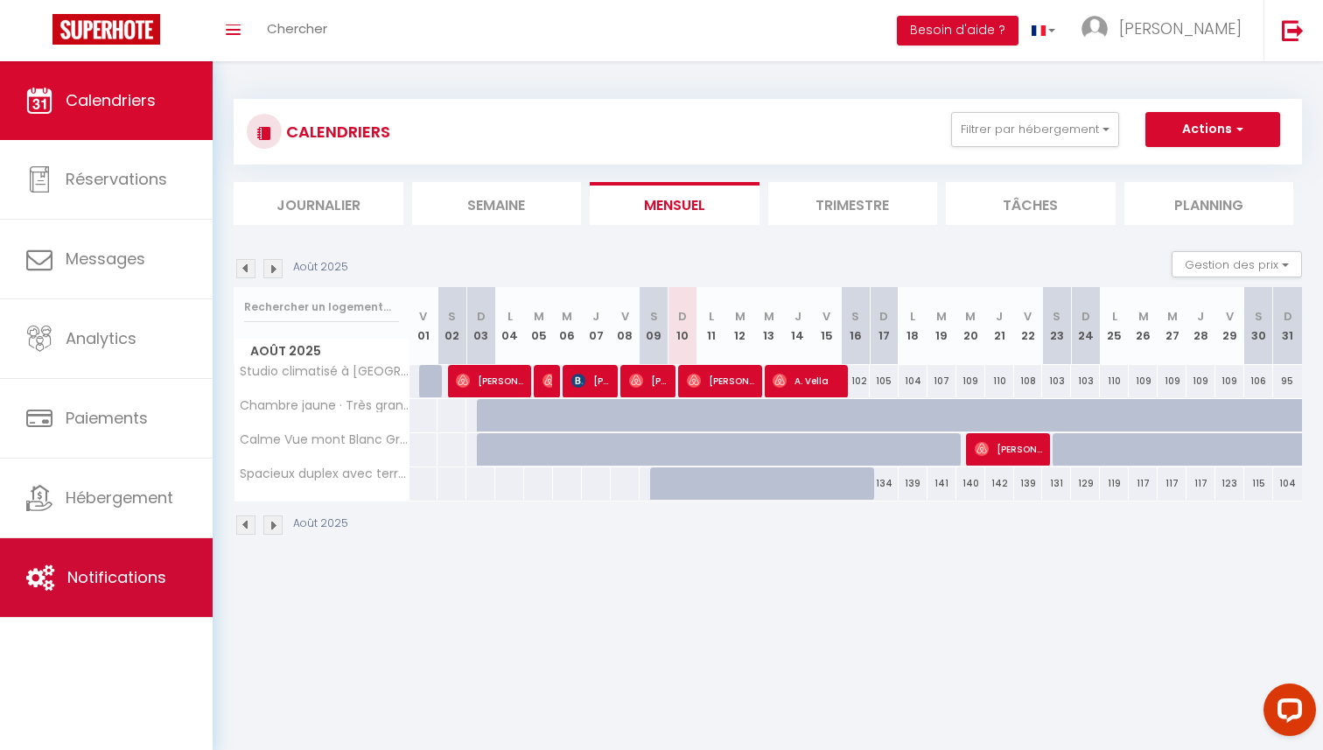
click at [115, 570] on span "Notifications" at bounding box center [116, 577] width 99 height 22
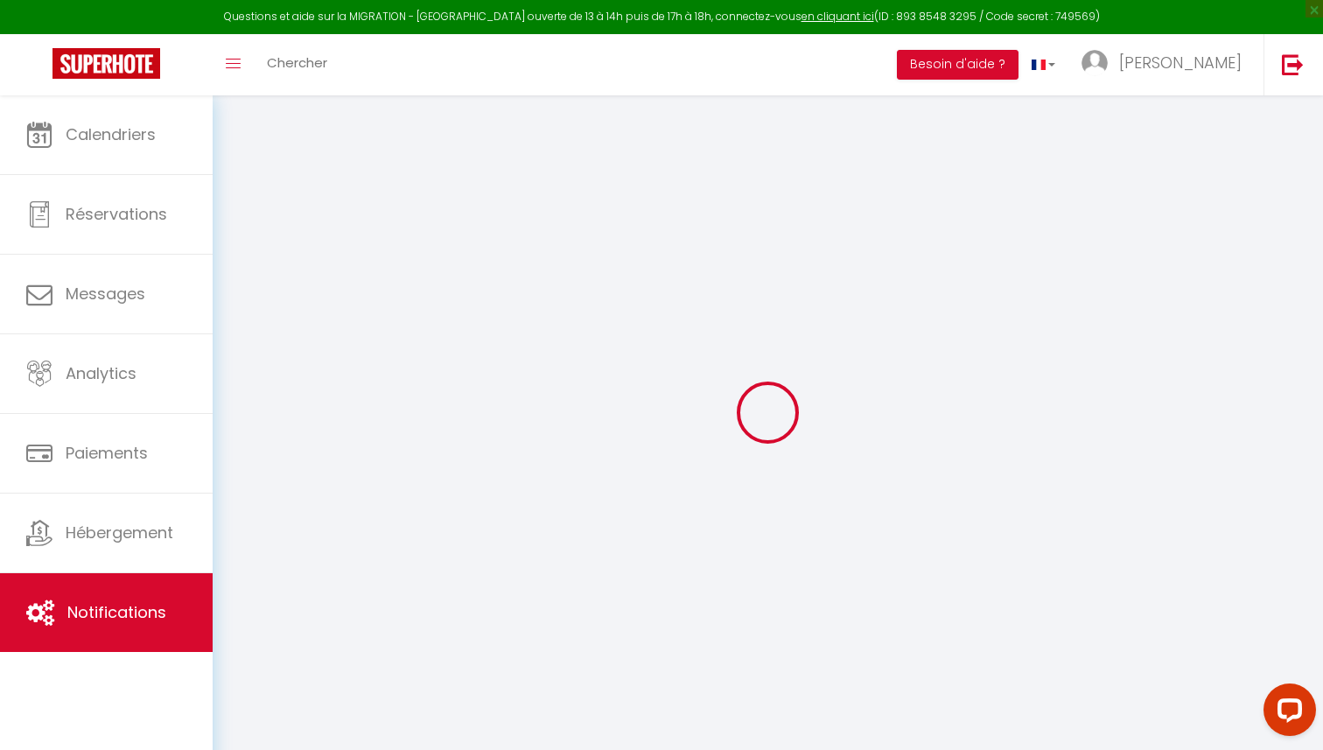
select select
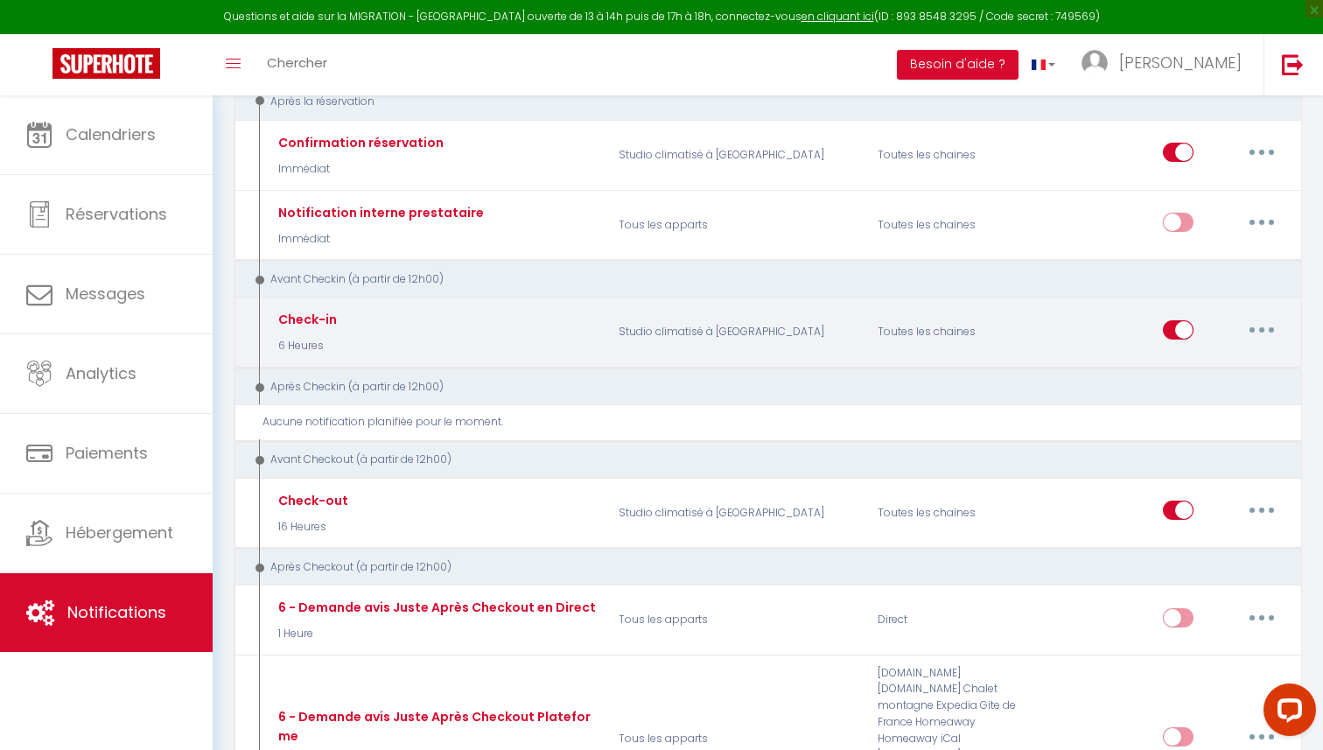
scroll to position [237, 0]
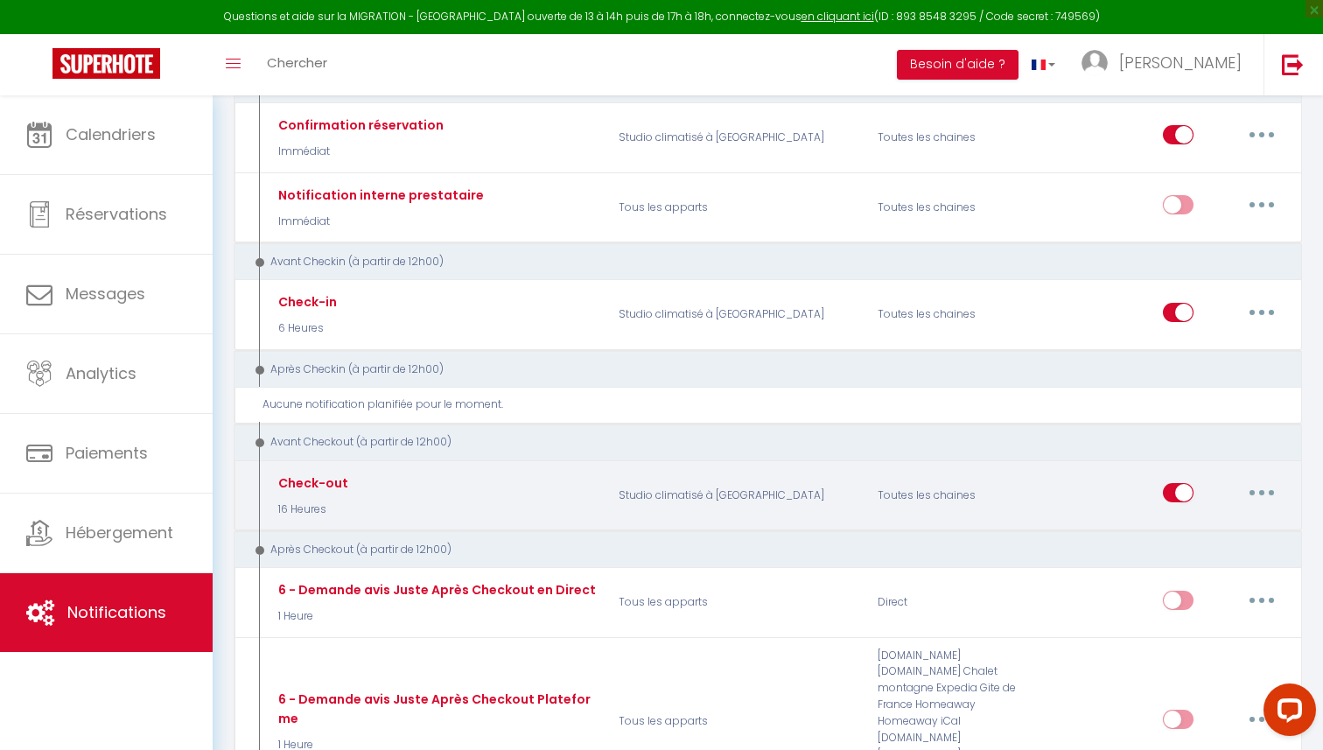
click at [1265, 488] on button "button" at bounding box center [1261, 493] width 49 height 28
click at [1216, 537] on link "Editer" at bounding box center [1215, 533] width 129 height 30
type input "Check-out"
select select "4"
select select "16 Heures"
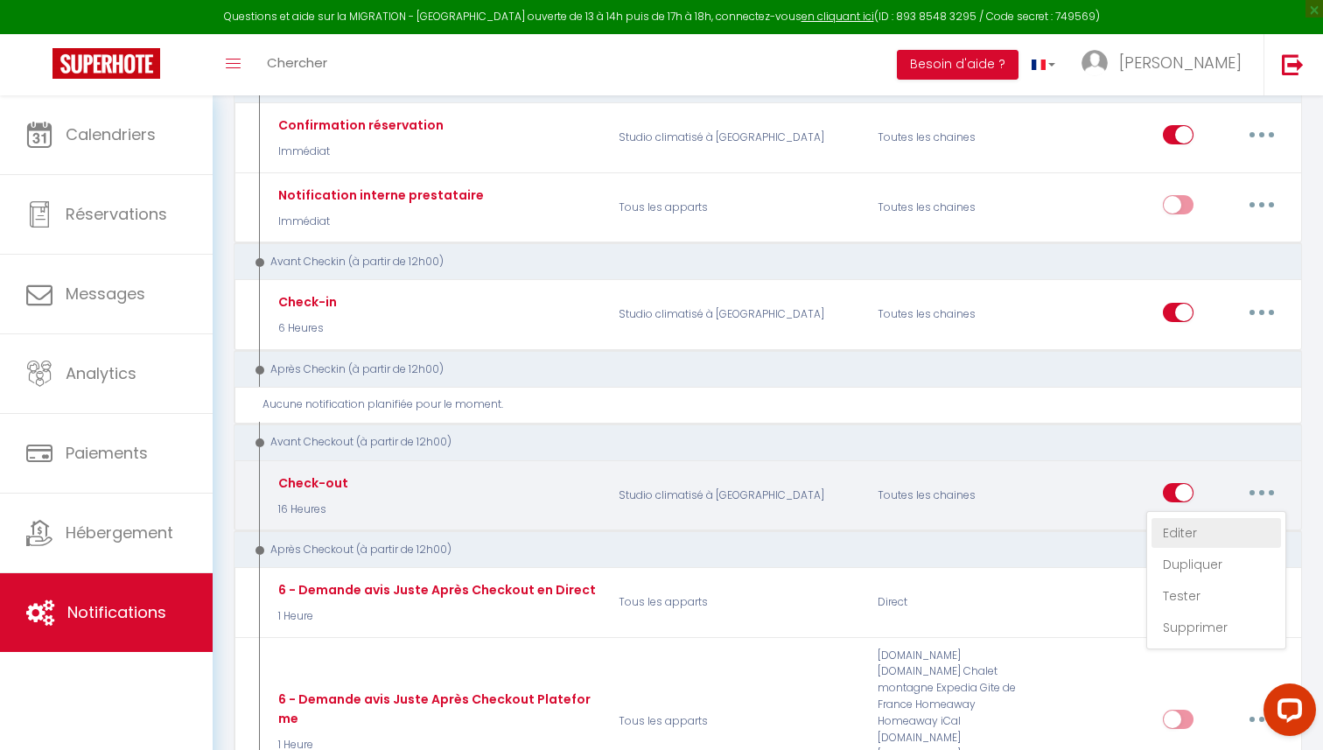
select select
checkbox input "true"
checkbox input "false"
radio input "true"
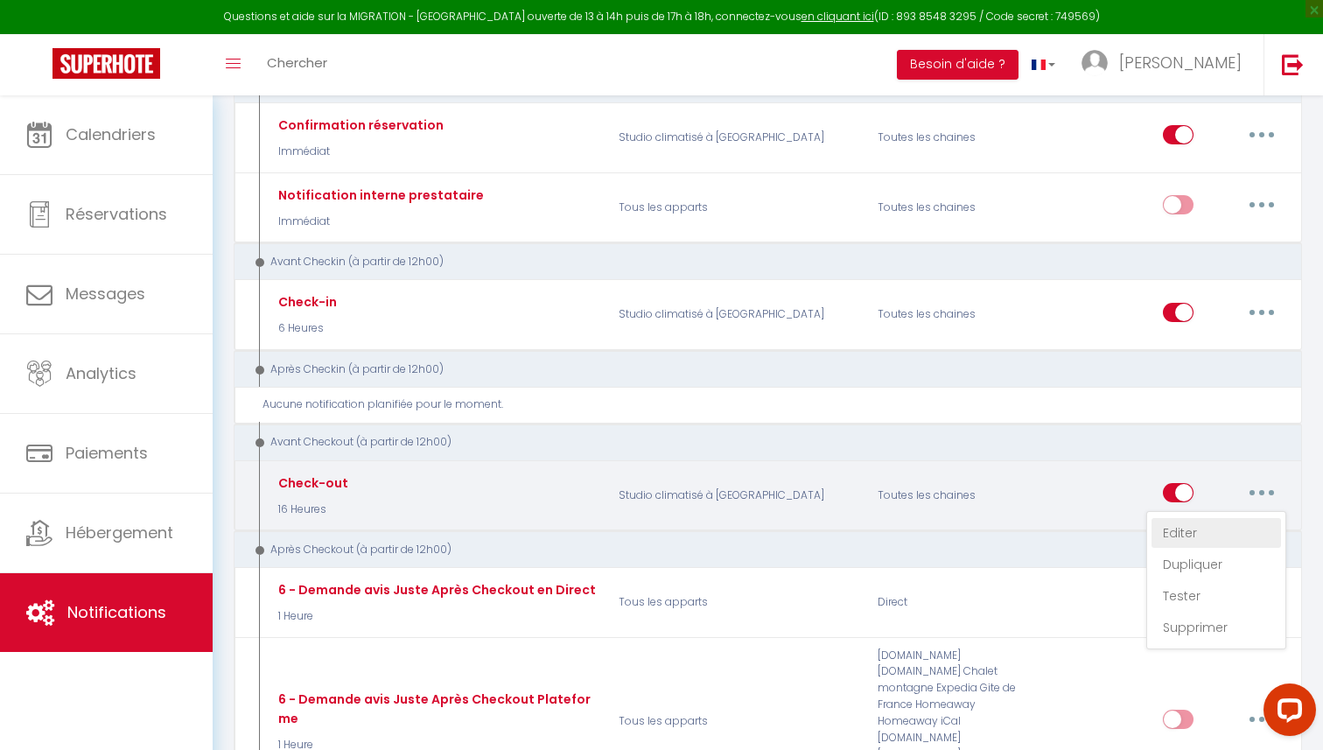
type input "Check-out"
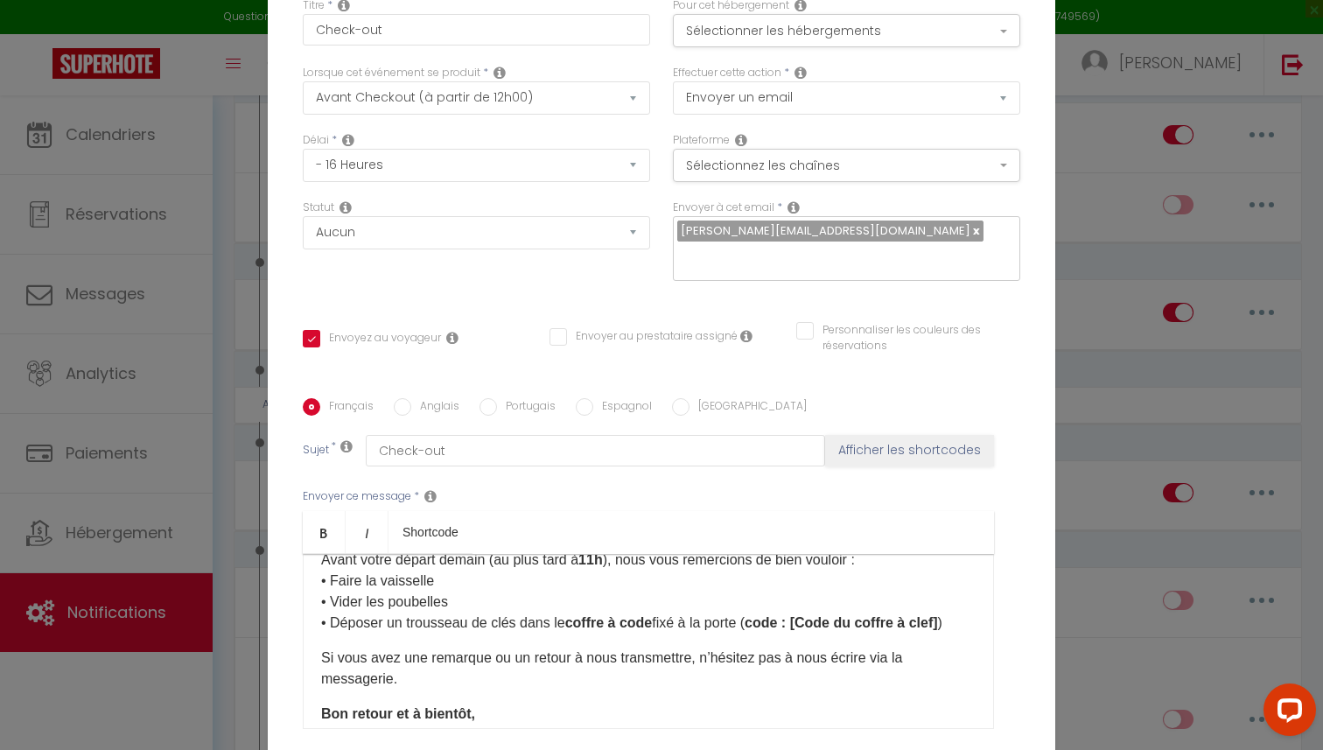
scroll to position [84, 0]
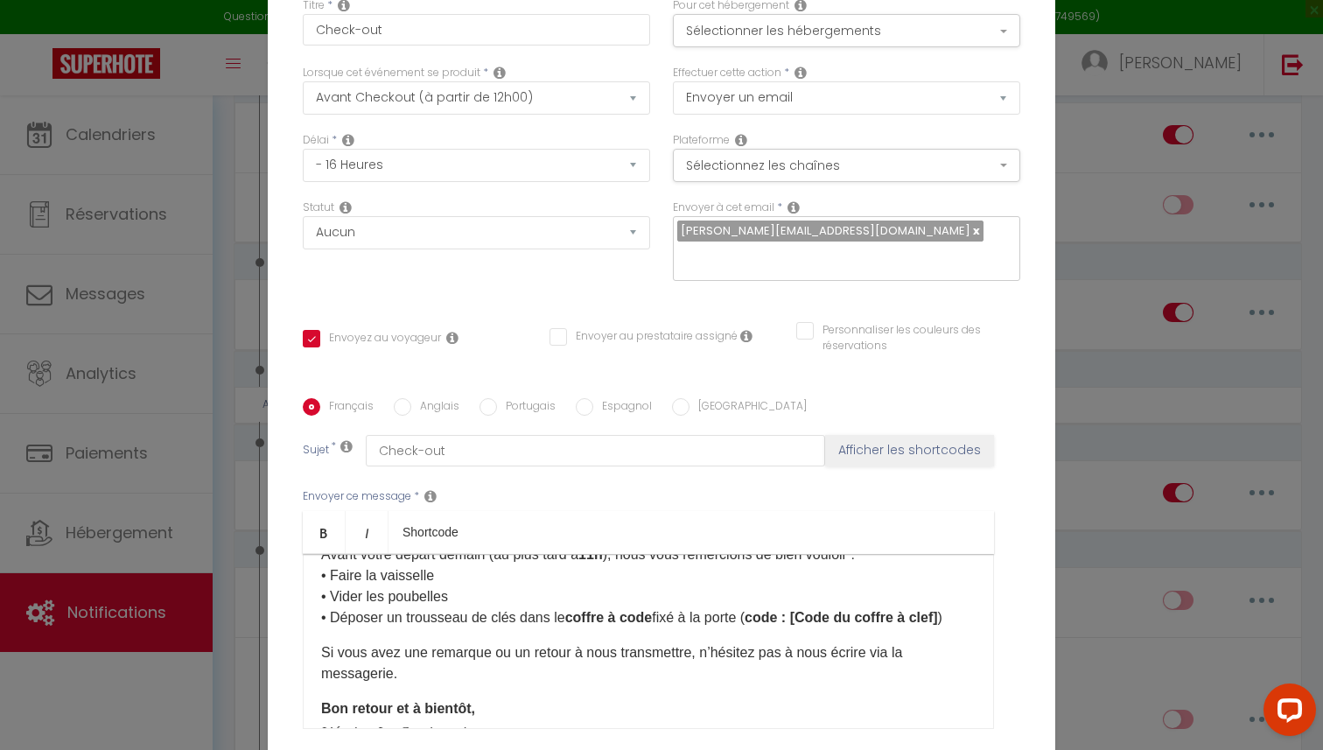
click at [1109, 428] on div "Modifier la notification × Titre * Check-out Pour cet hébergement Sélectionner …" at bounding box center [661, 375] width 1323 height 750
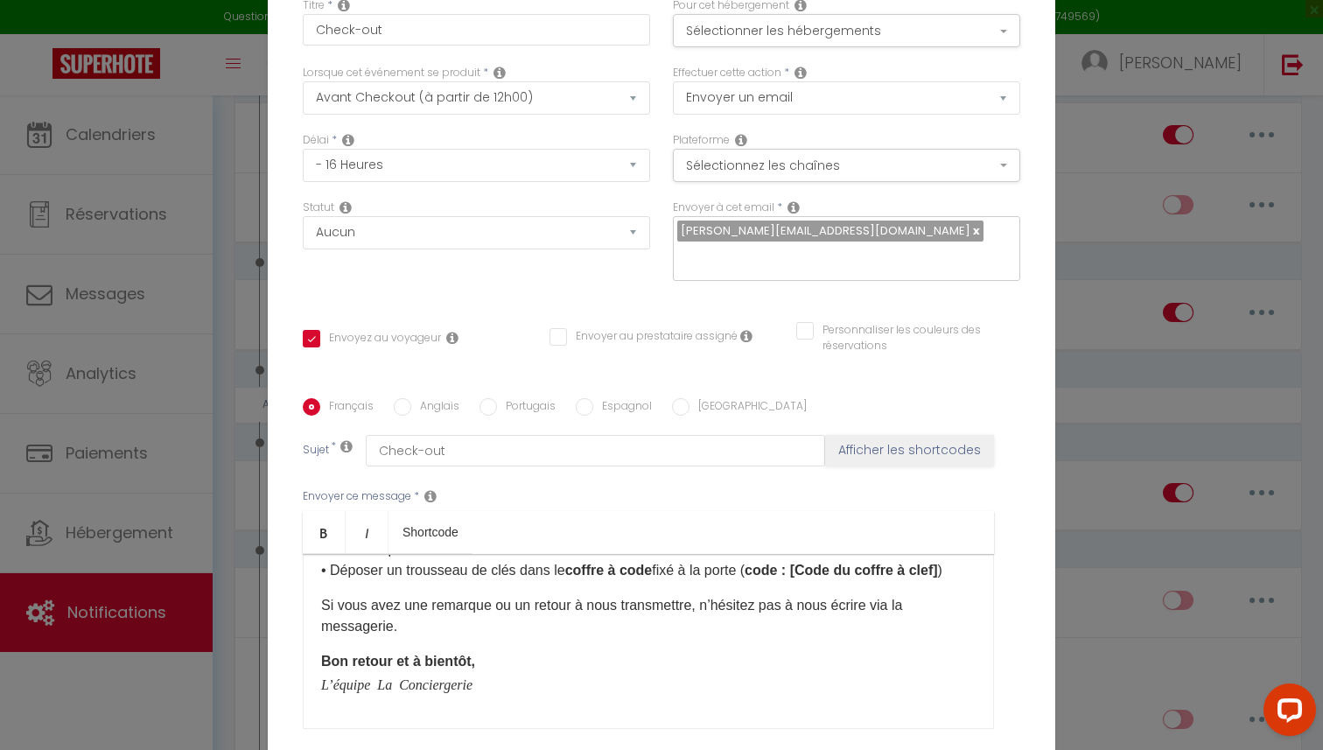
scroll to position [0, 0]
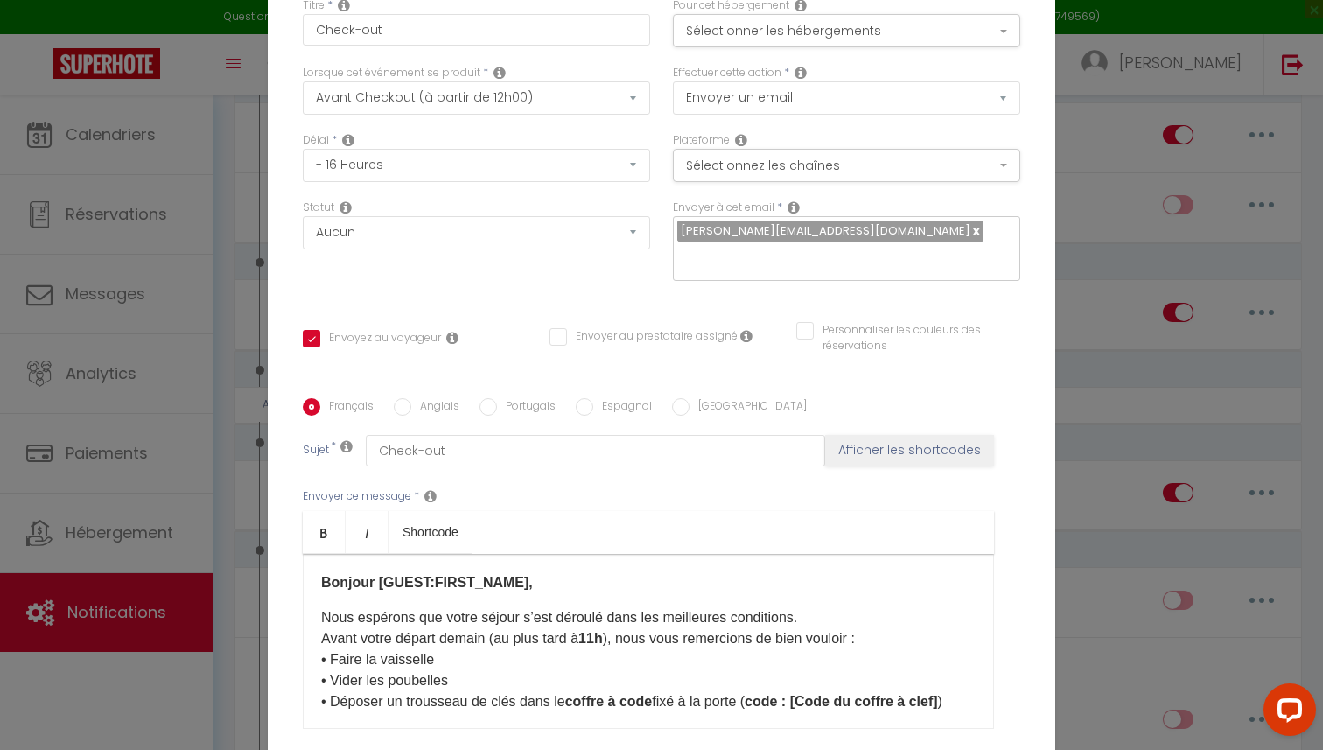
click at [406, 405] on input "Anglais" at bounding box center [402, 406] width 17 height 17
radio input "true"
checkbox input "true"
checkbox input "false"
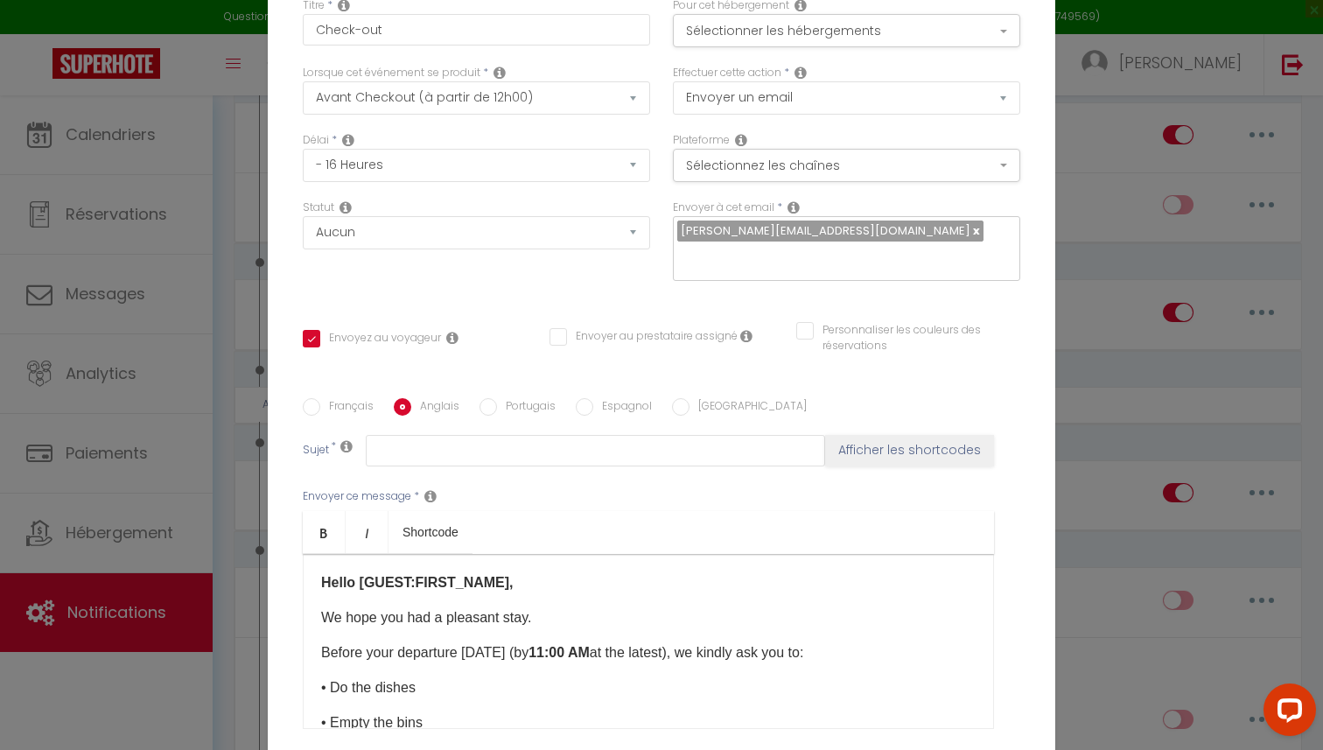
click at [315, 403] on input "Français" at bounding box center [311, 406] width 17 height 17
radio input "true"
checkbox input "true"
checkbox input "false"
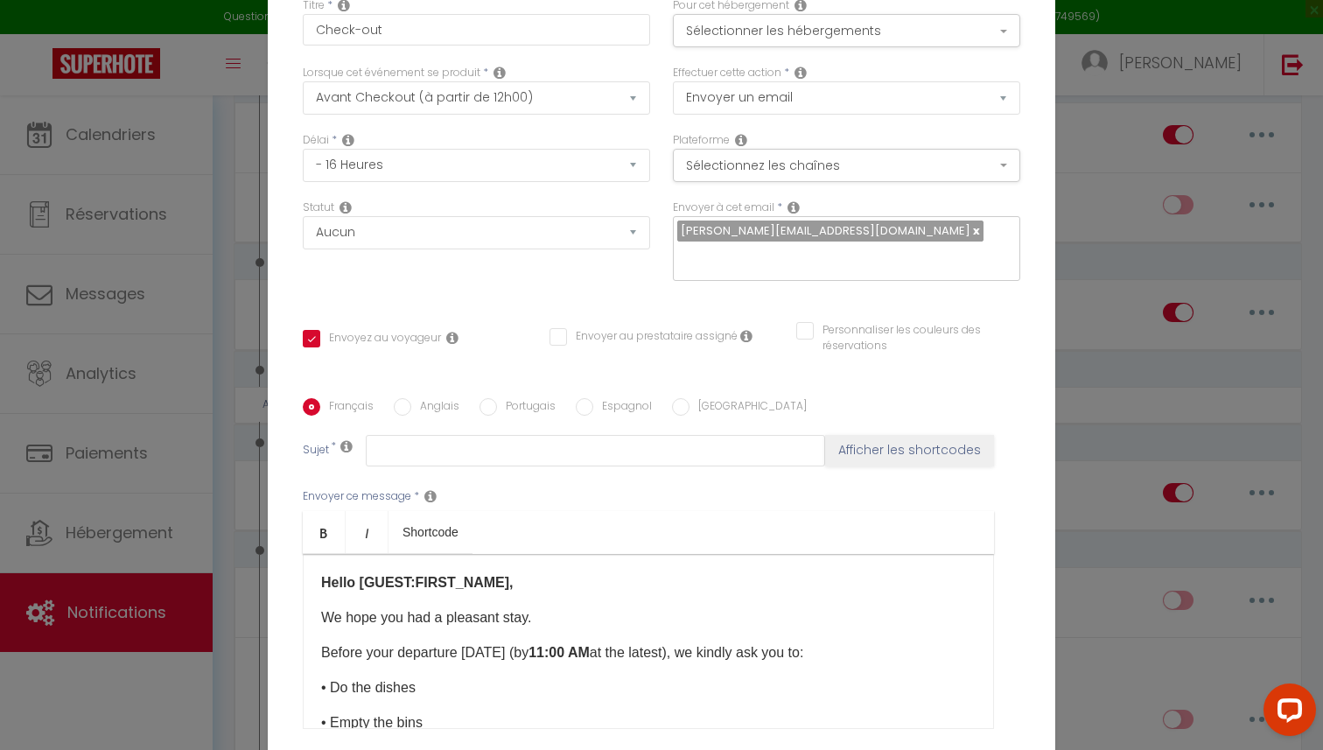
type input "Check-out"
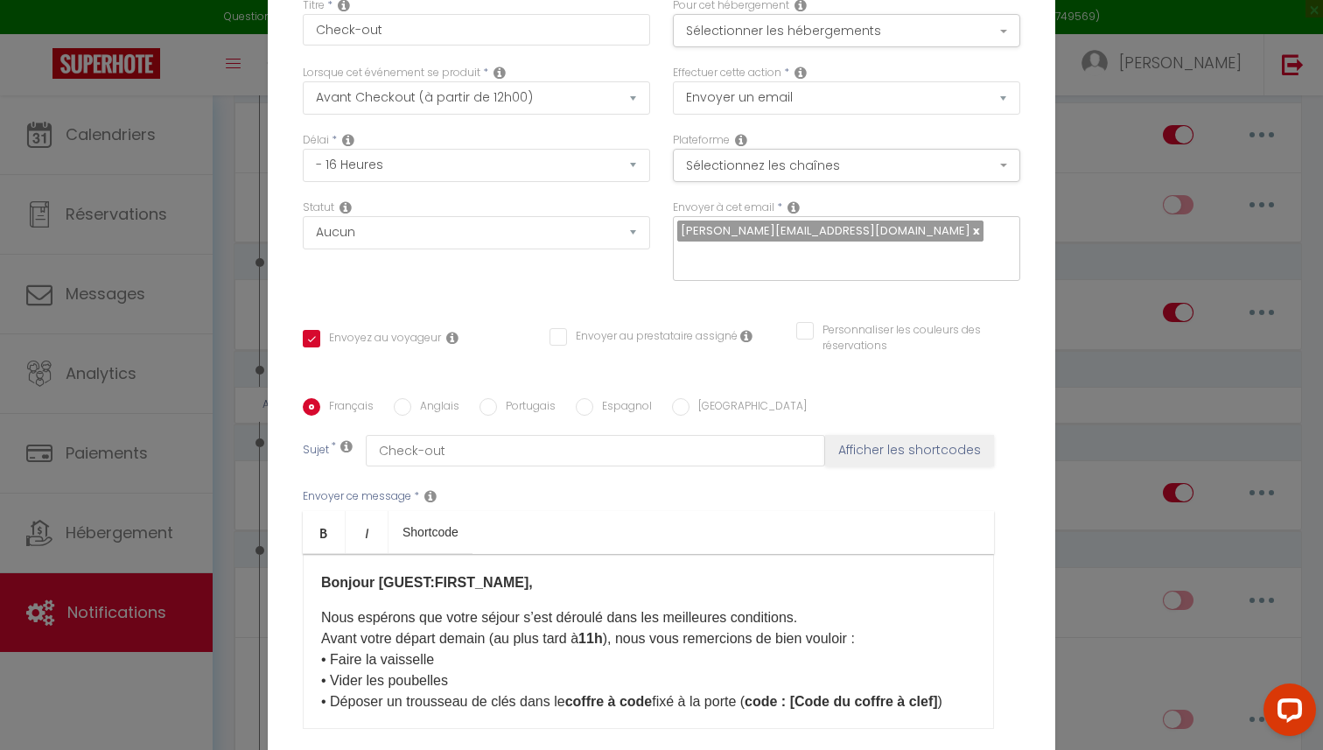
click at [407, 409] on input "Anglais" at bounding box center [402, 406] width 17 height 17
radio input "true"
checkbox input "true"
checkbox input "false"
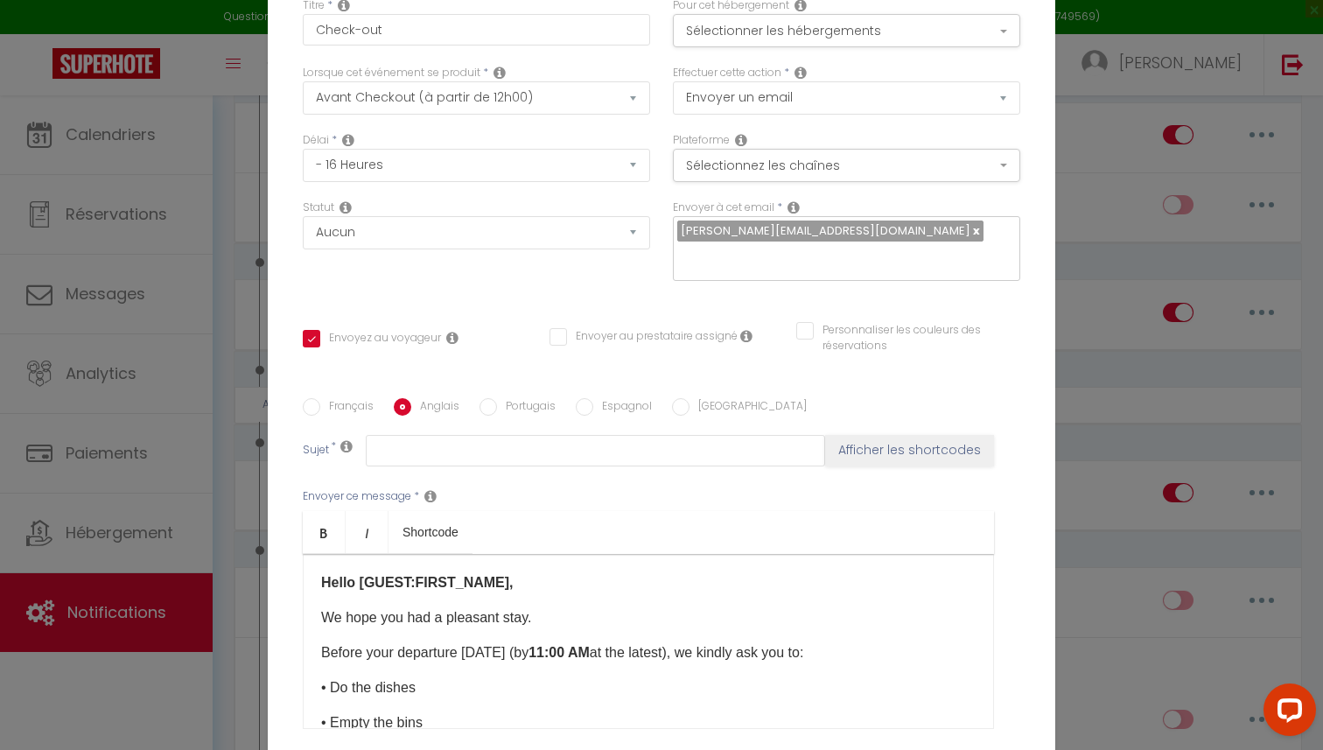
click at [304, 409] on input "Français" at bounding box center [311, 406] width 17 height 17
radio input "true"
checkbox input "true"
checkbox input "false"
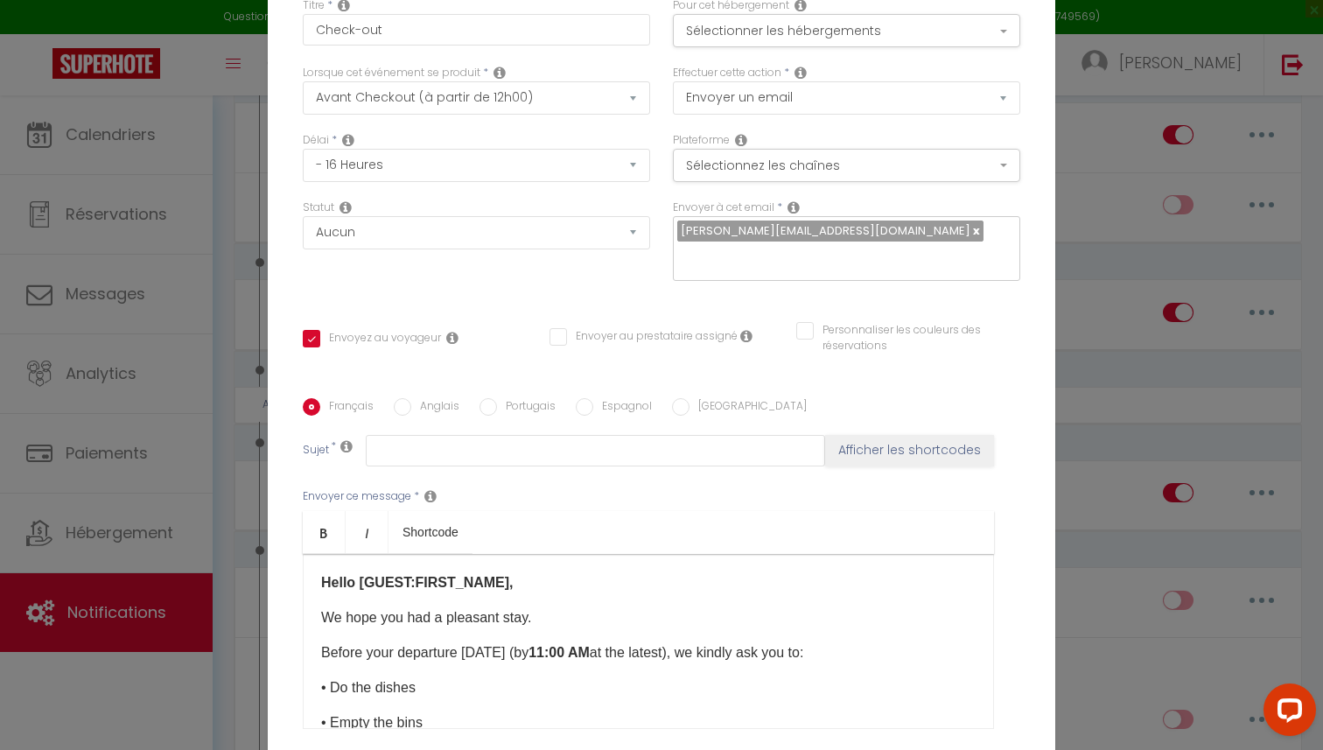
type input "Check-out"
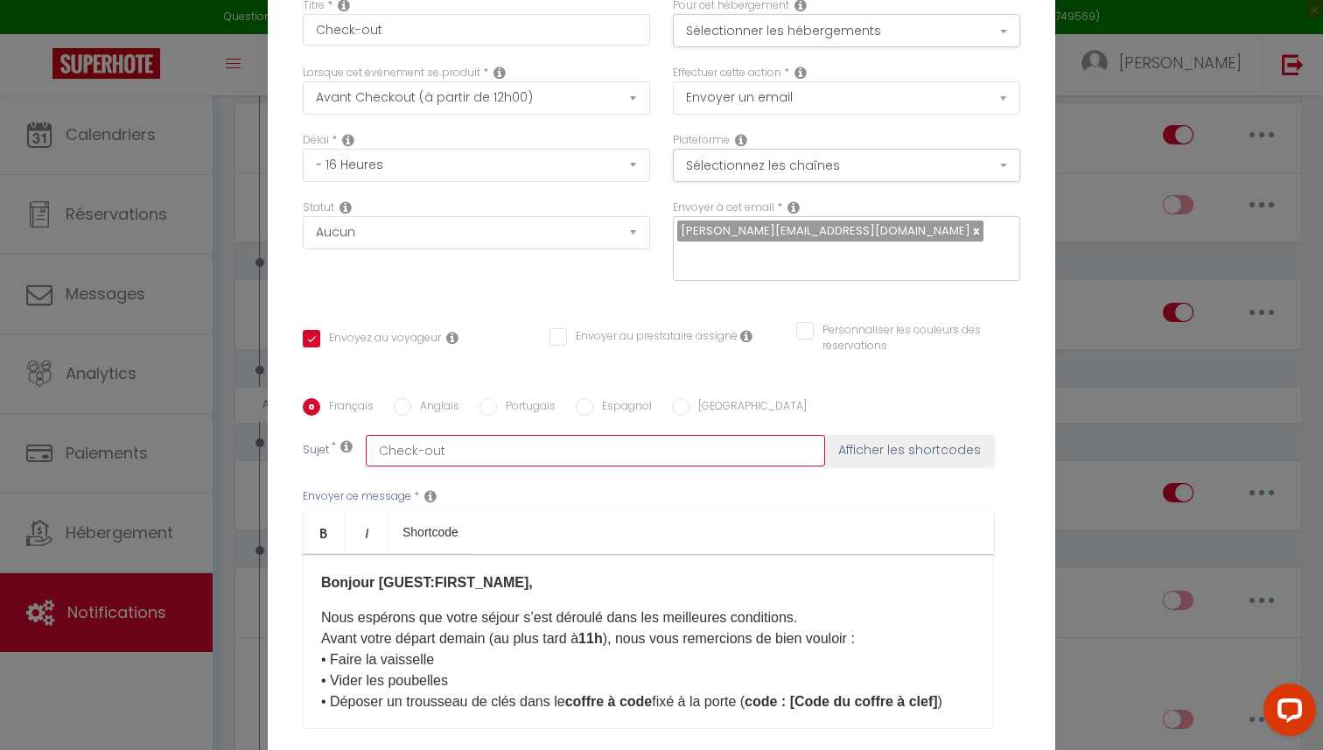
click at [402, 444] on input "Check-out" at bounding box center [595, 450] width 459 height 31
click at [408, 398] on div "Français Anglais Portugais Espagnol Italien Sujet * Check-out Afficher les shor…" at bounding box center [661, 574] width 717 height 405
click at [402, 409] on input "Anglais" at bounding box center [402, 406] width 17 height 17
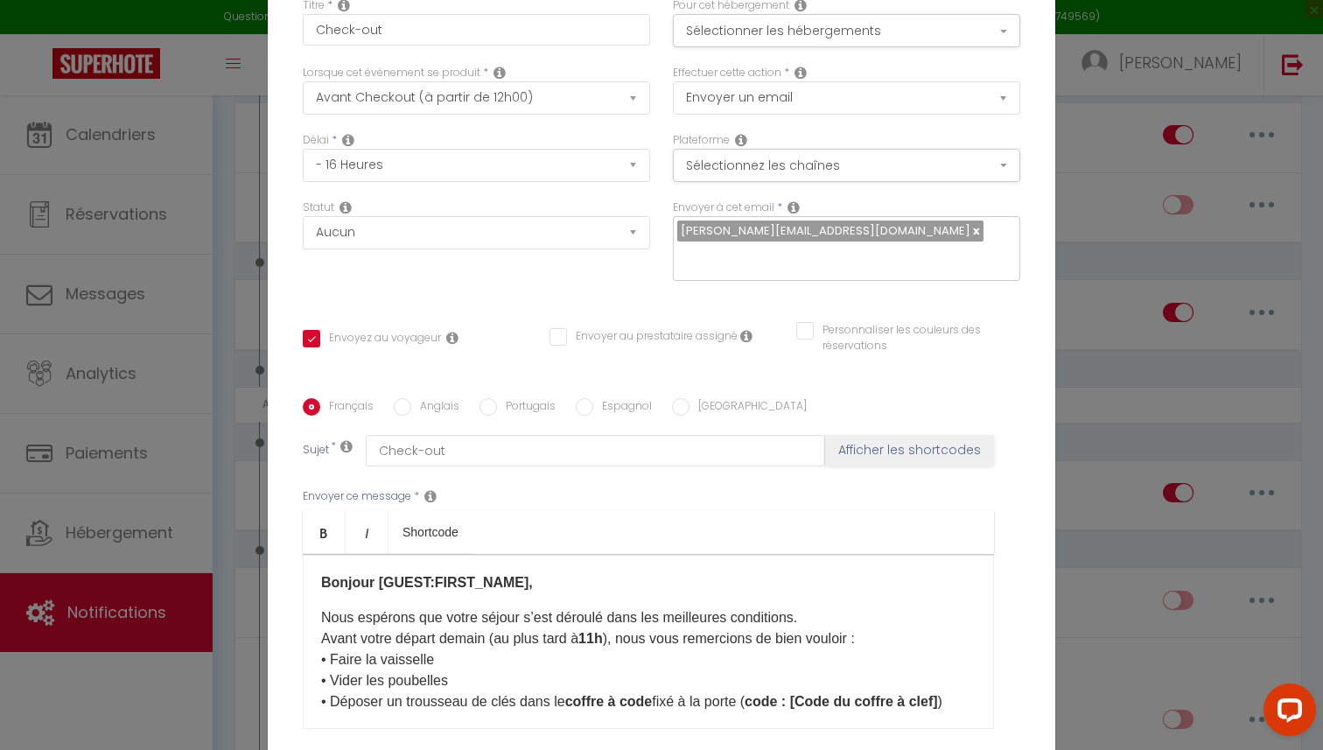
radio input "true"
checkbox input "true"
checkbox input "false"
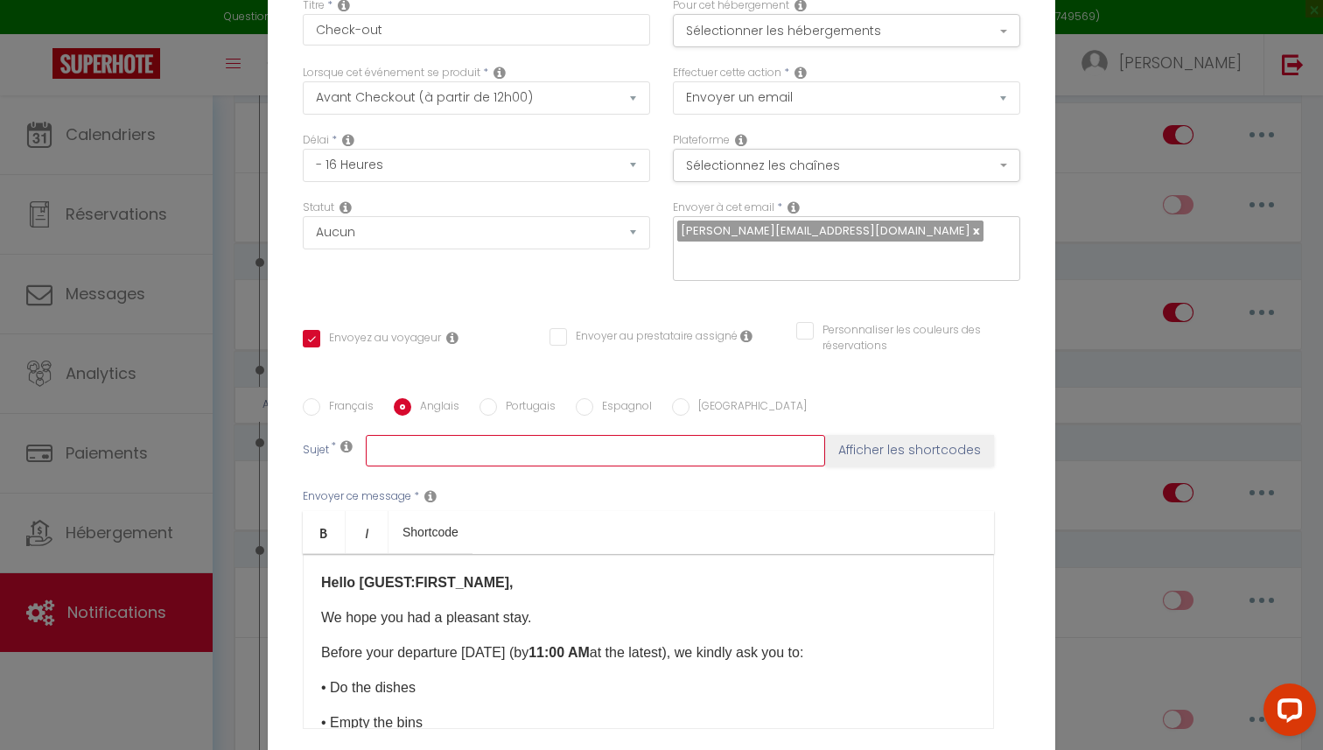
click at [399, 451] on input "text" at bounding box center [595, 450] width 459 height 31
paste input "Check-out"
type input "Check-out"
checkbox input "true"
checkbox input "false"
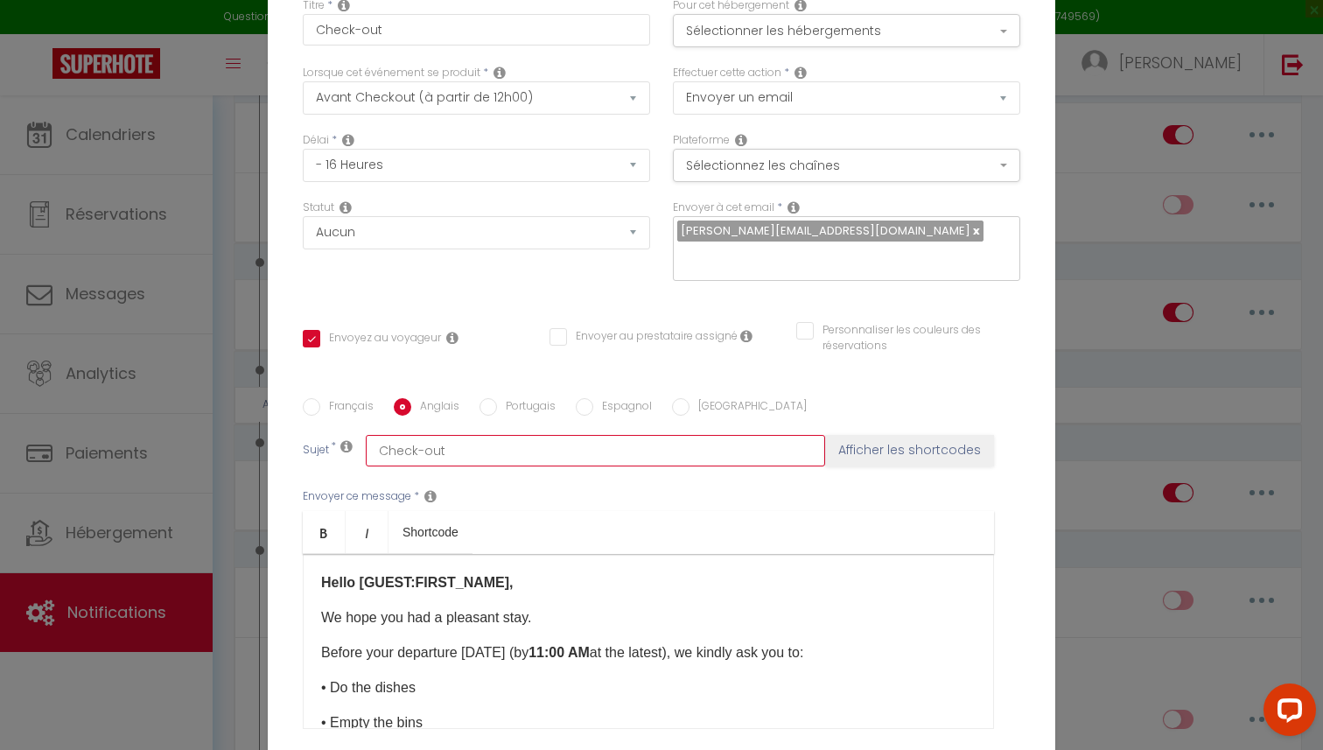
checkbox input "false"
type input "Check-out"
click at [482, 410] on input "Portugais" at bounding box center [487, 406] width 17 height 17
radio input "true"
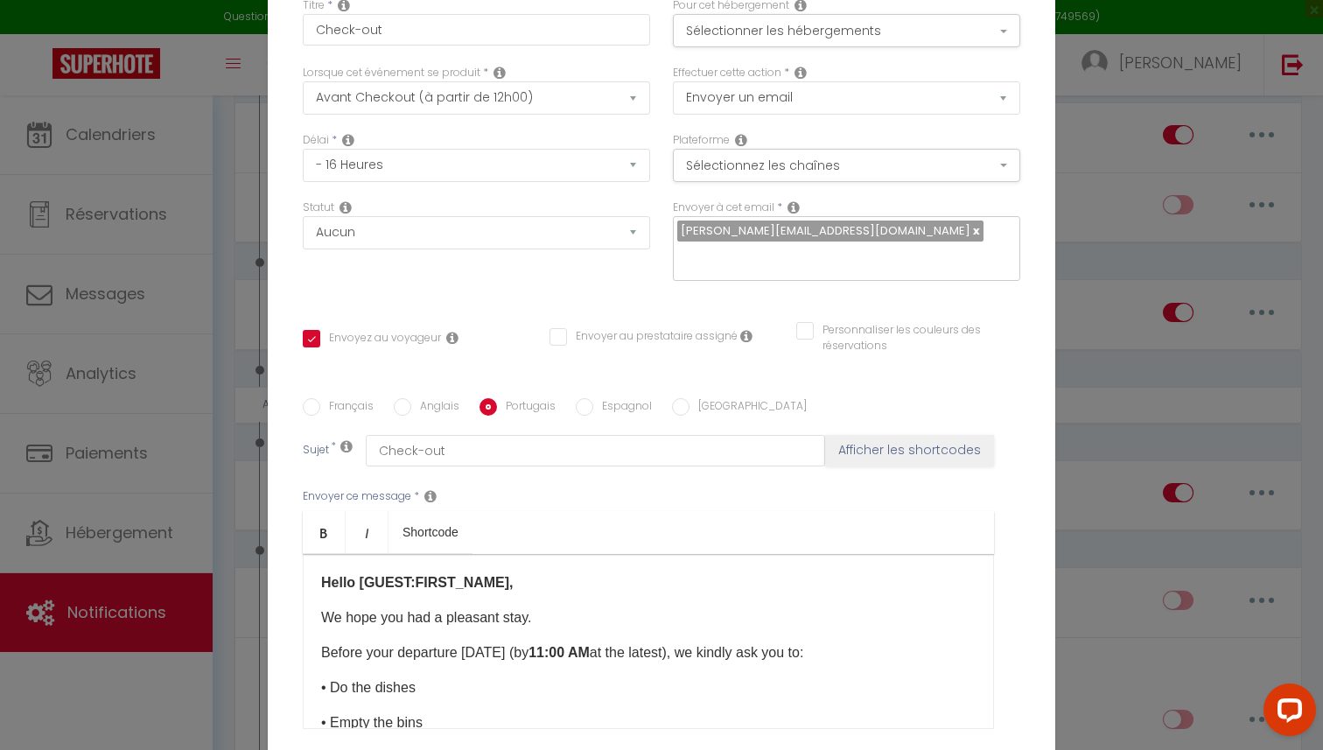
checkbox input "true"
checkbox input "false"
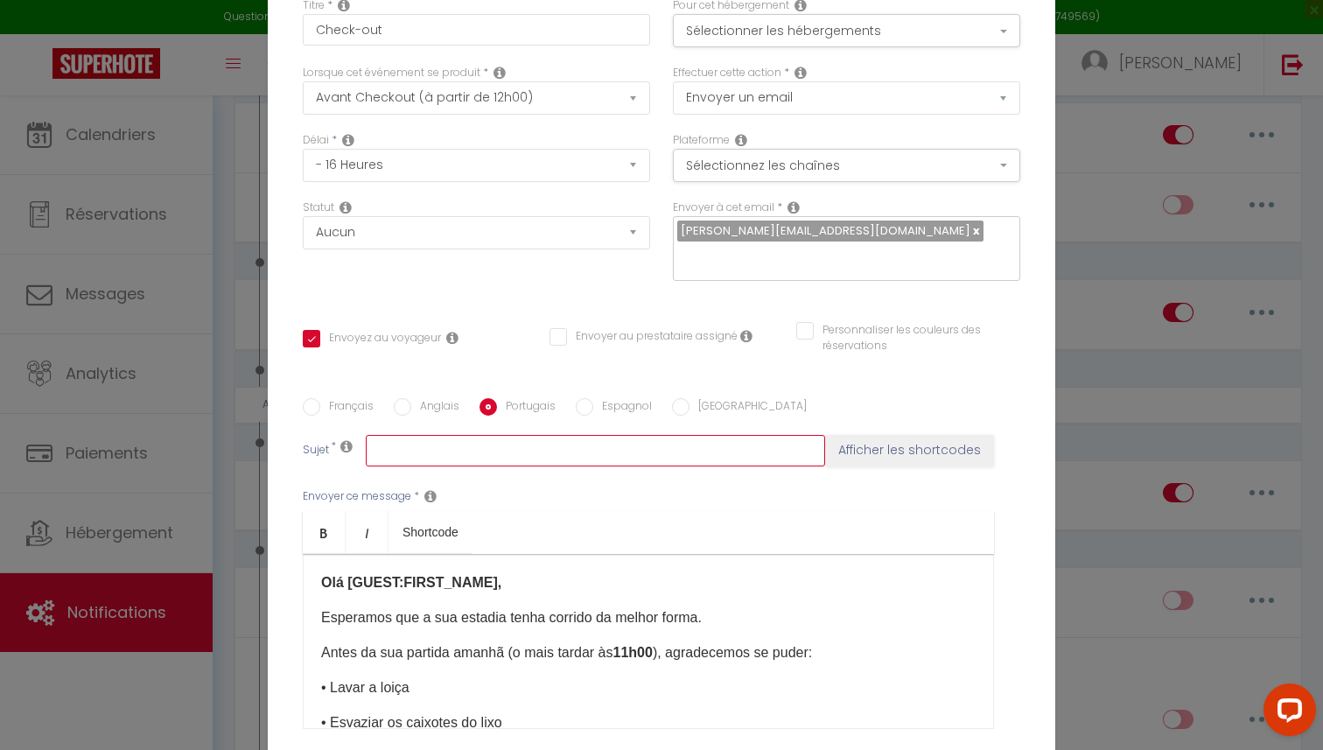
click at [454, 457] on input "text" at bounding box center [595, 450] width 459 height 31
paste input "Check-out"
type input "Check-out"
checkbox input "true"
checkbox input "false"
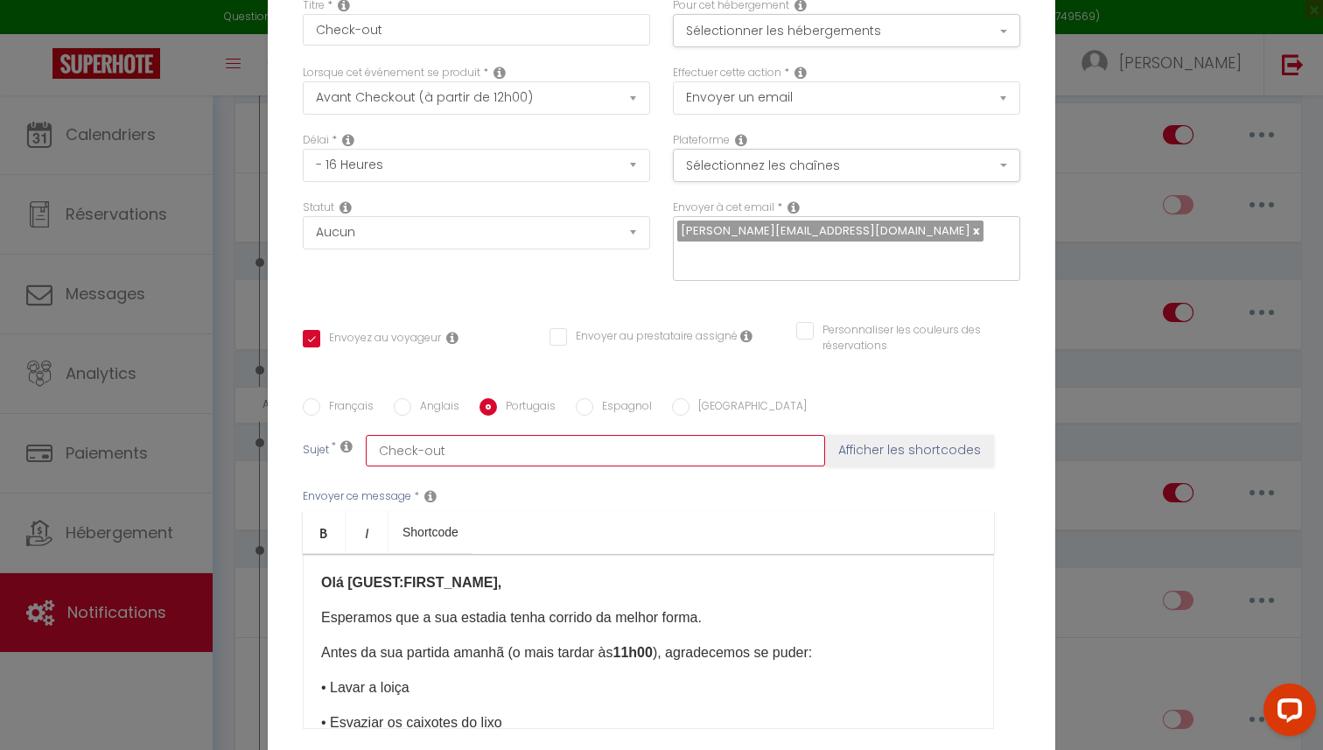
checkbox input "false"
type input "Check-out"
click at [581, 404] on input "Espagnol" at bounding box center [584, 406] width 17 height 17
radio input "true"
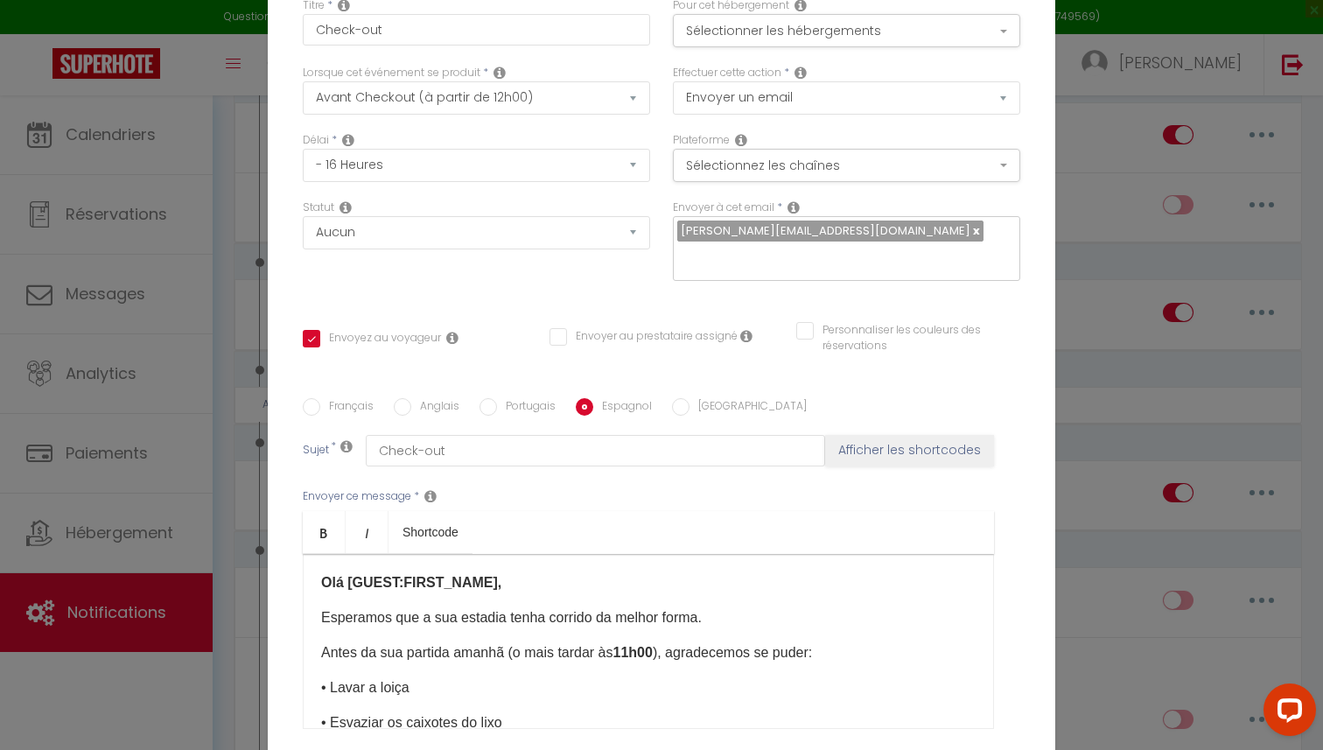
checkbox input "true"
checkbox input "false"
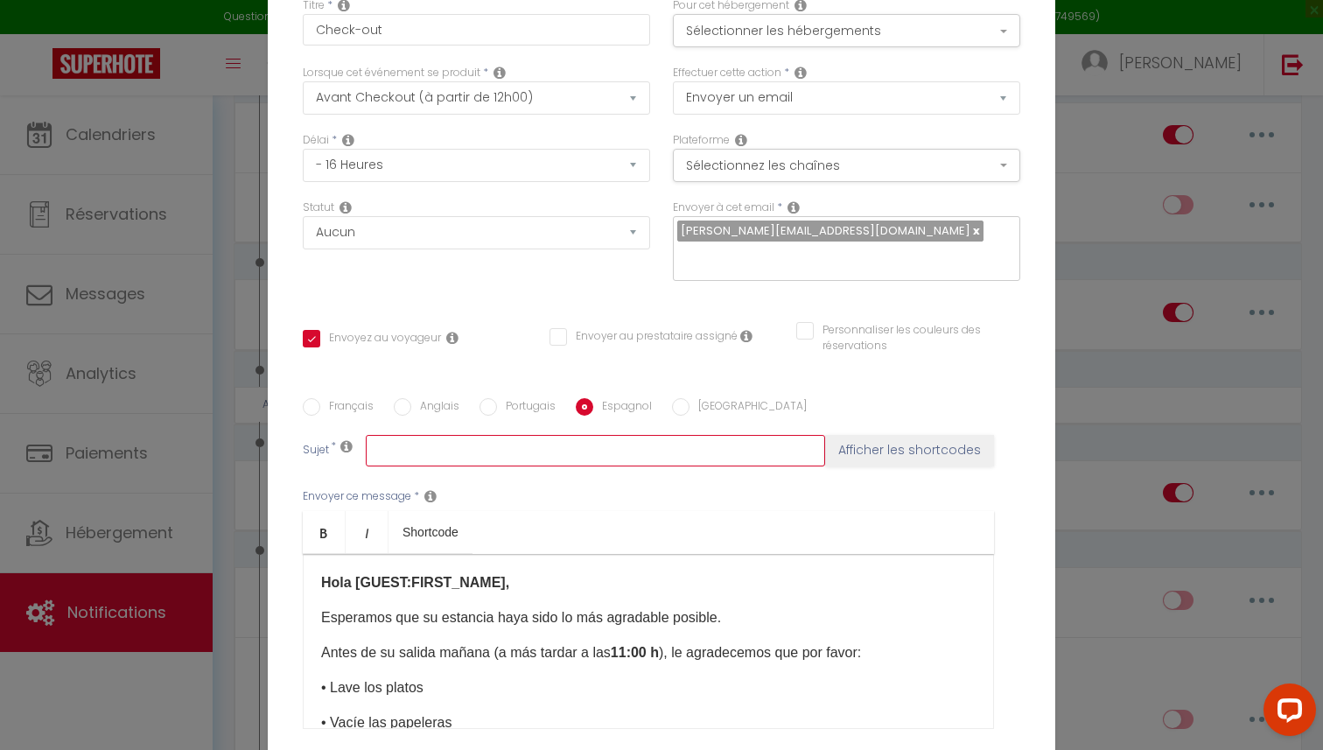
click at [545, 453] on input "text" at bounding box center [595, 450] width 459 height 31
paste input "Check-out"
type input "Check-out"
checkbox input "true"
checkbox input "false"
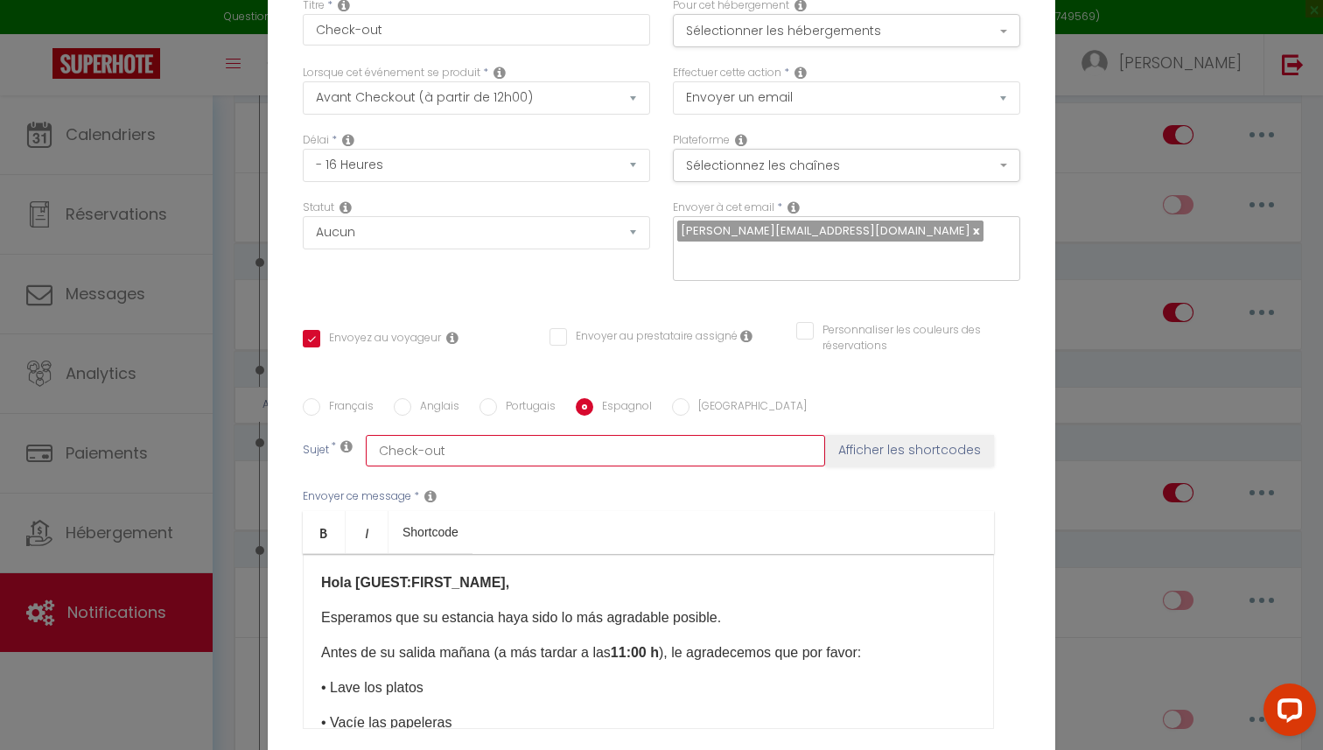
checkbox input "false"
type input "Check-out"
click at [674, 409] on input "Italien" at bounding box center [680, 406] width 17 height 17
radio input "true"
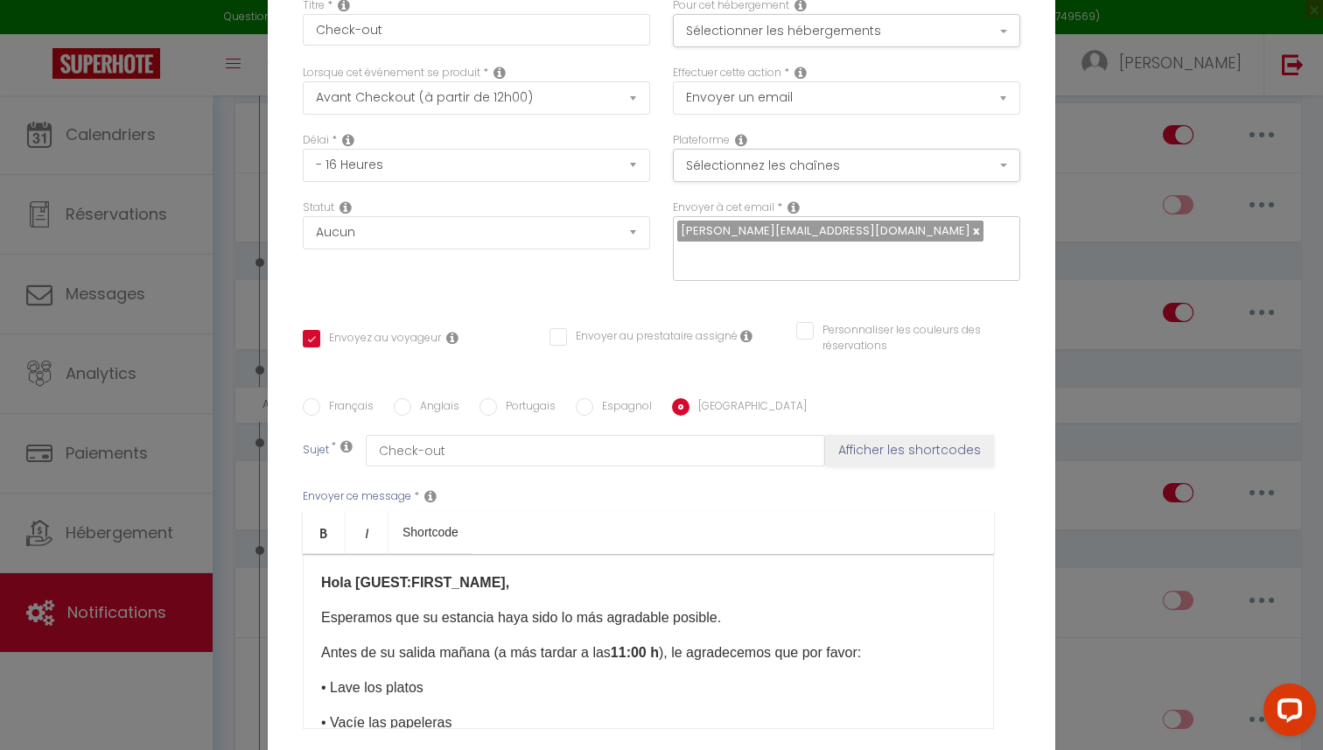
checkbox input "true"
checkbox input "false"
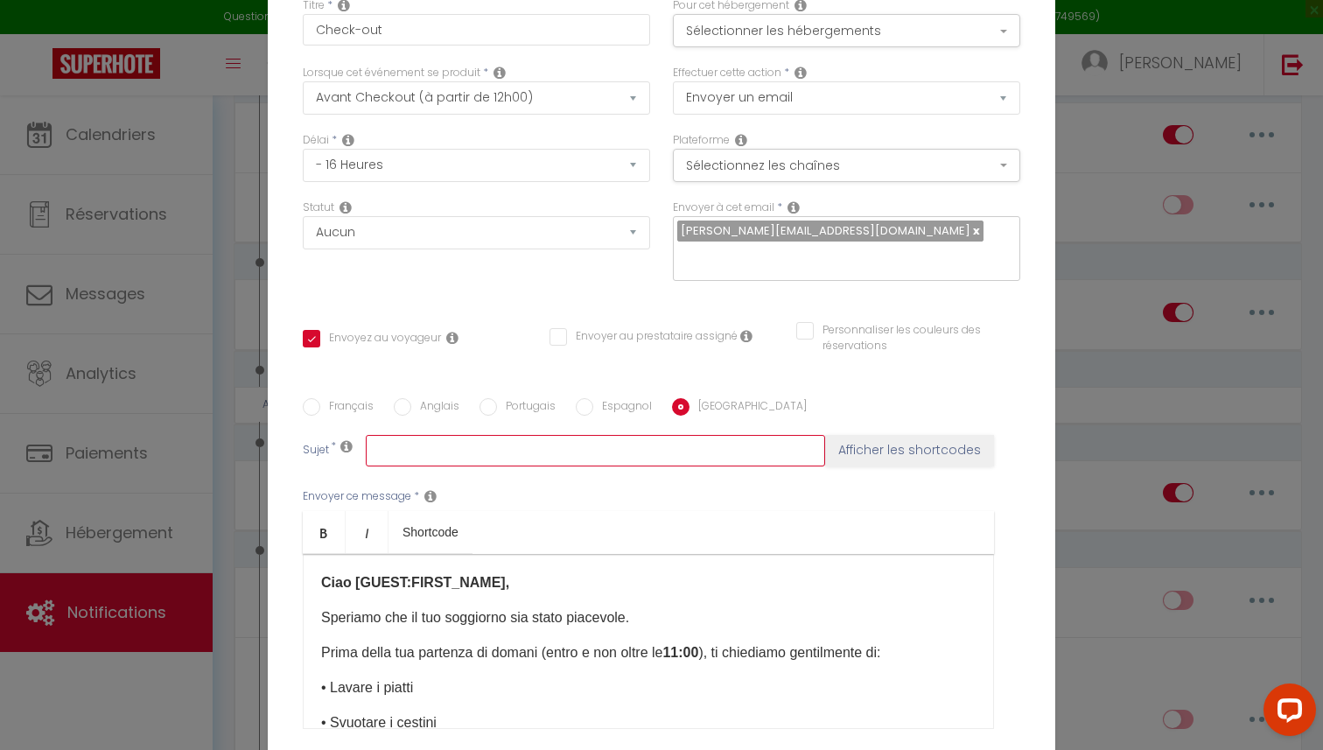
click at [627, 464] on input "text" at bounding box center [595, 450] width 459 height 31
paste input "Check-out"
type input "Check-out"
checkbox input "true"
checkbox input "false"
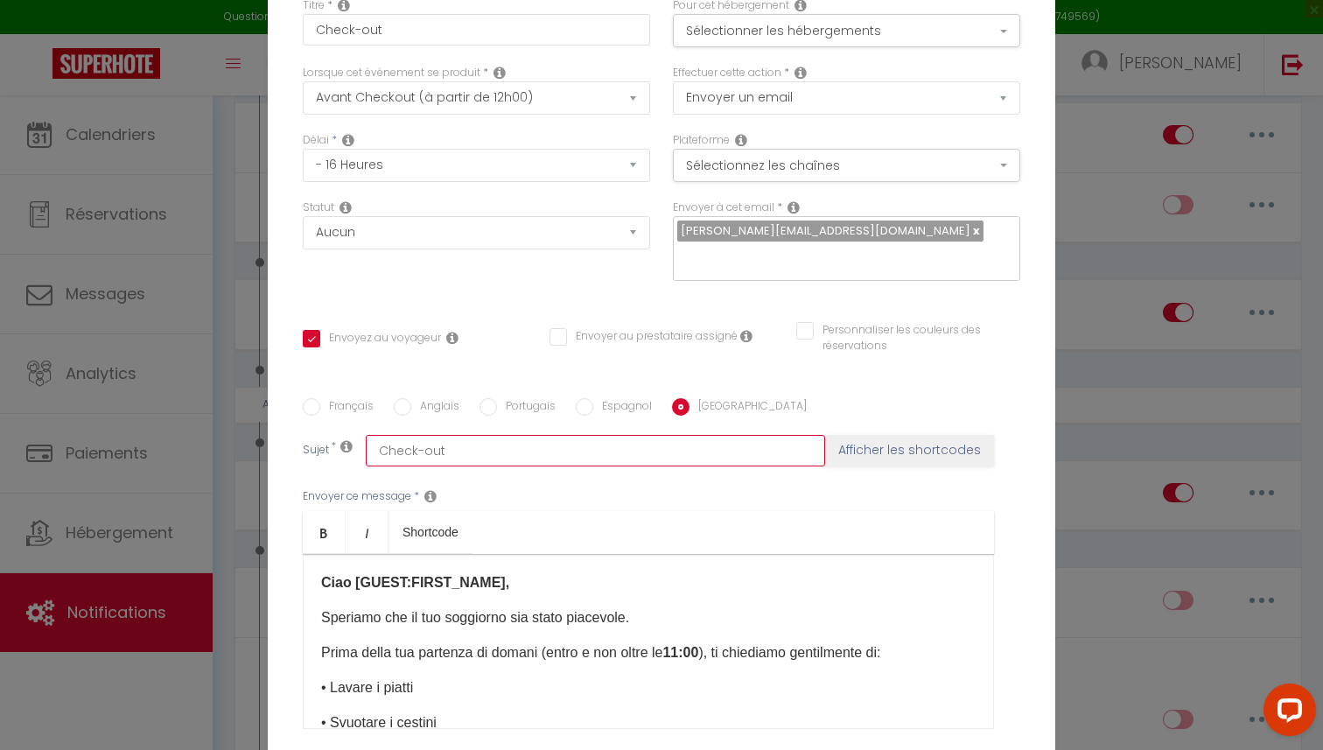
checkbox input "false"
type input "Check-out"
click at [311, 408] on input "Français" at bounding box center [311, 406] width 17 height 17
radio input "true"
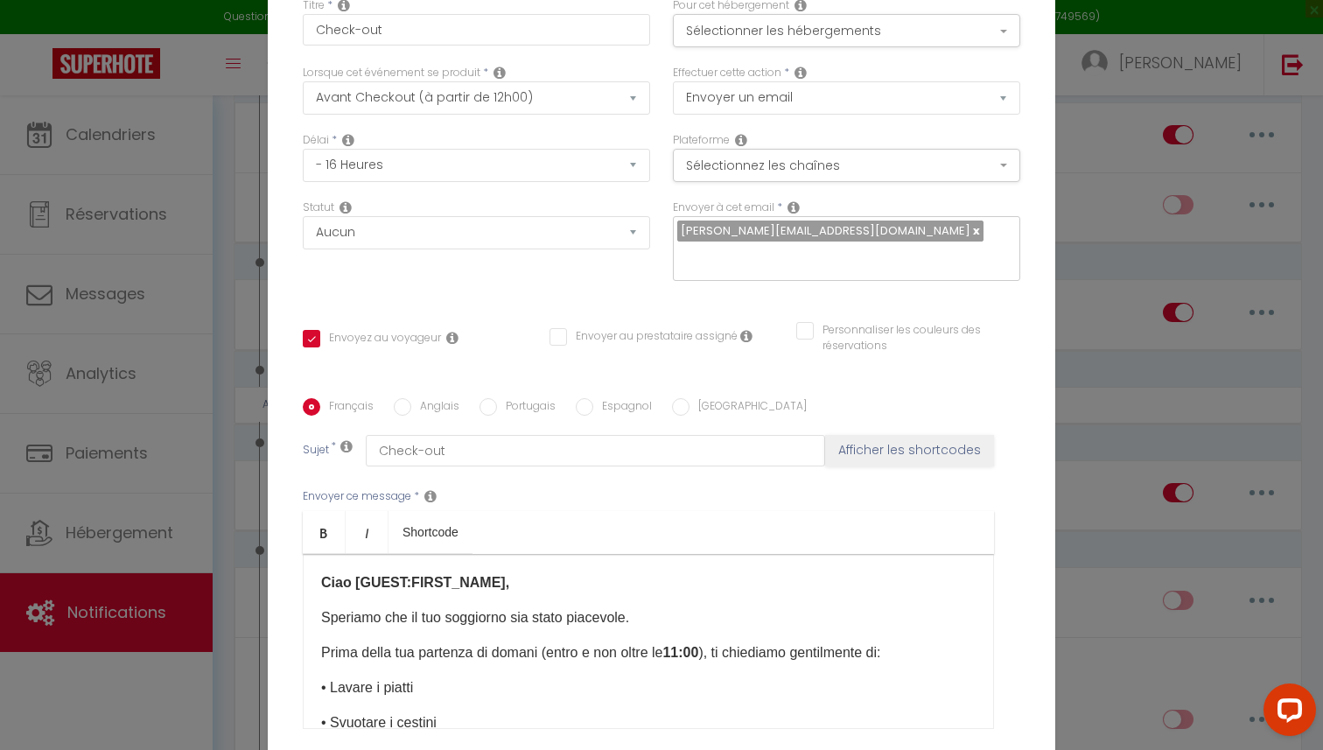
checkbox input "true"
checkbox input "false"
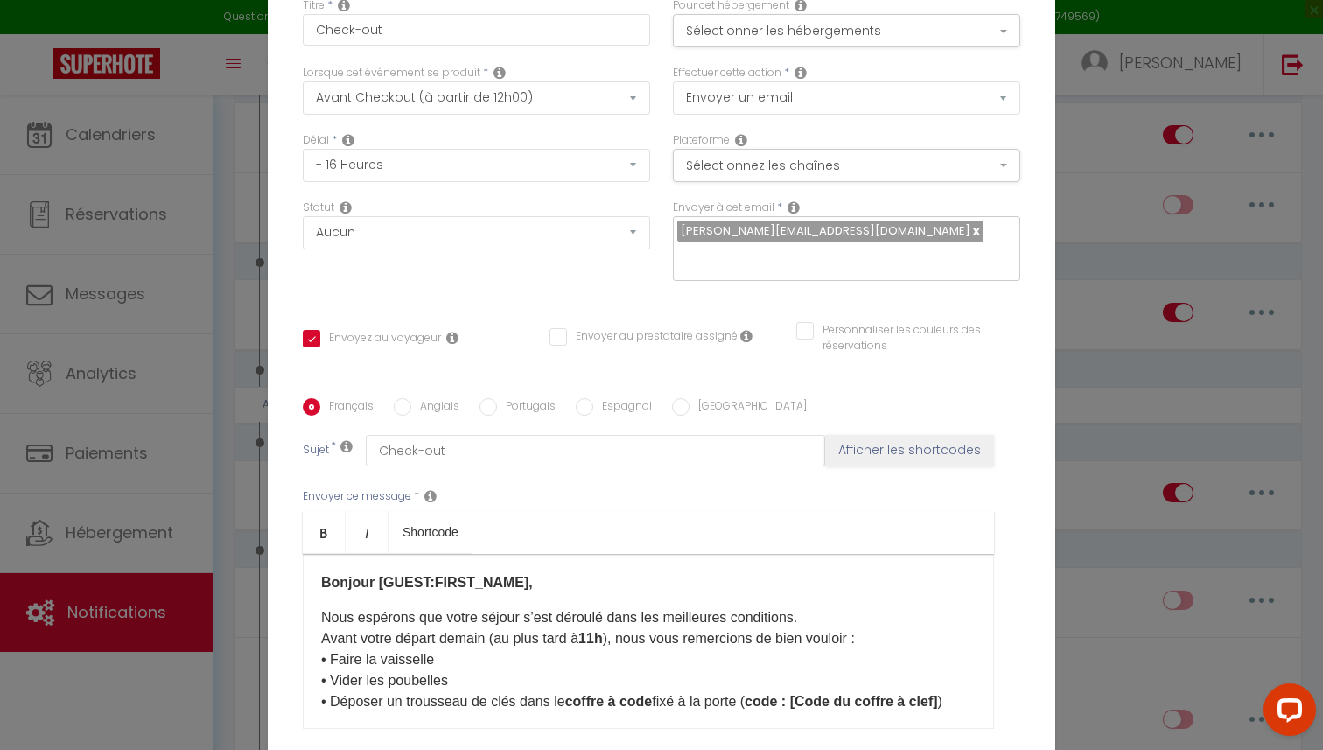
click at [402, 409] on input "Anglais" at bounding box center [402, 406] width 17 height 17
radio input "true"
checkbox input "true"
checkbox input "false"
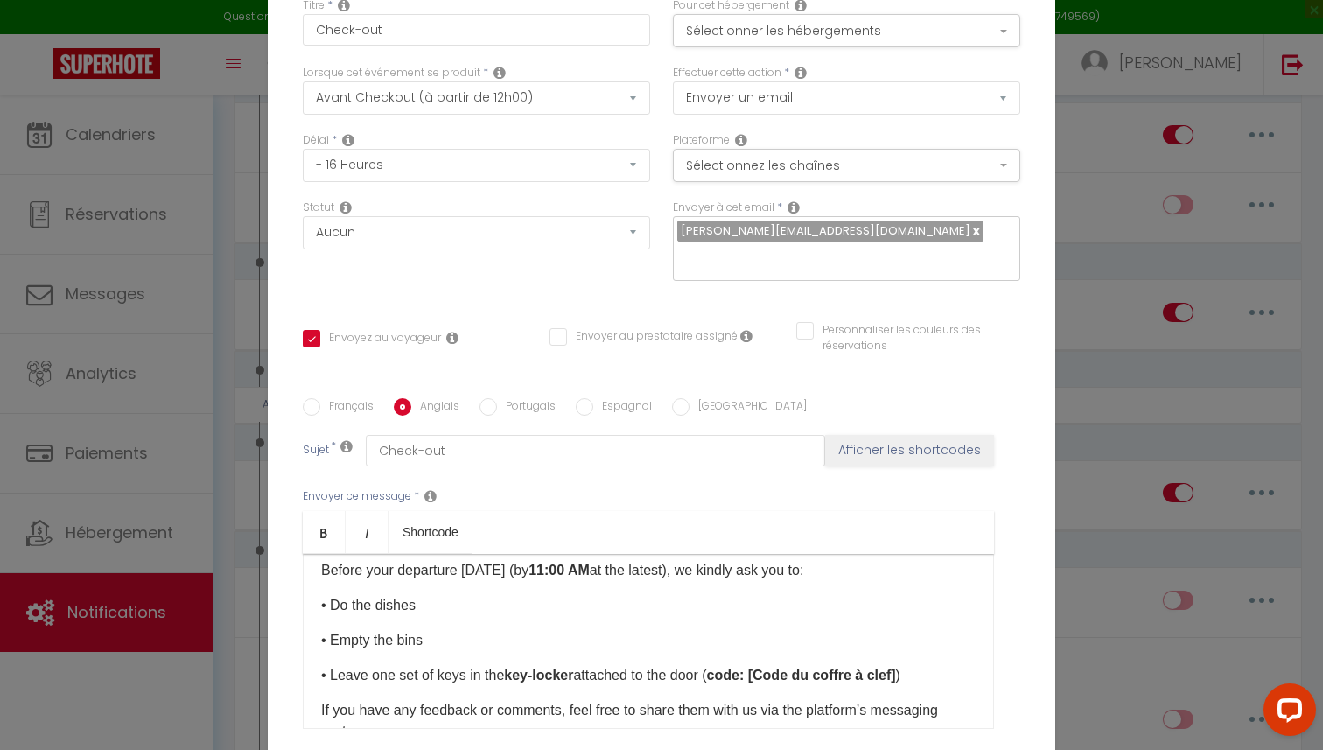
scroll to position [87, 0]
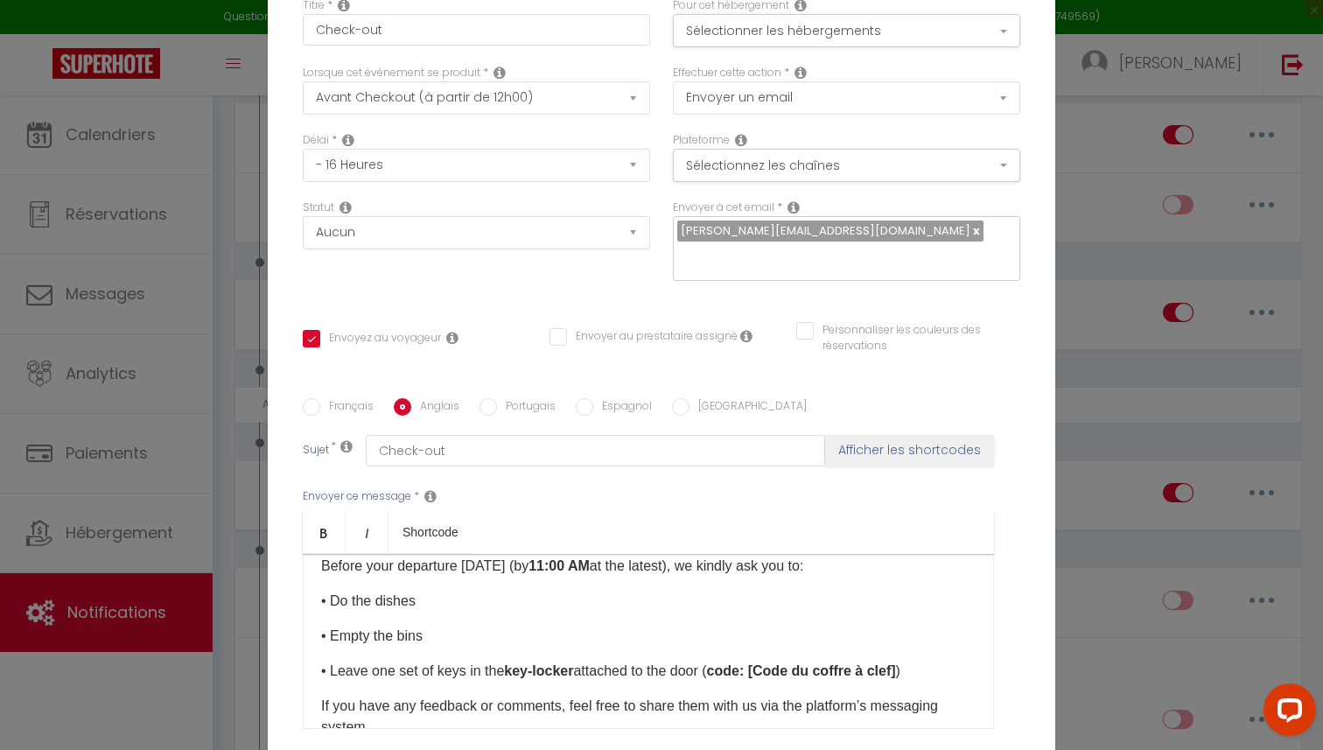
click at [323, 577] on div "Hello [GUEST:FIRST_NAME], We hope you had a pleasant stay. Before your departur…" at bounding box center [648, 641] width 691 height 175
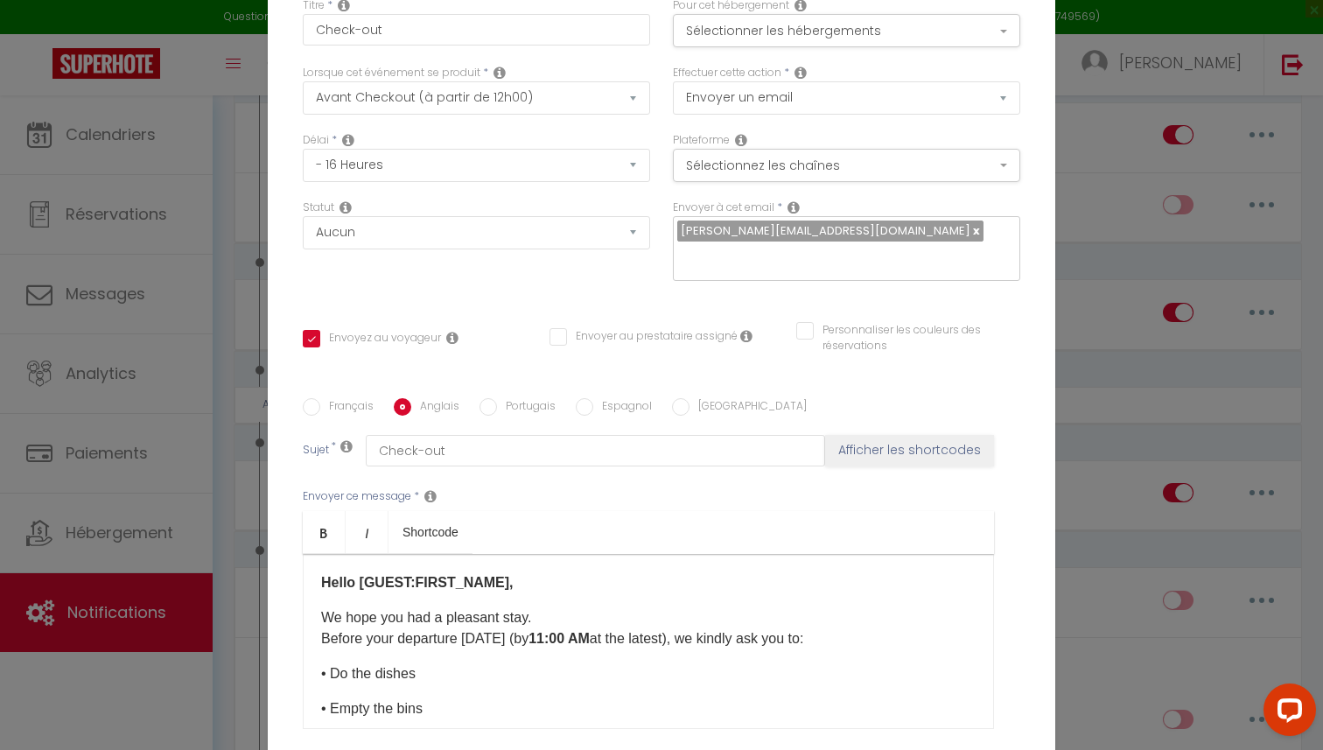
click at [318, 674] on div "Hello [GUEST:FIRST_NAME], We hope you had a pleasant stay. Before your departur…" at bounding box center [648, 641] width 691 height 175
click at [318, 697] on div "Hello [GUEST:FIRST_NAME], We hope you had a pleasant stay. Before your departur…" at bounding box center [648, 641] width 691 height 175
click at [317, 721] on div "Hello [GUEST:FIRST_NAME], We hope you had a pleasant stay. Before your departur…" at bounding box center [648, 641] width 691 height 175
click at [318, 658] on div "Hello [GUEST:FIRST_NAME], We hope you had a pleasant stay. Before your departur…" at bounding box center [648, 641] width 691 height 175
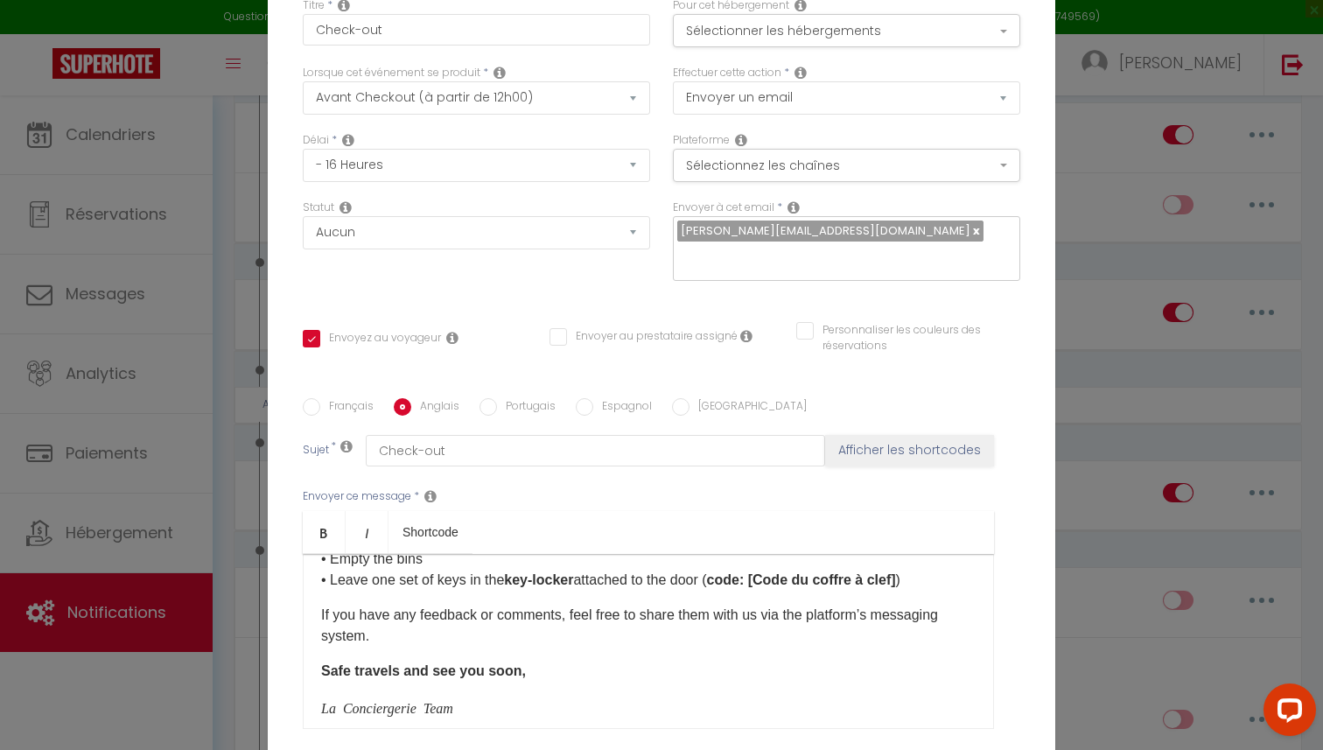
scroll to position [145, 0]
click at [321, 617] on p "If you have any feedback or comments, feel free to share them with us via the p…" at bounding box center [648, 623] width 654 height 42
click at [319, 669] on div "Hello [GUEST:FIRST_NAME], We hope you had a pleasant stay. Before your departur…" at bounding box center [648, 641] width 691 height 175
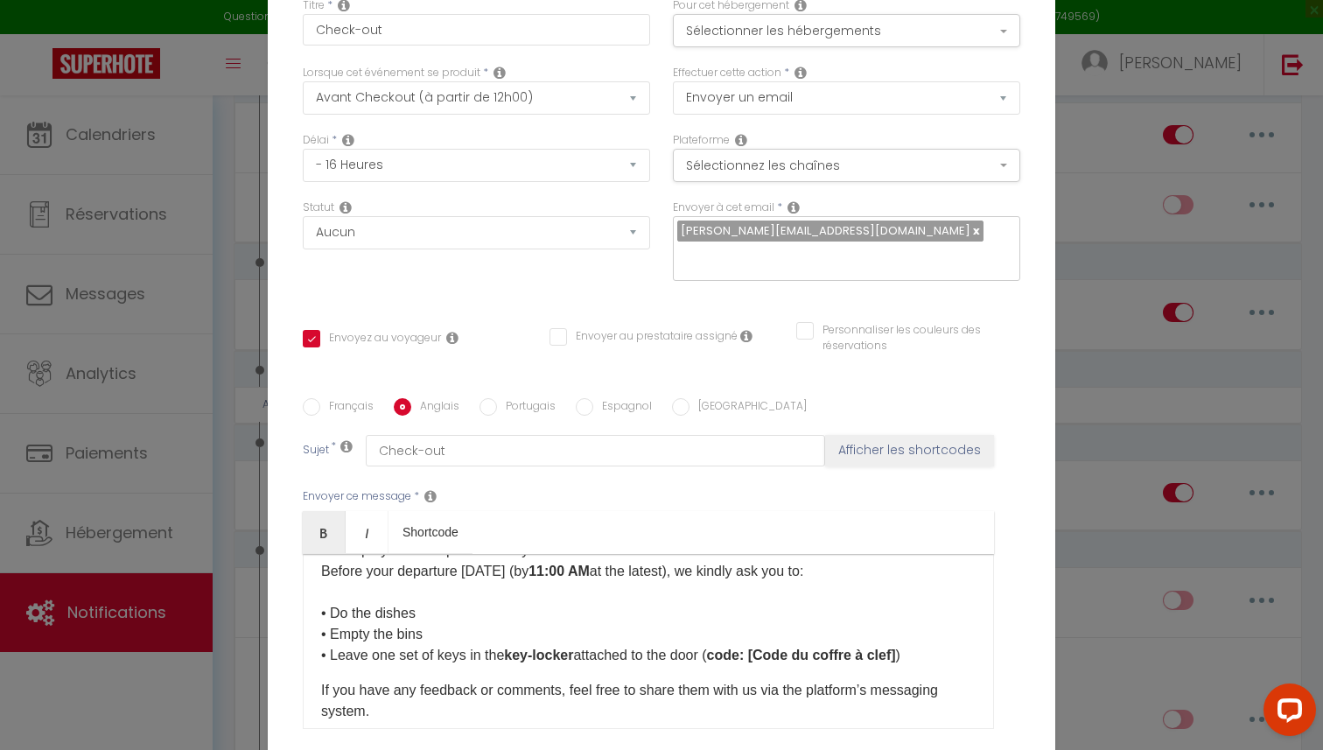
scroll to position [66, 0]
click at [310, 412] on input "Français" at bounding box center [311, 406] width 17 height 17
radio input "true"
checkbox input "true"
checkbox input "false"
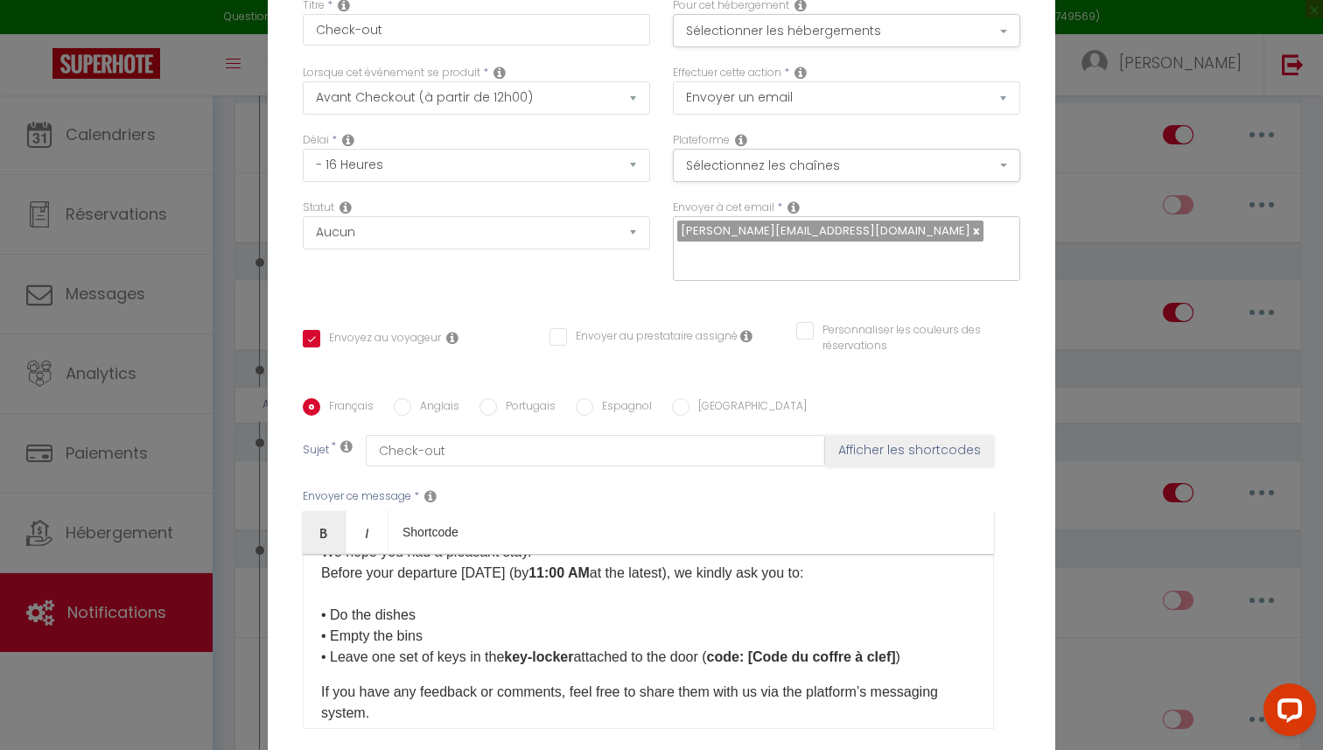
checkbox input "false"
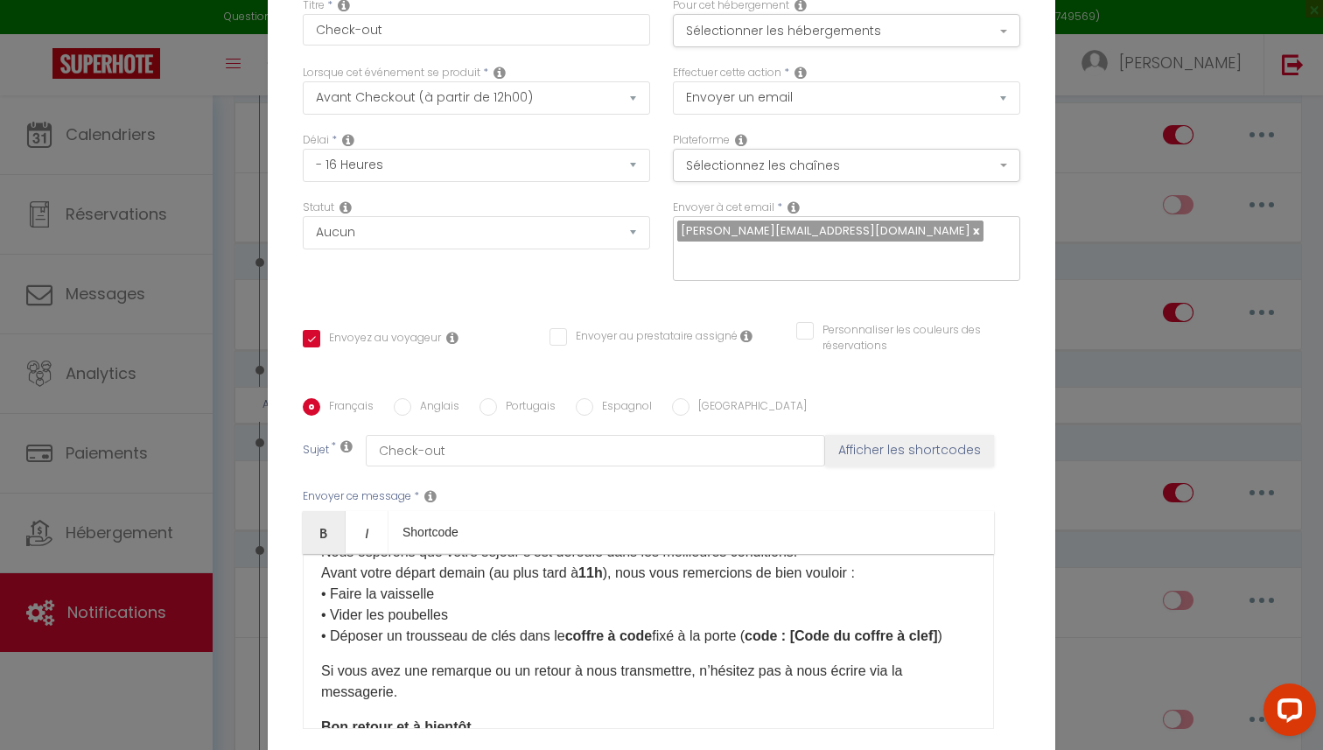
click at [486, 406] on input "Portugais" at bounding box center [487, 406] width 17 height 17
radio input "true"
checkbox input "true"
checkbox input "false"
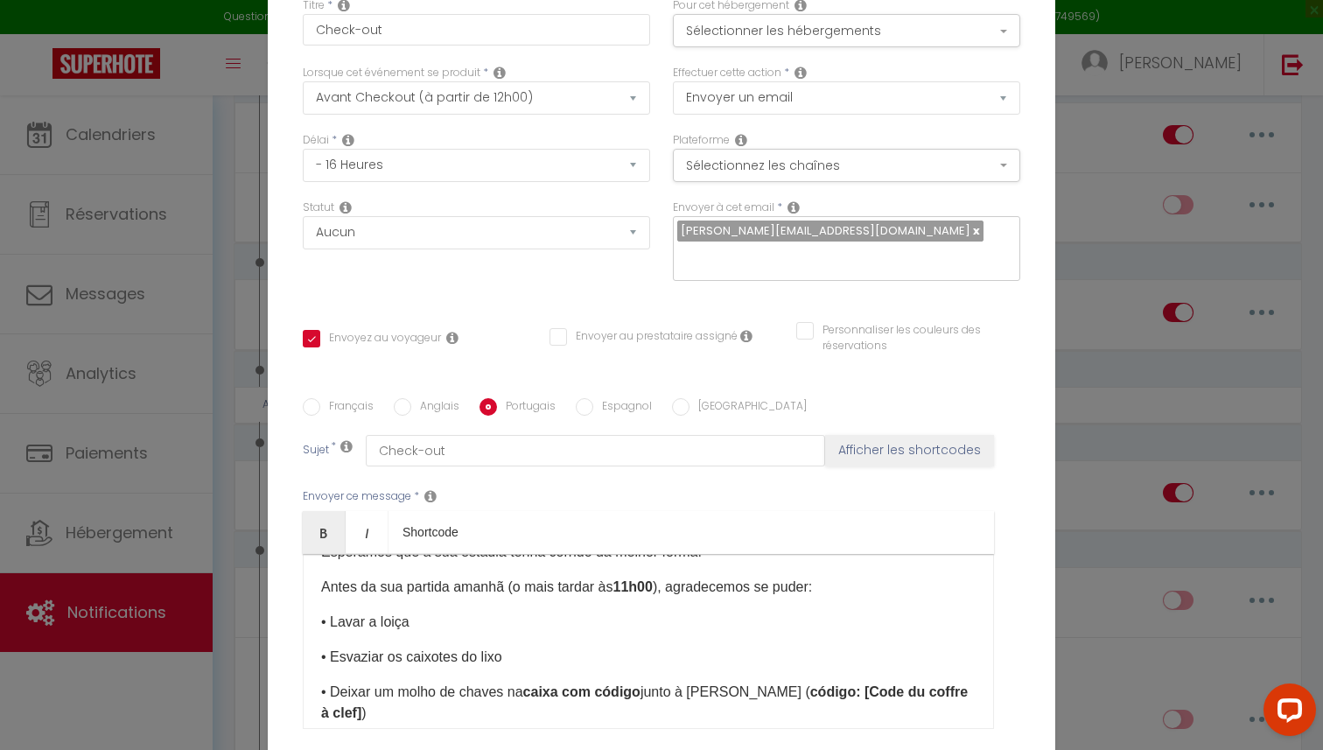
scroll to position [0, 0]
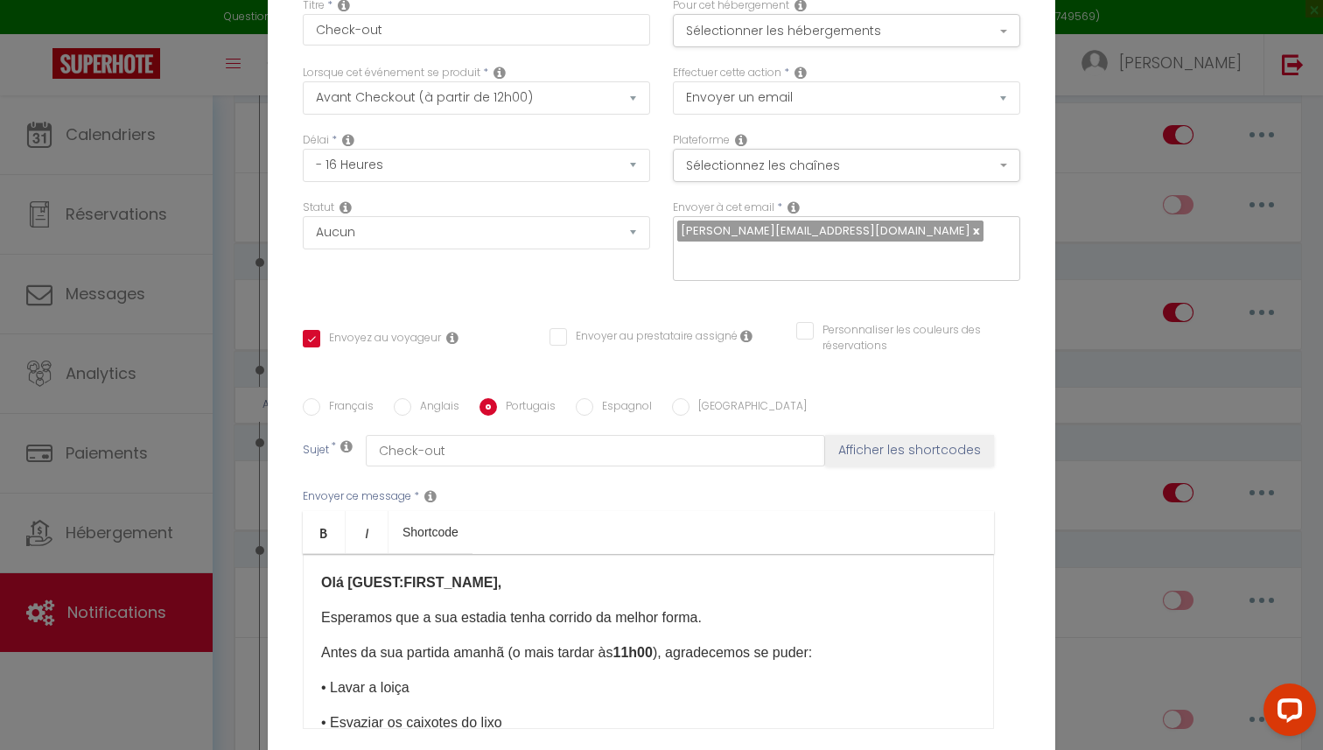
click at [319, 656] on div "Olá [GUEST:FIRST_NAME], Esperamos que a sua estadia tenha corrido da melhor for…" at bounding box center [648, 641] width 691 height 175
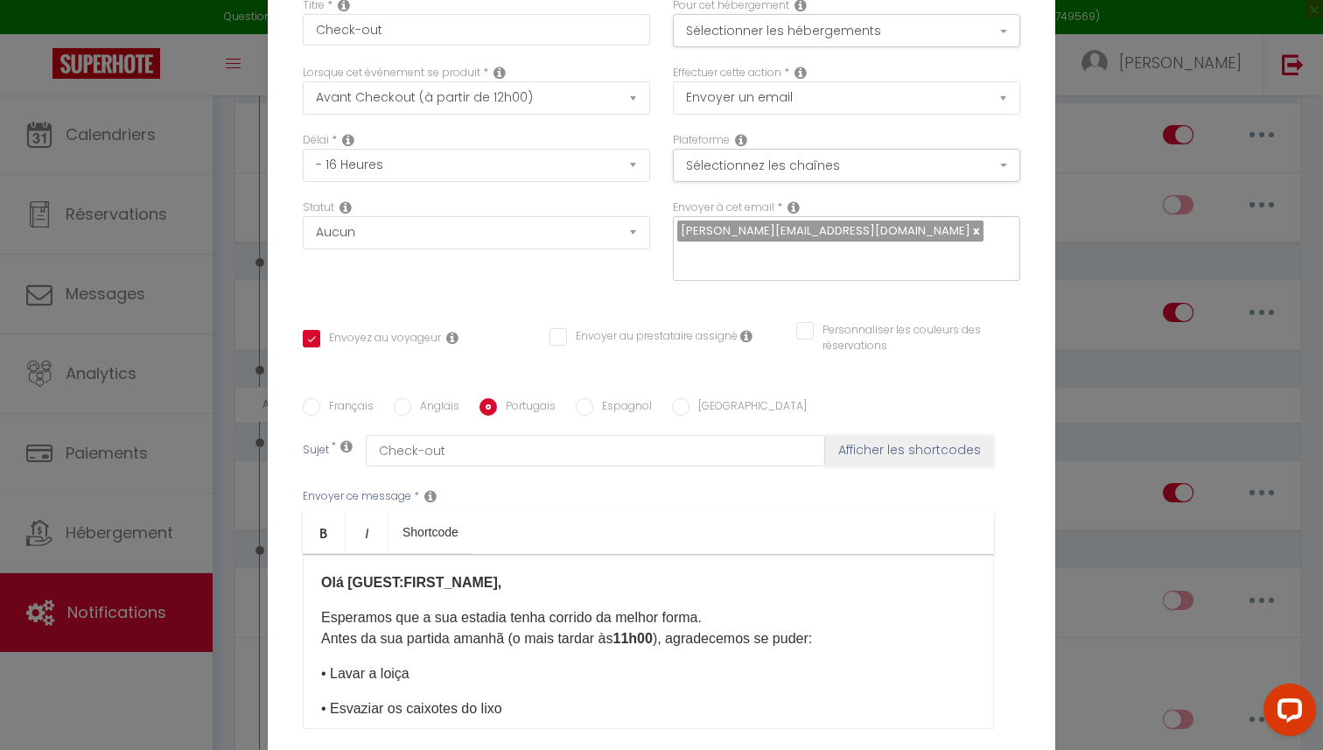
click at [319, 675] on div "Olá [GUEST:FIRST_NAME], Esperamos que a sua estadia tenha corrido da melhor for…" at bounding box center [648, 641] width 691 height 175
click at [318, 709] on div "Olá [GUEST:FIRST_NAME], Esperamos que a sua estadia tenha corrido da melhor for…" at bounding box center [648, 641] width 691 height 175
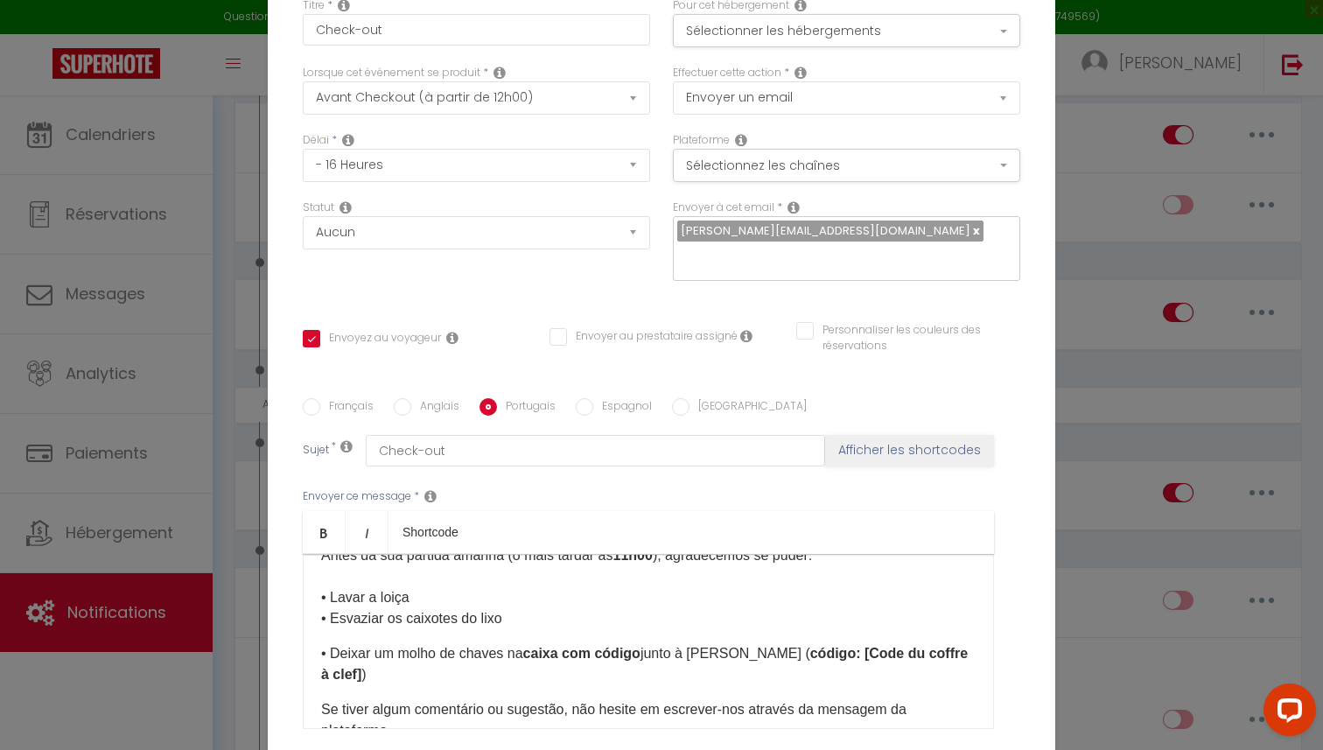
click at [314, 663] on div "Olá [GUEST:FIRST_NAME], Esperamos que a sua estadia tenha corrido da melhor for…" at bounding box center [648, 641] width 691 height 175
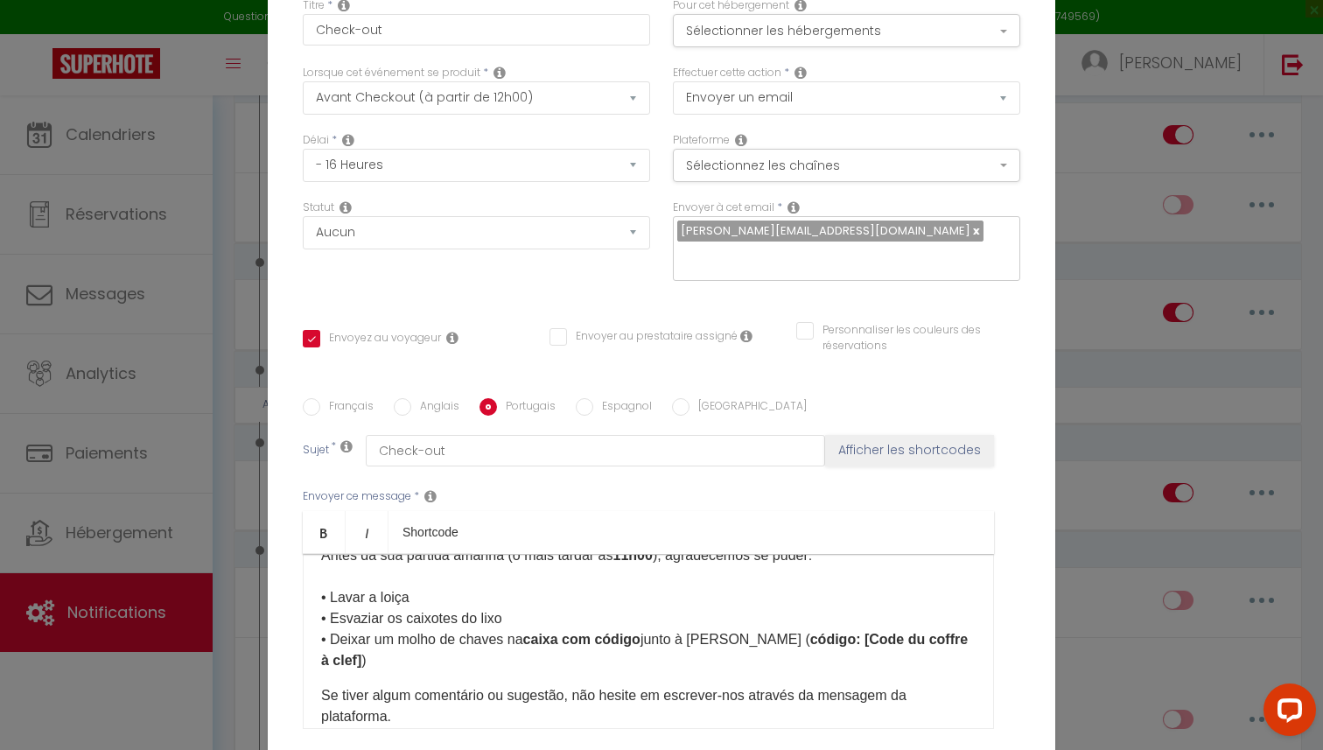
click at [318, 679] on div "Olá [GUEST:FIRST_NAME], Esperamos que a sua estadia tenha corrido da melhor for…" at bounding box center [648, 641] width 691 height 175
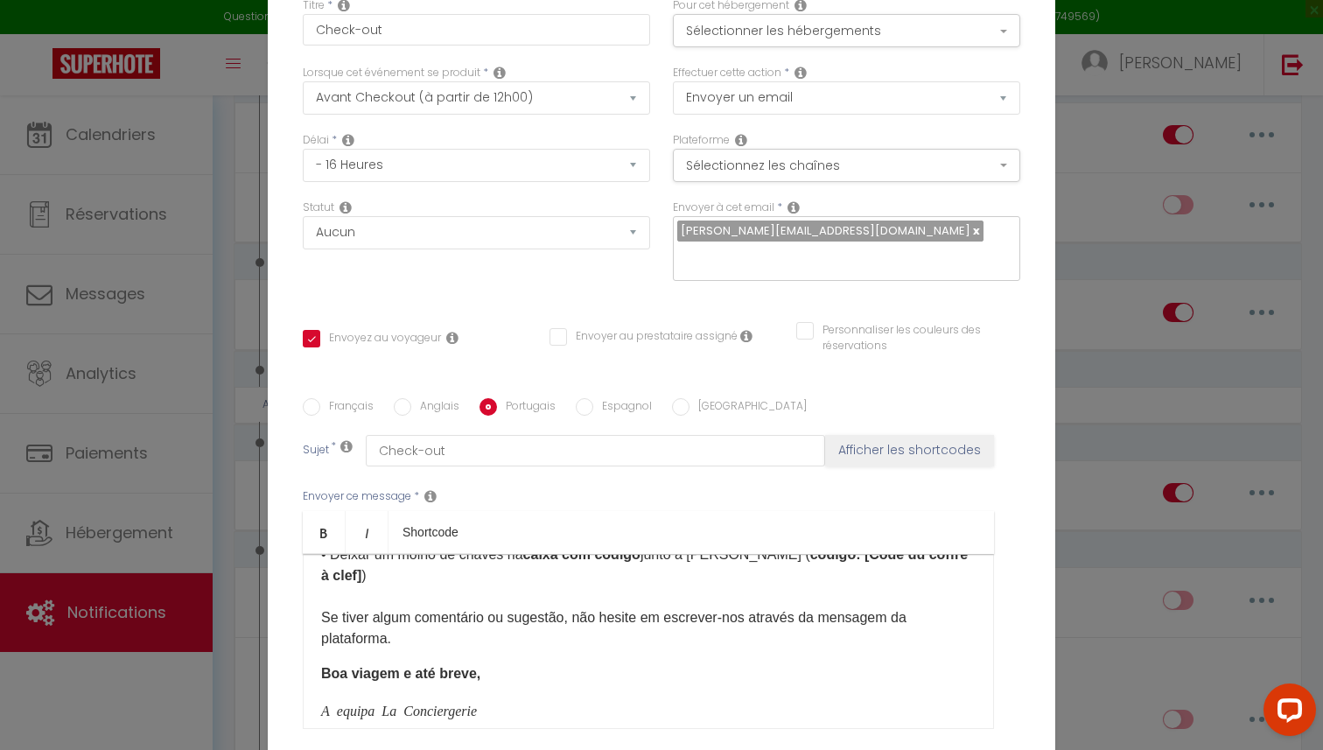
scroll to position [173, 0]
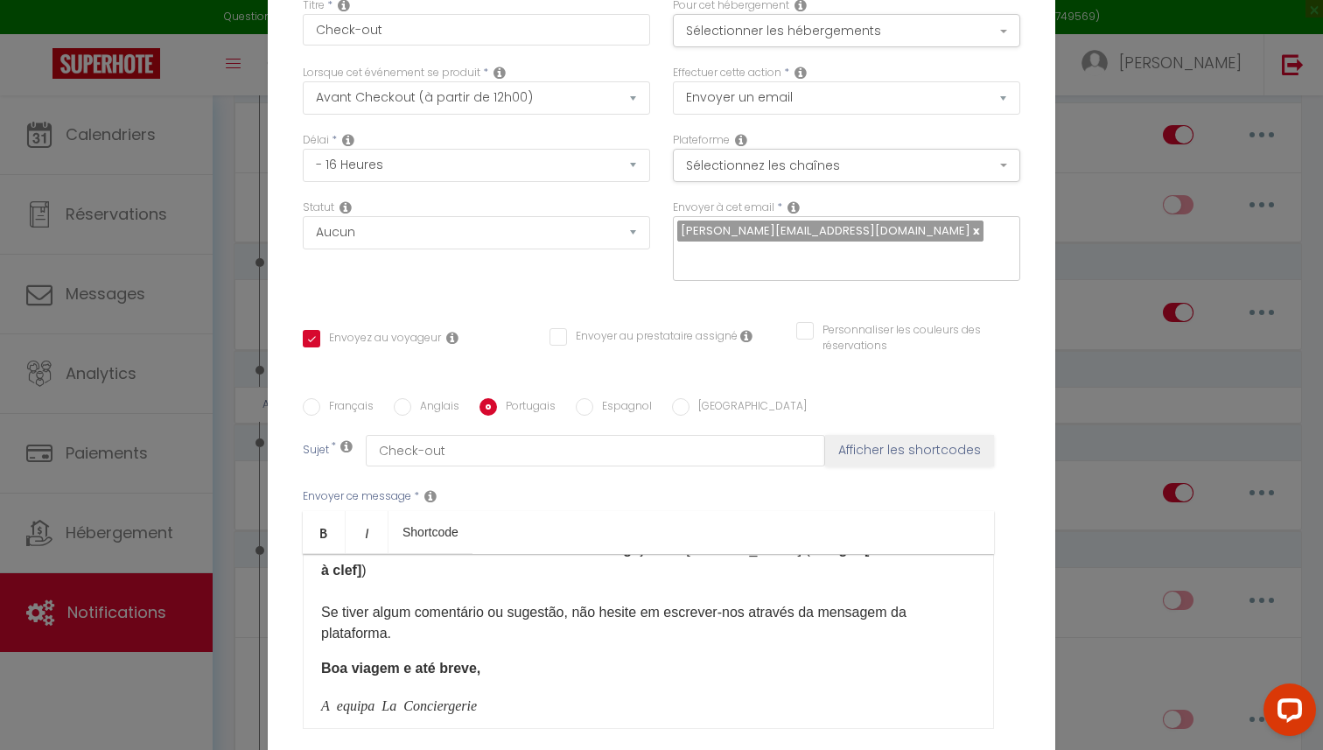
click at [318, 654] on div "Olá [GUEST:FIRST_NAME], Esperamos que a sua estadia tenha corrido da melhor for…" at bounding box center [648, 641] width 691 height 175
click at [318, 693] on div "Olá [GUEST:FIRST_NAME], Esperamos que a sua estadia tenha corrido da melhor for…" at bounding box center [648, 641] width 691 height 175
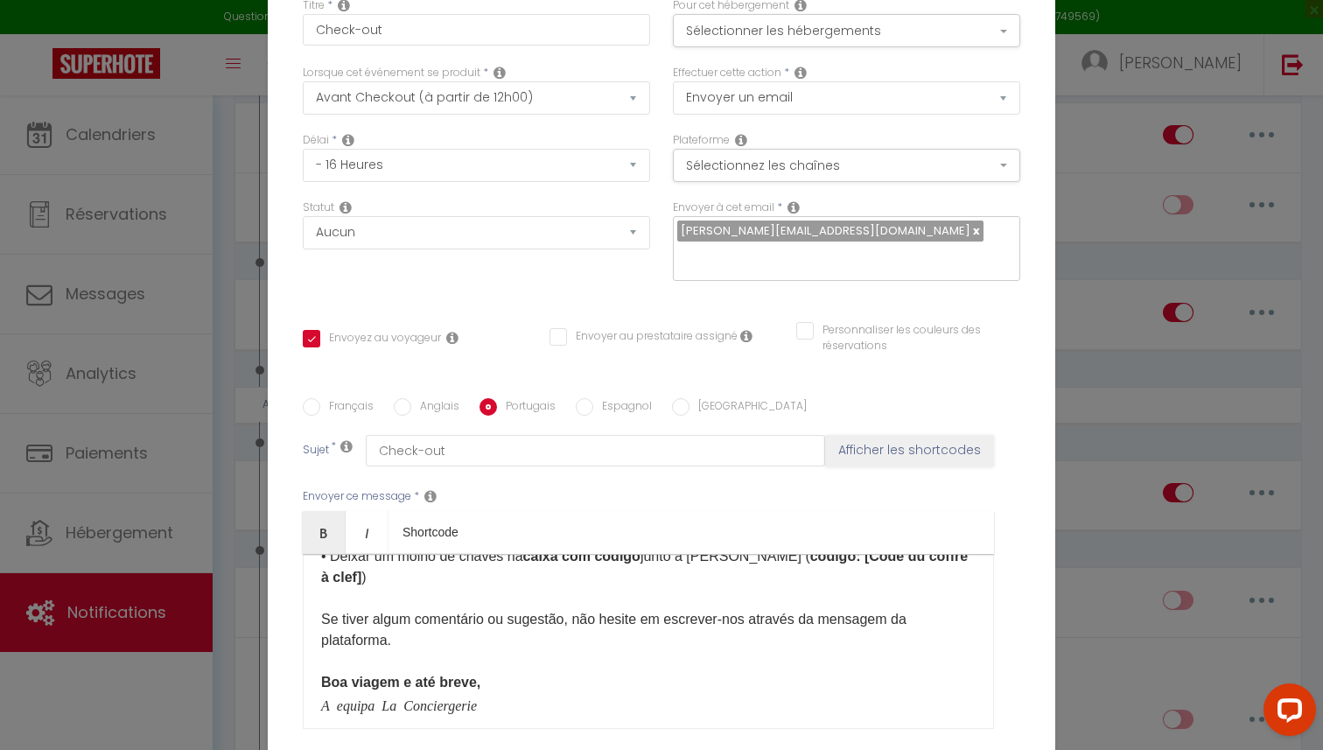
click at [406, 413] on input "Anglais" at bounding box center [402, 406] width 17 height 17
radio input "true"
checkbox input "true"
checkbox input "false"
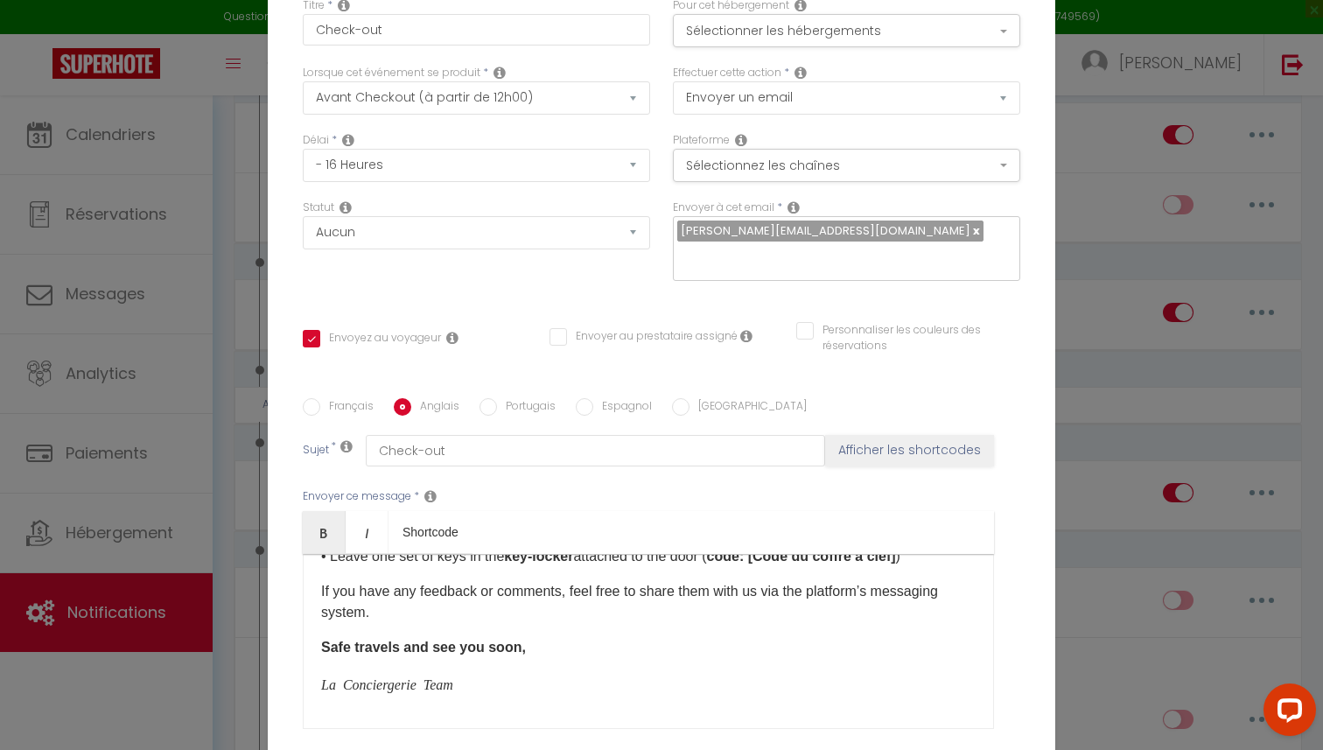
click at [319, 688] on div "Hello [GUEST:FIRST_NAME], We hope you had a pleasant stay. Before your departur…" at bounding box center [648, 641] width 691 height 175
click at [316, 406] on input "Français" at bounding box center [311, 406] width 17 height 17
radio input "true"
checkbox input "true"
checkbox input "false"
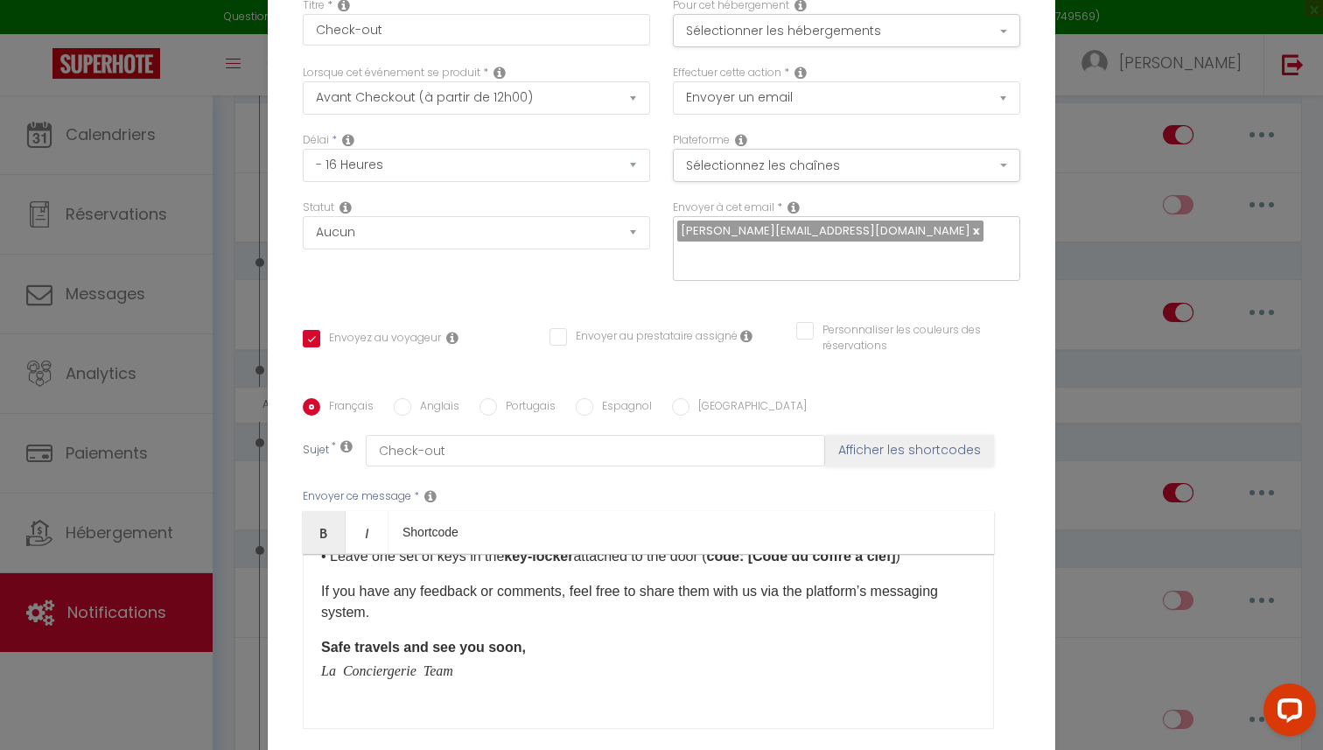
checkbox input "false"
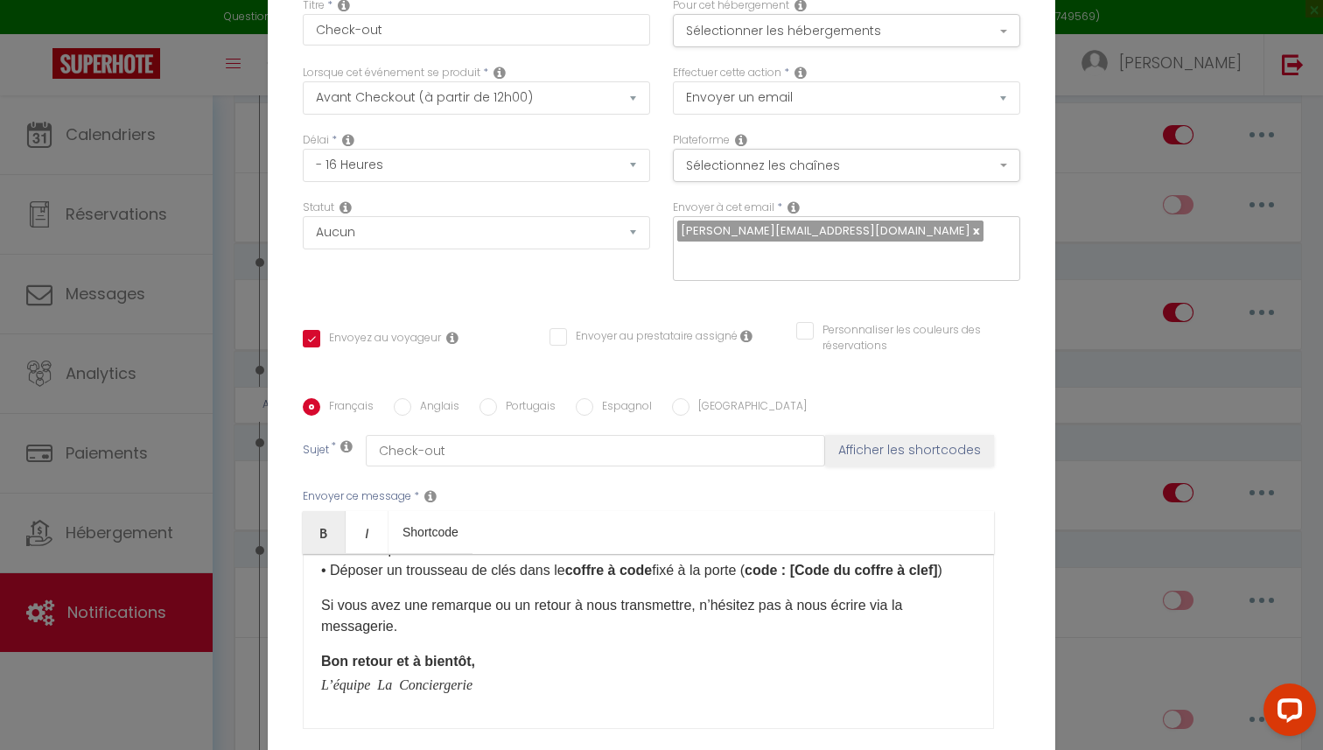
click at [321, 682] on icon "L’équipe La Conciergerie" at bounding box center [396, 683] width 151 height 14
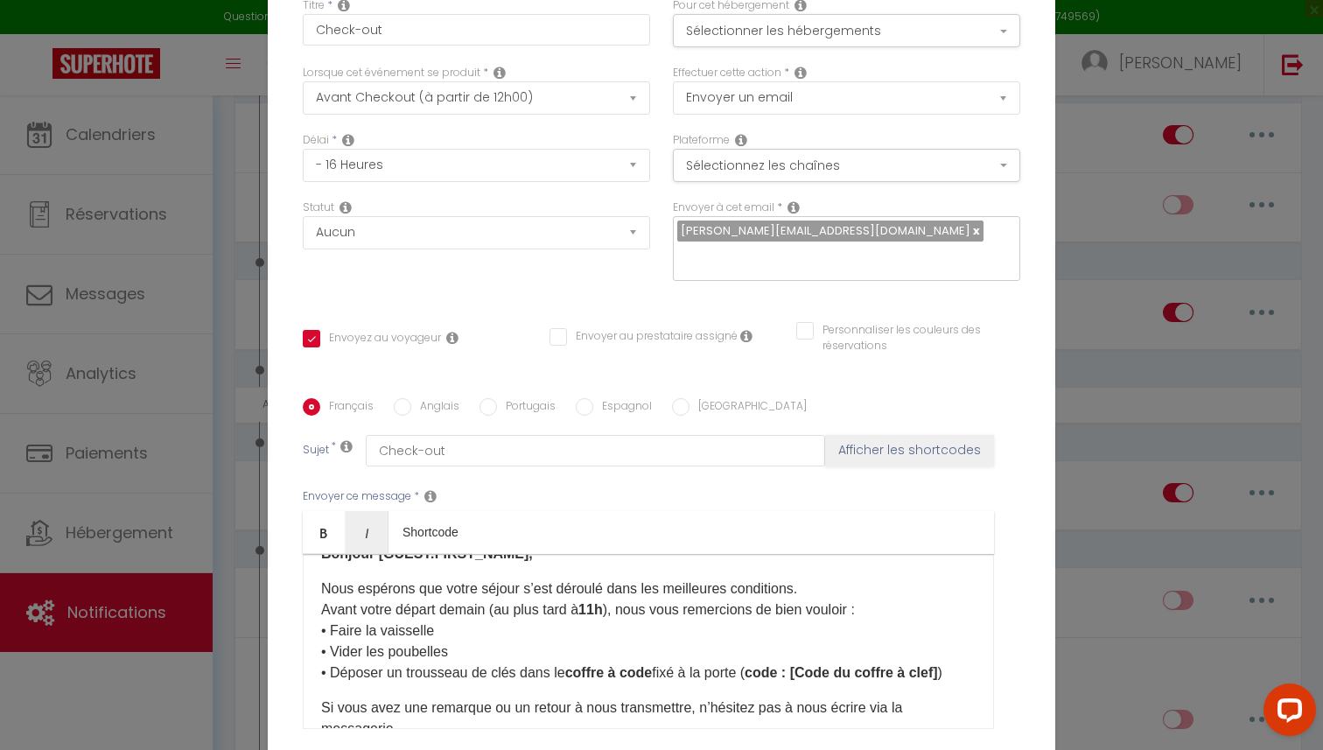
scroll to position [31, 0]
click at [323, 629] on p "Nous espérons que votre séjour s’est déroulé dans les meilleures conditions. Av…" at bounding box center [648, 629] width 654 height 105
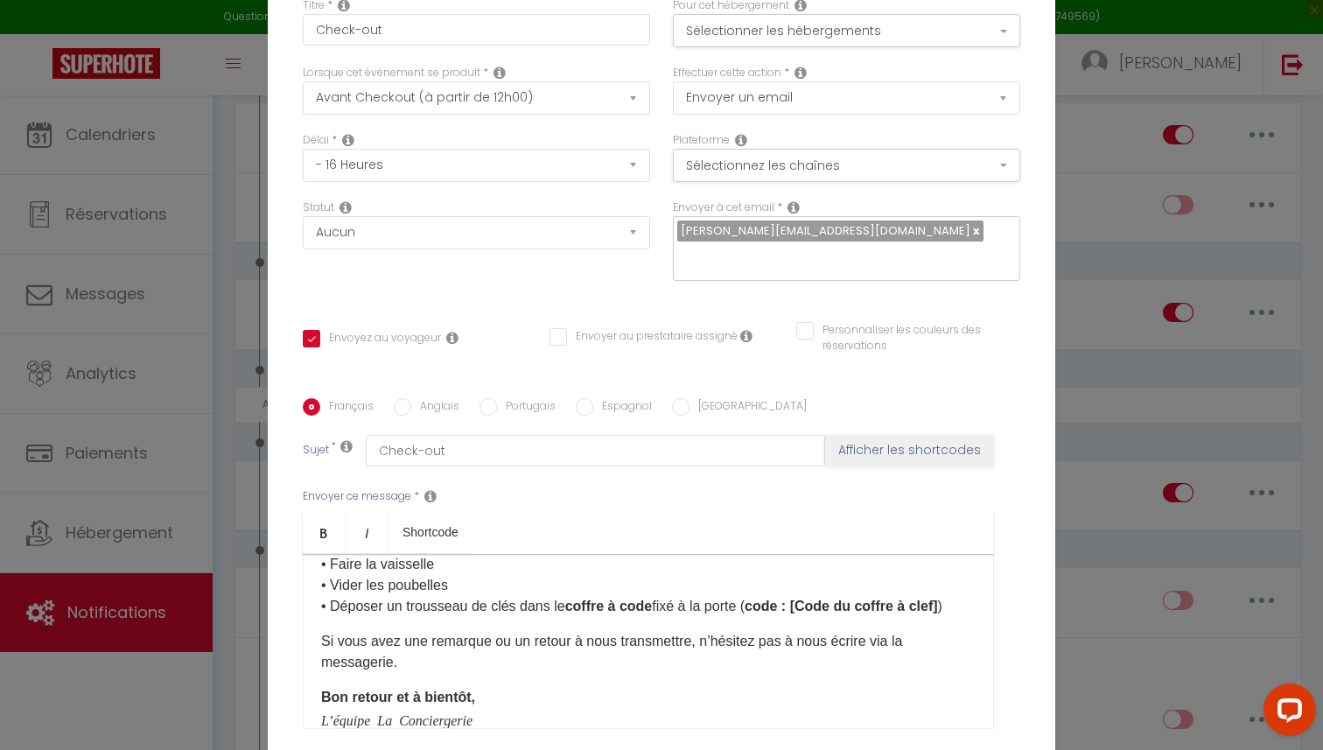
scroll to position [132, 0]
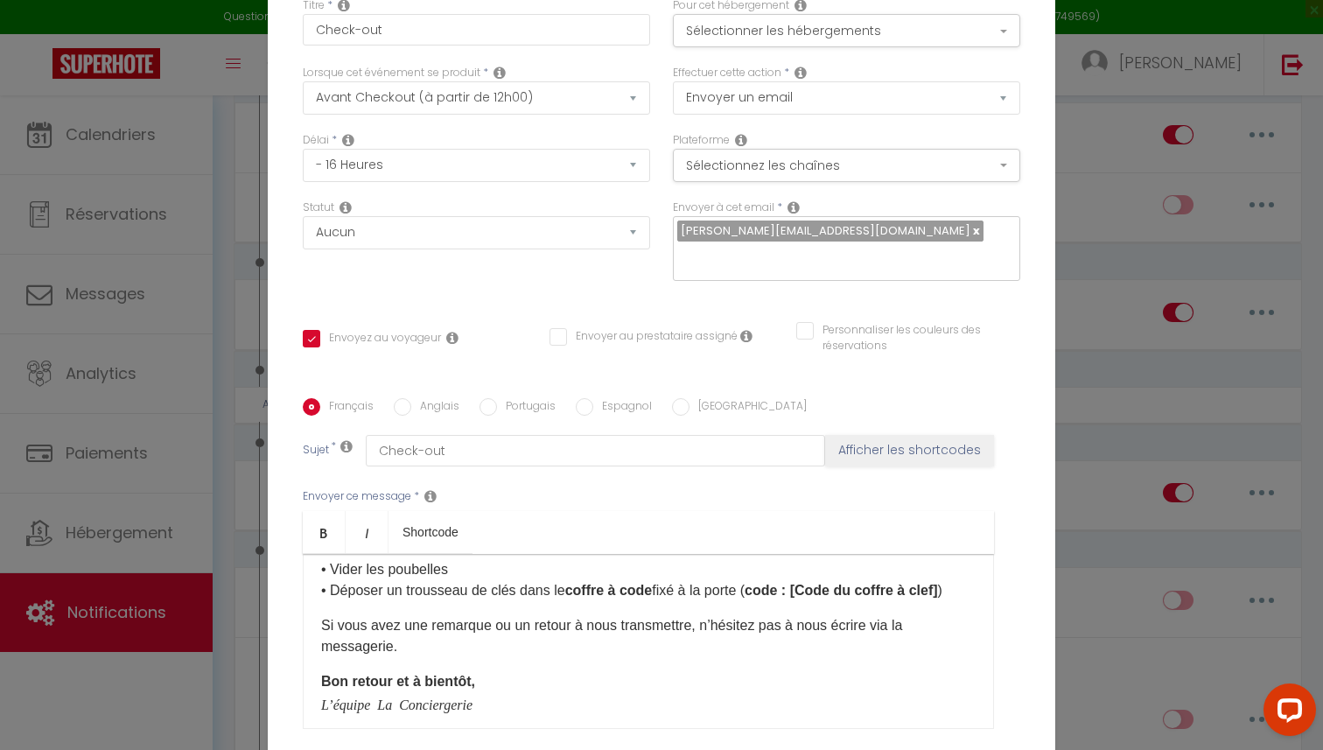
click at [317, 624] on div "Bonjour [GUEST:FIRST_NAME], Nous espérons que votre séjour s’est déroulé dans l…" at bounding box center [648, 641] width 691 height 175
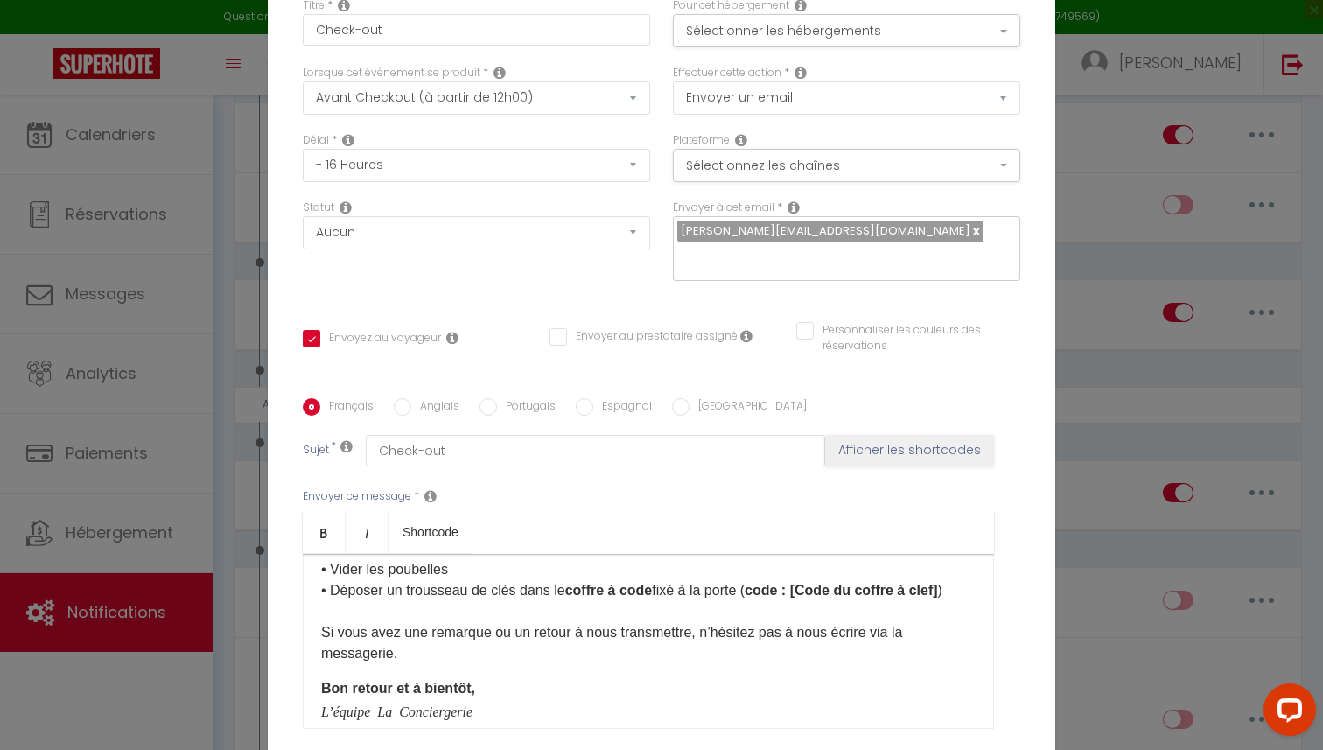
click at [318, 687] on div "Bonjour [GUEST:FIRST_NAME], Nous espérons que votre séjour s’est déroulé dans l…" at bounding box center [648, 641] width 691 height 175
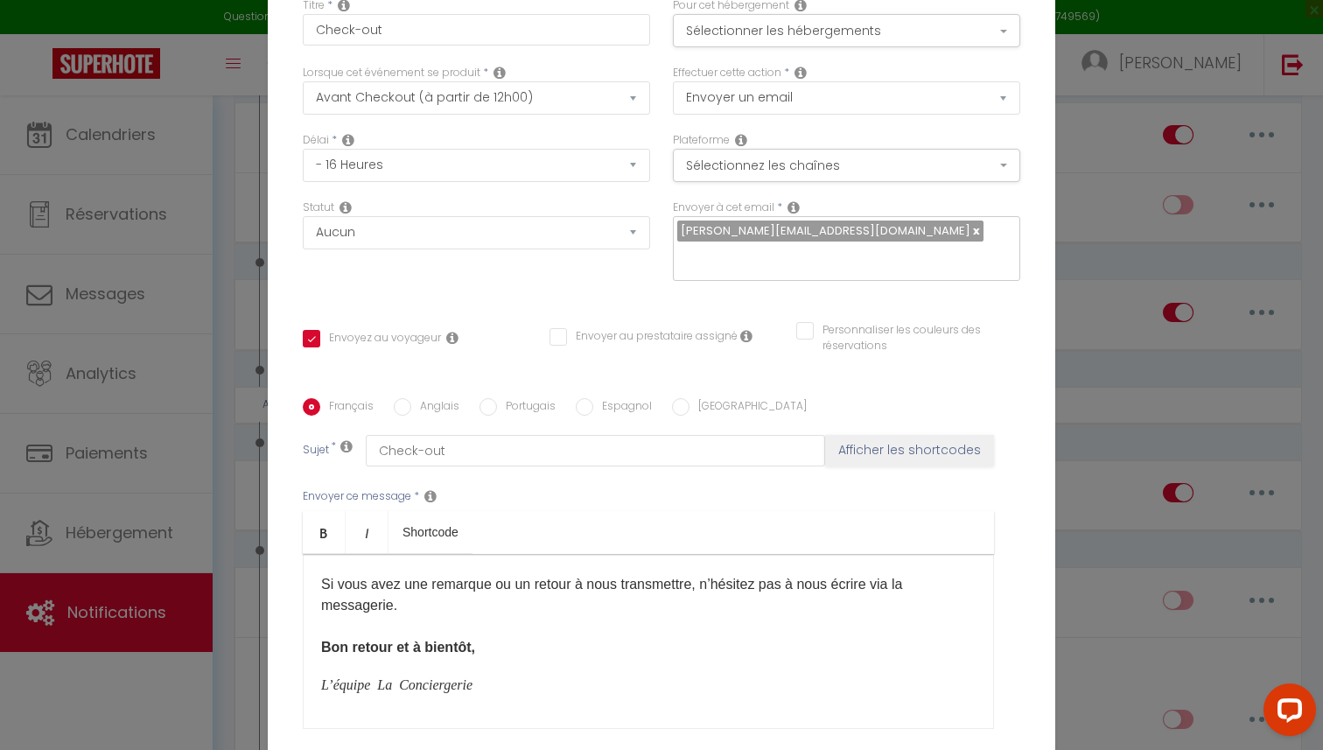
click at [320, 687] on div "Bonjour [GUEST:FIRST_NAME], Nous espérons que votre séjour s’est déroulé dans l…" at bounding box center [648, 641] width 691 height 175
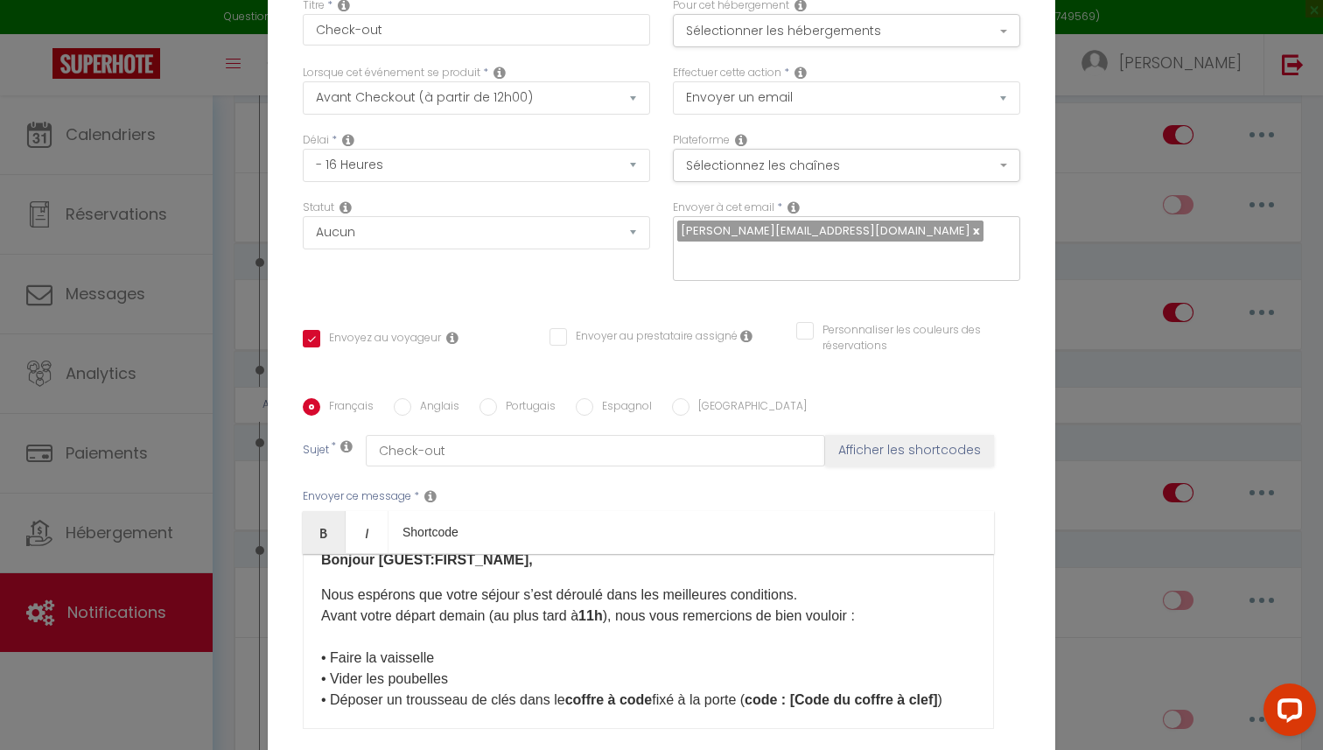
scroll to position [0, 0]
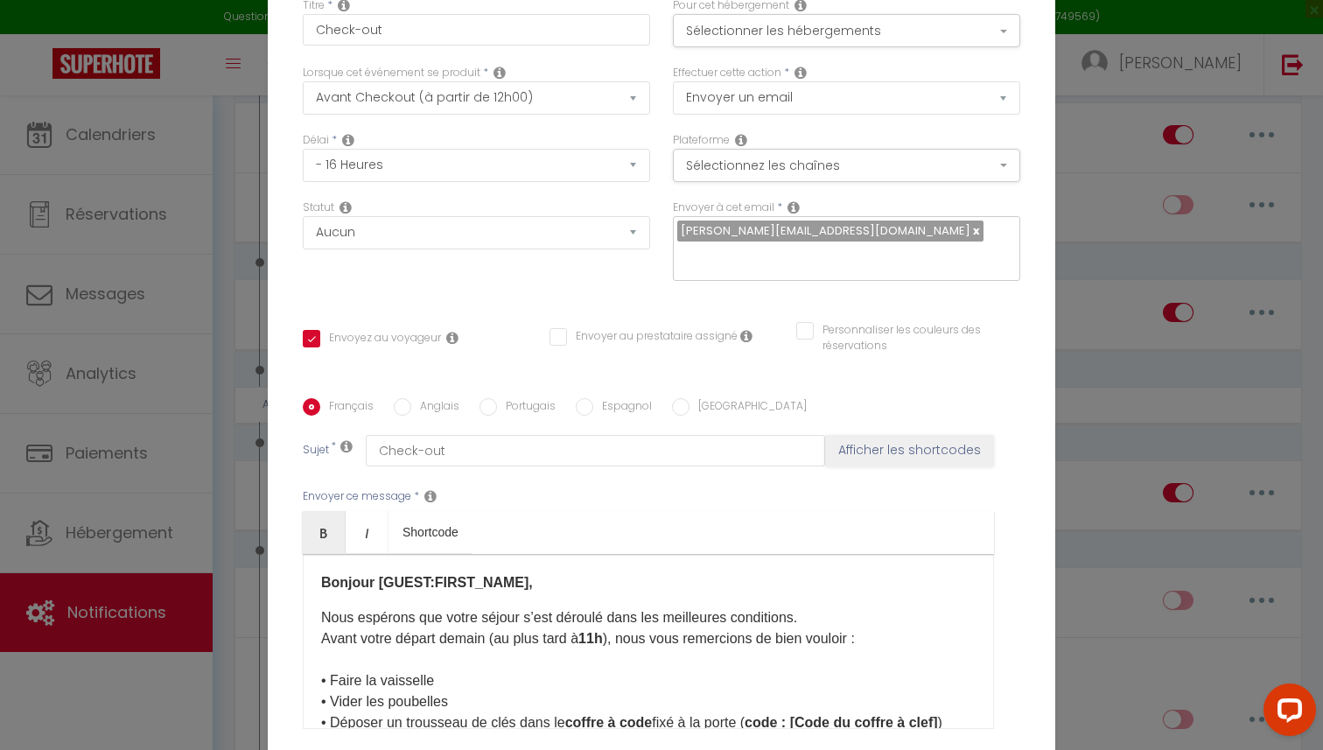
click at [413, 409] on label "Anglais" at bounding box center [435, 407] width 48 height 19
click at [411, 409] on input "Anglais" at bounding box center [402, 406] width 17 height 17
radio input "true"
checkbox input "true"
checkbox input "false"
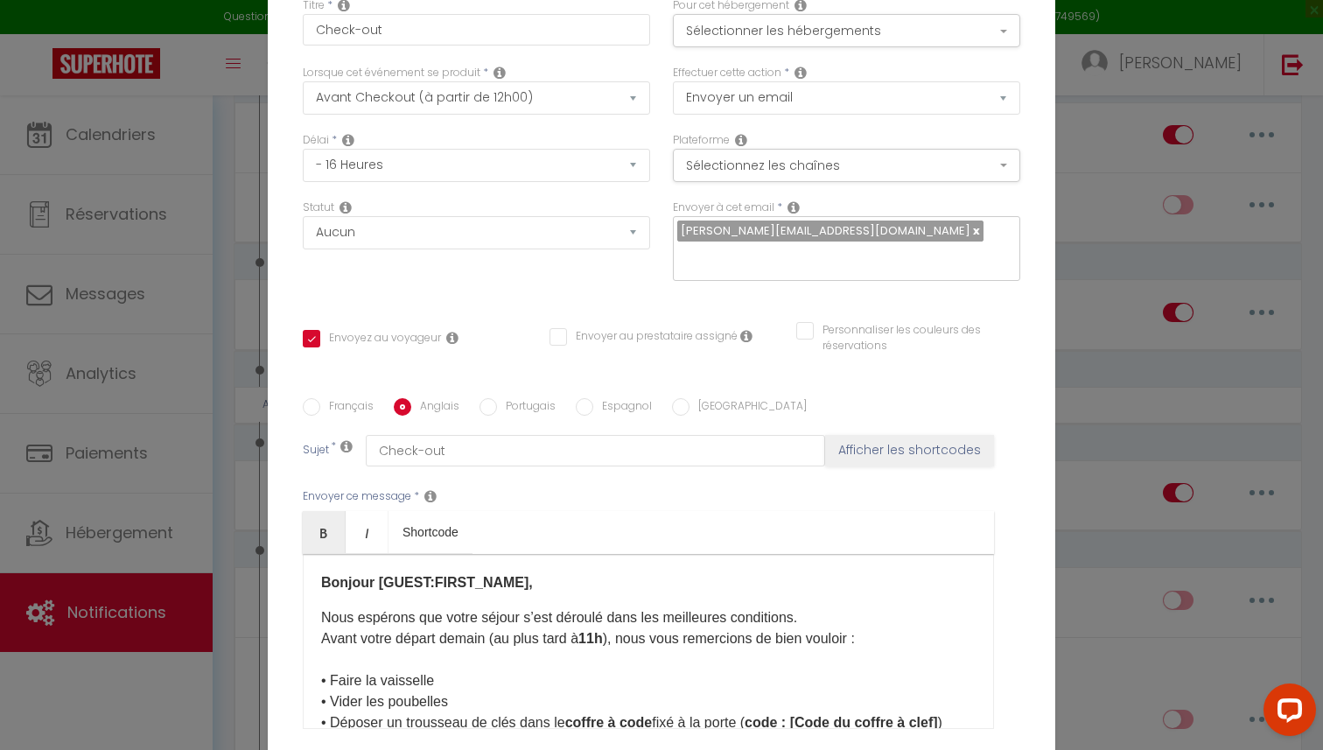
checkbox input "false"
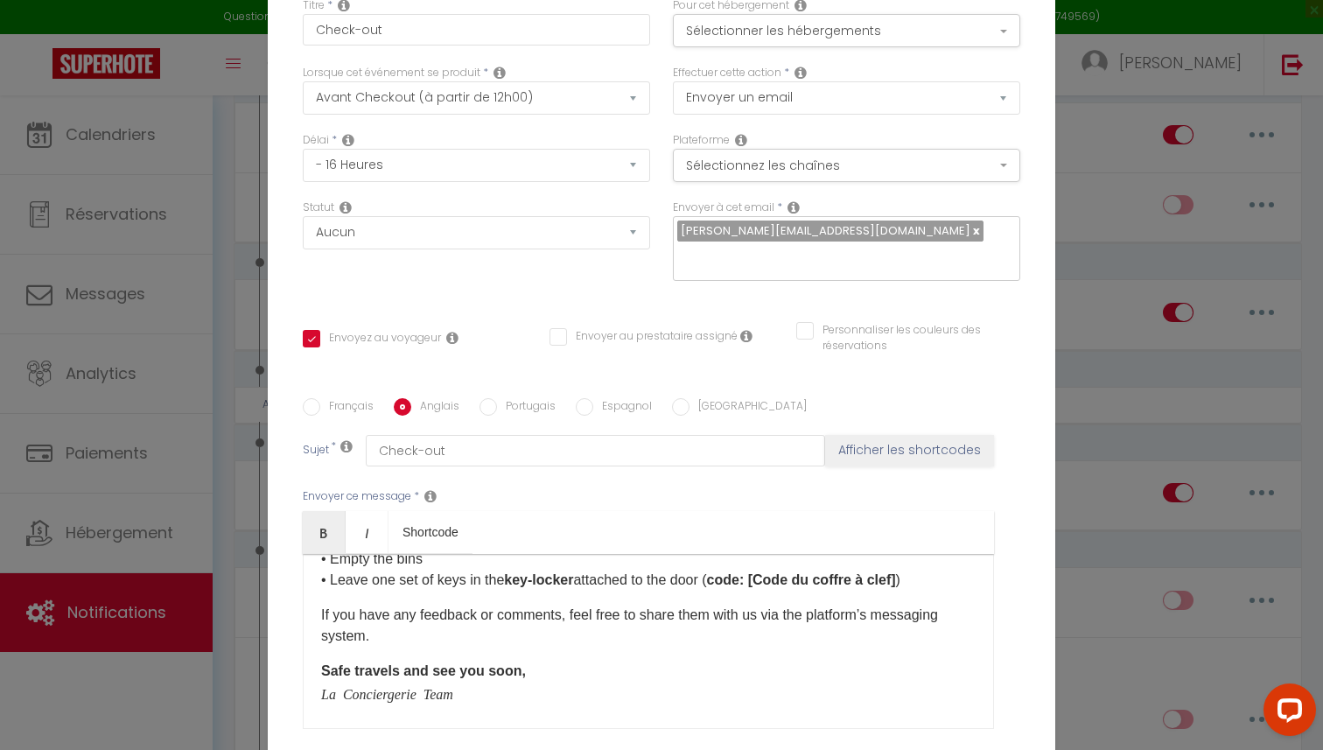
scroll to position [173, 0]
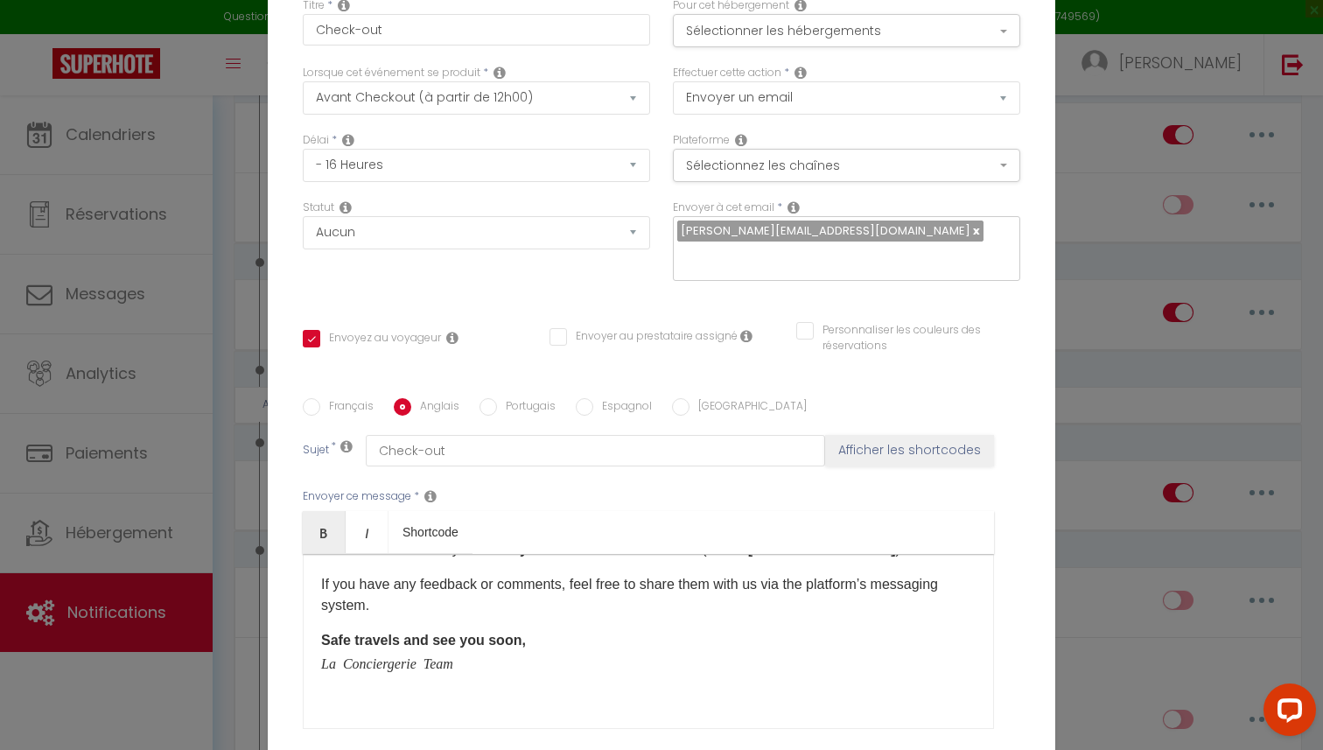
click at [500, 407] on label "Portugais" at bounding box center [526, 407] width 59 height 19
click at [497, 407] on input "Portugais" at bounding box center [487, 406] width 17 height 17
radio input "true"
checkbox input "true"
checkbox input "false"
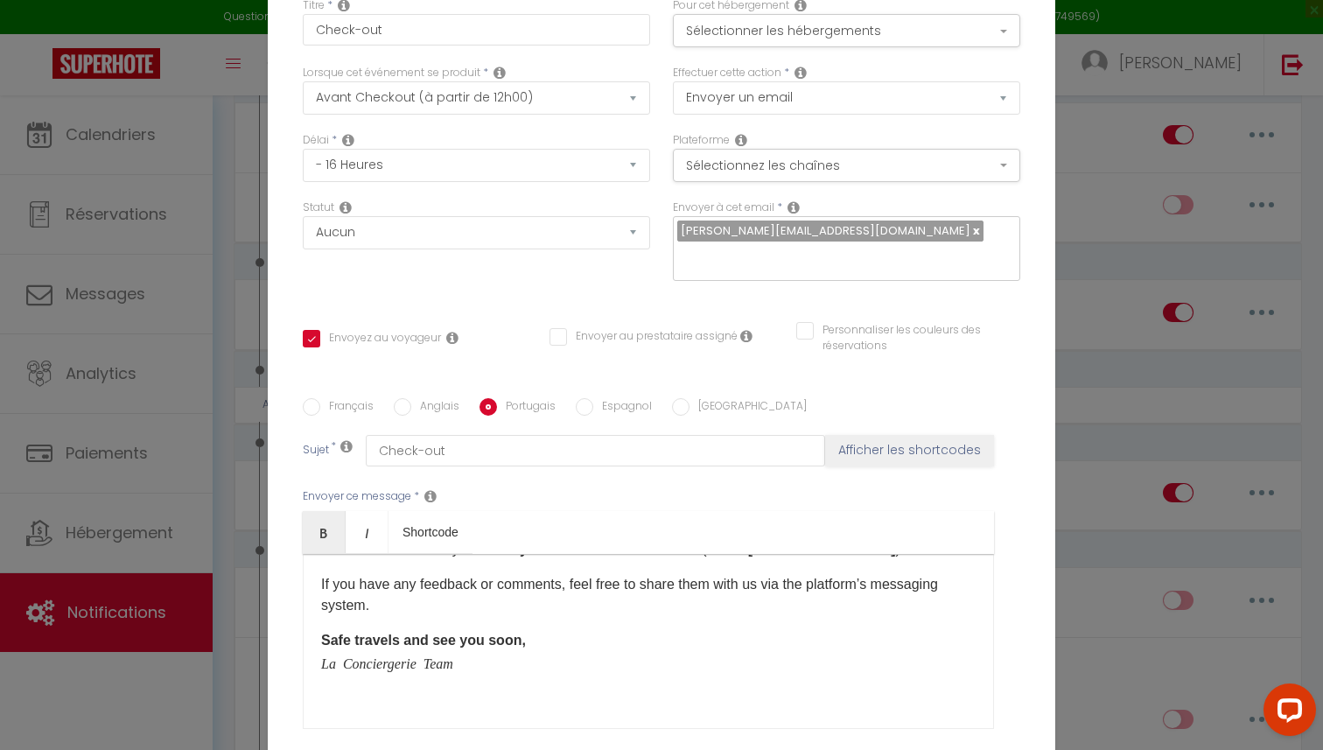
checkbox input "false"
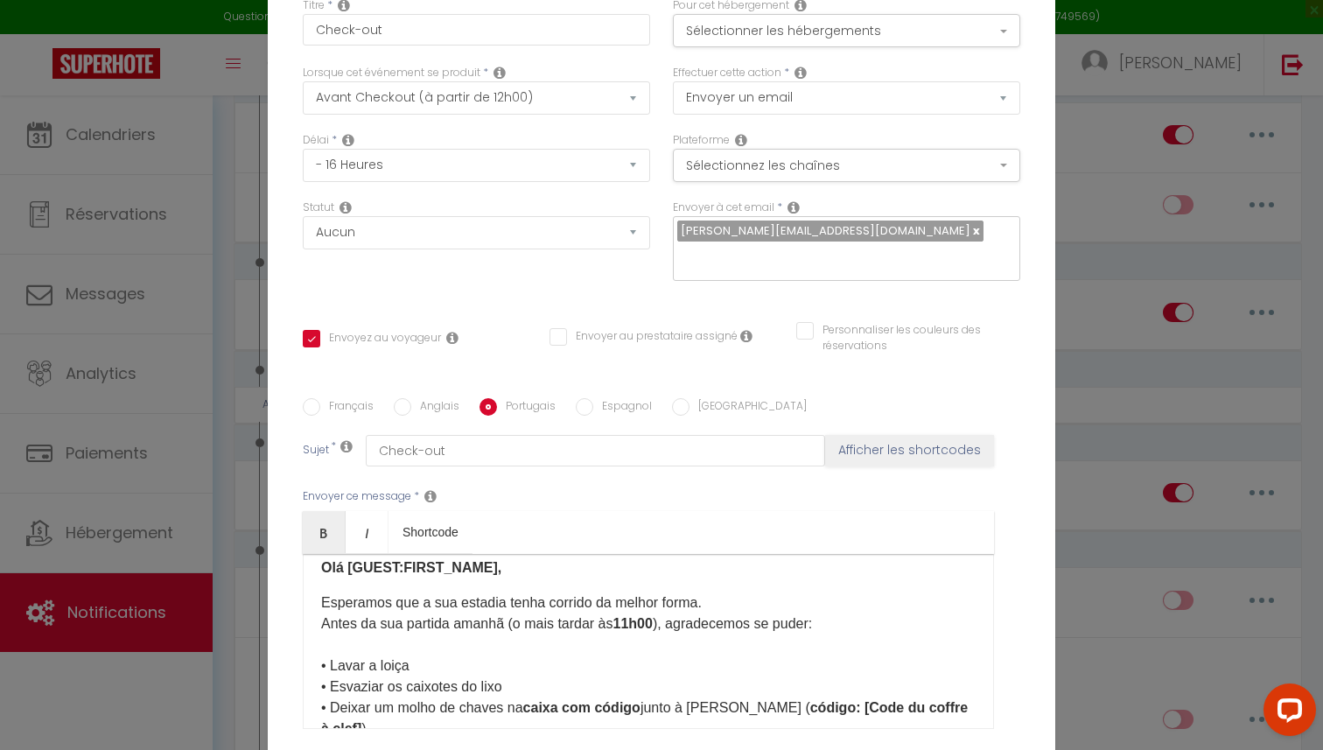
scroll to position [0, 0]
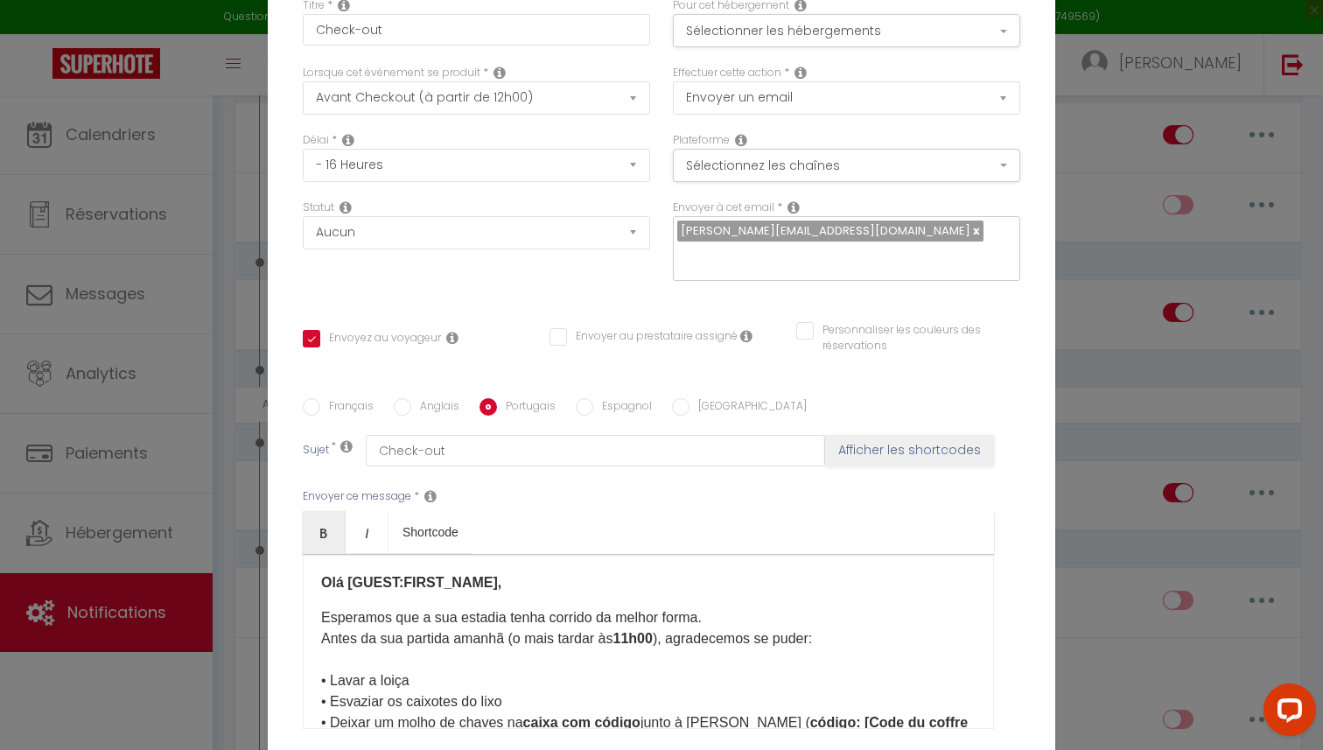
click at [585, 409] on input "Espagnol" at bounding box center [584, 406] width 17 height 17
radio input "true"
checkbox input "true"
checkbox input "false"
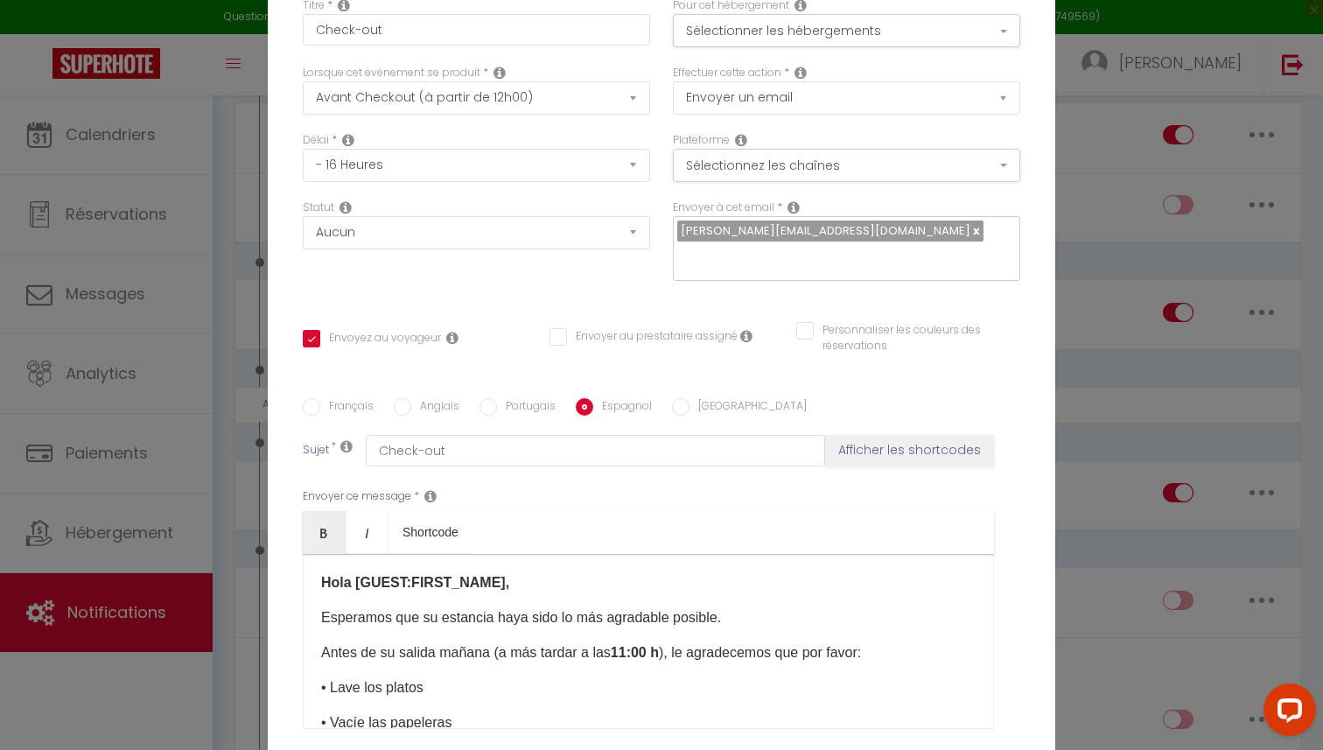
click at [321, 618] on p "Esperamos que su estancia haya sido lo más agradable posible." at bounding box center [648, 617] width 654 height 21
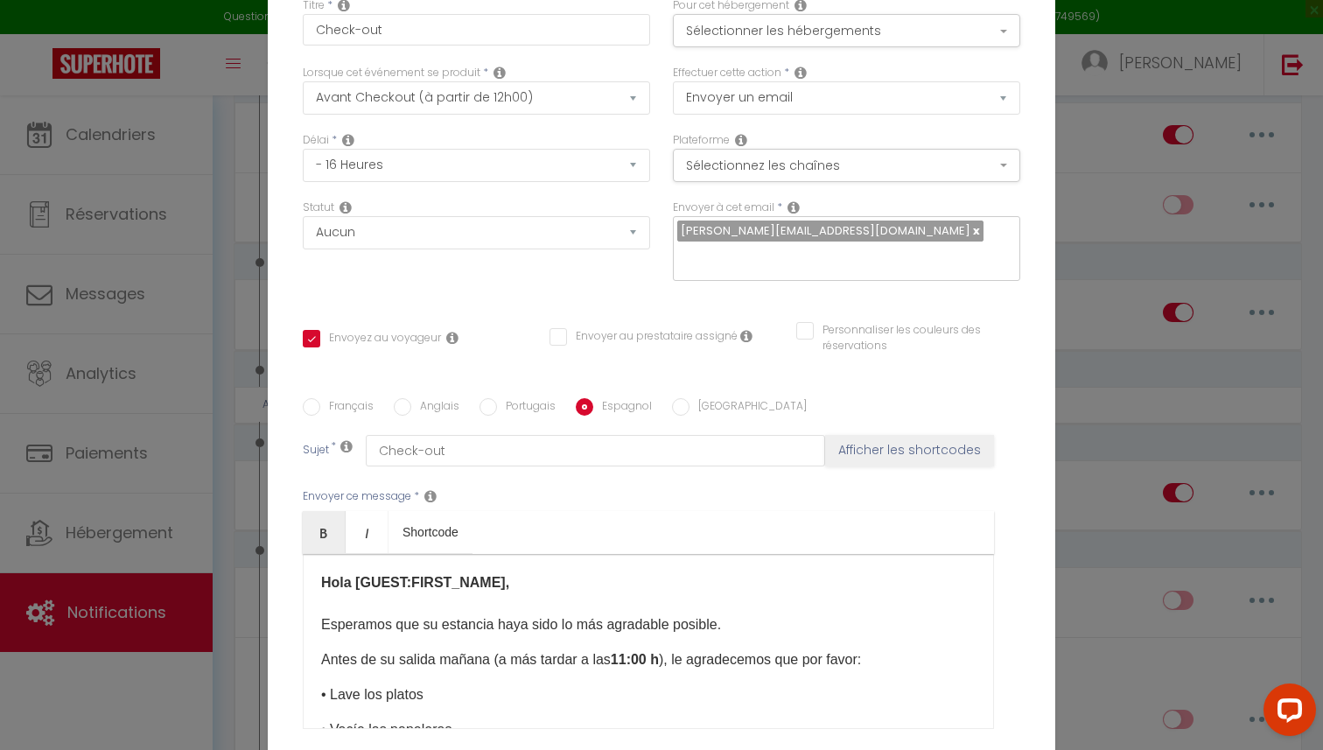
click at [317, 663] on div "Hola [GUEST:FIRST_NAME], Esperamos que su estancia haya sido lo más agradable p…" at bounding box center [648, 641] width 691 height 175
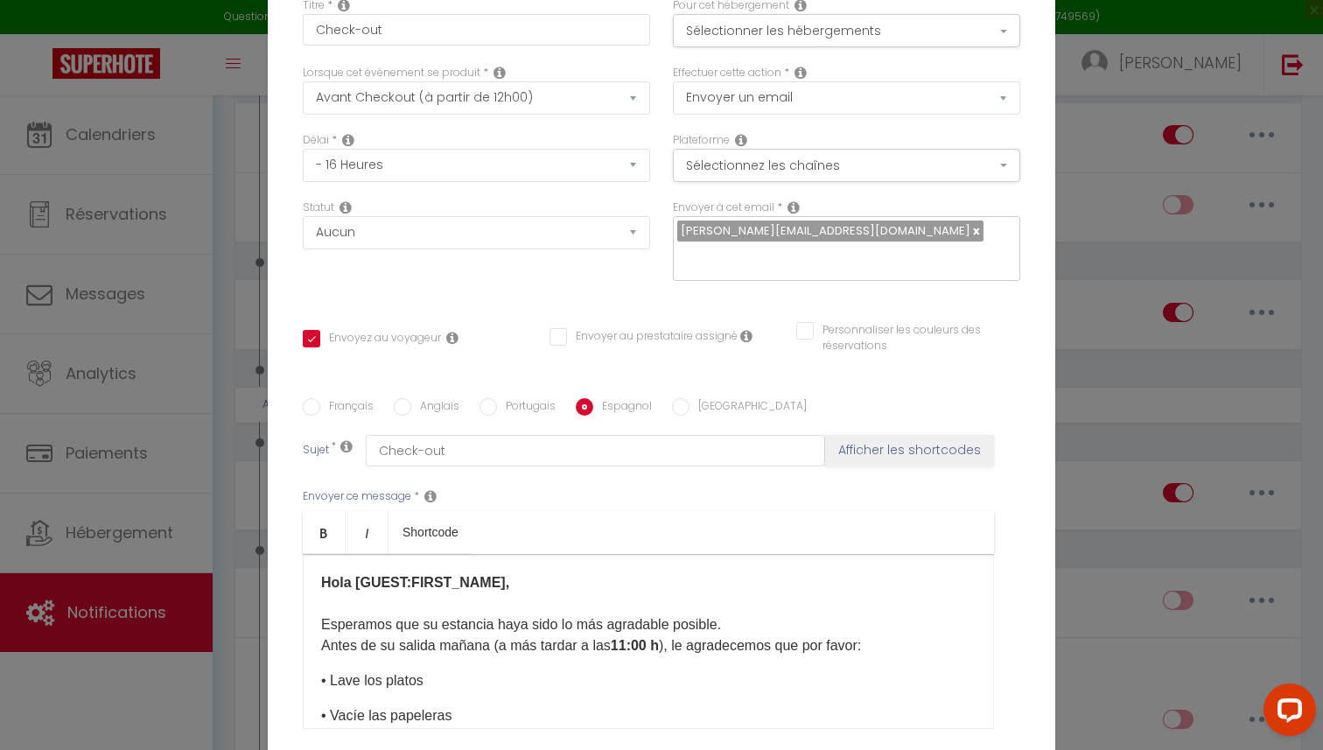
click at [318, 685] on div "Hola [GUEST:FIRST_NAME], Esperamos que su estancia haya sido lo más agradable p…" at bounding box center [648, 641] width 691 height 175
click at [318, 720] on div "Hola [GUEST:FIRST_NAME], Esperamos que su estancia haya sido lo más agradable p…" at bounding box center [648, 641] width 691 height 175
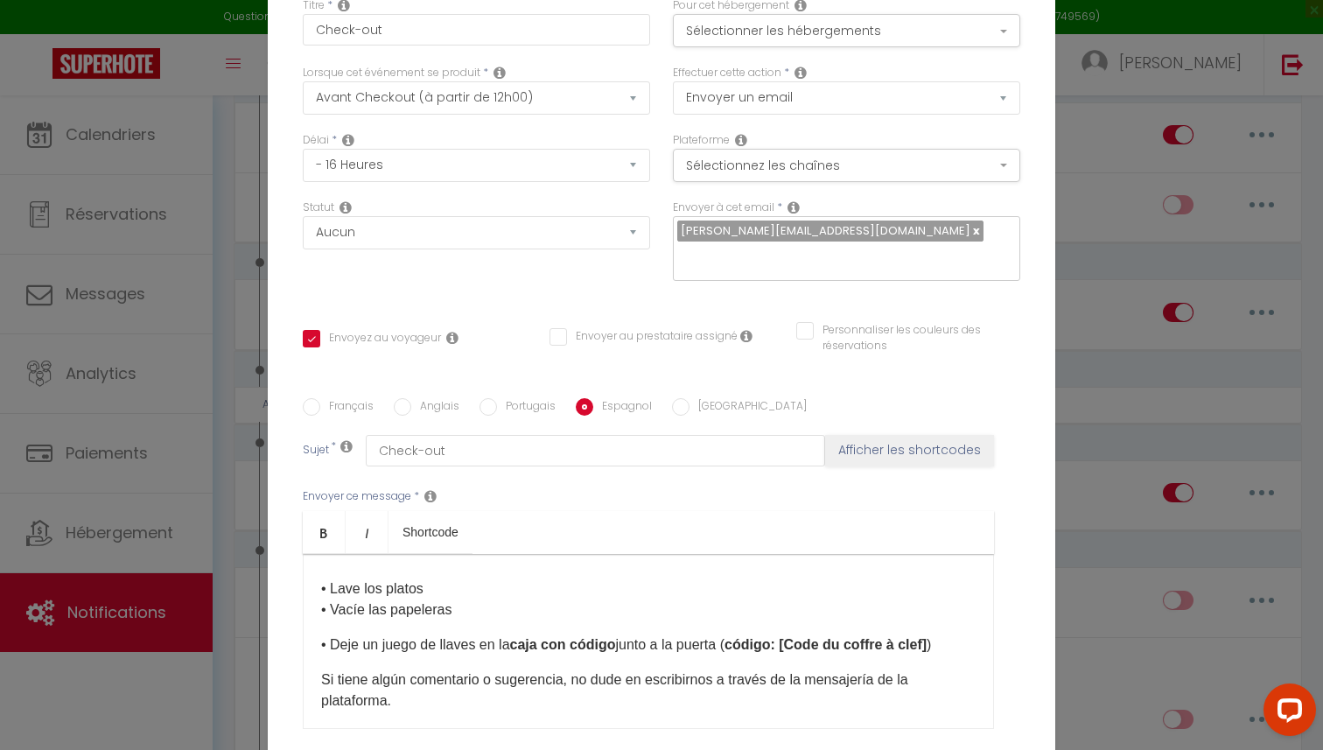
scroll to position [108, 0]
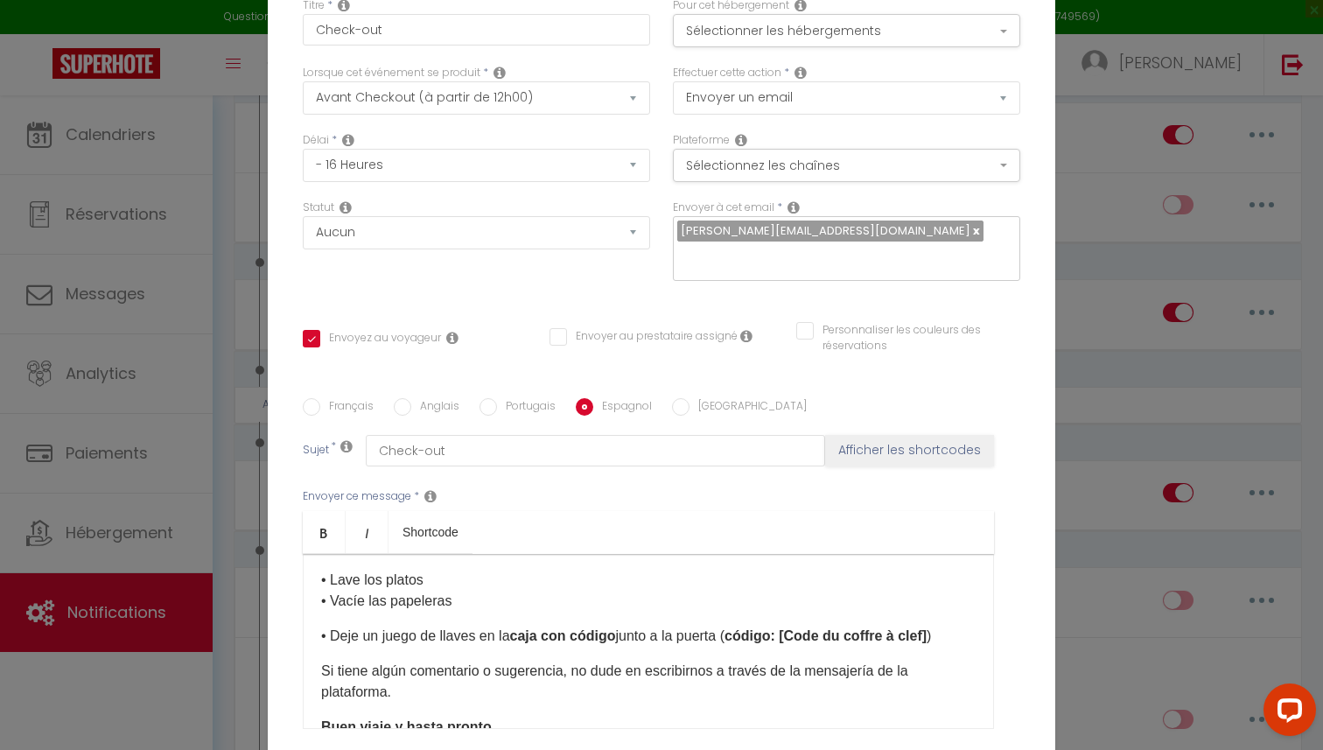
click at [313, 639] on div "Hola [GUEST:FIRST_NAME], Esperamos que su estancia haya sido lo más agradable p…" at bounding box center [648, 641] width 691 height 175
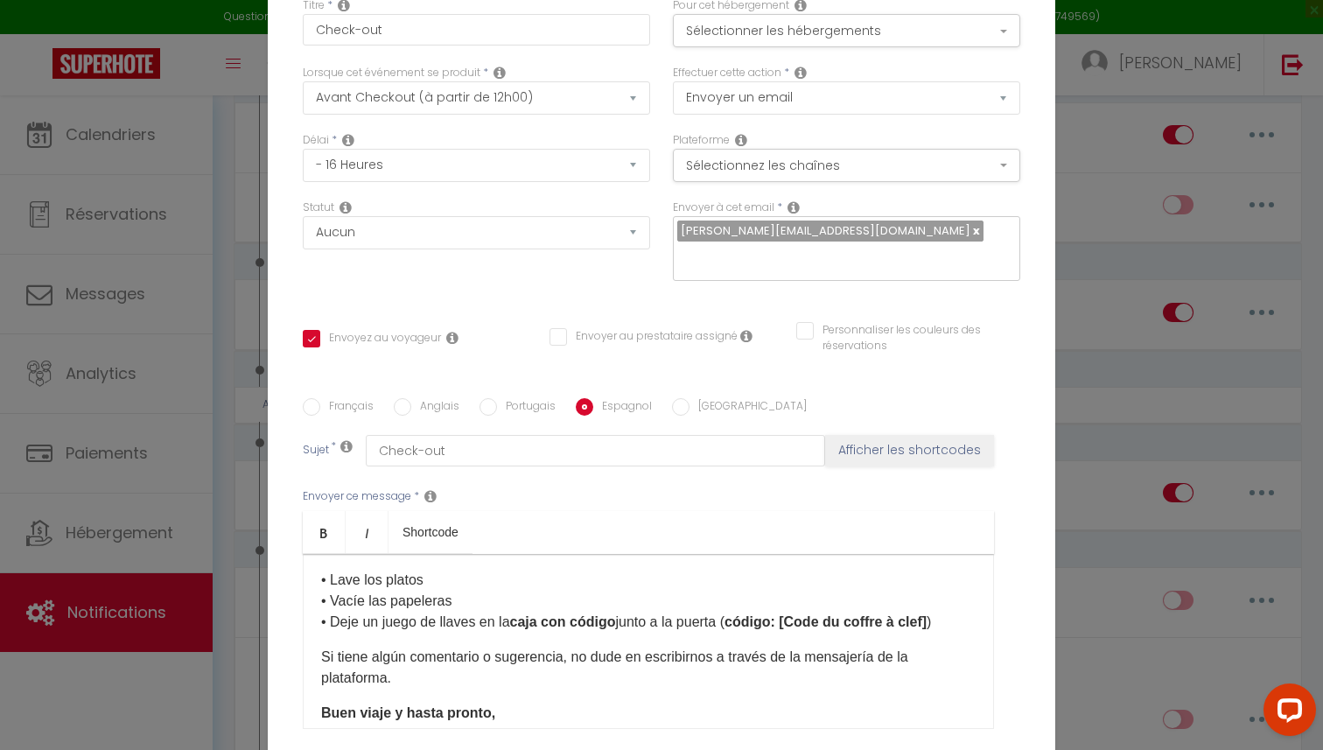
click at [316, 661] on div "Hola [GUEST:FIRST_NAME], Esperamos que su estancia haya sido lo más agradable p…" at bounding box center [648, 641] width 691 height 175
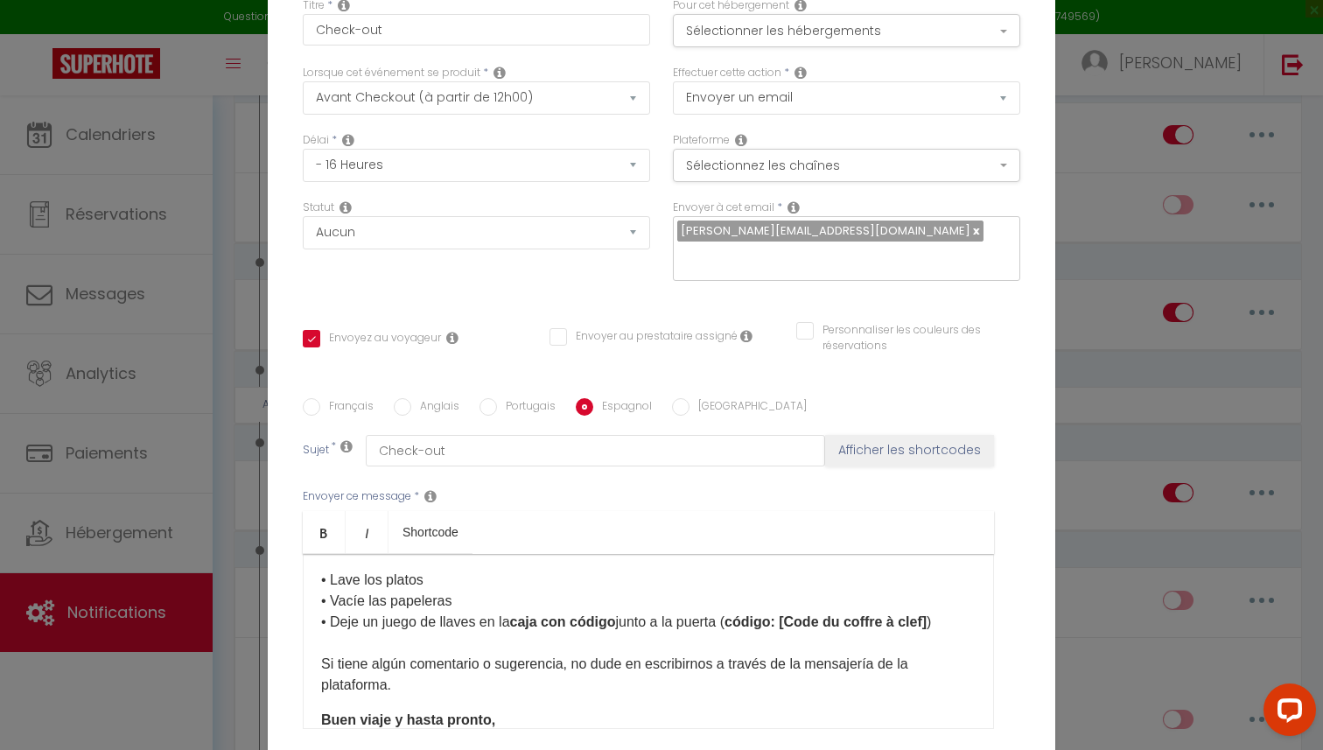
click at [316, 714] on div "Hola [GUEST:FIRST_NAME], Esperamos que su estancia haya sido lo más agradable p…" at bounding box center [648, 641] width 691 height 175
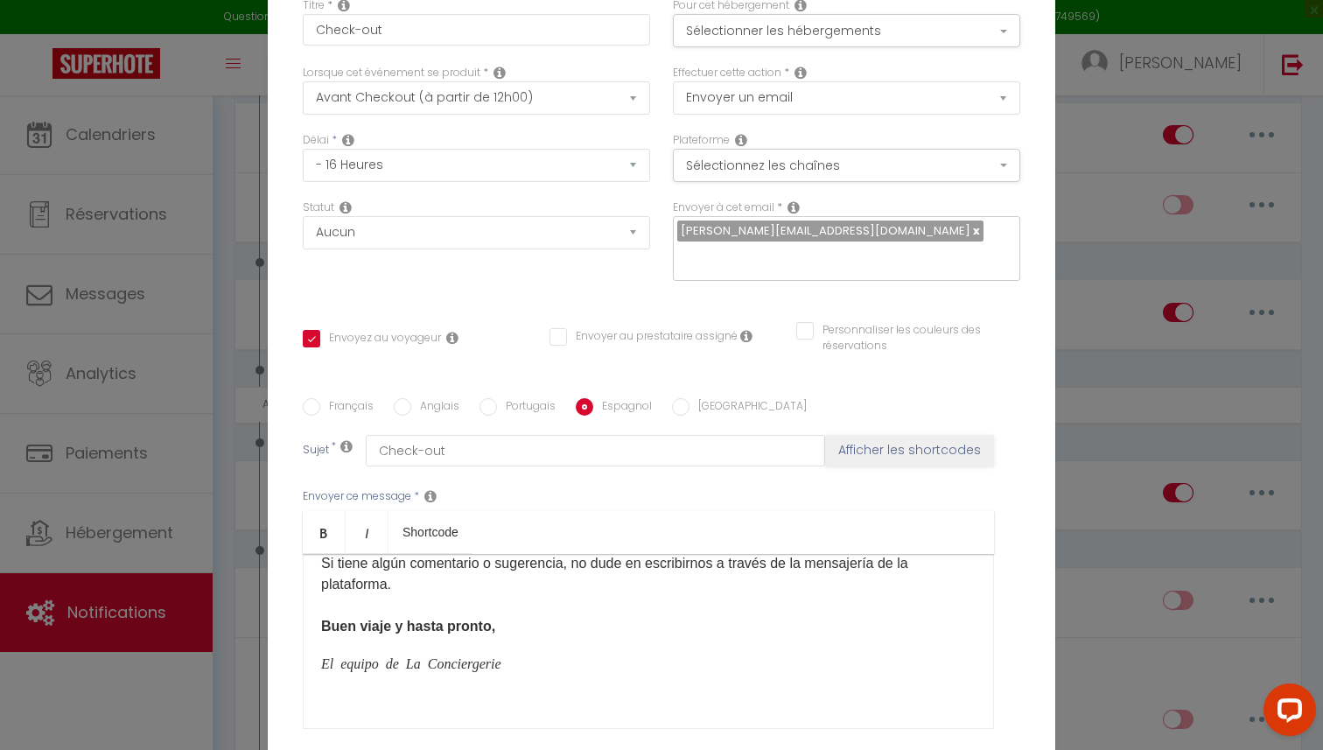
click at [313, 668] on div "Hola [GUEST:FIRST_NAME], Esperamos que su estancia haya sido lo más agradable p…" at bounding box center [648, 641] width 691 height 175
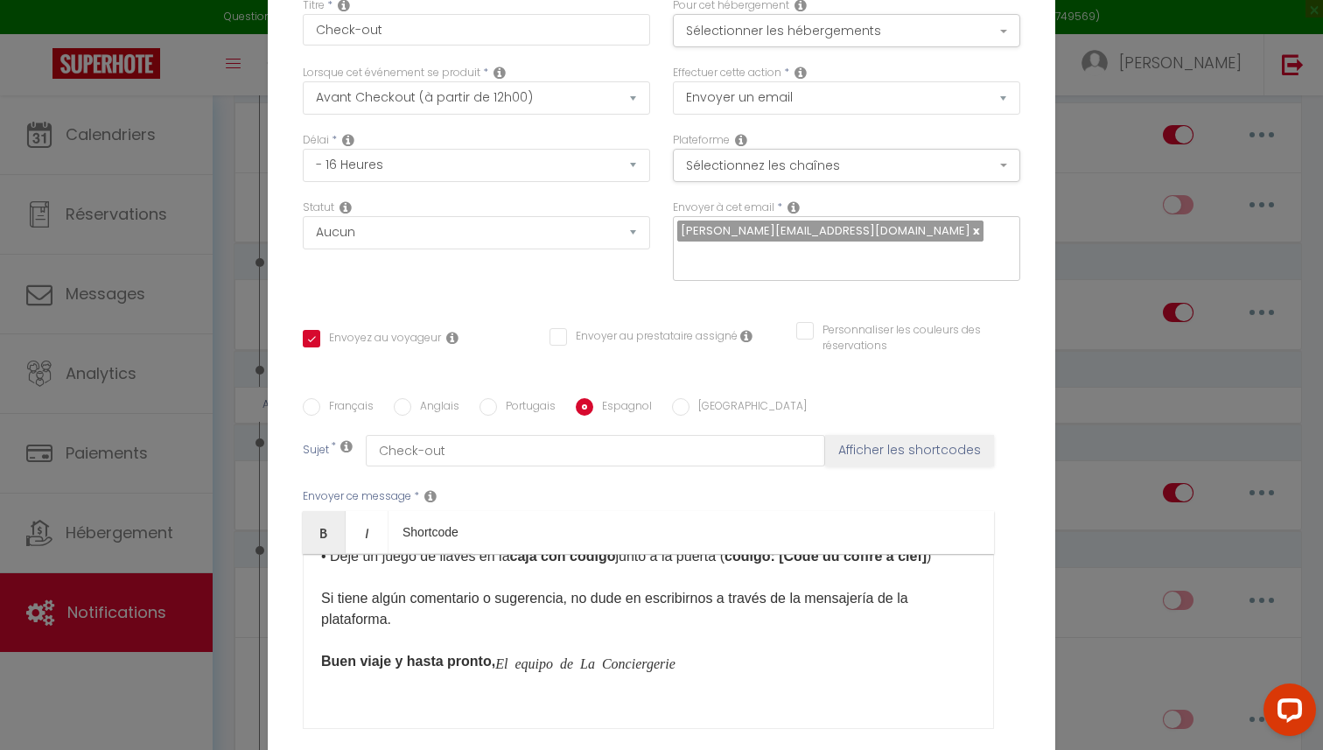
scroll to position [194, 0]
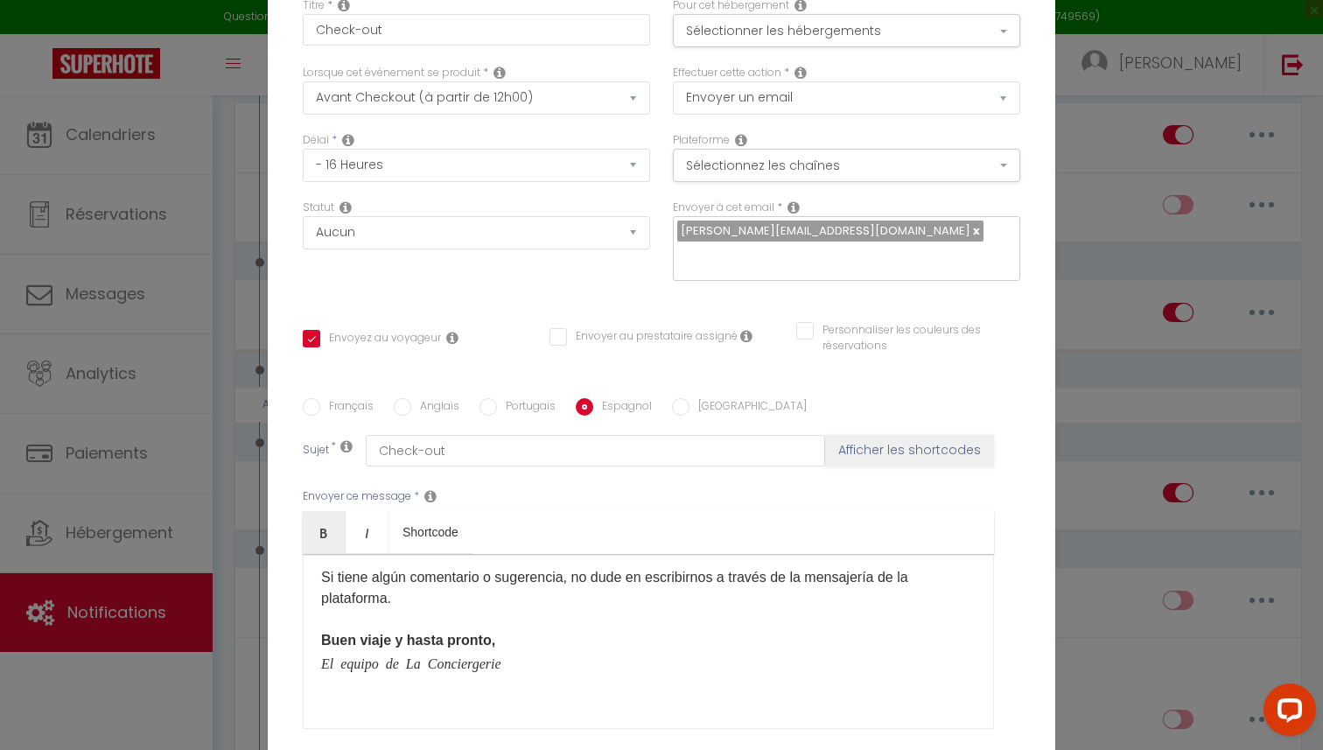
click at [675, 406] on input "Italien" at bounding box center [680, 406] width 17 height 17
radio input "true"
checkbox input "true"
checkbox input "false"
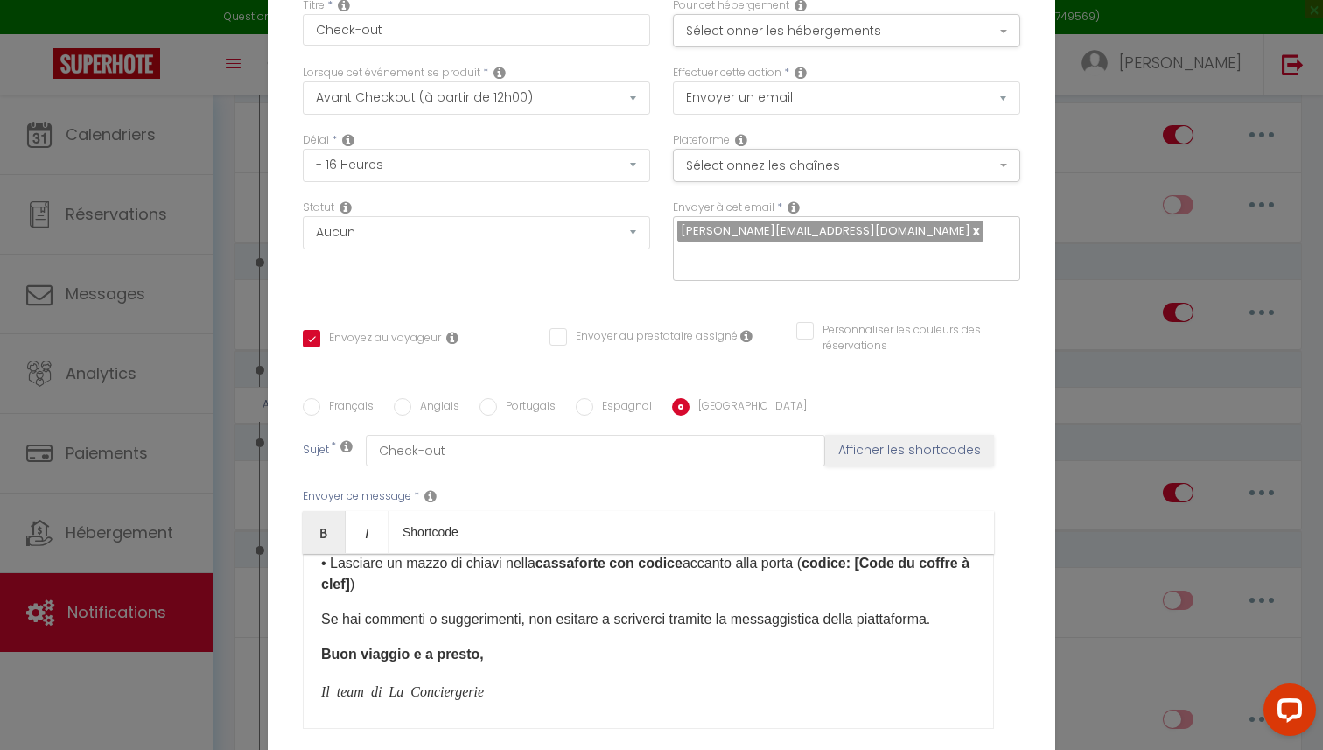
scroll to position [0, 0]
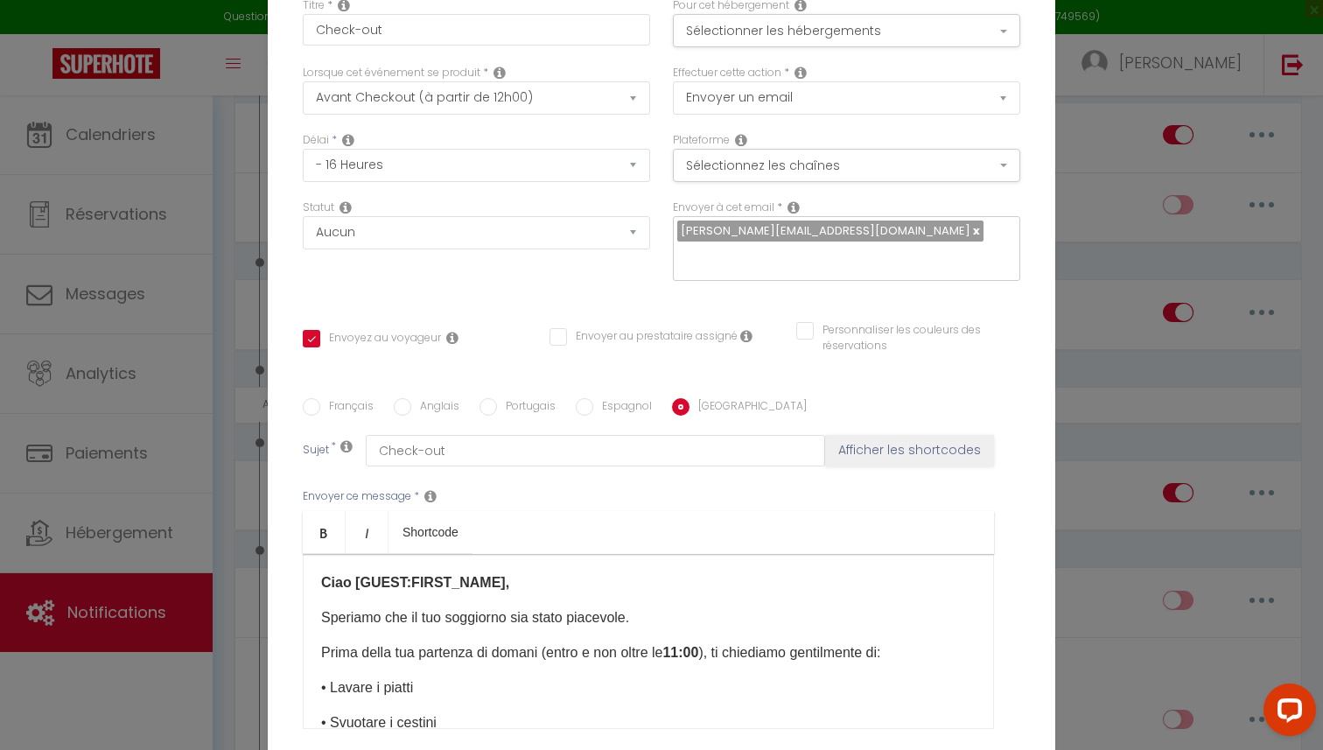
click at [316, 617] on div "Ciao [GUEST:FIRST_NAME], Speriamo che il tuo soggiorno sia stato piacevole. Pri…" at bounding box center [648, 641] width 691 height 175
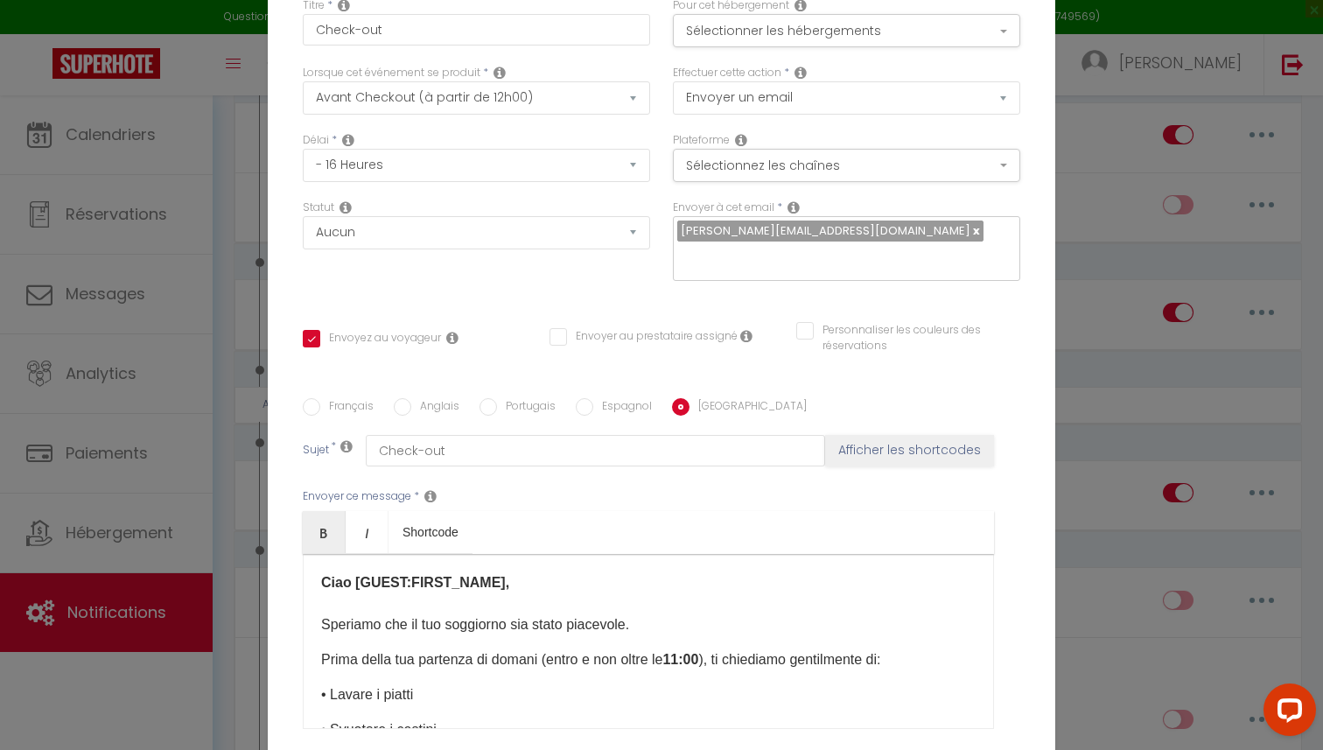
click at [314, 660] on div "Ciao [GUEST:FIRST_NAME], Speriamo che il tuo soggiorno sia stato piacevole. Pri…" at bounding box center [648, 641] width 691 height 175
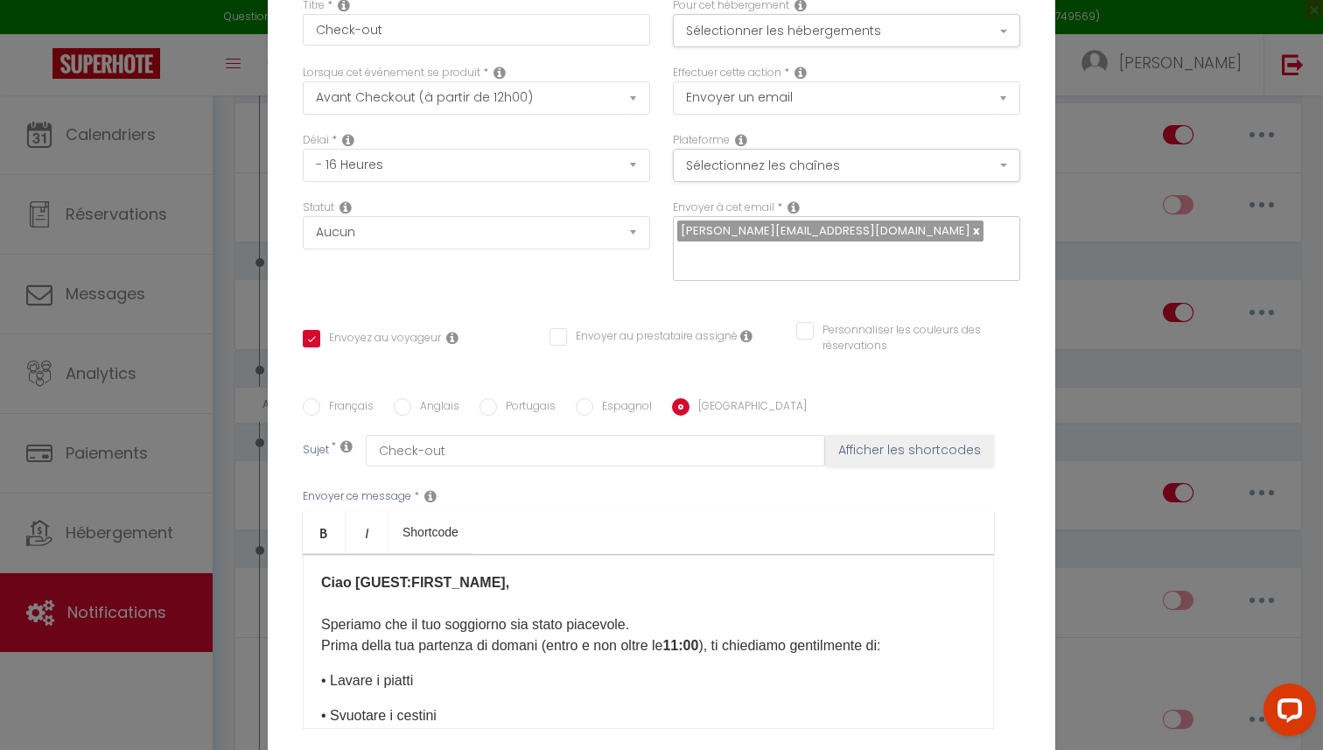
click at [316, 680] on div "Ciao [GUEST:FIRST_NAME], Speriamo che il tuo soggiorno sia stato piacevole. Pri…" at bounding box center [648, 641] width 691 height 175
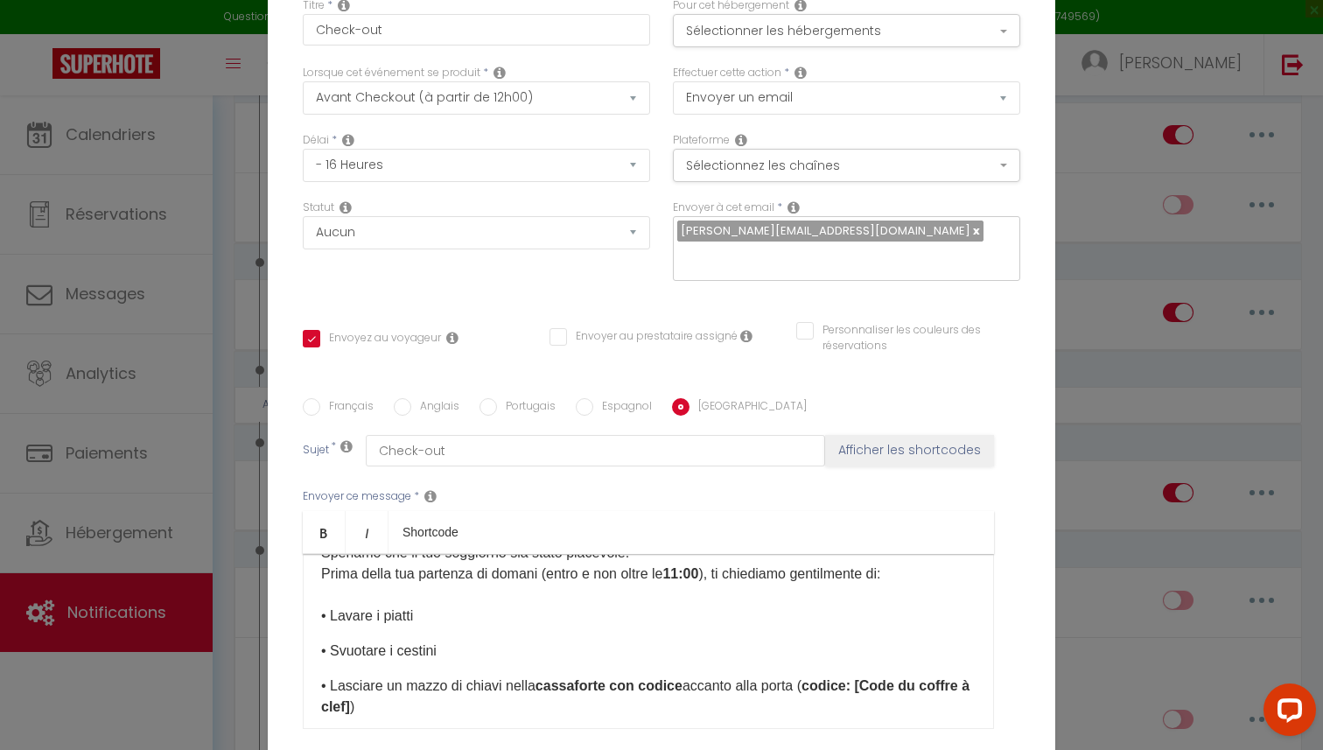
scroll to position [78, 0]
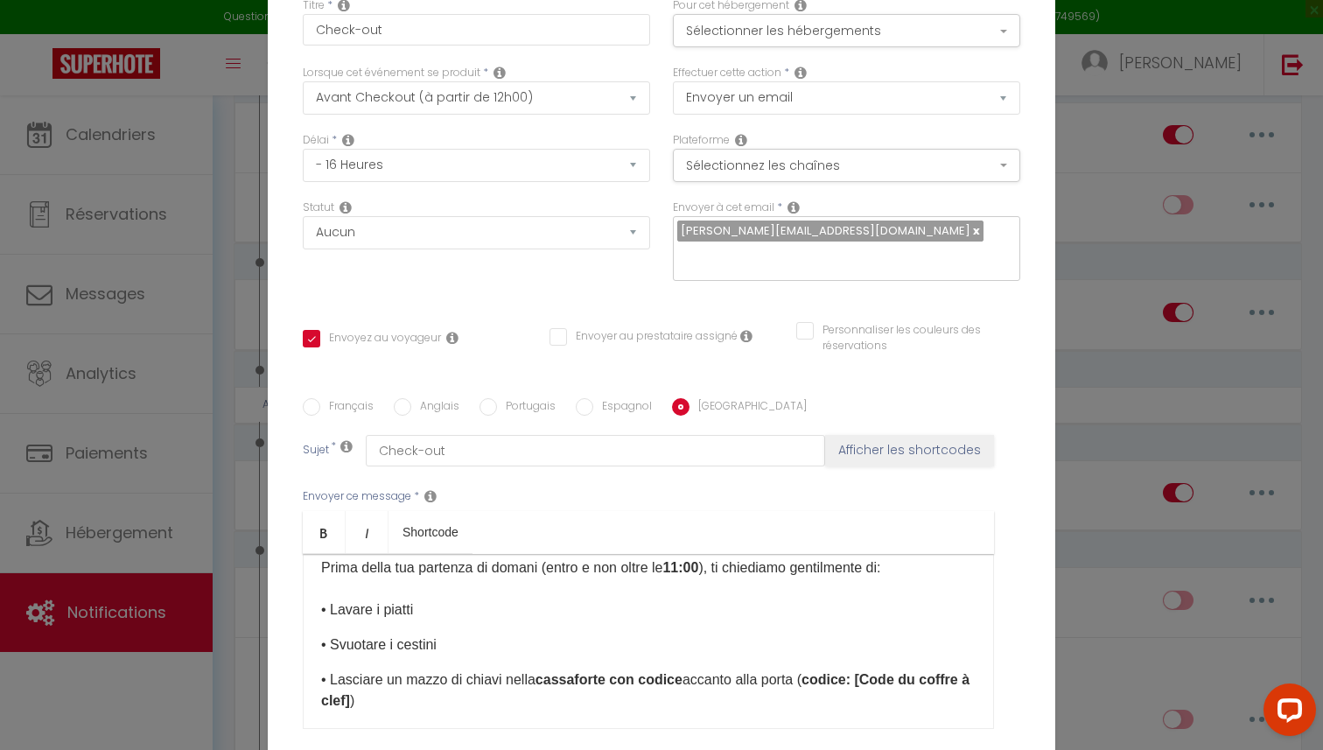
click at [311, 641] on div "Ciao [GUEST:FIRST_NAME], Speriamo che il tuo soggiorno sia stato piacevole. Pri…" at bounding box center [648, 641] width 691 height 175
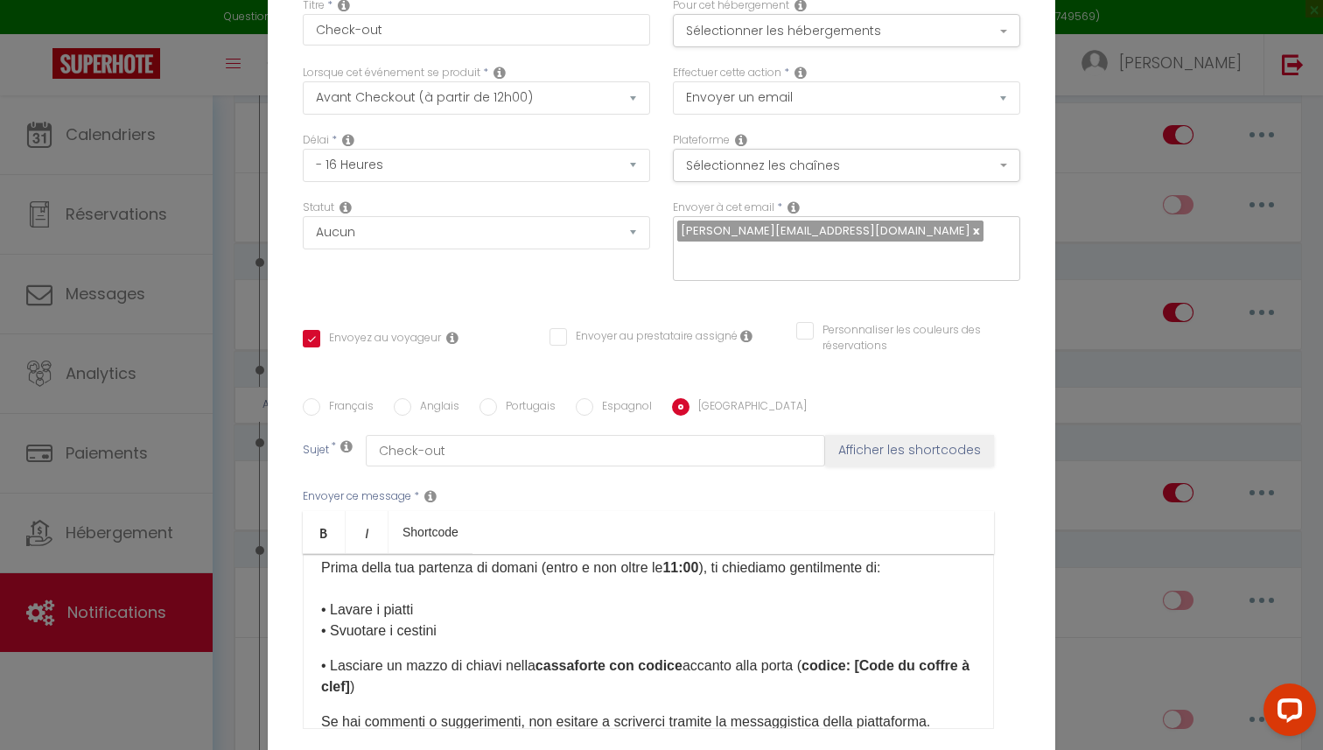
click at [318, 669] on div "Ciao [GUEST:FIRST_NAME], Speriamo che il tuo soggiorno sia stato piacevole. Pri…" at bounding box center [648, 641] width 691 height 175
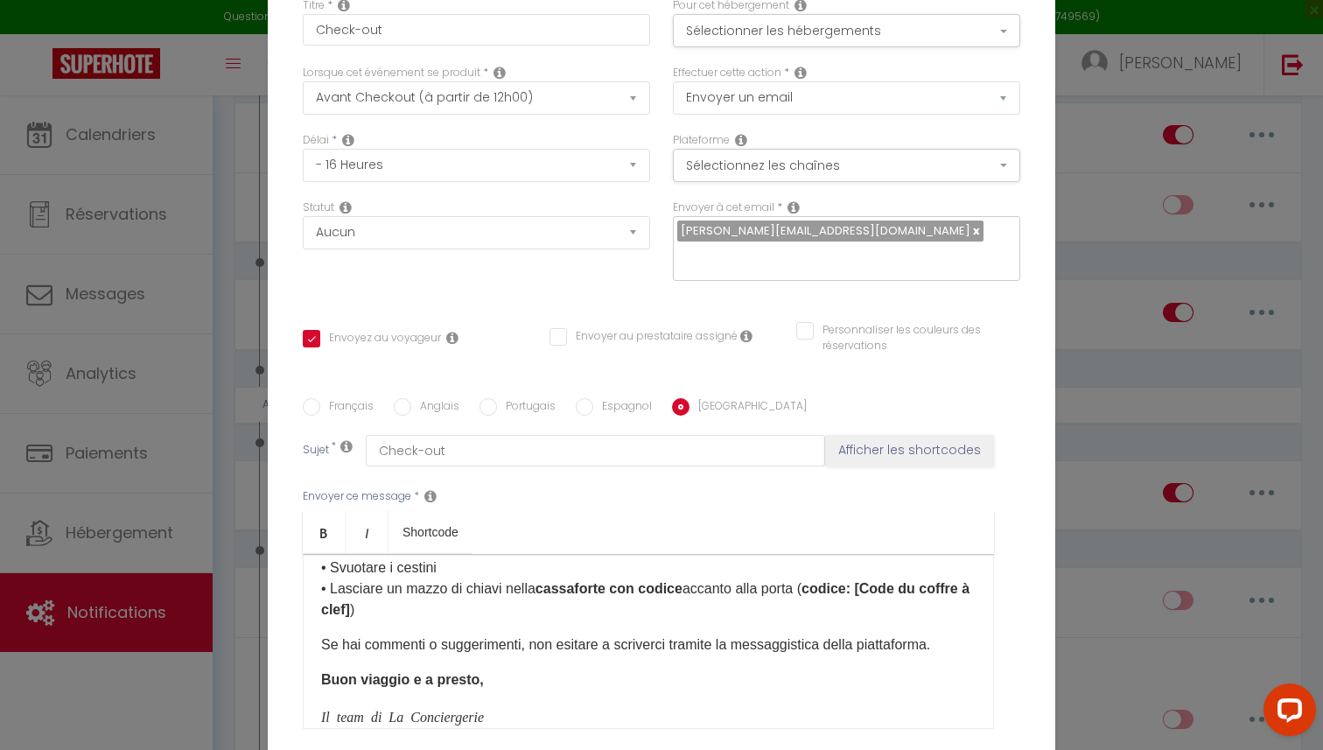
scroll to position [144, 0]
click at [317, 640] on div "Ciao [GUEST:FIRST_NAME], Speriamo che il tuo soggiorno sia stato piacevole. Pri…" at bounding box center [648, 641] width 691 height 175
click at [321, 683] on b "Buon viaggio e a presto," at bounding box center [402, 682] width 163 height 15
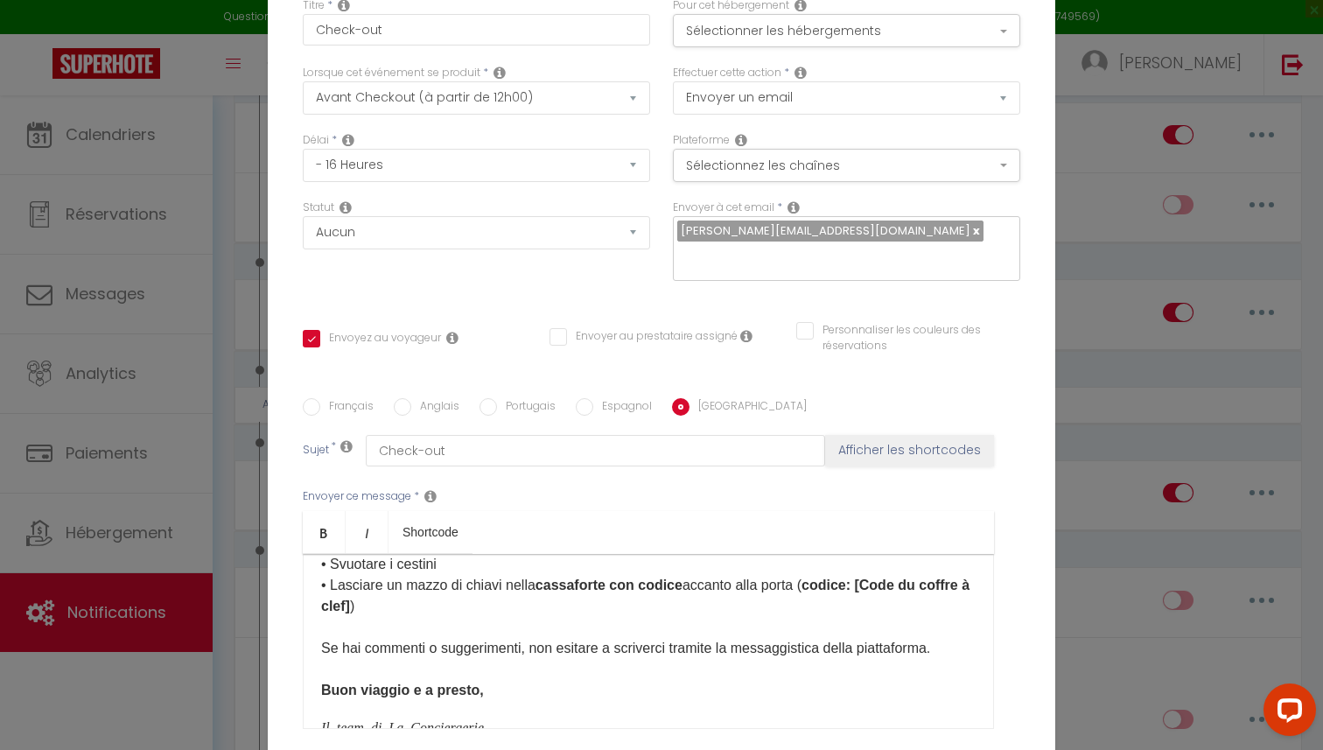
click at [318, 721] on div "Ciao [GUEST:FIRST_NAME], Speriamo che il tuo soggiorno sia stato piacevole. Pri…" at bounding box center [648, 641] width 691 height 175
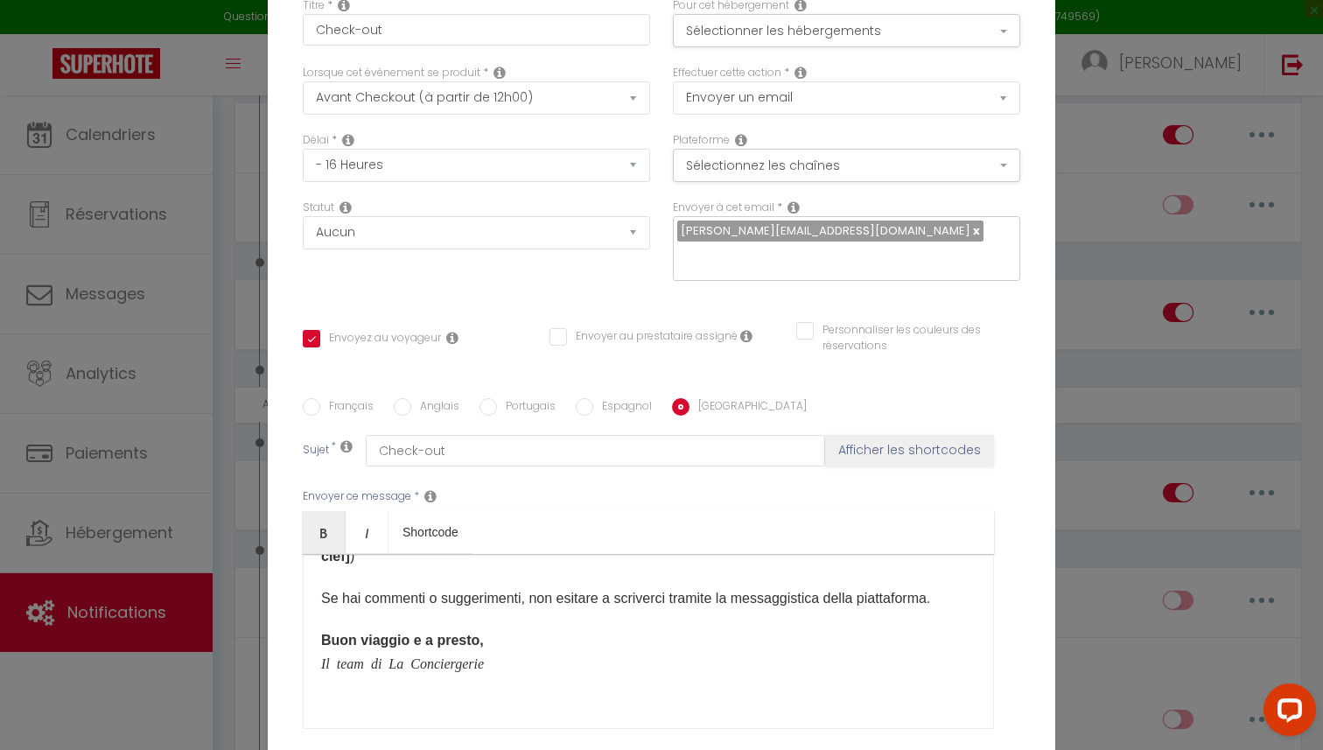
scroll to position [165, 0]
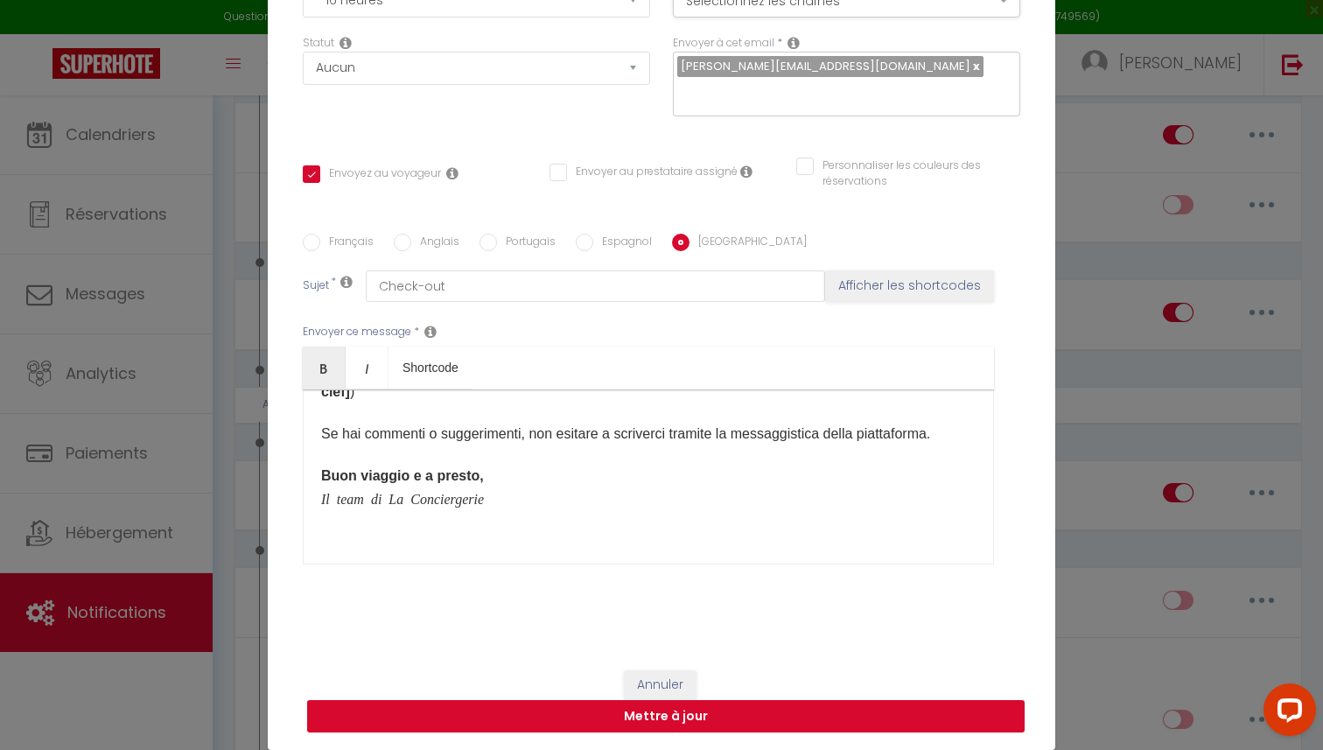
click at [599, 710] on button "Mettre à jour" at bounding box center [665, 716] width 717 height 33
checkbox input "true"
checkbox input "false"
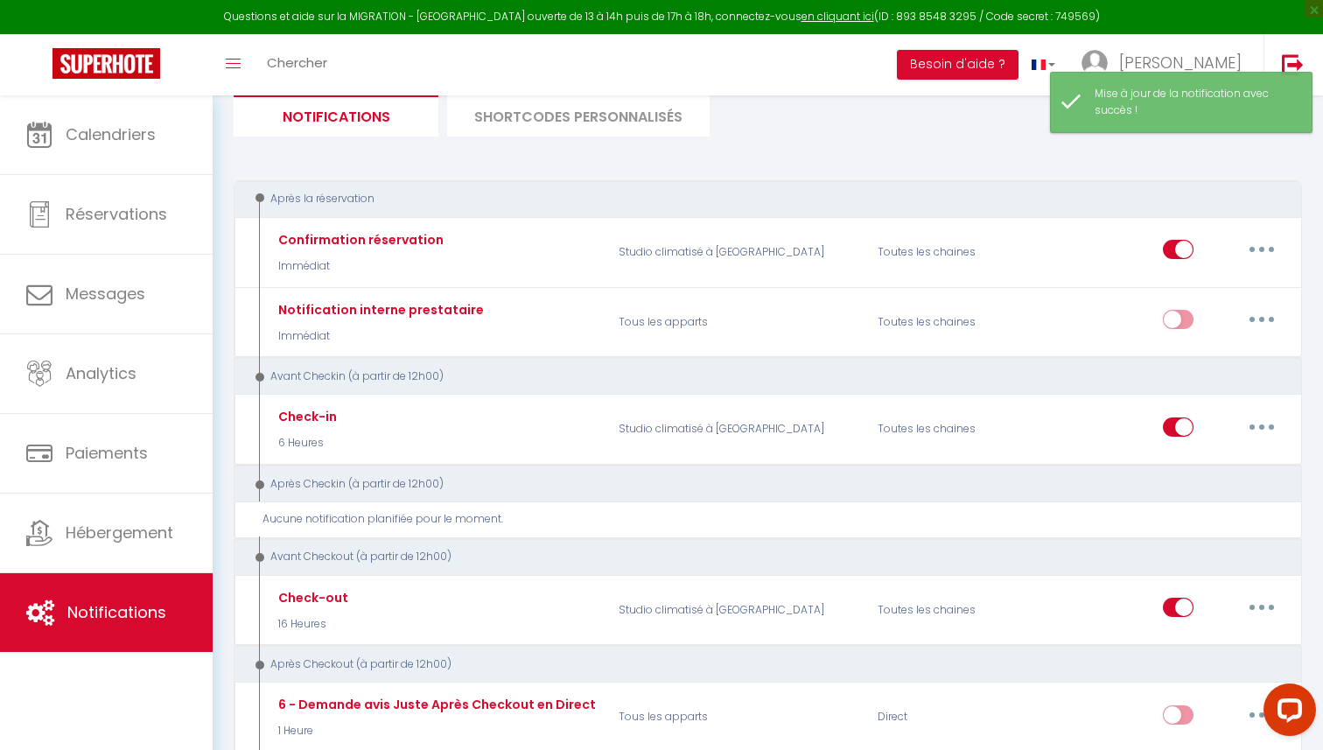
scroll to position [119, 0]
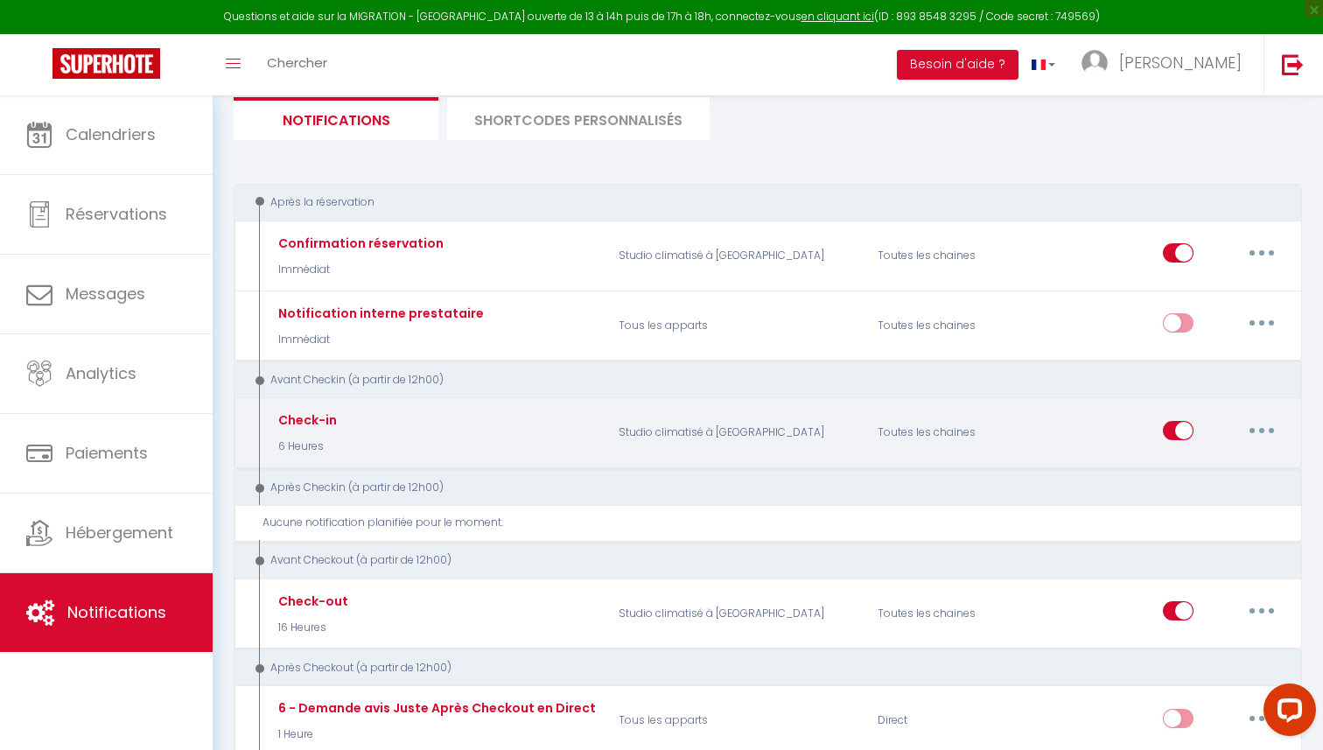
click at [1252, 430] on button "button" at bounding box center [1261, 430] width 49 height 28
click at [1214, 469] on link "Editer" at bounding box center [1215, 470] width 129 height 30
type input "Check-in"
select select "6 Heures"
select select "if_booking_is_paid"
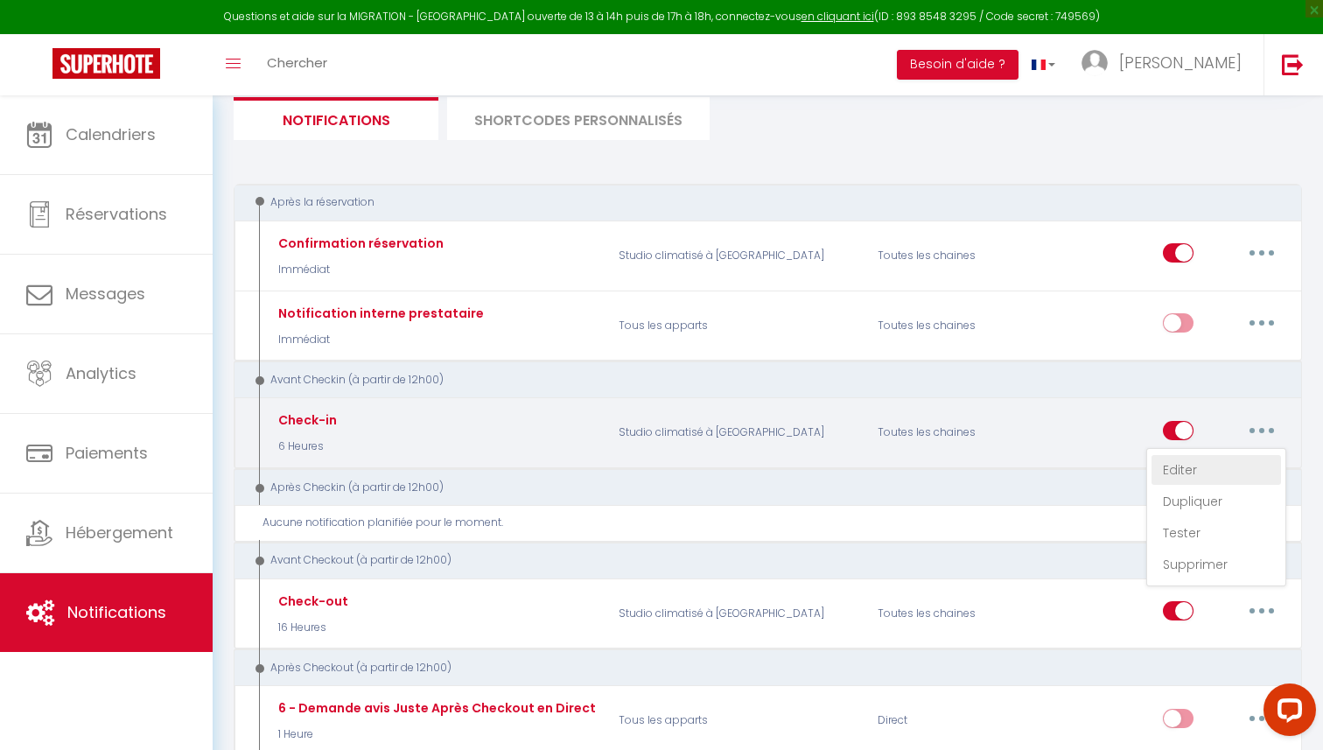
checkbox input "true"
checkbox input "false"
radio input "true"
type input "Check-in"
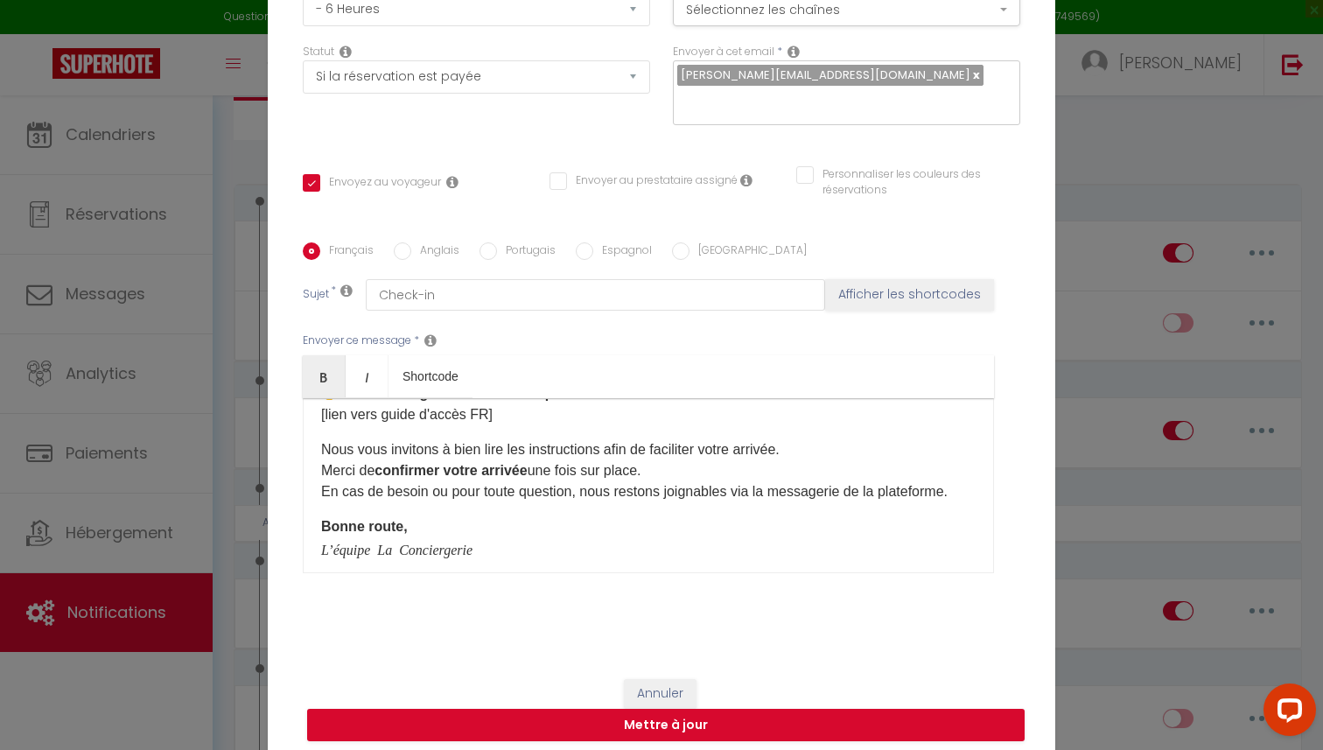
click at [404, 251] on input "Anglais" at bounding box center [402, 250] width 17 height 17
radio input "true"
checkbox input "true"
checkbox input "false"
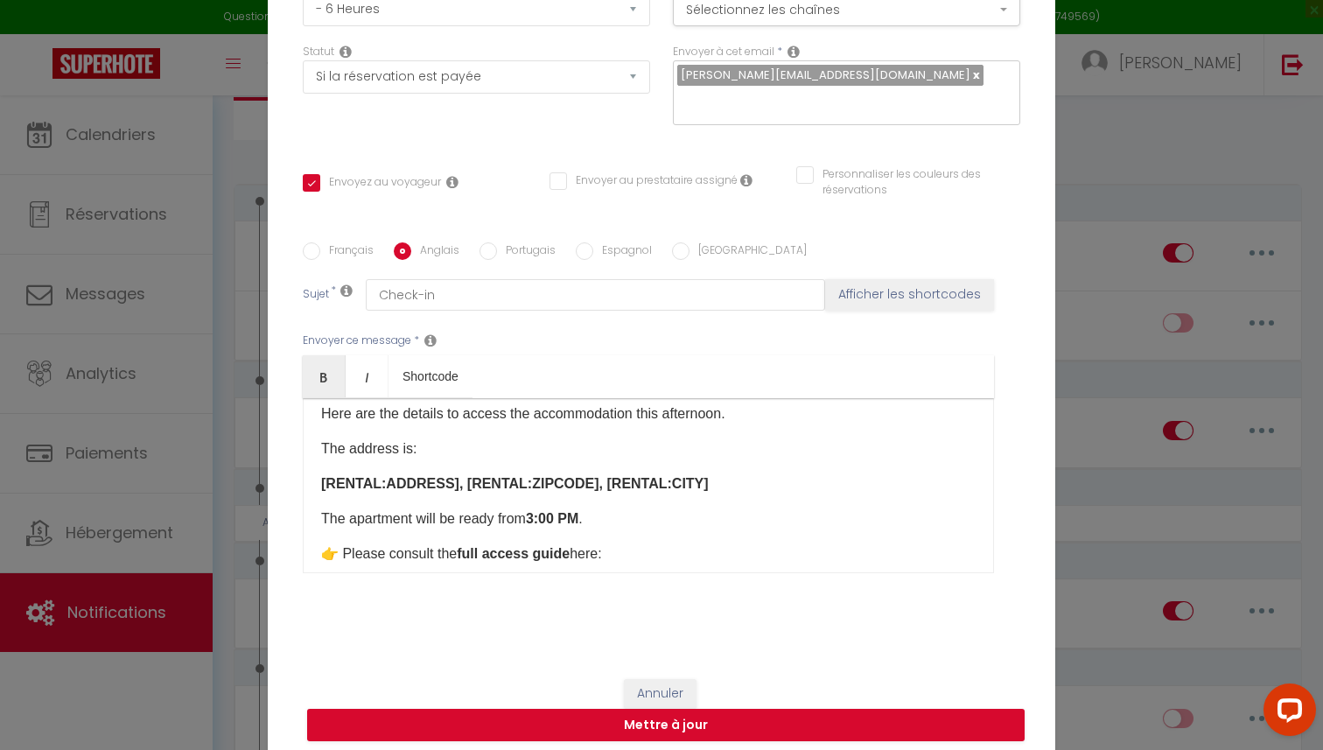
scroll to position [0, 0]
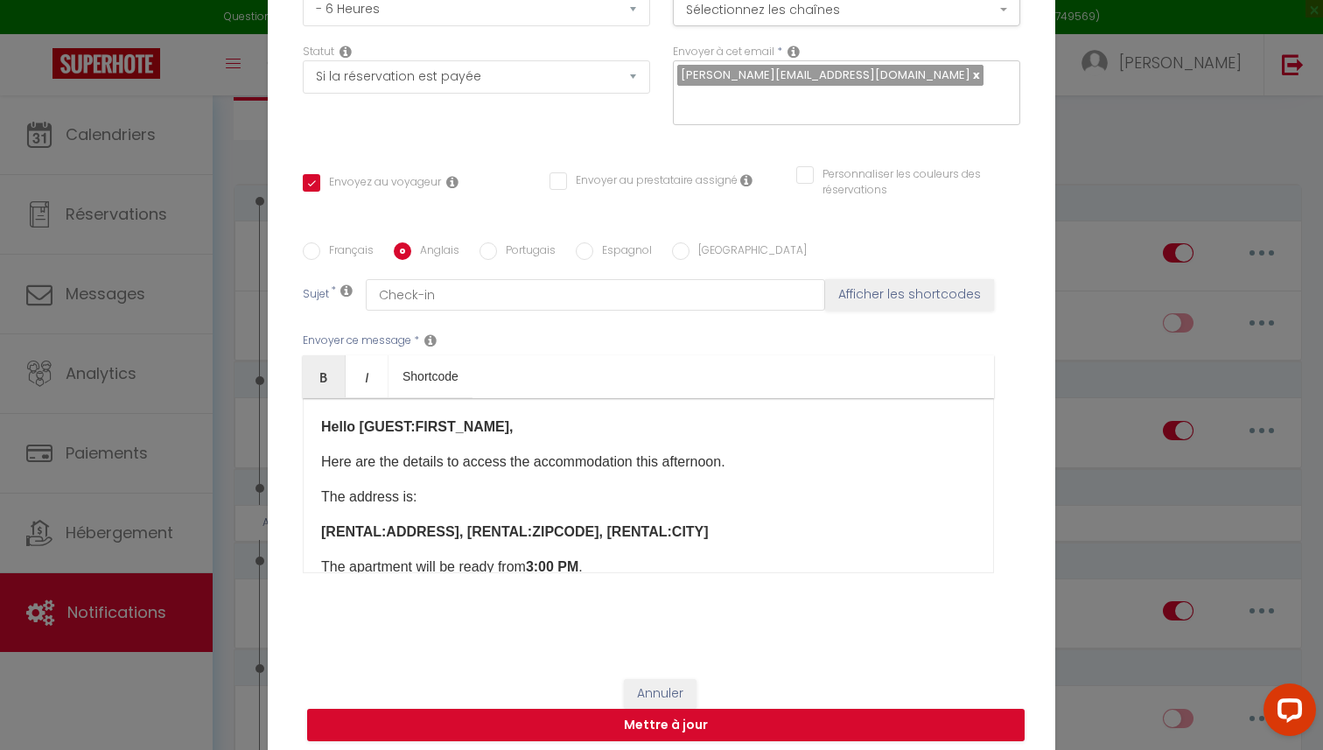
click at [308, 254] on input "Français" at bounding box center [311, 250] width 17 height 17
radio input "true"
checkbox input "true"
checkbox input "false"
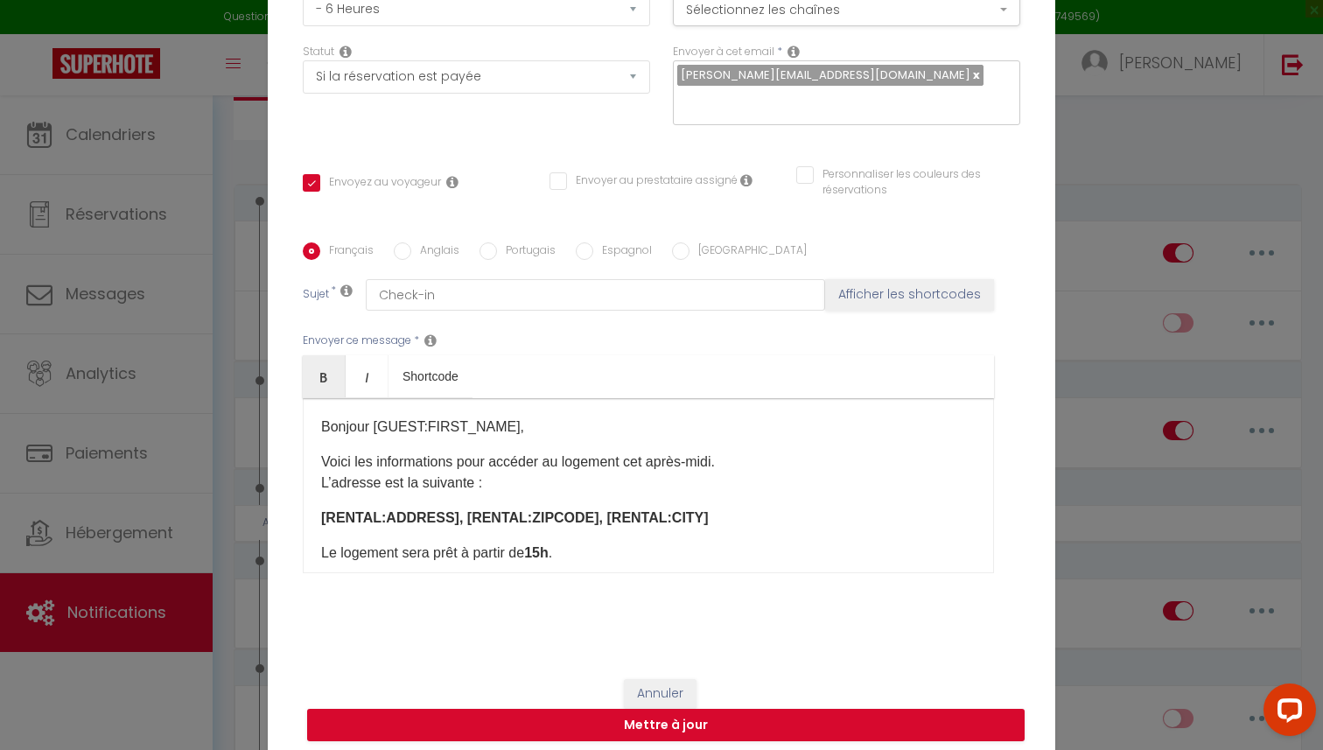
click at [311, 461] on div "​​Bonjour [GUEST:FIRST_NAME],​ Voici les informations pour accéder au logement …" at bounding box center [648, 485] width 691 height 175
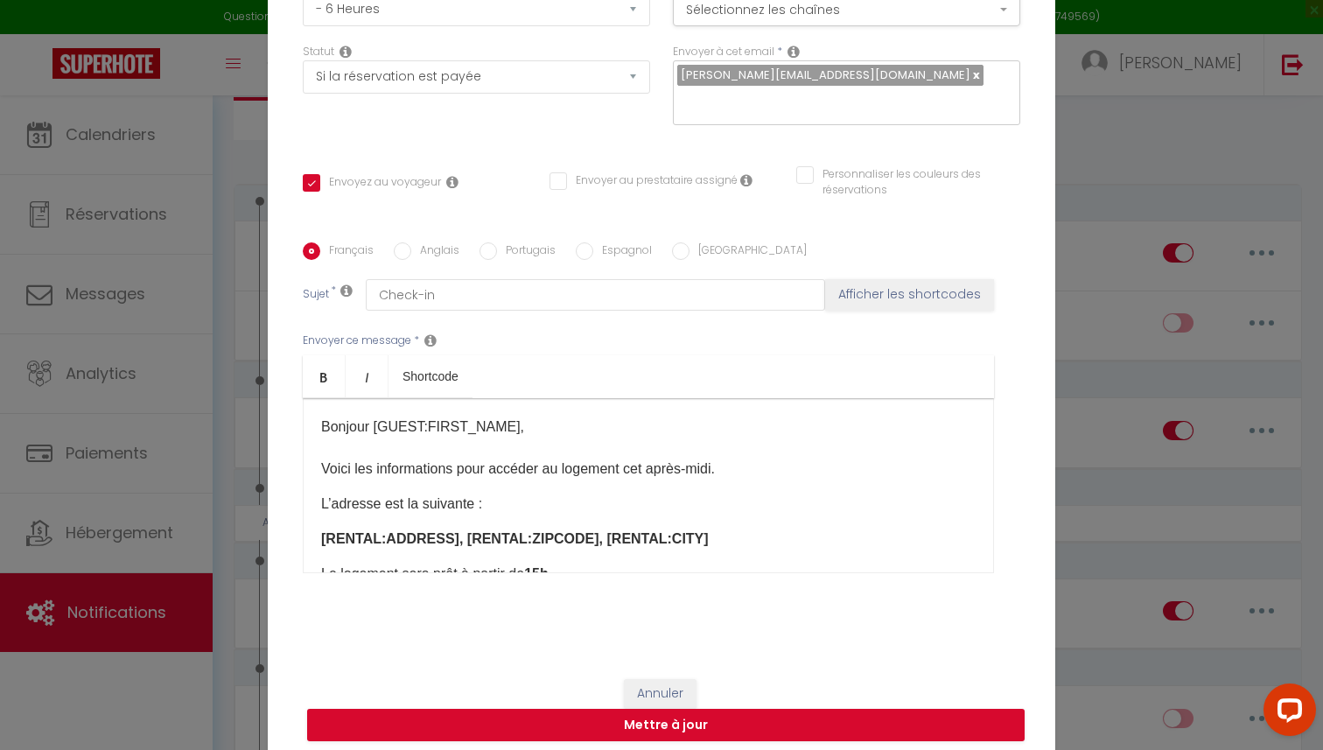
click at [320, 504] on div "​​Bonjour [GUEST:FIRST_NAME],​ Voici les informations pour accéder au logement …" at bounding box center [648, 485] width 691 height 175
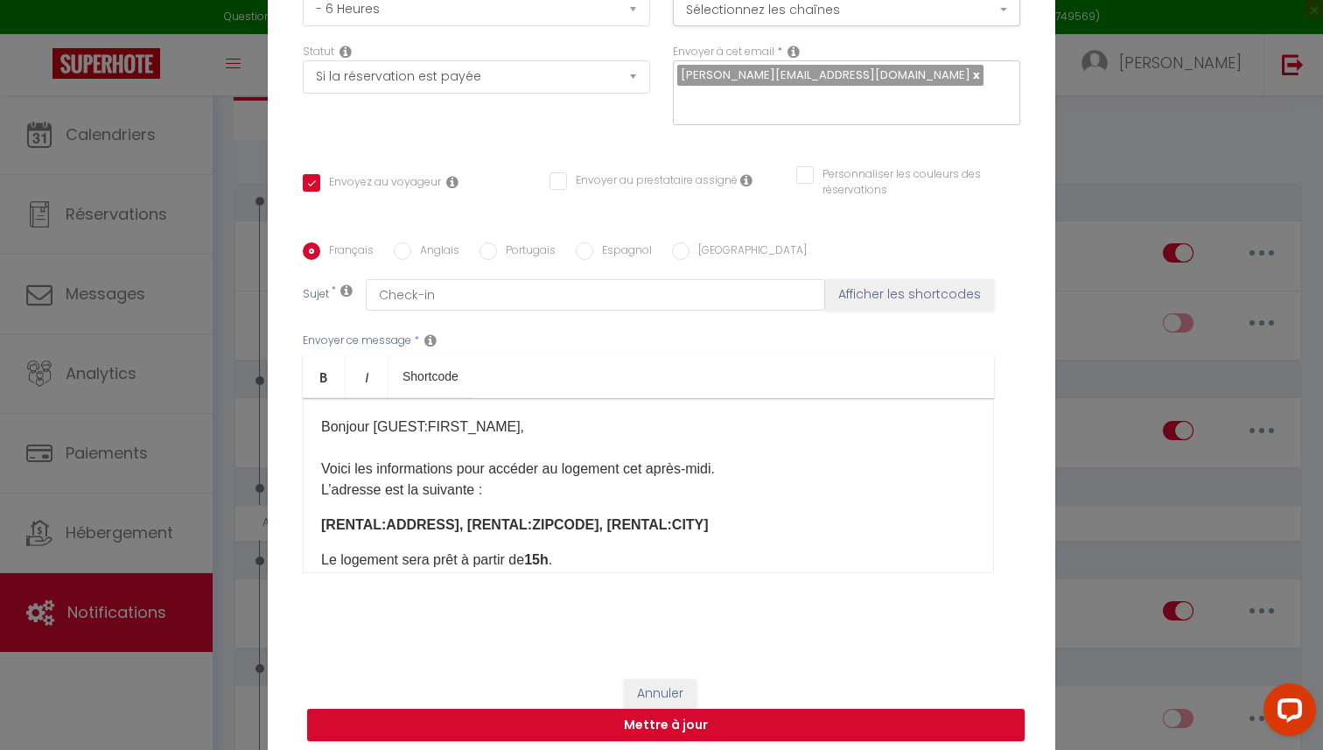
click at [315, 525] on div "​​Bonjour [GUEST:FIRST_NAME],​ Voici les informations pour accéder au logement …" at bounding box center [648, 485] width 691 height 175
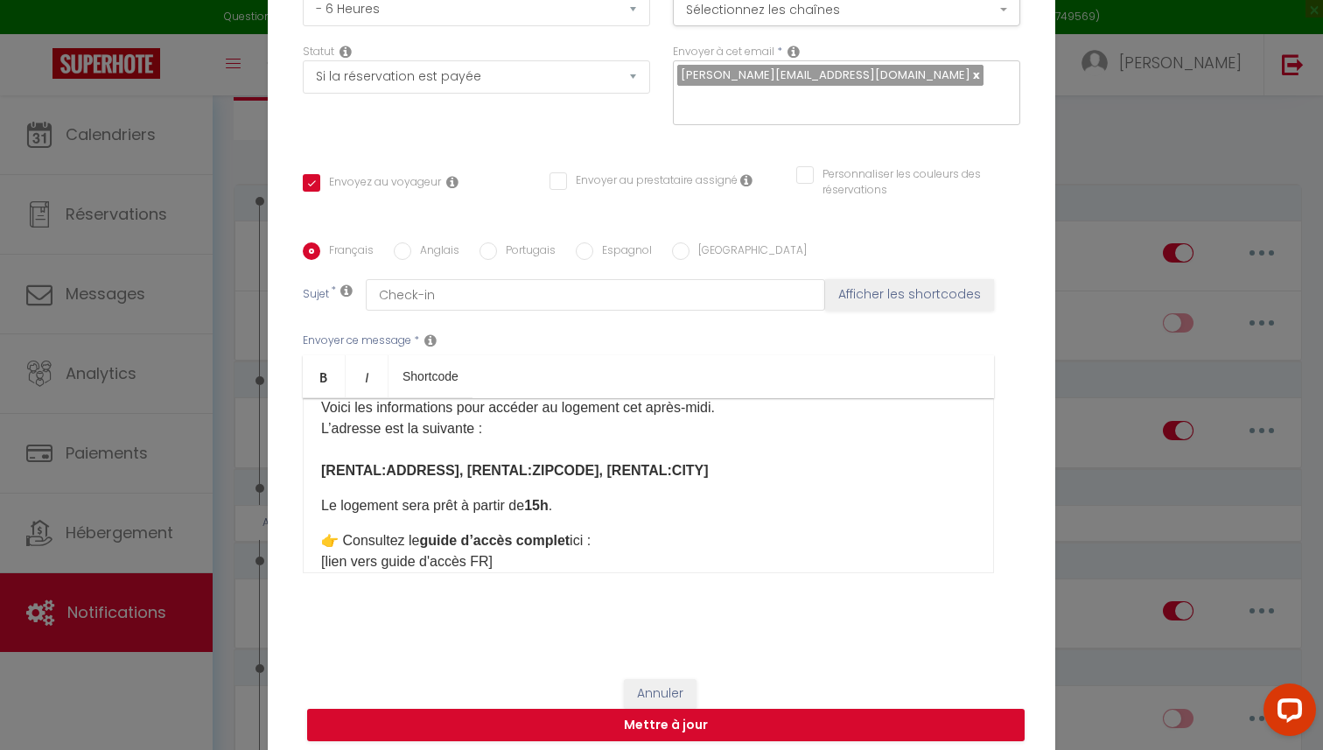
scroll to position [64, 0]
click at [315, 508] on div "​​Bonjour [GUEST:FIRST_NAME],​ Voici les informations pour accéder au logement …" at bounding box center [648, 485] width 691 height 175
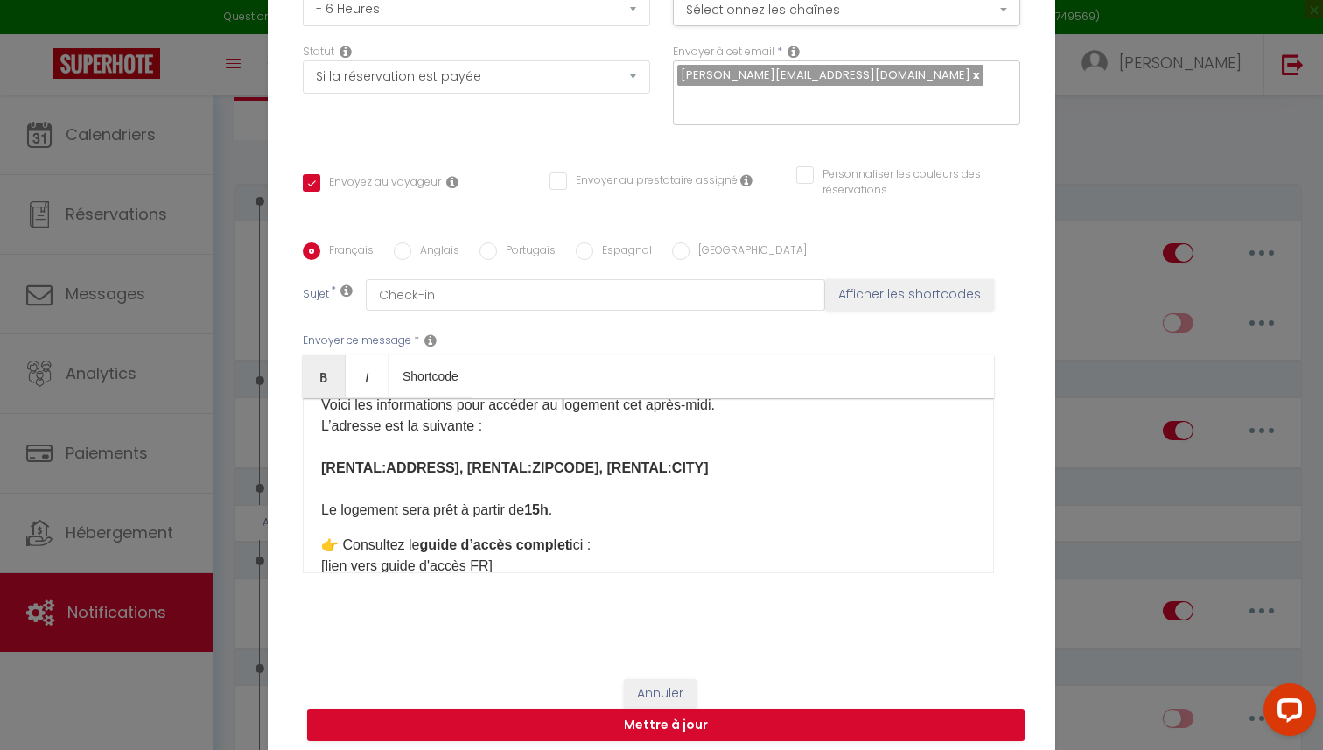
click at [315, 542] on div "​​Bonjour [GUEST:FIRST_NAME],​ Voici les informations pour accéder au logement …" at bounding box center [648, 485] width 691 height 175
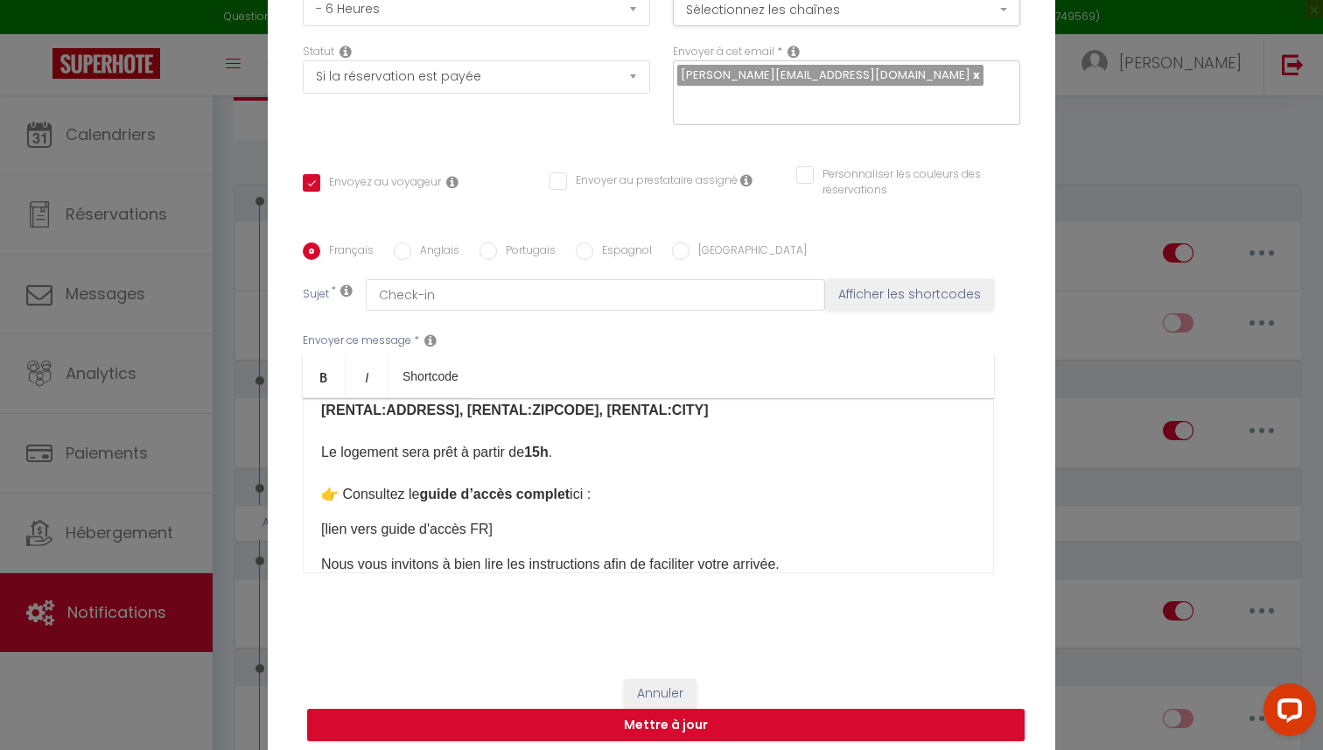
scroll to position [127, 0]
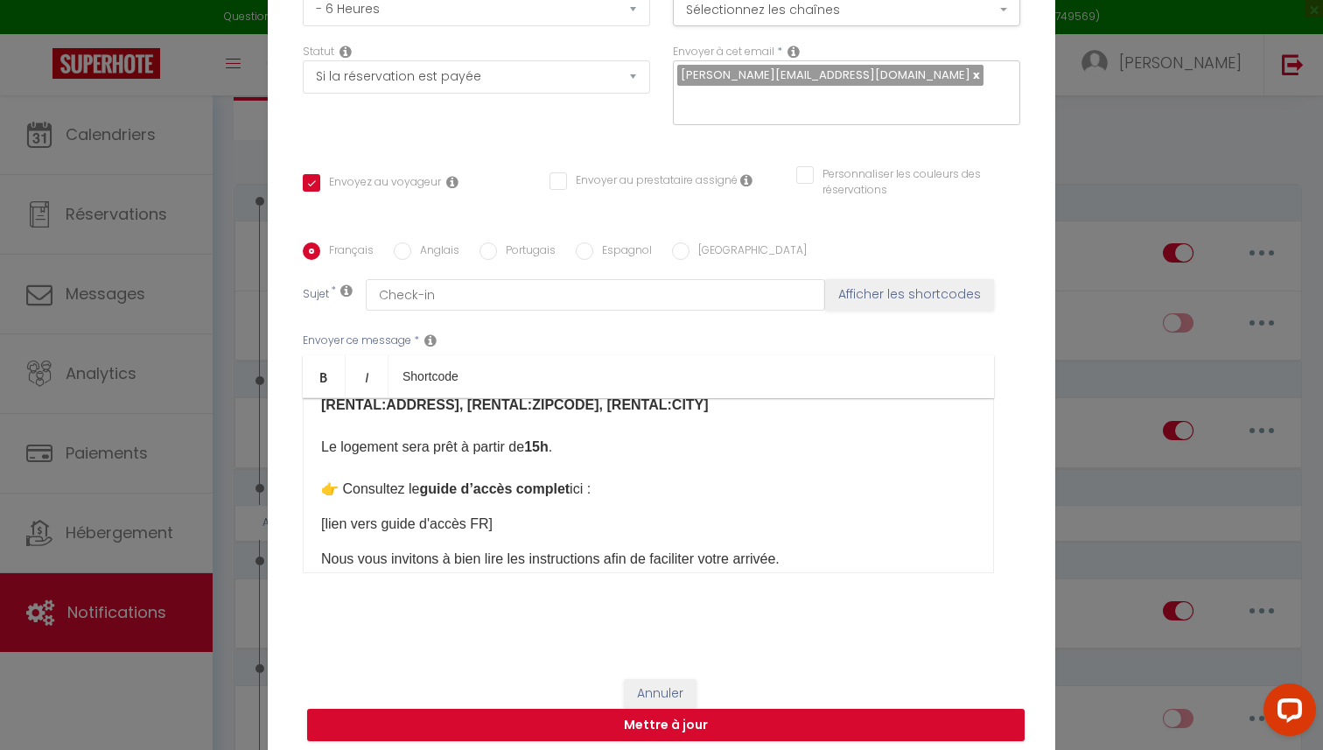
click at [315, 528] on div "​​Bonjour [GUEST:FIRST_NAME],​ Voici les informations pour accéder au logement …" at bounding box center [648, 485] width 691 height 175
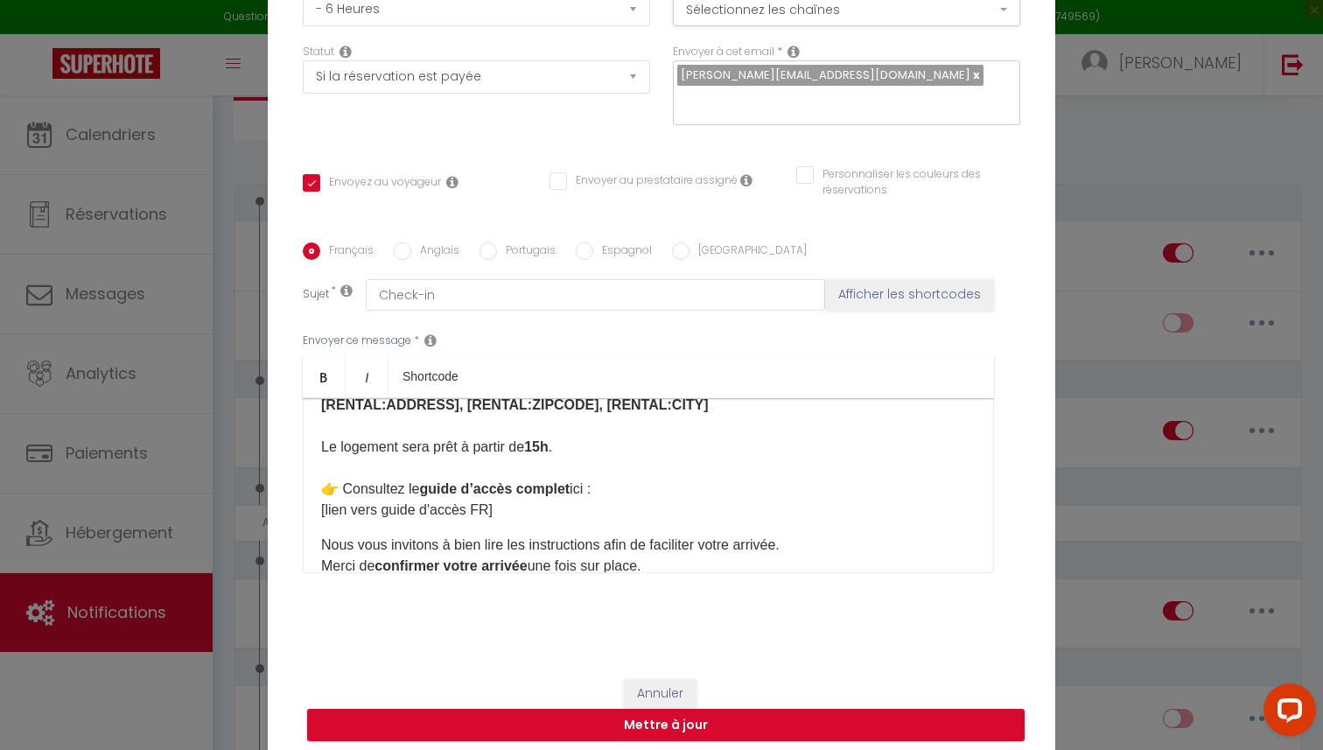
click at [313, 545] on div "​​Bonjour [GUEST:FIRST_NAME],​ Voici les informations pour accéder au logement …" at bounding box center [648, 485] width 691 height 175
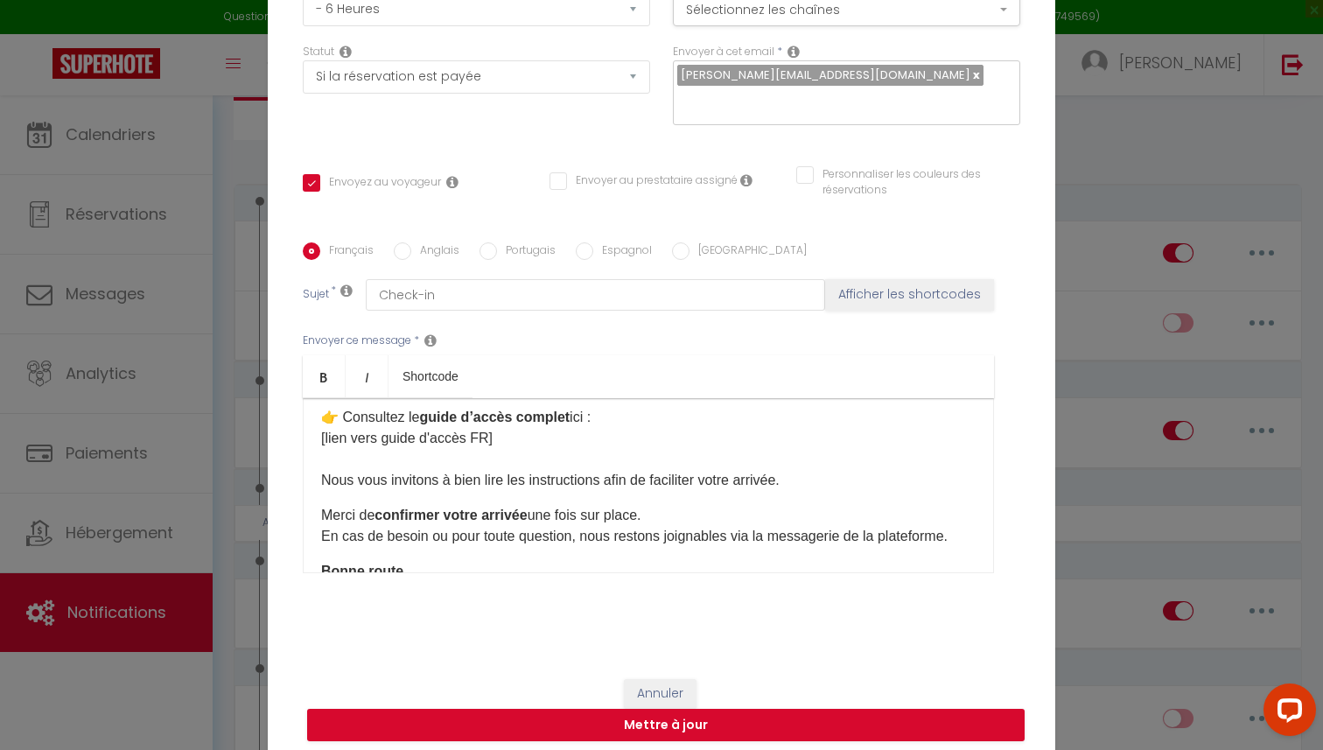
scroll to position [201, 0]
click at [314, 516] on div "​​Bonjour [GUEST:FIRST_NAME],​ Voici les informations pour accéder au logement …" at bounding box center [648, 485] width 691 height 175
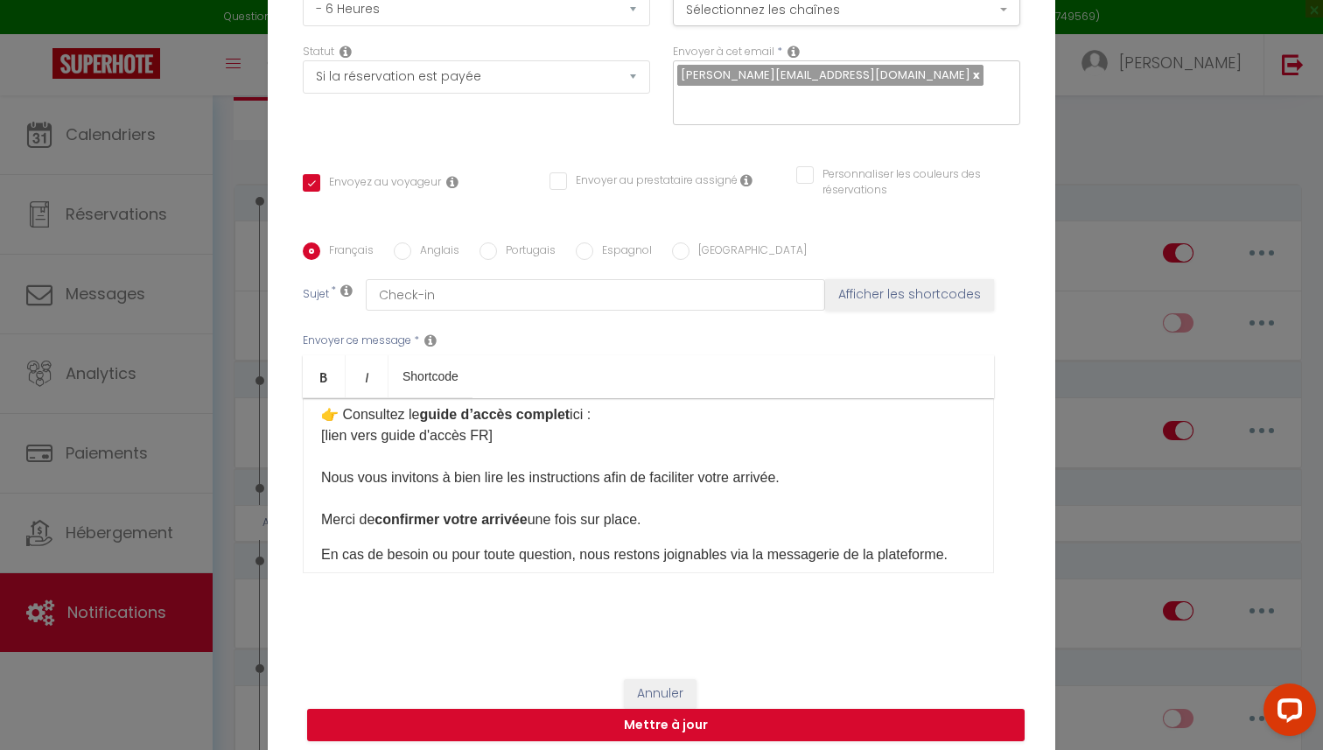
click at [315, 552] on div "​​Bonjour [GUEST:FIRST_NAME],​ Voici les informations pour accéder au logement …" at bounding box center [648, 485] width 691 height 175
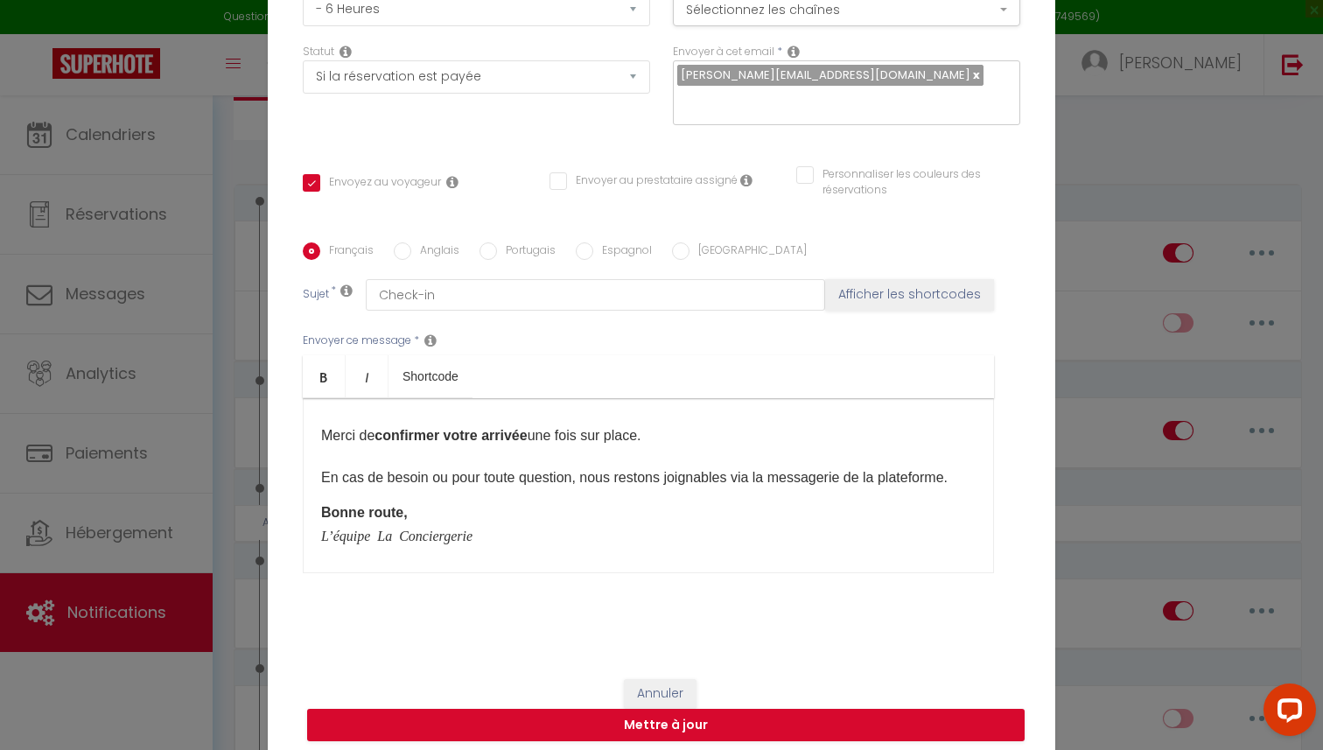
scroll to position [290, 0]
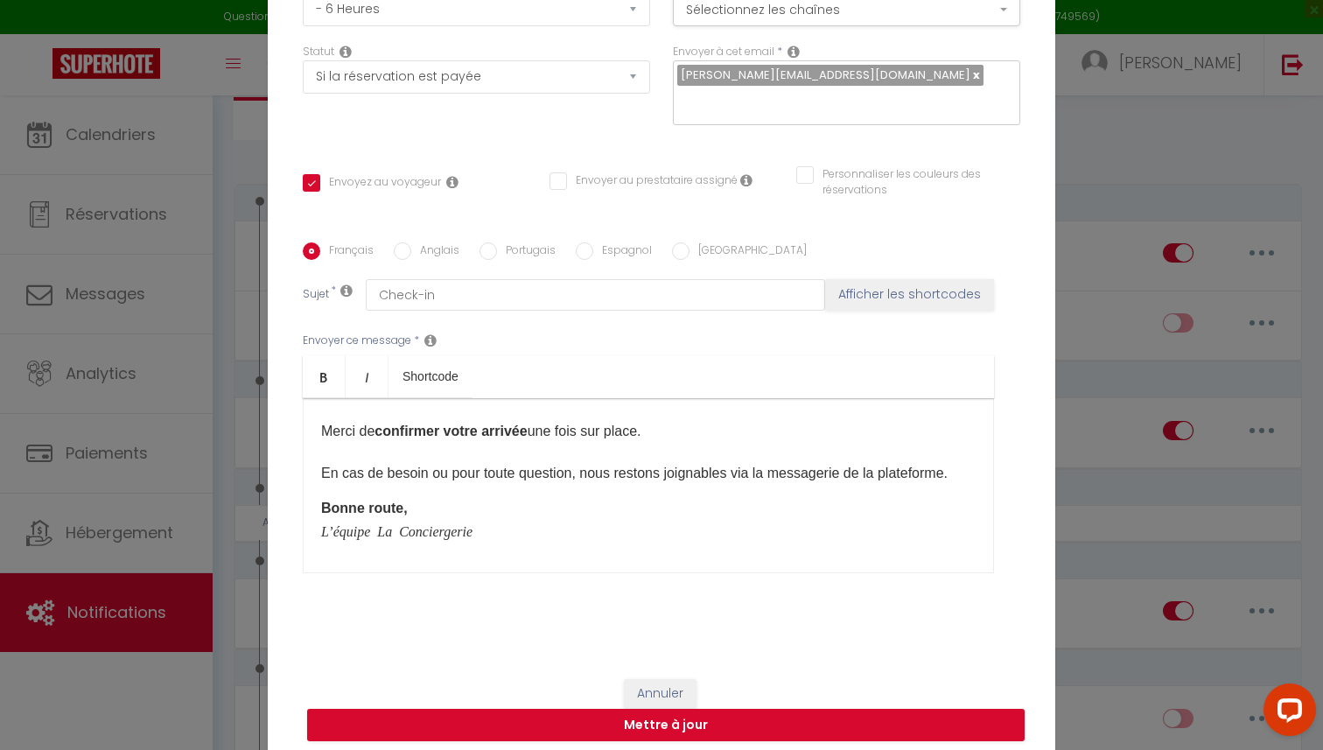
click at [318, 513] on div "​​Bonjour [GUEST:FIRST_NAME],​ Voici les informations pour accéder au logement …" at bounding box center [648, 485] width 691 height 175
click at [314, 555] on div "​​Bonjour [GUEST:FIRST_NAME],​ Voici les informations pour accéder au logement …" at bounding box center [648, 485] width 691 height 175
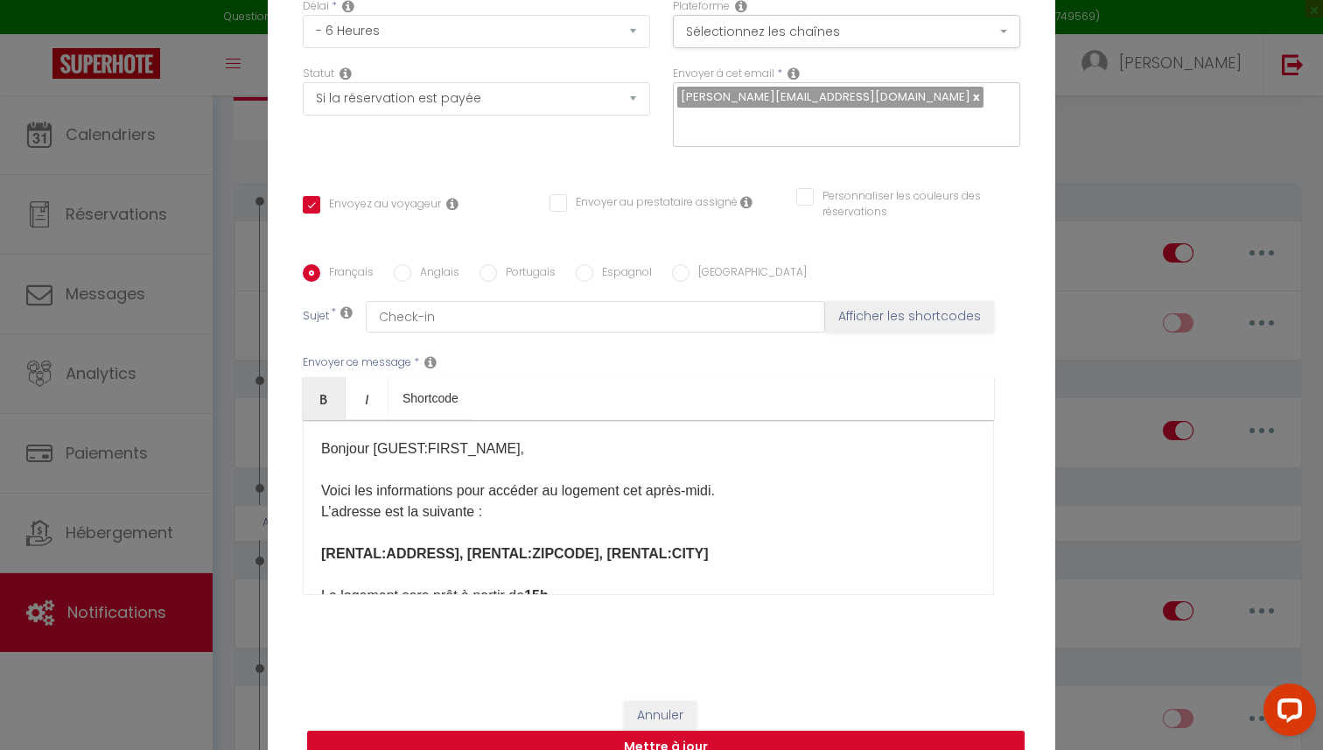
scroll to position [136, 0]
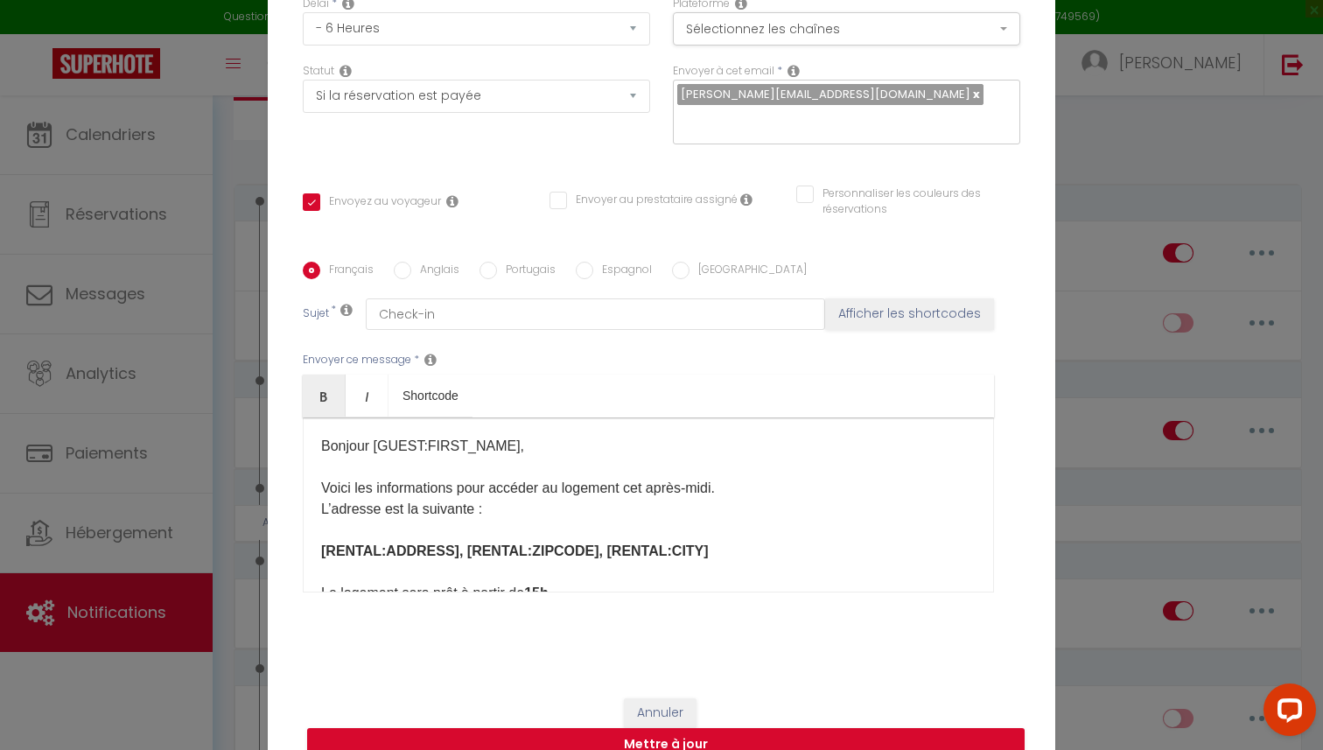
click at [403, 269] on input "Anglais" at bounding box center [402, 270] width 17 height 17
radio input "true"
checkbox input "true"
checkbox input "false"
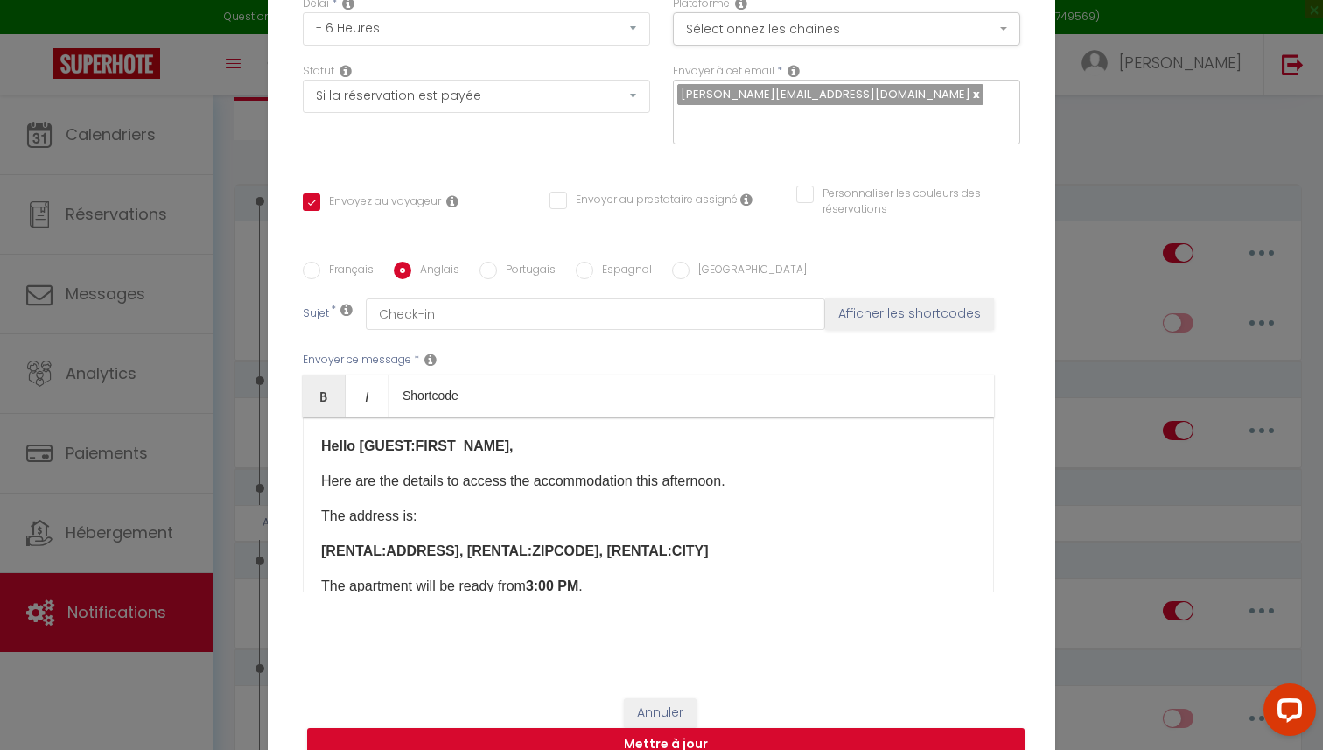
click at [318, 485] on div "Hello [GUEST:FIRST_NAME]​, Here are the details to access the accommodation thi…" at bounding box center [648, 504] width 691 height 175
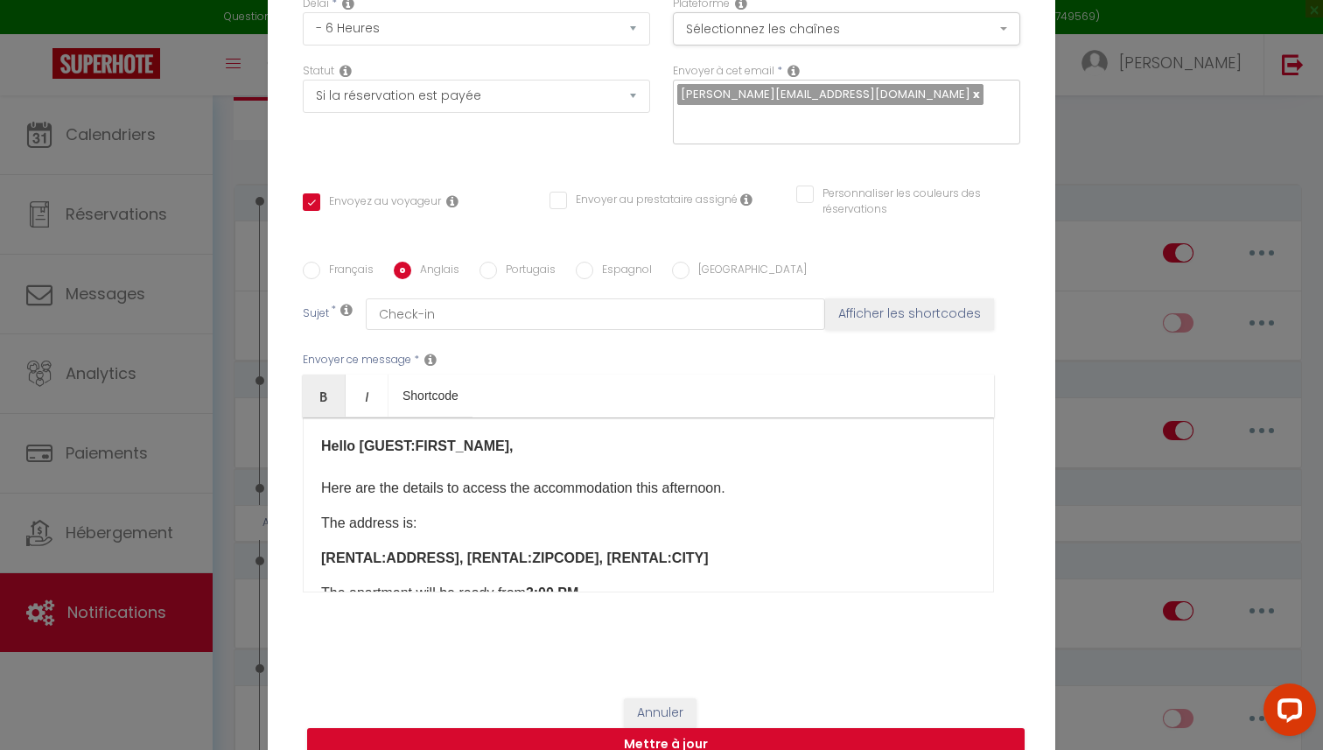
click at [314, 516] on div "Hello [GUEST:FIRST_NAME]​, Here are the details to access the accommodation thi…" at bounding box center [648, 504] width 691 height 175
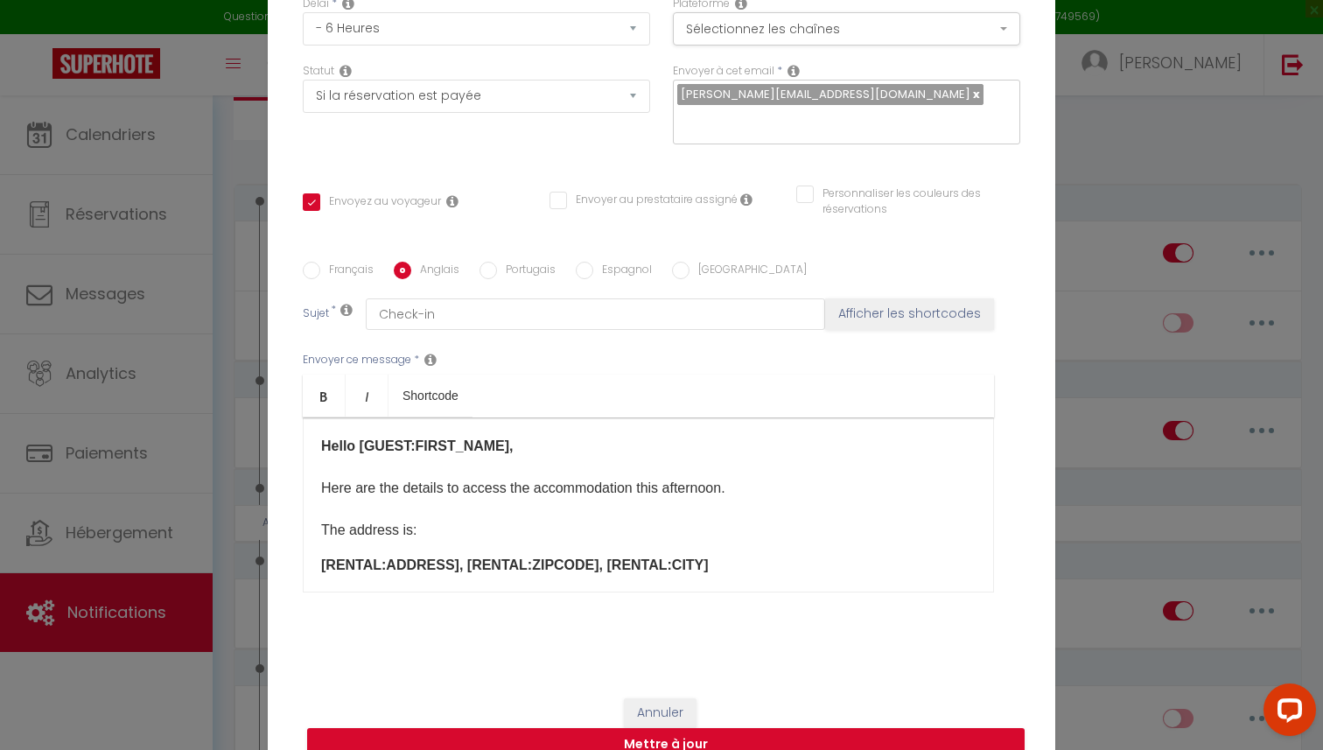
click at [313, 564] on div "Hello [GUEST:FIRST_NAME]​, Here are the details to access the accommodation thi…" at bounding box center [648, 504] width 691 height 175
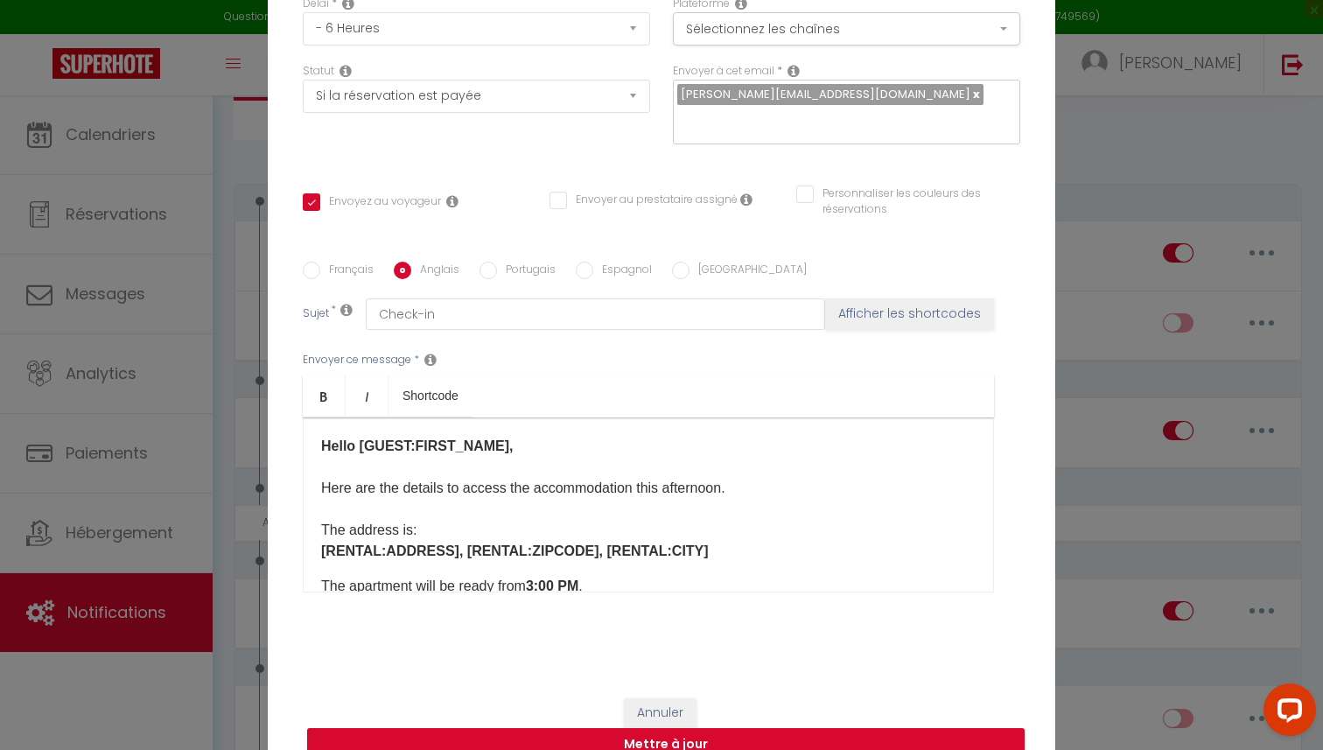
click at [311, 528] on div "Hello [GUEST:FIRST_NAME]​, Here are the details to access the accommodation thi…" at bounding box center [648, 504] width 691 height 175
click at [302, 269] on div "Français Anglais Portugais Espagnol Italien Sujet * Check-in Afficher les short…" at bounding box center [661, 438] width 726 height 353
click at [318, 269] on input "Français" at bounding box center [311, 270] width 17 height 17
radio input "true"
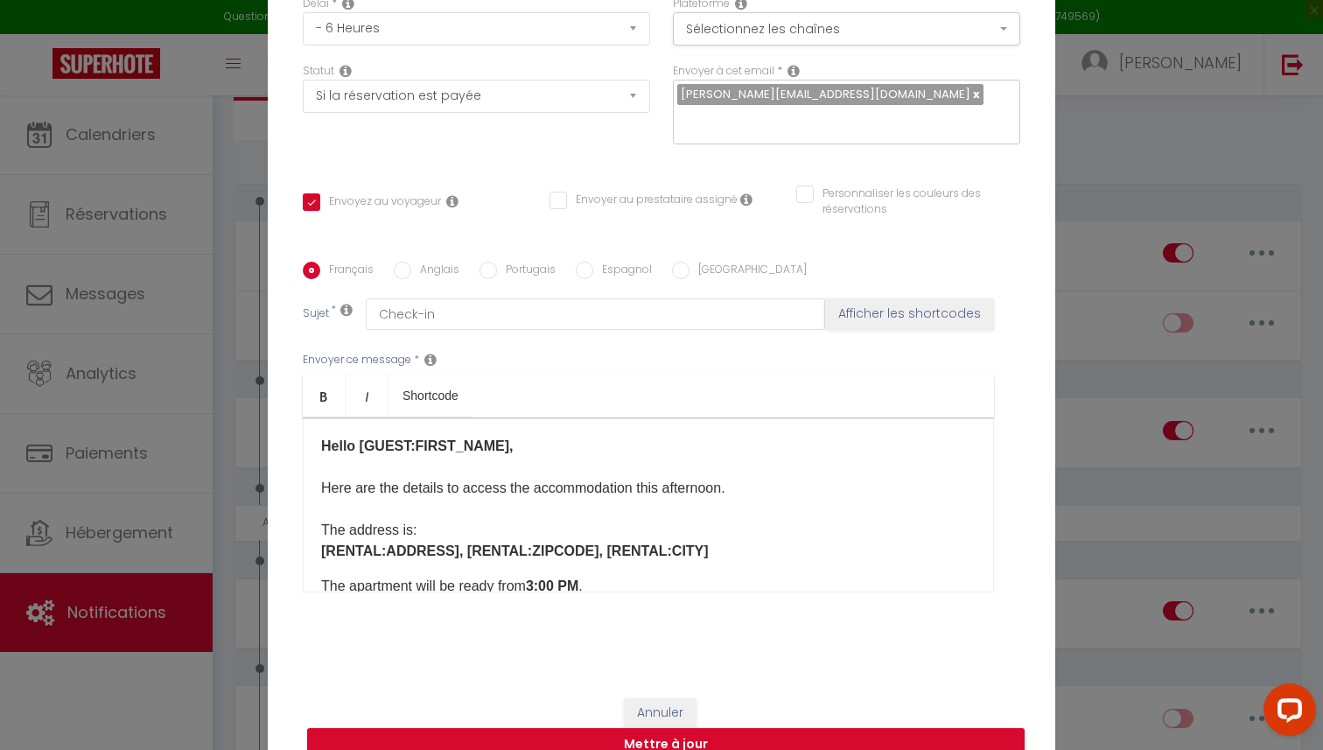
checkbox input "true"
checkbox input "false"
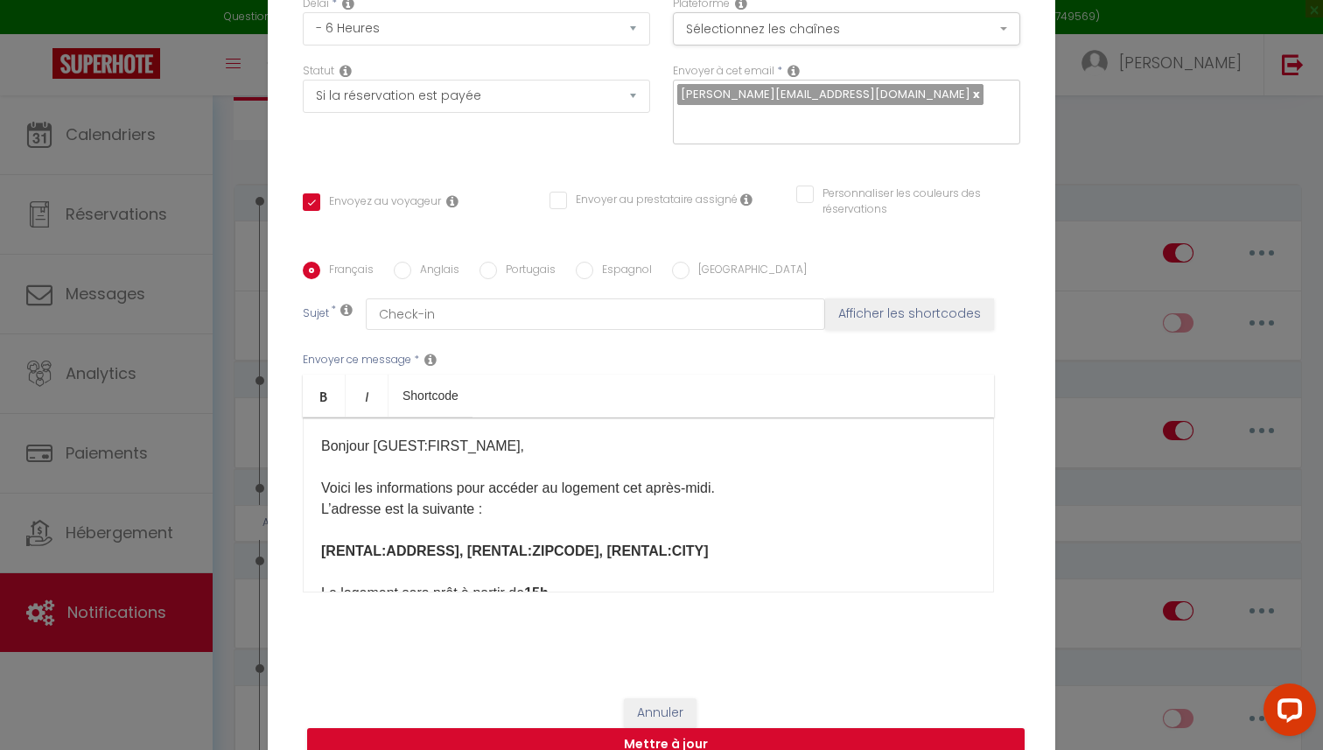
click at [406, 269] on input "Anglais" at bounding box center [402, 270] width 17 height 17
radio input "true"
checkbox input "true"
checkbox input "false"
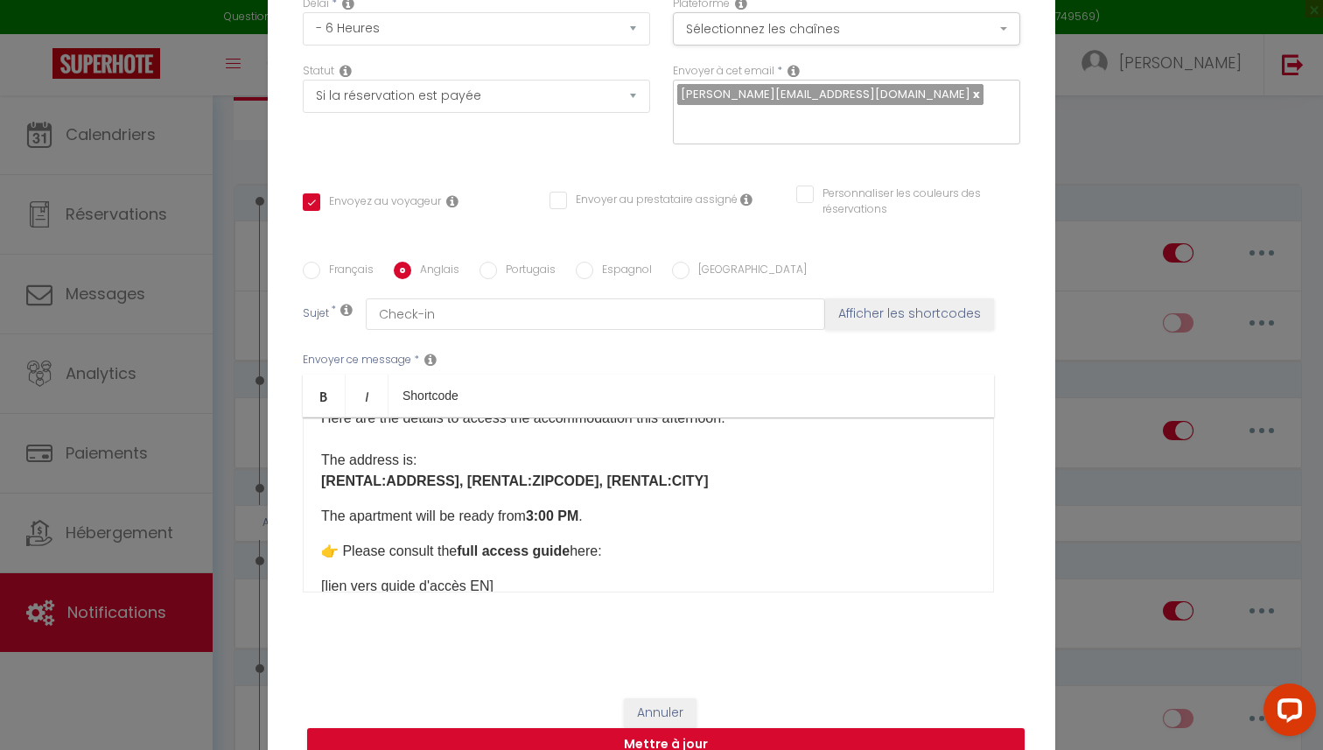
scroll to position [81, 0]
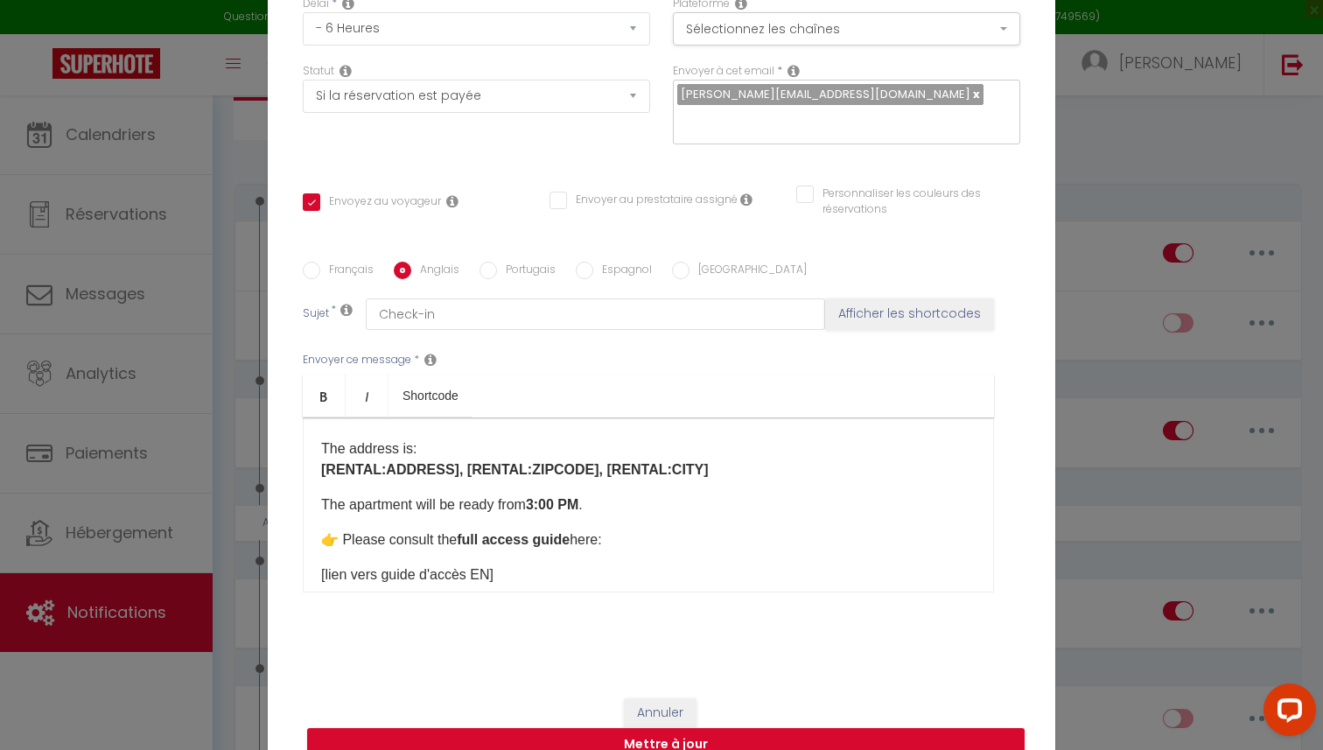
click at [316, 501] on div "Hello [GUEST:FIRST_NAME]​, Here are the details to access the accommodation thi…" at bounding box center [648, 504] width 691 height 175
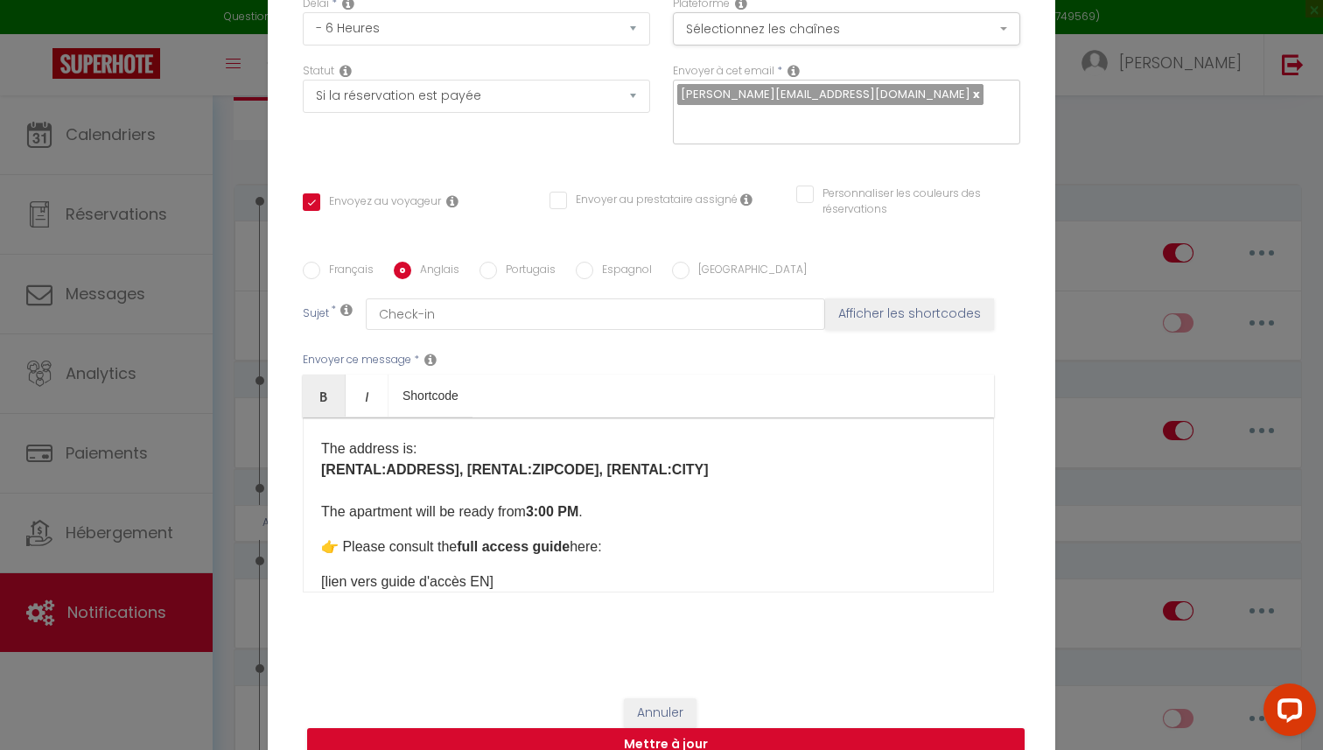
click at [318, 467] on div "Hello [GUEST:FIRST_NAME]​, Here are the details to access the accommodation thi…" at bounding box center [648, 504] width 691 height 175
click at [318, 549] on div "Hello [GUEST:FIRST_NAME]​, Here are the details to access the accommodation thi…" at bounding box center [648, 504] width 691 height 175
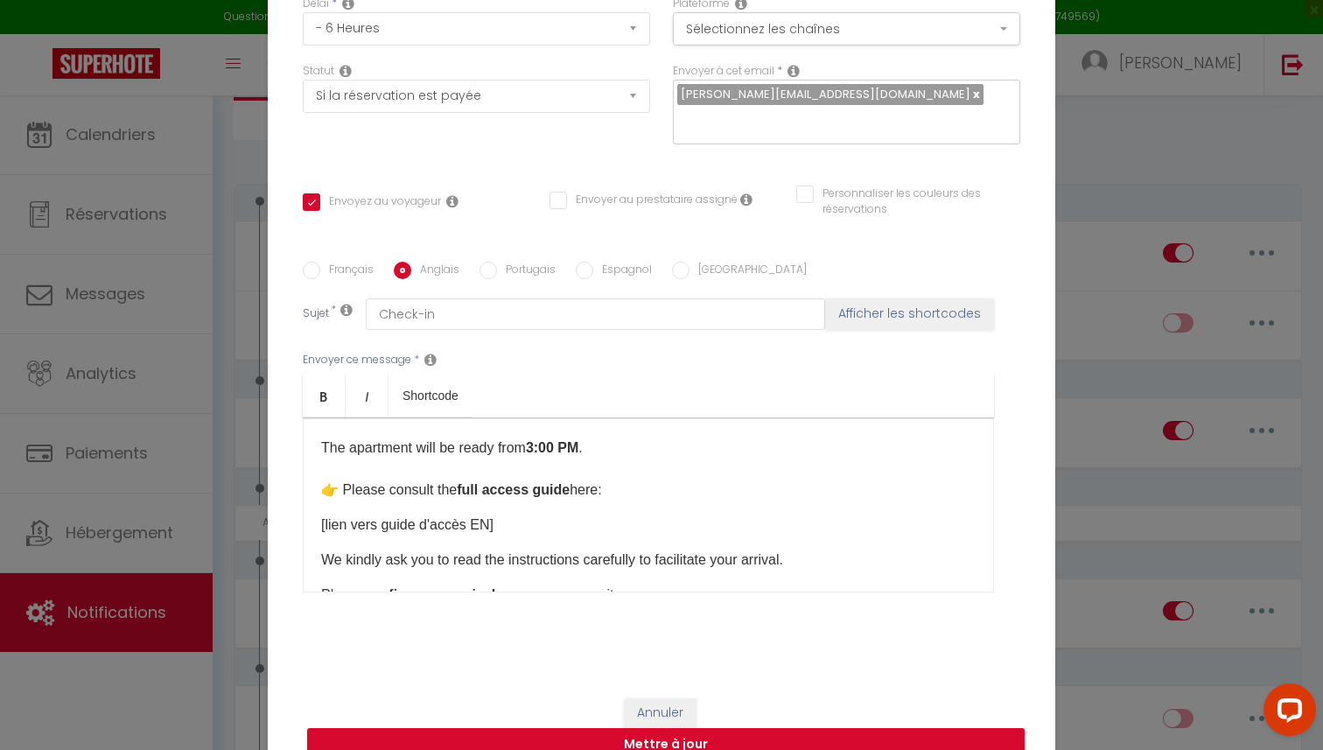
scroll to position [155, 0]
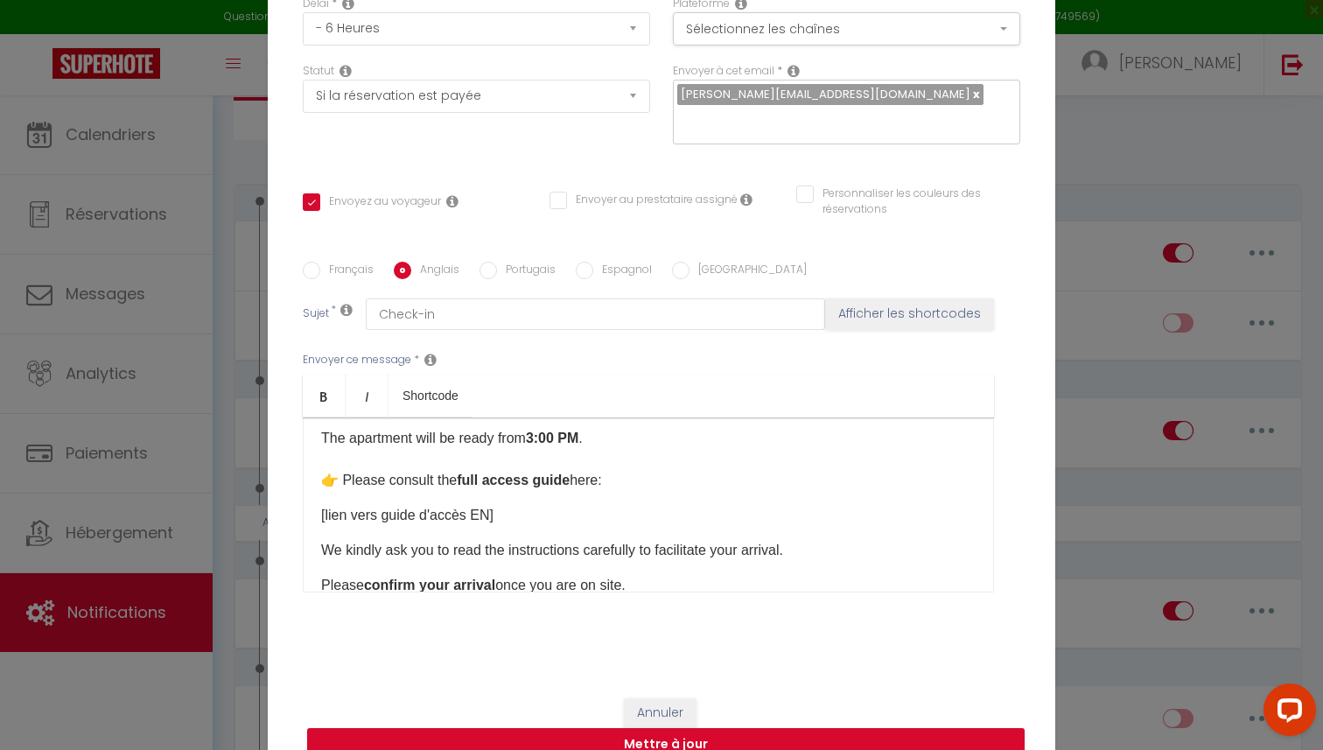
click at [310, 518] on div "Hello [GUEST:FIRST_NAME]​, Here are the details to access the accommodation thi…" at bounding box center [648, 504] width 691 height 175
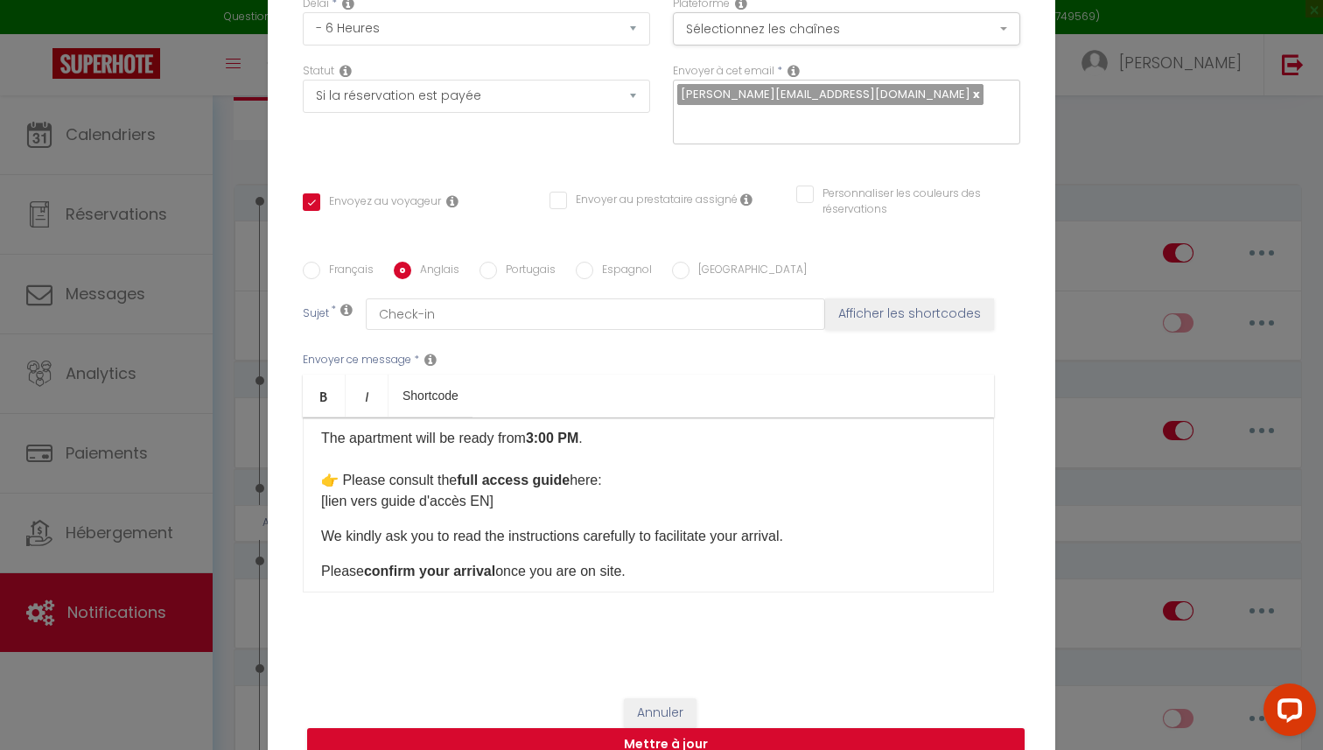
click at [313, 539] on div "Hello [GUEST:FIRST_NAME]​, Here are the details to access the accommodation thi…" at bounding box center [648, 504] width 691 height 175
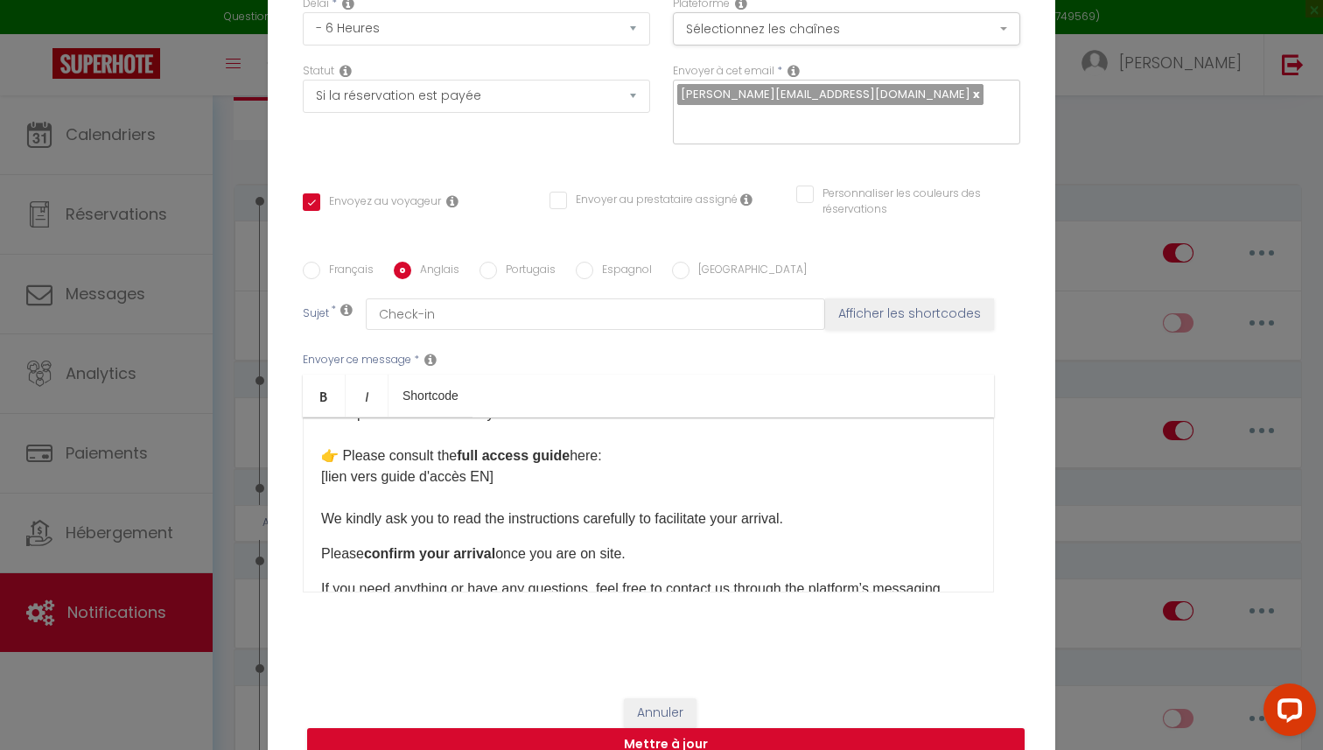
scroll to position [193, 0]
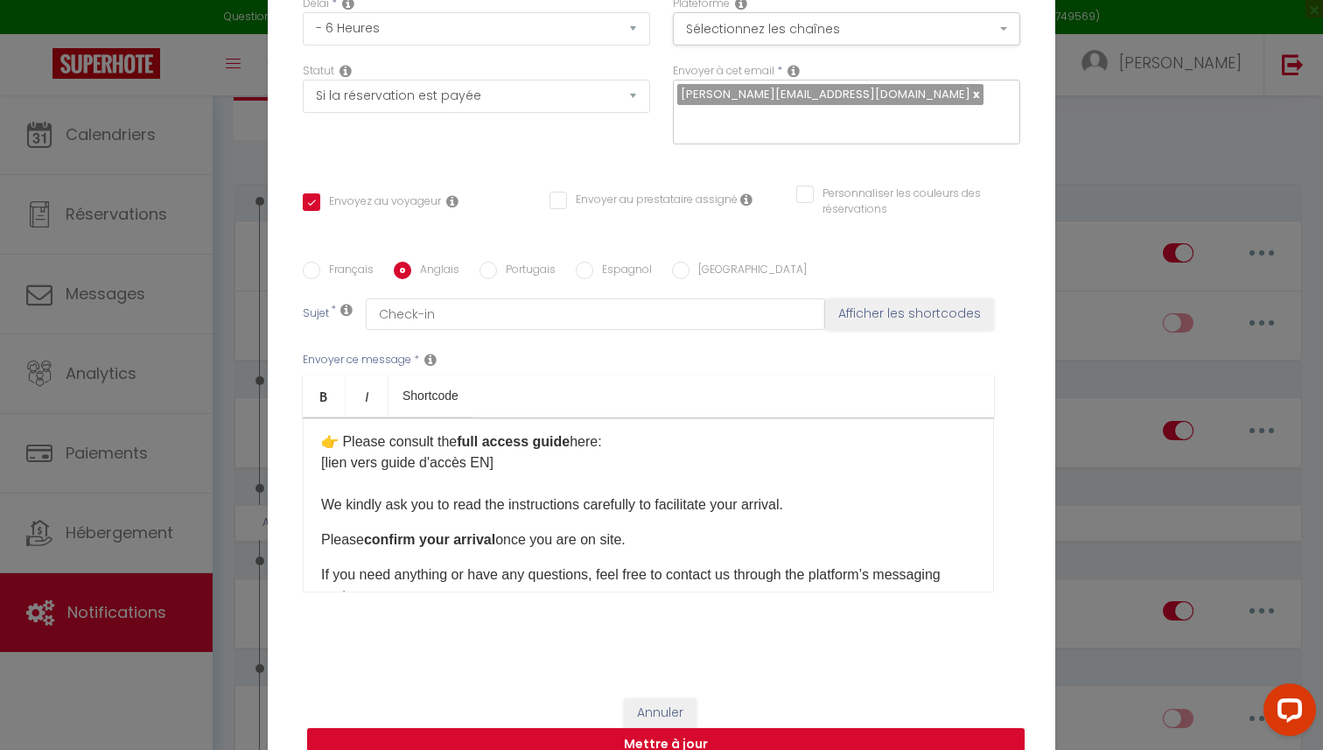
click at [317, 542] on div "Hello [GUEST:FIRST_NAME]​, Here are the details to access the accommodation thi…" at bounding box center [648, 504] width 691 height 175
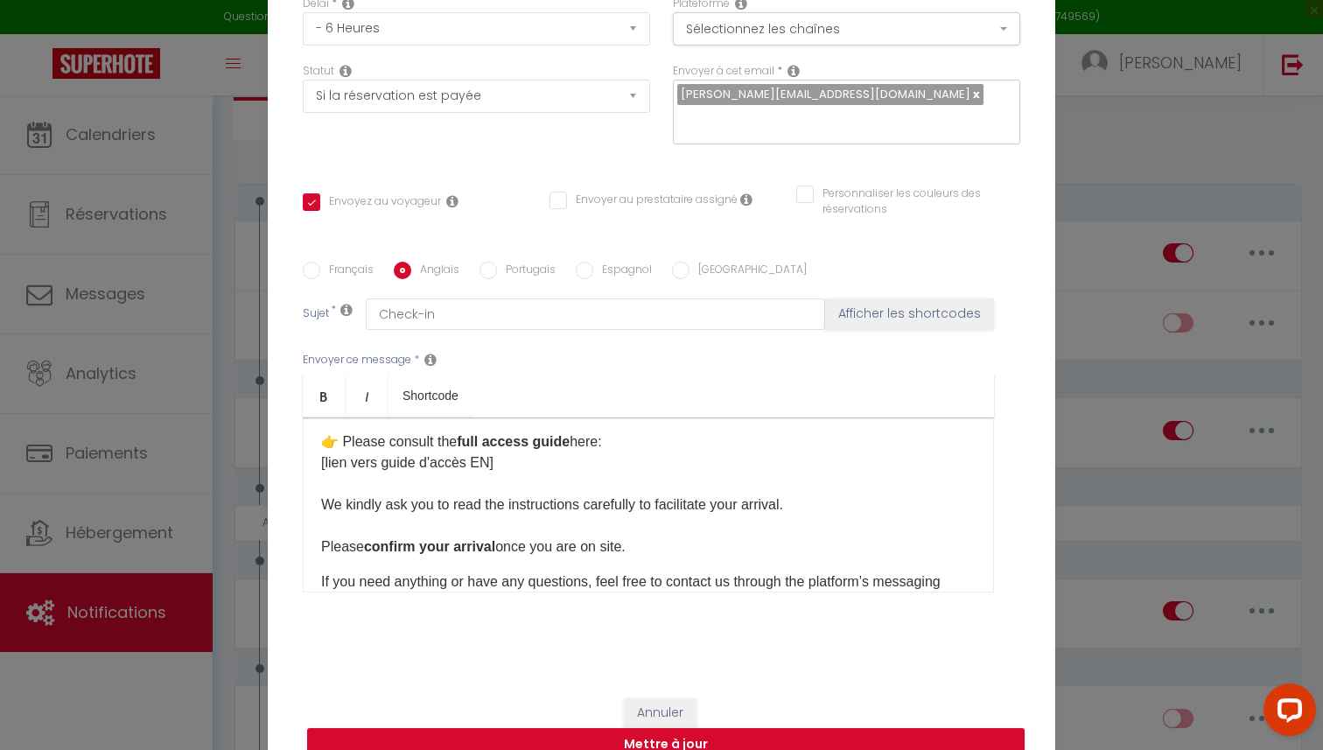
scroll to position [230, 0]
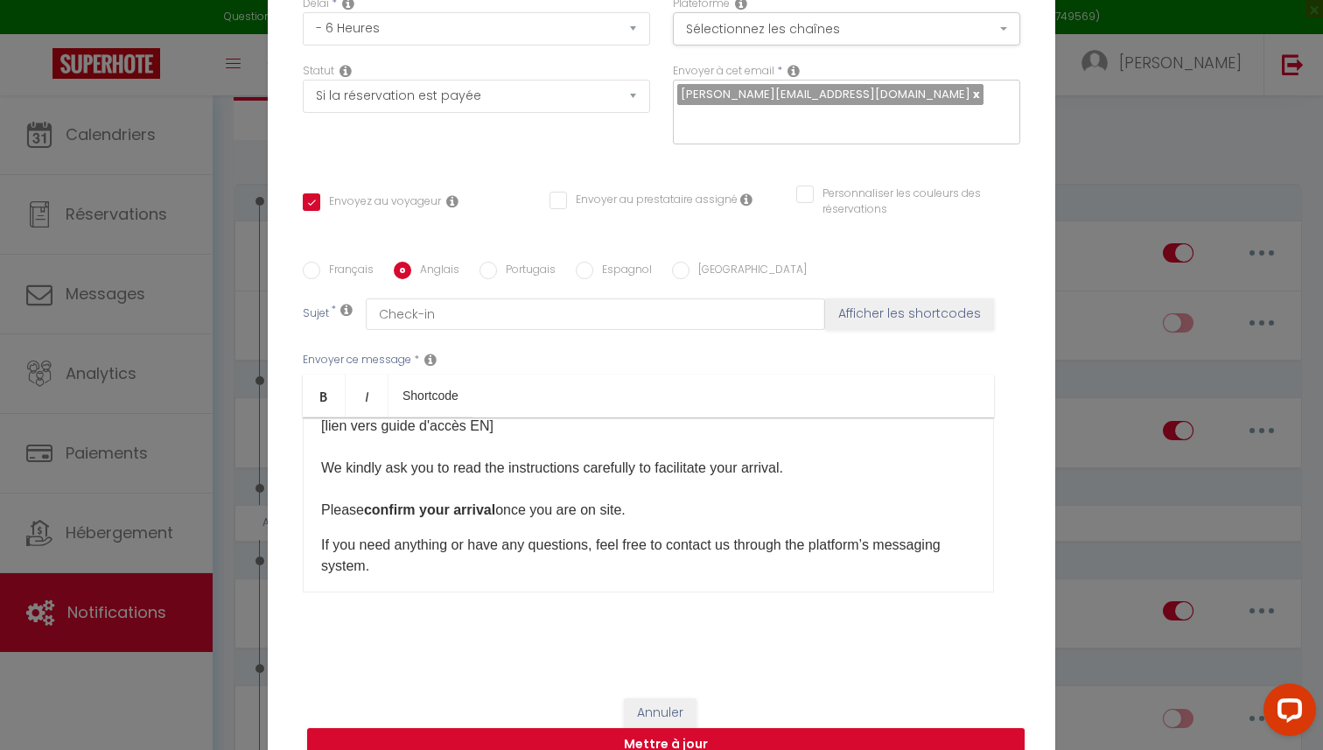
click at [316, 547] on div "Hello [GUEST:FIRST_NAME]​, Here are the details to access the accommodation thi…" at bounding box center [648, 504] width 691 height 175
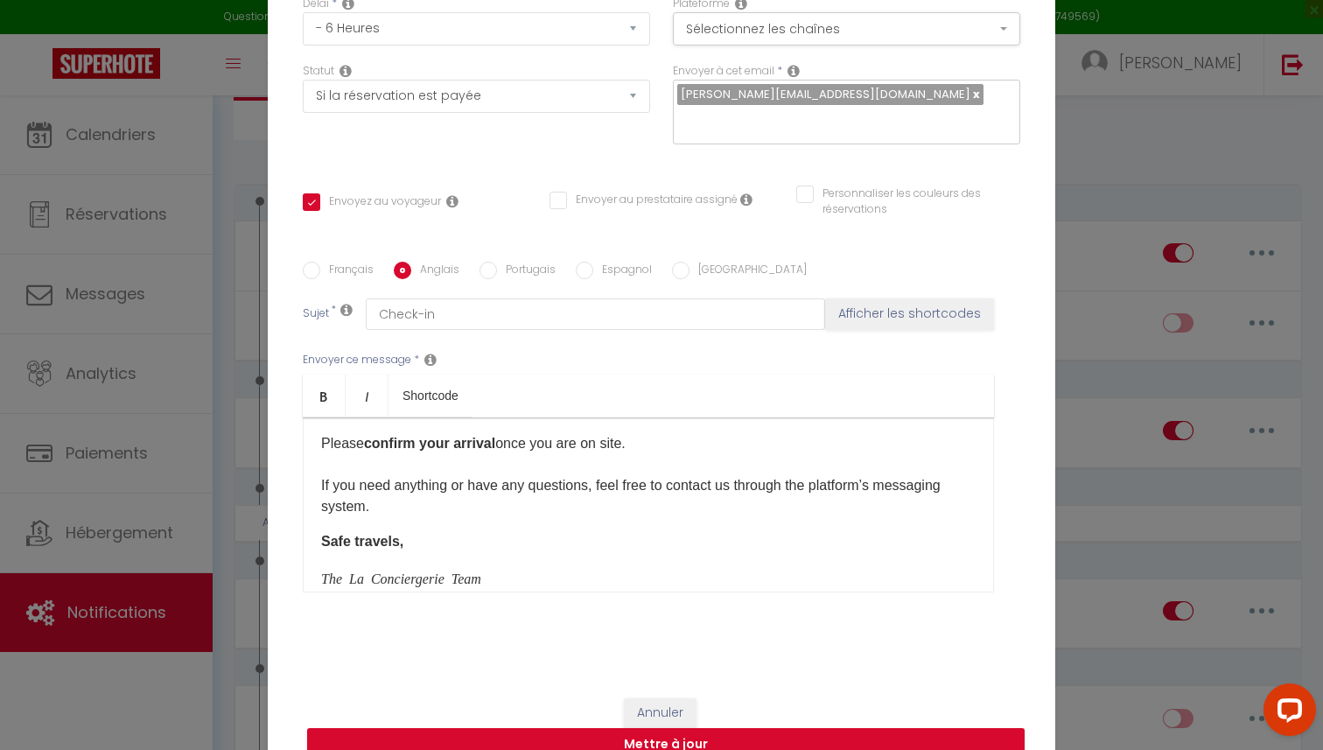
click at [316, 539] on div "Hello [GUEST:FIRST_NAME]​, Here are the details to access the accommodation thi…" at bounding box center [648, 504] width 691 height 175
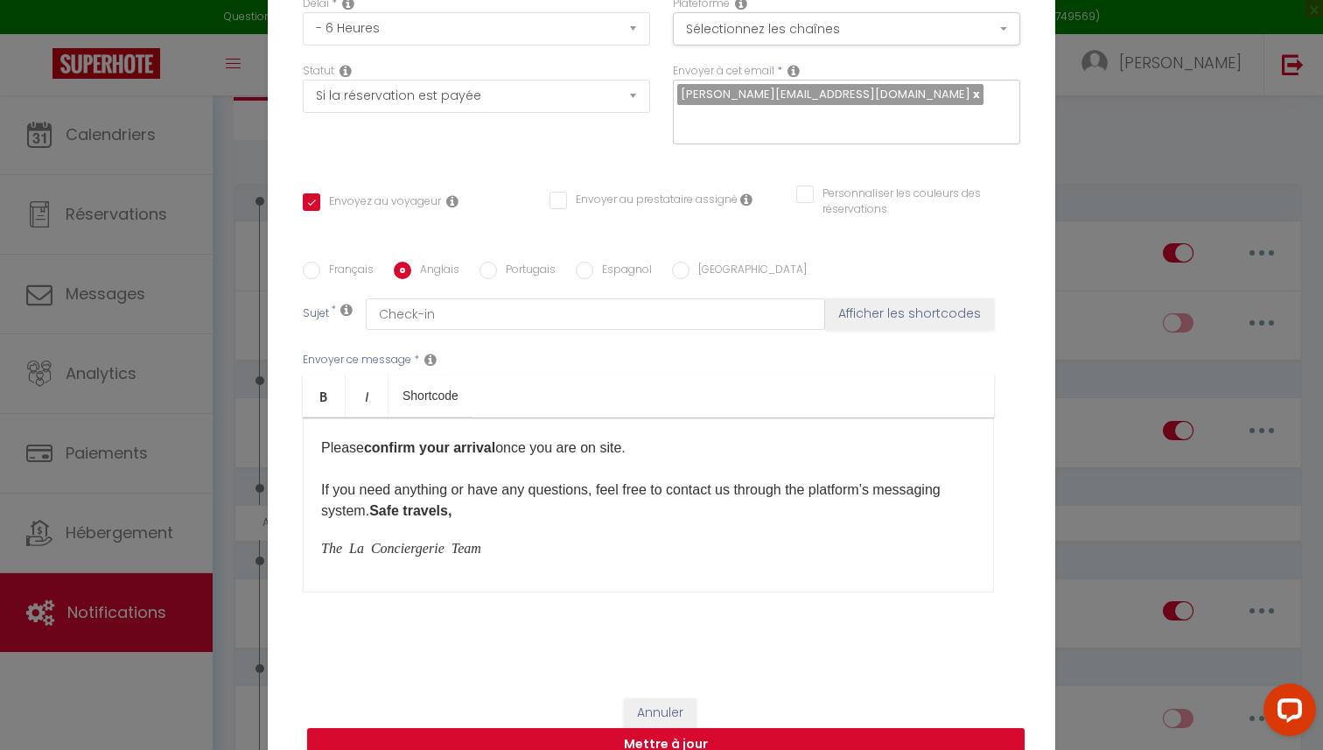
scroll to position [297, 0]
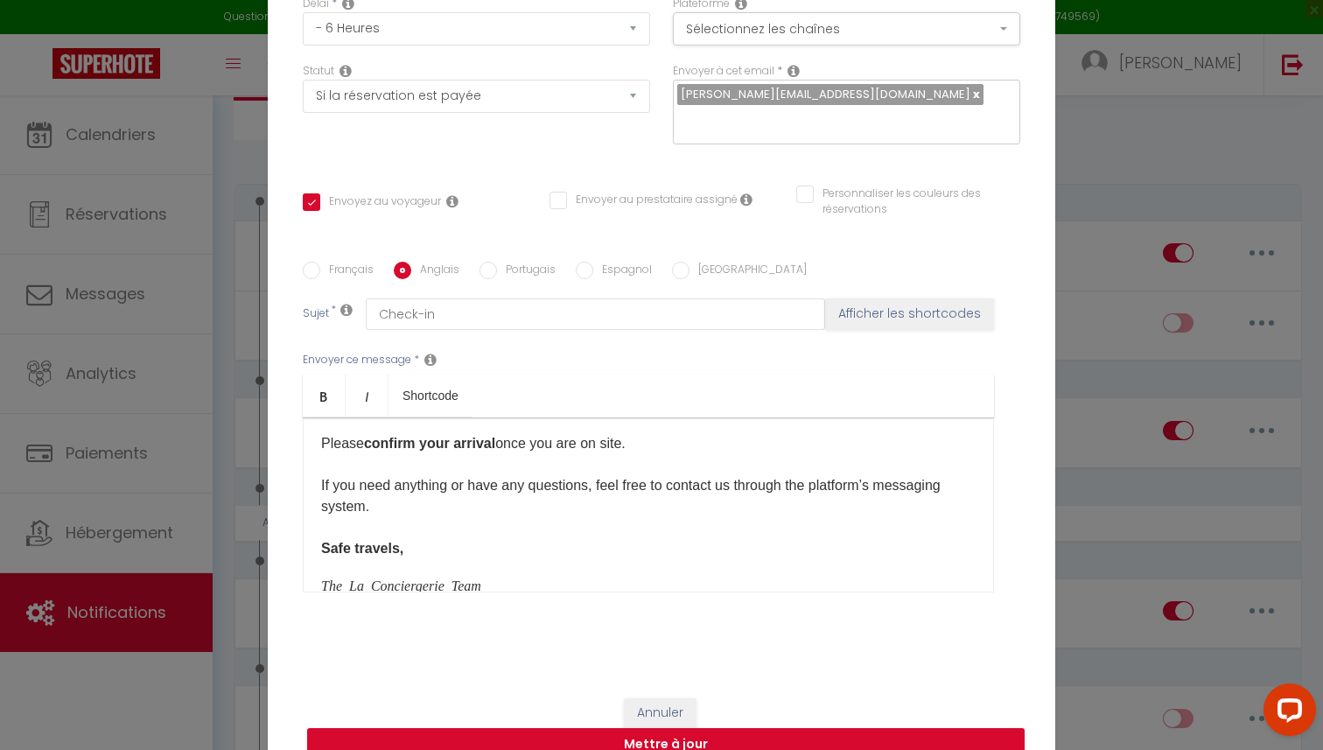
click at [315, 591] on div "Hello [GUEST:FIRST_NAME]​, Here are the details to access the accommodation thi…" at bounding box center [648, 504] width 691 height 175
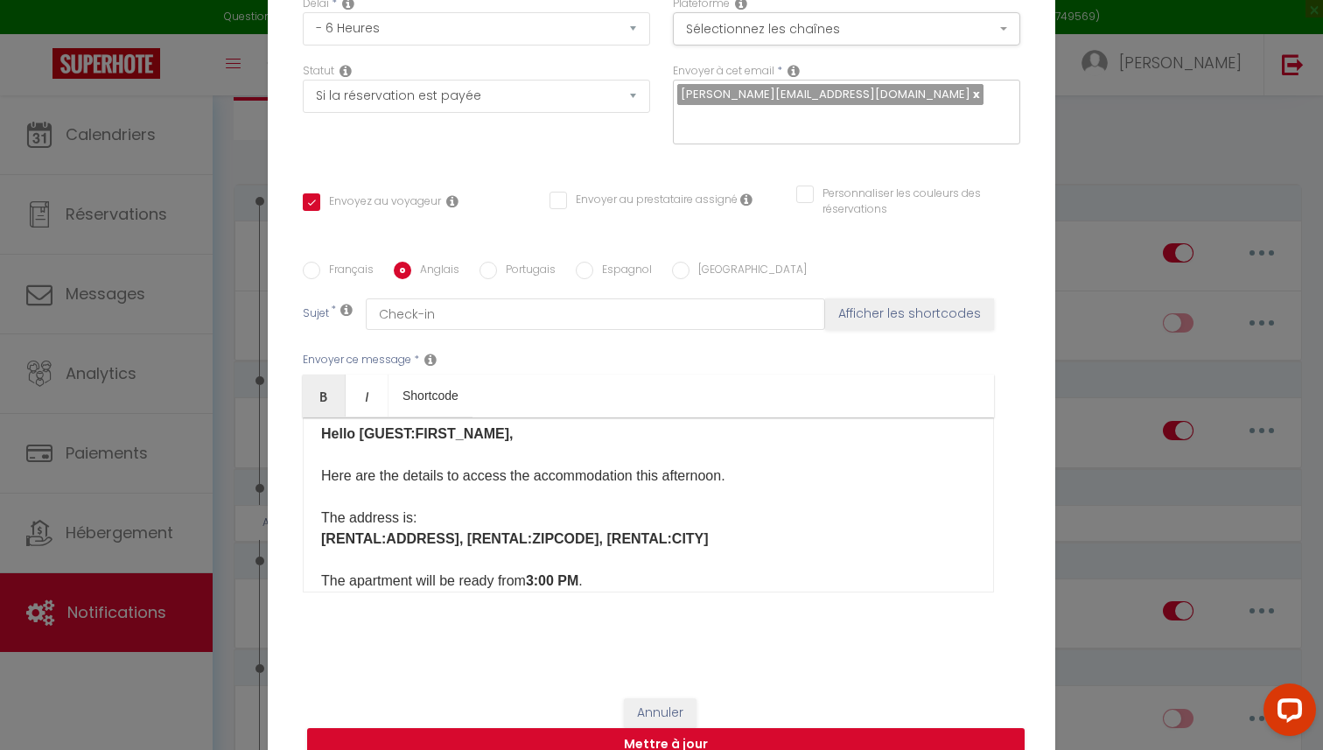
scroll to position [10, 0]
click at [318, 274] on input "Français" at bounding box center [311, 270] width 17 height 17
radio input "true"
checkbox input "true"
checkbox input "false"
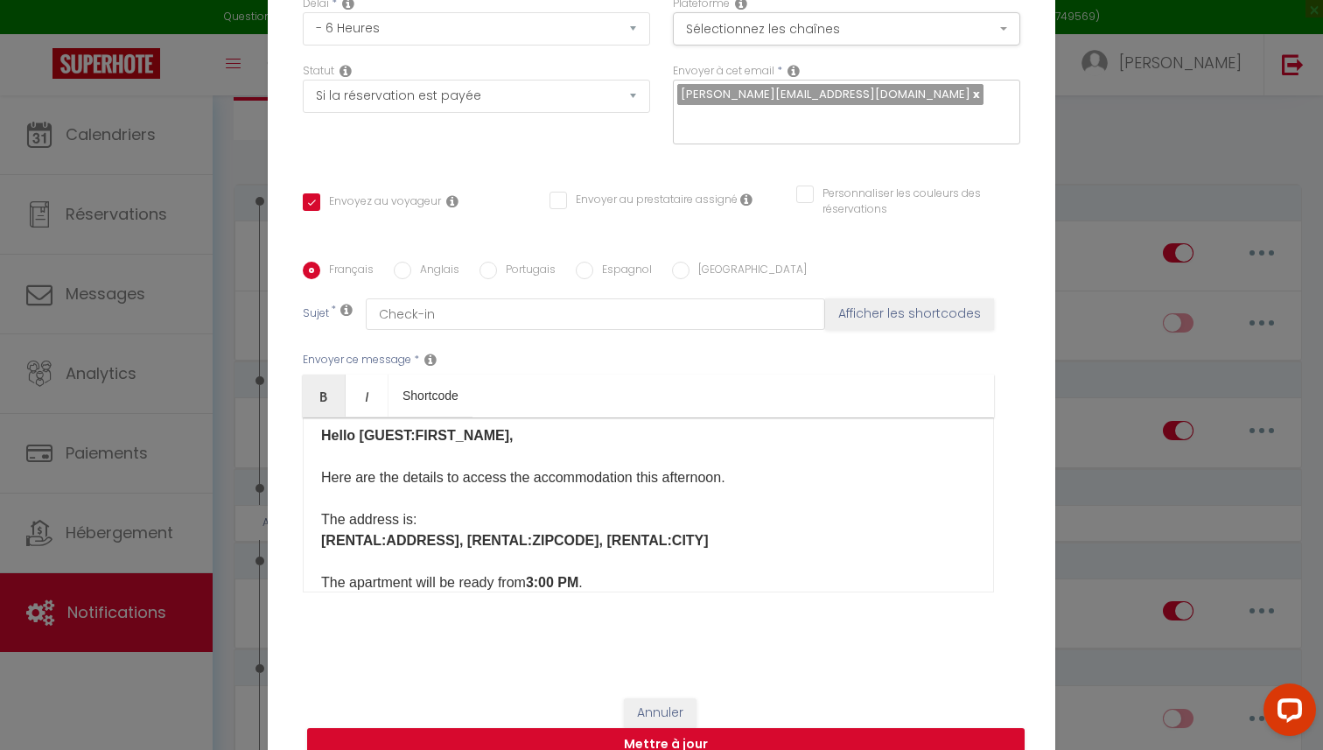
checkbox input "false"
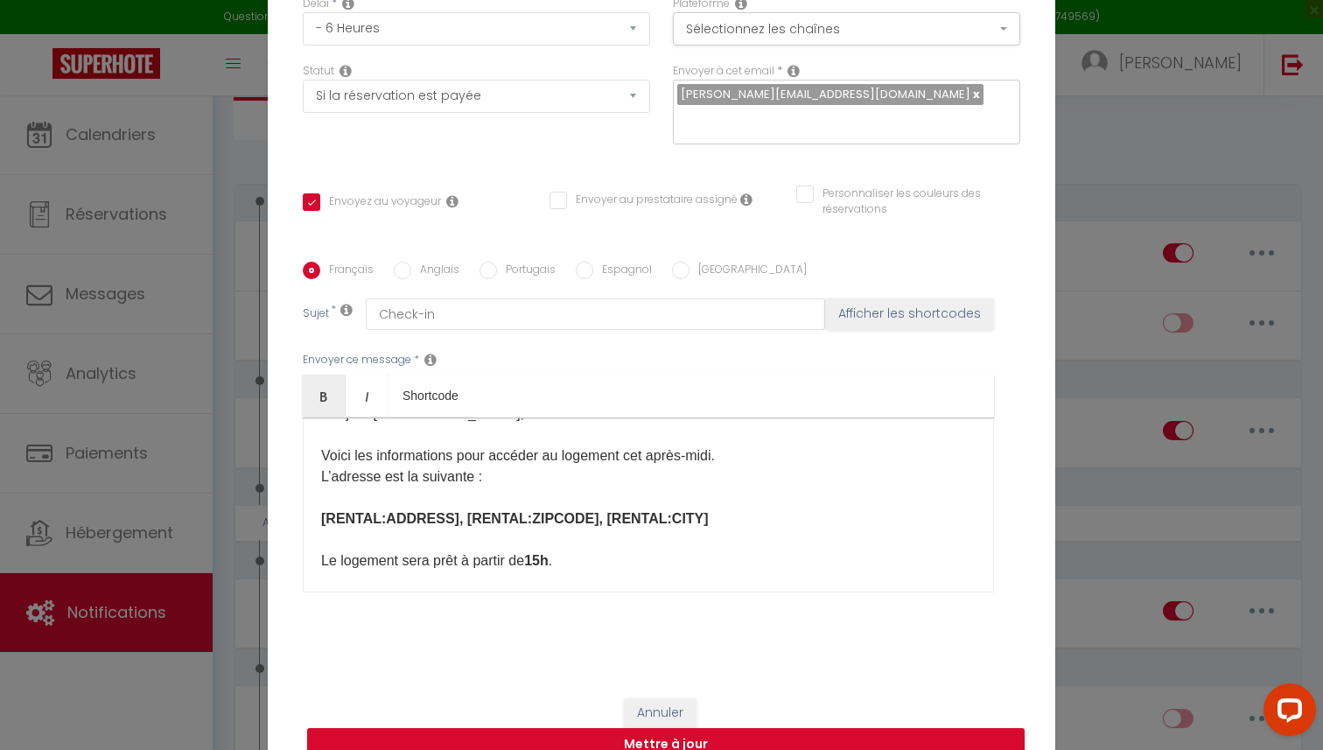
click at [403, 269] on input "Anglais" at bounding box center [402, 270] width 17 height 17
radio input "true"
checkbox input "true"
checkbox input "false"
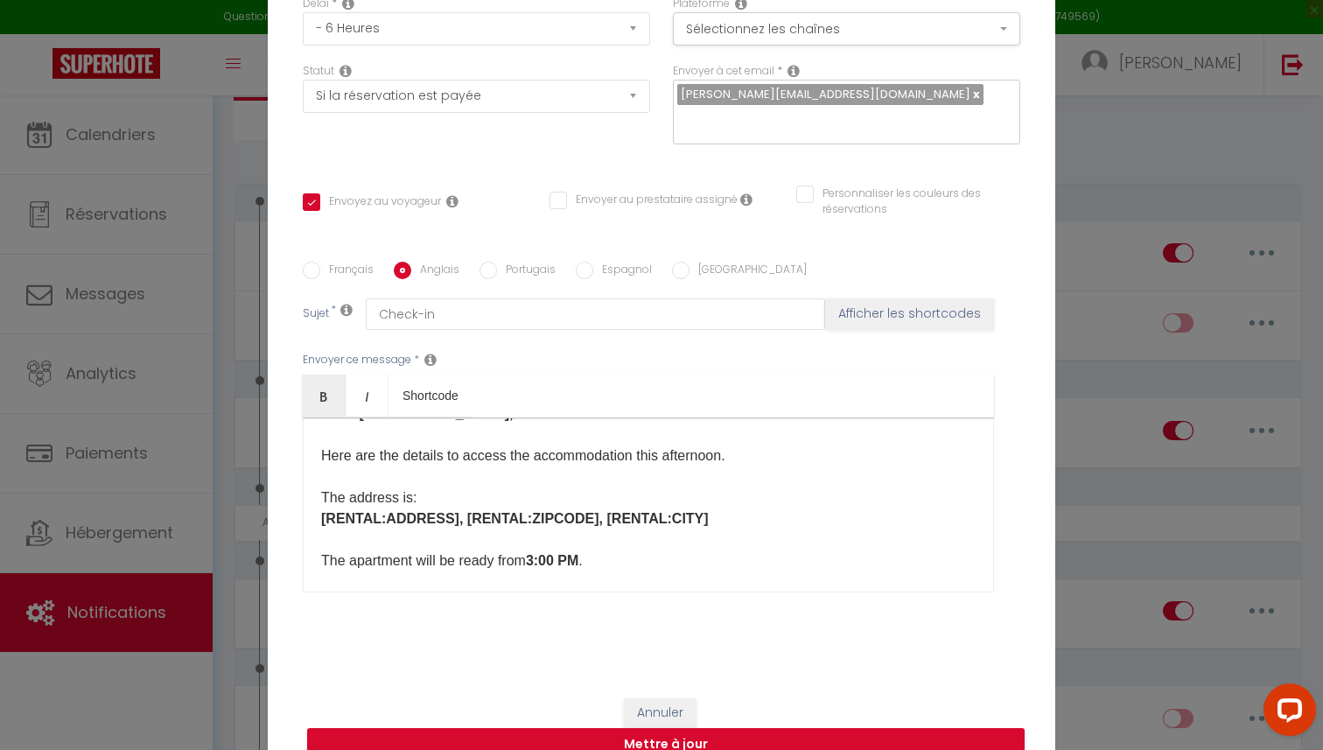
click at [318, 496] on div "Hello [GUEST:FIRST_NAME]​, Here are the details to access the accommodation thi…" at bounding box center [648, 504] width 691 height 175
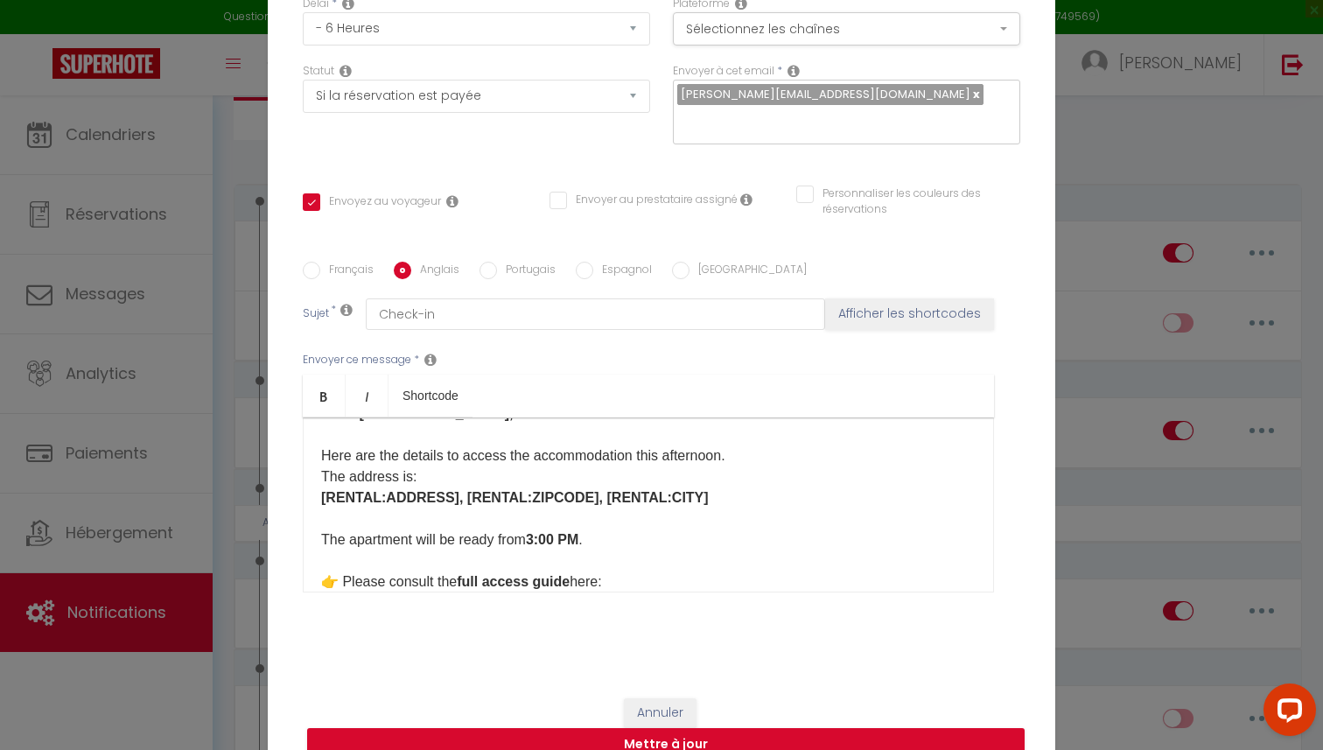
click at [319, 500] on div "Hello [GUEST:FIRST_NAME]​, Here are the details to access the accommodation thi…" at bounding box center [648, 504] width 691 height 175
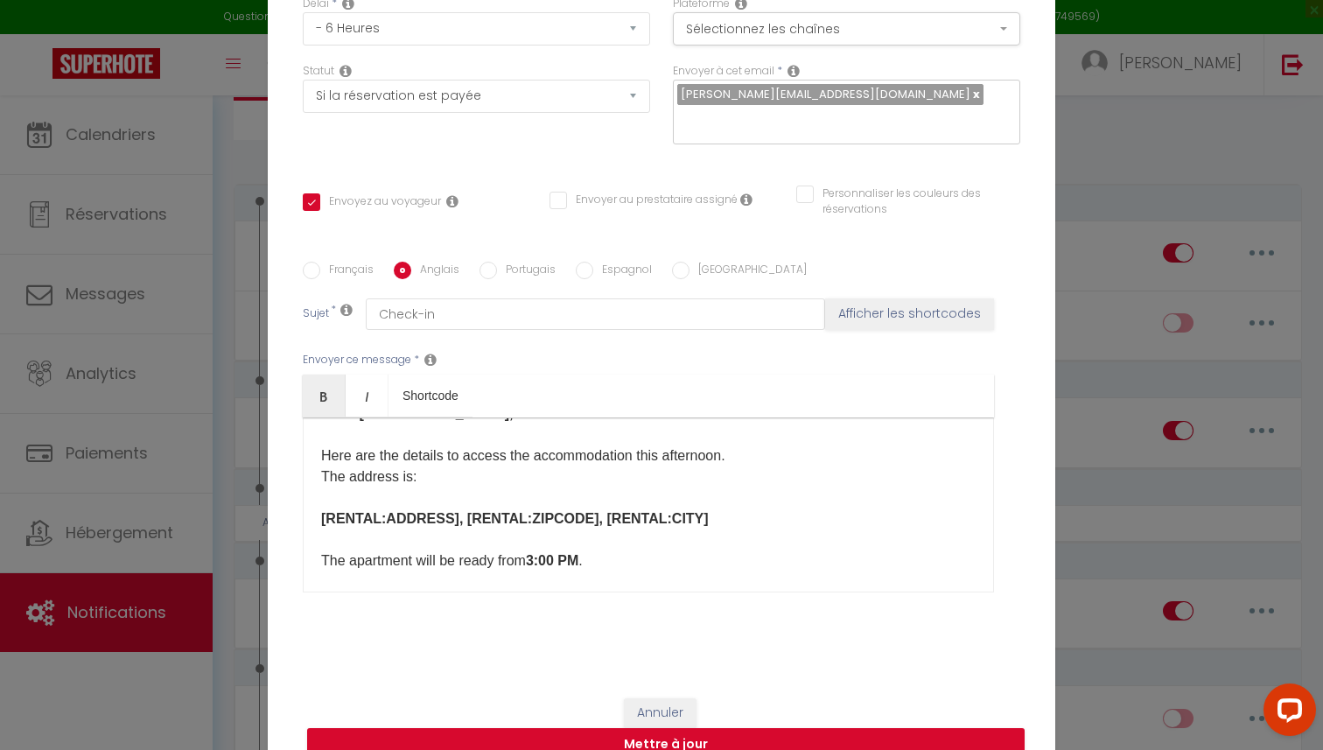
click at [310, 271] on input "Français" at bounding box center [311, 270] width 17 height 17
radio input "true"
checkbox input "true"
checkbox input "false"
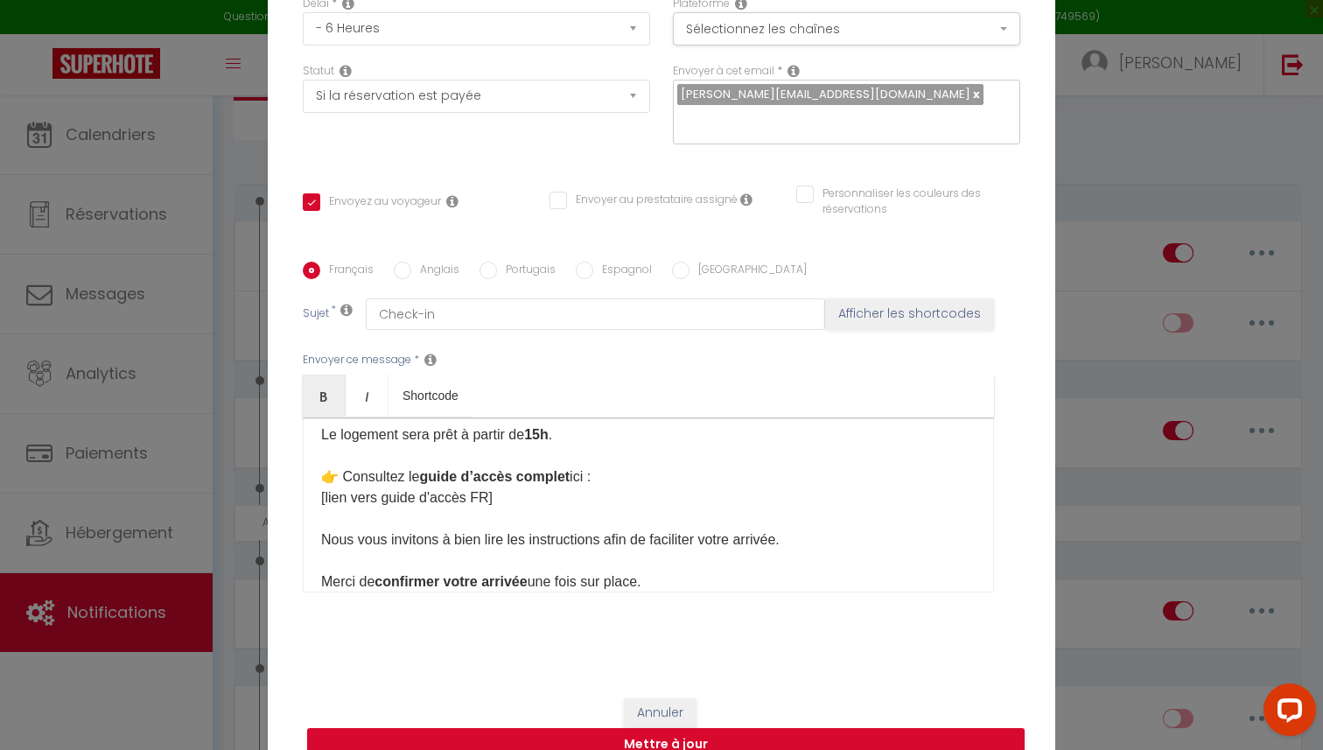
scroll to position [162, 0]
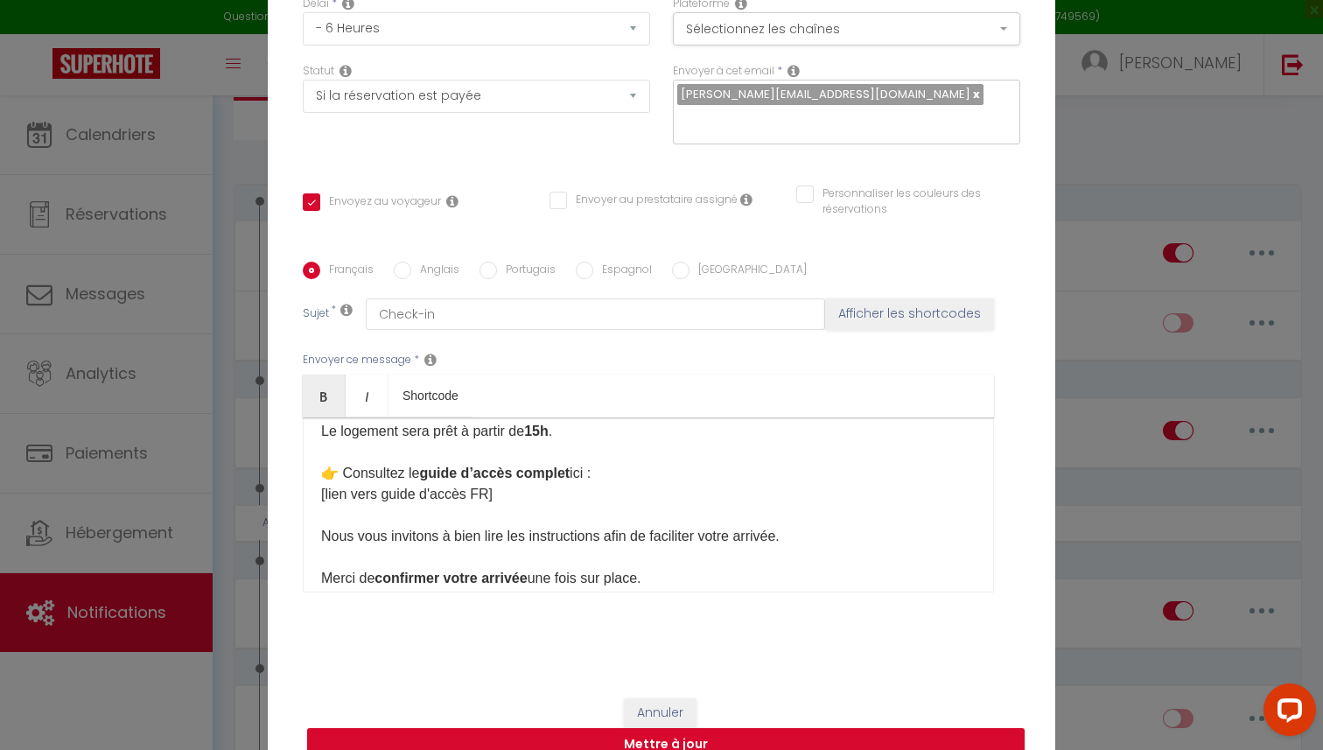
click at [411, 269] on label "Anglais" at bounding box center [435, 271] width 48 height 19
click at [410, 269] on input "Anglais" at bounding box center [402, 270] width 17 height 17
radio input "true"
checkbox input "true"
checkbox input "false"
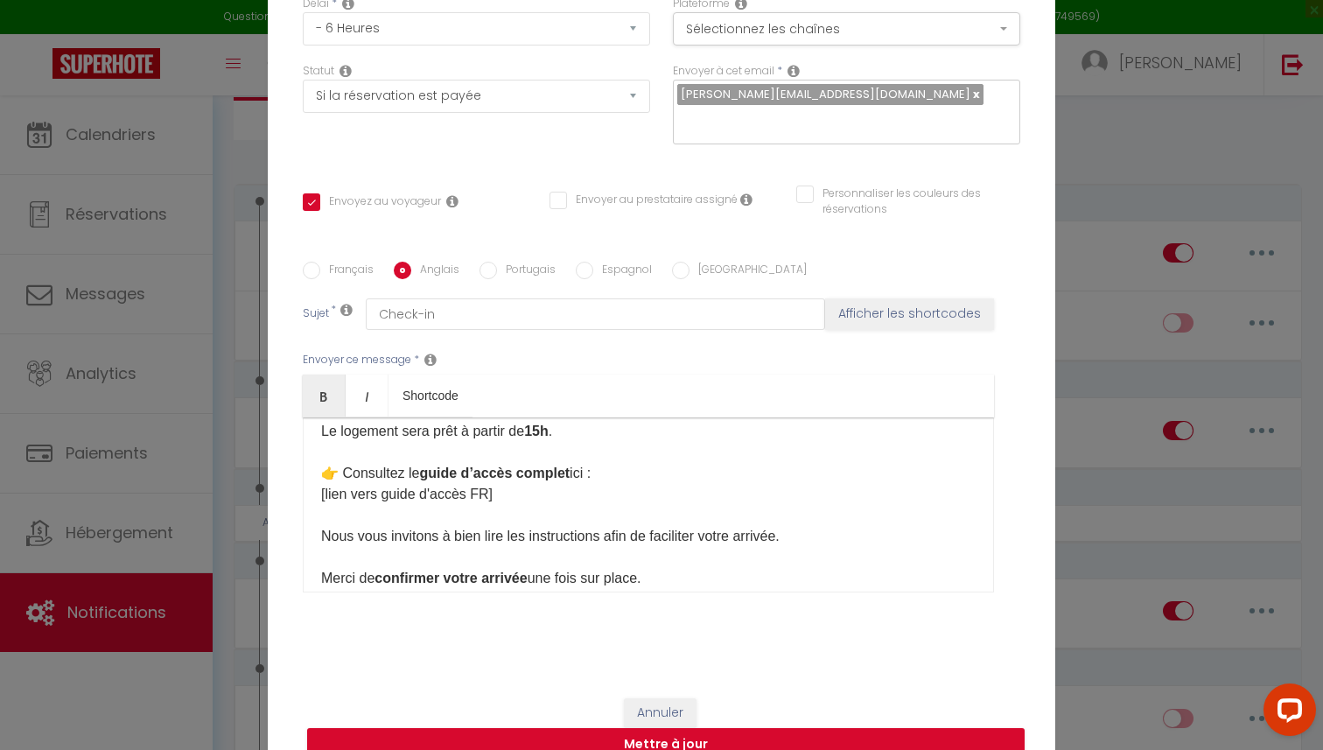
checkbox input "false"
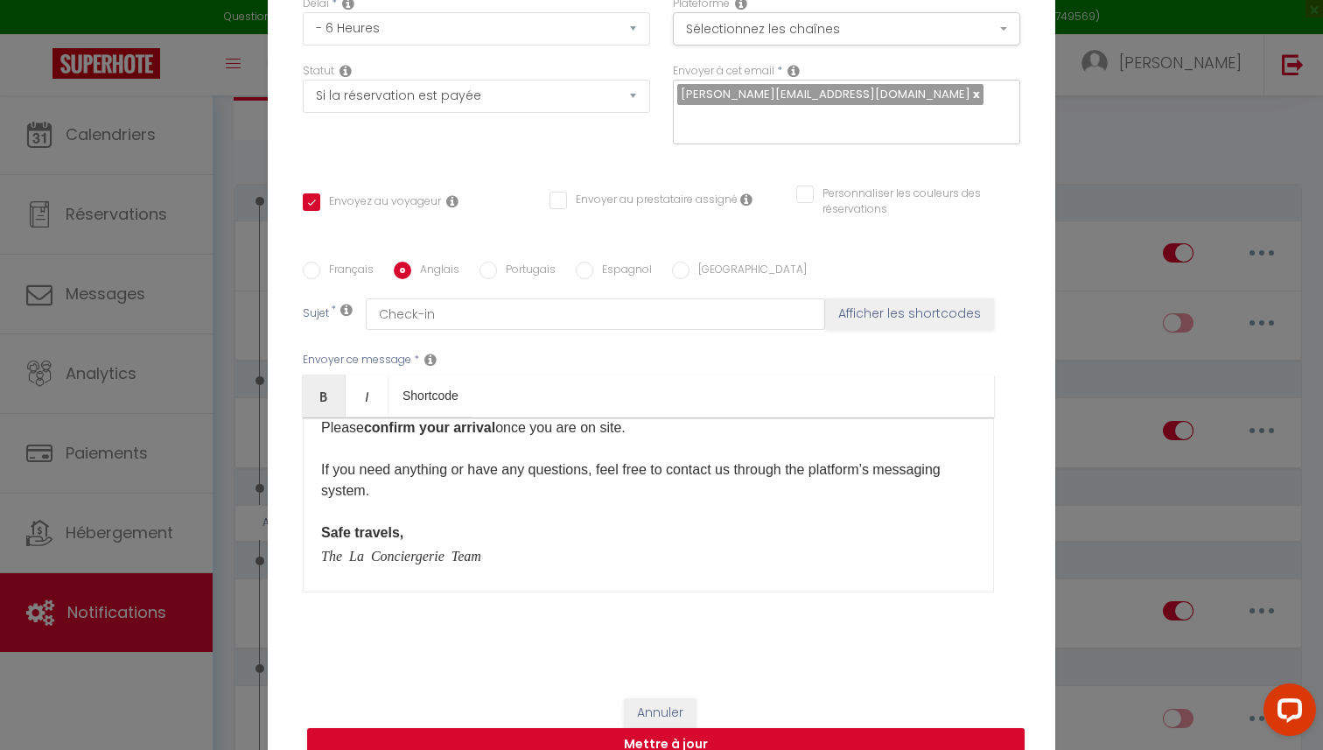
scroll to position [320, 0]
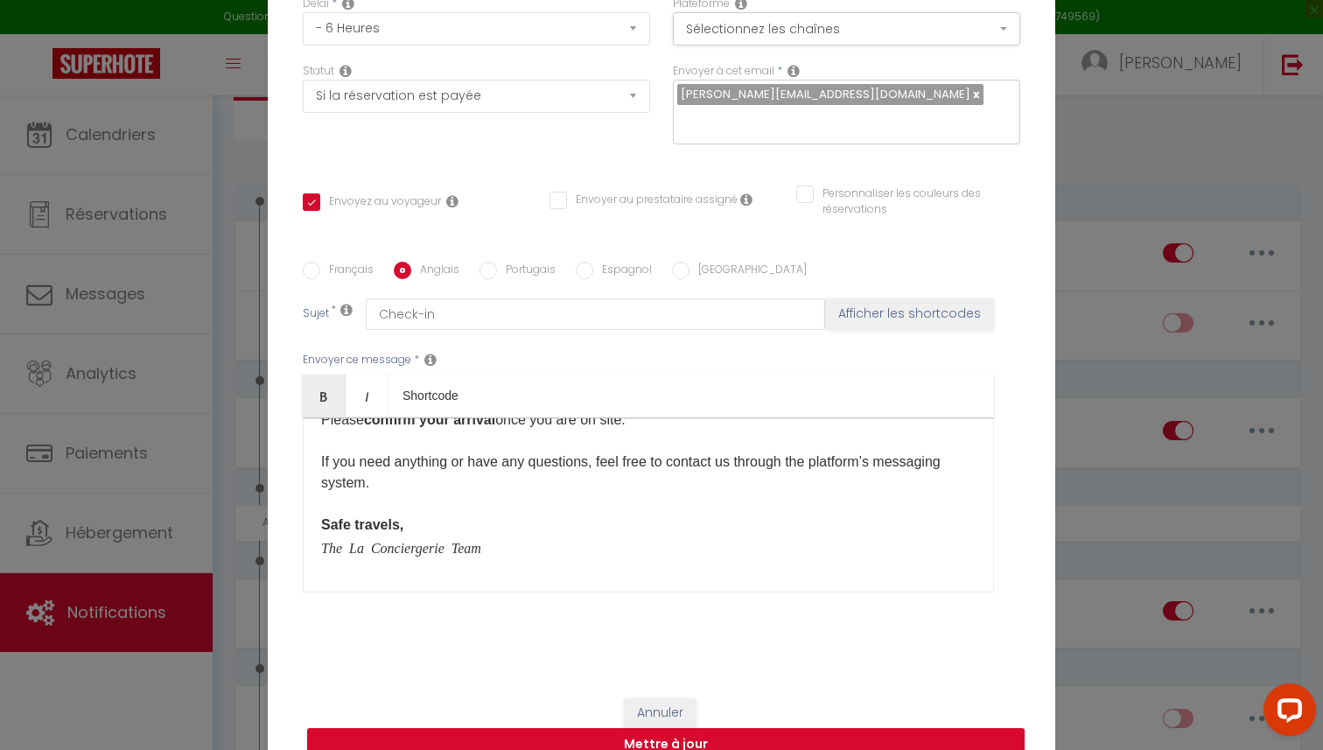
click at [314, 270] on input "Français" at bounding box center [311, 270] width 17 height 17
radio input "true"
checkbox input "true"
checkbox input "false"
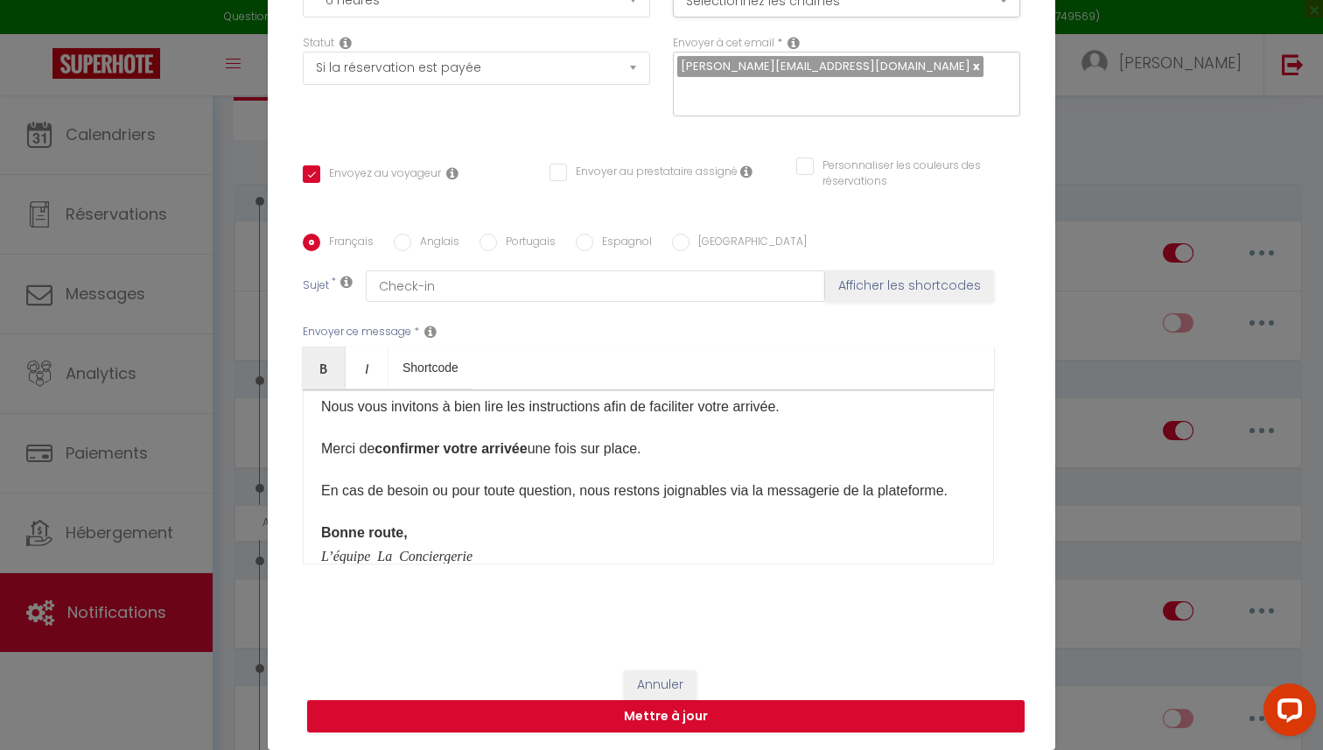
scroll to position [255, 0]
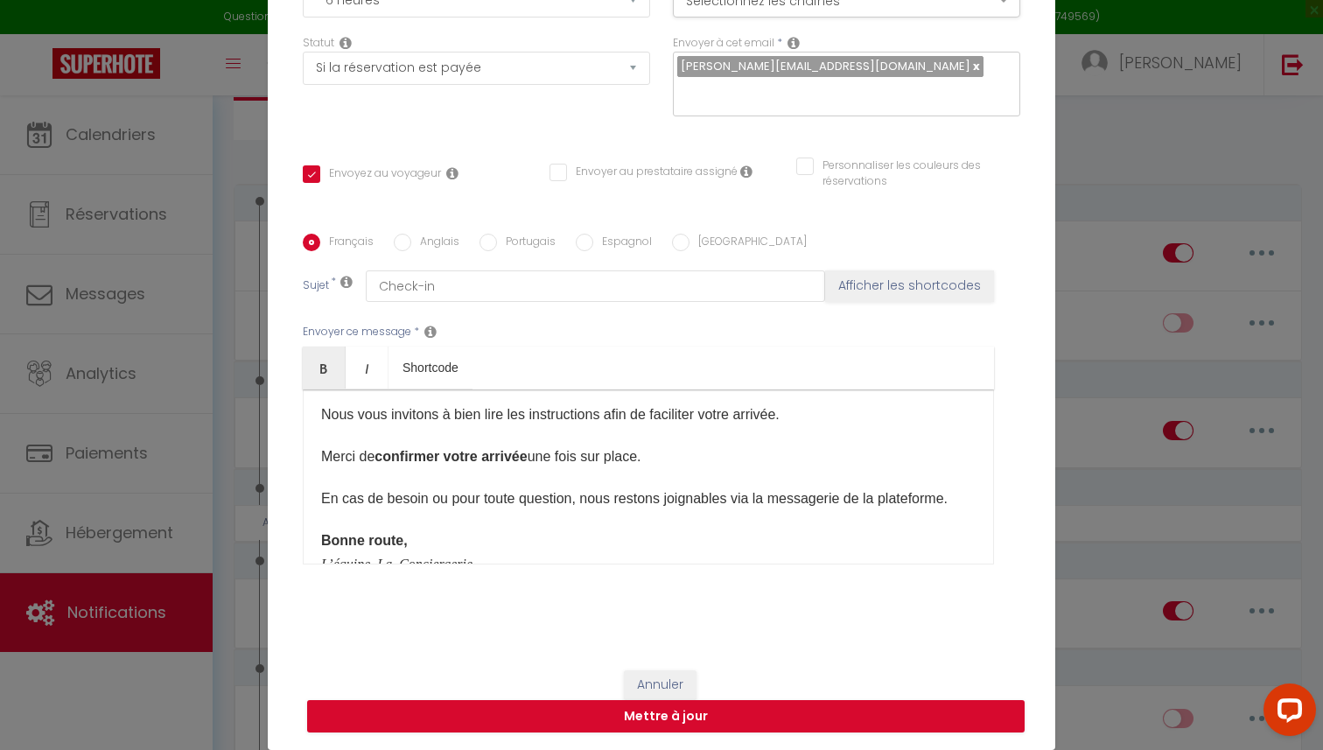
click at [486, 240] on input "Portugais" at bounding box center [487, 242] width 17 height 17
radio input "true"
checkbox input "true"
checkbox input "false"
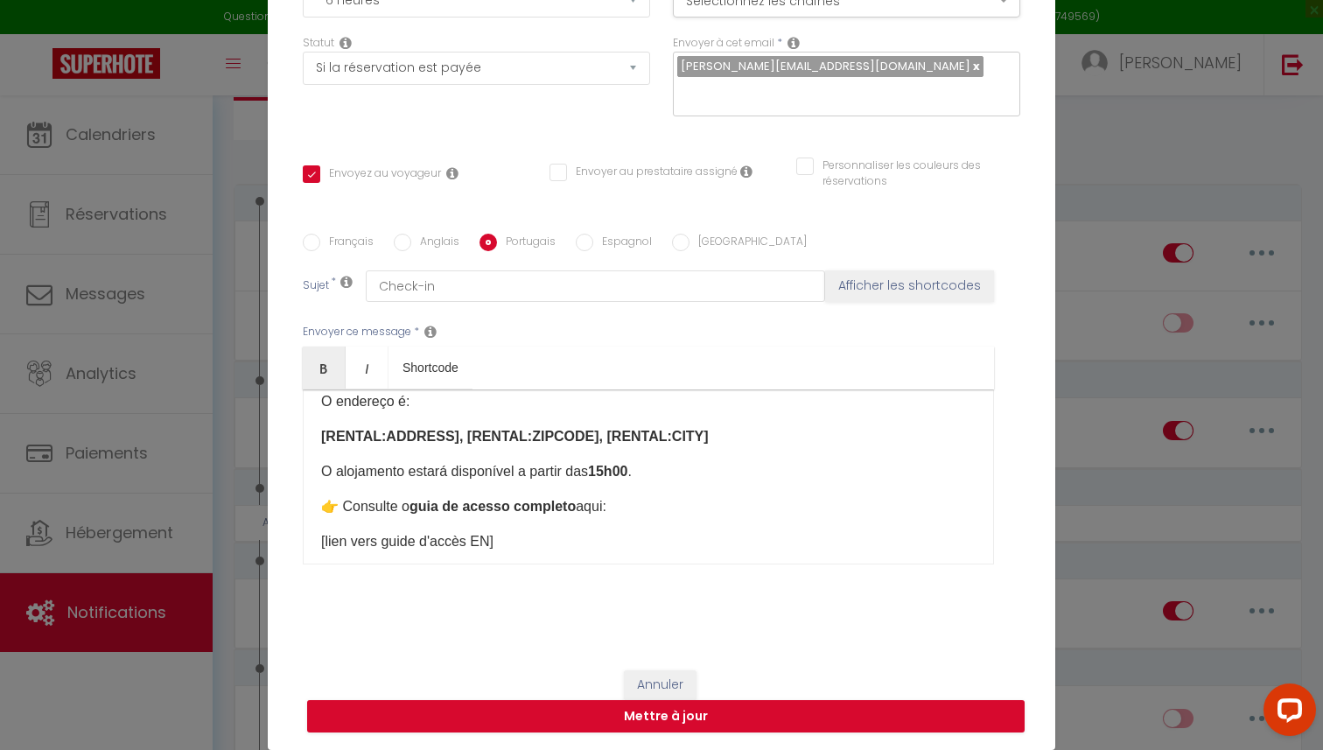
scroll to position [0, 0]
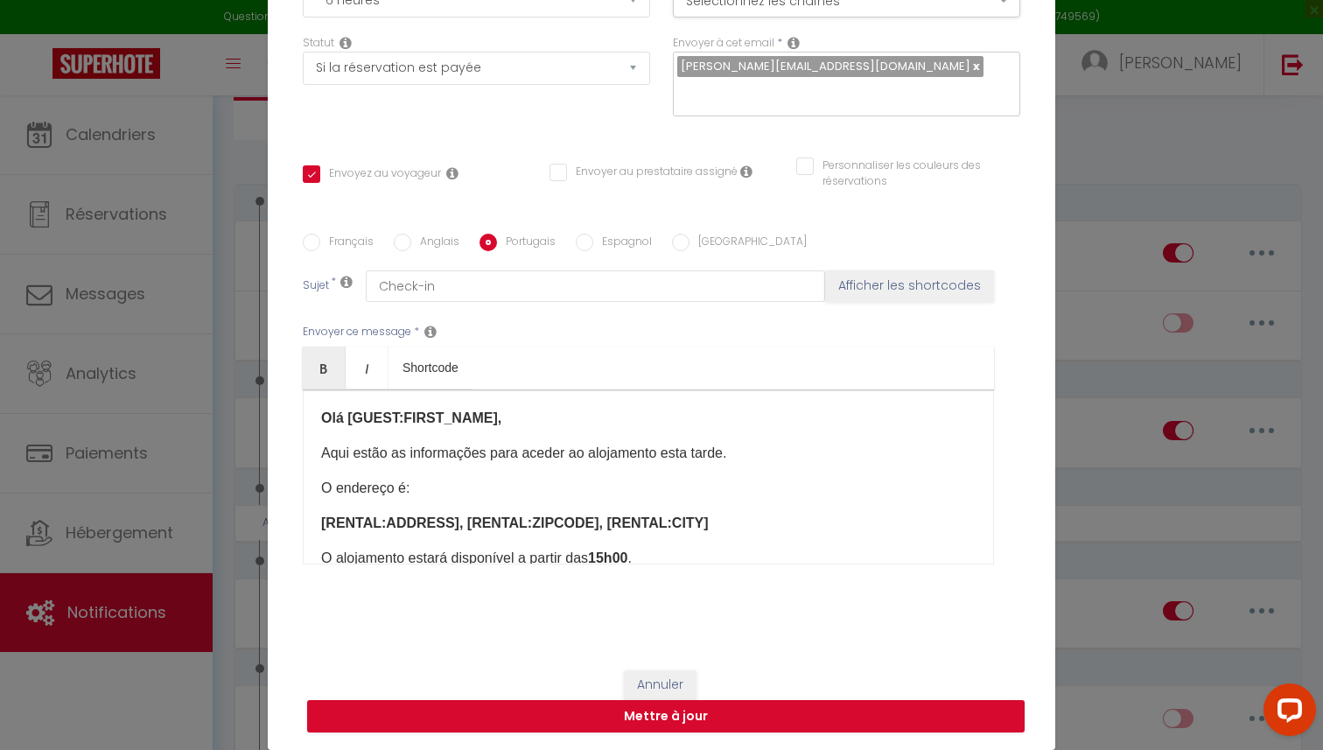
click at [318, 450] on div "Olá [GUEST:FIRST_NAME], Aqui estão as informações para aceder ao alojamento est…" at bounding box center [648, 476] width 691 height 175
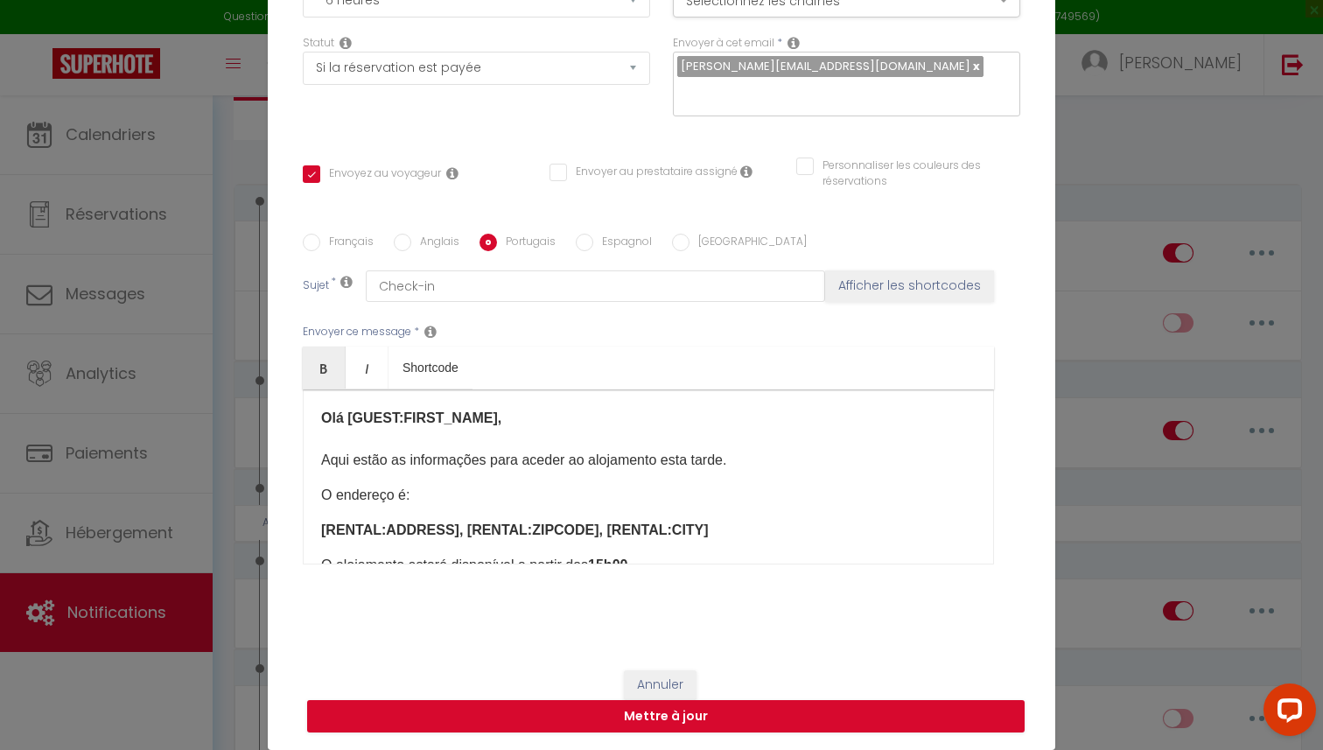
click at [315, 500] on div "Olá [GUEST:FIRST_NAME], Aqui estão as informações para aceder ao alojamento est…" at bounding box center [648, 476] width 691 height 175
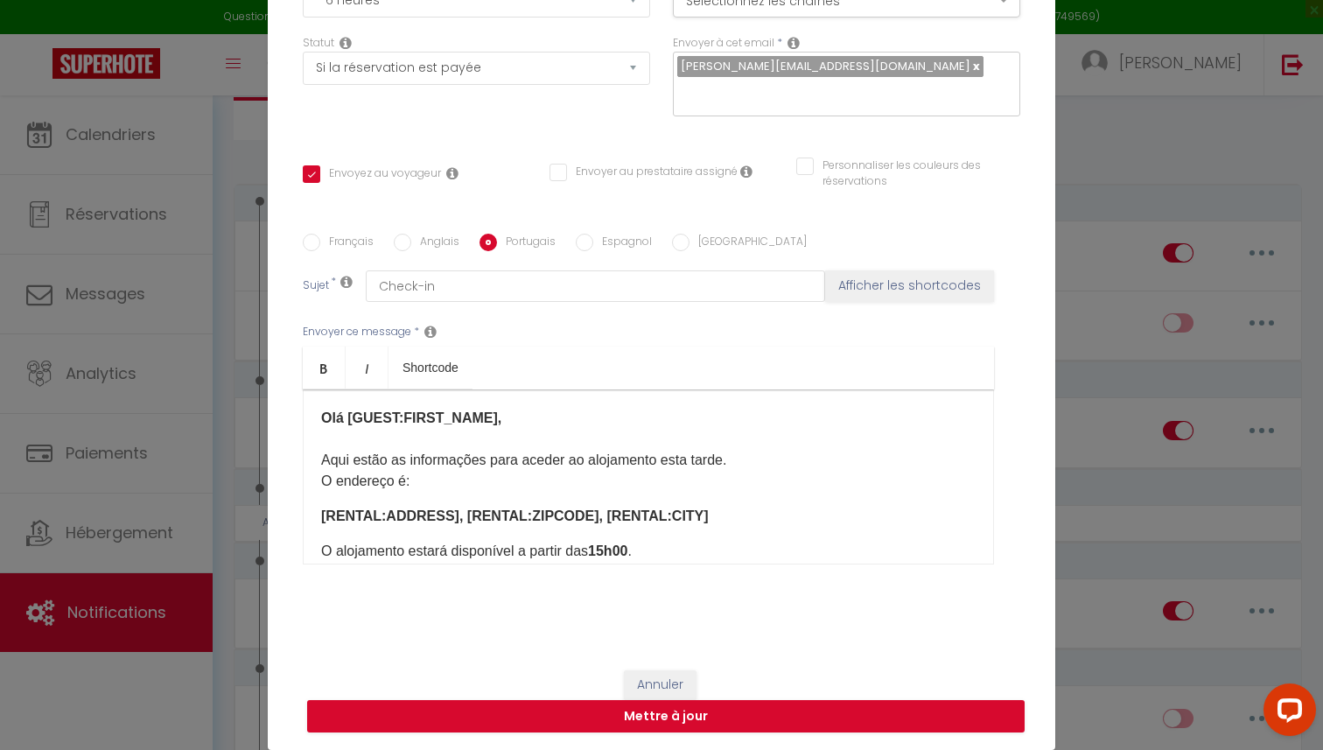
click at [316, 517] on div "Olá [GUEST:FIRST_NAME], Aqui estão as informações para aceder ao alojamento est…" at bounding box center [648, 476] width 691 height 175
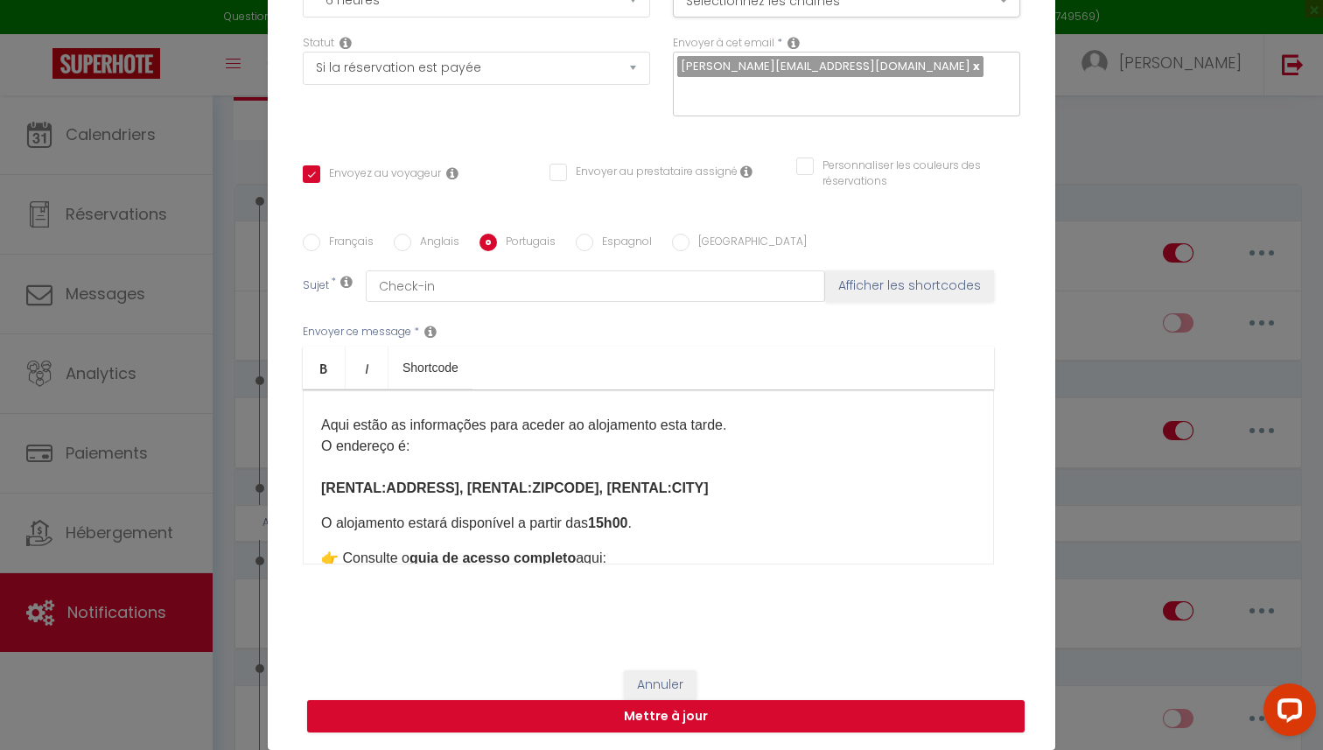
scroll to position [50, 0]
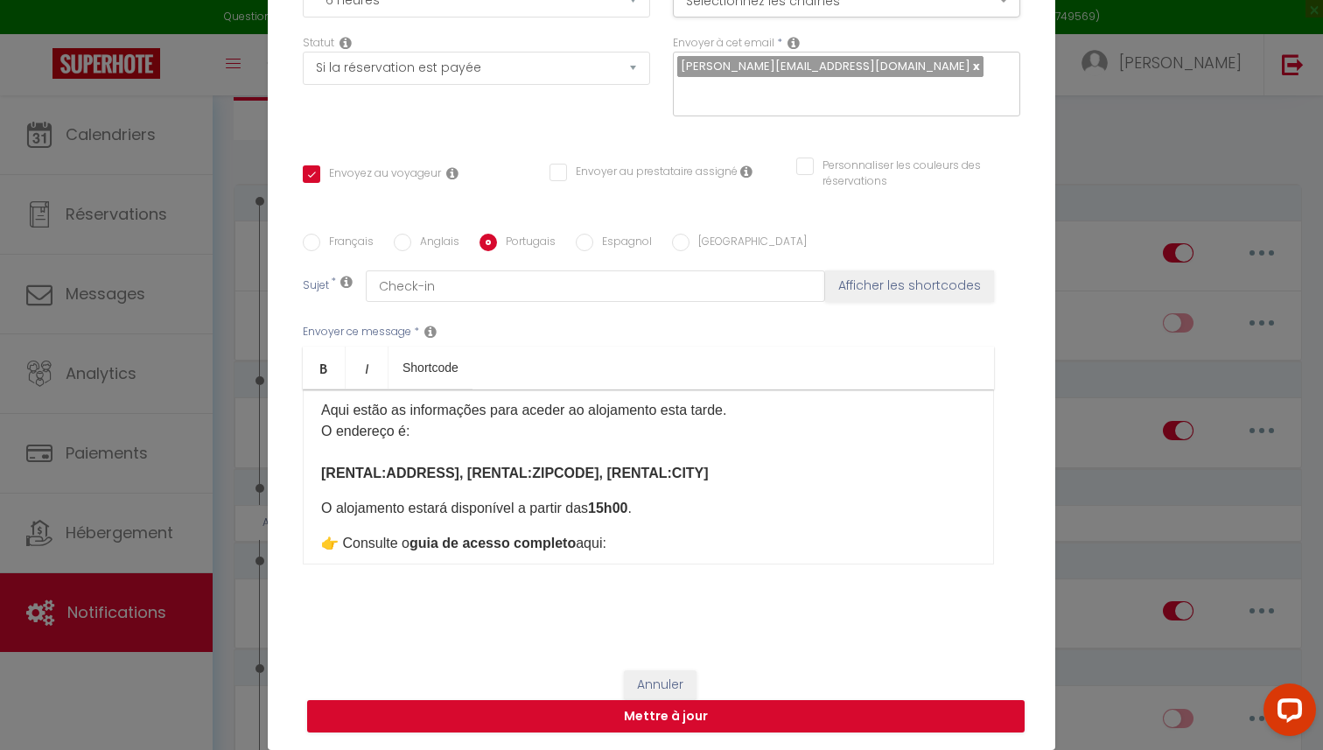
click at [318, 508] on div "Olá [GUEST:FIRST_NAME], Aqui estão as informações para aceder ao alojamento est…" at bounding box center [648, 476] width 691 height 175
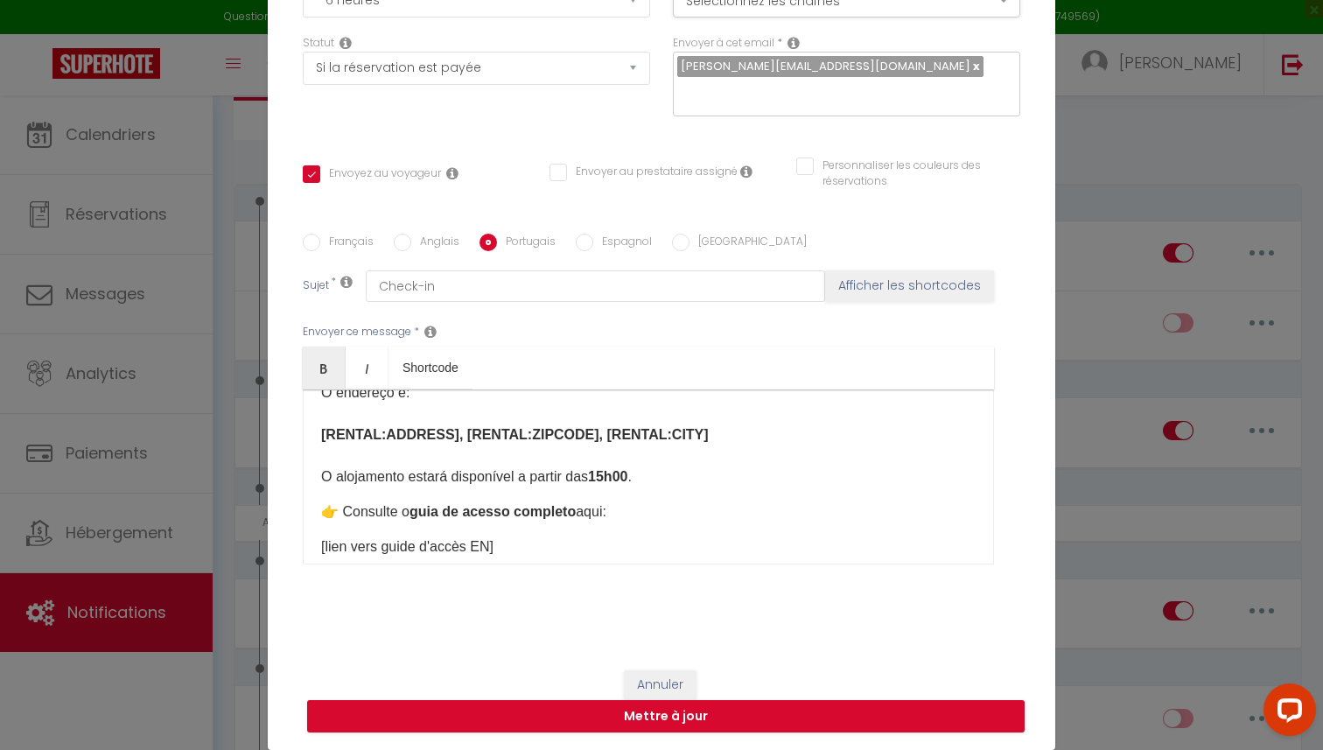
scroll to position [92, 0]
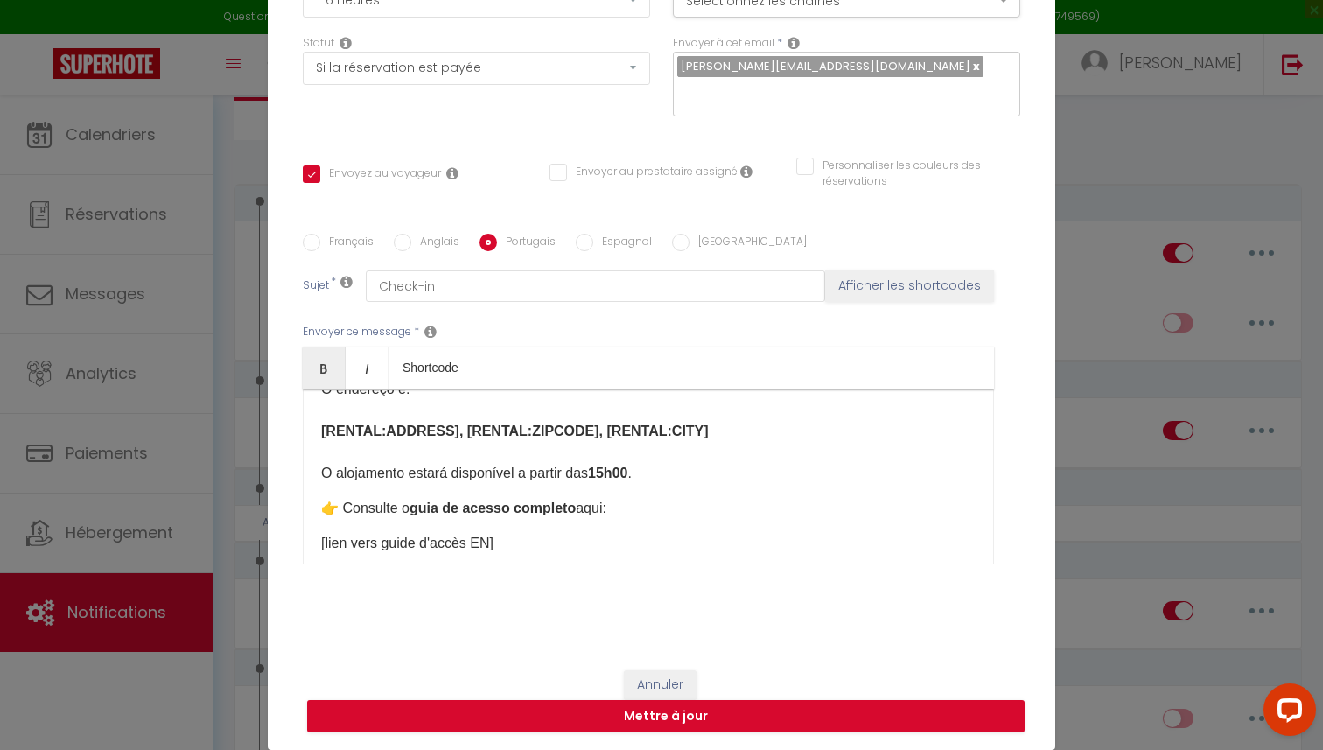
click at [318, 513] on div "Olá [GUEST:FIRST_NAME], Aqui estão as informações para aceder ao alojamento est…" at bounding box center [648, 476] width 691 height 175
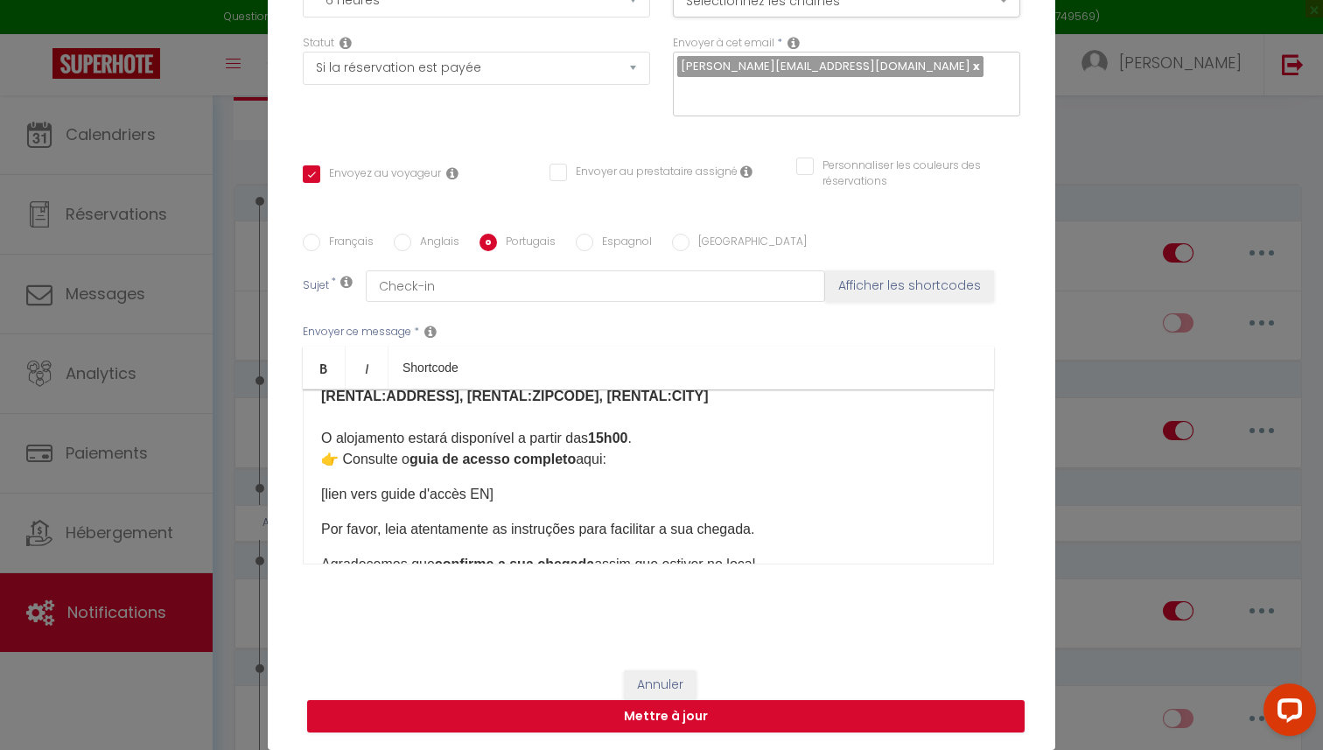
scroll to position [129, 0]
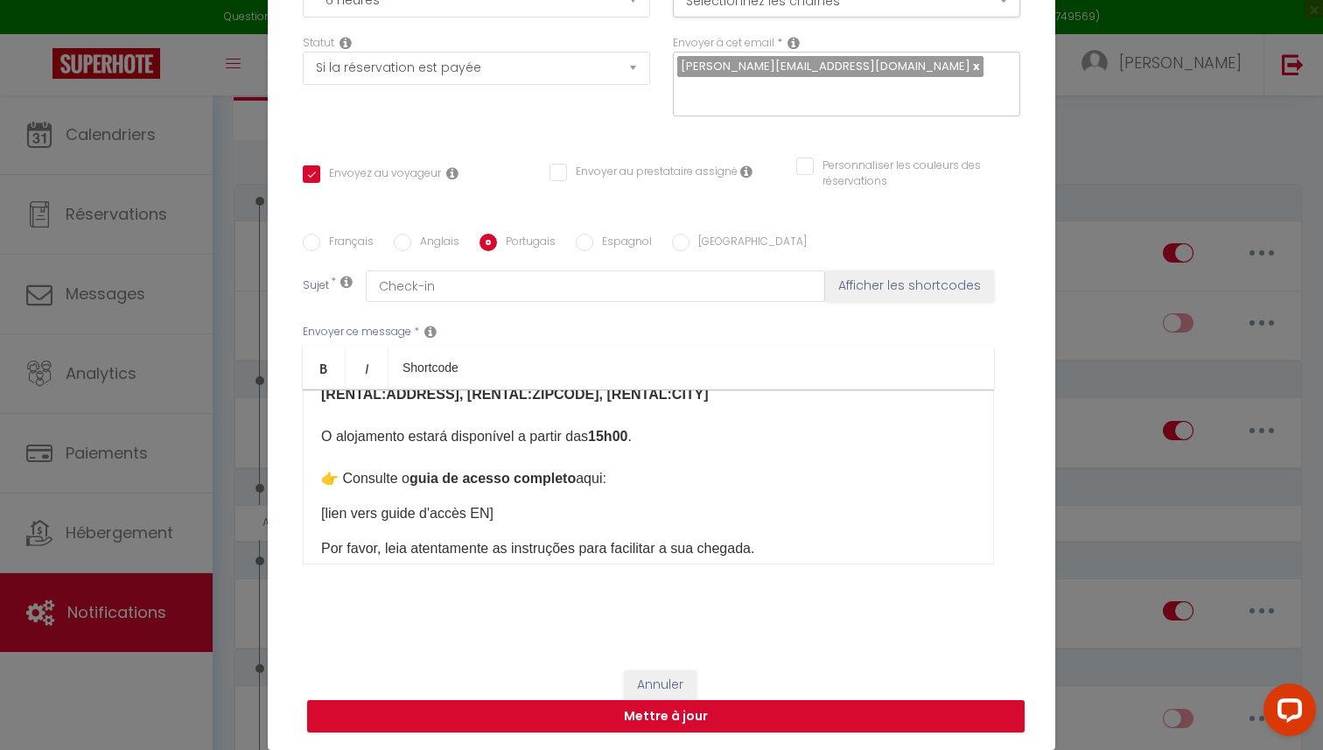
click at [315, 514] on div "Olá [GUEST:FIRST_NAME], Aqui estão as informações para aceder ao alojamento est…" at bounding box center [648, 476] width 691 height 175
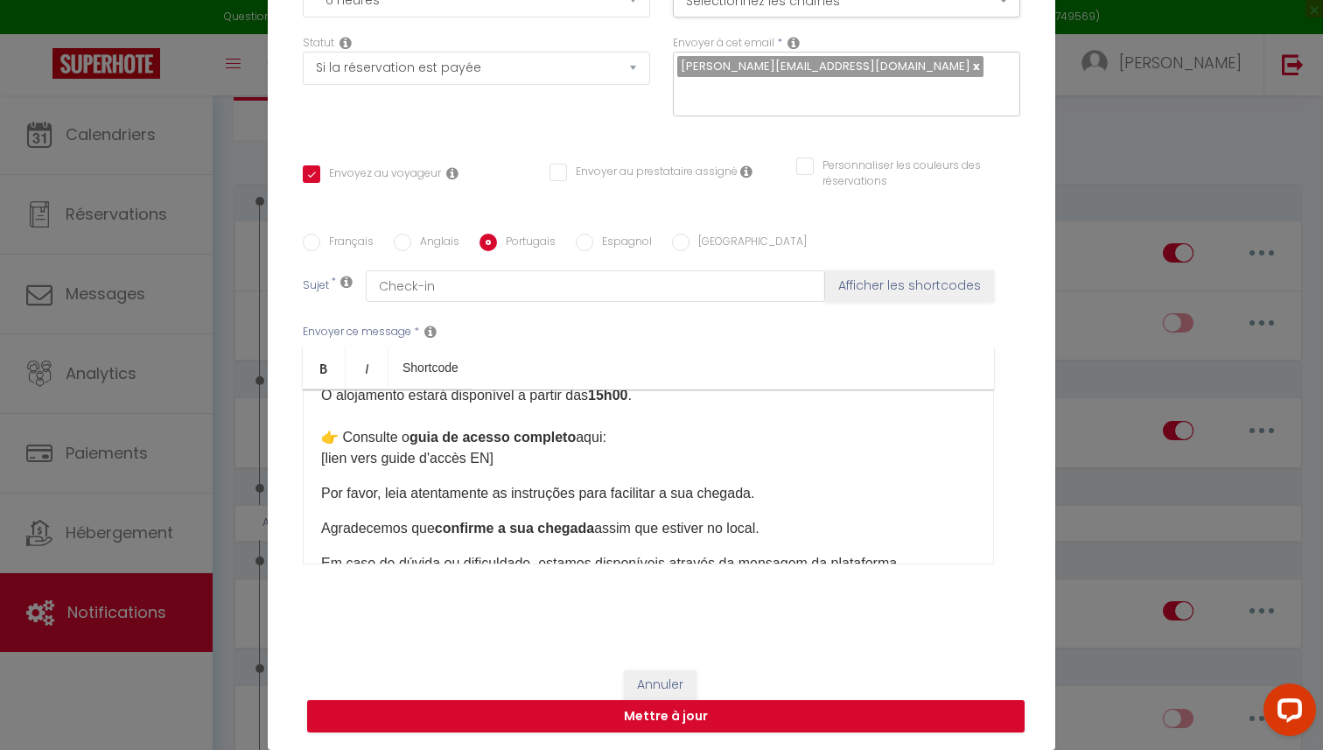
scroll to position [175, 0]
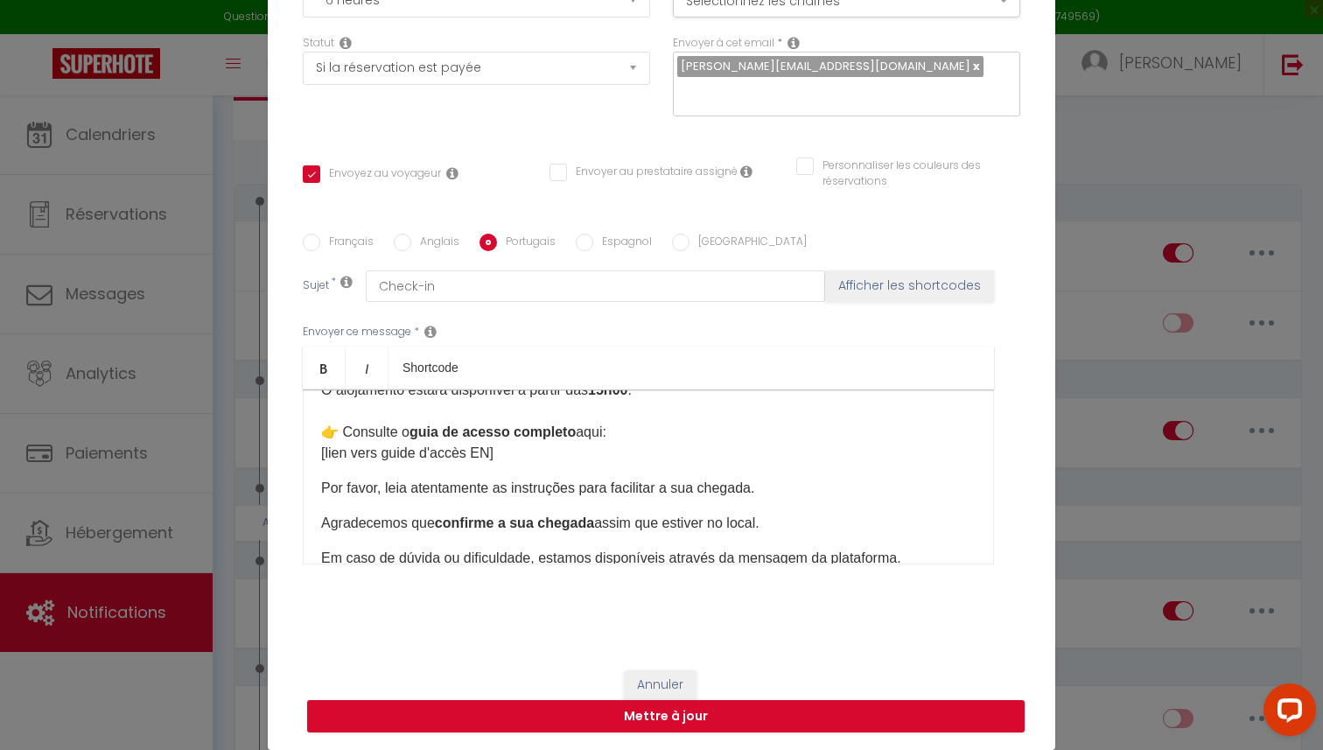
click at [317, 488] on div "Olá [GUEST:FIRST_NAME], Aqui estão as informações para aceder ao alojamento est…" at bounding box center [648, 476] width 691 height 175
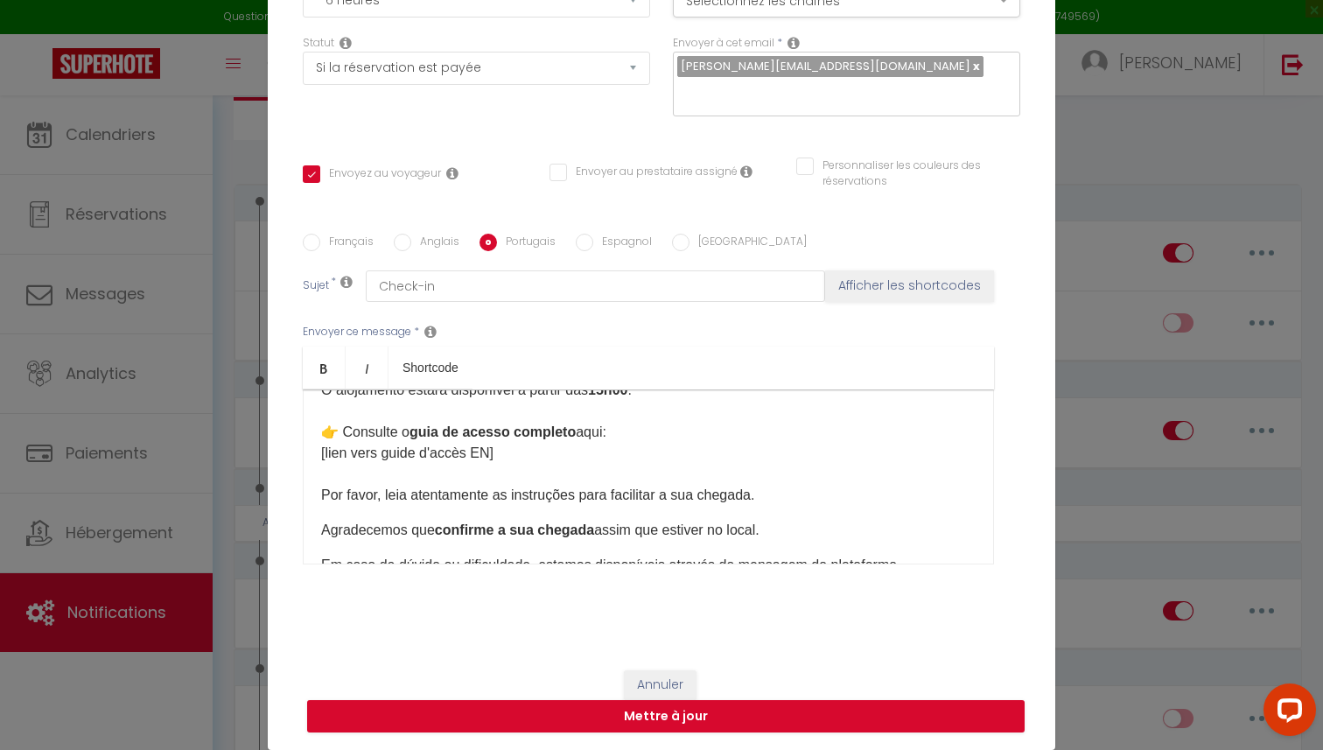
click at [318, 528] on div "Olá [GUEST:FIRST_NAME], Aqui estão as informações para aceder ao alojamento est…" at bounding box center [648, 476] width 691 height 175
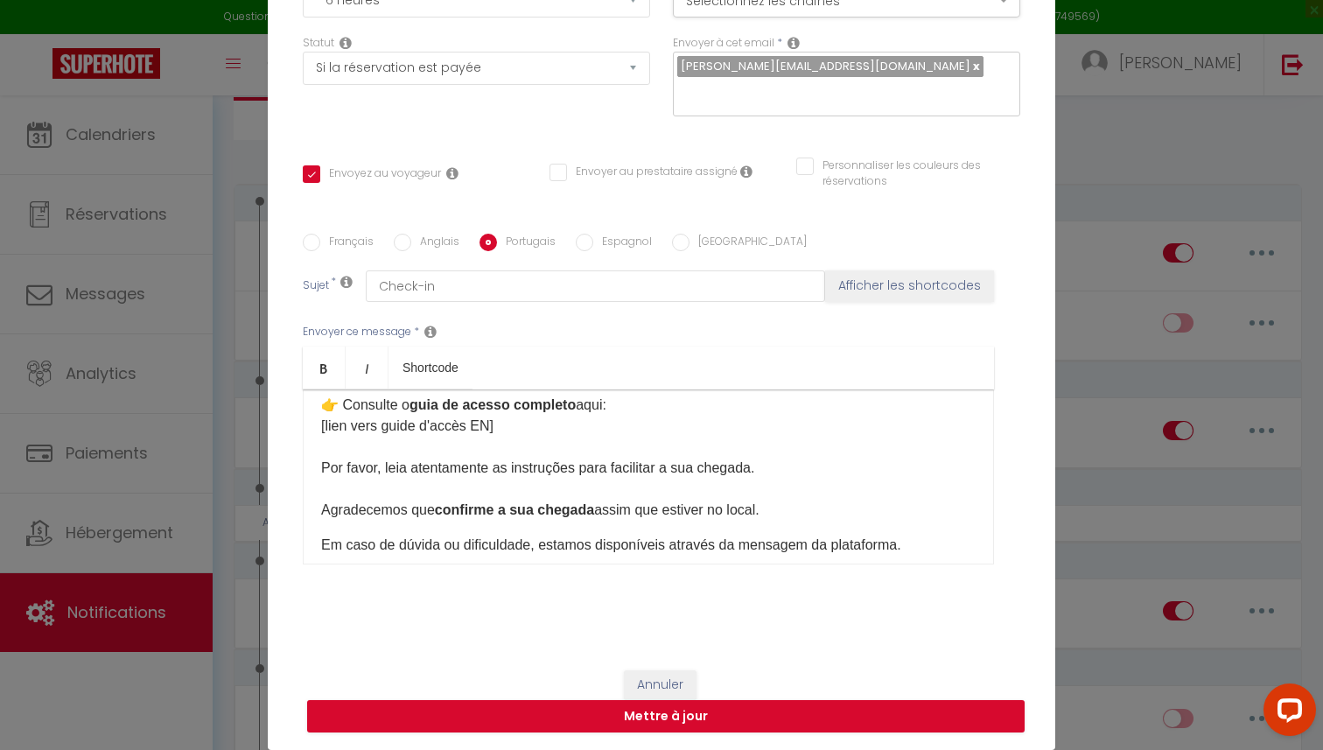
scroll to position [216, 0]
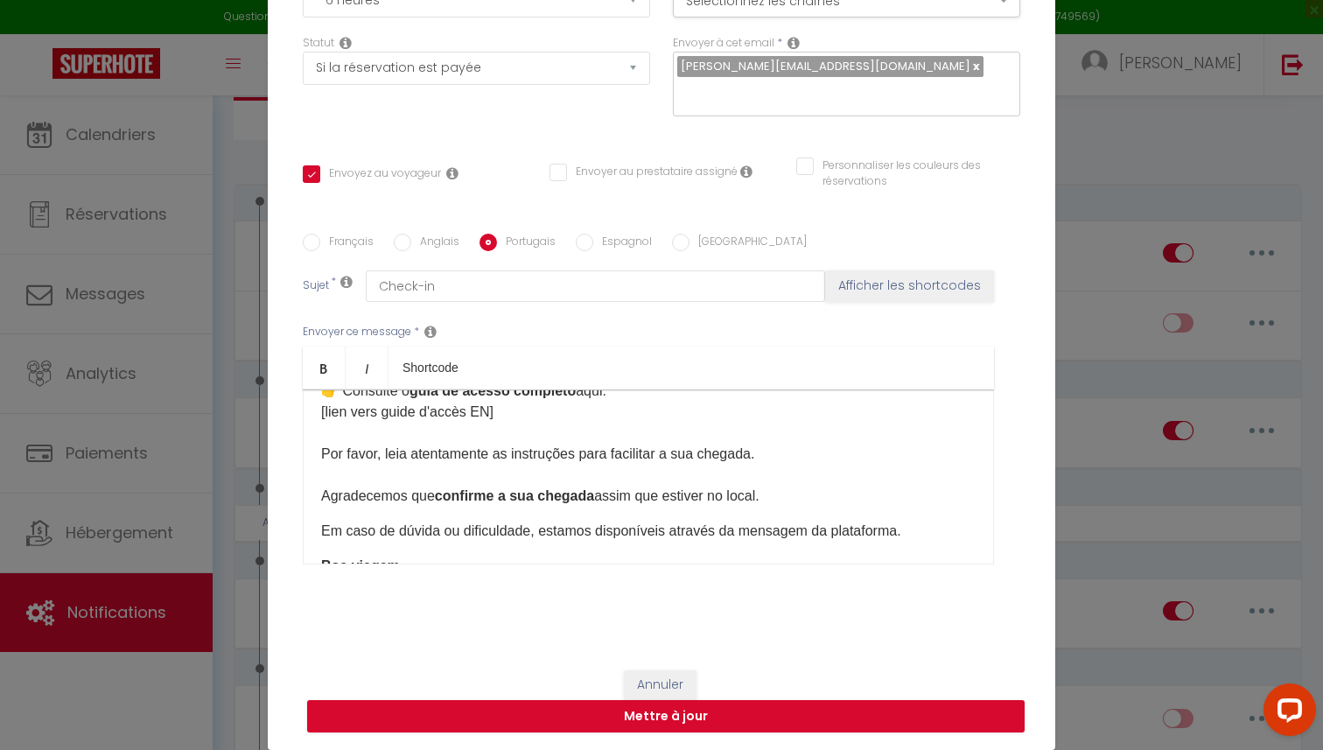
click at [318, 531] on div "Olá [GUEST:FIRST_NAME], Aqui estão as informações para aceder ao alojamento est…" at bounding box center [648, 476] width 691 height 175
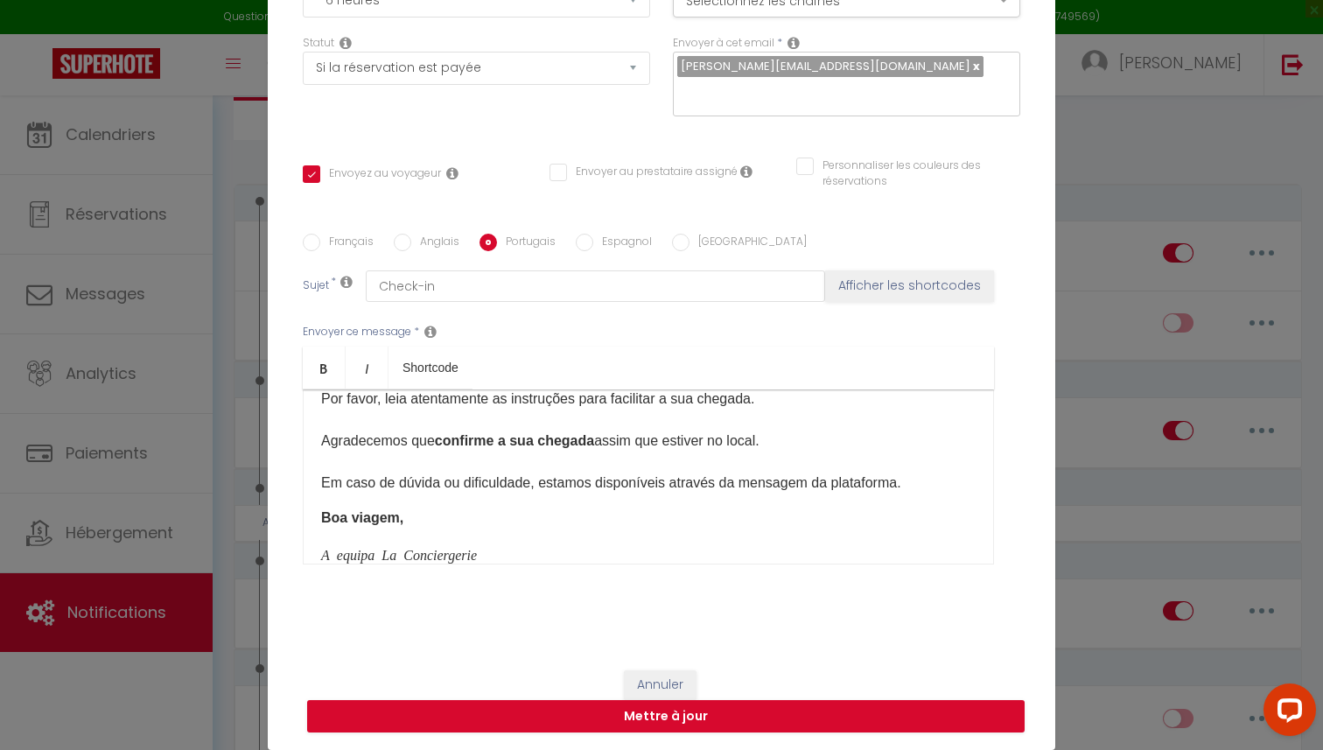
scroll to position [272, 0]
click at [317, 522] on div "Olá [GUEST:FIRST_NAME], Aqui estão as informações para aceder ao alojamento est…" at bounding box center [648, 476] width 691 height 175
click at [318, 555] on div "Olá [GUEST:FIRST_NAME], Aqui estão as informações para aceder ao alojamento est…" at bounding box center [648, 476] width 691 height 175
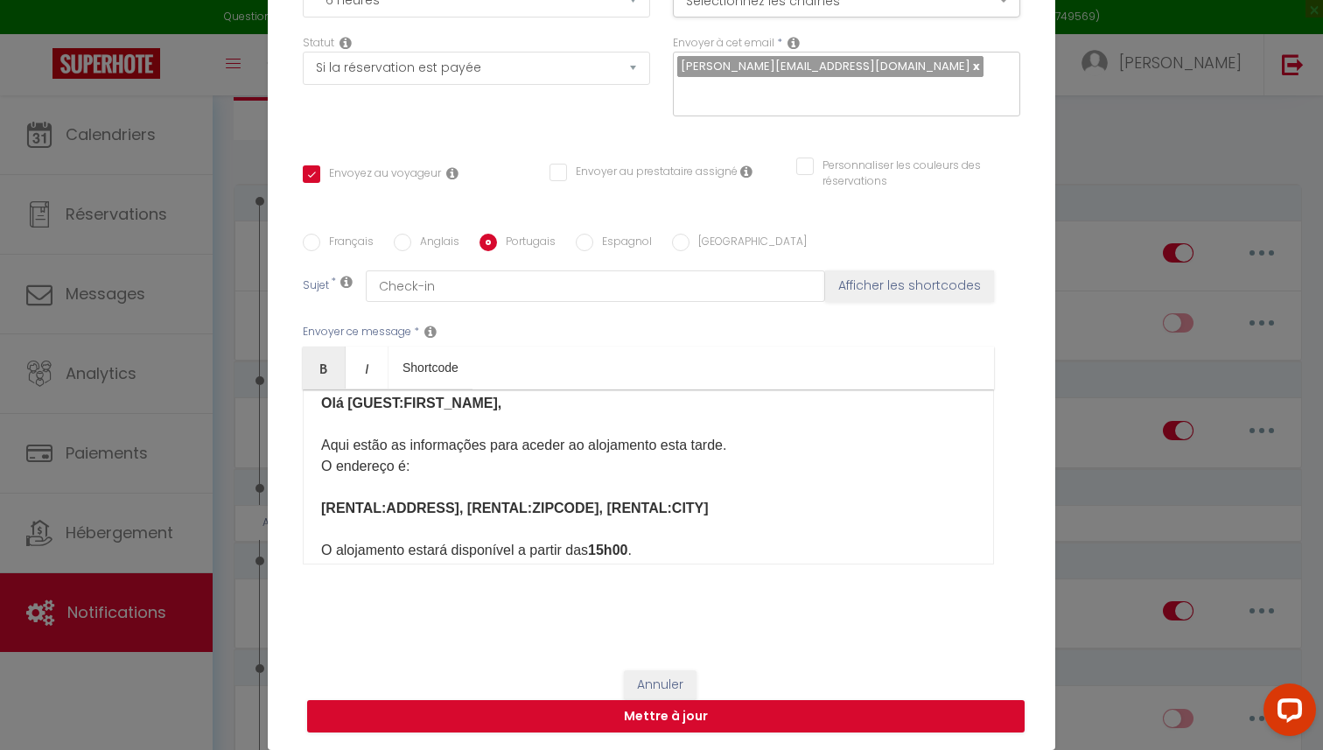
scroll to position [0, 0]
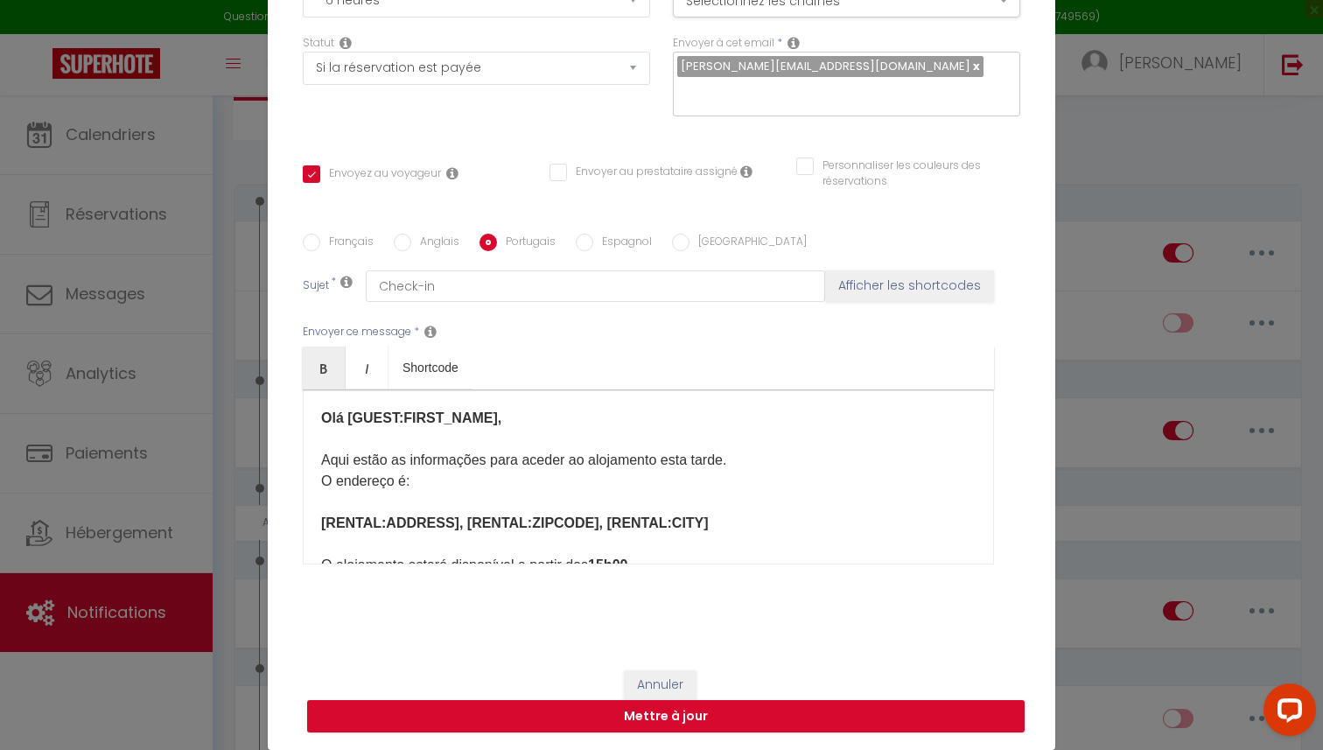
click at [582, 245] on input "Espagnol" at bounding box center [584, 242] width 17 height 17
radio input "true"
checkbox input "true"
checkbox input "false"
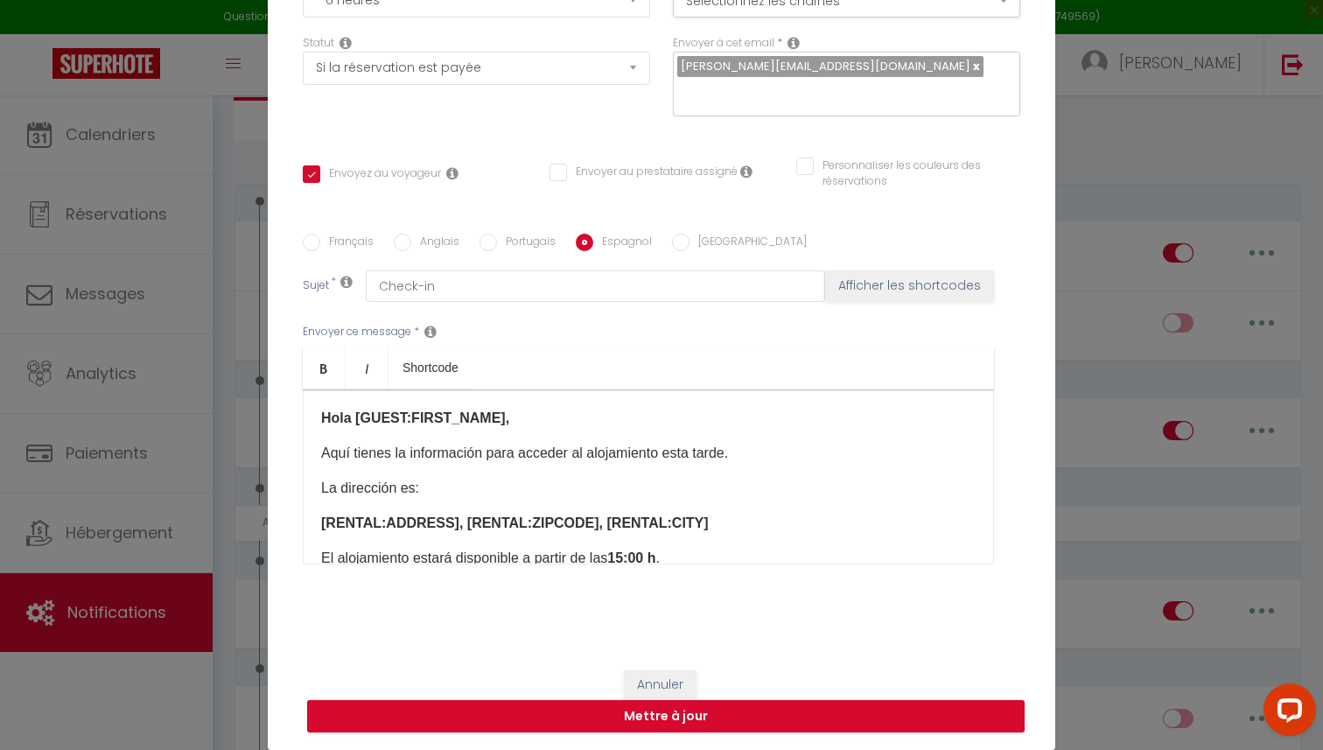
click at [315, 444] on div "Hola [GUEST:FIRST_NAME], Aquí tienes la información para acceder al alojamiento…" at bounding box center [648, 476] width 691 height 175
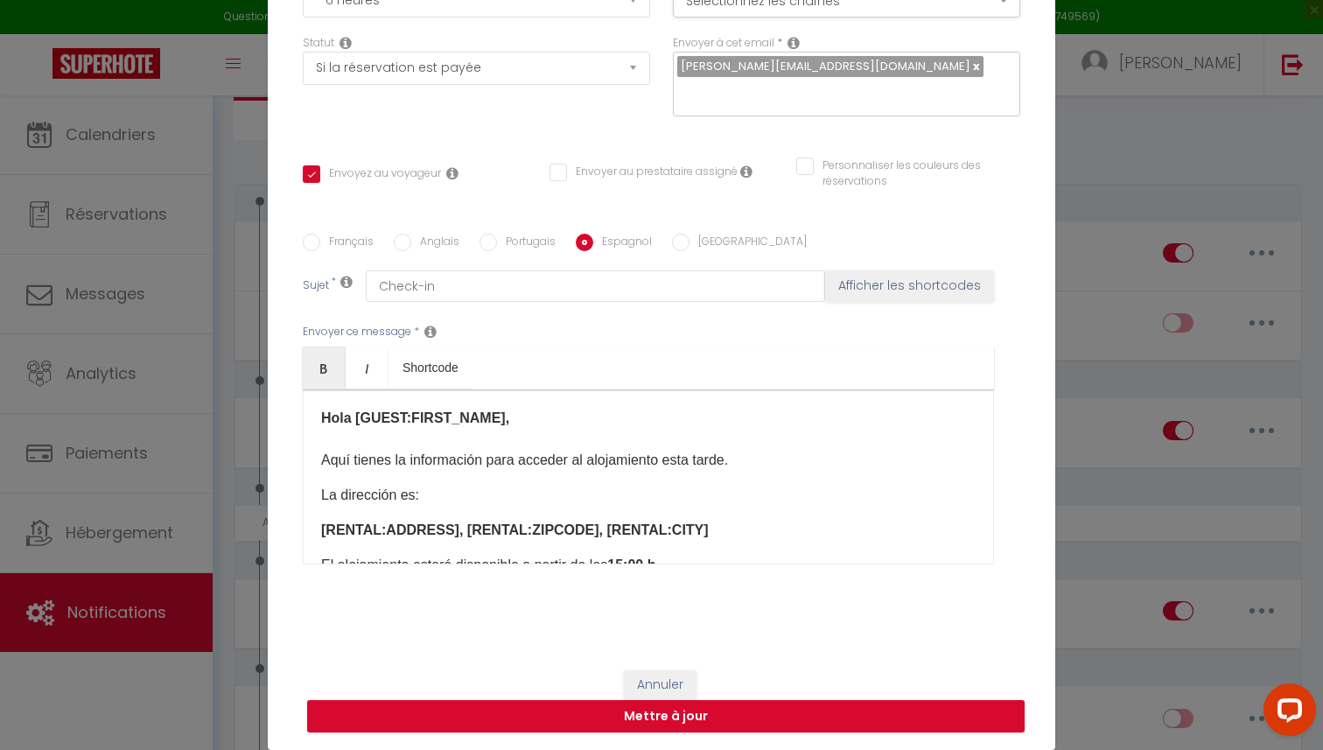
click at [318, 494] on div "Hola [GUEST:FIRST_NAME], Aquí tienes la información para acceder al alojamiento…" at bounding box center [648, 476] width 691 height 175
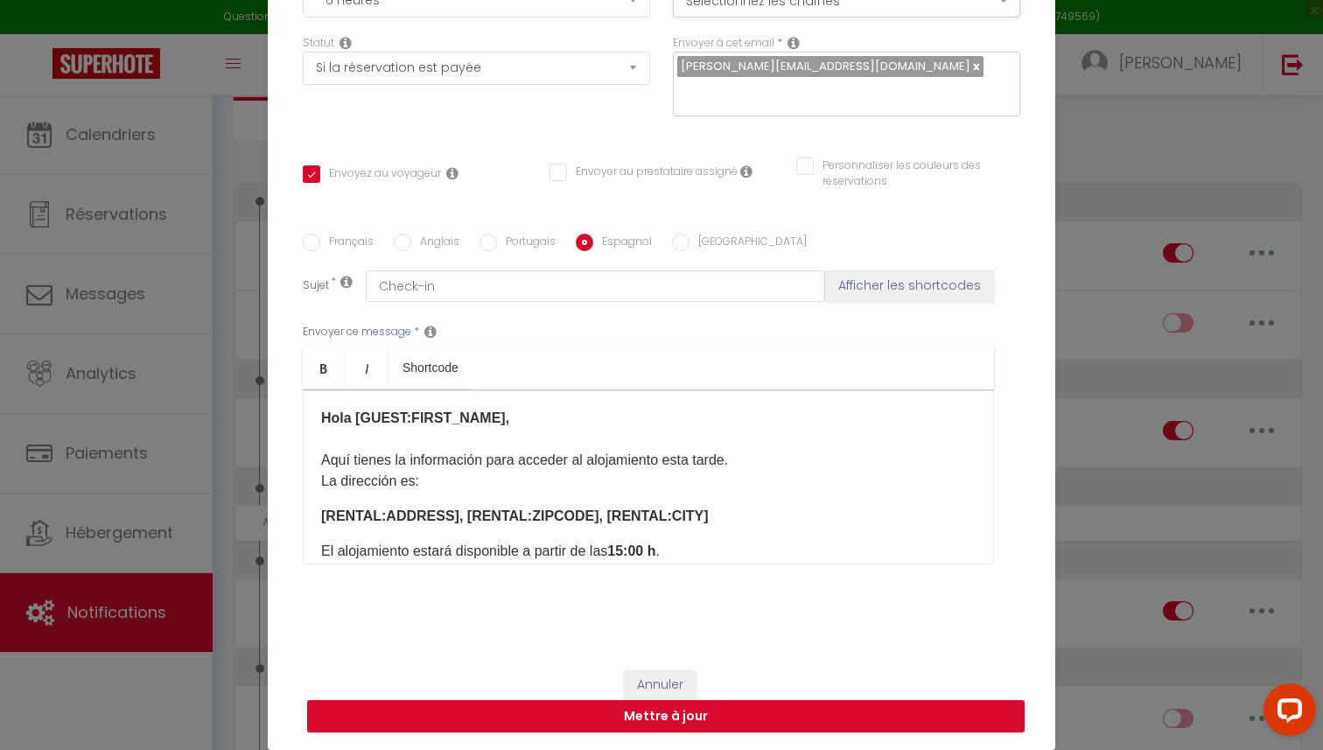
click at [319, 520] on div "Hola [GUEST:FIRST_NAME], Aquí tienes la información para acceder al alojamiento…" at bounding box center [648, 476] width 691 height 175
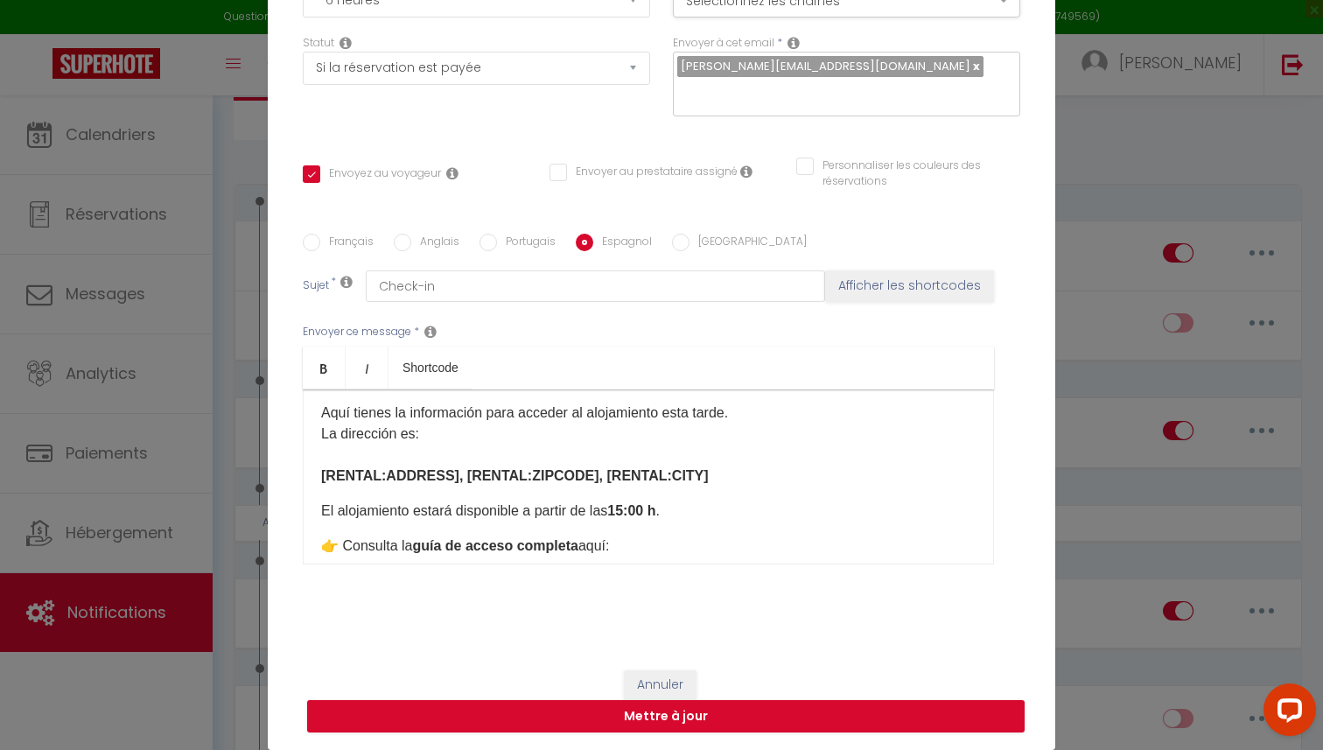
scroll to position [54, 0]
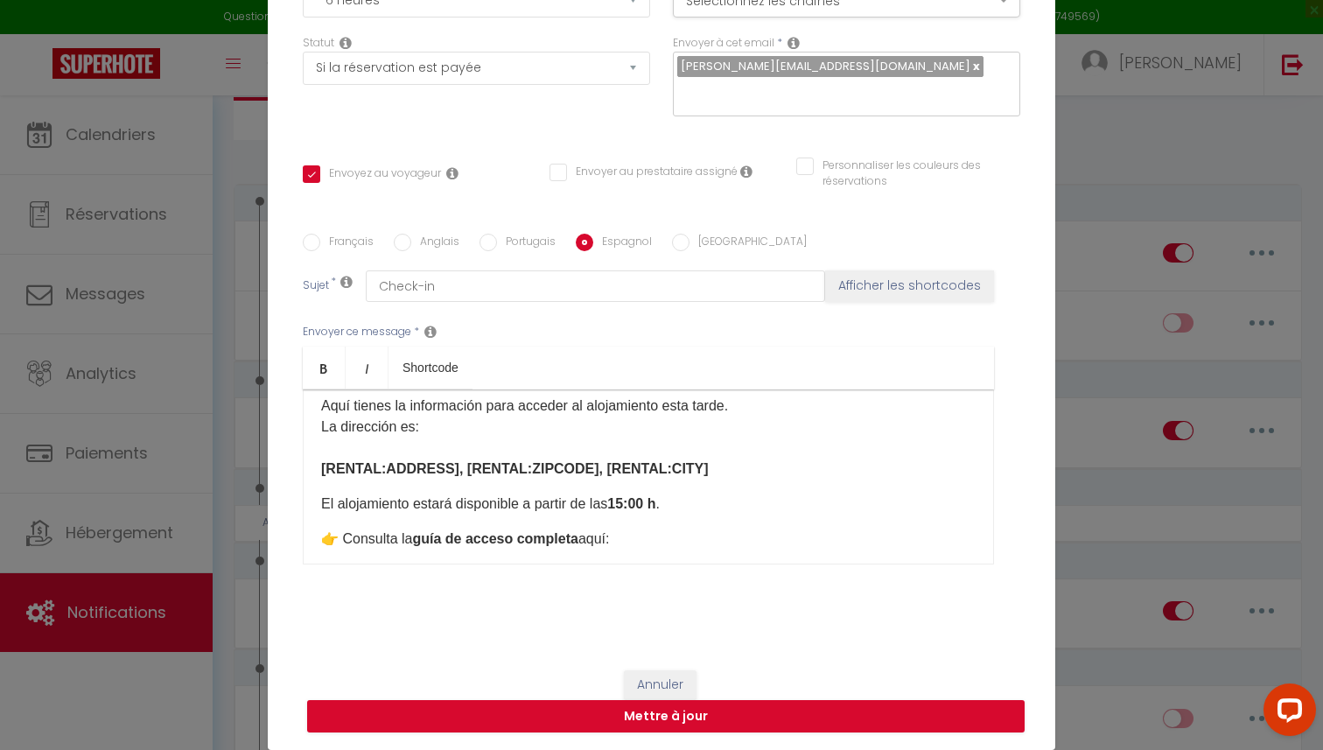
click at [316, 502] on div "Hola [GUEST:FIRST_NAME], Aquí tienes la información para acceder al alojamiento…" at bounding box center [648, 476] width 691 height 175
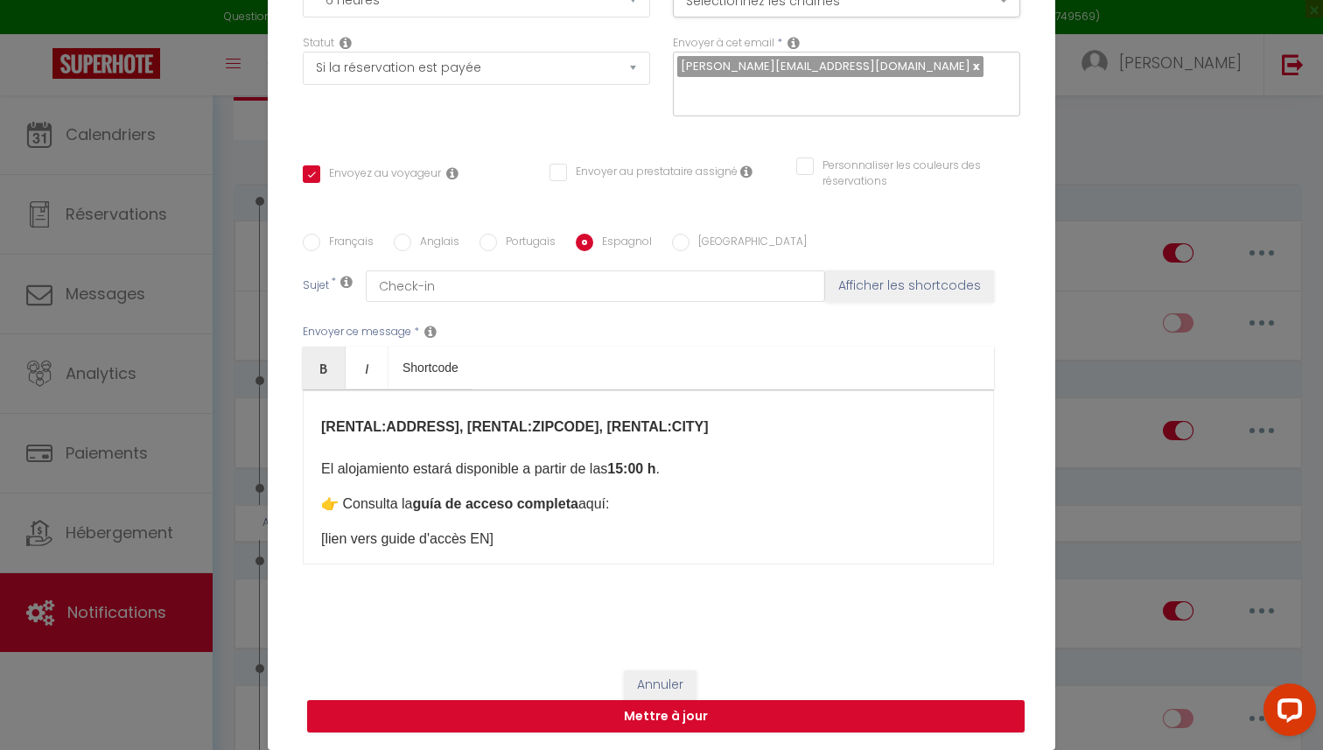
scroll to position [101, 0]
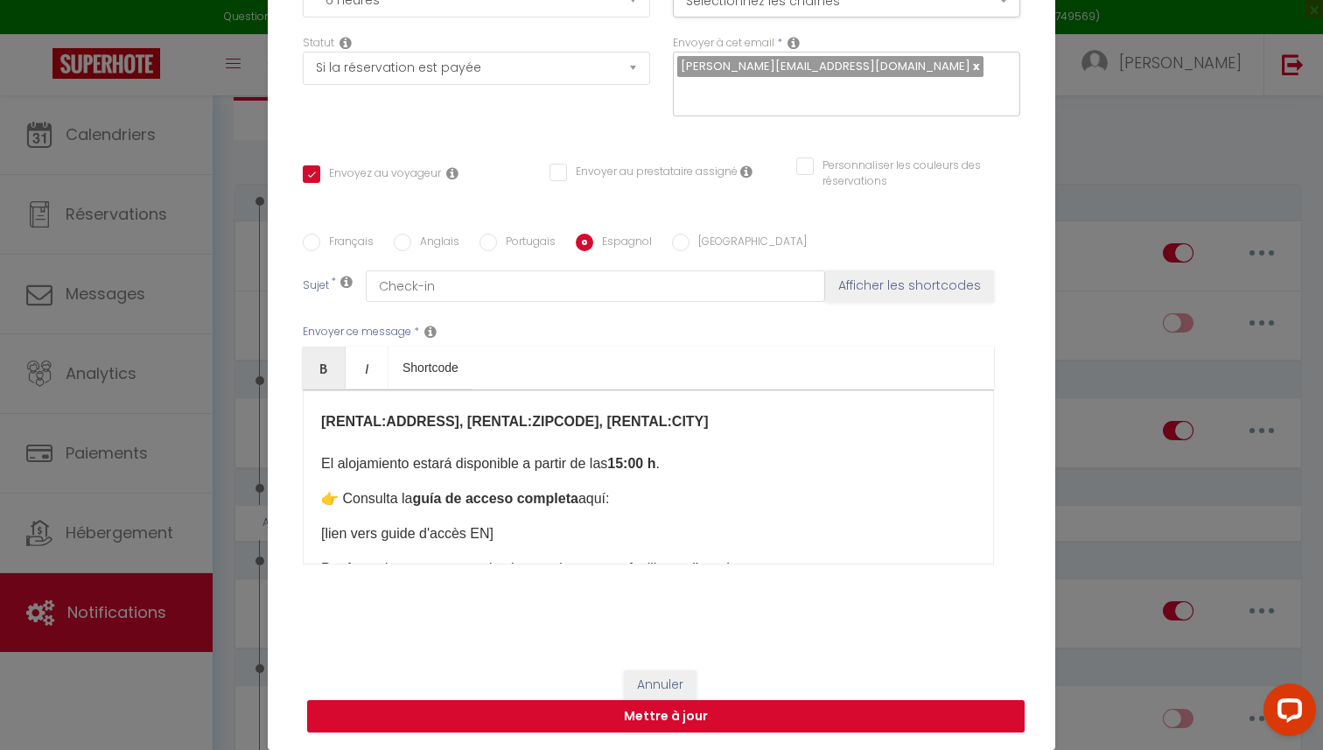
click at [313, 501] on div "Hola [GUEST:FIRST_NAME], Aquí tienes la información para acceder al alojamiento…" at bounding box center [648, 476] width 691 height 175
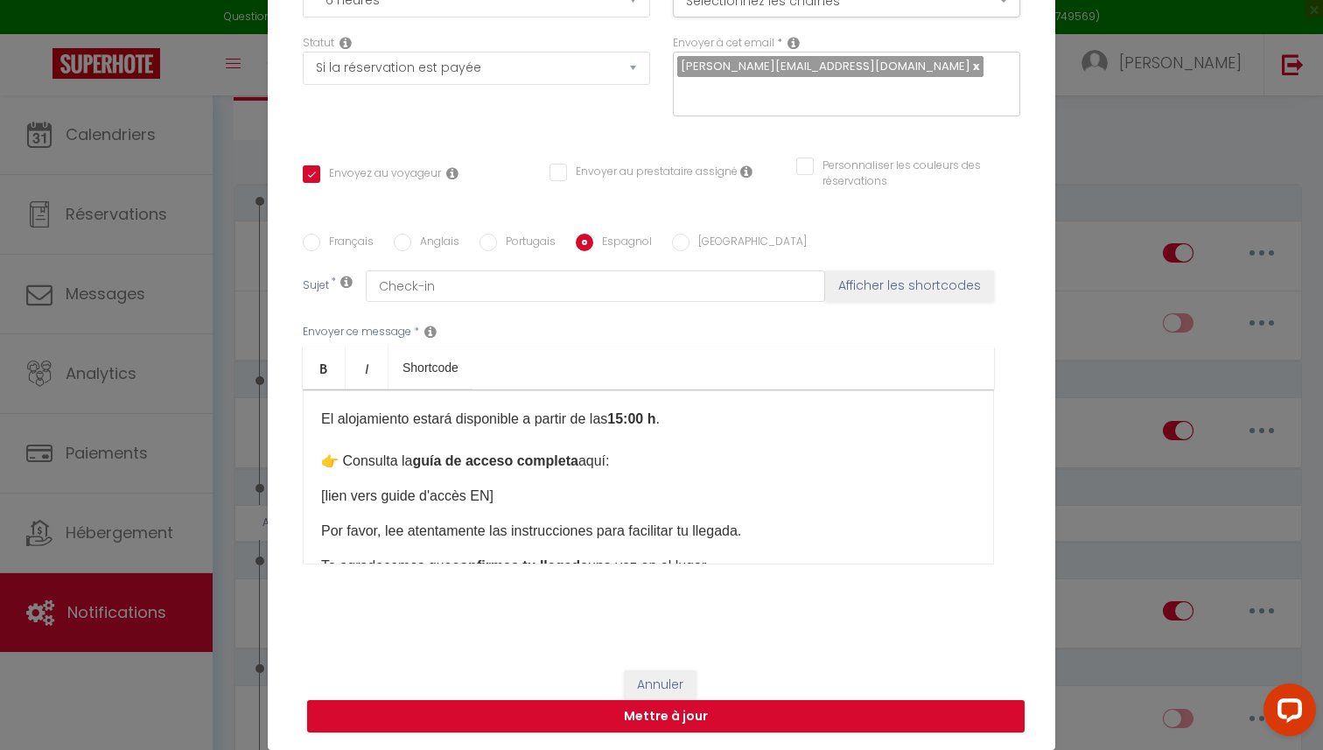
scroll to position [171, 0]
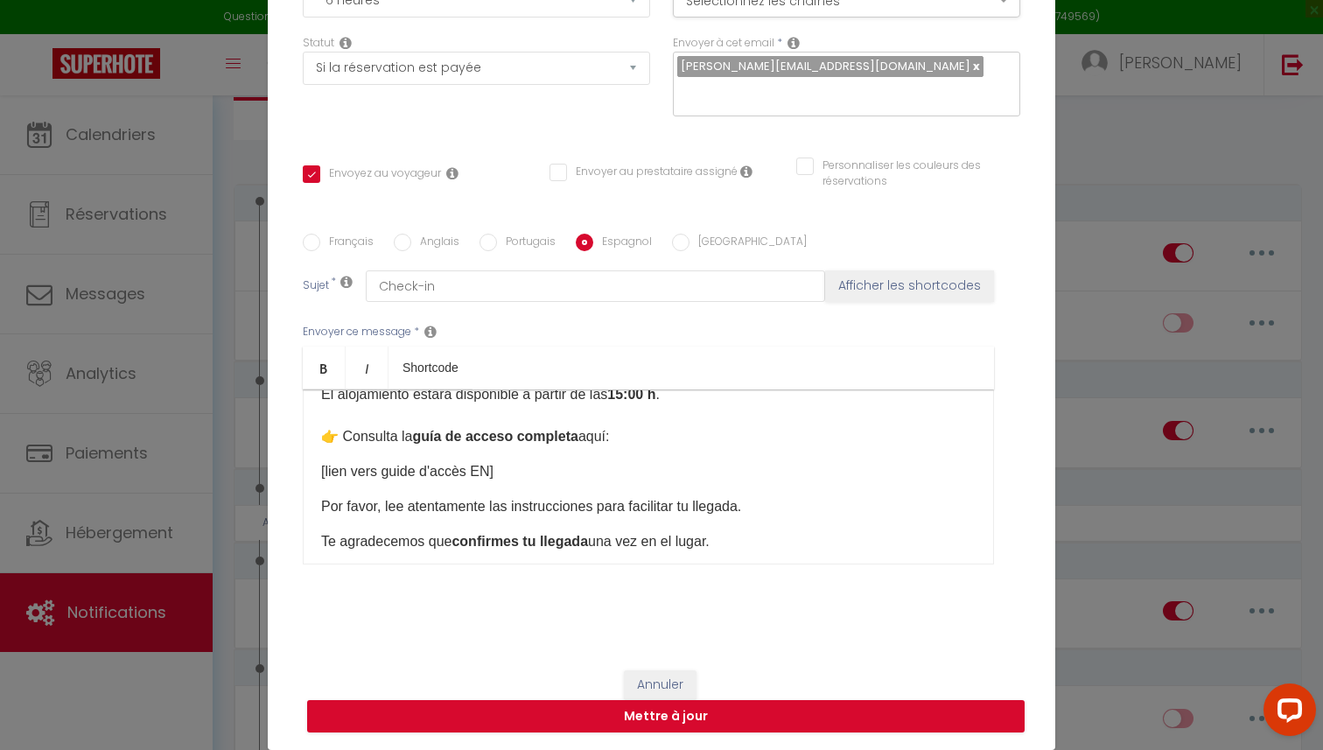
click at [317, 474] on div "Hola [GUEST:FIRST_NAME], Aquí tienes la información para acceder al alojamiento…" at bounding box center [648, 476] width 691 height 175
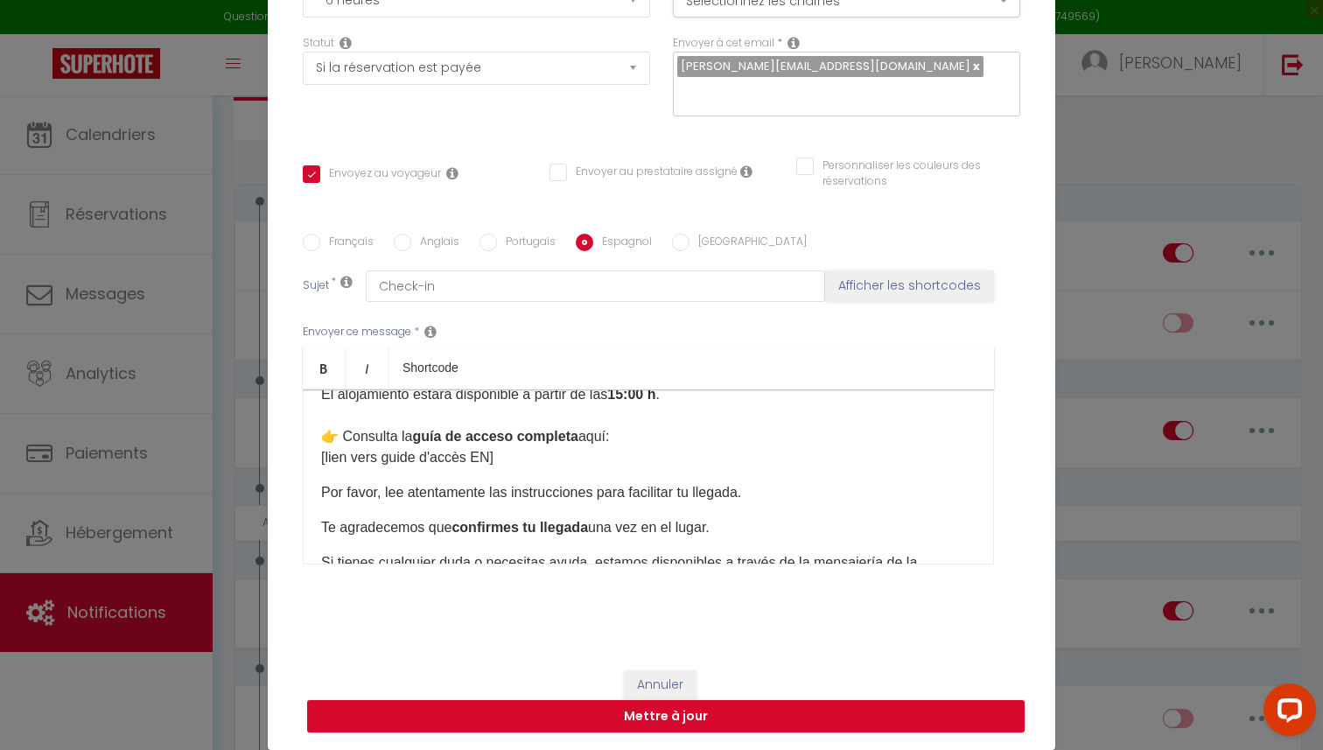
click at [317, 496] on div "Hola [GUEST:FIRST_NAME], Aquí tienes la información para acceder al alojamiento…" at bounding box center [648, 476] width 691 height 175
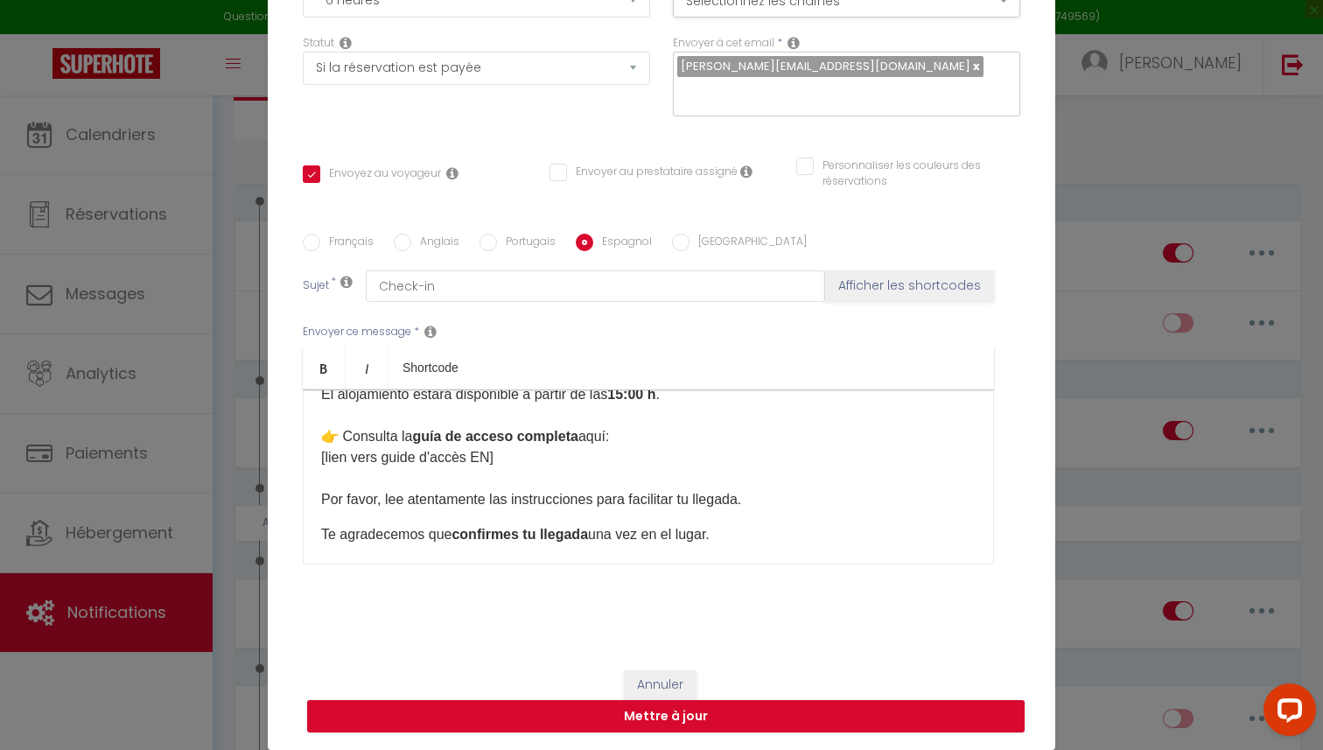
click at [315, 533] on div "Hola [GUEST:FIRST_NAME], Aquí tienes la información para acceder al alojamiento…" at bounding box center [648, 476] width 691 height 175
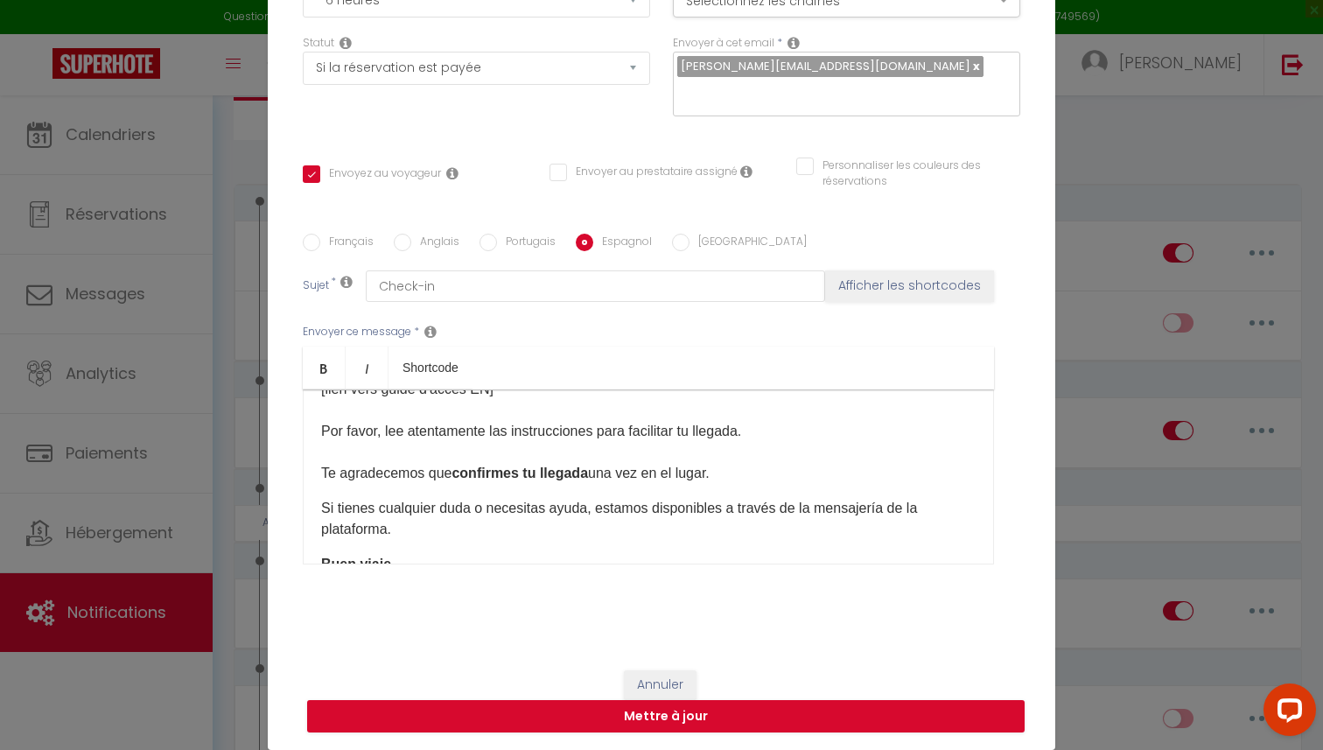
scroll to position [248, 0]
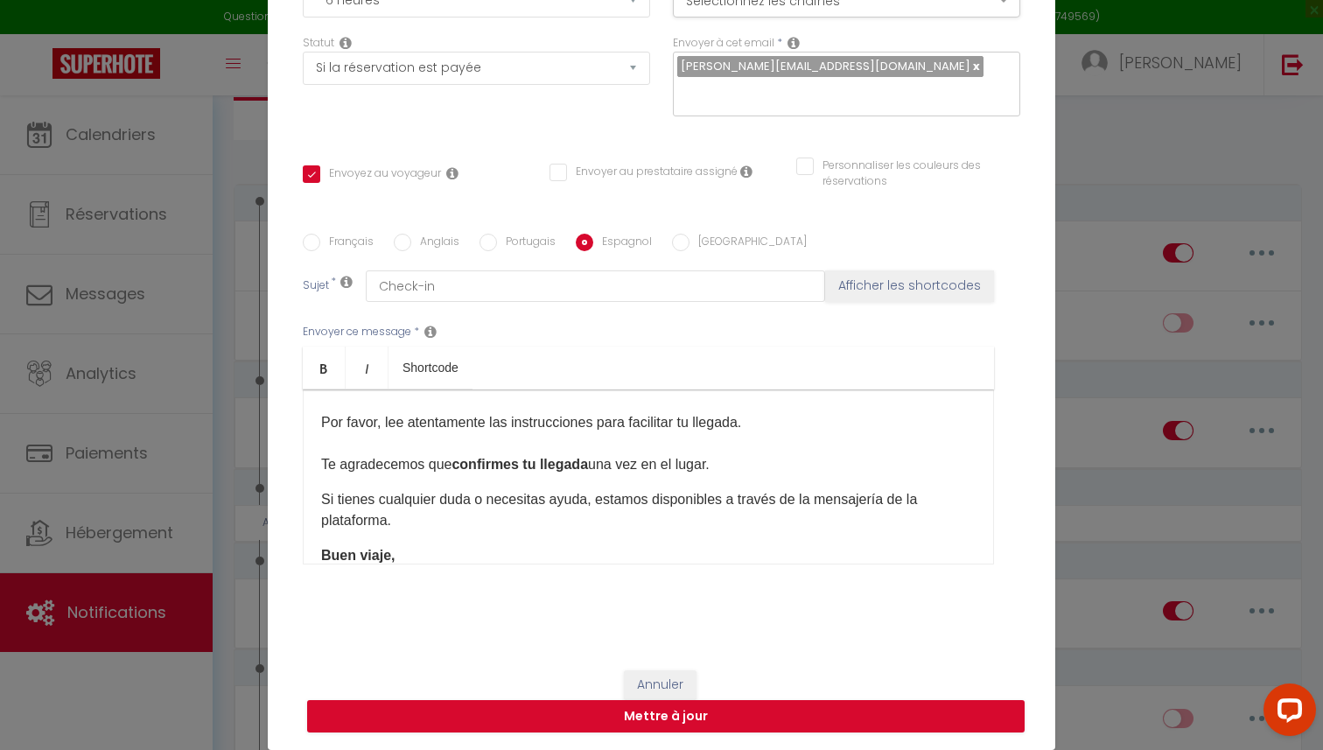
click at [311, 496] on div "Hola [GUEST:FIRST_NAME], Aquí tienes la información para acceder al alojamiento…" at bounding box center [648, 476] width 691 height 175
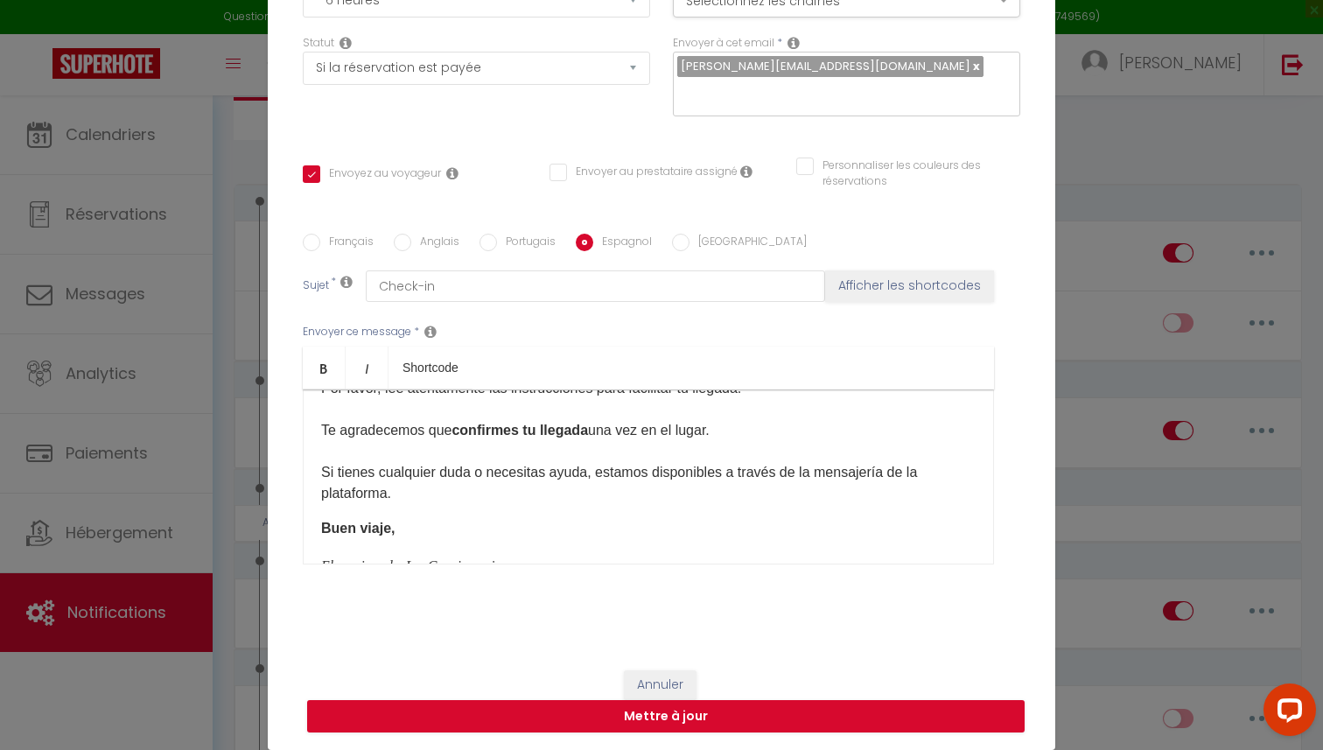
scroll to position [283, 0]
click at [315, 531] on div "Hola [GUEST:FIRST_NAME], Aquí tienes la información para acceder al alojamiento…" at bounding box center [648, 476] width 691 height 175
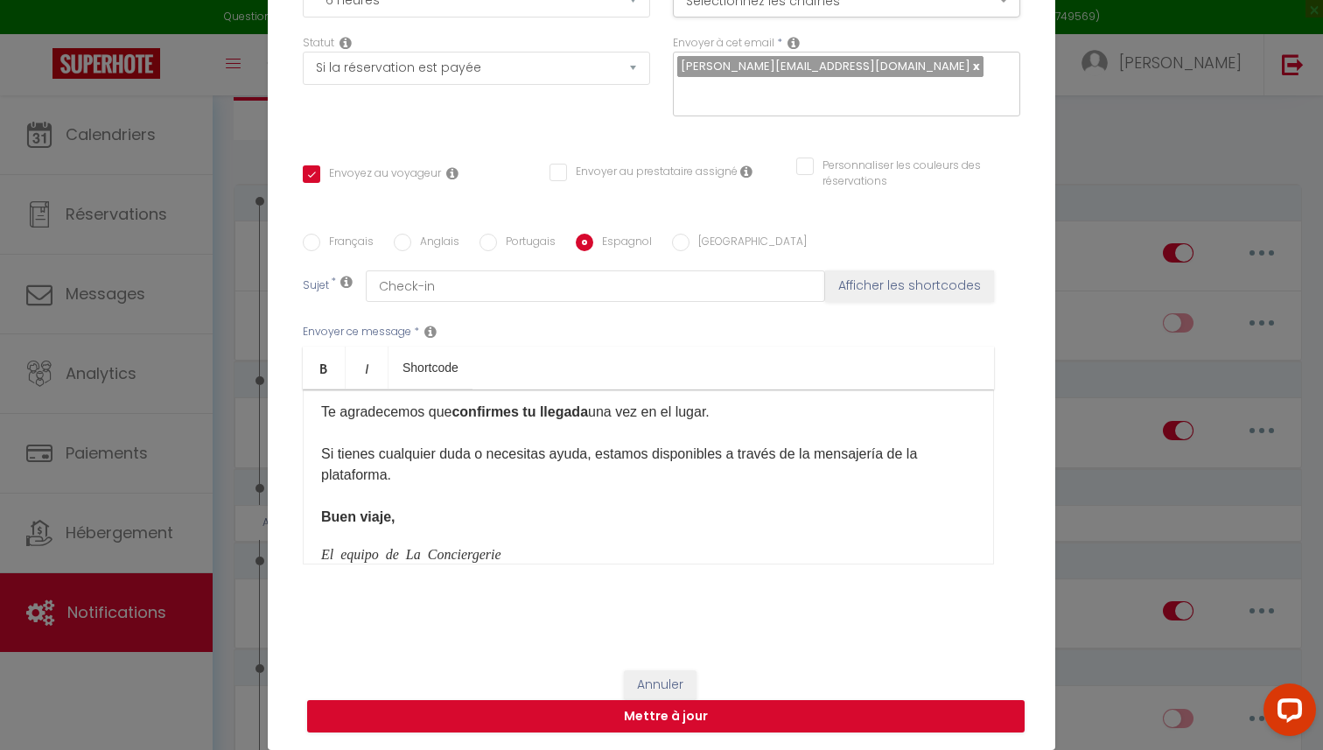
click at [316, 557] on div "Hola [GUEST:FIRST_NAME], Aquí tienes la información para acceder al alojamiento…" at bounding box center [648, 476] width 691 height 175
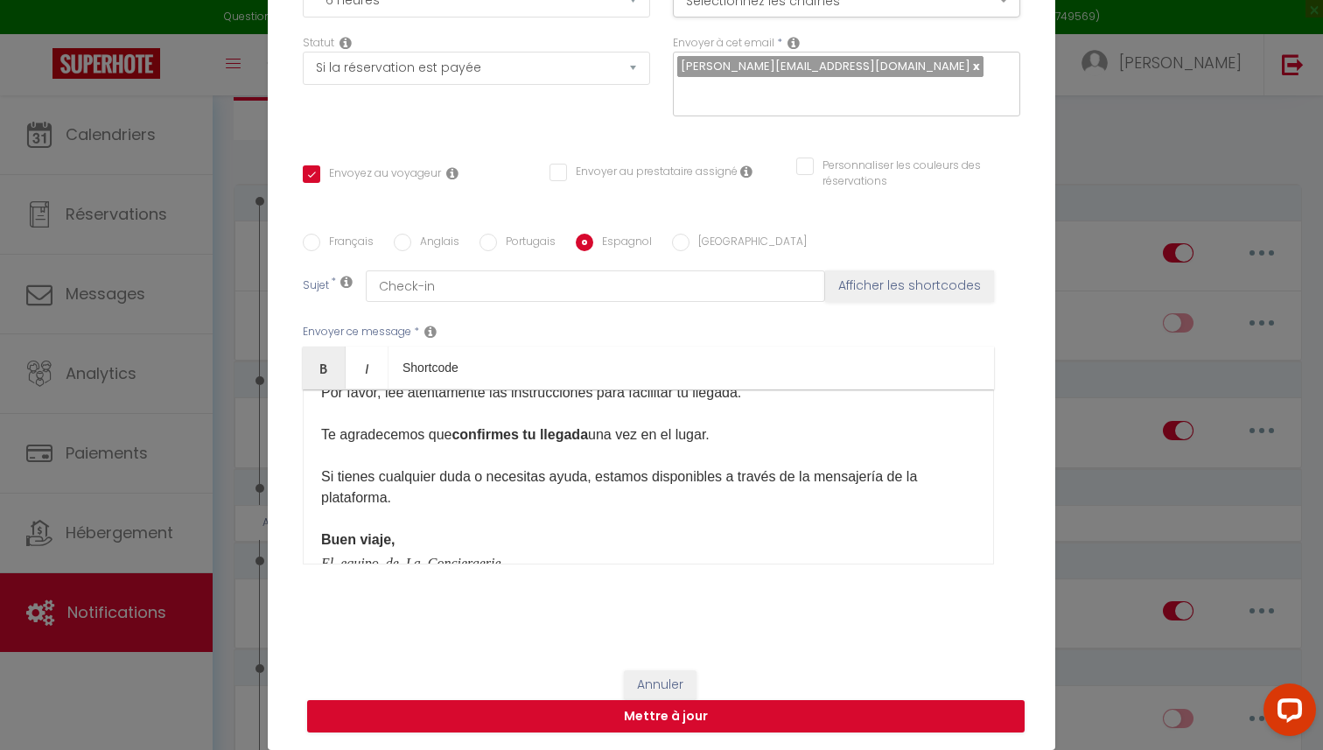
scroll to position [320, 0]
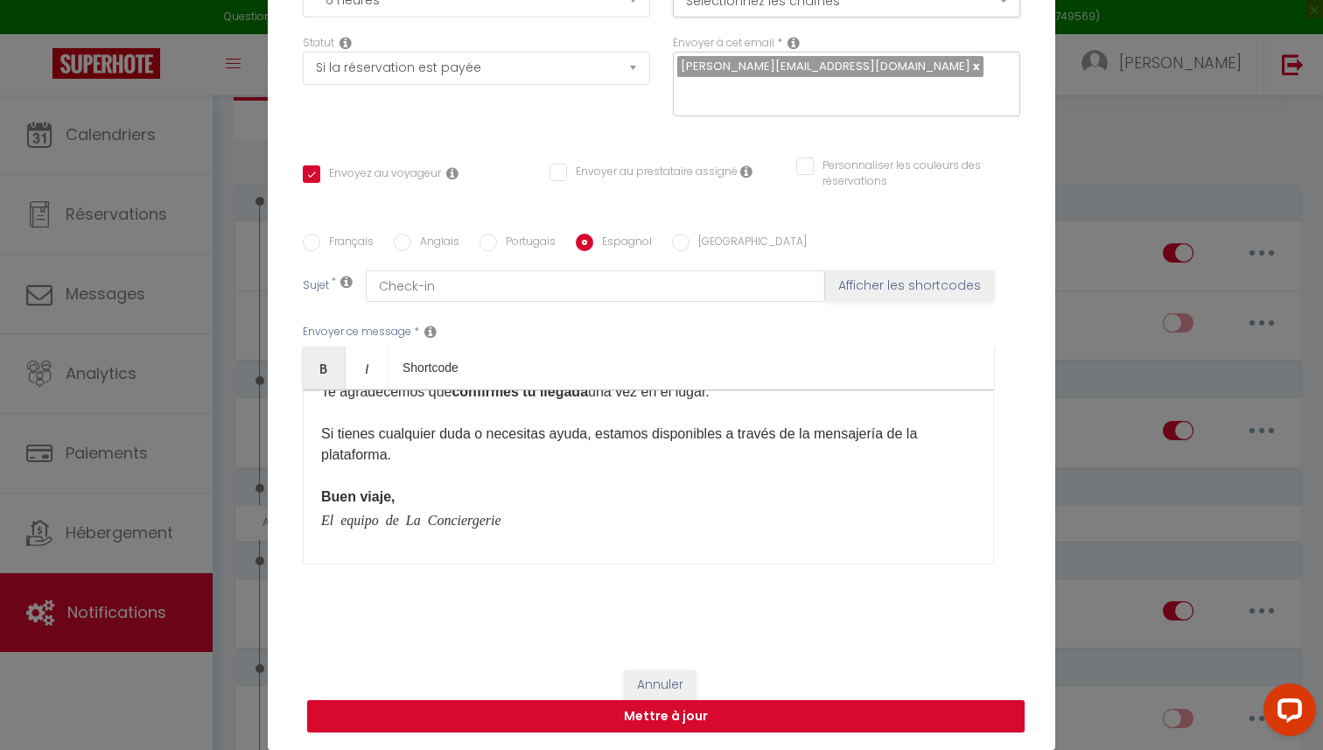
click at [389, 552] on div "Hola [GUEST:FIRST_NAME], Aquí tienes la información para acceder al alojamiento…" at bounding box center [648, 476] width 691 height 175
click at [682, 243] on input "Italien" at bounding box center [680, 242] width 17 height 17
radio input "true"
checkbox input "true"
checkbox input "false"
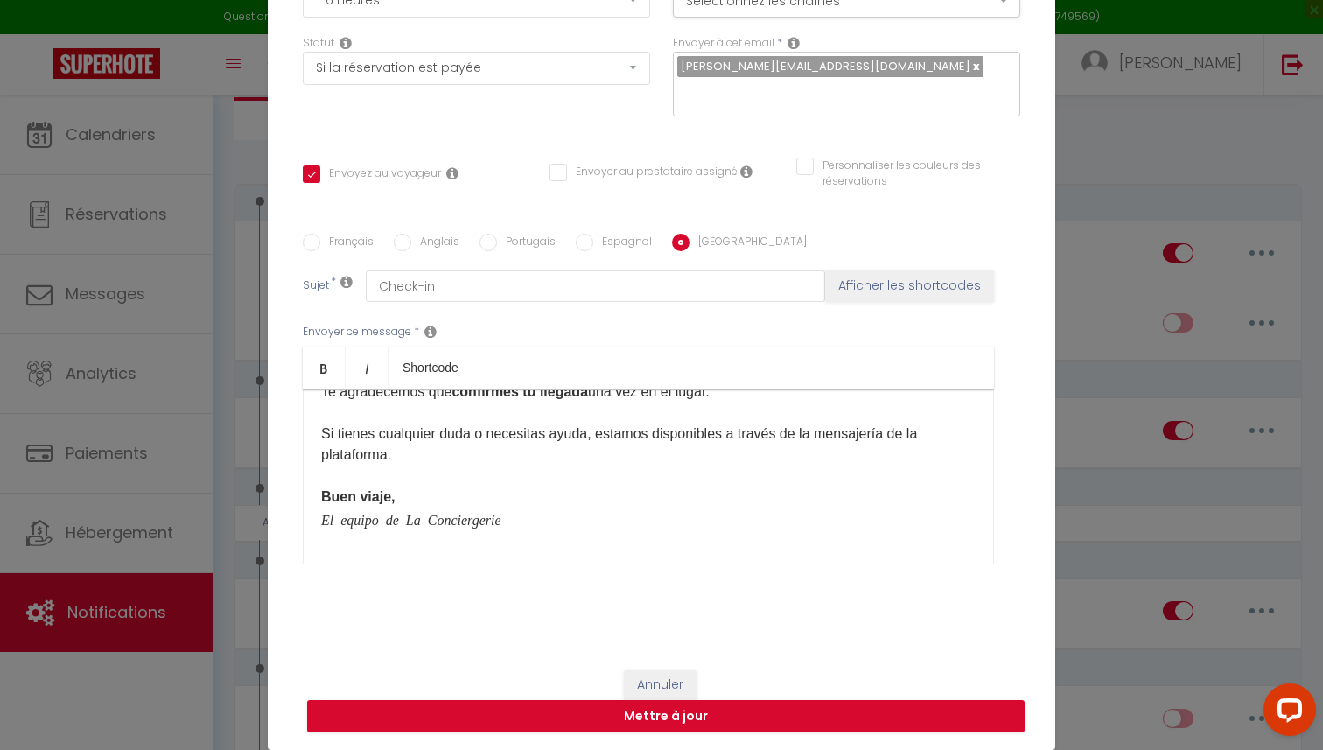
checkbox input "false"
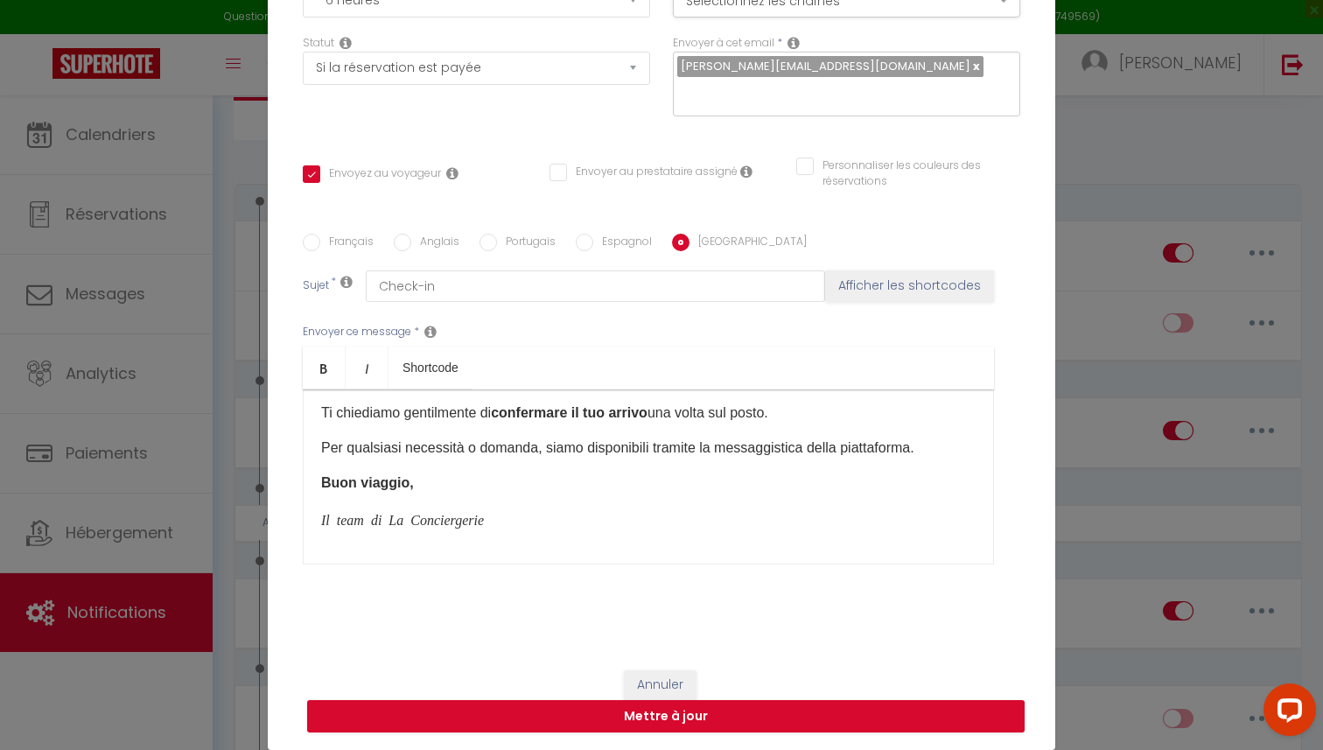
scroll to position [0, 0]
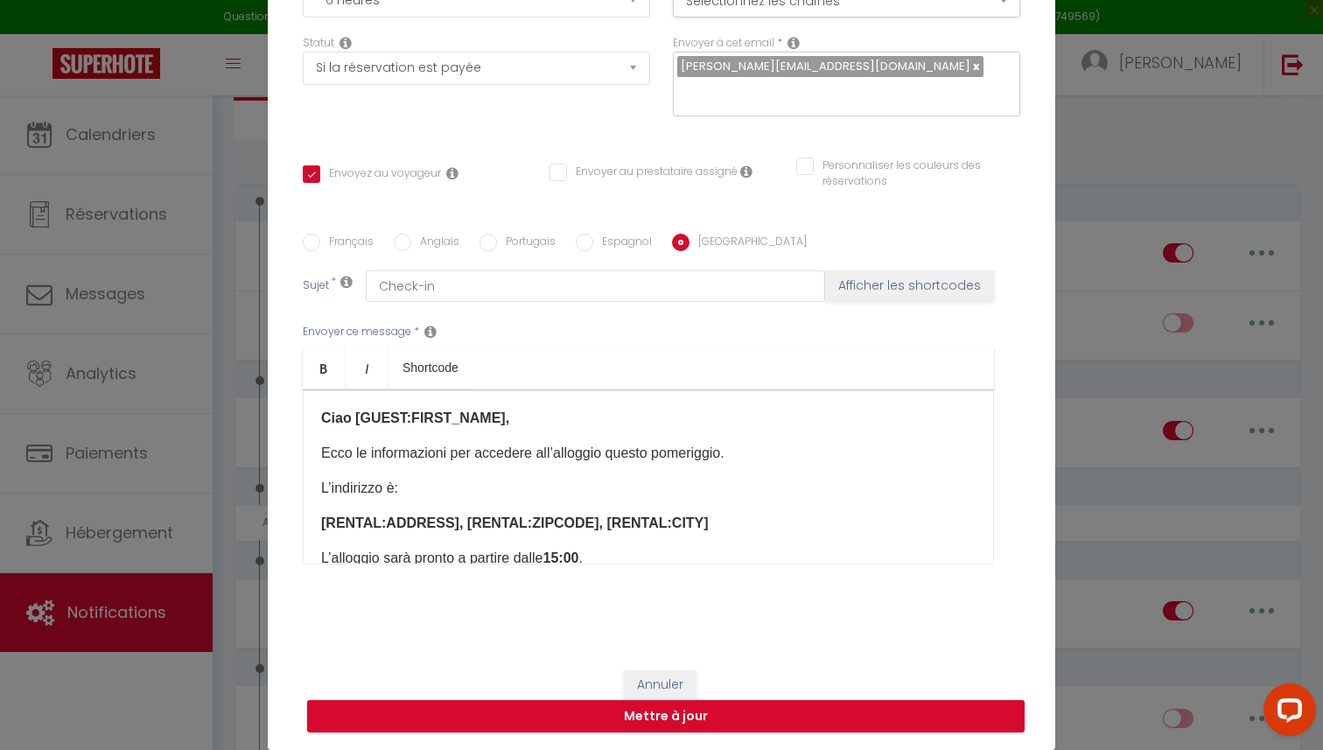
click at [321, 454] on p "Ecco le informazioni per accedere all’alloggio questo pomeriggio." at bounding box center [648, 453] width 654 height 21
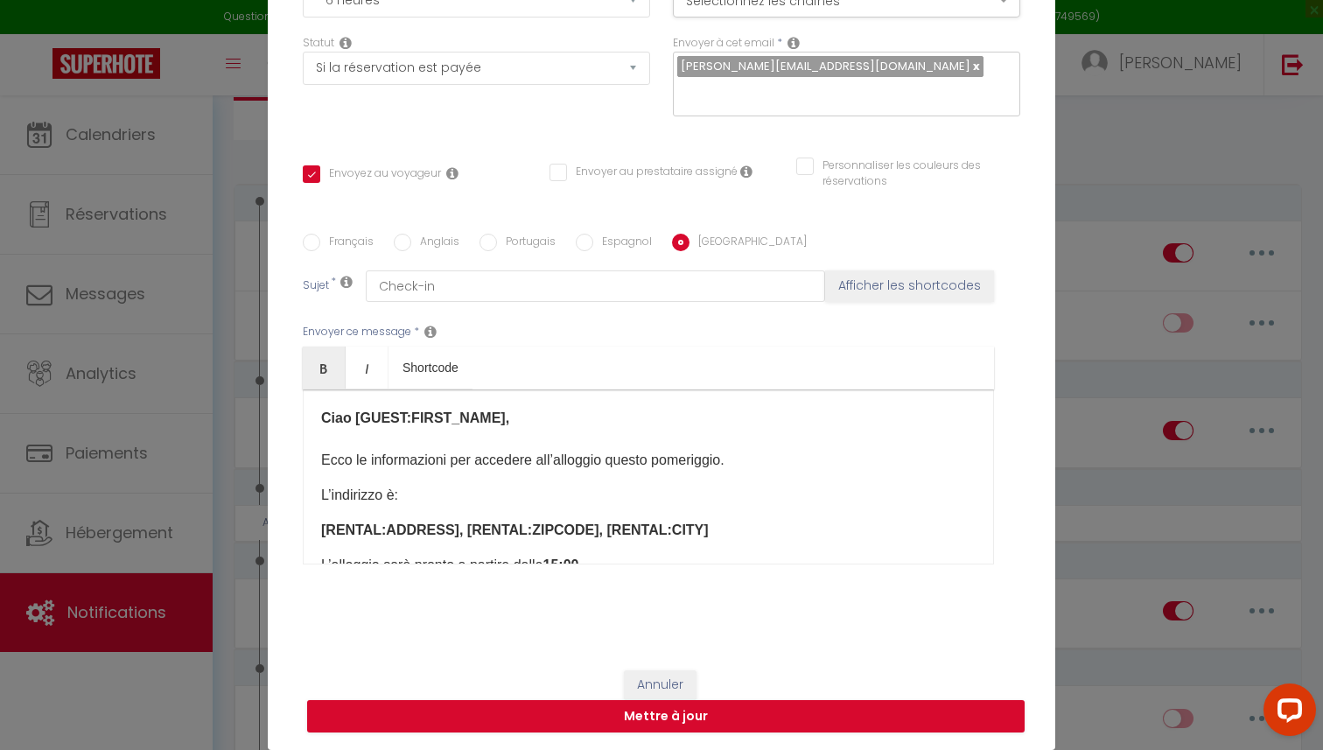
click at [315, 494] on div "Ciao [GUEST:FIRST_NAME], Ecco le informazioni per accedere all’alloggio questo …" at bounding box center [648, 476] width 691 height 175
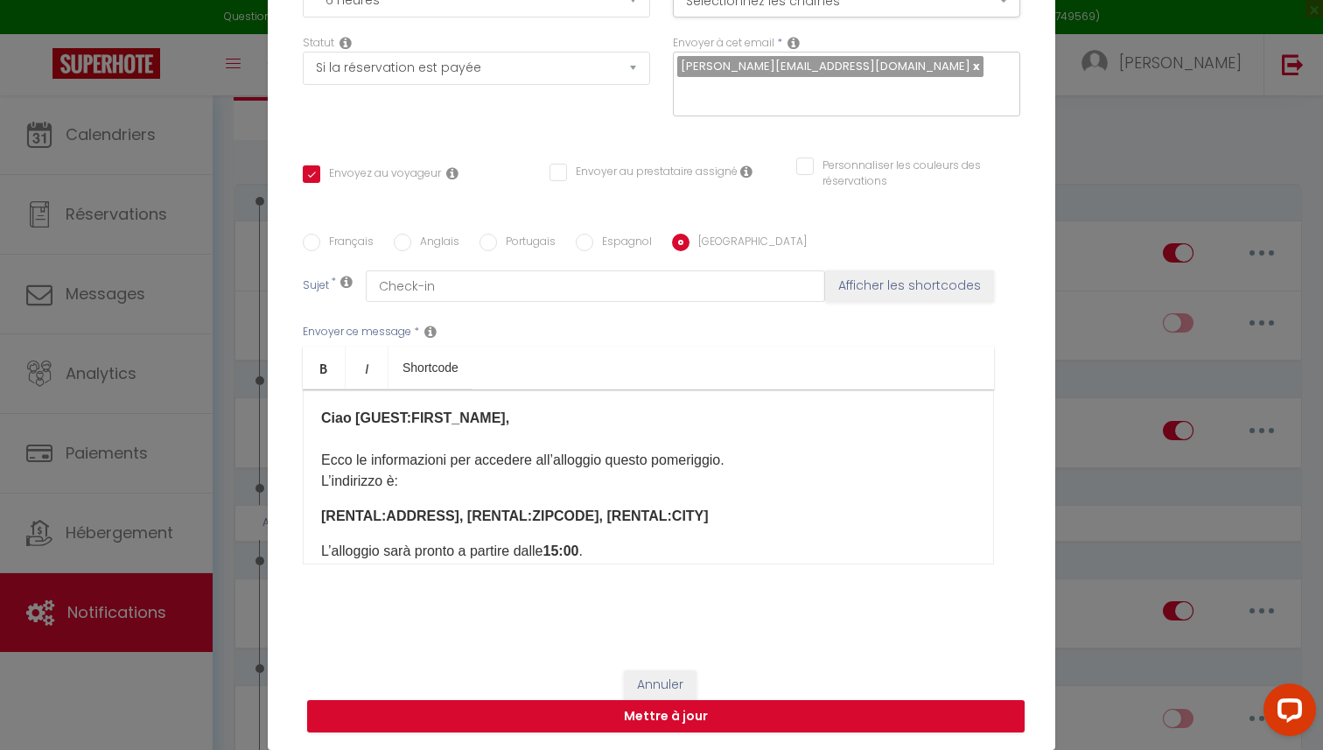
click at [321, 522] on b "[RENTAL:ADDRESS]​, [RENTAL:ZIPCODE], [RENTAL:CITY]​" at bounding box center [515, 515] width 388 height 15
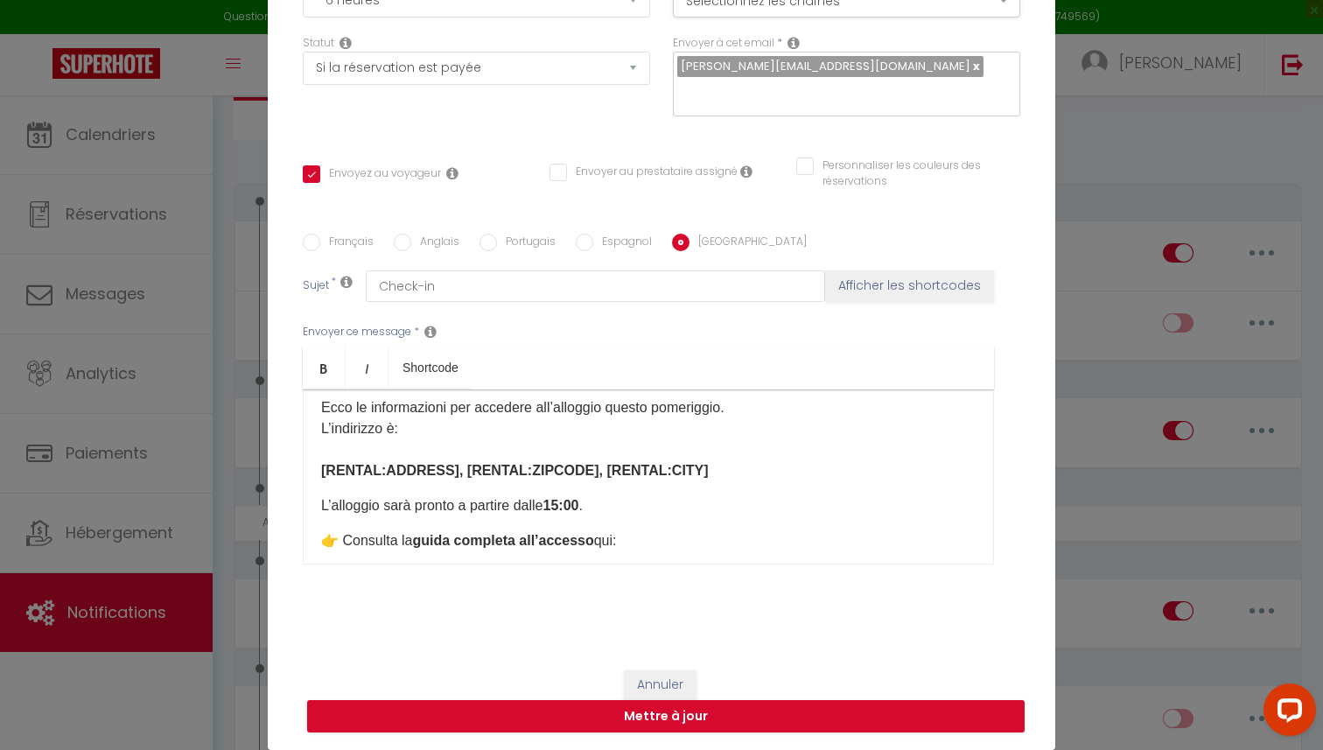
scroll to position [59, 0]
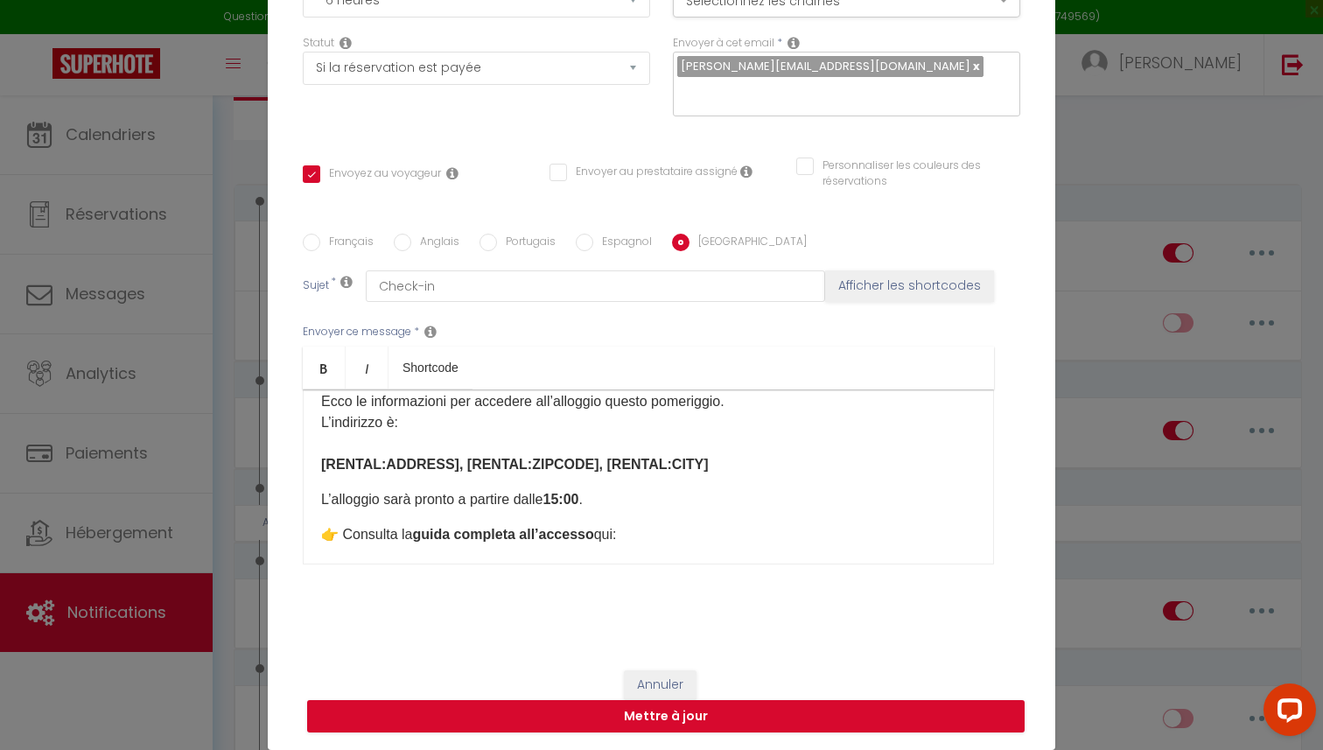
click at [315, 494] on div "Ciao [GUEST:FIRST_NAME], Ecco le informazioni per accedere all’alloggio questo …" at bounding box center [648, 476] width 691 height 175
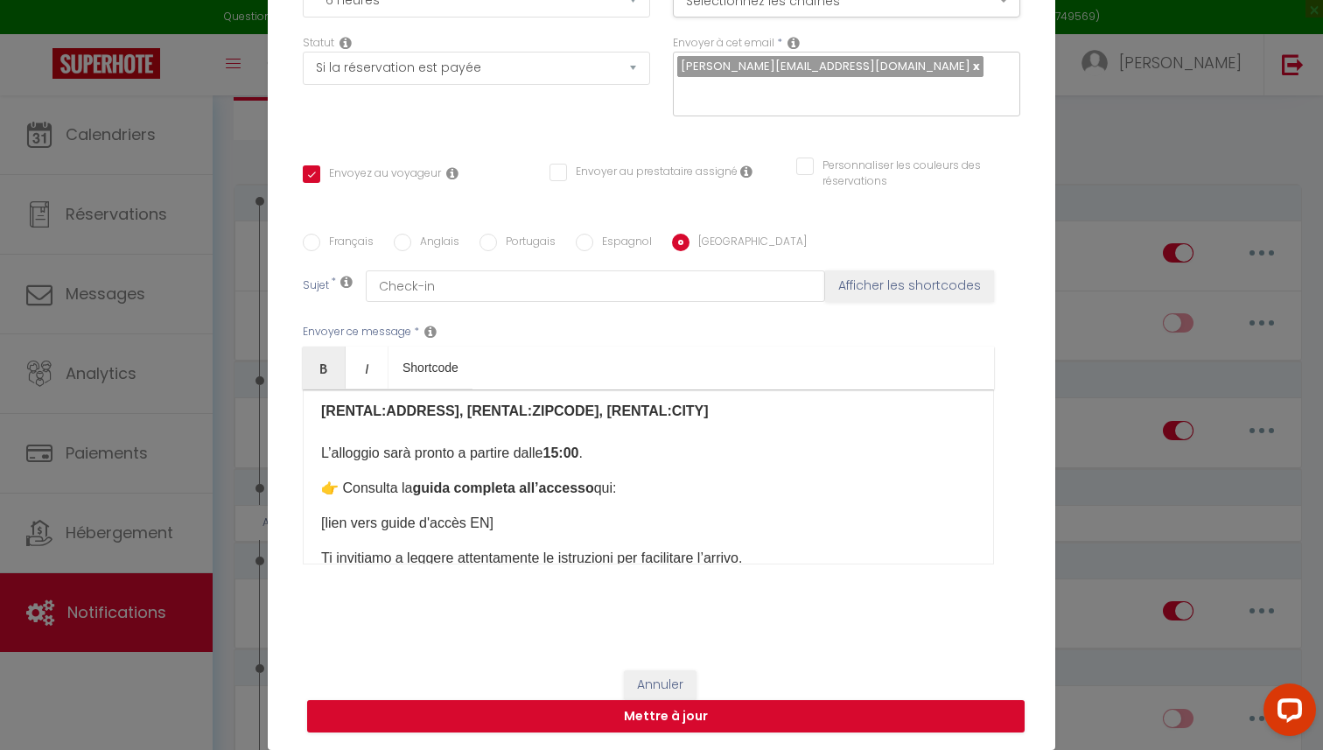
scroll to position [117, 0]
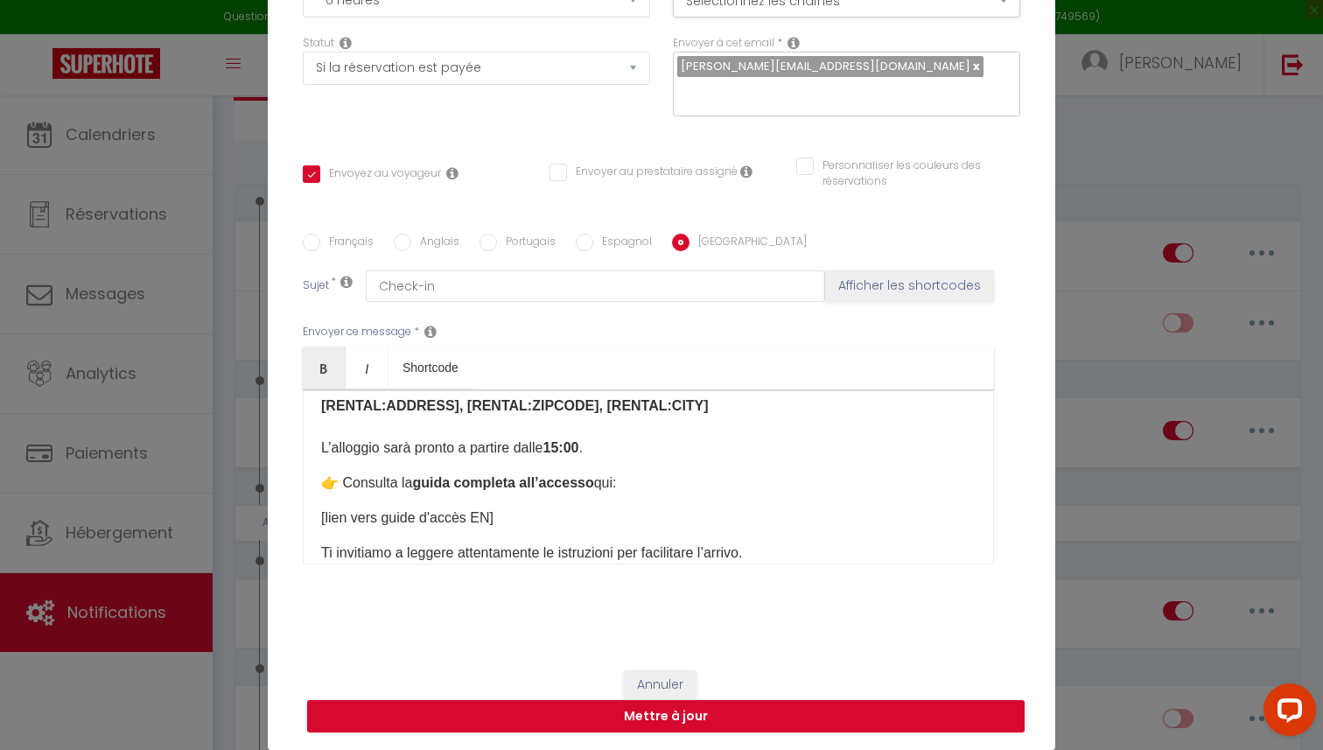
click at [313, 486] on div "Ciao [GUEST:FIRST_NAME], Ecco le informazioni per accedere all’alloggio questo …" at bounding box center [648, 476] width 691 height 175
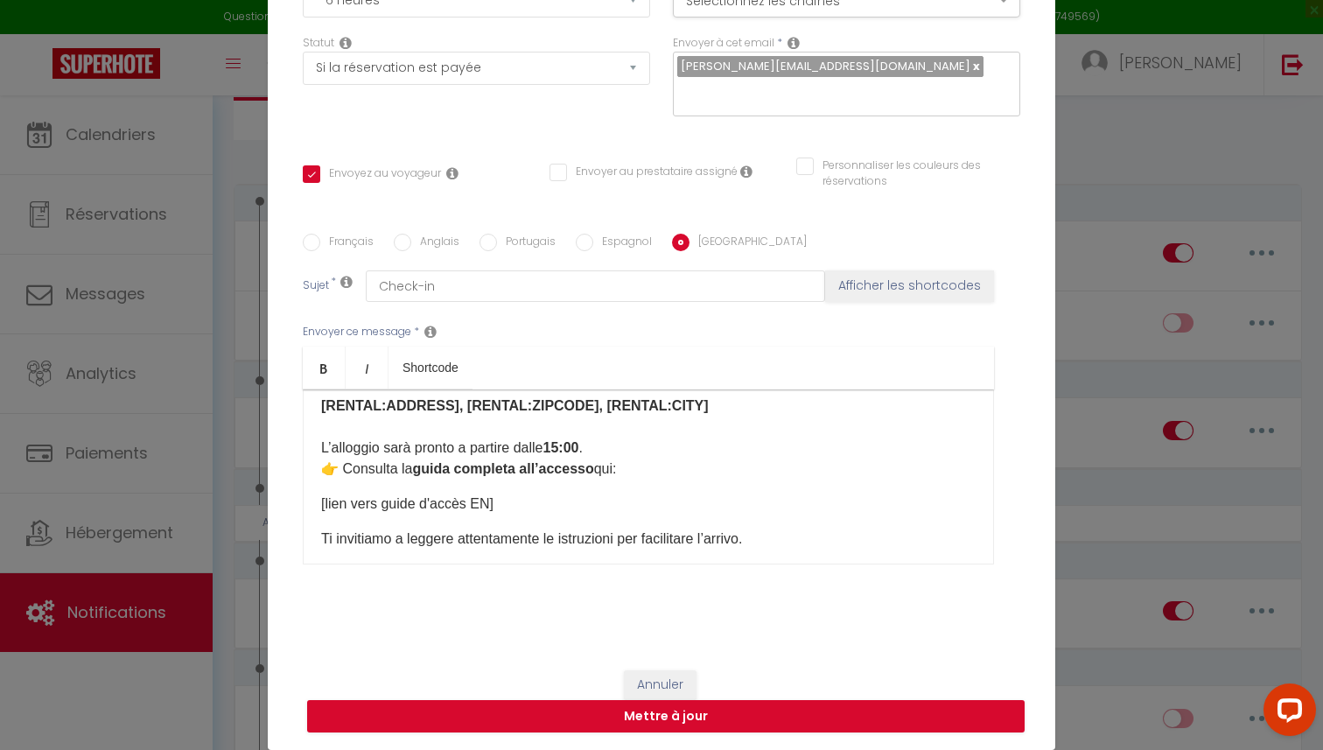
scroll to position [143, 0]
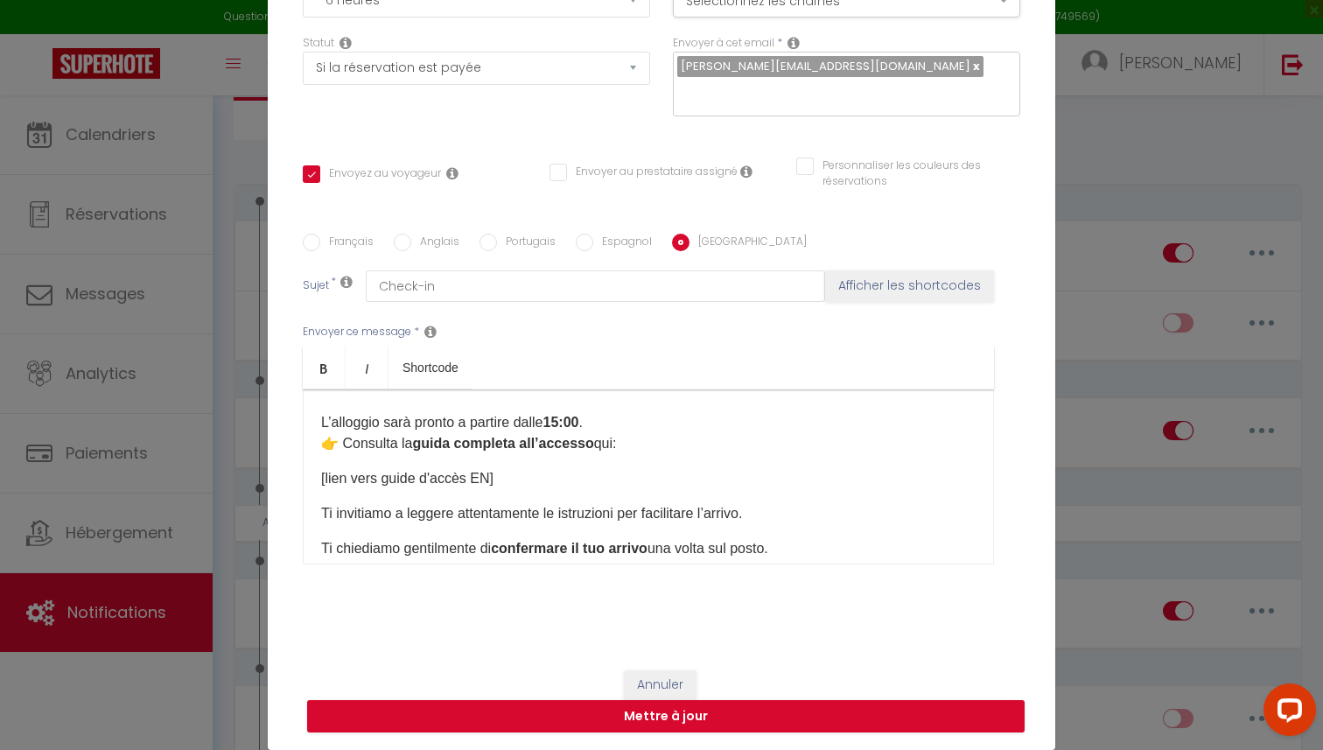
click at [317, 479] on div "Ciao [GUEST:FIRST_NAME], Ecco le informazioni per accedere all’alloggio questo …" at bounding box center [648, 476] width 691 height 175
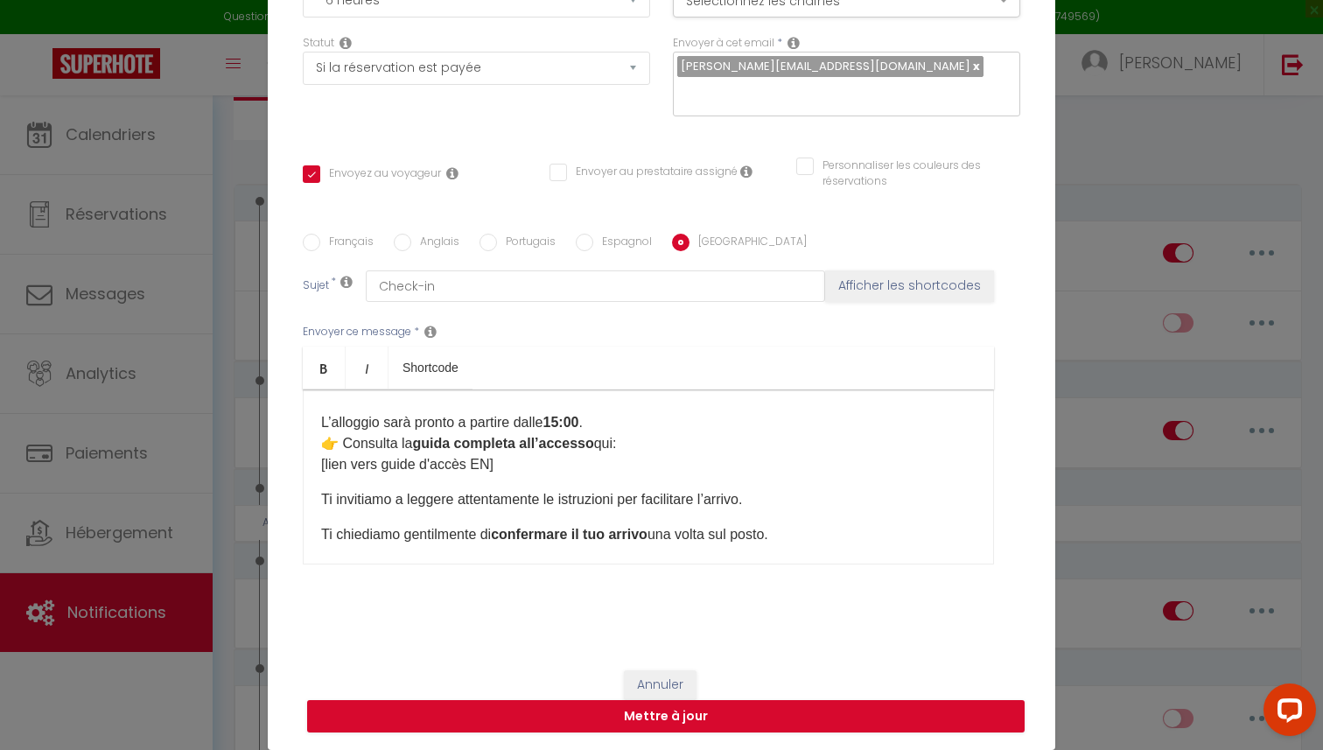
click at [317, 444] on div "Ciao [GUEST:FIRST_NAME], Ecco le informazioni per accedere all’alloggio questo …" at bounding box center [648, 476] width 691 height 175
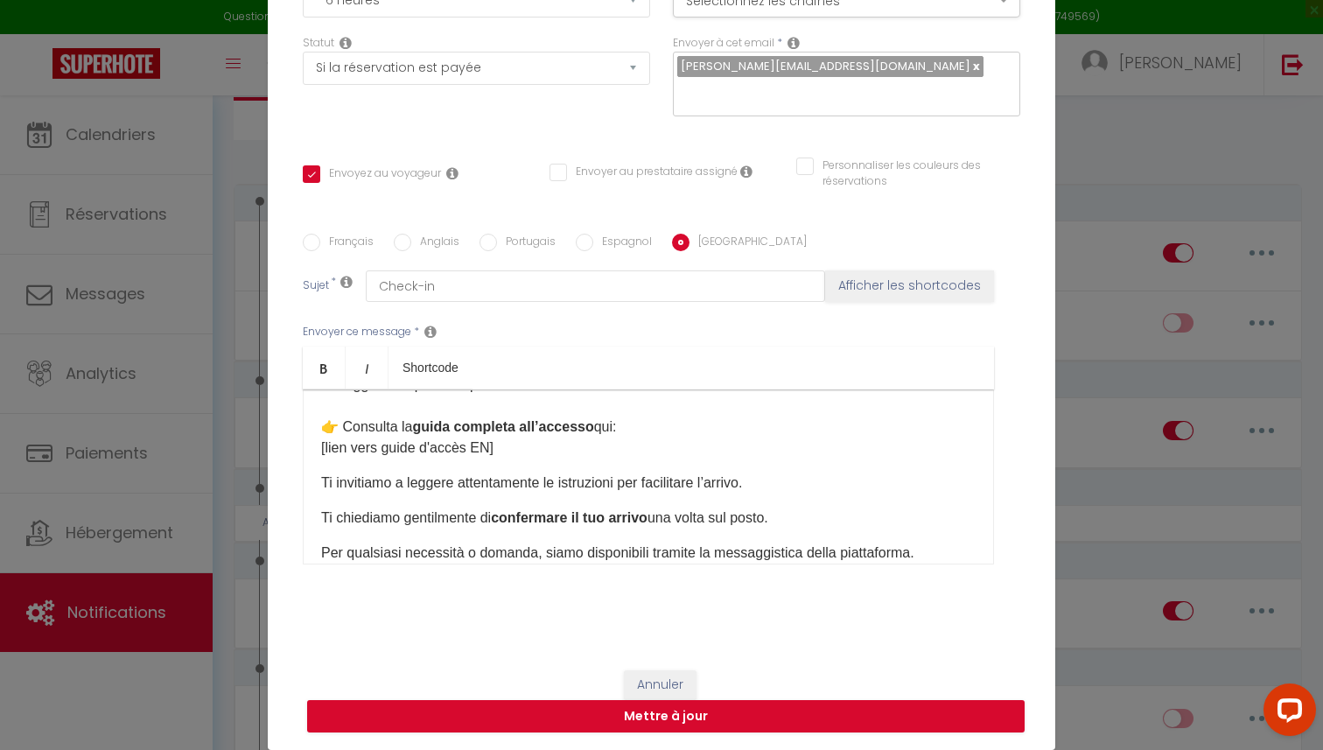
scroll to position [199, 0]
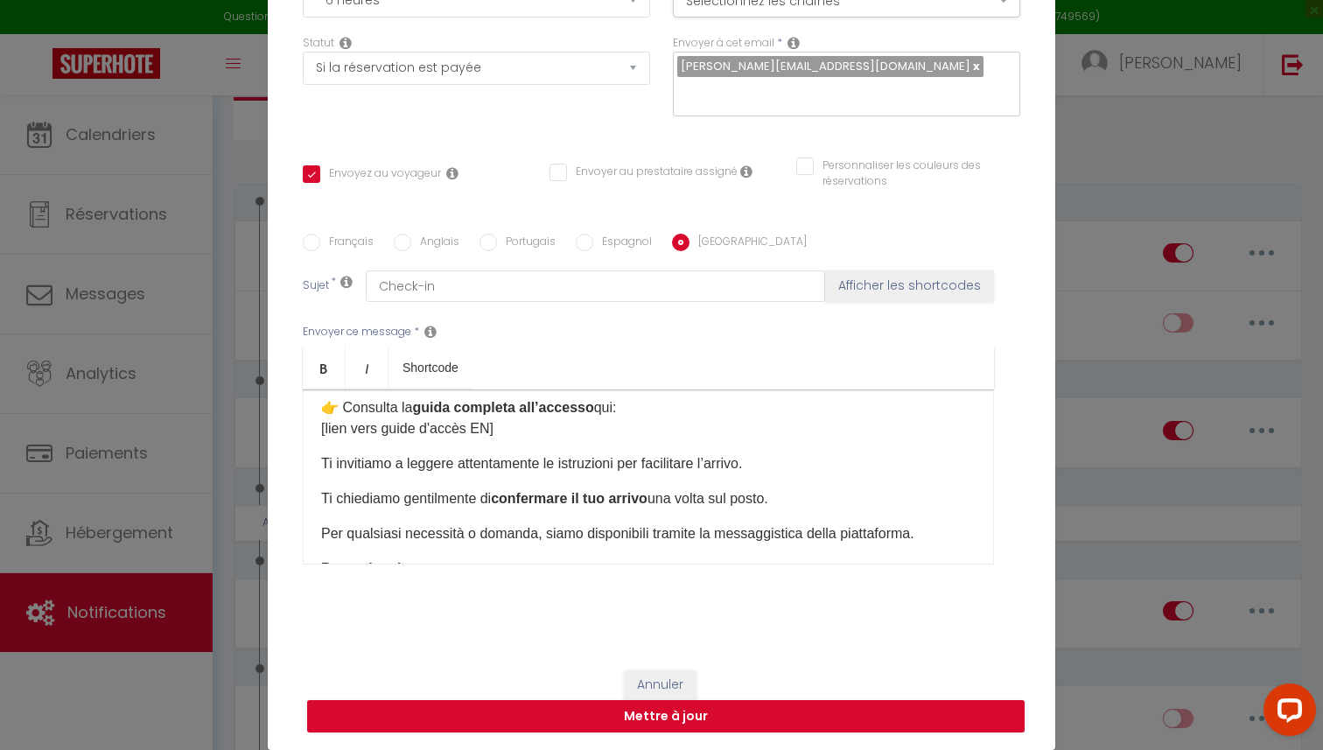
click at [314, 466] on div "Ciao [GUEST:FIRST_NAME], Ecco le informazioni per accedere all’alloggio questo …" at bounding box center [648, 476] width 691 height 175
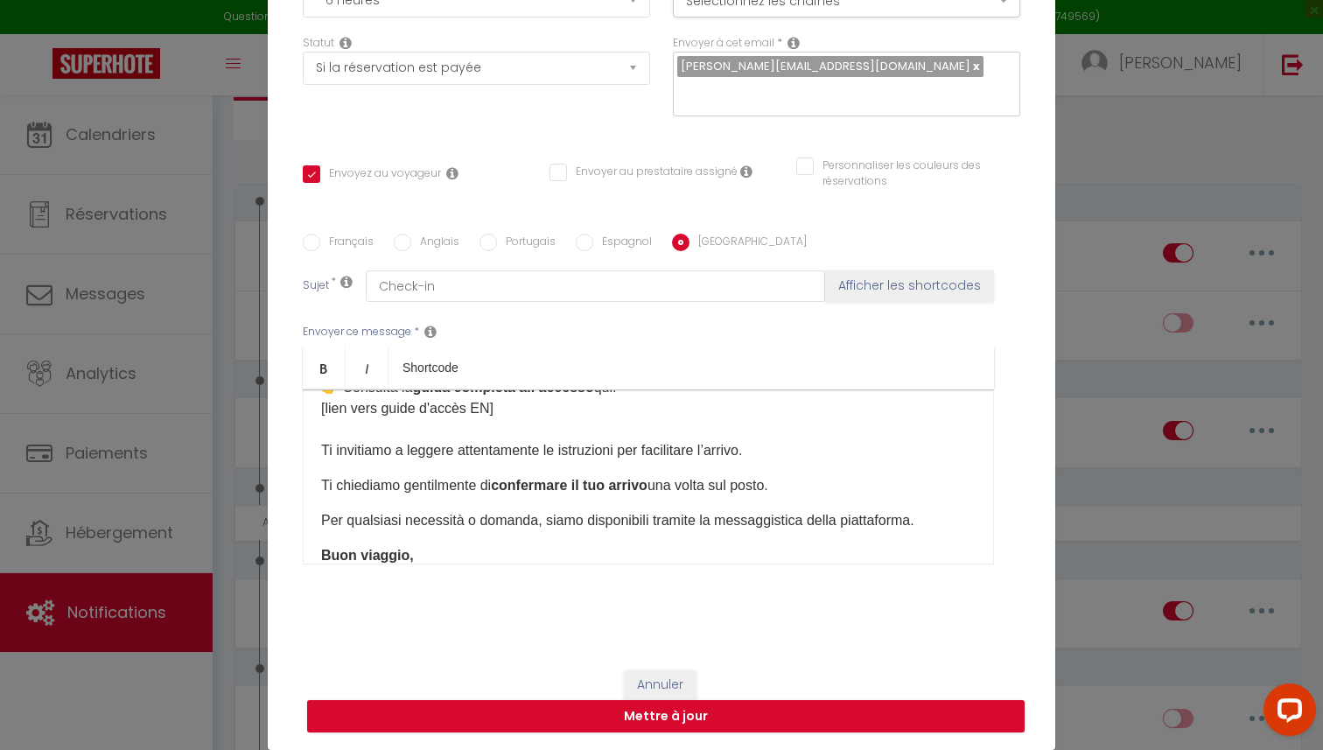
scroll to position [231, 0]
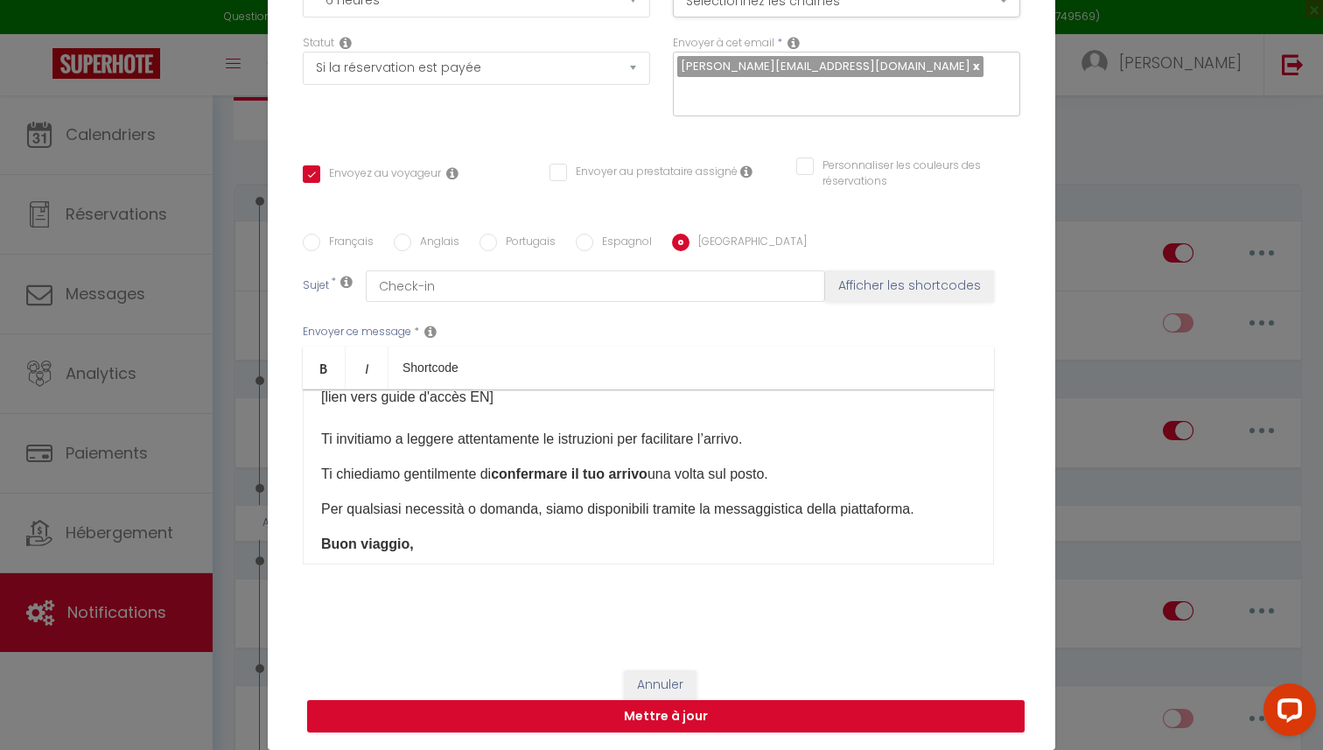
click at [318, 477] on div "Ciao [GUEST:FIRST_NAME], Ecco le informazioni per accedere all’alloggio questo …" at bounding box center [648, 476] width 691 height 175
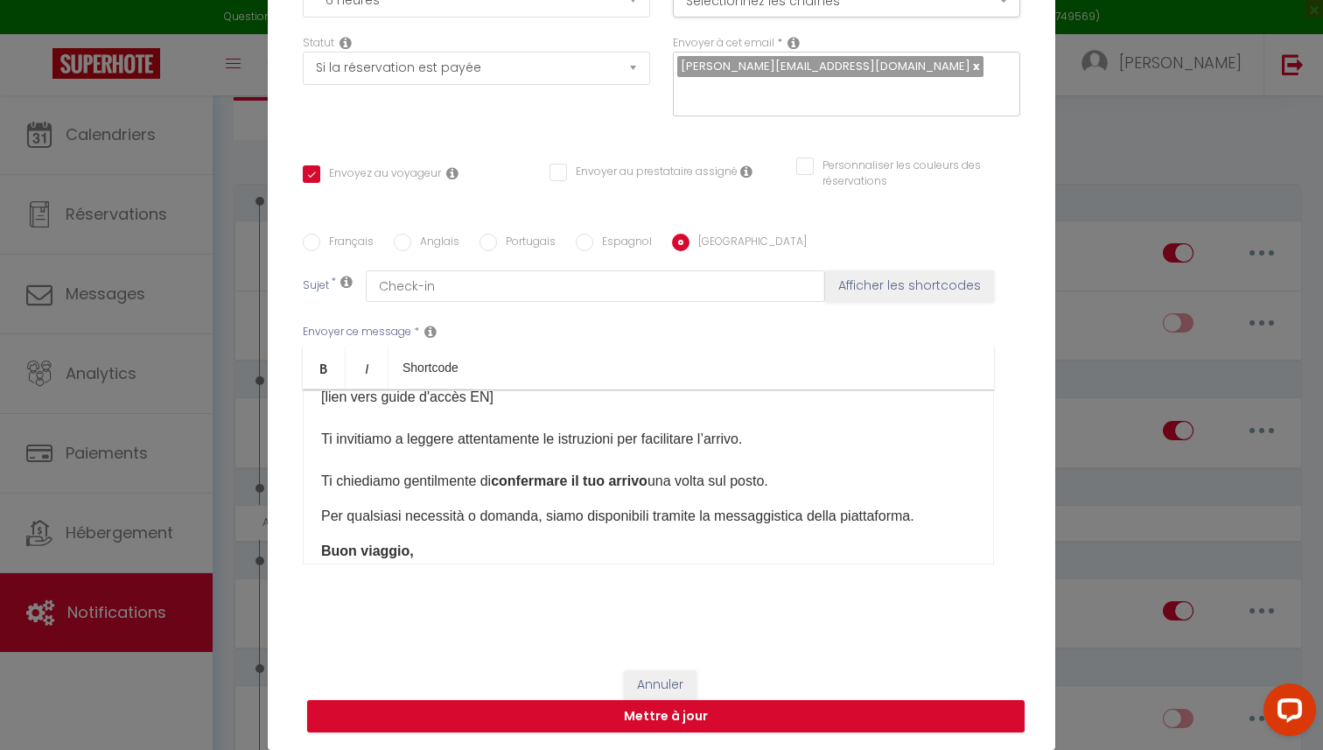
scroll to position [272, 0]
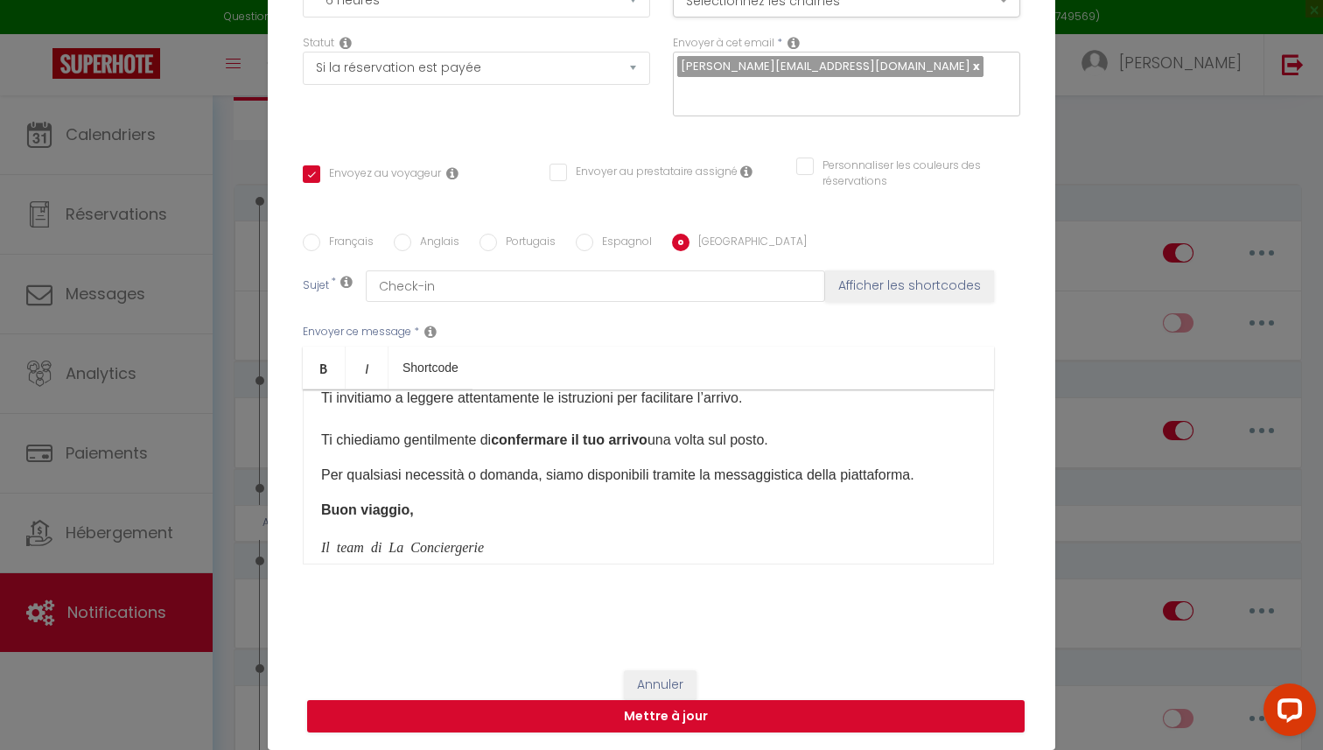
click at [316, 476] on div "Ciao [GUEST:FIRST_NAME], Ecco le informazioni per accedere all’alloggio questo …" at bounding box center [648, 476] width 691 height 175
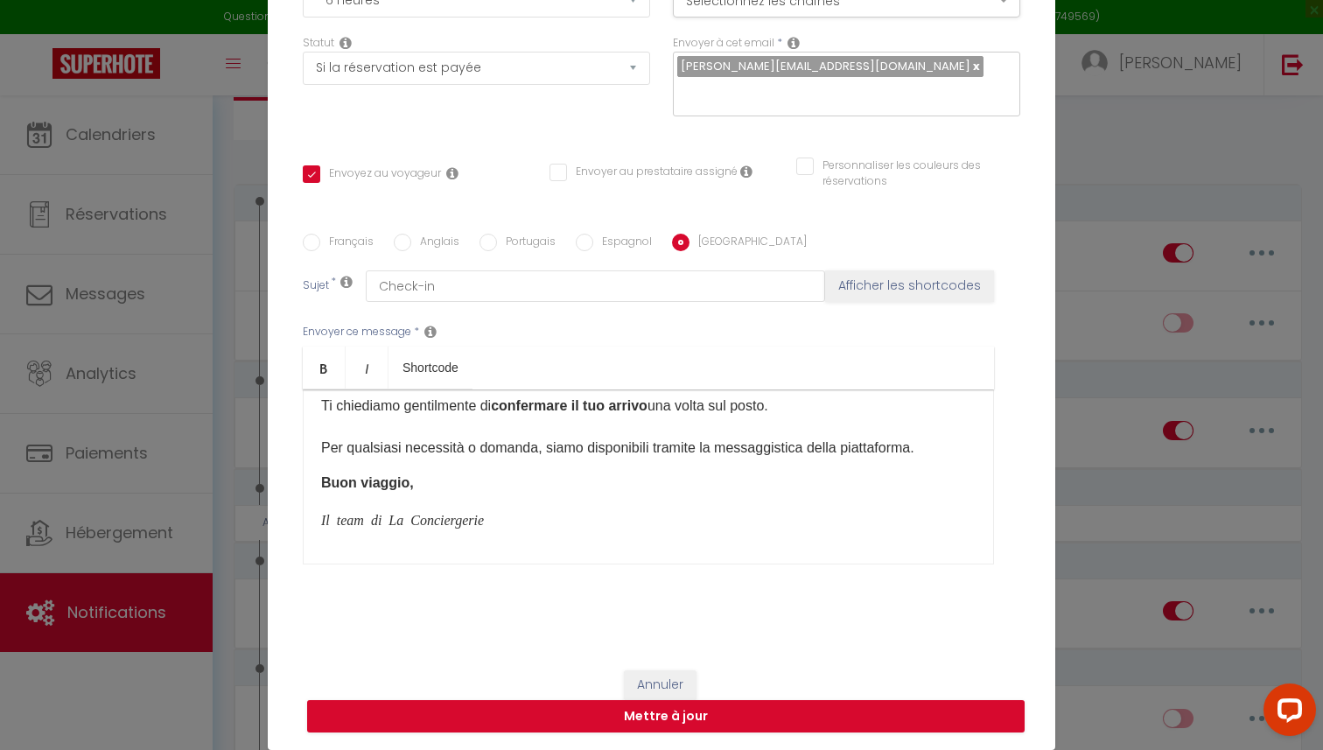
click at [316, 487] on div "Ciao [GUEST:FIRST_NAME], Ecco le informazioni per accedere all’alloggio questo …" at bounding box center [648, 476] width 691 height 175
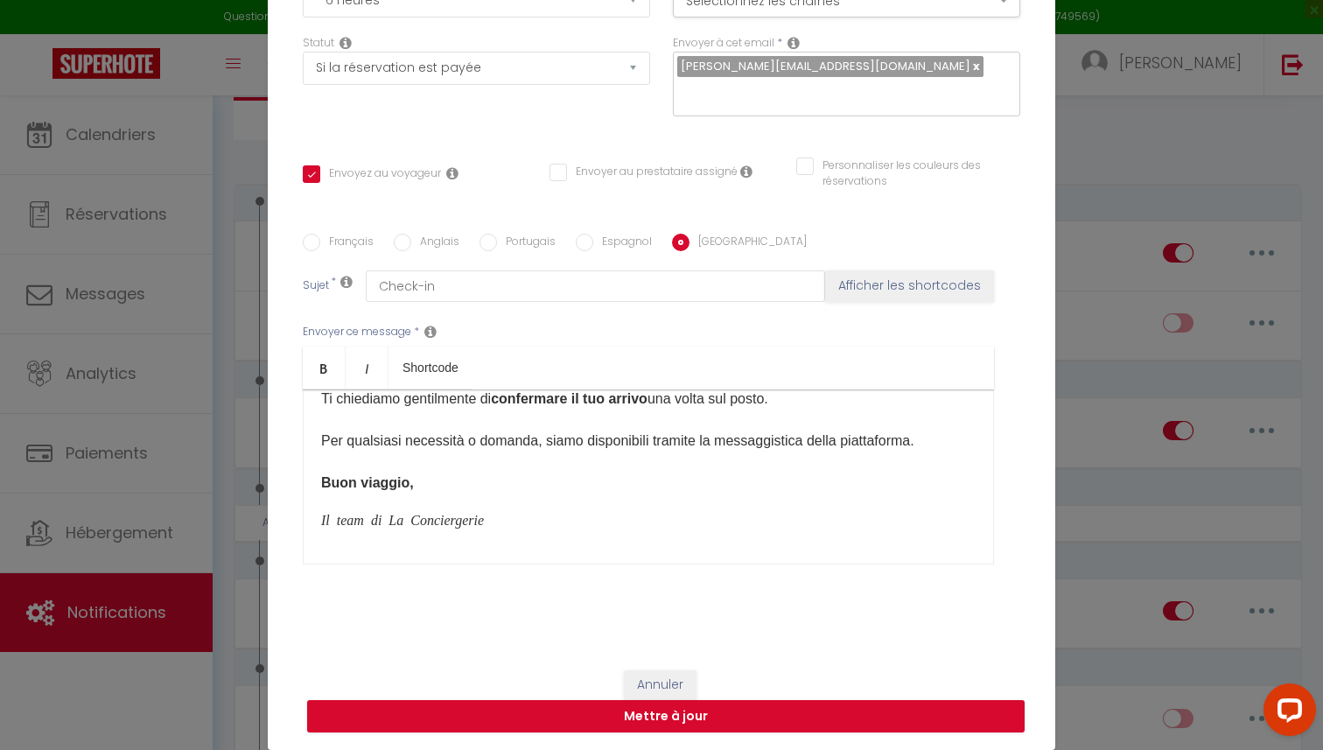
click at [313, 524] on div "Ciao [GUEST:FIRST_NAME], Ecco le informazioni per accedere all’alloggio questo …" at bounding box center [648, 476] width 691 height 175
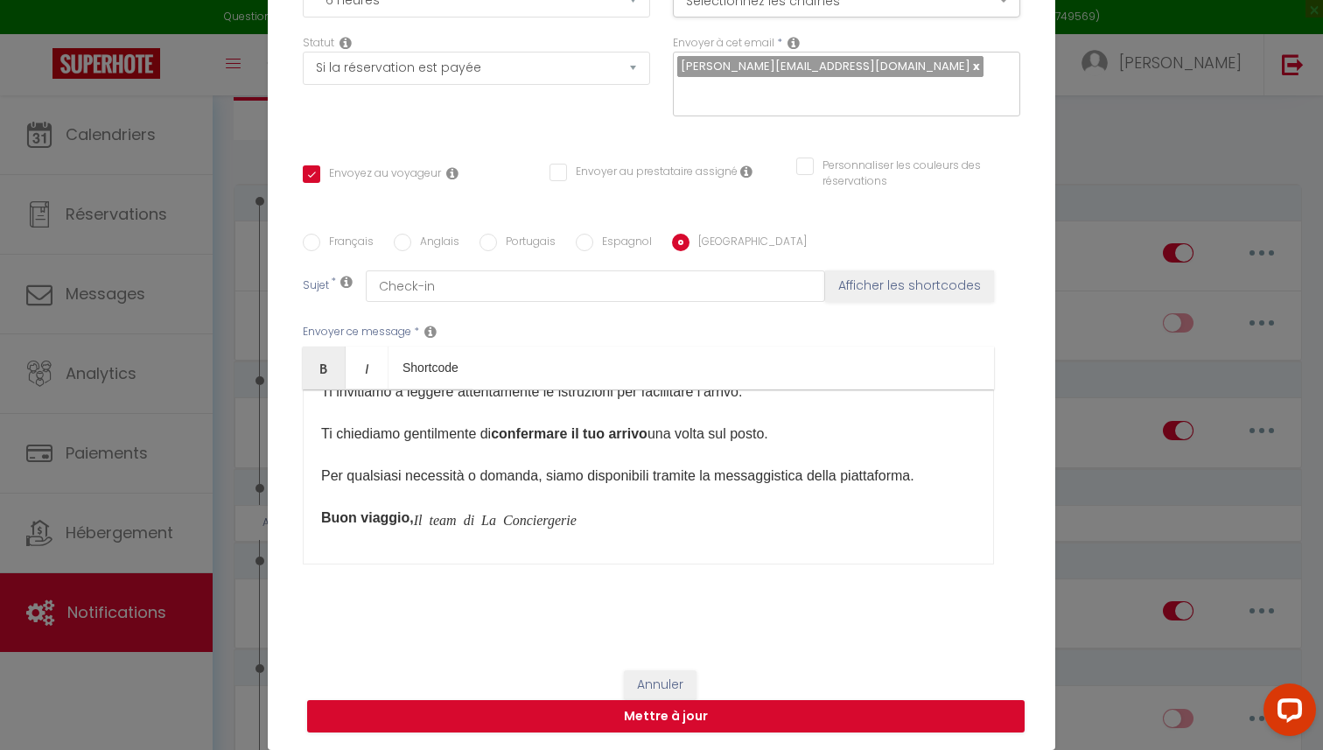
scroll to position [299, 0]
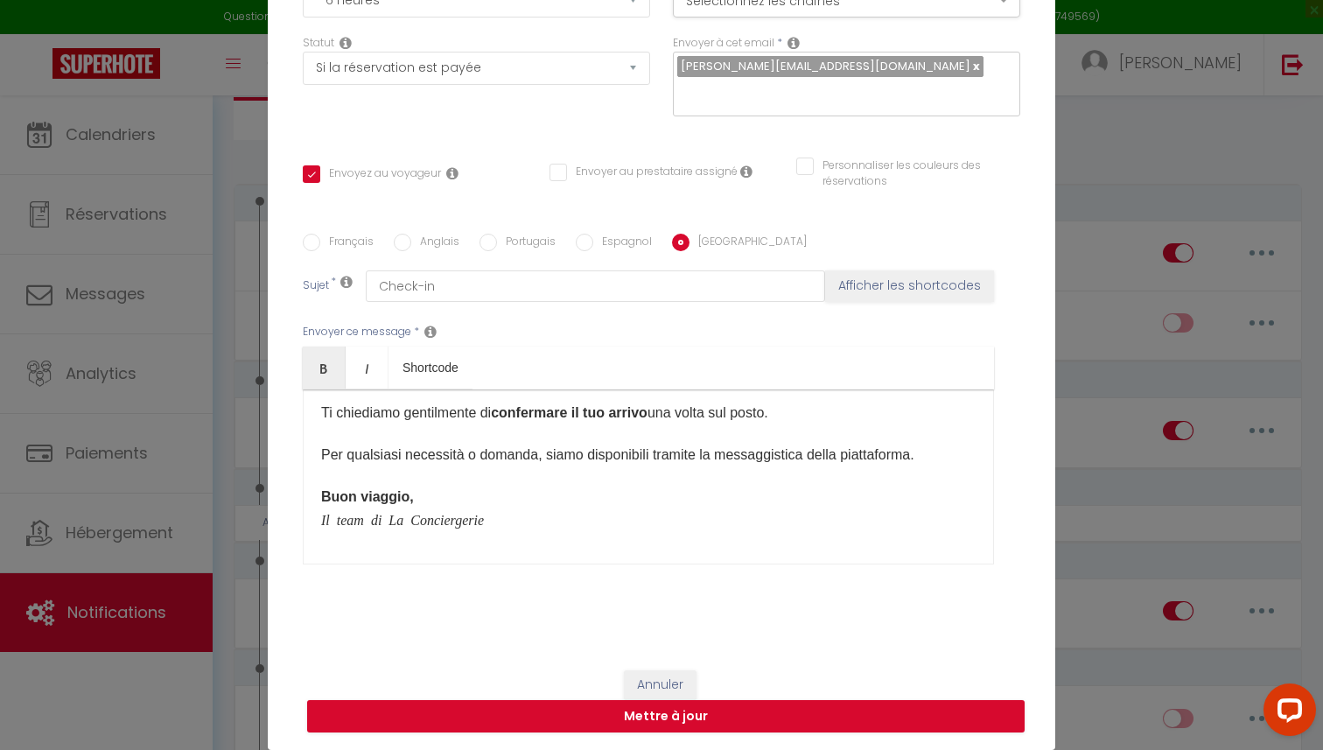
click at [330, 550] on div "Ciao [GUEST:FIRST_NAME], Ecco le informazioni per accedere all’alloggio questo …" at bounding box center [648, 476] width 691 height 175
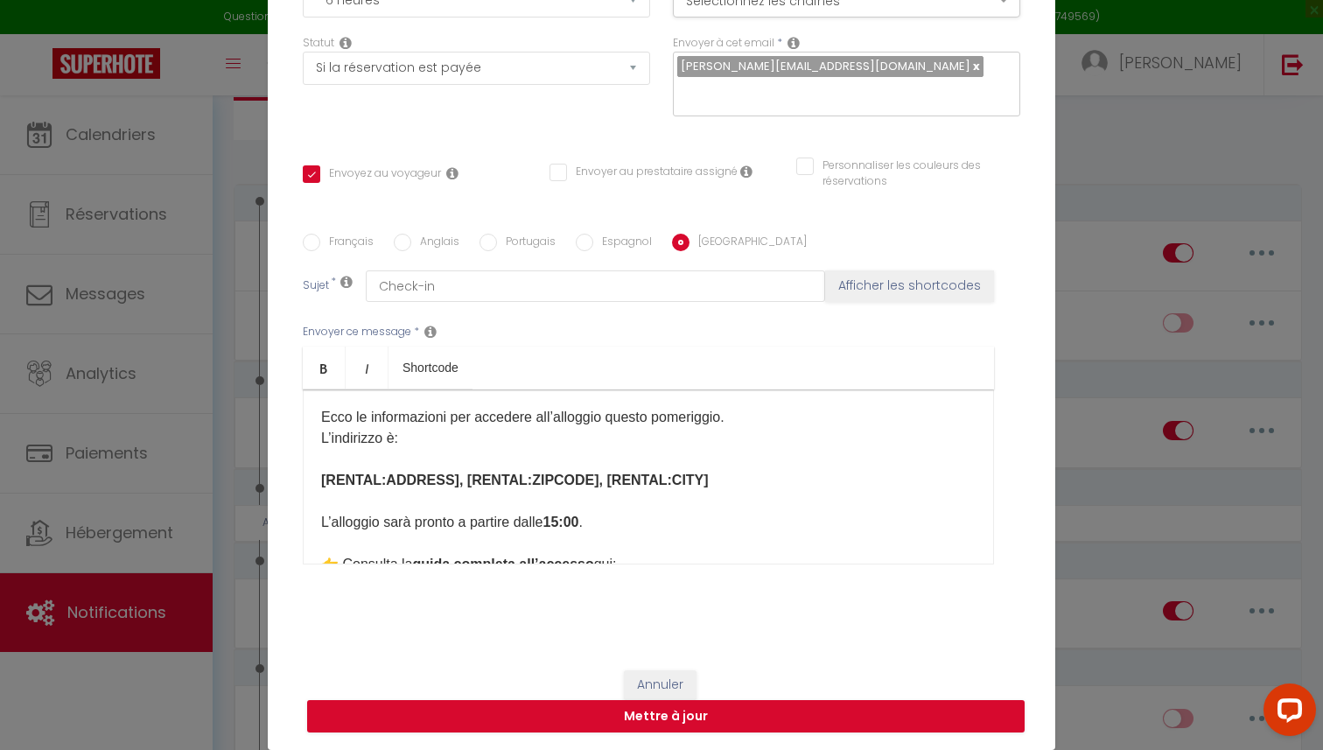
scroll to position [0, 0]
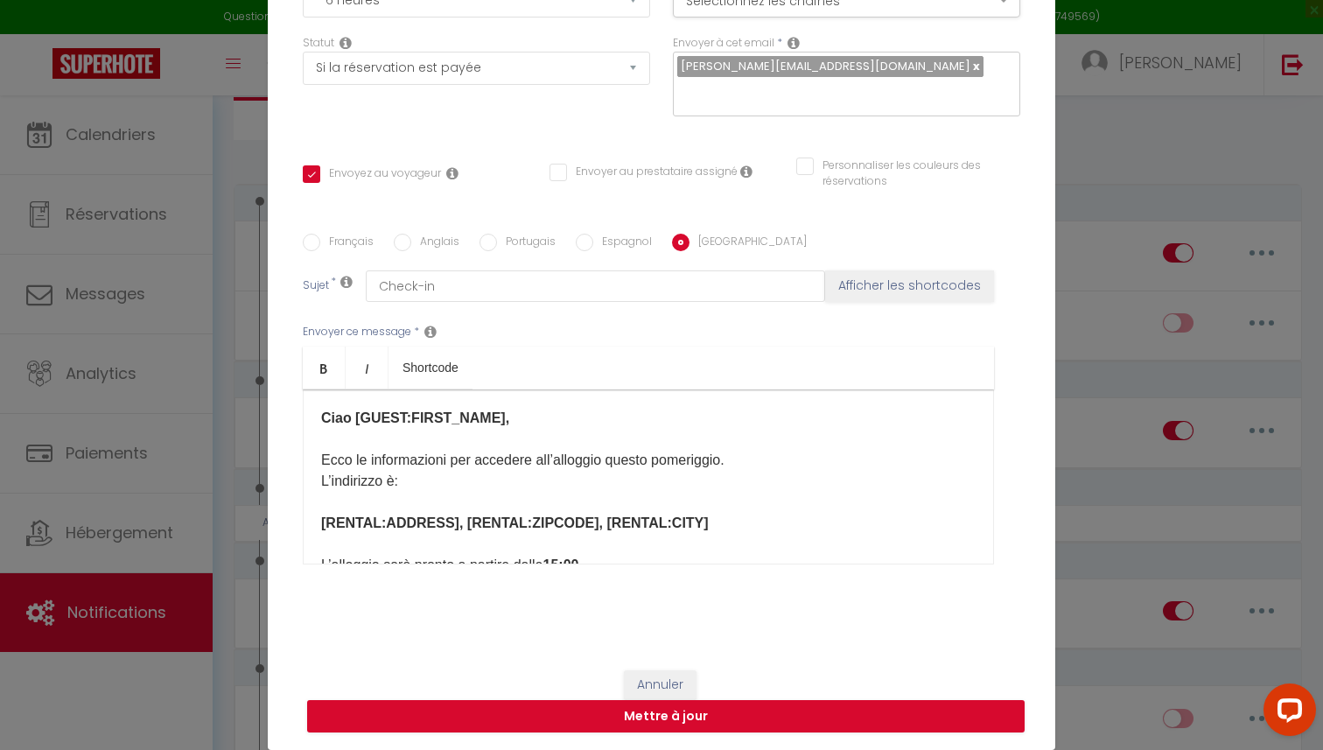
click at [590, 246] on input "Espagnol" at bounding box center [584, 242] width 17 height 17
radio input "true"
checkbox input "true"
checkbox input "false"
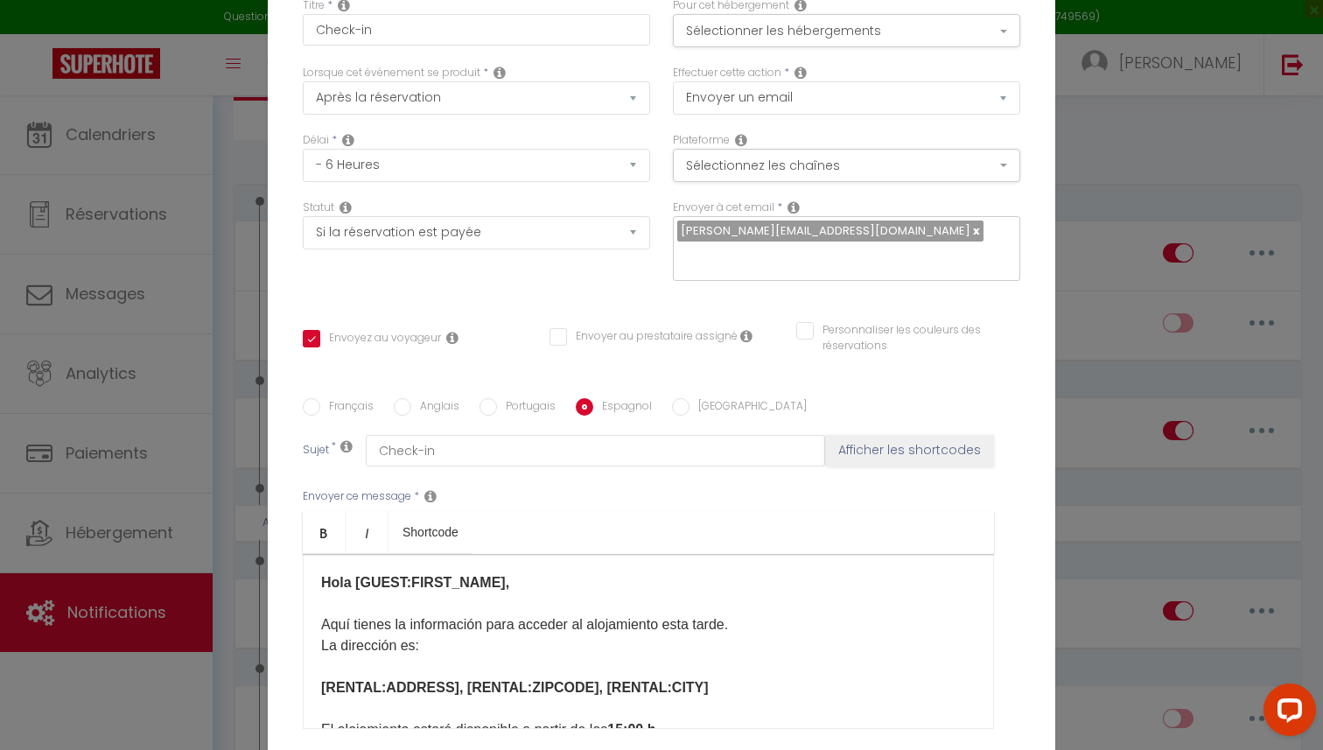
scroll to position [165, 0]
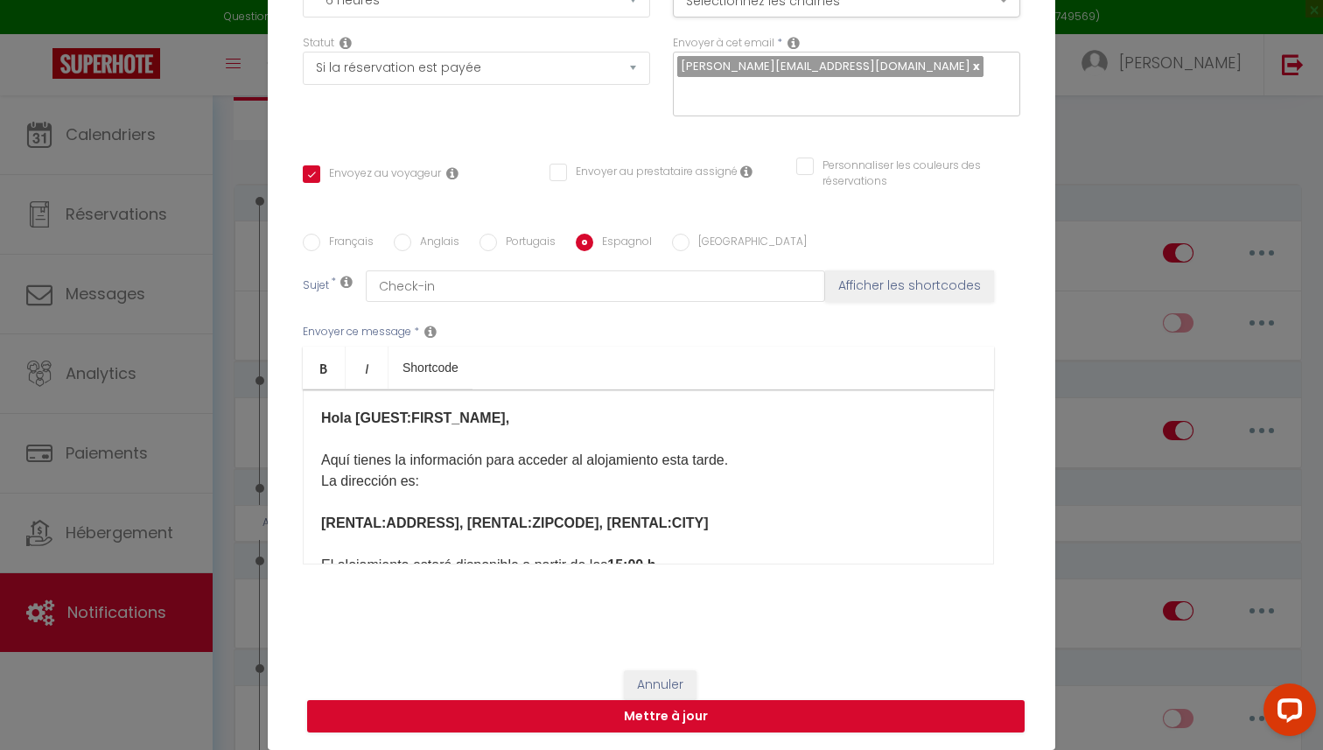
click at [485, 241] on input "Portugais" at bounding box center [487, 242] width 17 height 17
radio input "true"
checkbox input "true"
checkbox input "false"
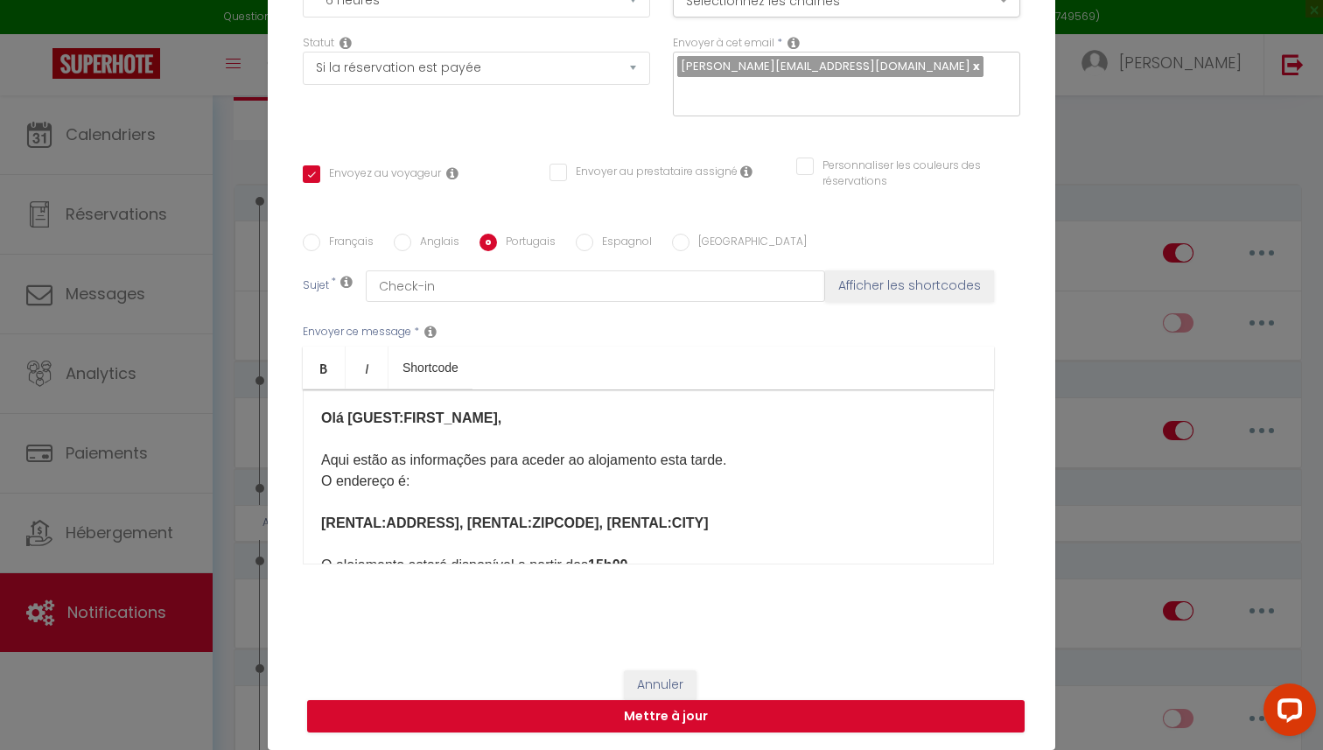
click at [394, 242] on input "Anglais" at bounding box center [402, 242] width 17 height 17
radio input "true"
checkbox input "true"
checkbox input "false"
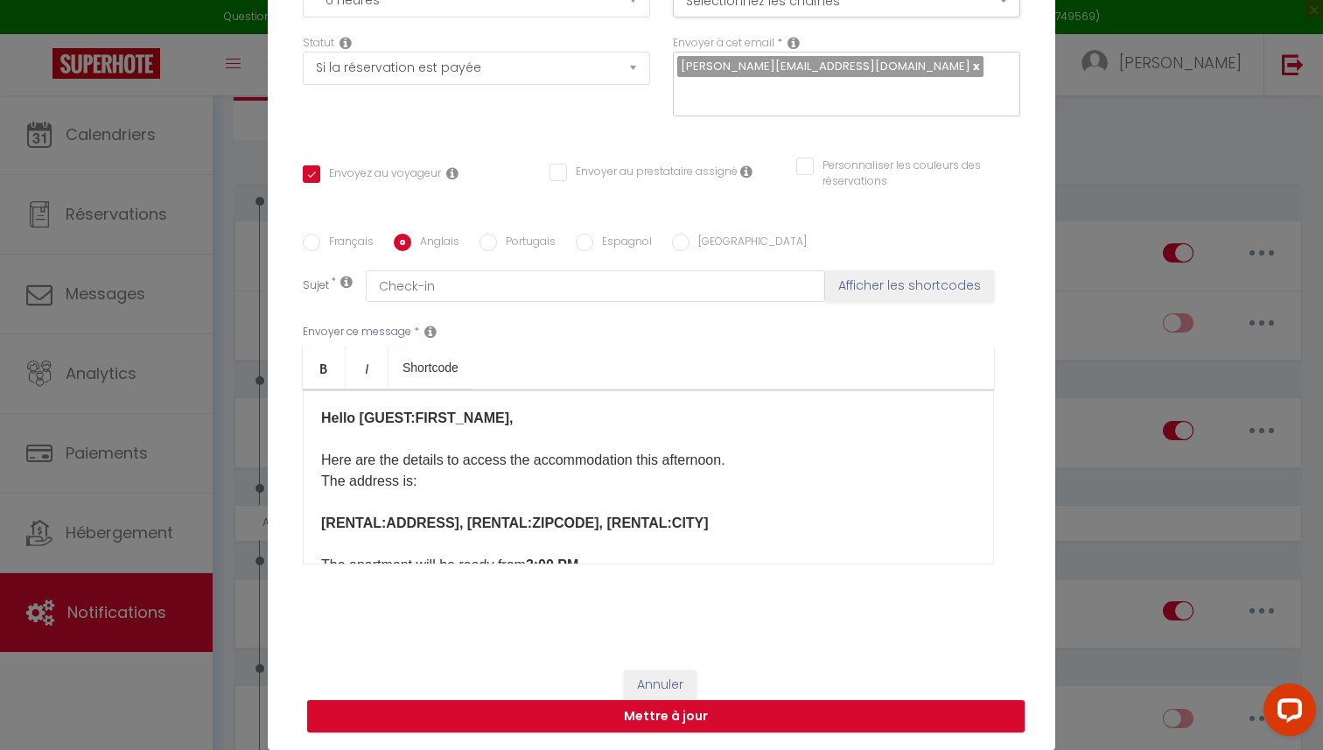
click at [330, 244] on label "Français" at bounding box center [346, 243] width 53 height 19
click at [320, 244] on input "Français" at bounding box center [311, 242] width 17 height 17
radio input "true"
checkbox input "true"
checkbox input "false"
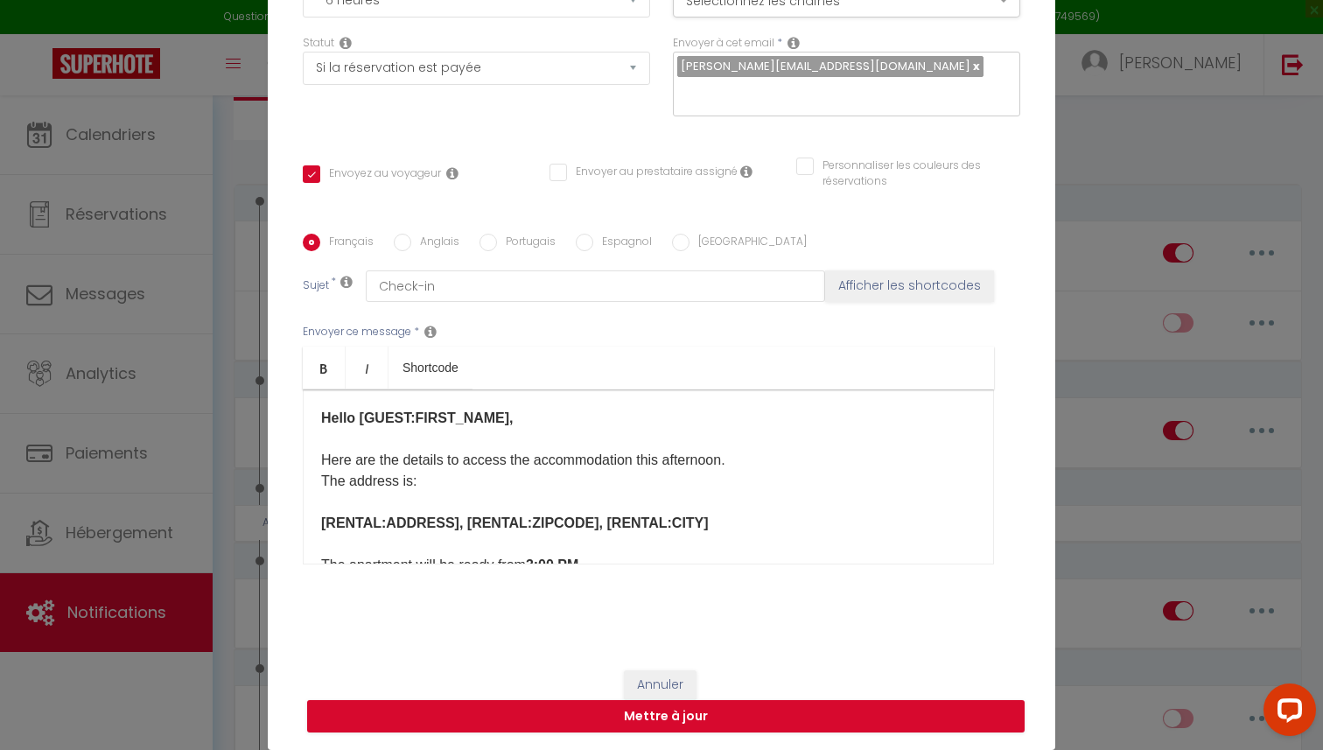
checkbox input "false"
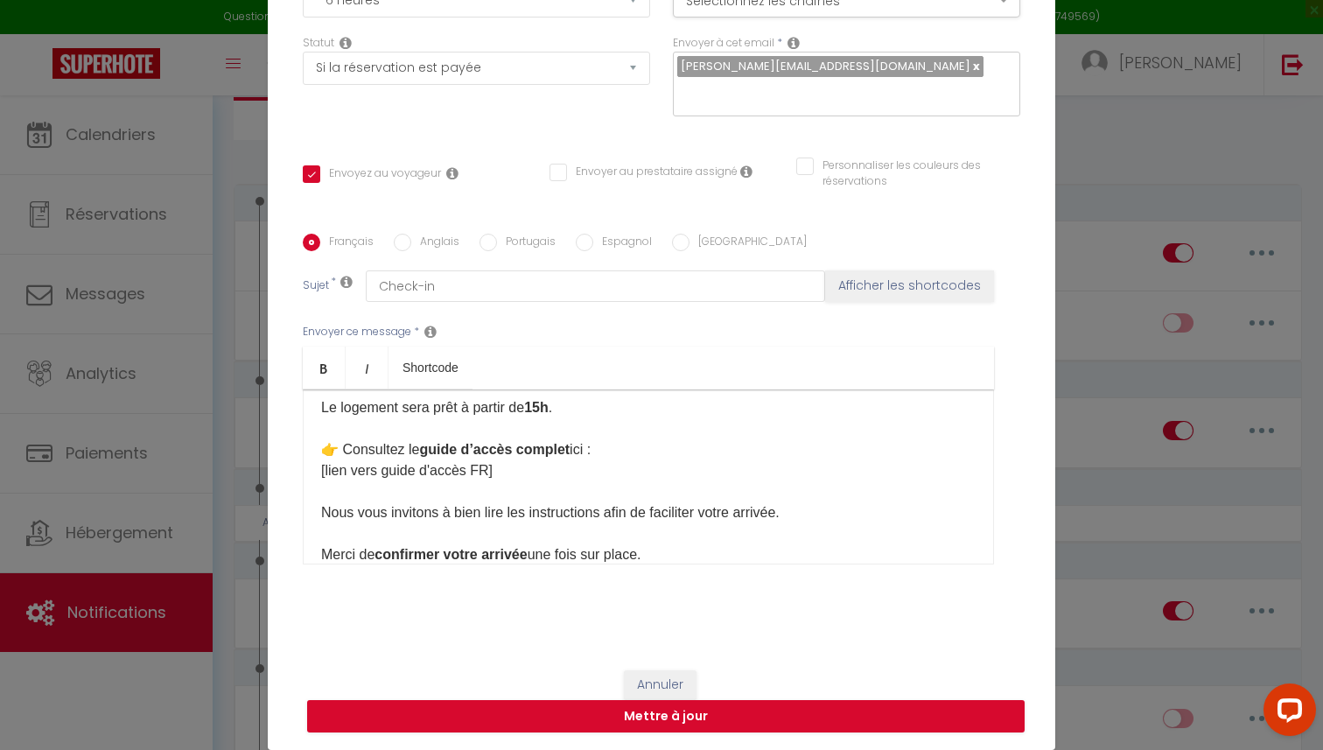
scroll to position [156, 0]
click at [407, 245] on input "Anglais" at bounding box center [402, 242] width 17 height 17
radio input "true"
checkbox input "true"
checkbox input "false"
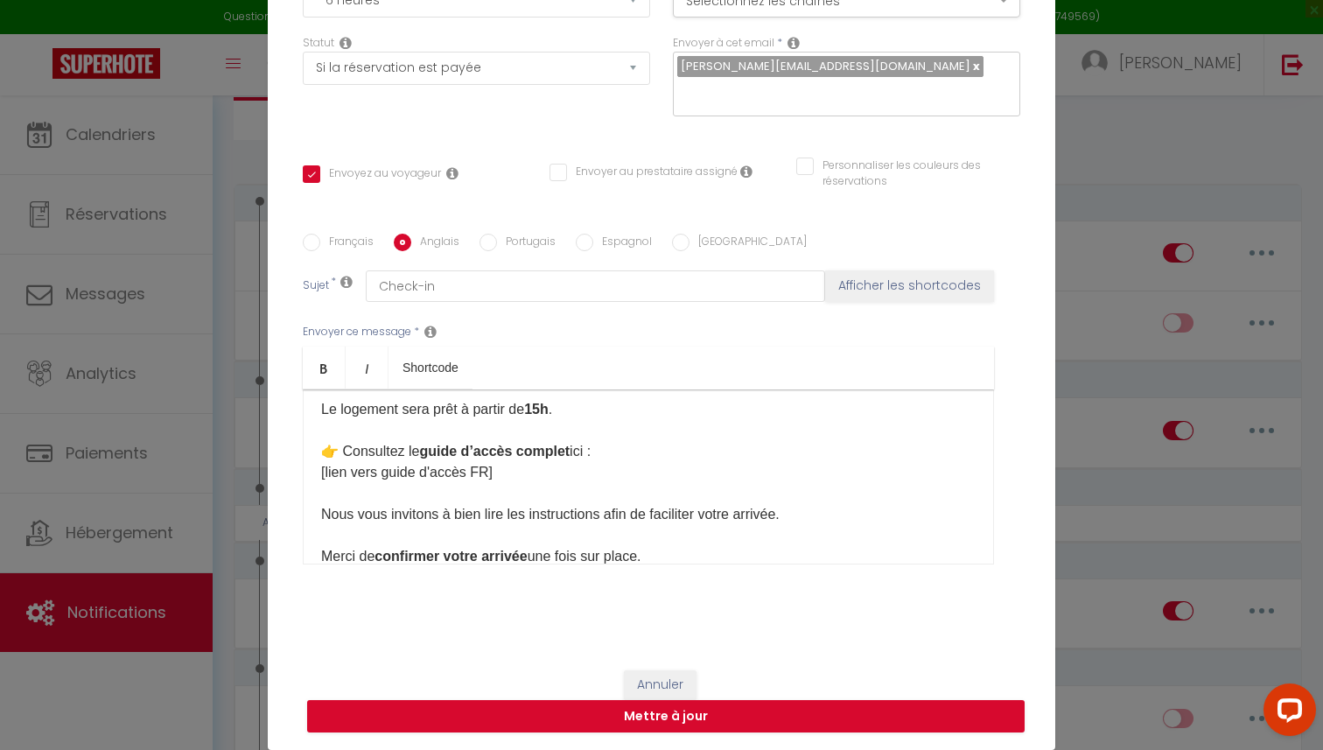
checkbox input "false"
click at [506, 241] on label "Portugais" at bounding box center [526, 243] width 59 height 19
click at [497, 241] on input "Portugais" at bounding box center [487, 242] width 17 height 17
radio input "true"
checkbox input "true"
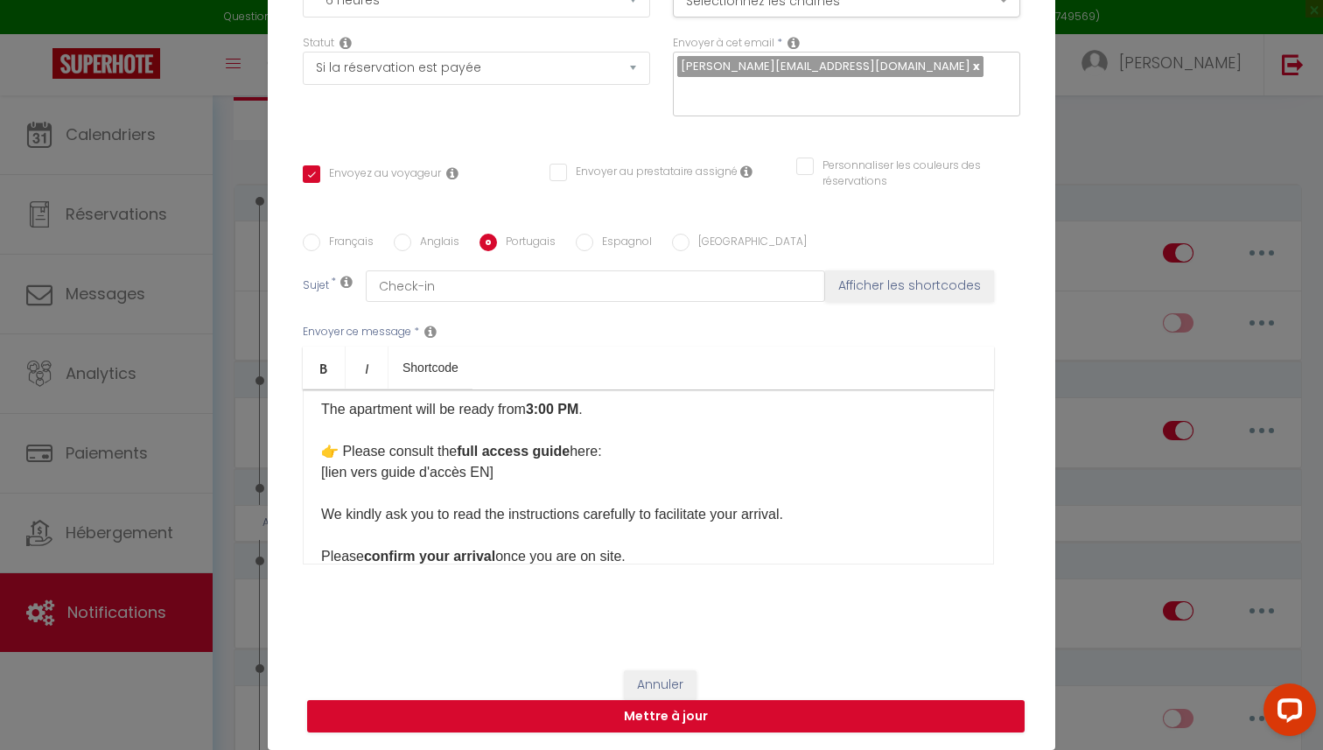
checkbox input "false"
click at [637, 241] on label "Espagnol" at bounding box center [622, 243] width 59 height 19
click at [593, 241] on input "Espagnol" at bounding box center [584, 242] width 17 height 17
radio input "true"
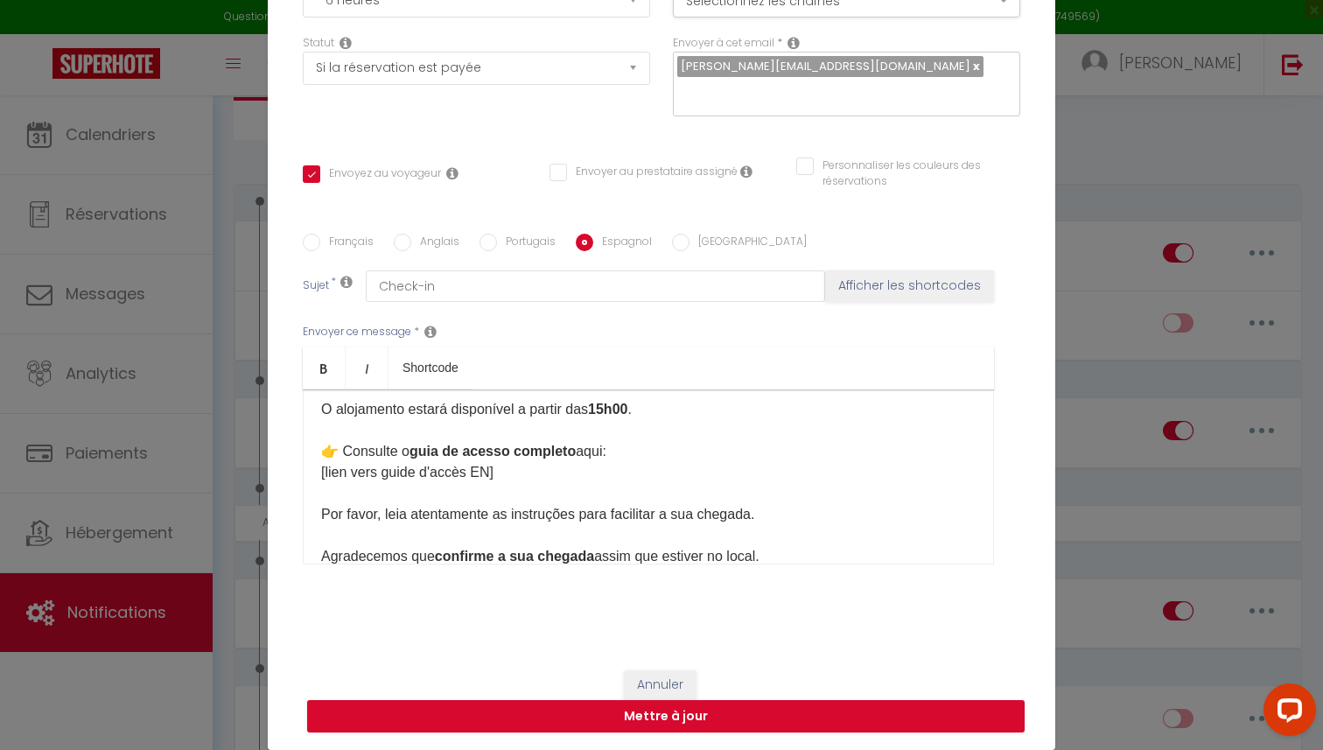
checkbox input "true"
checkbox input "false"
click at [717, 241] on label "Italien" at bounding box center [747, 243] width 117 height 19
click at [689, 241] on input "Italien" at bounding box center [680, 242] width 17 height 17
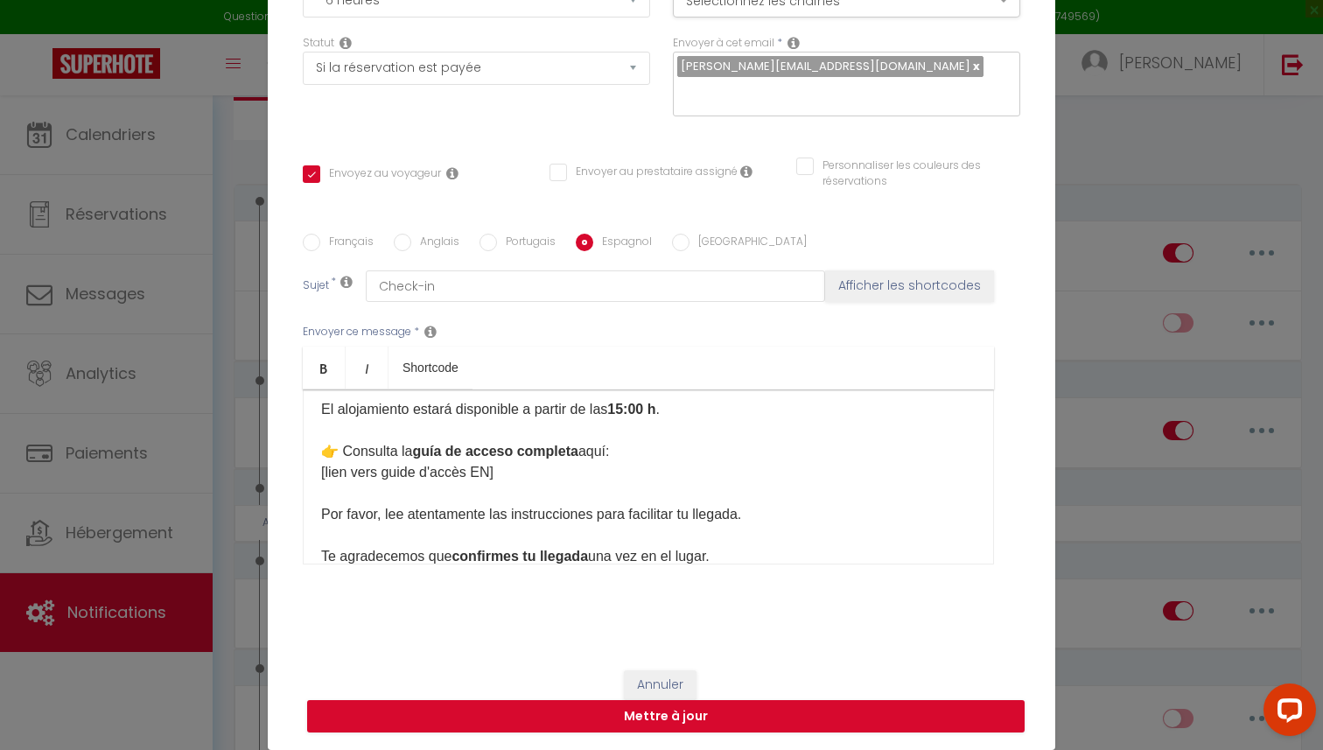
radio input "true"
checkbox input "true"
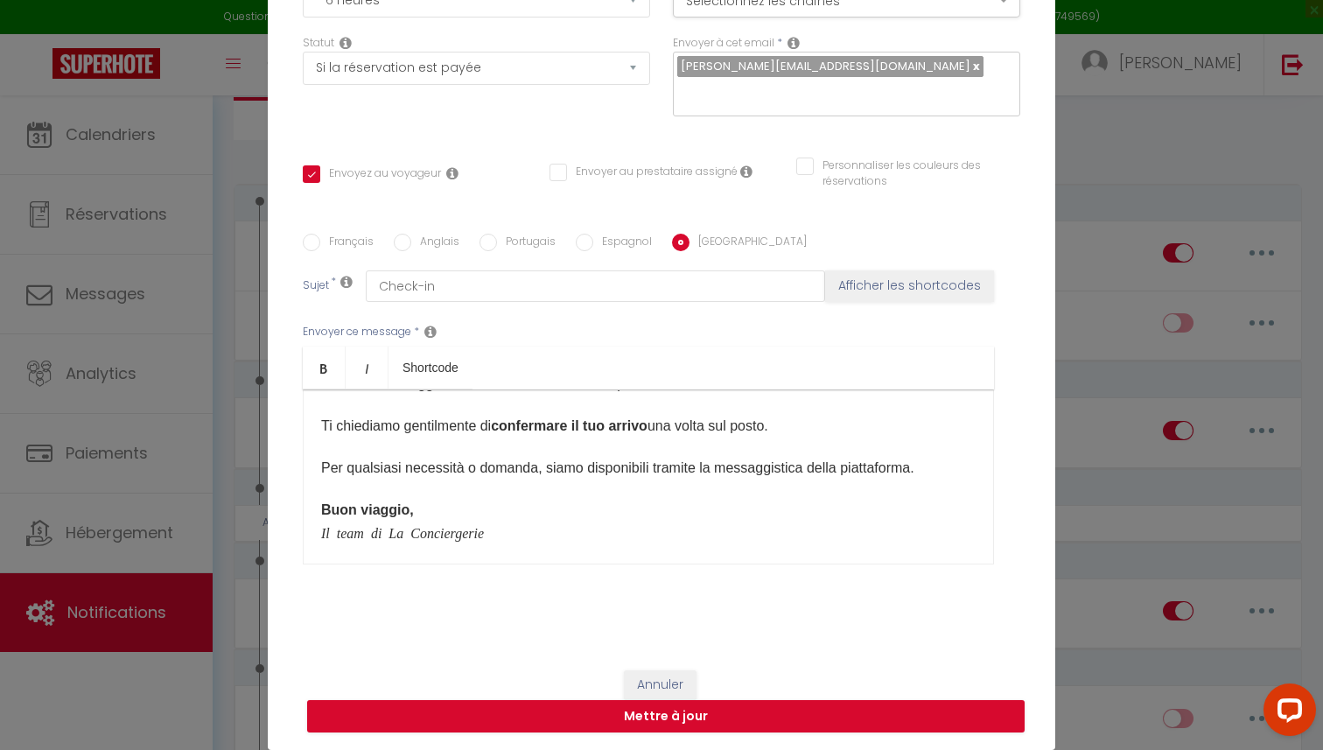
scroll to position [299, 0]
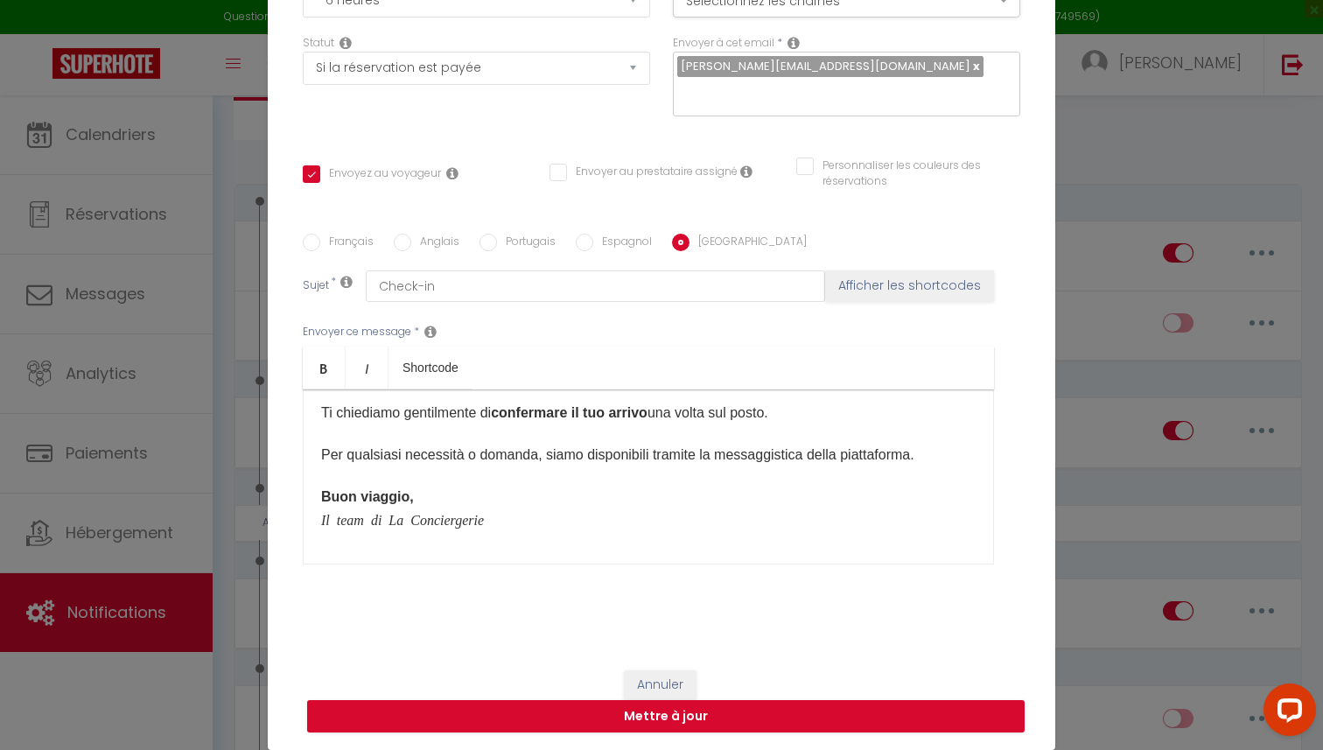
click at [585, 234] on input "Espagnol" at bounding box center [584, 242] width 17 height 17
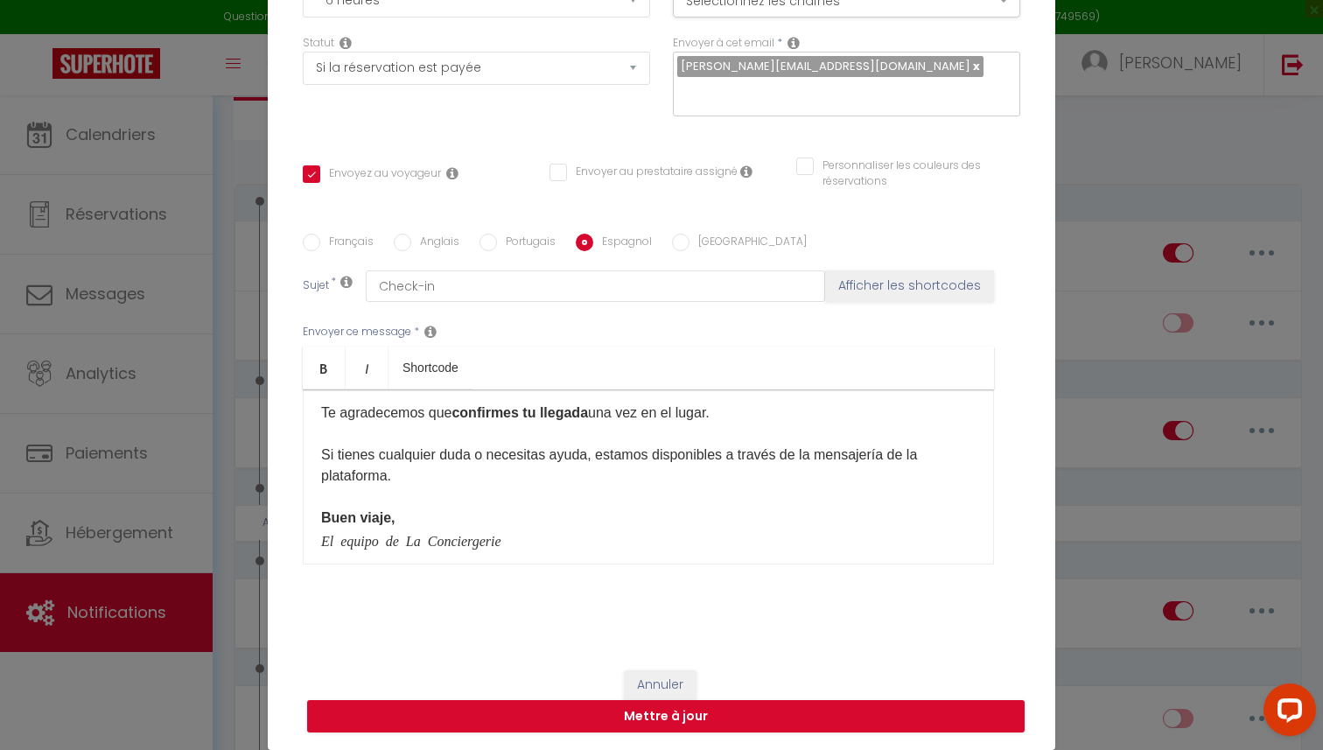
click at [498, 241] on label "Portugais" at bounding box center [526, 243] width 59 height 19
click at [497, 241] on input "Portugais" at bounding box center [487, 242] width 17 height 17
click at [420, 242] on label "Anglais" at bounding box center [435, 243] width 48 height 19
click at [411, 242] on input "Anglais" at bounding box center [402, 242] width 17 height 17
click at [335, 242] on label "Français" at bounding box center [346, 243] width 53 height 19
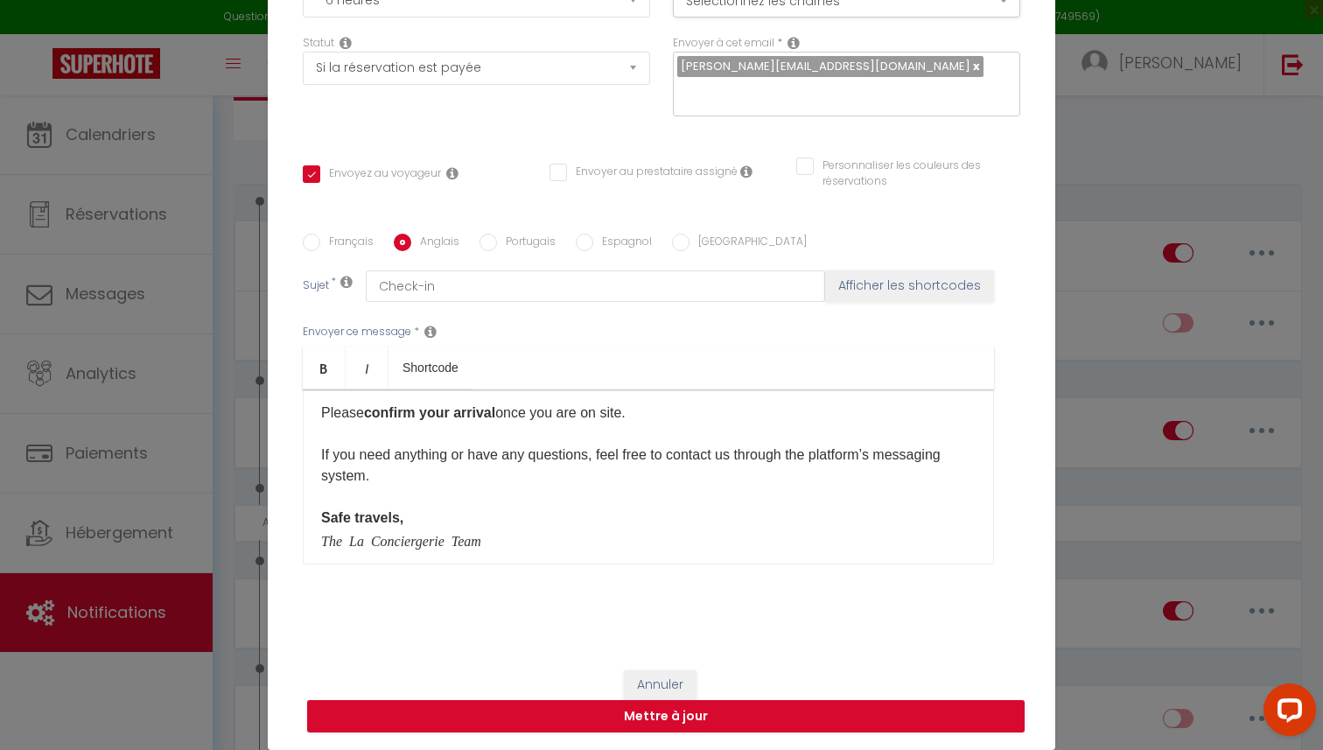
click at [320, 242] on input "Français" at bounding box center [311, 242] width 17 height 17
click at [524, 717] on button "Mettre à jour" at bounding box center [665, 716] width 717 height 33
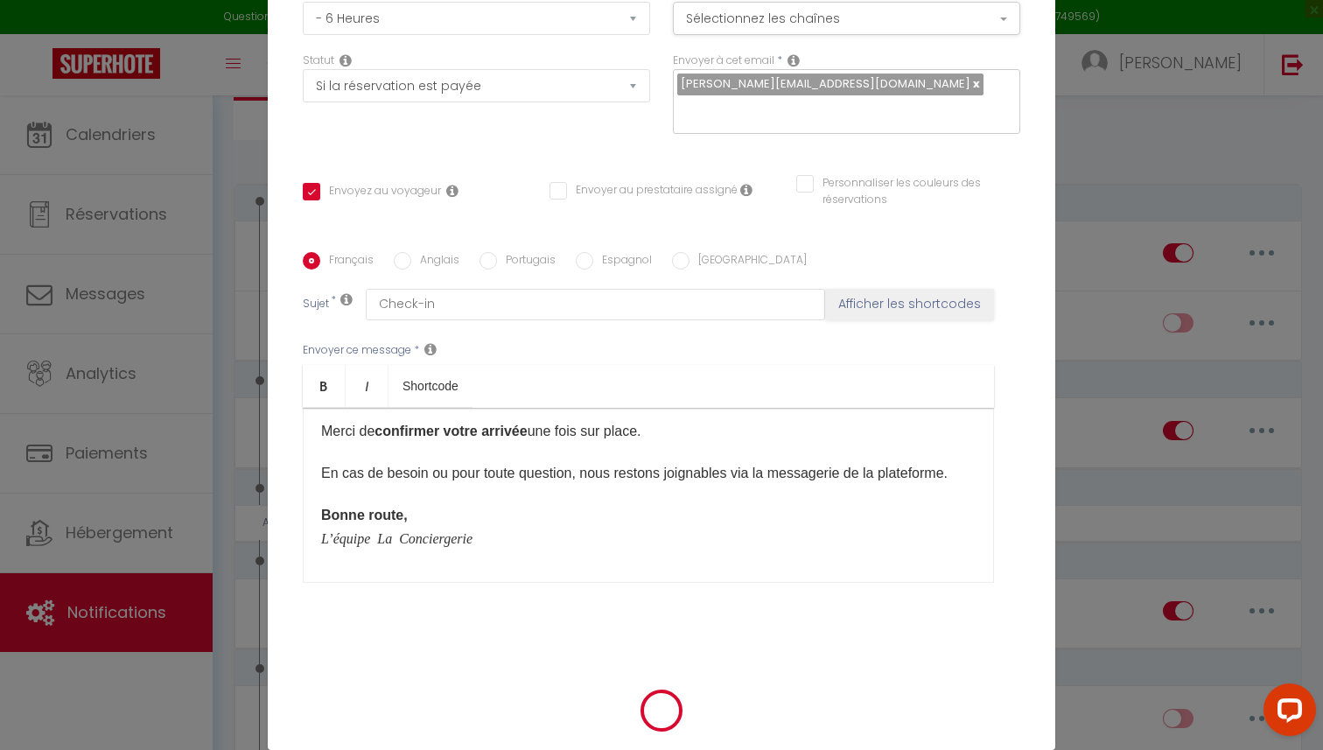
scroll to position [156, 0]
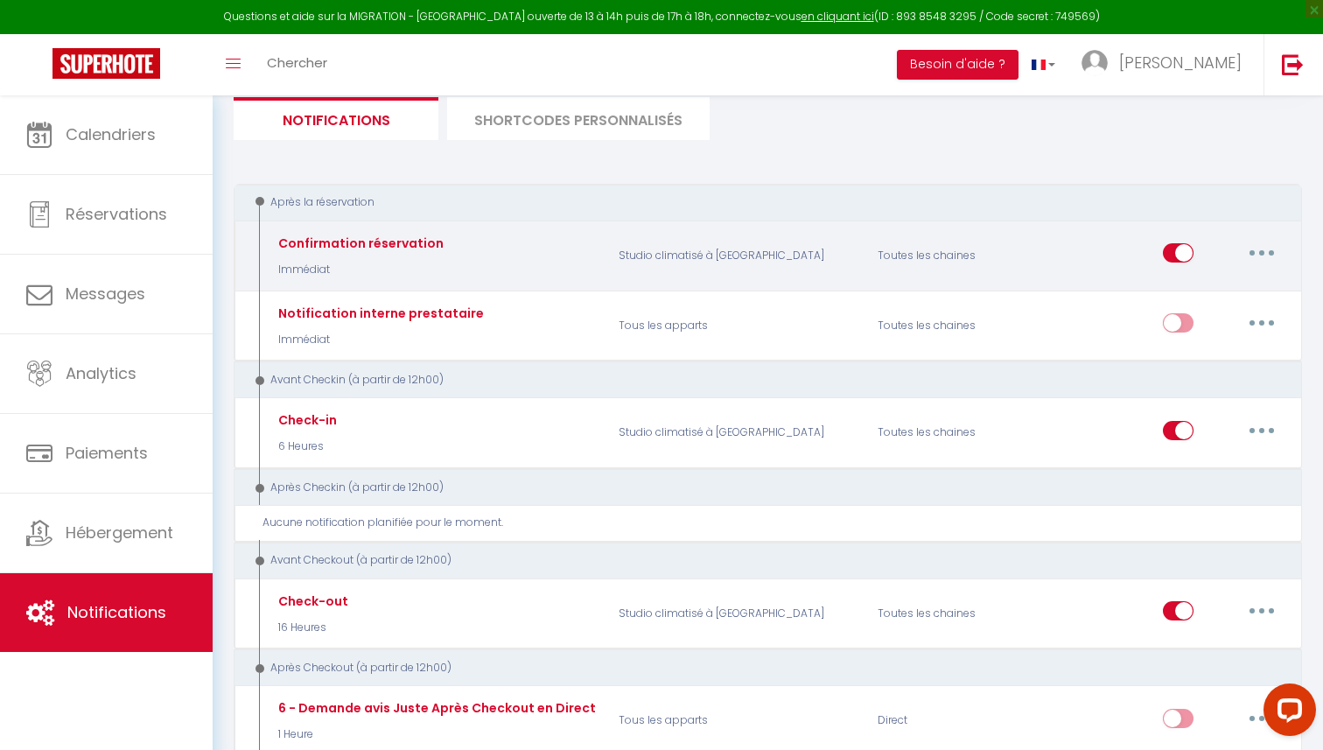
click at [1260, 250] on icon "button" at bounding box center [1261, 252] width 5 height 5
click at [1218, 292] on link "Editer" at bounding box center [1215, 293] width 129 height 30
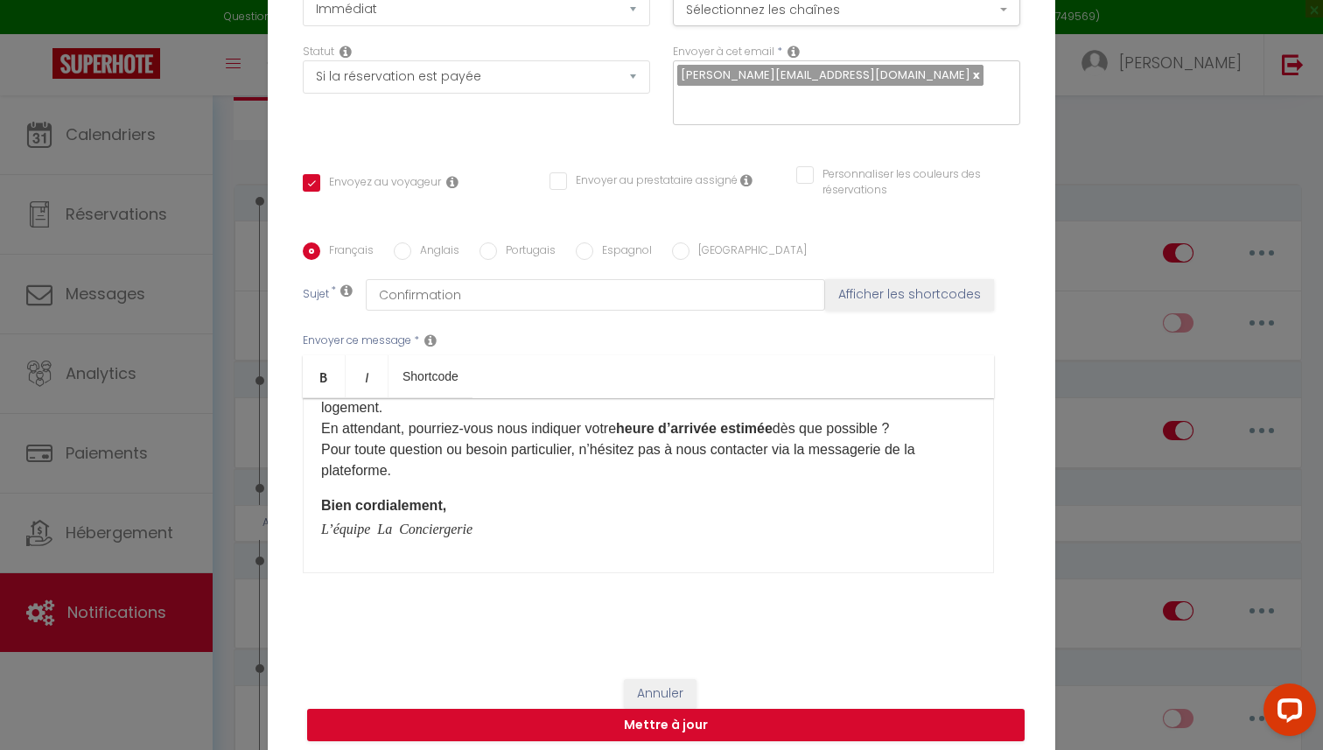
scroll to position [0, 0]
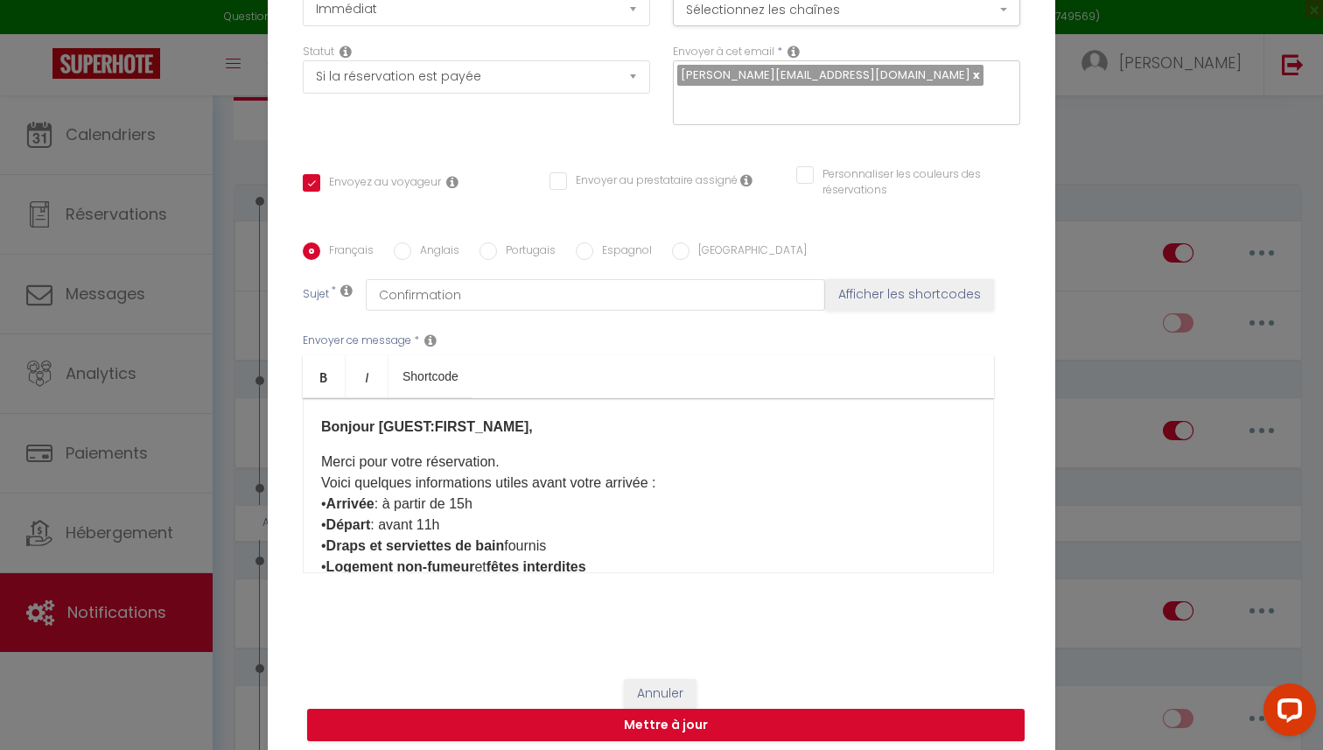
click at [319, 460] on div "Bonjour [GUEST:FIRST_NAME], Merci pour votre réservation. Voici quelques inform…" at bounding box center [648, 485] width 691 height 175
click at [313, 507] on div "Bonjour [GUEST:FIRST_NAME], Merci pour votre réservation. Voici quelques inform…" at bounding box center [648, 485] width 691 height 175
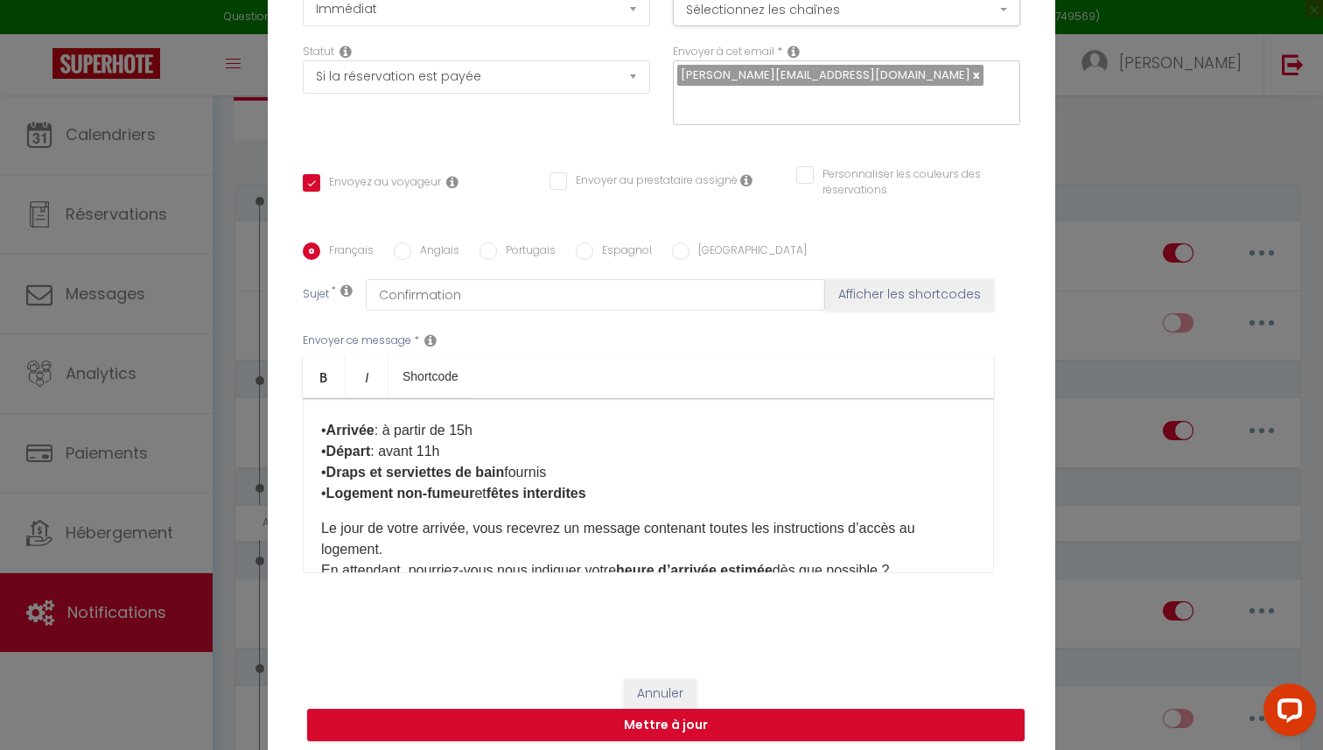
scroll to position [97, 0]
click at [318, 528] on div "Bonjour [GUEST:FIRST_NAME], Merci pour votre réservation. Voici quelques inform…" at bounding box center [648, 485] width 691 height 175
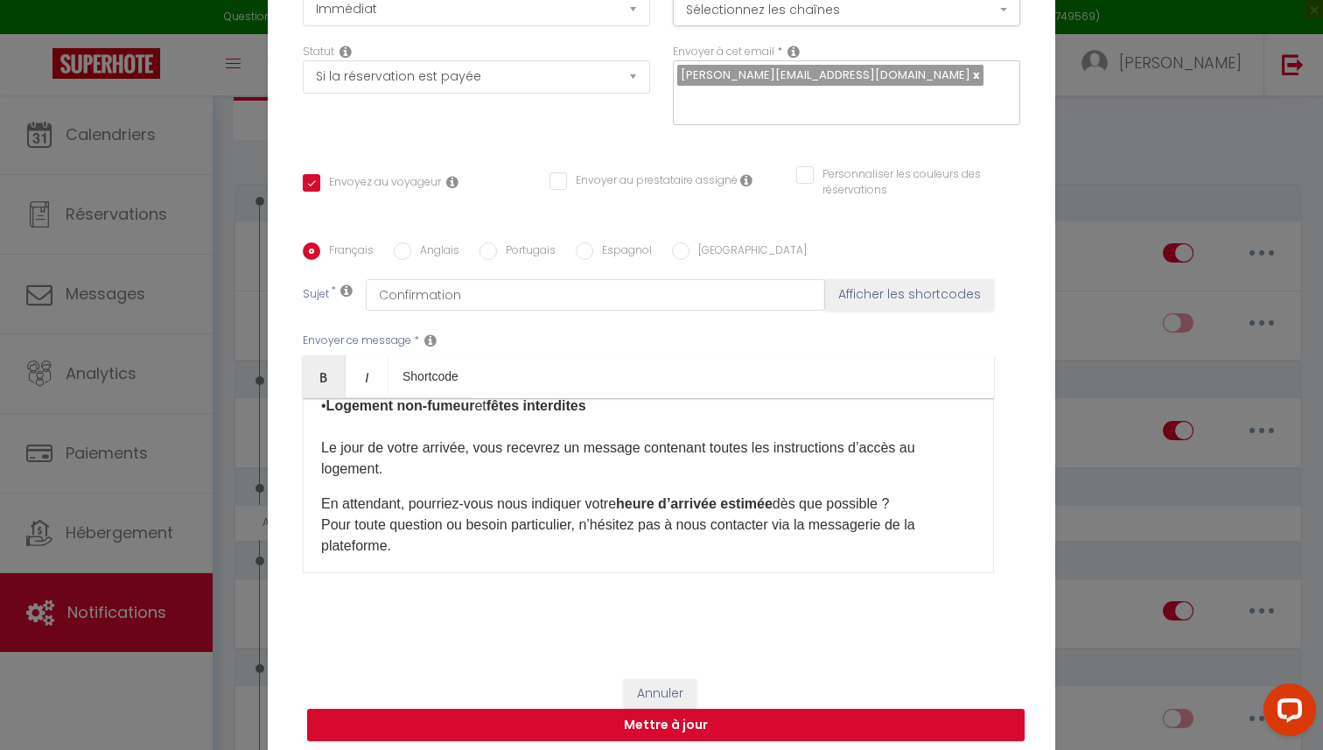
scroll to position [199, 0]
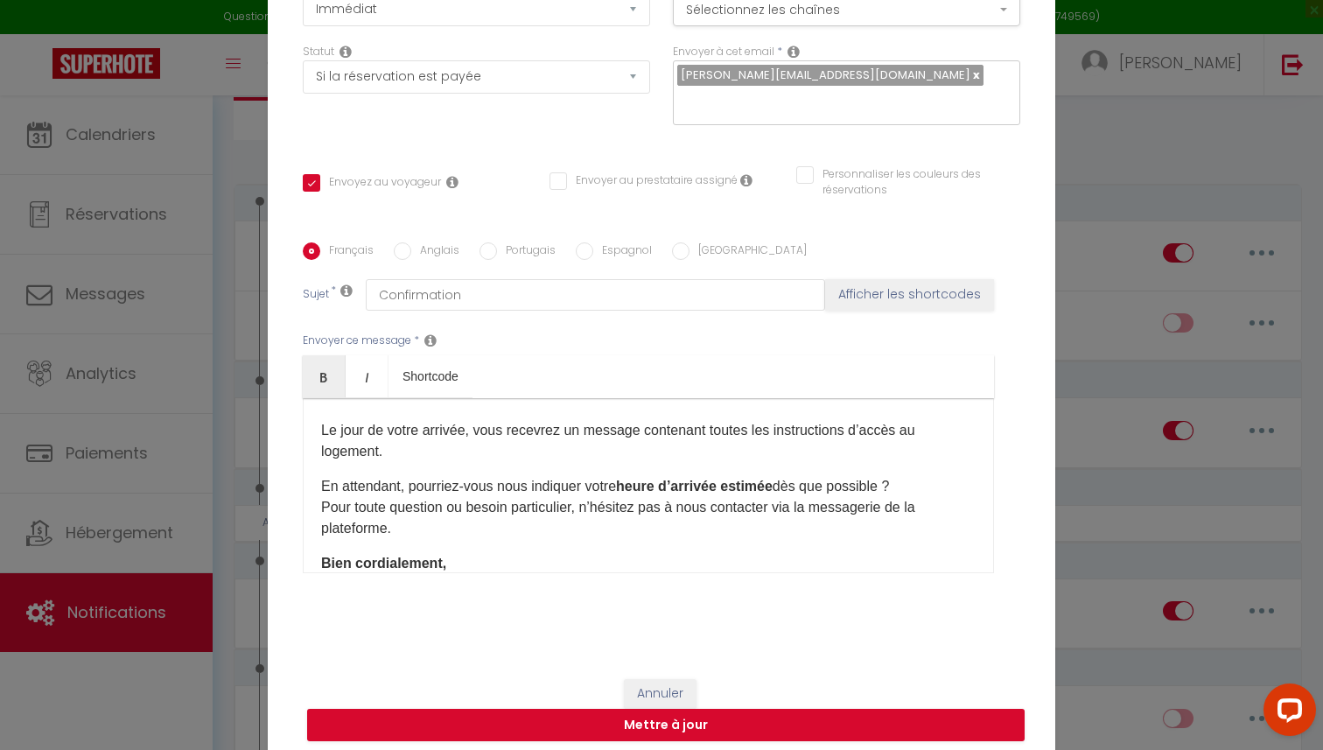
click at [309, 488] on div "Bonjour [GUEST:FIRST_NAME], Merci pour votre réservation. Voici quelques inform…" at bounding box center [648, 485] width 691 height 175
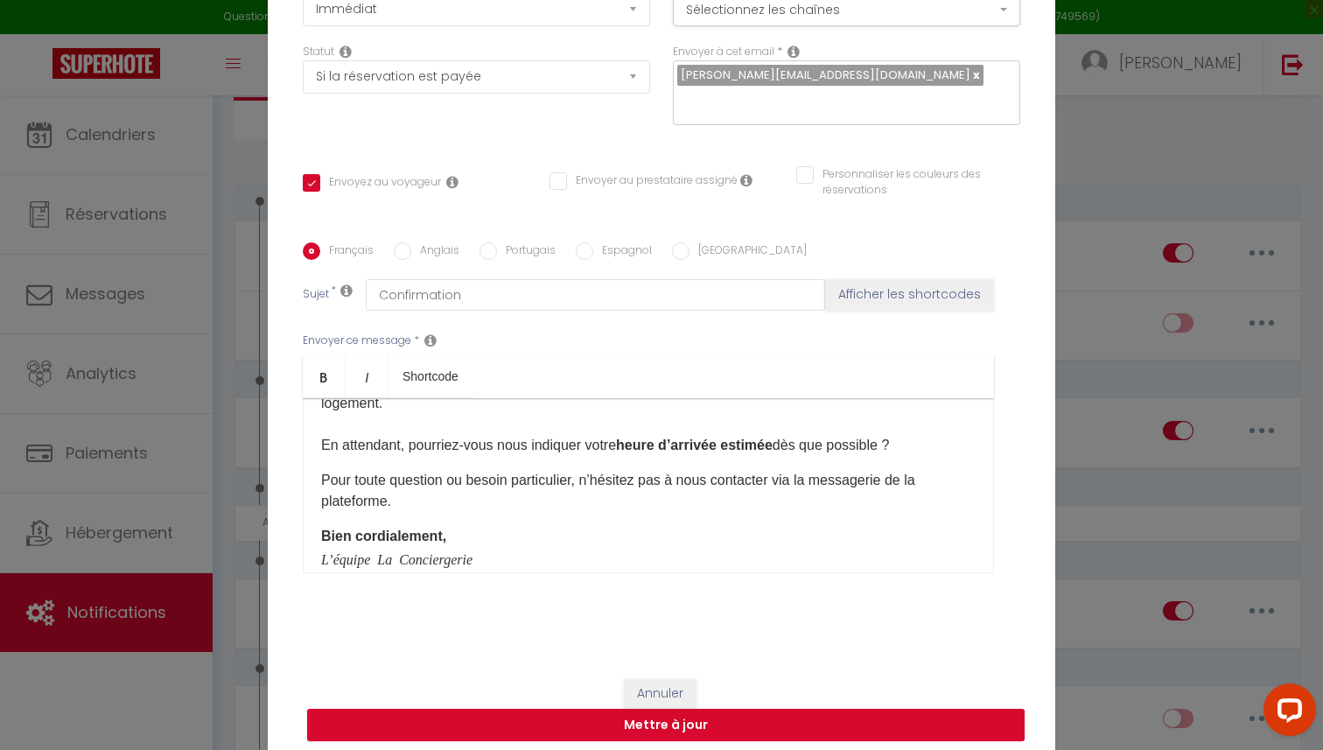
click at [313, 482] on div "Bonjour [GUEST:FIRST_NAME], Merci pour votre réservation. Voici quelques inform…" at bounding box center [648, 485] width 691 height 175
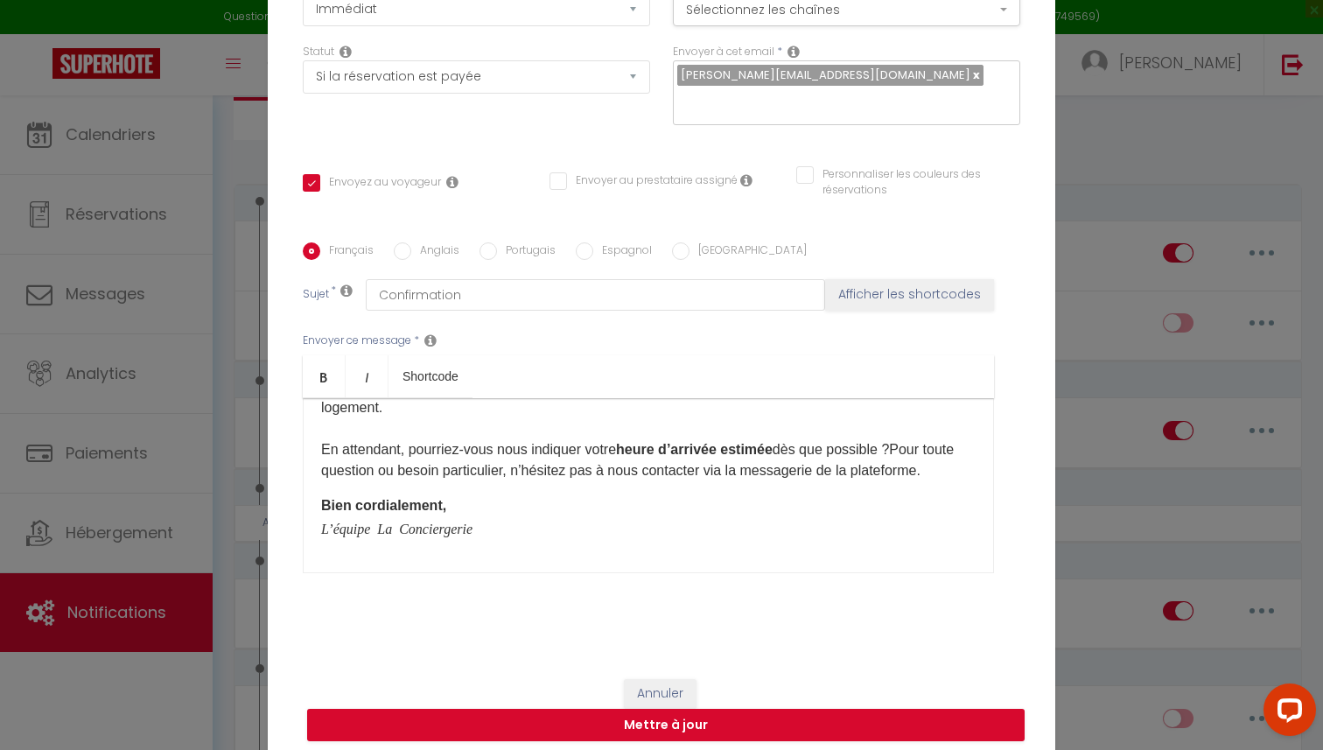
scroll to position [248, 0]
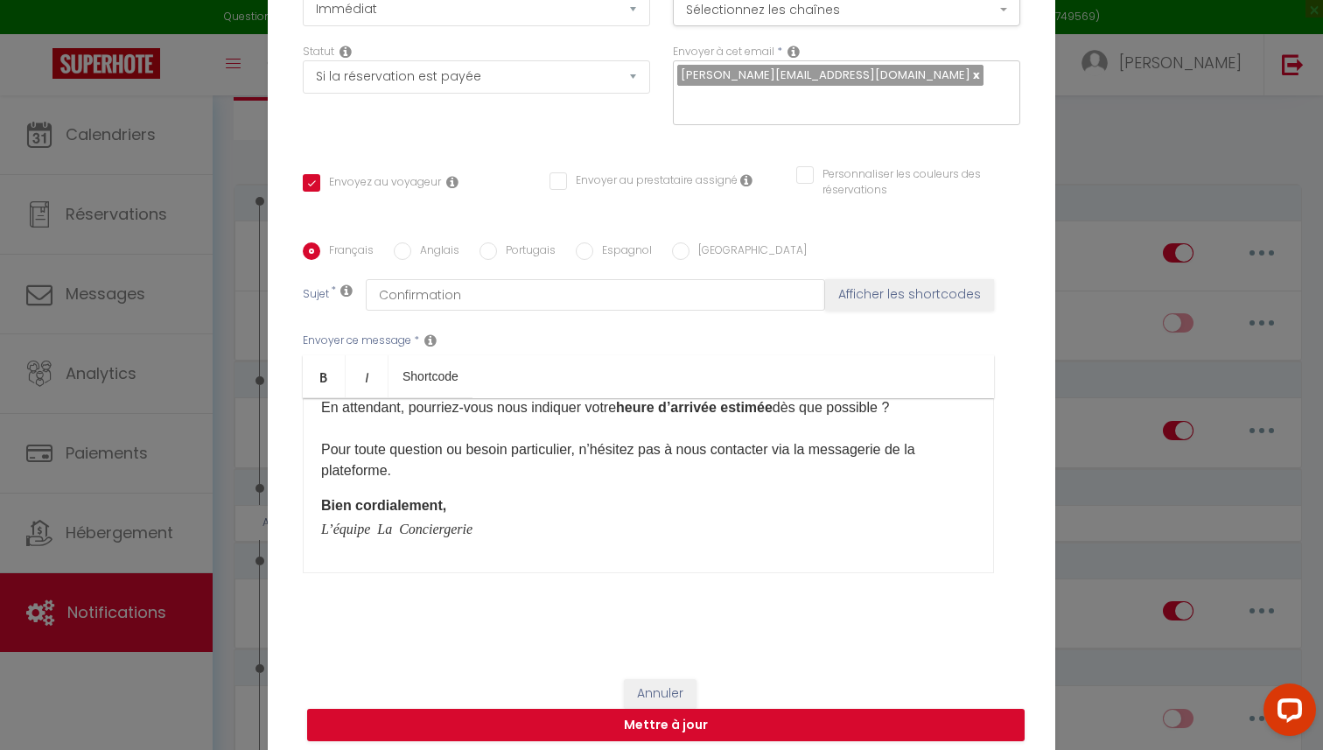
click at [313, 507] on div "Bonjour [GUEST:FIRST_NAME], Merci pour votre réservation. Voici quelques inform…" at bounding box center [648, 485] width 691 height 175
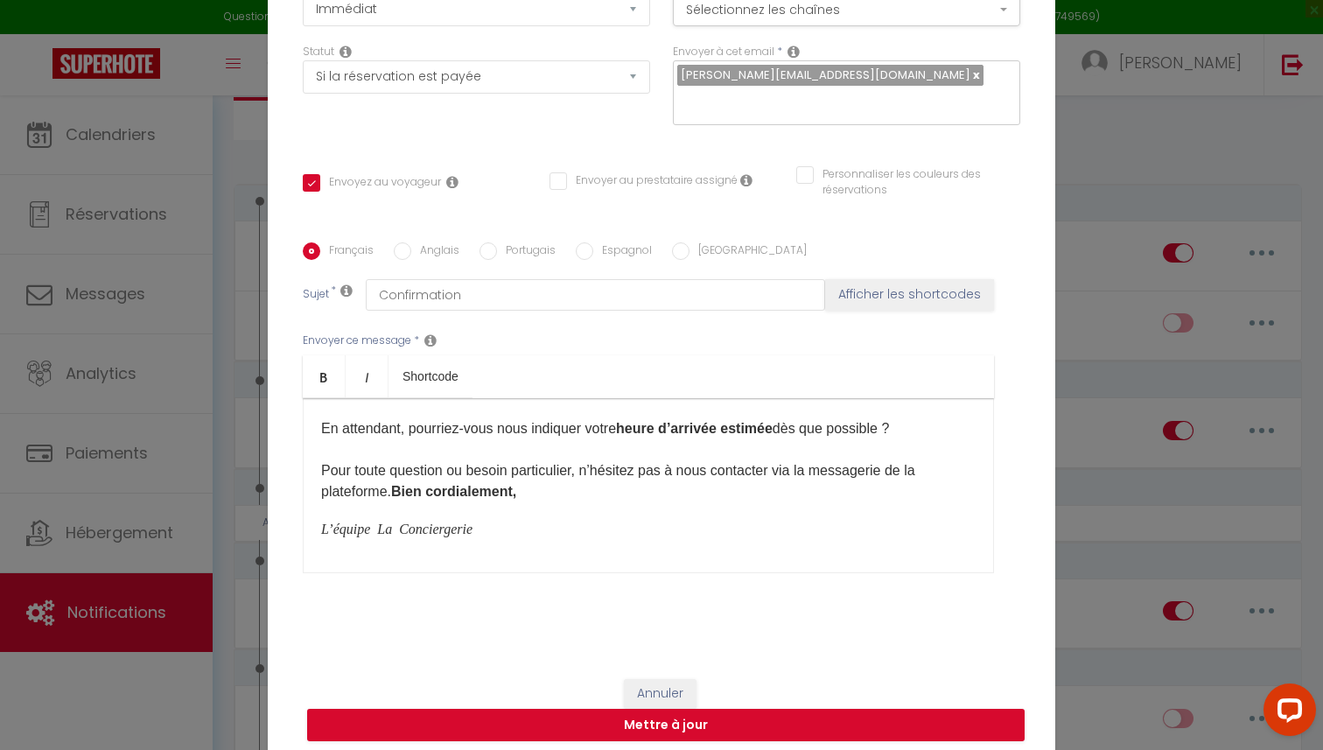
scroll to position [285, 0]
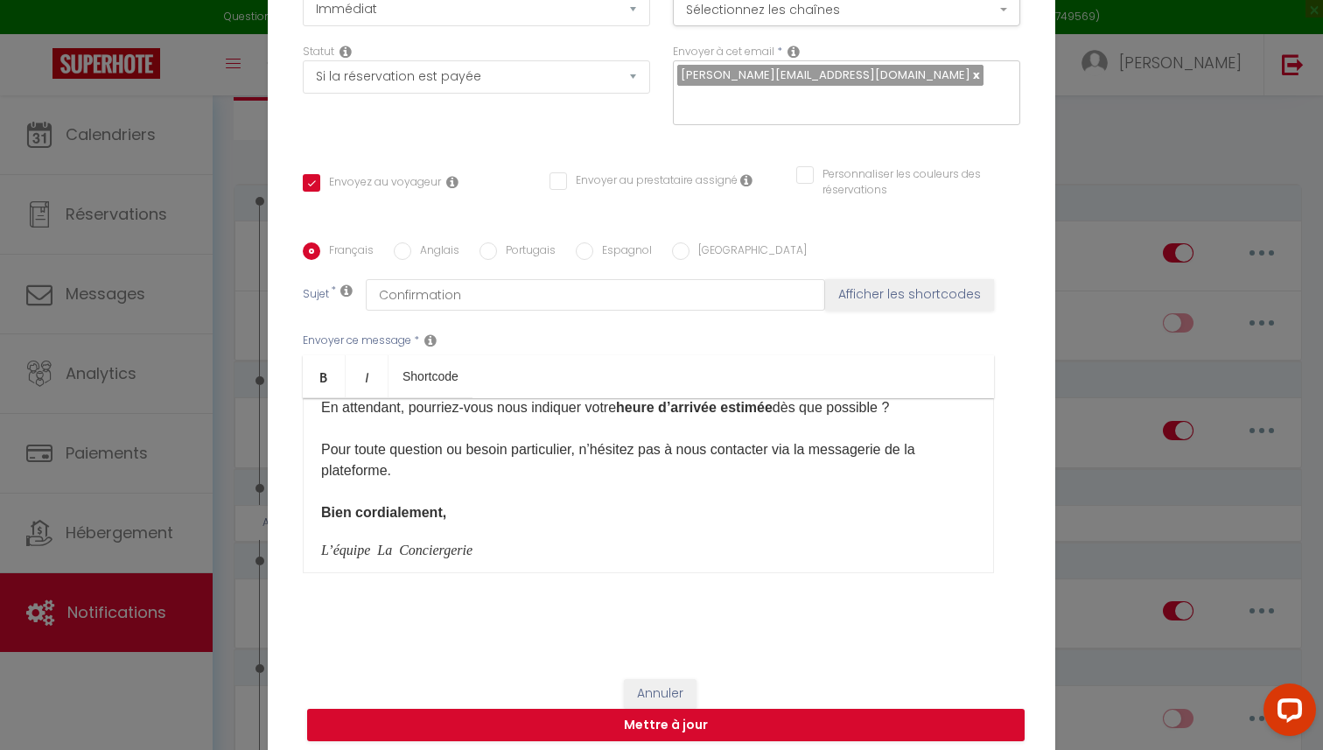
click at [314, 548] on div "Bonjour [GUEST:FIRST_NAME], Merci pour votre réservation. Voici quelques inform…" at bounding box center [648, 485] width 691 height 175
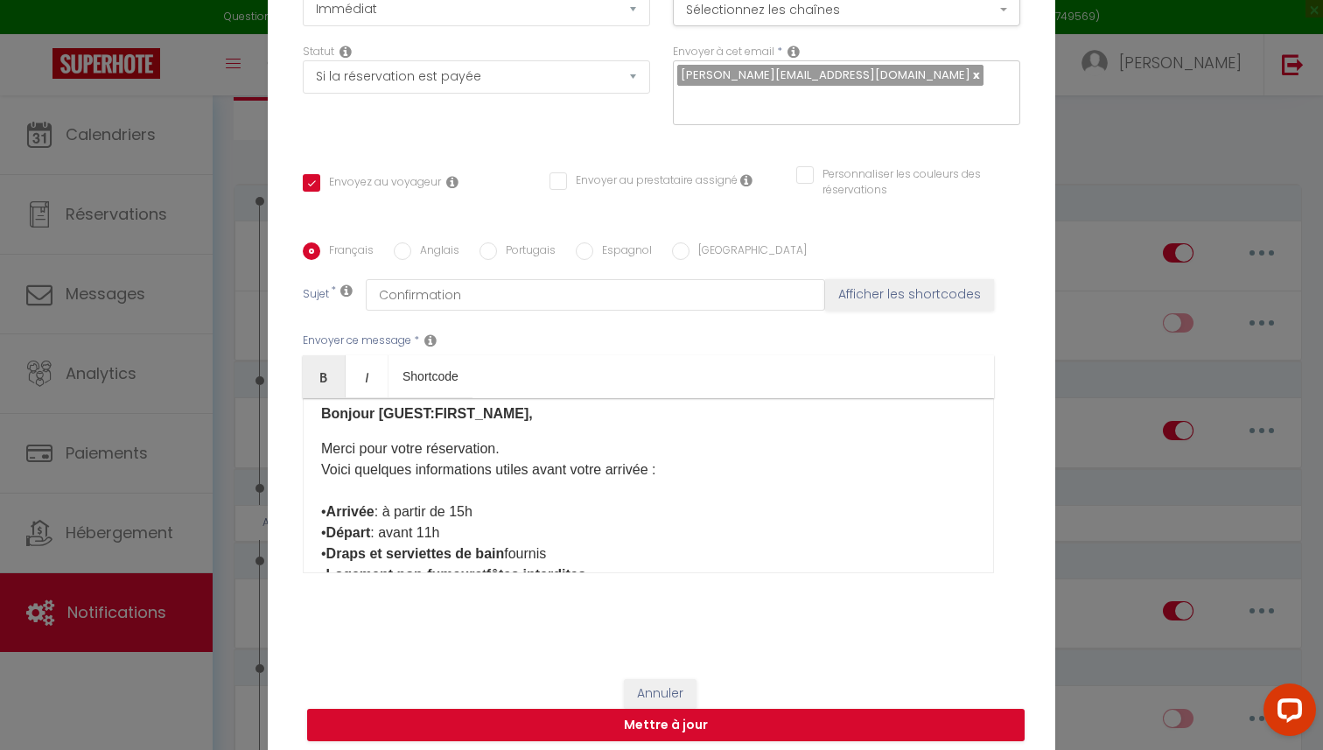
scroll to position [0, 0]
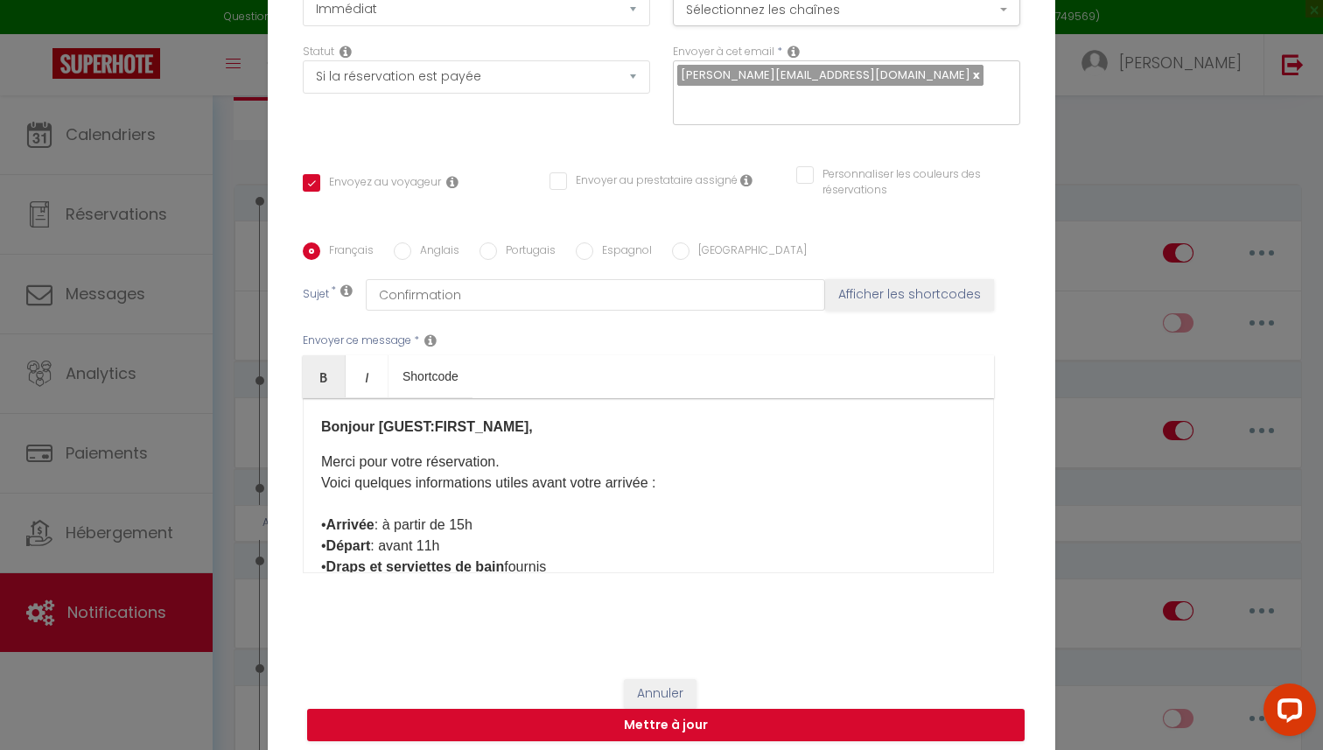
click at [401, 254] on input "Anglais" at bounding box center [402, 250] width 17 height 17
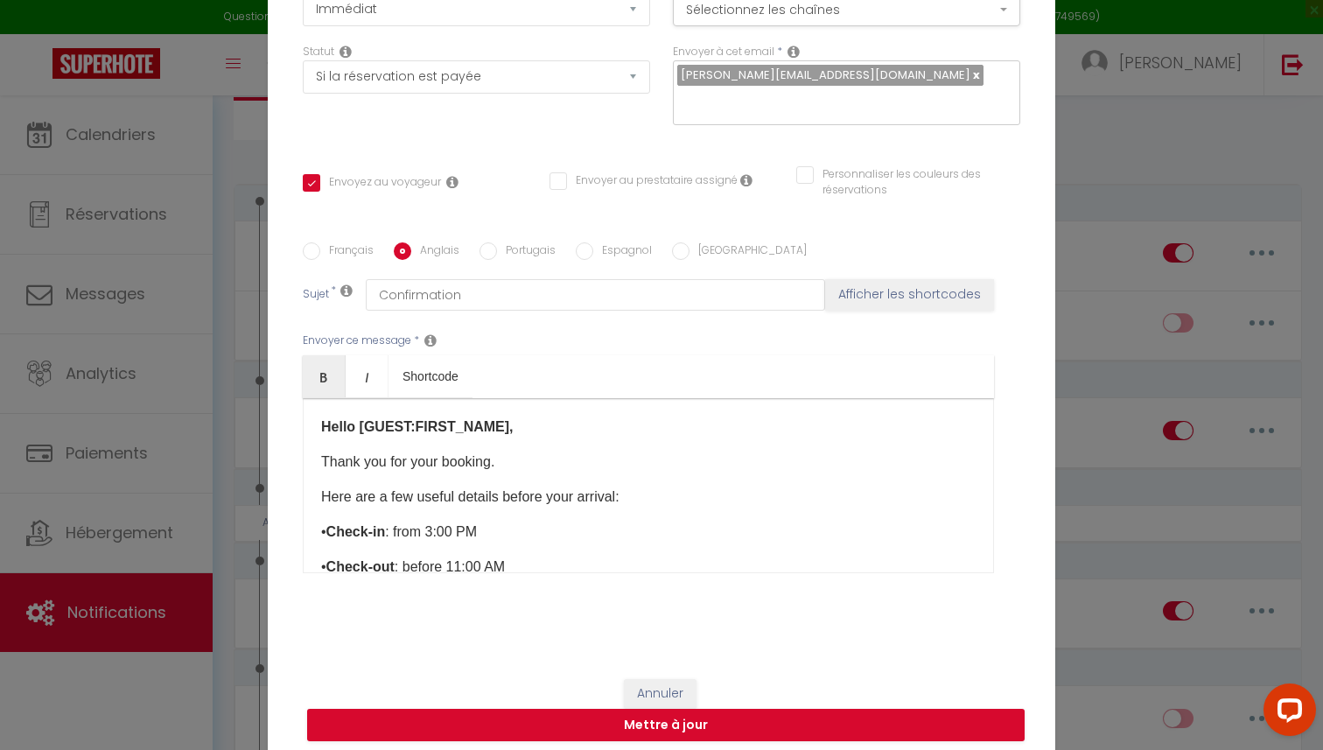
click at [318, 500] on div "Hello [GUEST:FIRST_NAME], Thank you for your booking. Here are a few useful det…" at bounding box center [648, 485] width 691 height 175
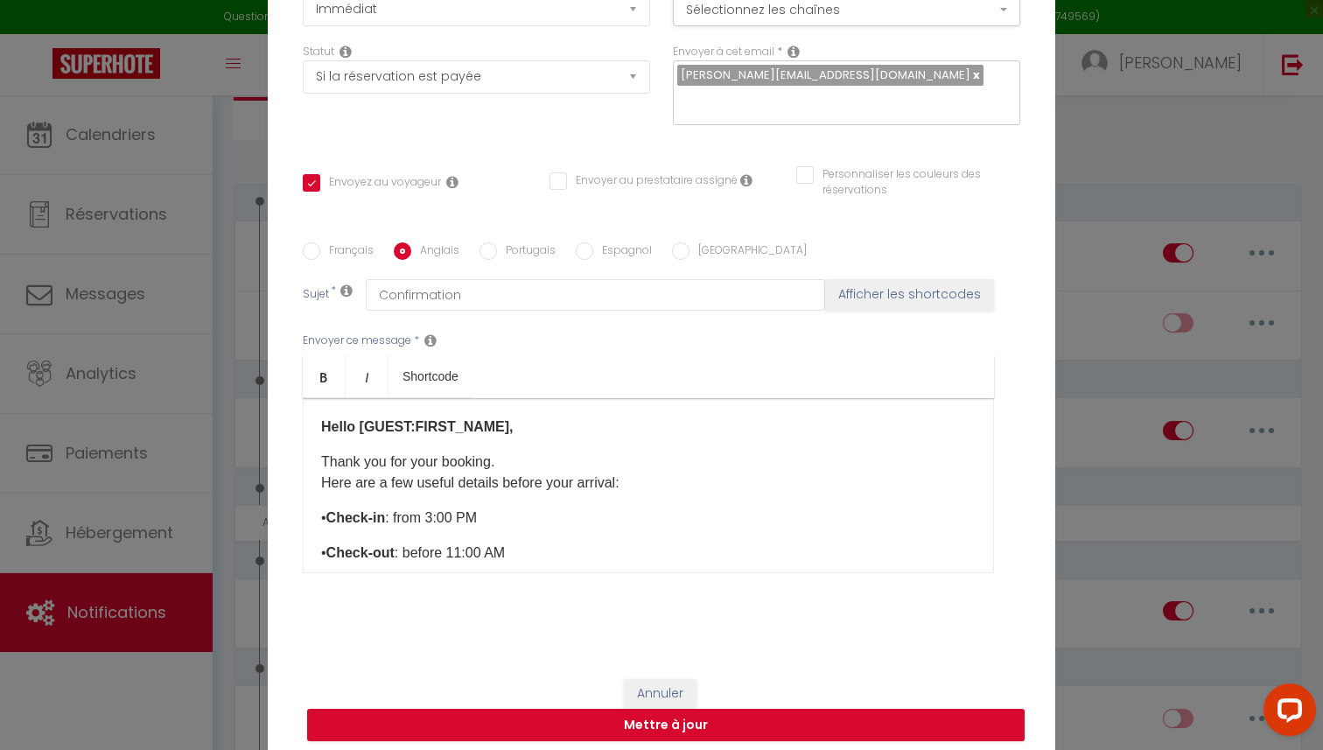
scroll to position [38, 0]
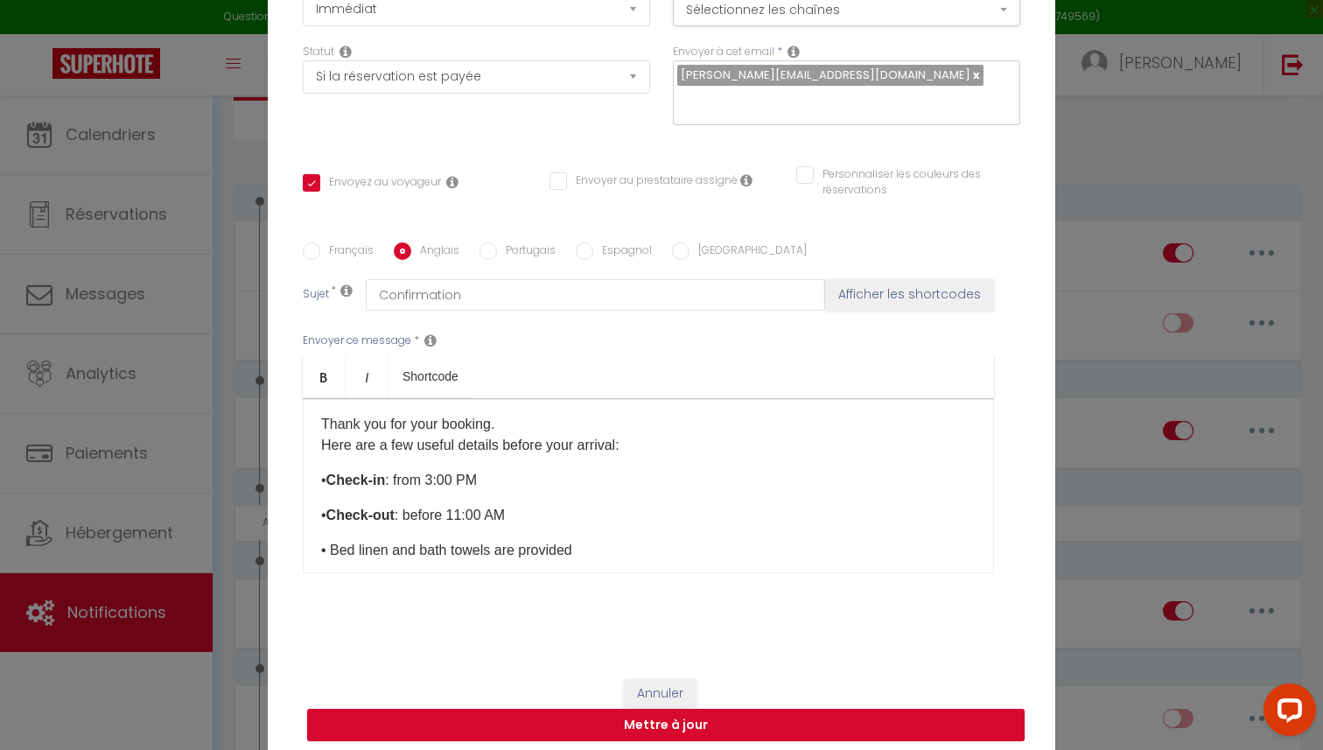
click at [315, 484] on div "Hello [GUEST:FIRST_NAME], Thank you for your booking. Here are a few useful det…" at bounding box center [648, 485] width 691 height 175
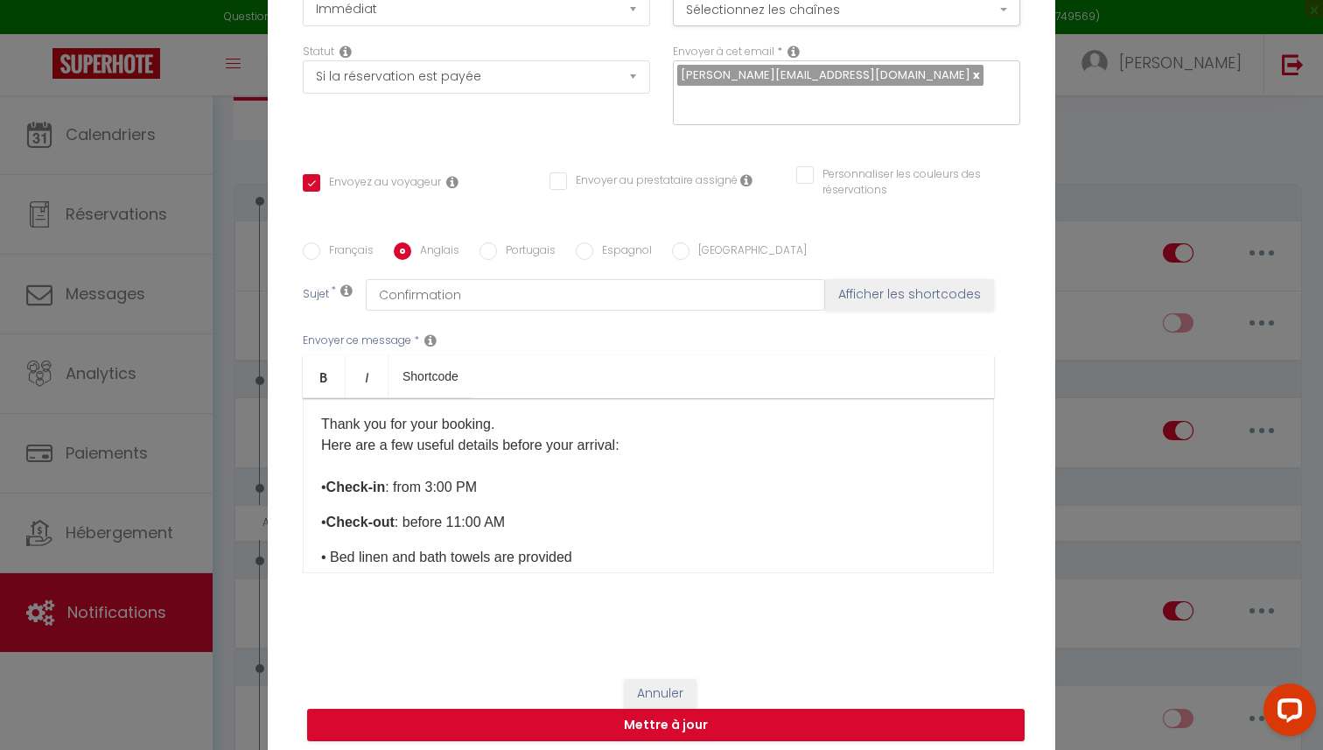
click at [315, 522] on div "Hello [GUEST:FIRST_NAME], Thank you for your booking. Here are a few useful det…" at bounding box center [648, 485] width 691 height 175
click at [311, 545] on div "Hello [GUEST:FIRST_NAME], Thank you for your booking. Here are a few useful det…" at bounding box center [648, 485] width 691 height 175
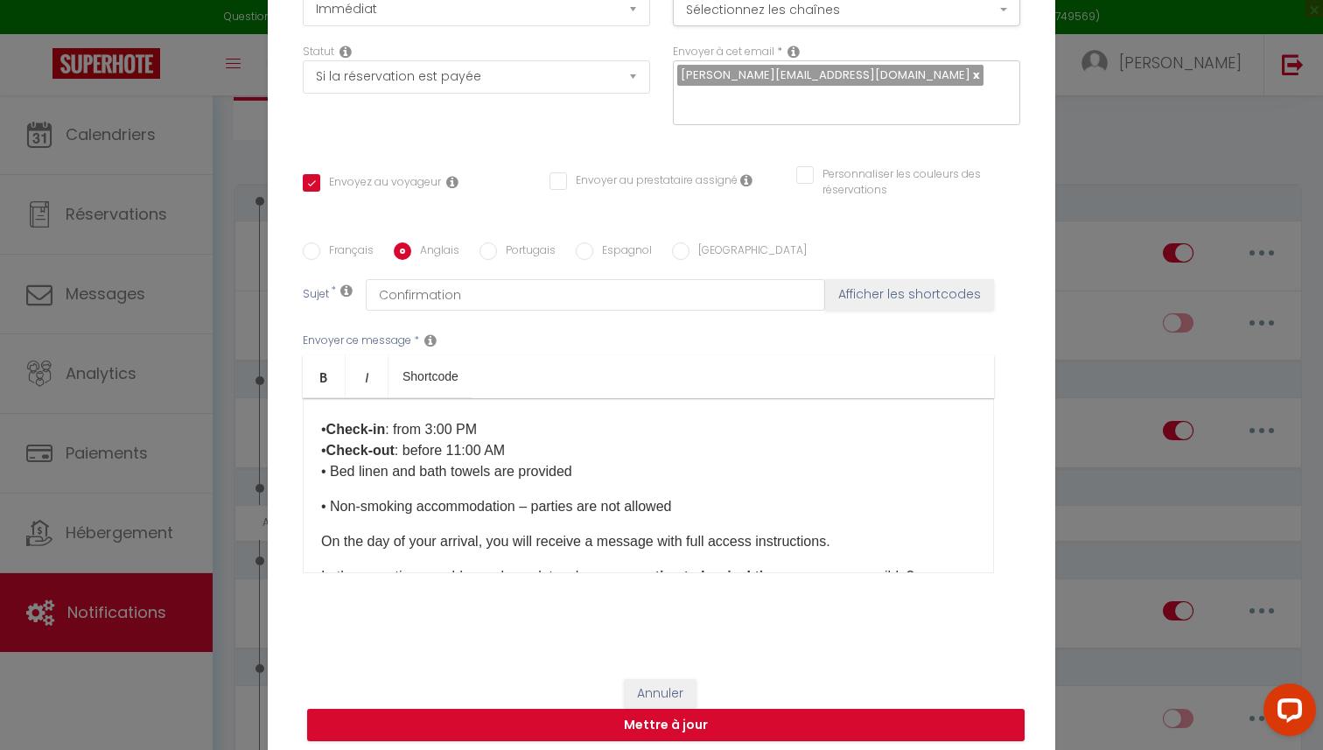
scroll to position [97, 0]
click at [310, 507] on div "Hello [GUEST:FIRST_NAME], Thank you for your booking. Here are a few useful det…" at bounding box center [648, 485] width 691 height 175
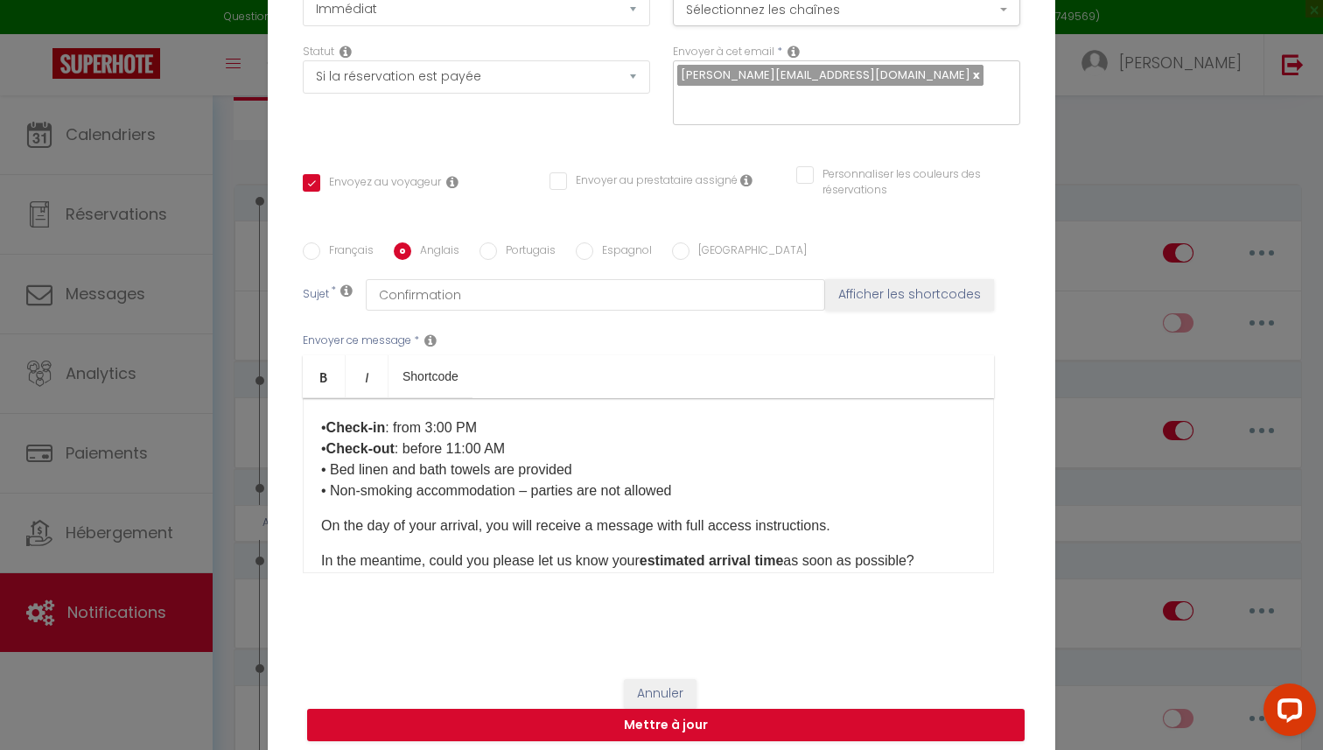
scroll to position [139, 0]
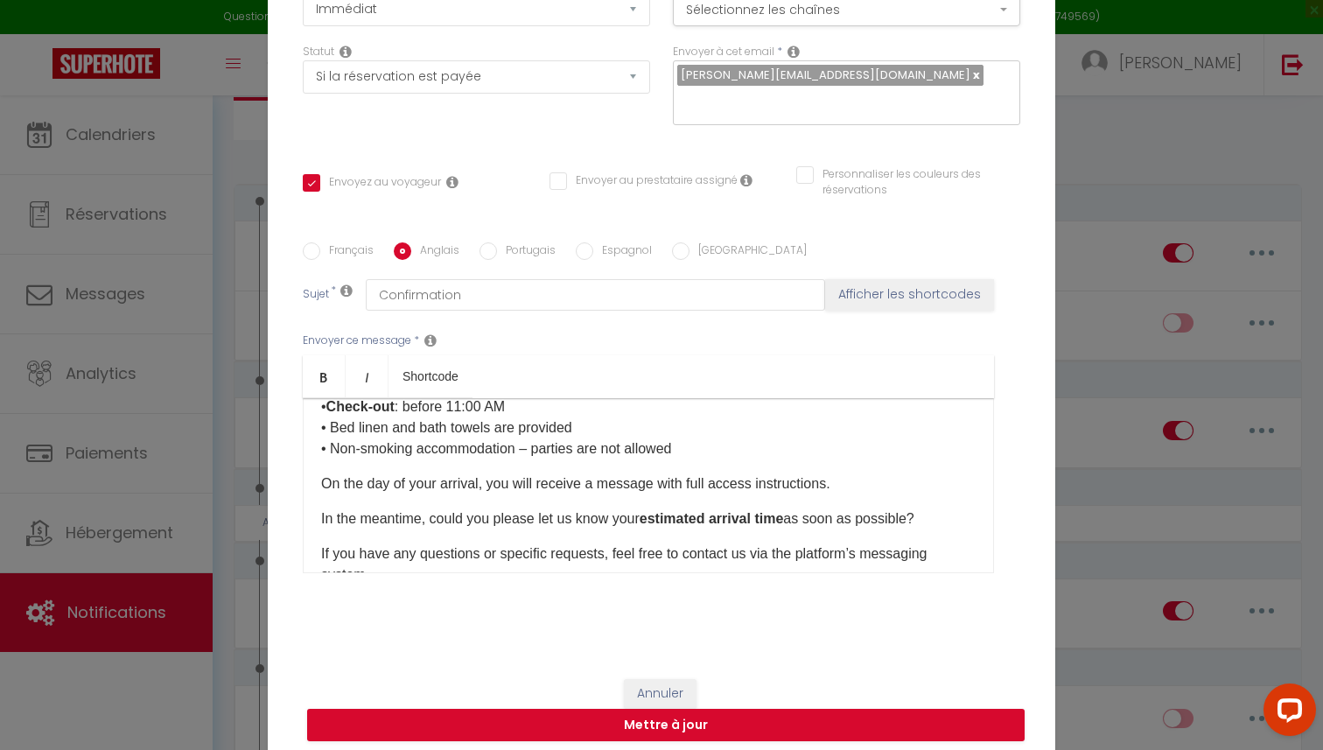
click at [309, 480] on div "Hello [GUEST:FIRST_NAME], Thank you for your booking. Here are a few useful det…" at bounding box center [648, 485] width 691 height 175
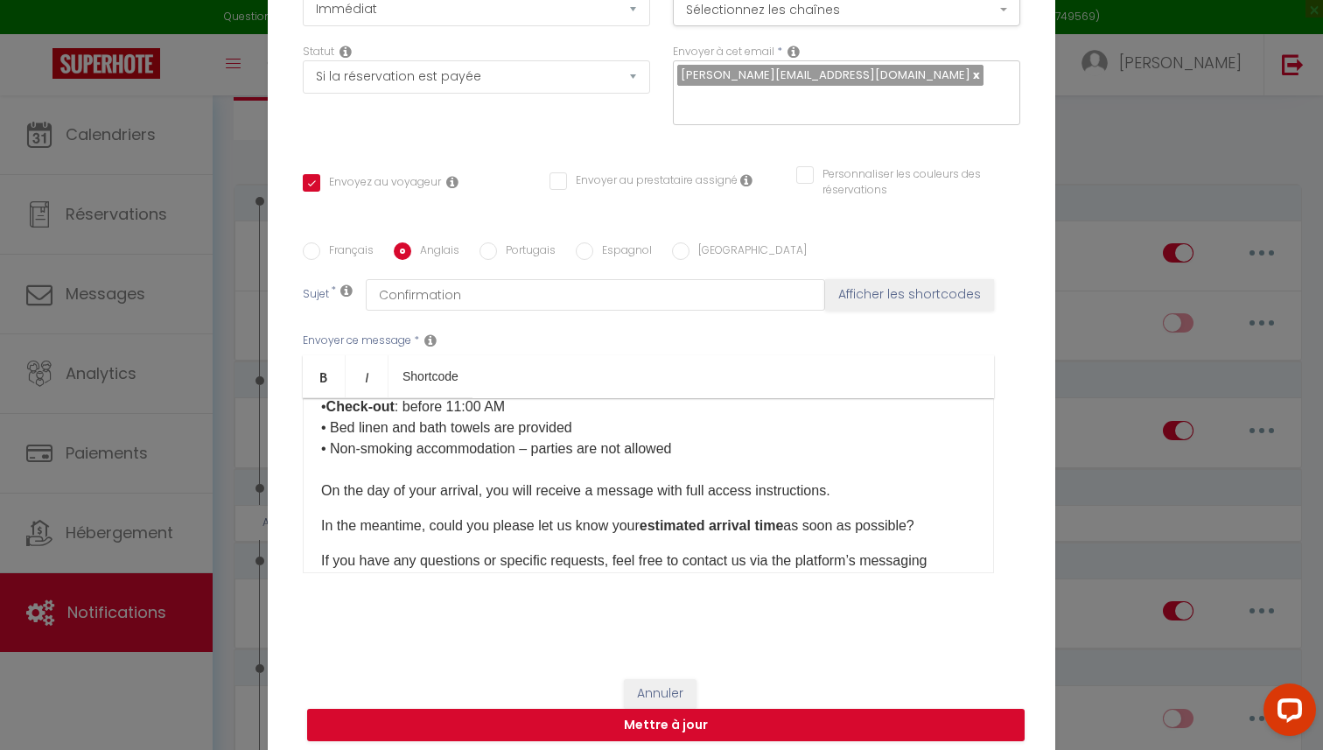
click at [311, 524] on div "Hello [GUEST:FIRST_NAME], Thank you for your booking. Here are a few useful det…" at bounding box center [648, 485] width 691 height 175
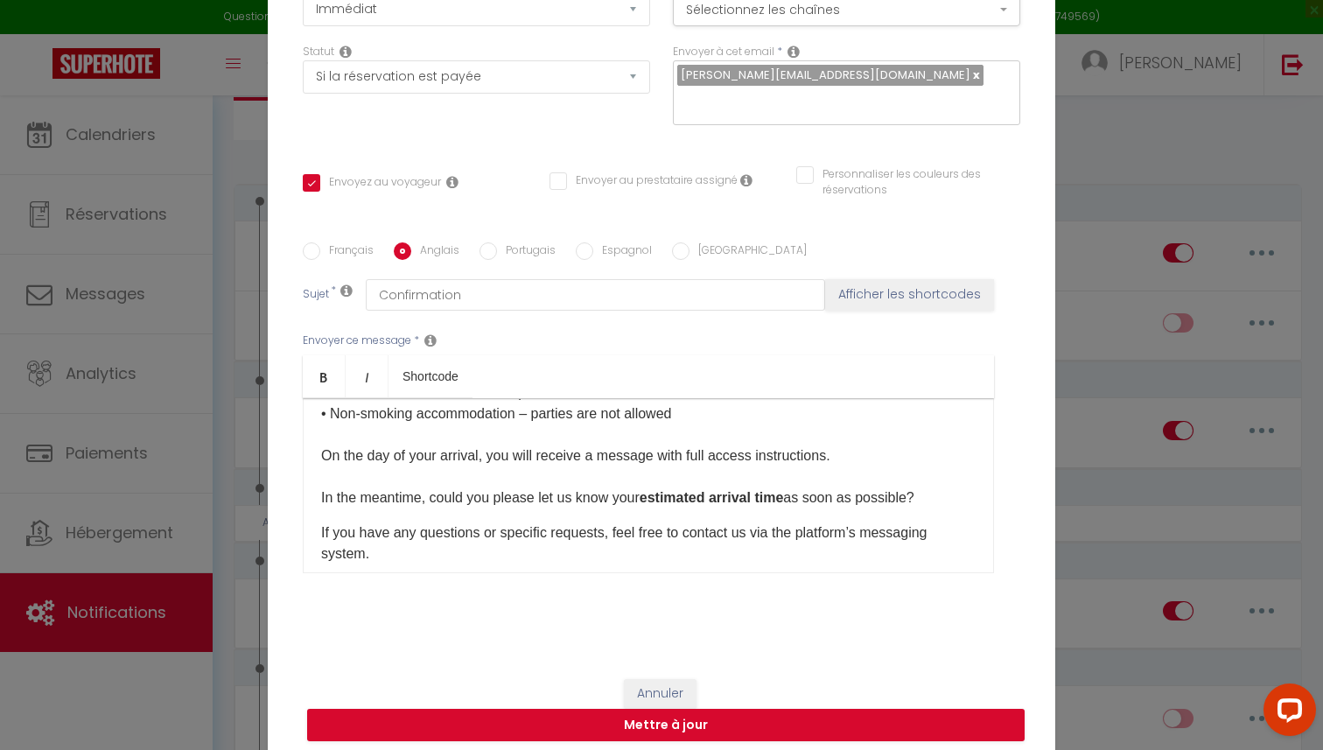
scroll to position [178, 0]
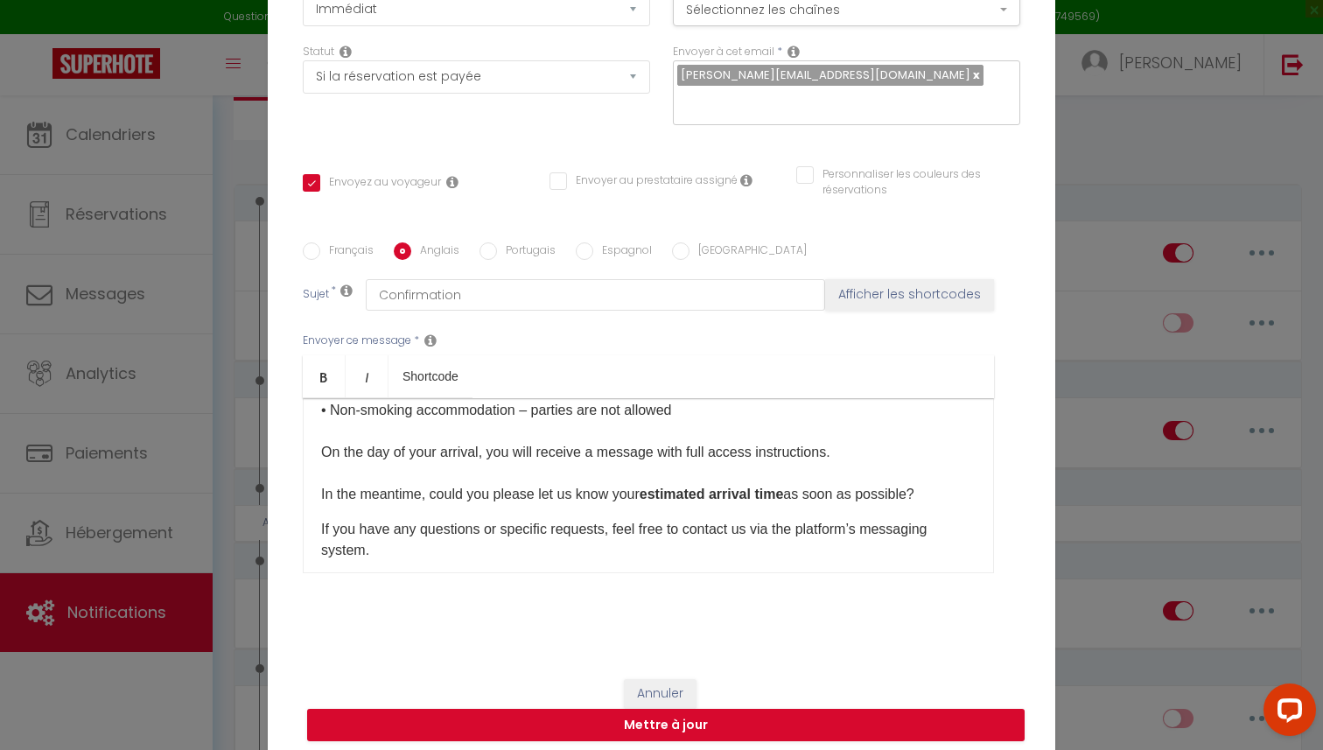
click at [315, 529] on div "Hello [GUEST:FIRST_NAME], Thank you for your booking. Here are a few useful det…" at bounding box center [648, 485] width 691 height 175
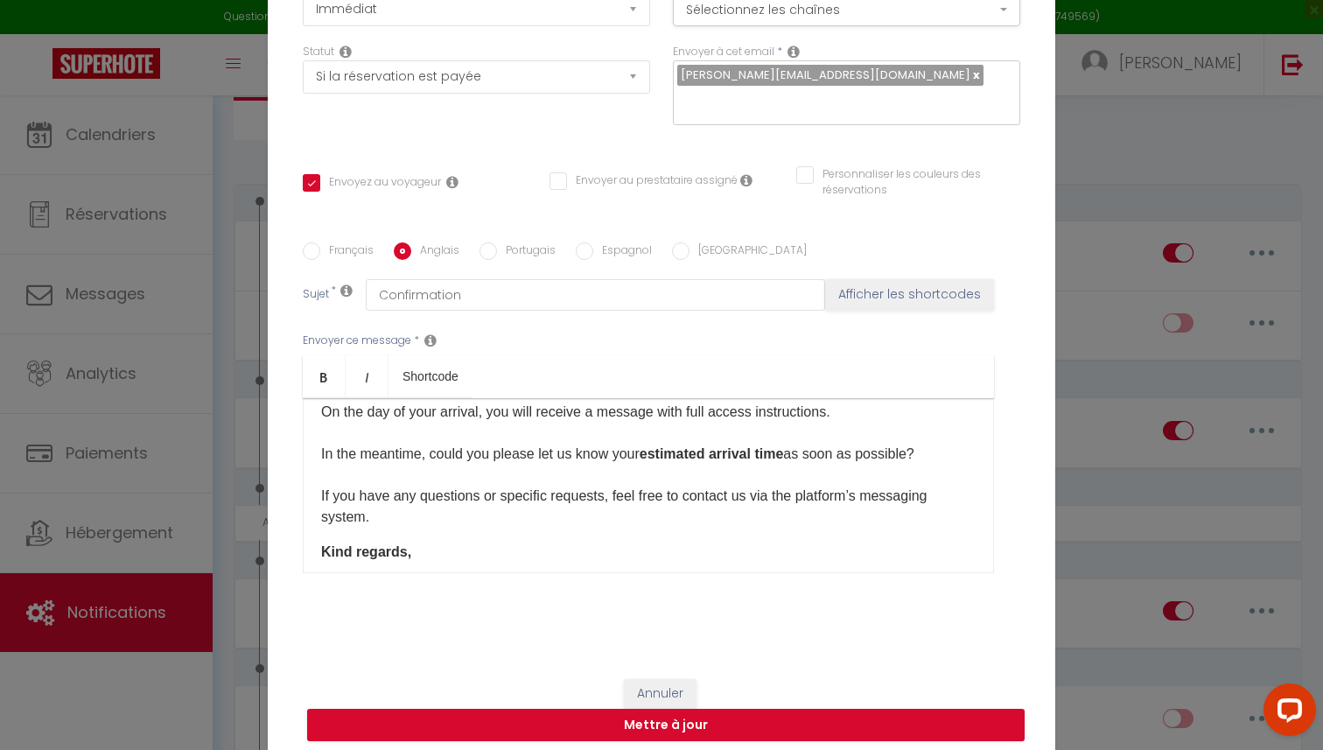
scroll to position [233, 0]
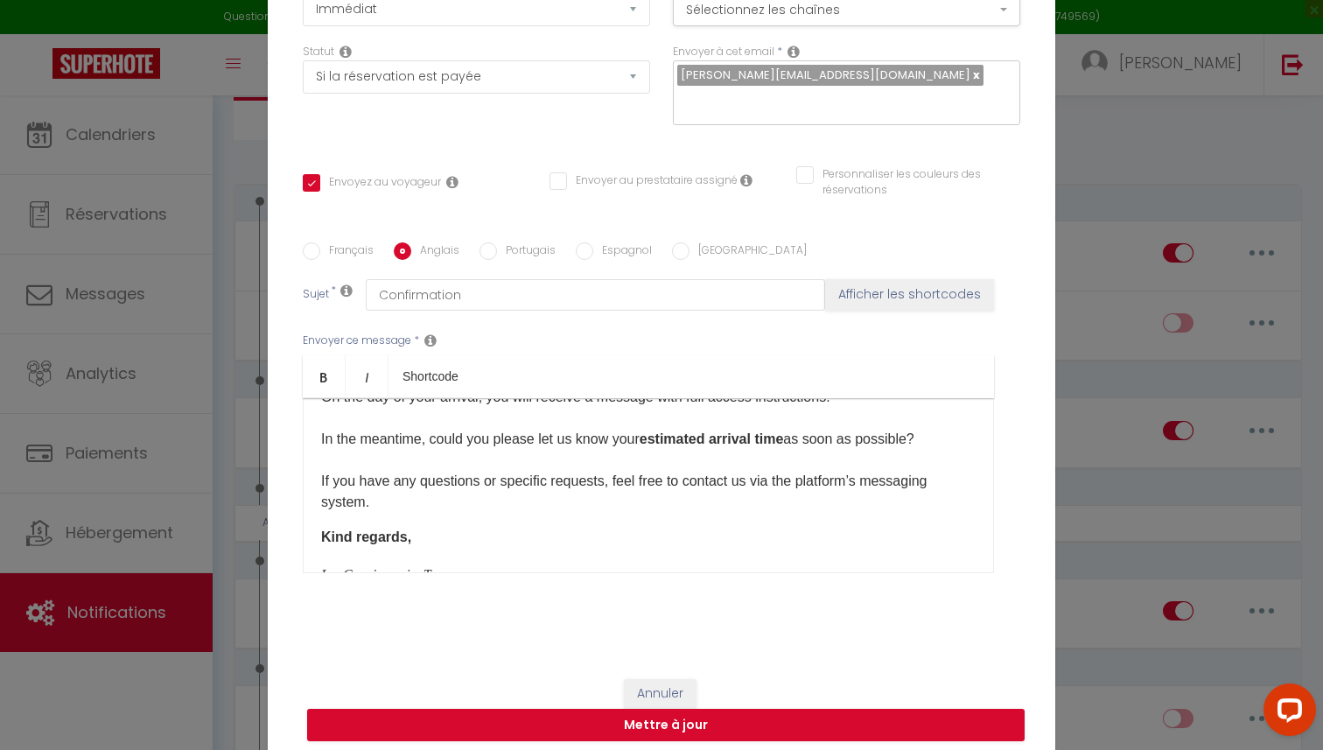
click at [317, 542] on div "Hello [GUEST:FIRST_NAME], Thank you for your booking. Here are a few useful det…" at bounding box center [648, 485] width 691 height 175
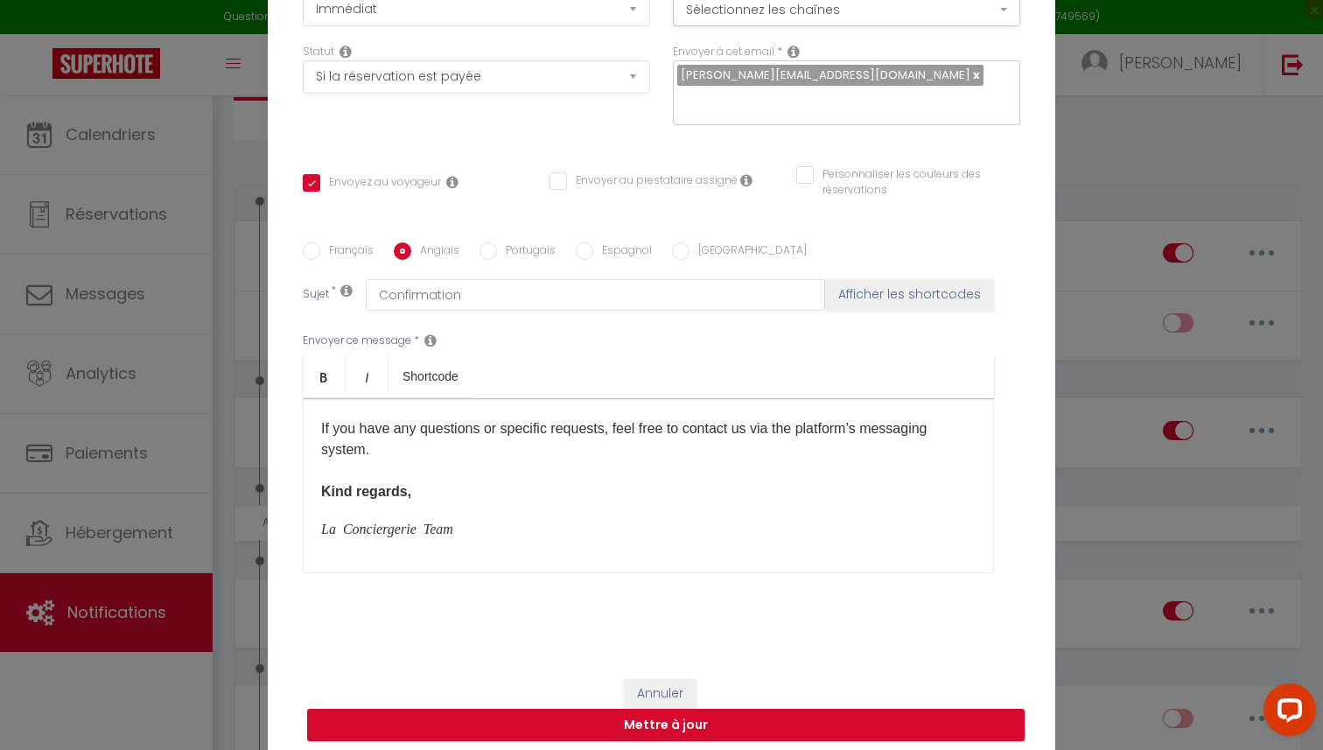
click at [315, 534] on div "Hello [GUEST:FIRST_NAME], Thank you for your booking. Here are a few useful det…" at bounding box center [648, 485] width 691 height 175
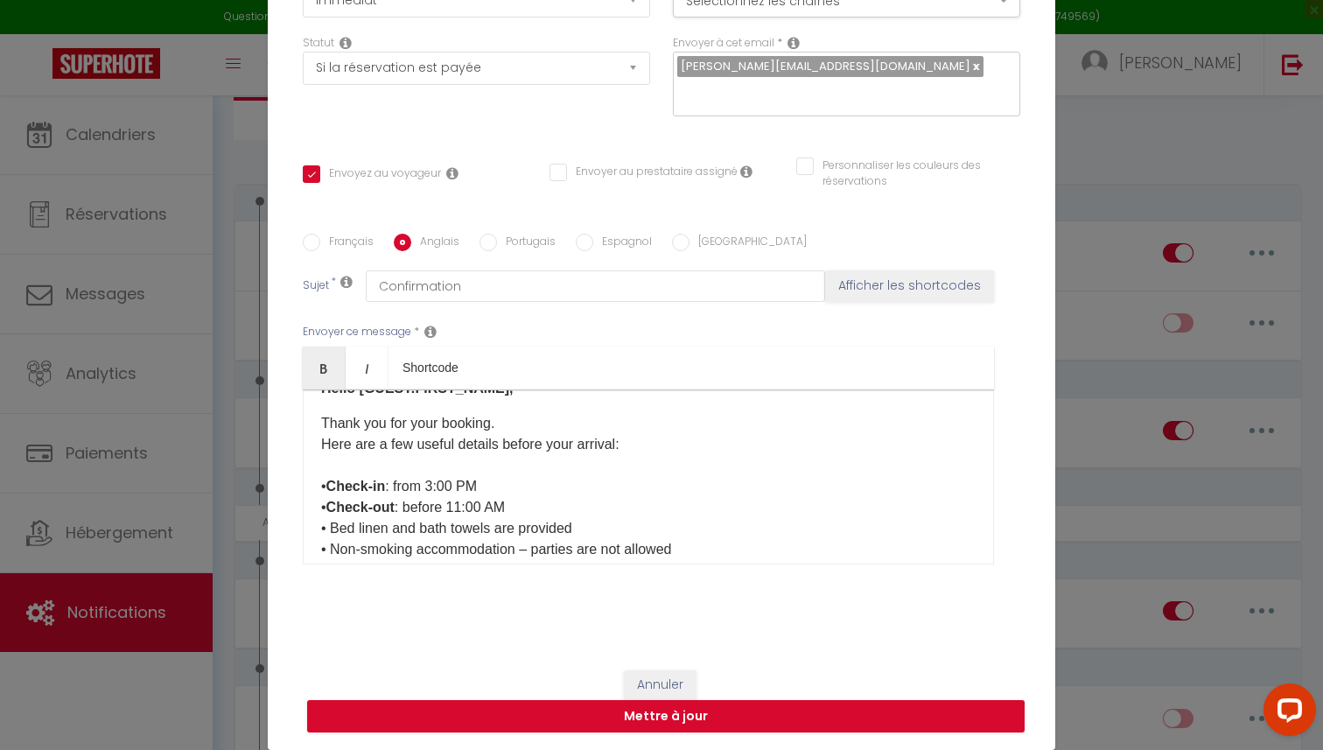
scroll to position [0, 0]
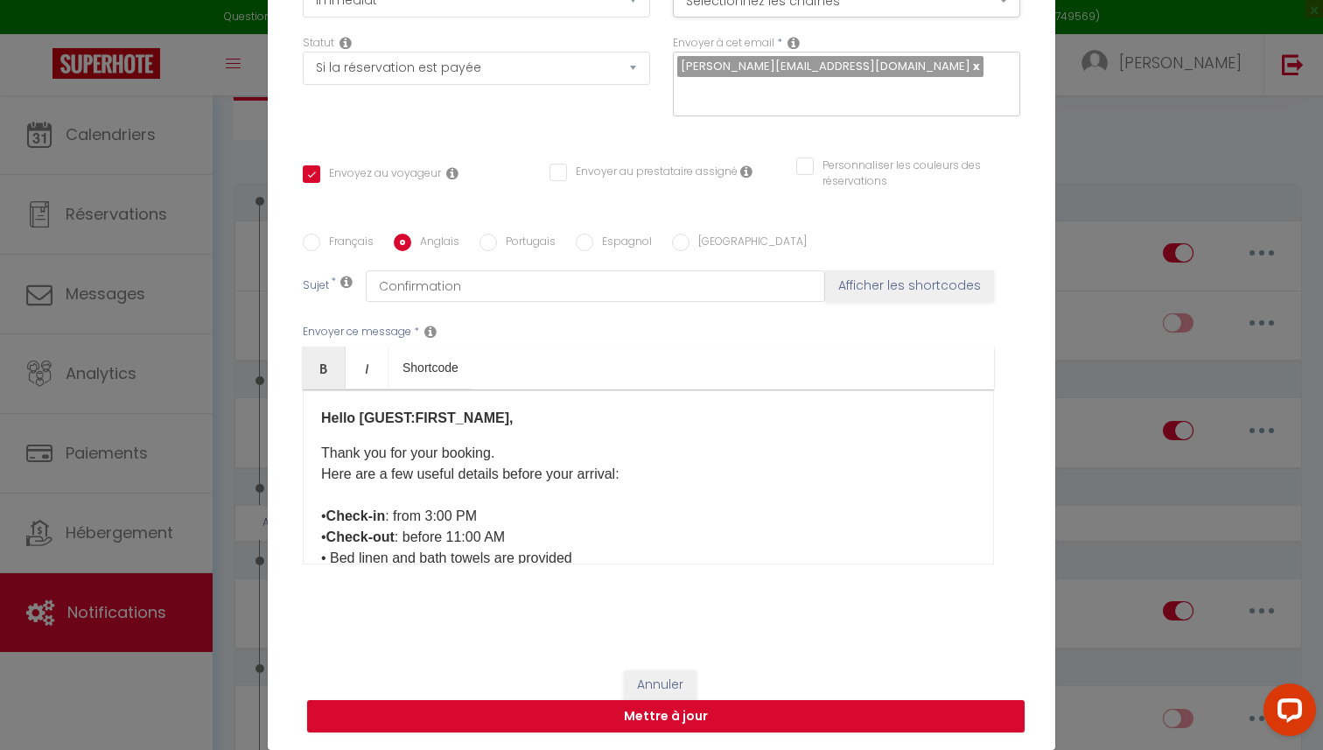
click at [324, 241] on label "Français" at bounding box center [346, 243] width 53 height 19
click at [320, 241] on input "Français" at bounding box center [311, 242] width 17 height 17
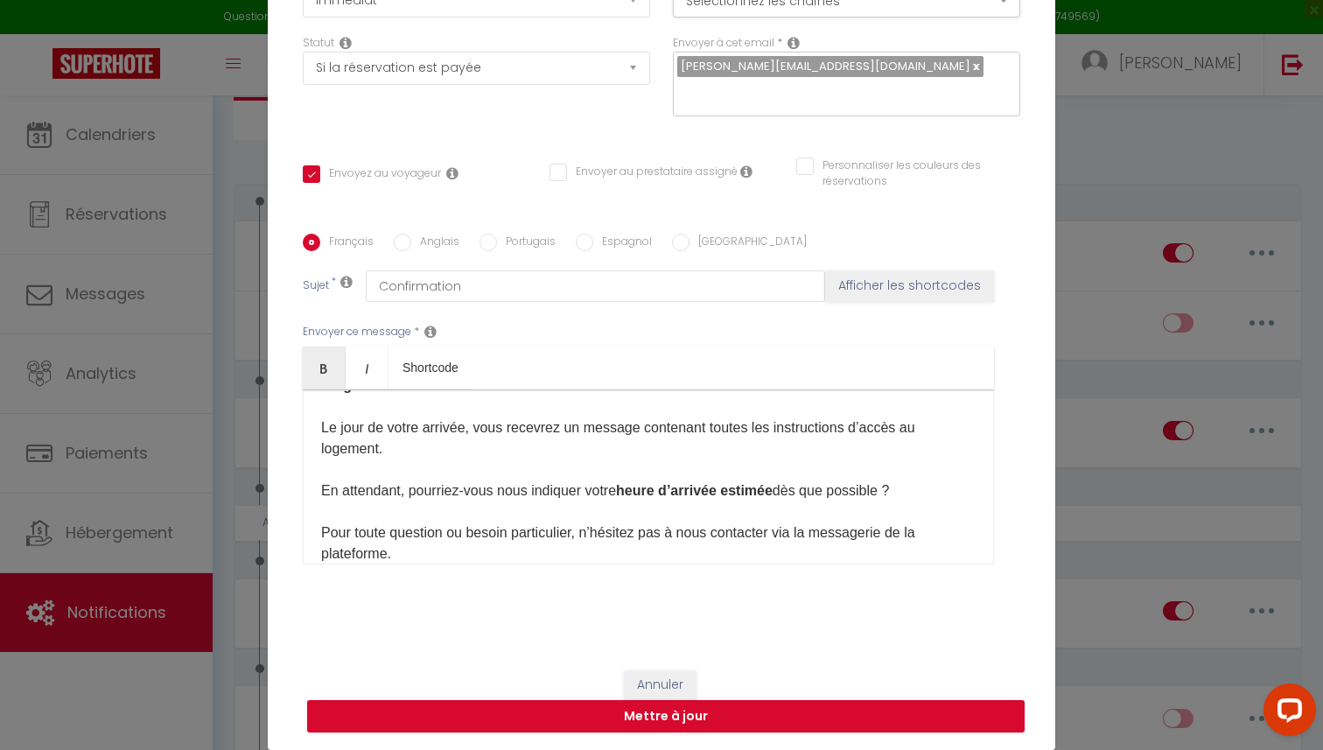
scroll to position [211, 0]
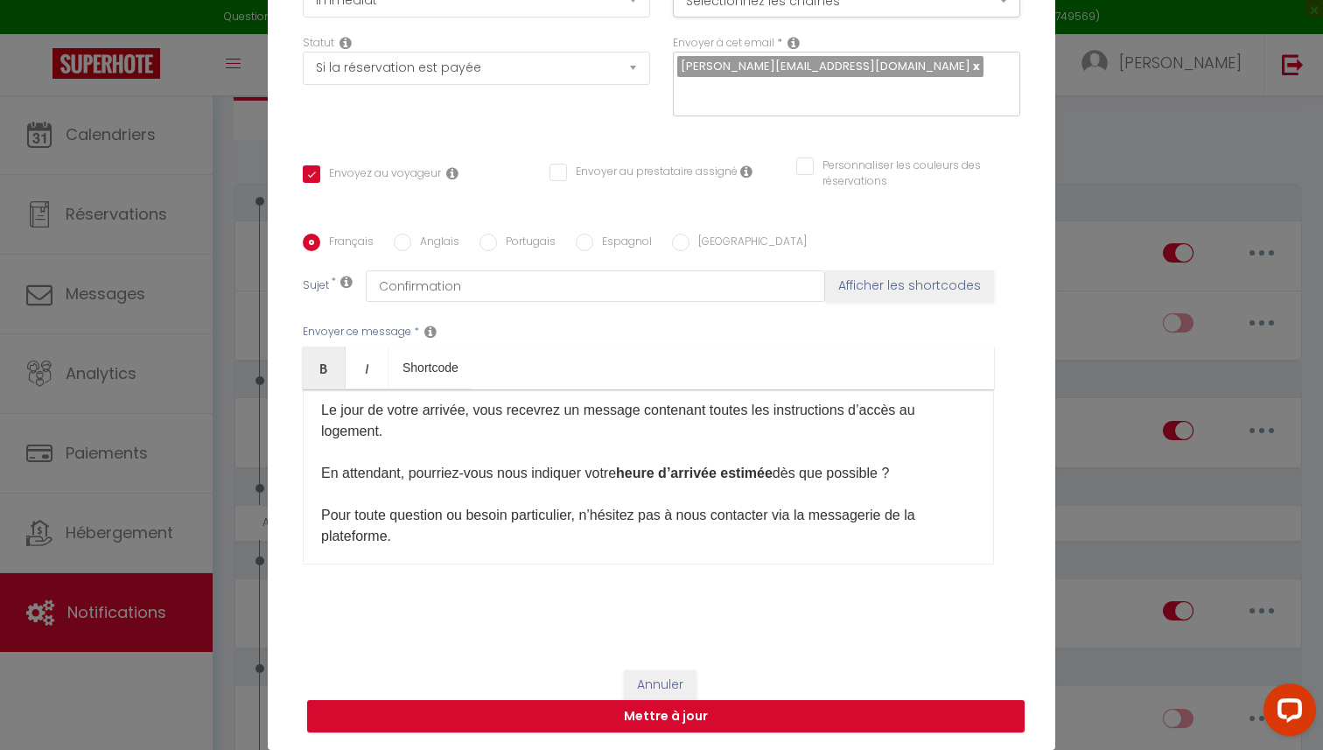
click at [402, 243] on input "Anglais" at bounding box center [402, 242] width 17 height 17
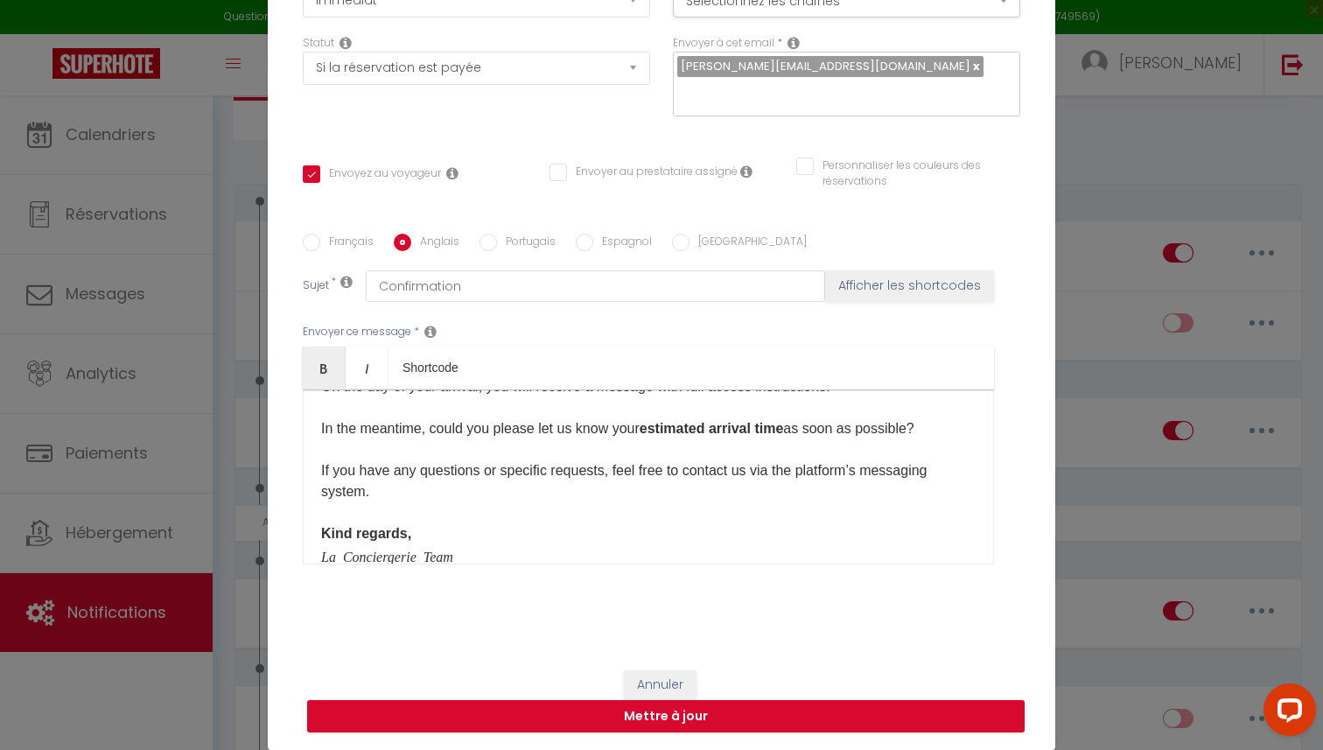
scroll to position [271, 0]
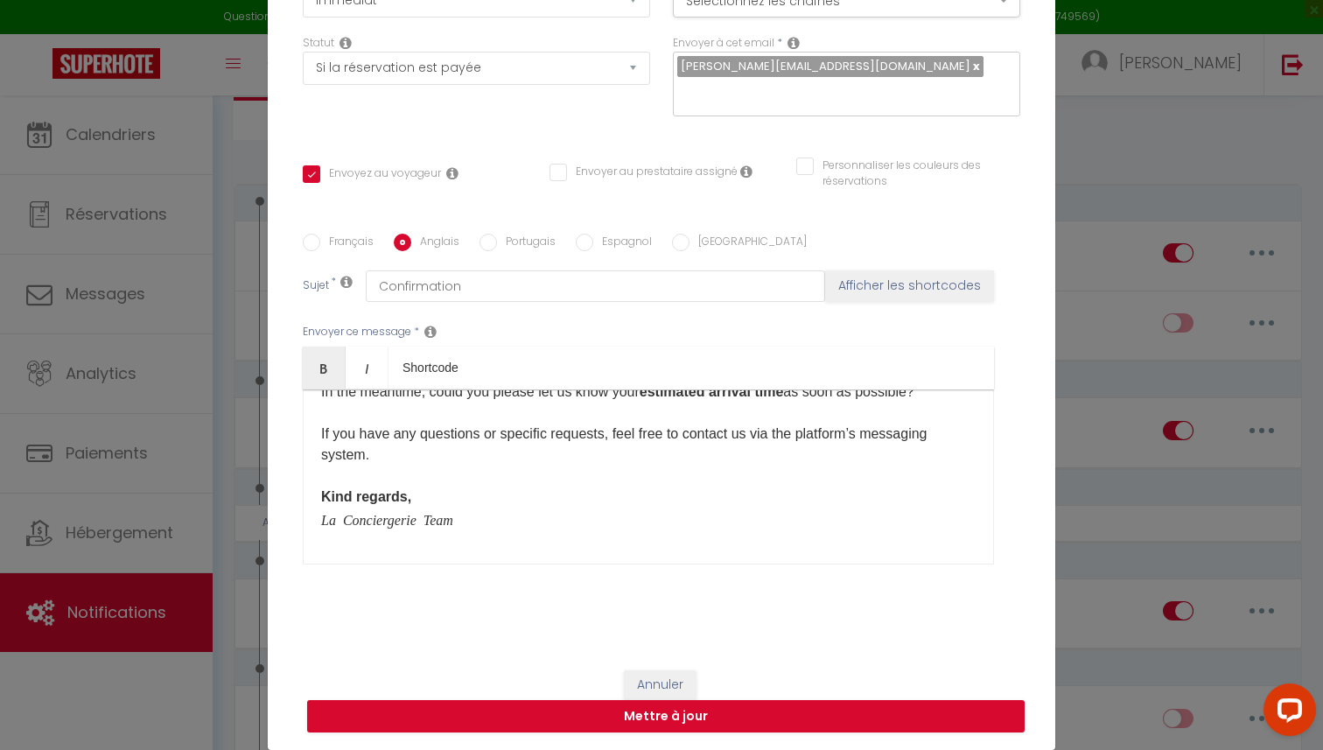
click at [315, 236] on input "Français" at bounding box center [311, 242] width 17 height 17
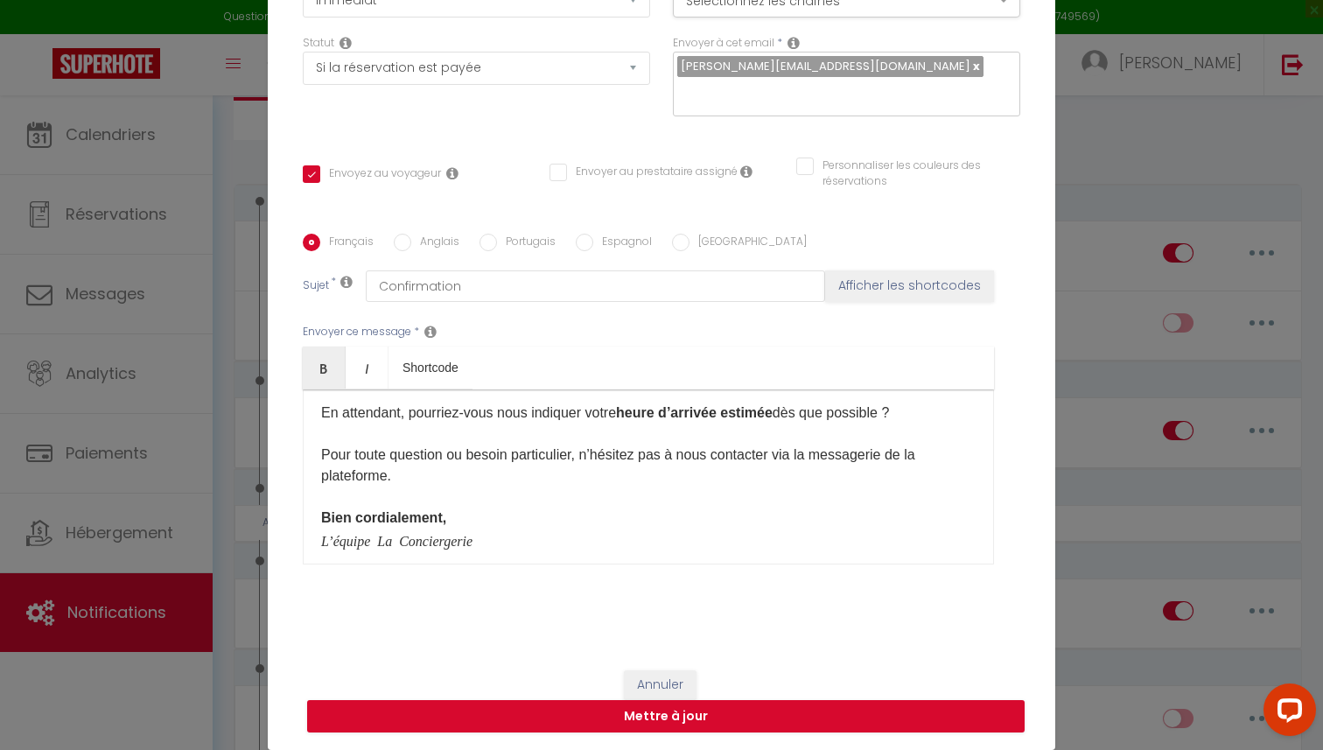
click at [488, 239] on input "Portugais" at bounding box center [487, 242] width 17 height 17
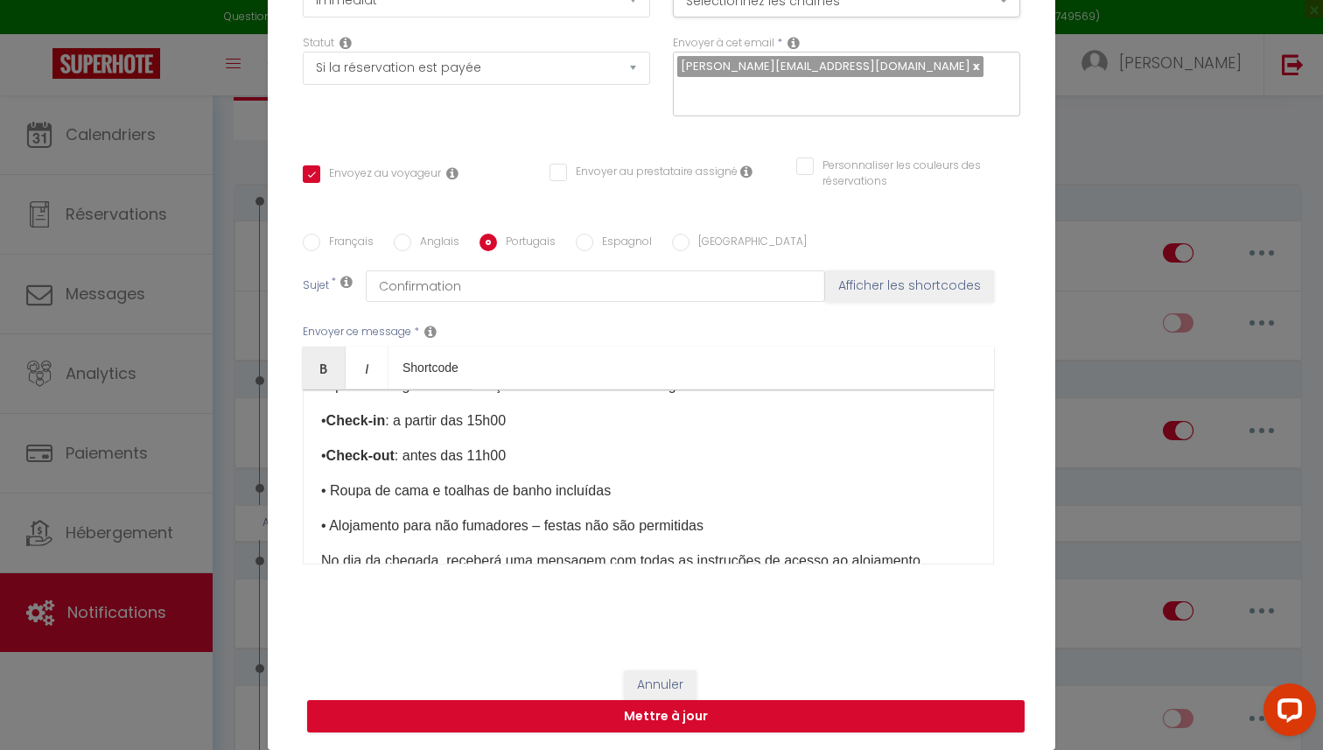
scroll to position [0, 0]
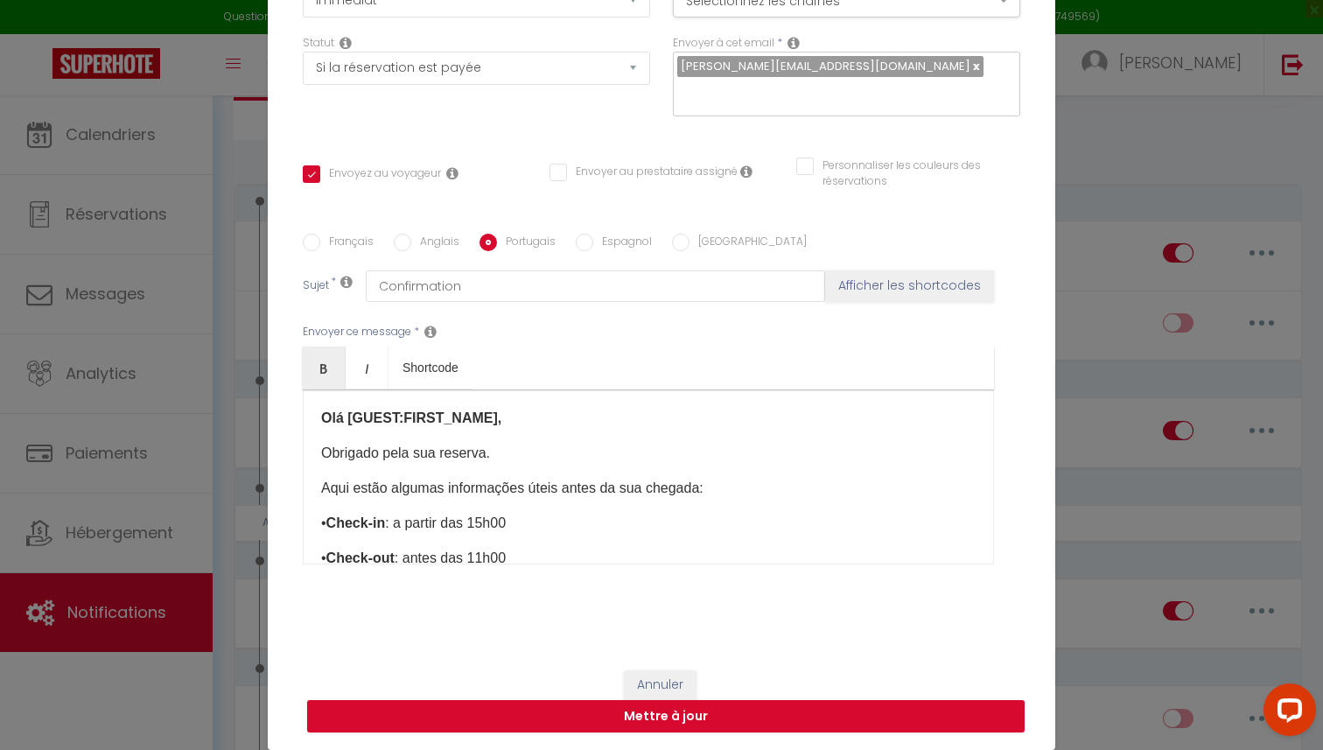
click at [321, 446] on p "Obrigado pela sua reserva." at bounding box center [648, 453] width 654 height 21
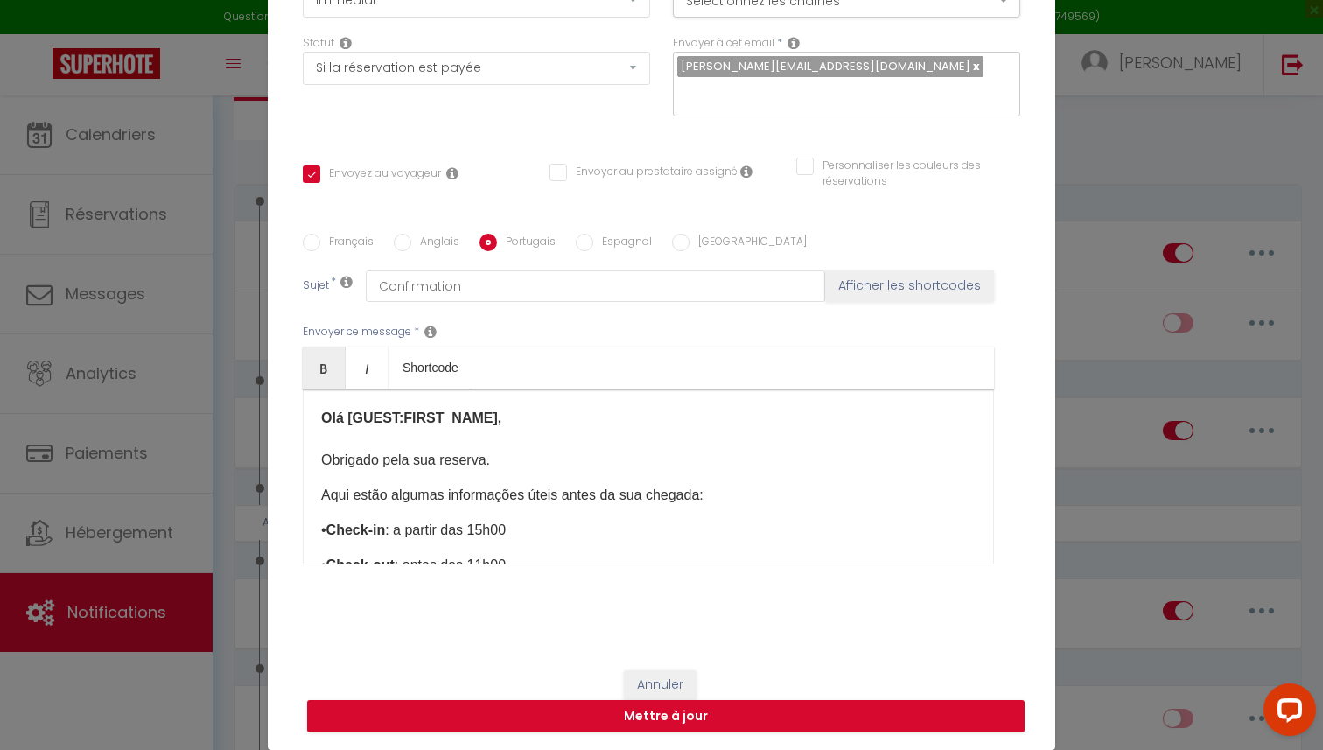
click at [314, 499] on div "Olá [GUEST:FIRST_NAME], Obrigado pela sua reserva. Aqui estão algumas informaçõ…" at bounding box center [648, 476] width 691 height 175
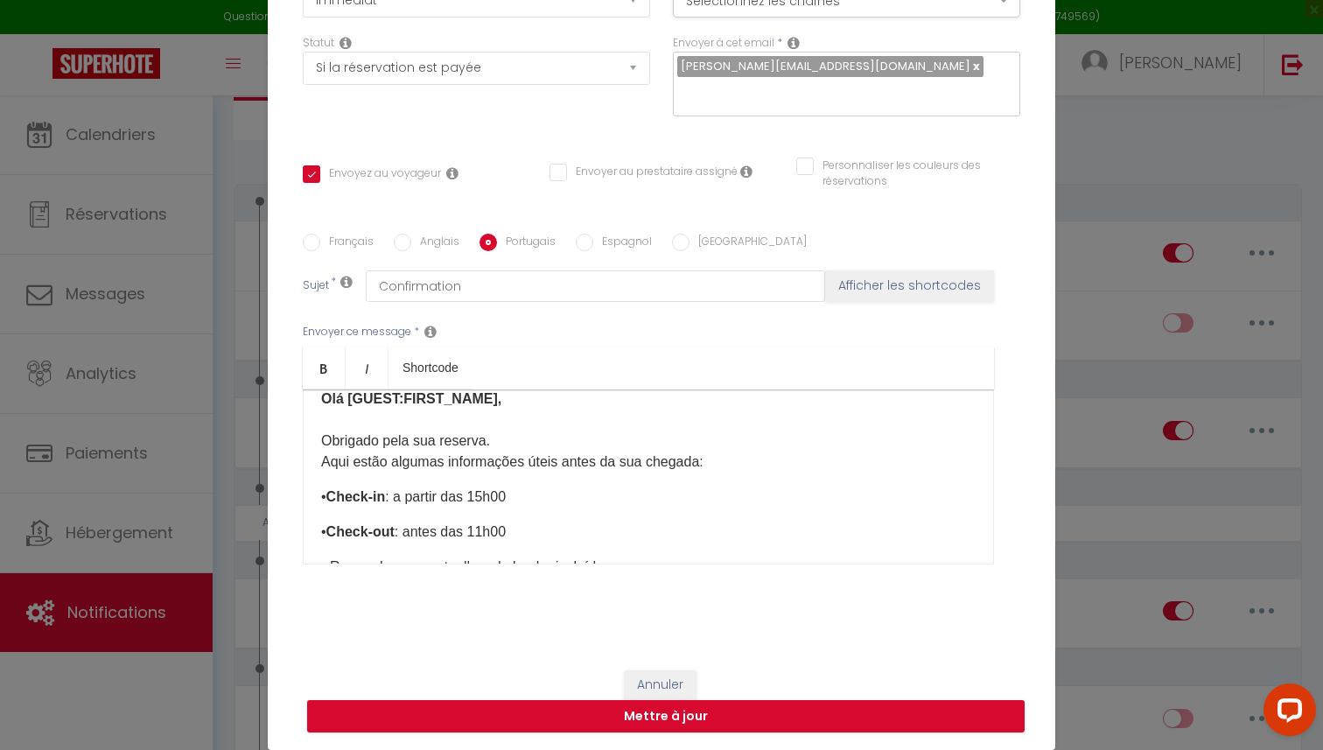
scroll to position [55, 0]
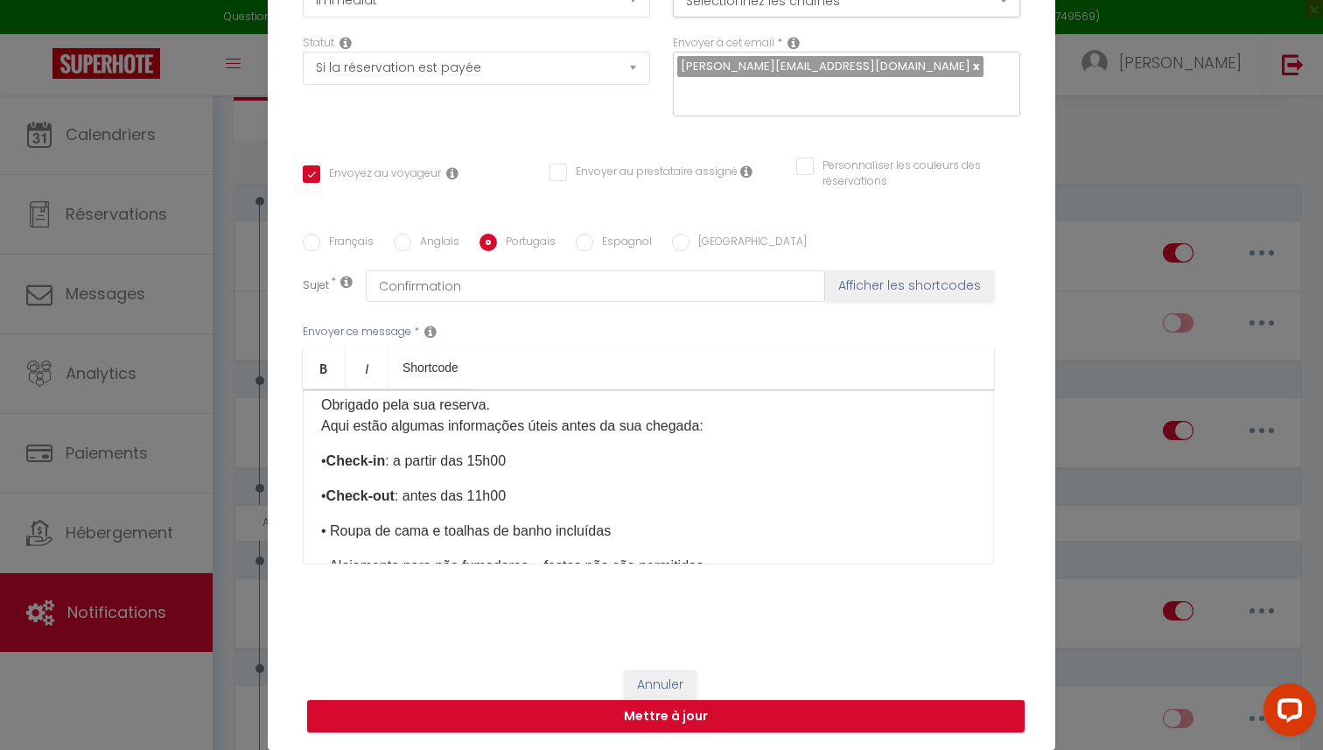
click at [311, 460] on div "Olá [GUEST:FIRST_NAME], Obrigado pela sua reserva. Aqui estão algumas informaçõ…" at bounding box center [648, 476] width 691 height 175
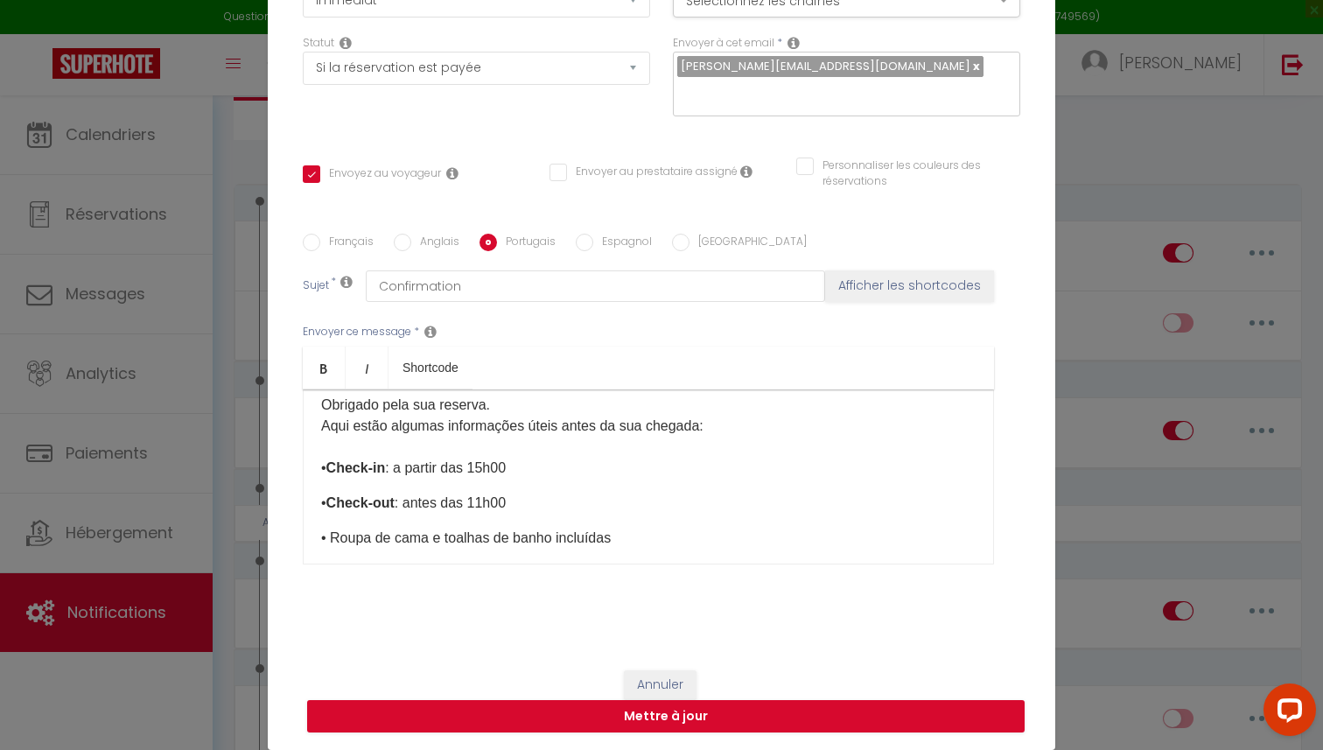
click at [315, 502] on div "Olá [GUEST:FIRST_NAME], Obrigado pela sua reserva. Aqui estão algumas informaçõ…" at bounding box center [648, 476] width 691 height 175
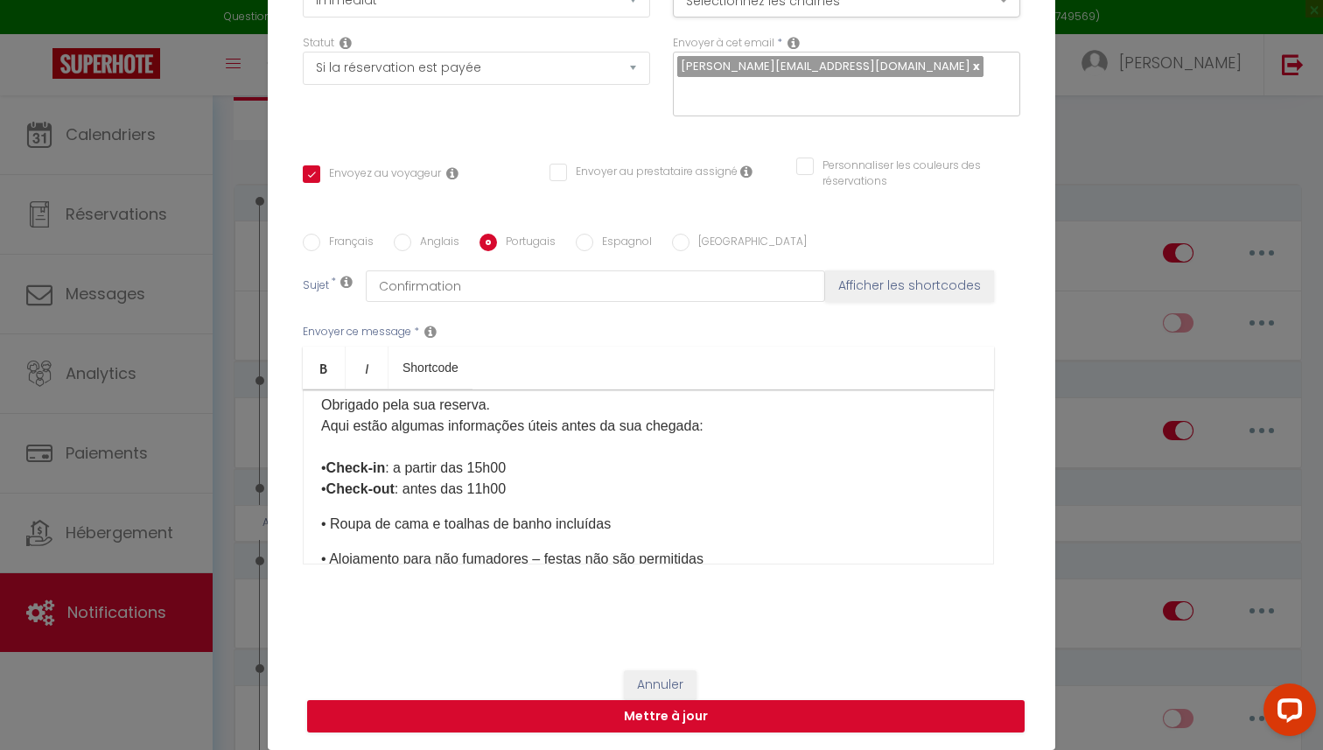
click at [318, 528] on div "Olá [GUEST:FIRST_NAME], Obrigado pela sua reserva. Aqui estão algumas informaçõ…" at bounding box center [648, 476] width 691 height 175
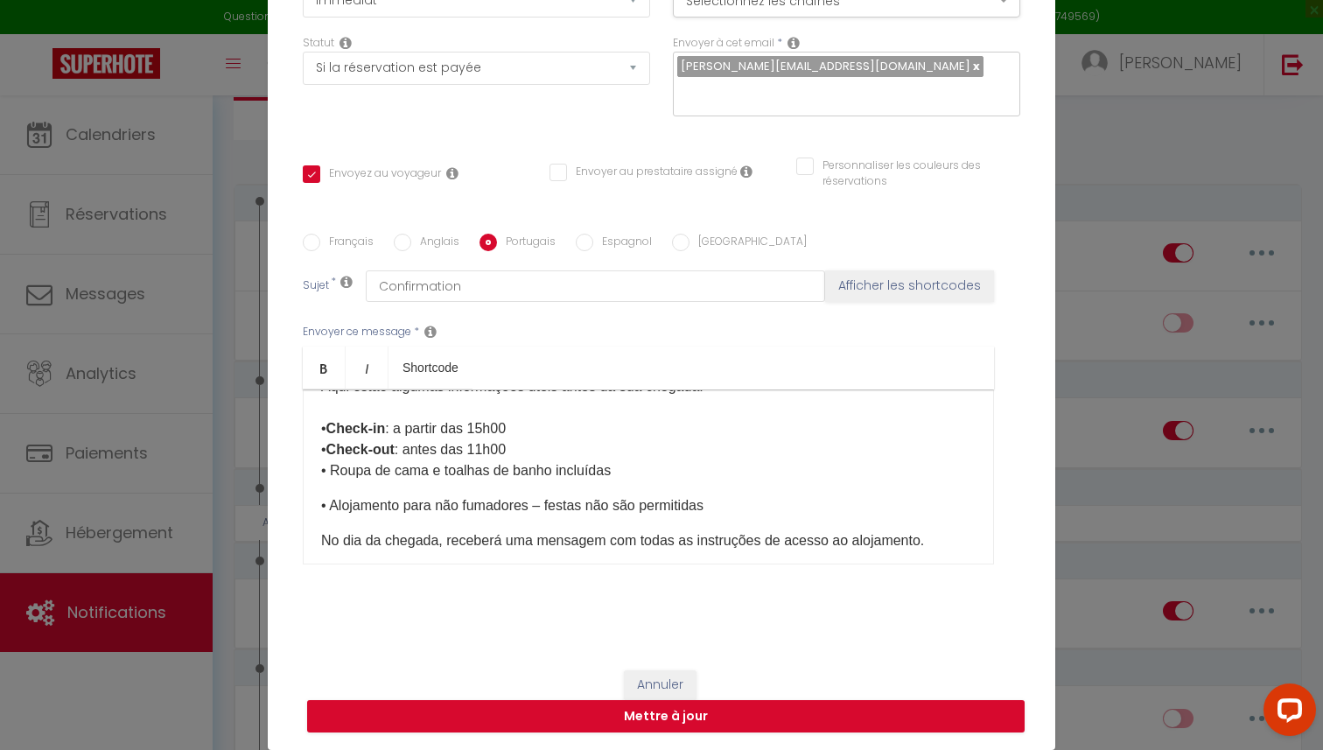
scroll to position [96, 0]
click at [314, 503] on div "Olá [GUEST:FIRST_NAME], Obrigado pela sua reserva. Aqui estão algumas informaçõ…" at bounding box center [648, 476] width 691 height 175
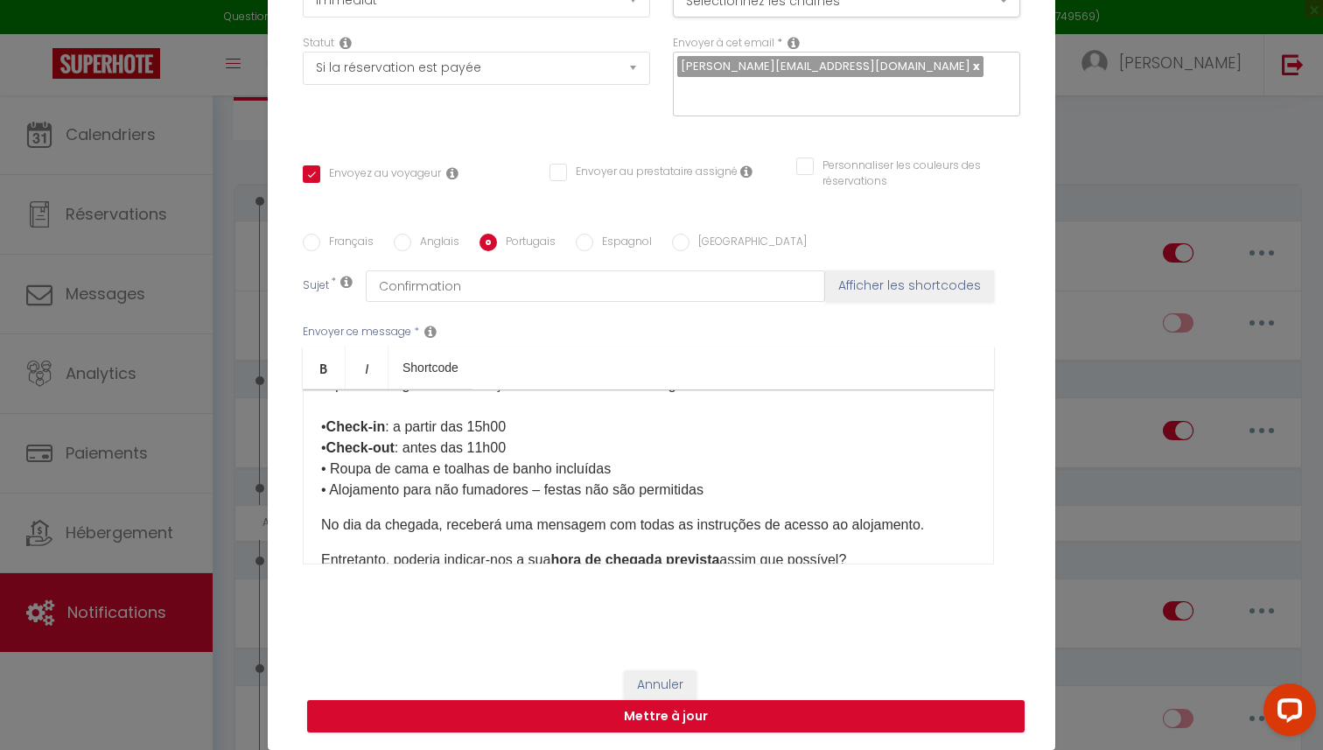
click at [316, 527] on div "Olá [GUEST:FIRST_NAME], Obrigado pela sua reserva. Aqui estão algumas informaçõ…" at bounding box center [648, 476] width 691 height 175
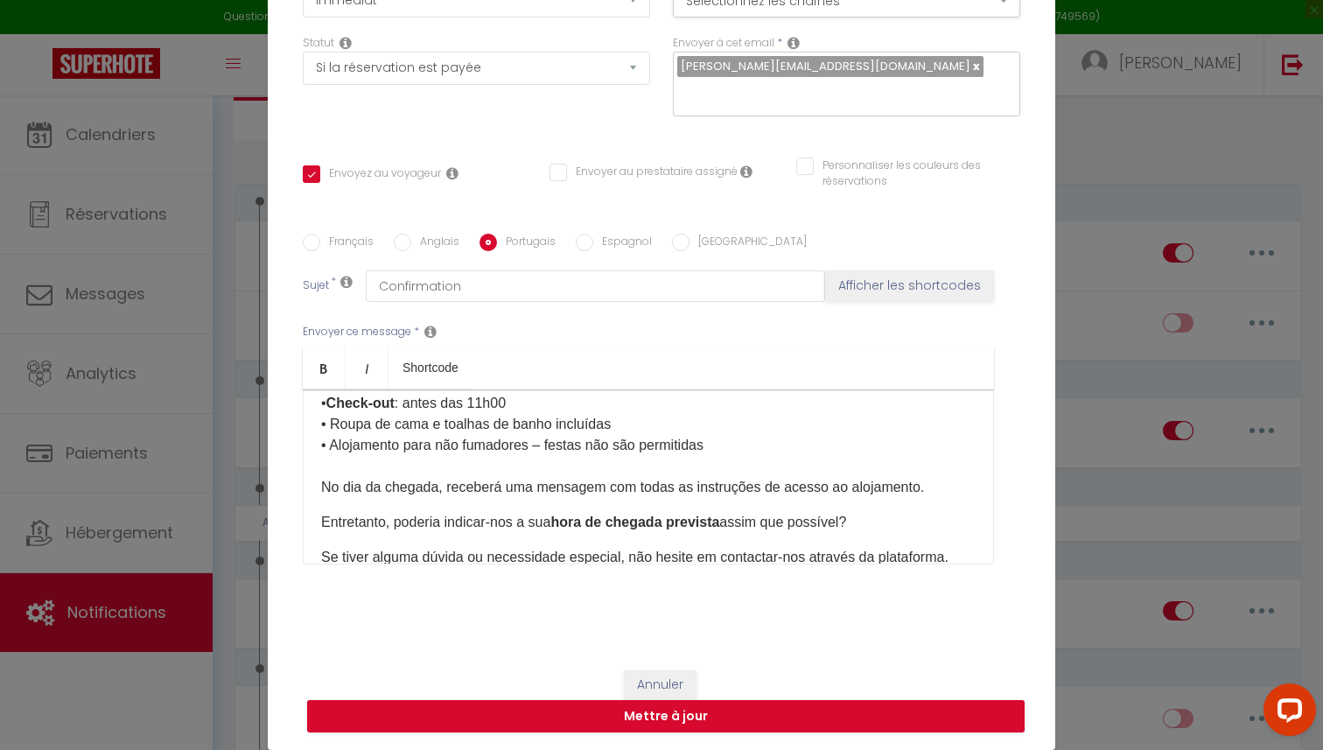
scroll to position [144, 0]
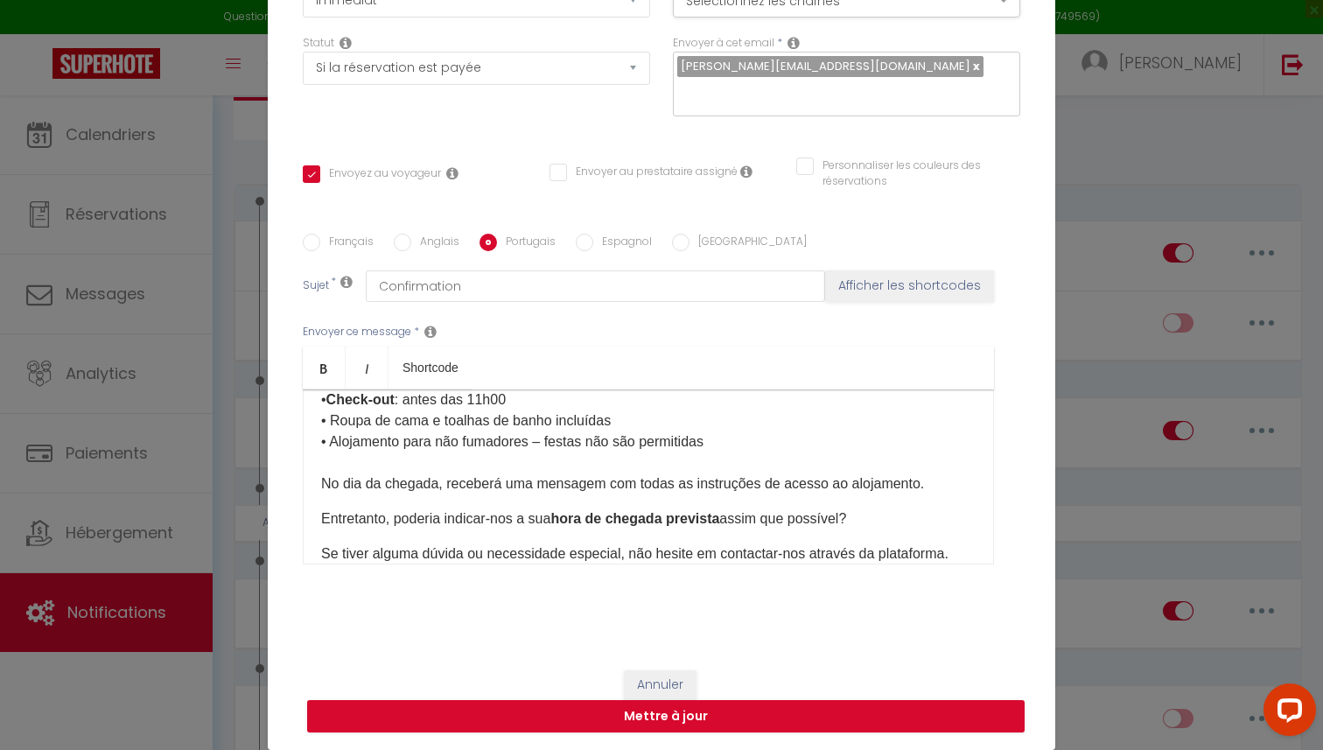
click at [316, 514] on div "Olá [GUEST:FIRST_NAME], Obrigado pela sua reserva. Aqui estão algumas informaçõ…" at bounding box center [648, 476] width 691 height 175
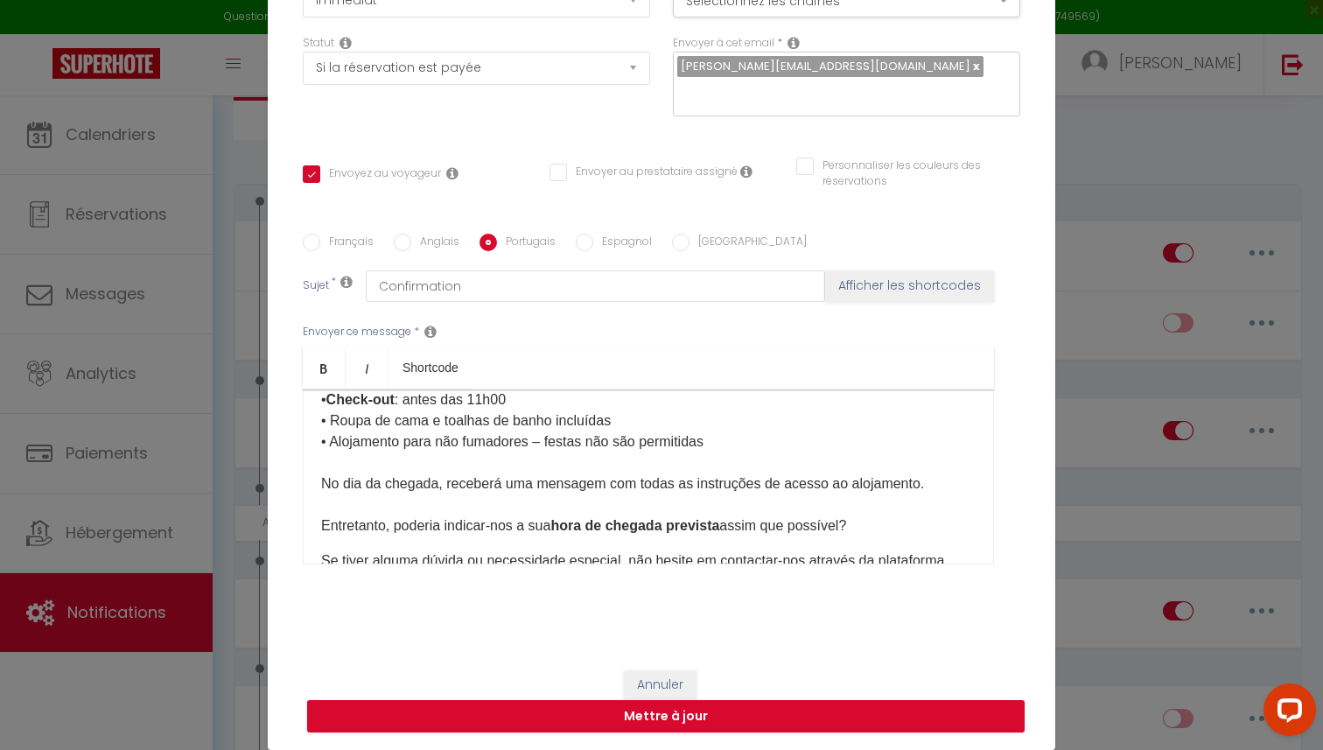
click at [318, 554] on div "Olá [GUEST:FIRST_NAME], Obrigado pela sua reserva. Aqui estão algumas informaçõ…" at bounding box center [648, 476] width 691 height 175
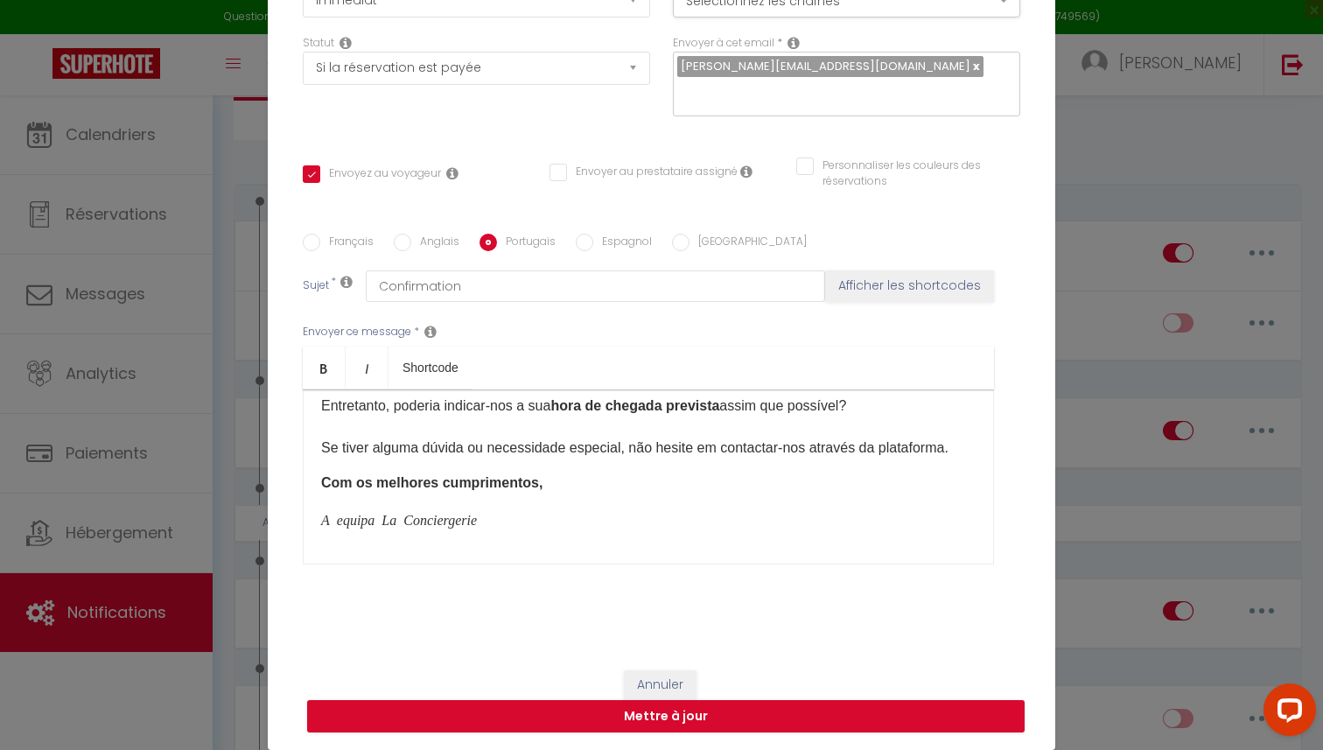
click at [318, 488] on div "Olá [GUEST:FIRST_NAME], Obrigado pela sua reserva. Aqui estão algumas informaçõ…" at bounding box center [648, 476] width 691 height 175
click at [318, 525] on div "Olá [GUEST:FIRST_NAME], Obrigado pela sua reserva. Aqui estão algumas informaçõ…" at bounding box center [648, 476] width 691 height 175
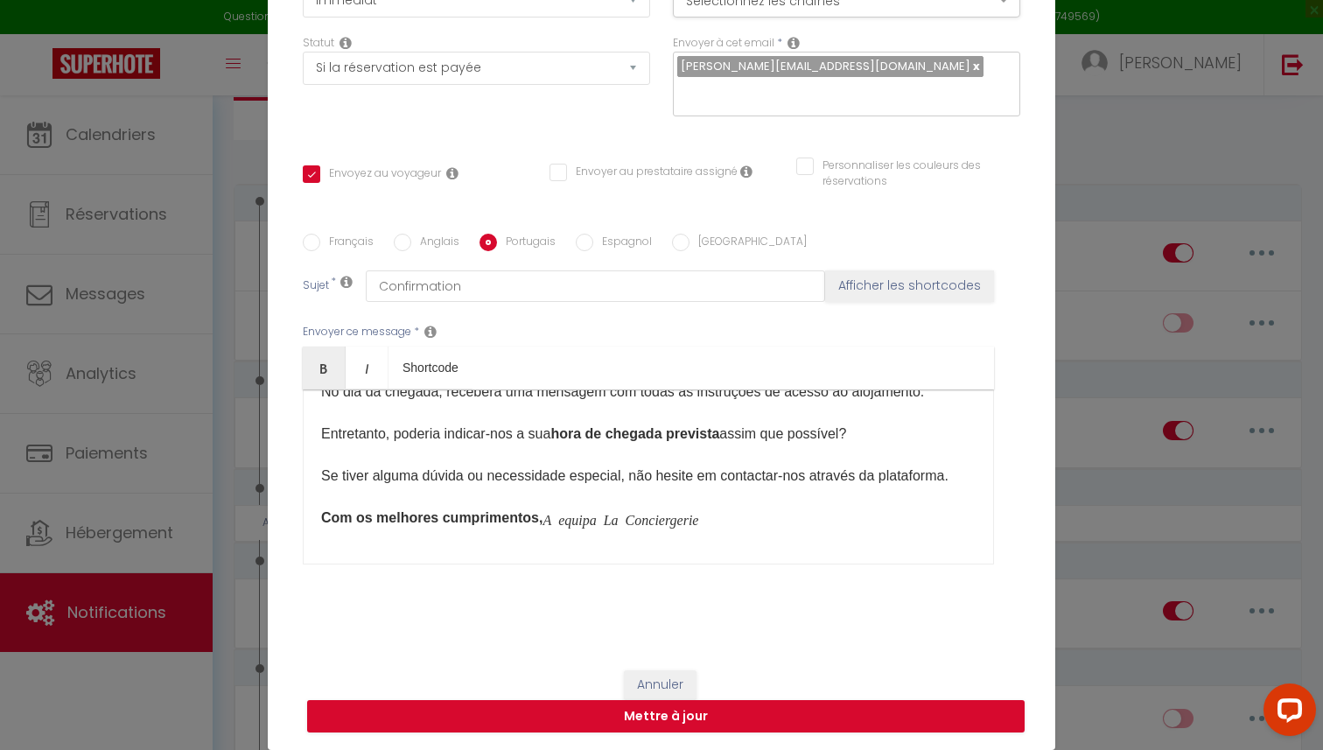
scroll to position [257, 0]
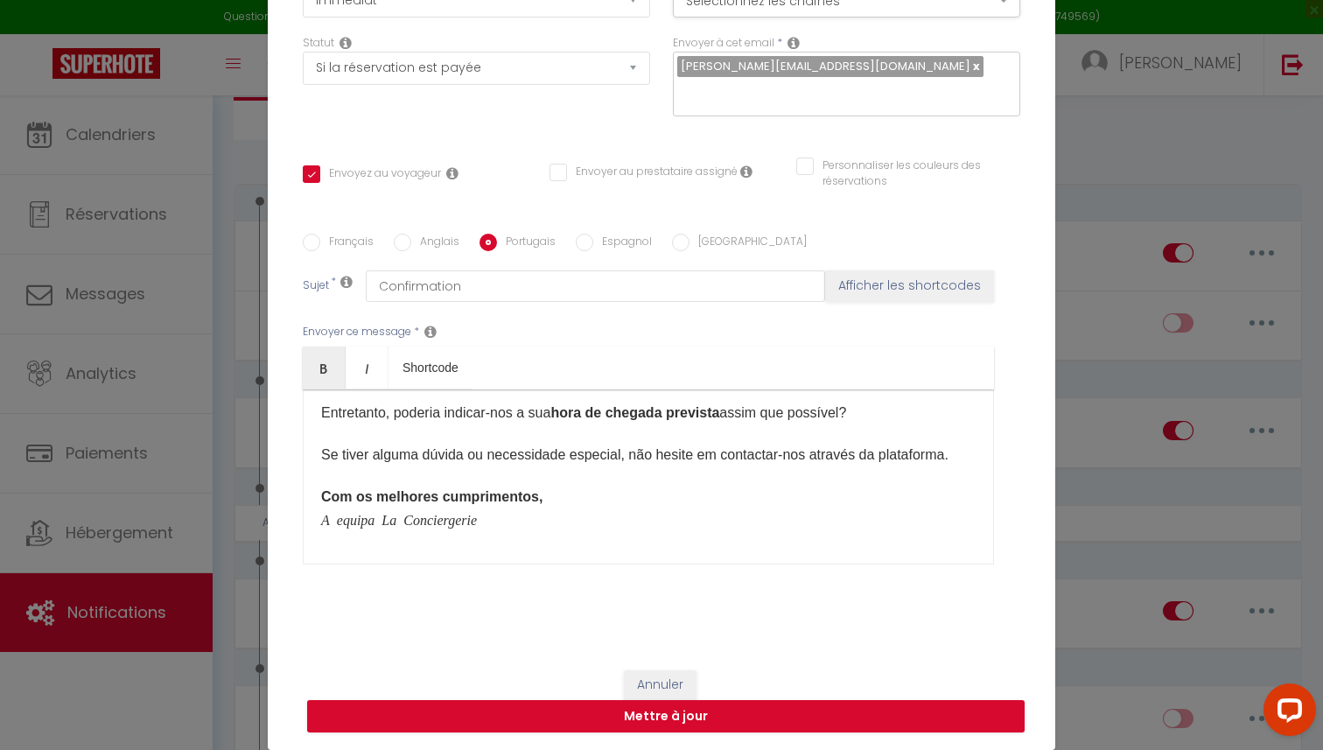
click at [582, 241] on input "Espagnol" at bounding box center [584, 242] width 17 height 17
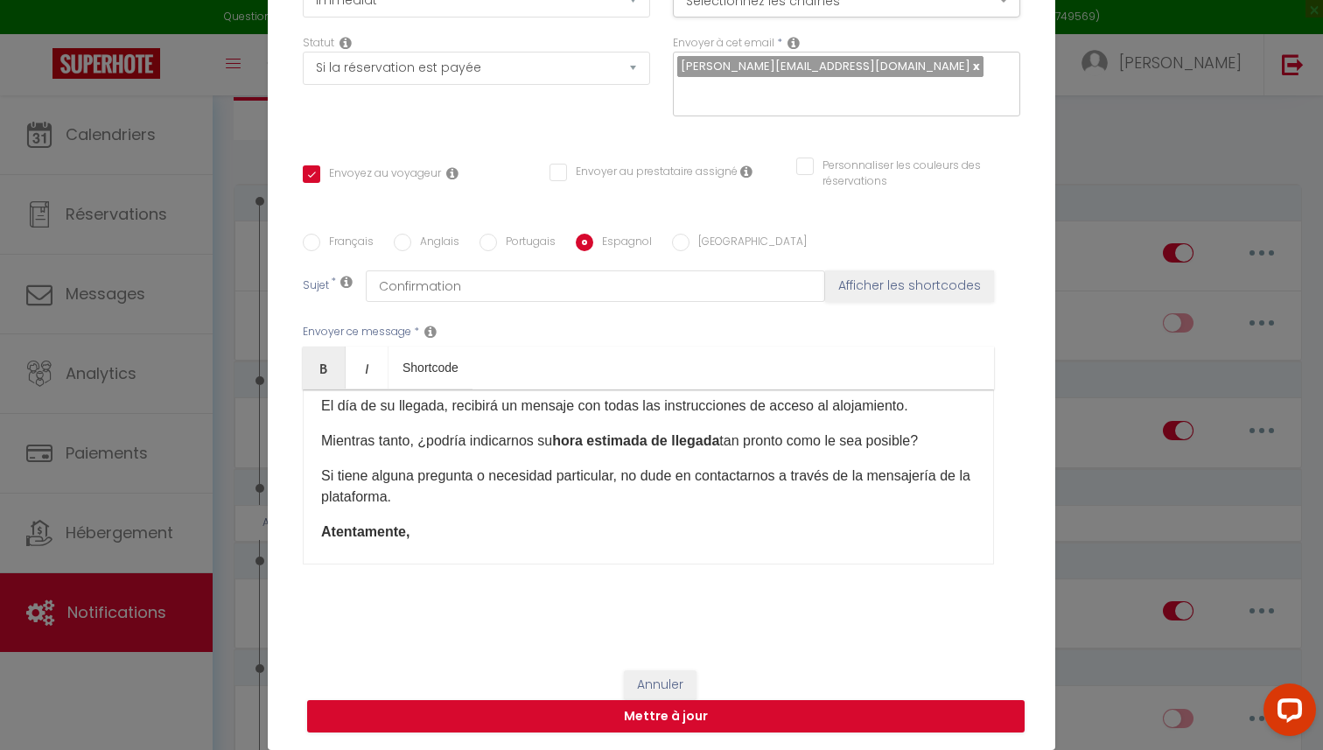
scroll to position [0, 0]
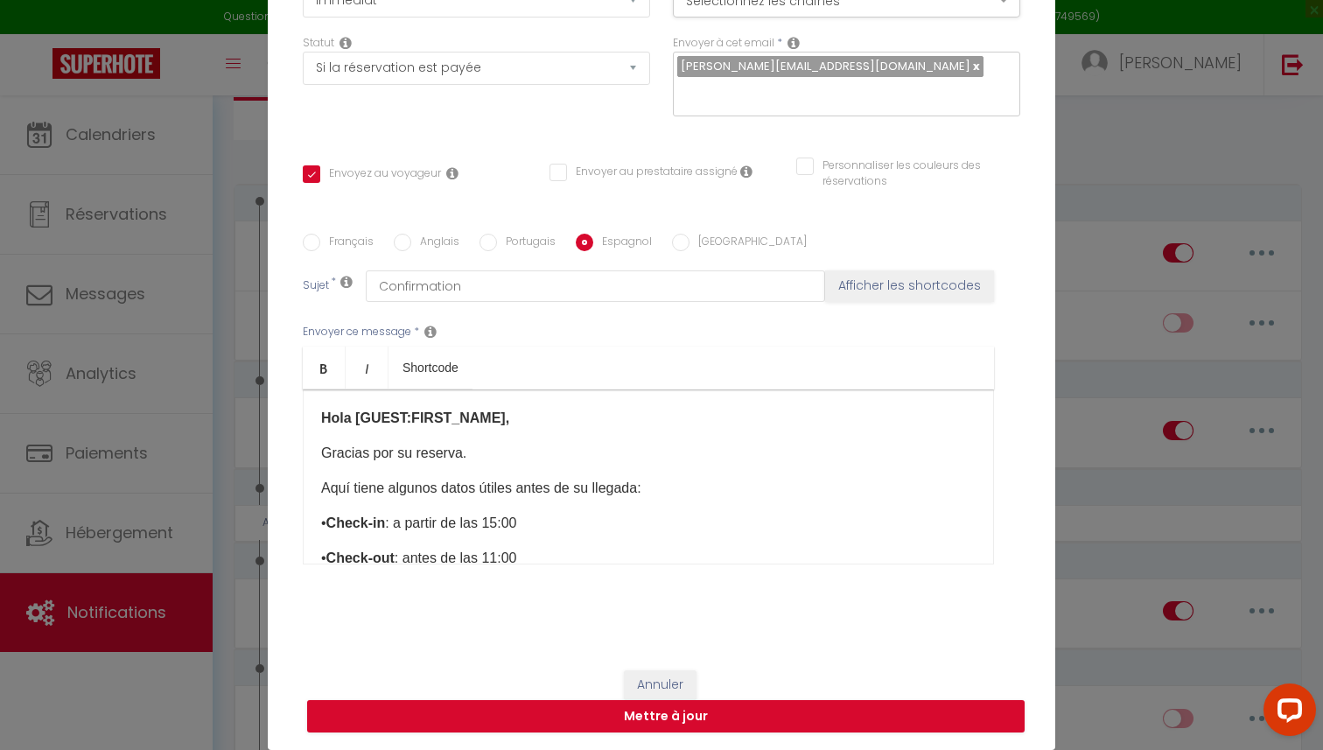
click at [316, 455] on div "Hola [GUEST:FIRST_NAME], Gracias por su reserva. Aquí tiene algunos datos útile…" at bounding box center [648, 476] width 691 height 175
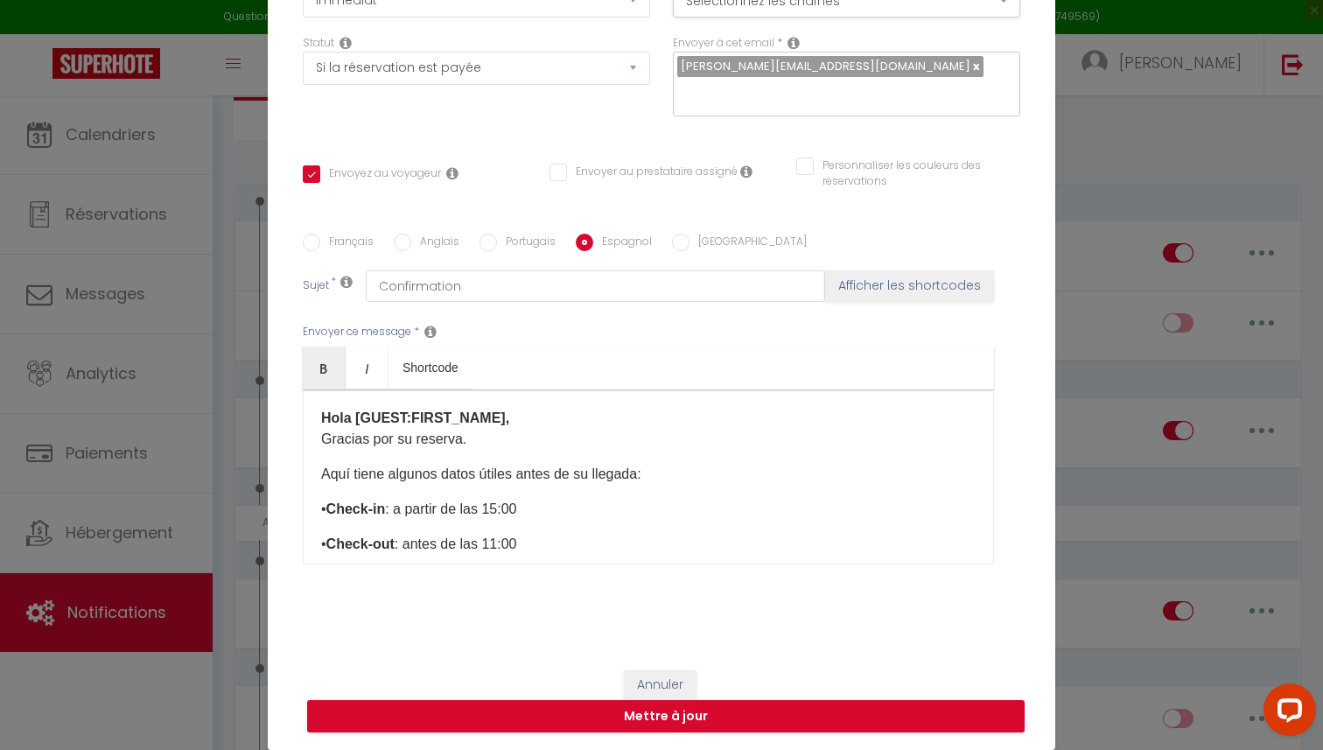
click at [320, 475] on div "Hola [GUEST:FIRST_NAME], Gracias por su reserva. Aquí tiene algunos datos útile…" at bounding box center [648, 476] width 691 height 175
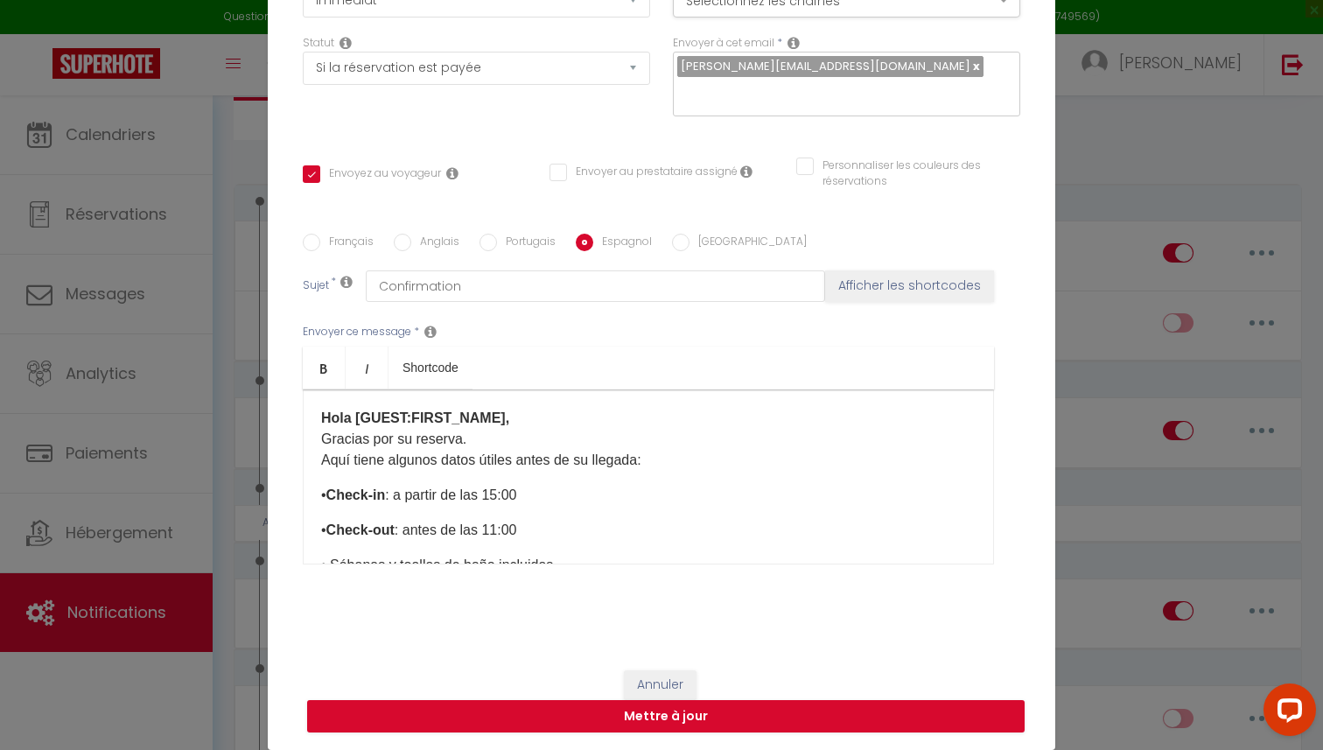
click at [316, 438] on div "Hola [GUEST:FIRST_NAME], Gracias por su reserva. Aquí tiene algunos datos útile…" at bounding box center [648, 476] width 691 height 175
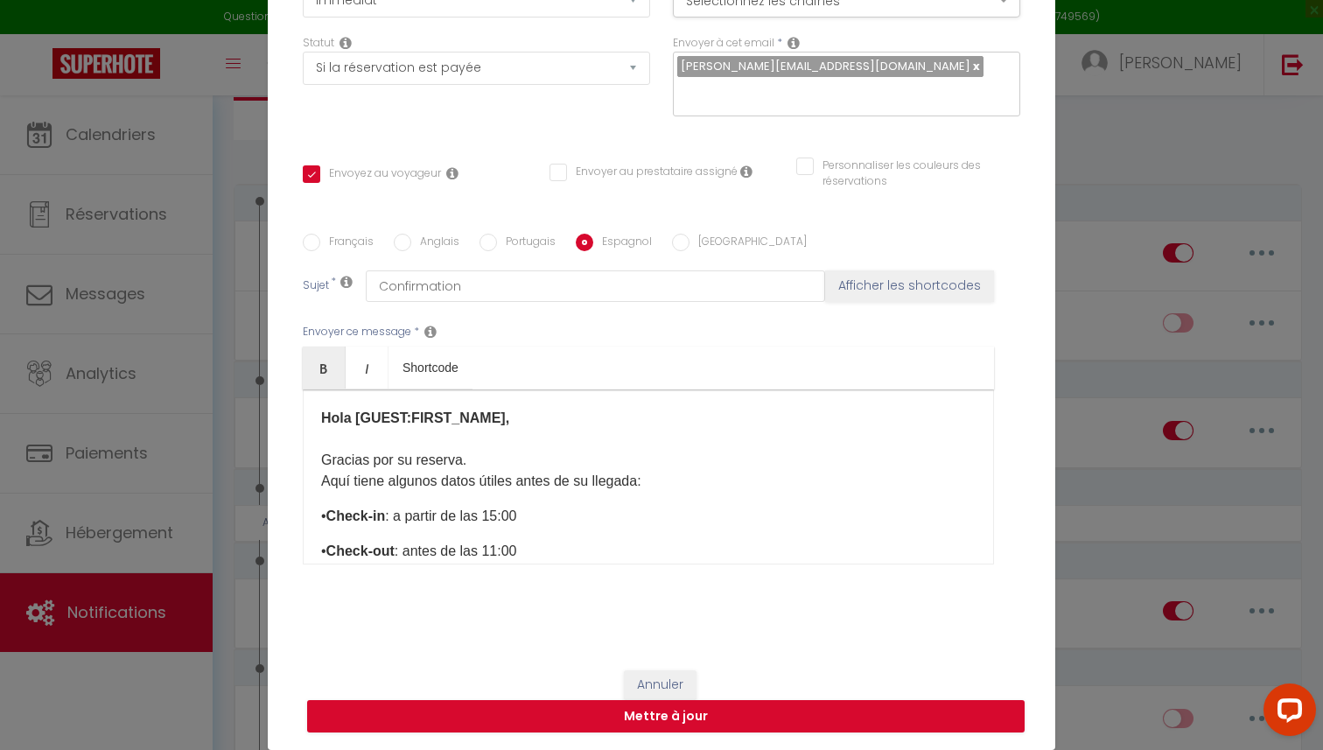
click at [316, 516] on div "Hola [GUEST:FIRST_NAME], Gracias por su reserva. Aquí tiene algunos datos útile…" at bounding box center [648, 476] width 691 height 175
click at [316, 548] on div "Hola [GUEST:FIRST_NAME], Gracias por su reserva. Aquí tiene algunos datos útile…" at bounding box center [648, 476] width 691 height 175
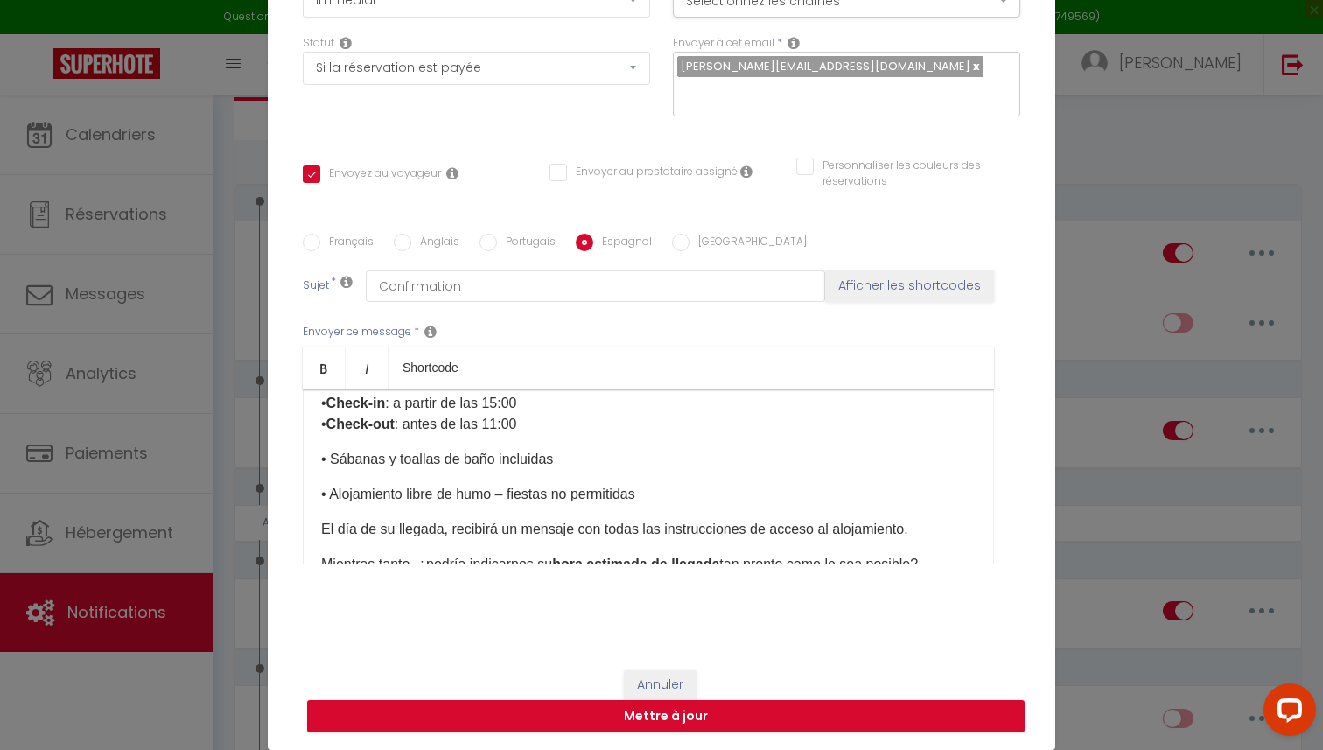
scroll to position [111, 0]
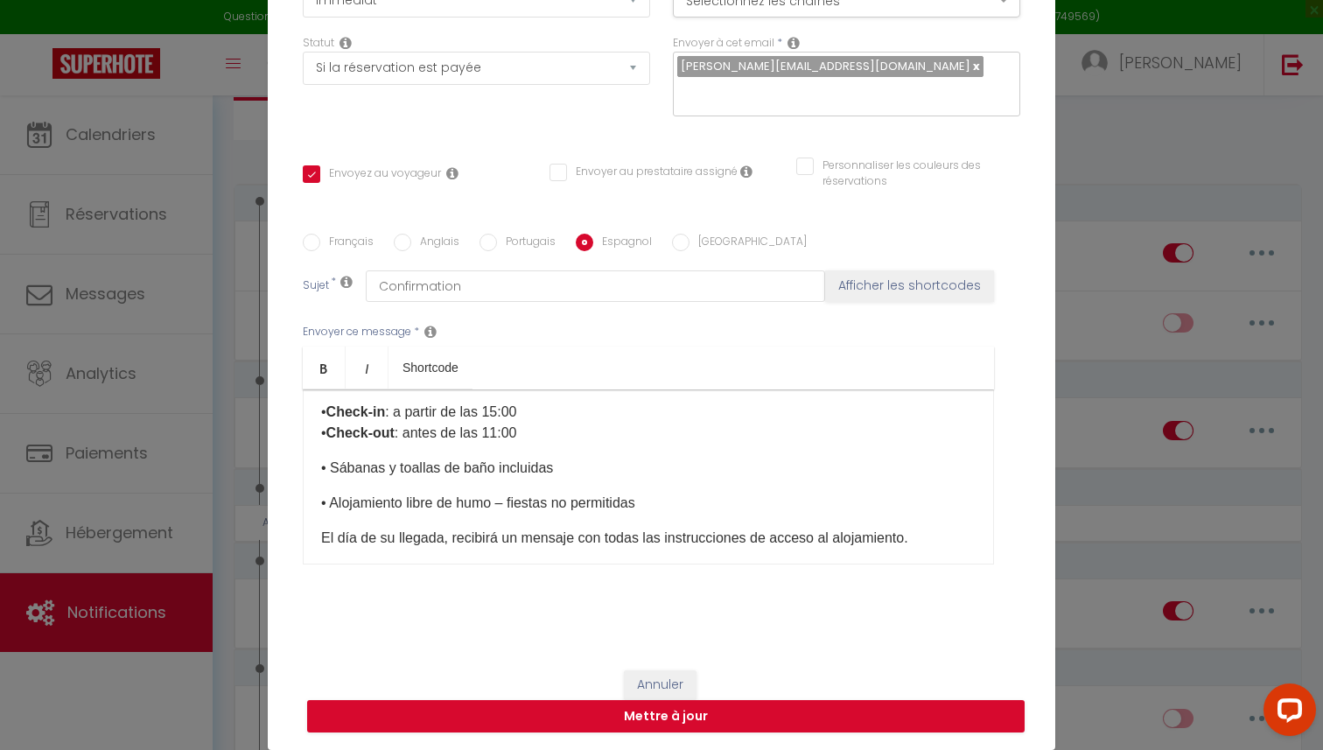
click at [315, 469] on div "Hola [GUEST:FIRST_NAME], Gracias por su reserva. Aquí tiene algunos datos útile…" at bounding box center [648, 476] width 691 height 175
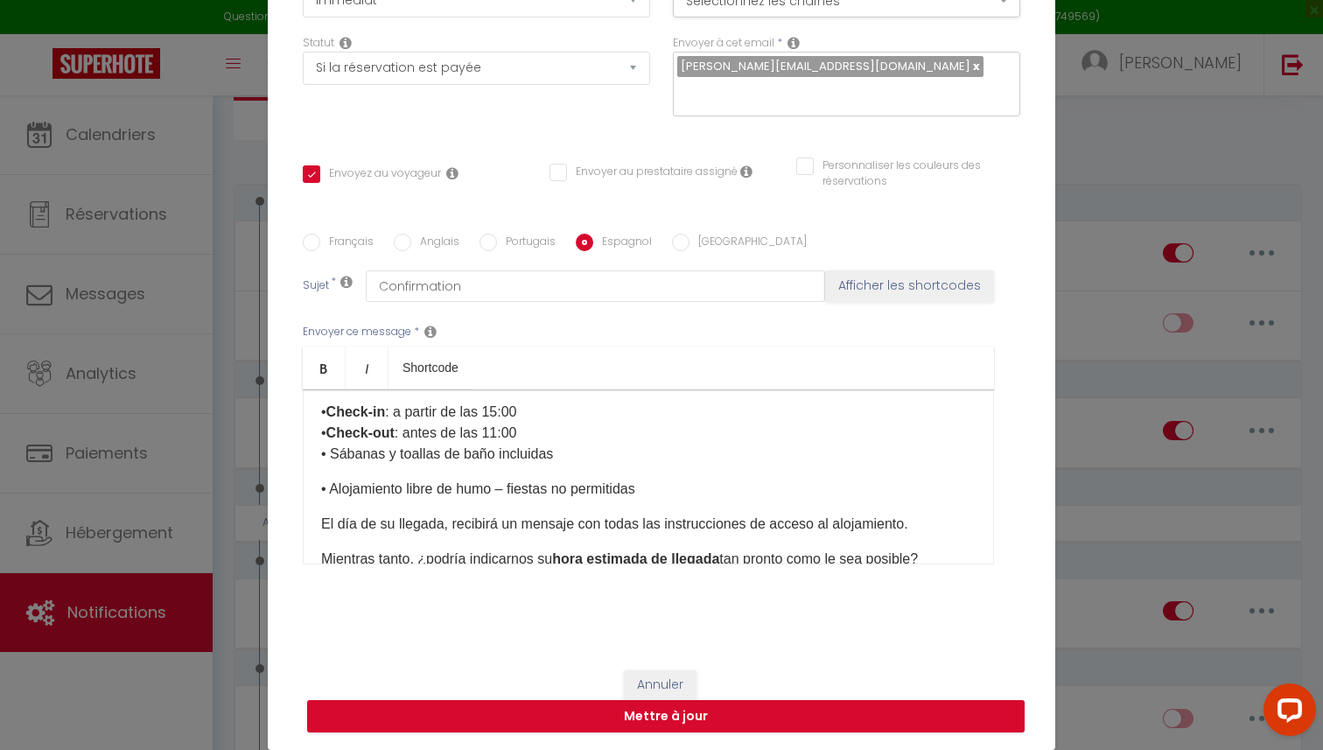
click at [313, 496] on div "Hola [GUEST:FIRST_NAME], Gracias por su reserva. Aquí tiene algunos datos útile…" at bounding box center [648, 476] width 691 height 175
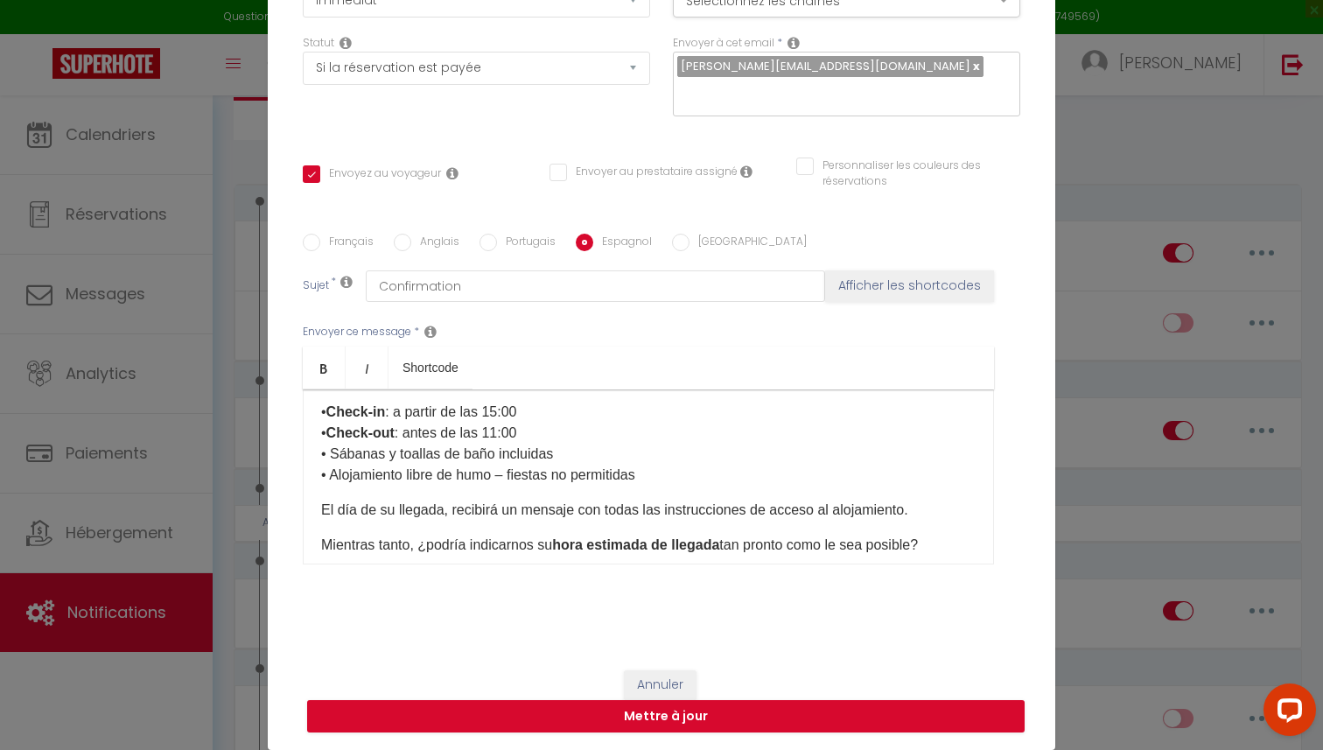
click at [315, 514] on div "Hola [GUEST:FIRST_NAME], Gracias por su reserva. Aquí tiene algunos datos útile…" at bounding box center [648, 476] width 691 height 175
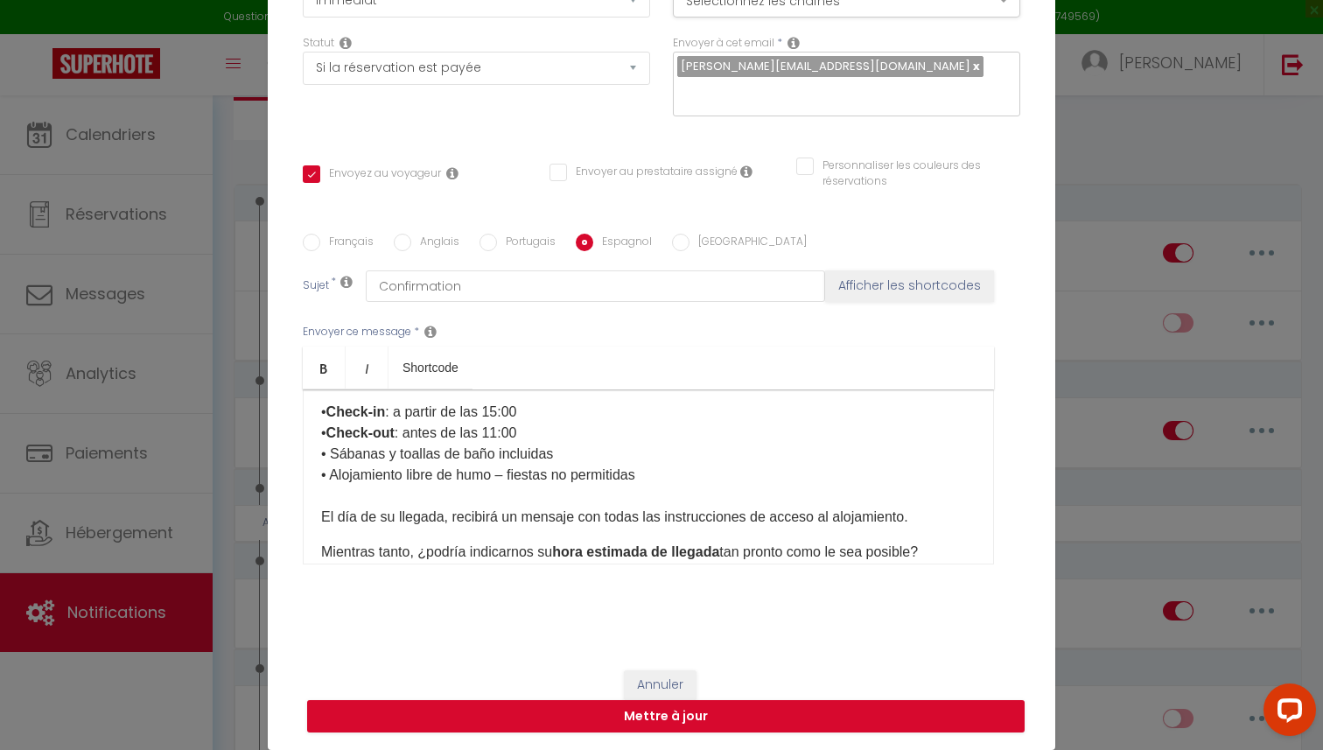
click at [315, 551] on div "Hola [GUEST:FIRST_NAME], Gracias por su reserva. Aquí tiene algunos datos útile…" at bounding box center [648, 476] width 691 height 175
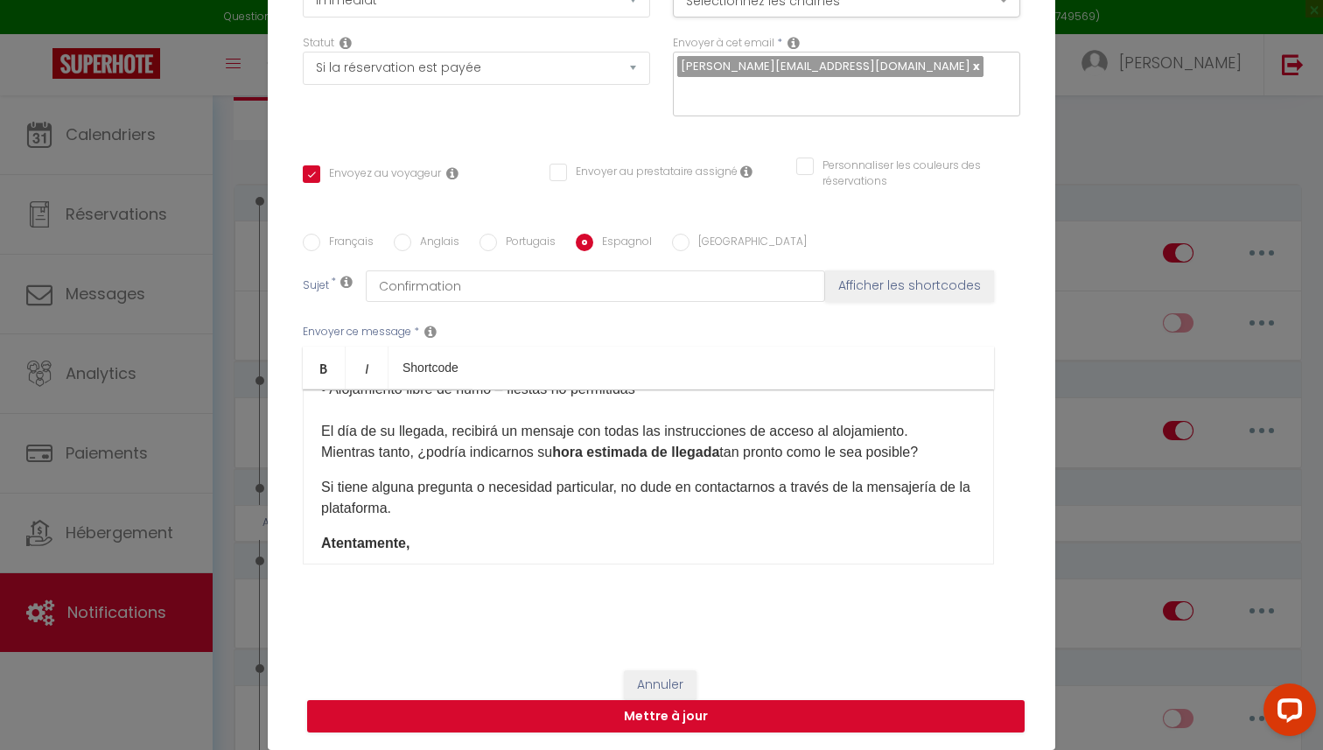
scroll to position [220, 0]
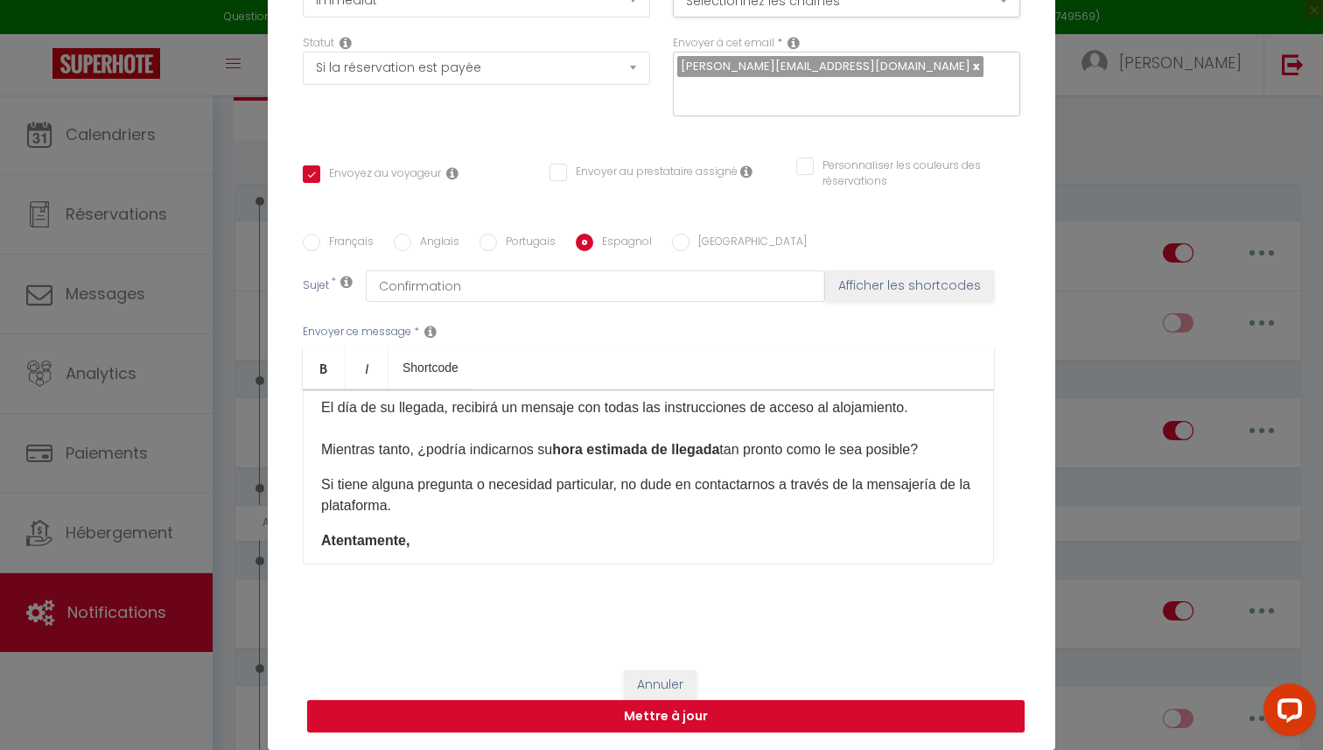
click at [317, 482] on div "Hola [GUEST:FIRST_NAME], Gracias por su reserva. Aquí tiene algunos datos útile…" at bounding box center [648, 476] width 691 height 175
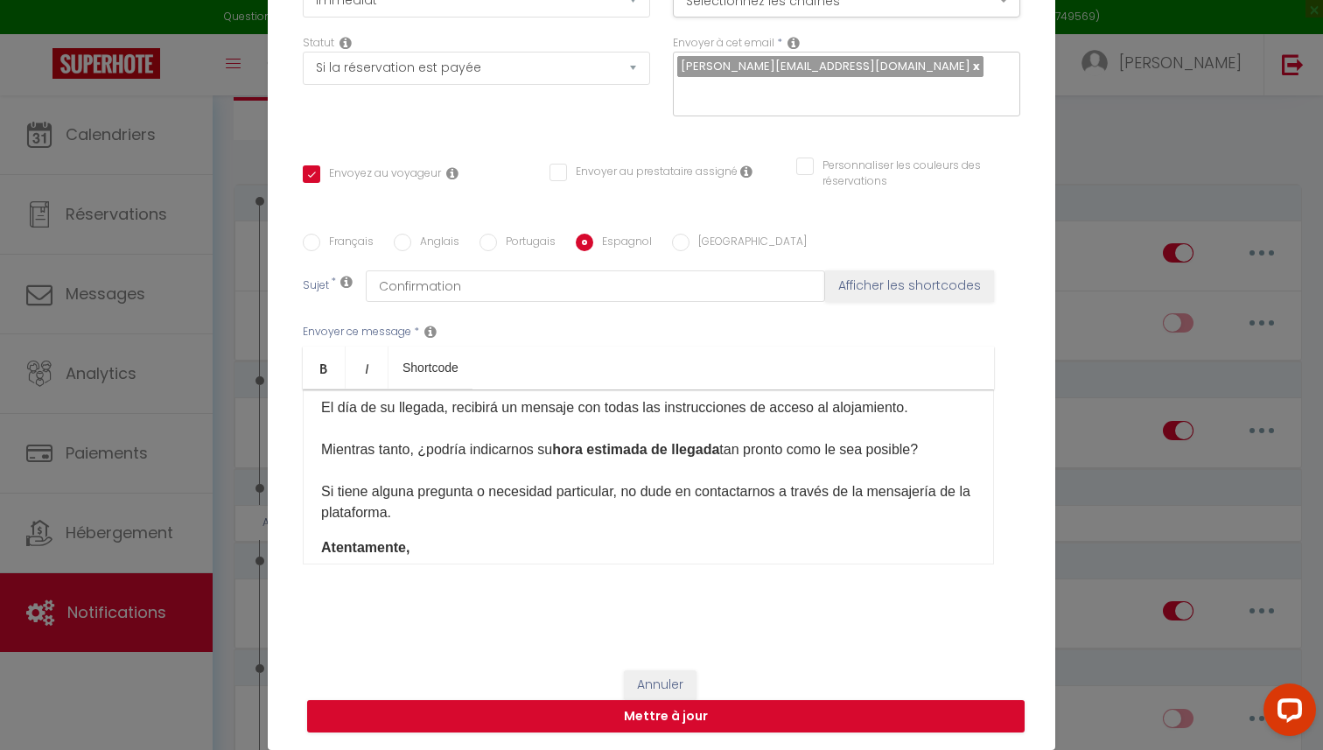
click at [317, 541] on div "Hola [GUEST:FIRST_NAME], Gracias por su reserva. Aquí tiene algunos datos útile…" at bounding box center [648, 476] width 691 height 175
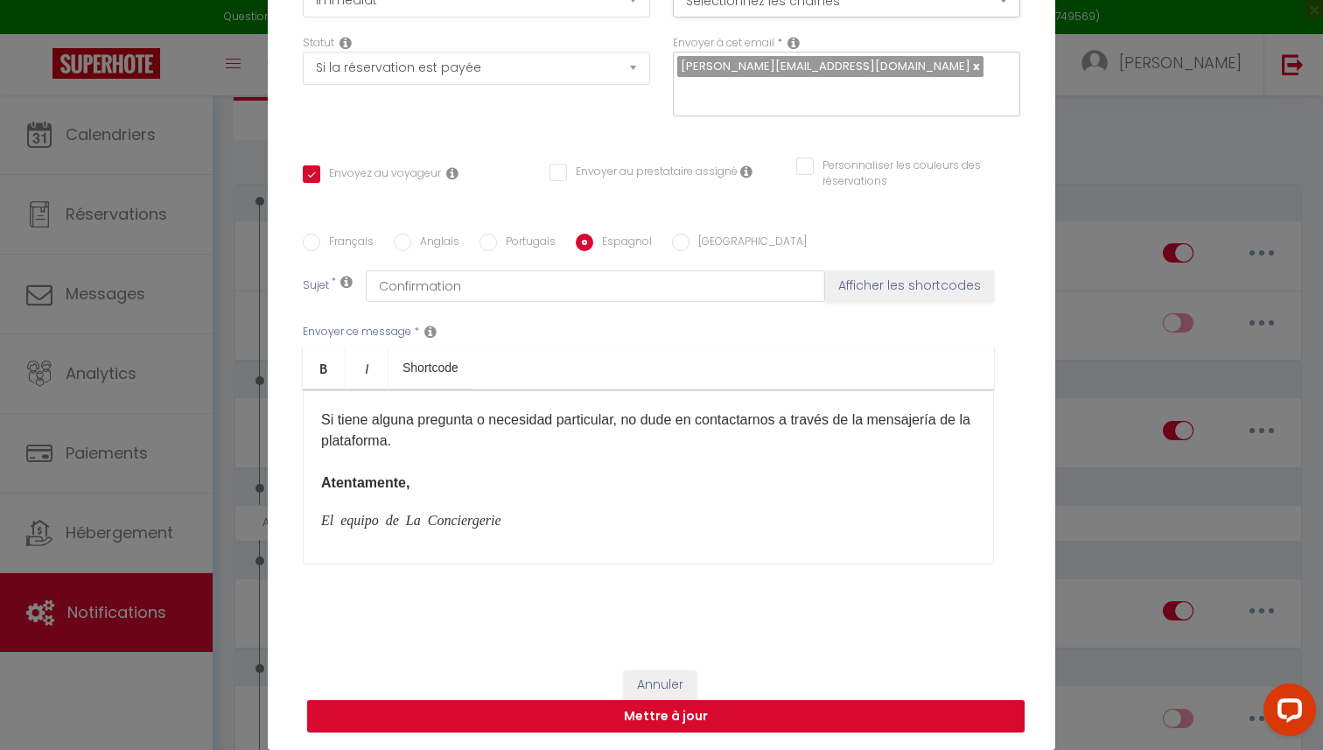
click at [315, 521] on div "Hola [GUEST:FIRST_NAME], Gracias por su reserva. Aquí tiene algunos datos útile…" at bounding box center [648, 476] width 691 height 175
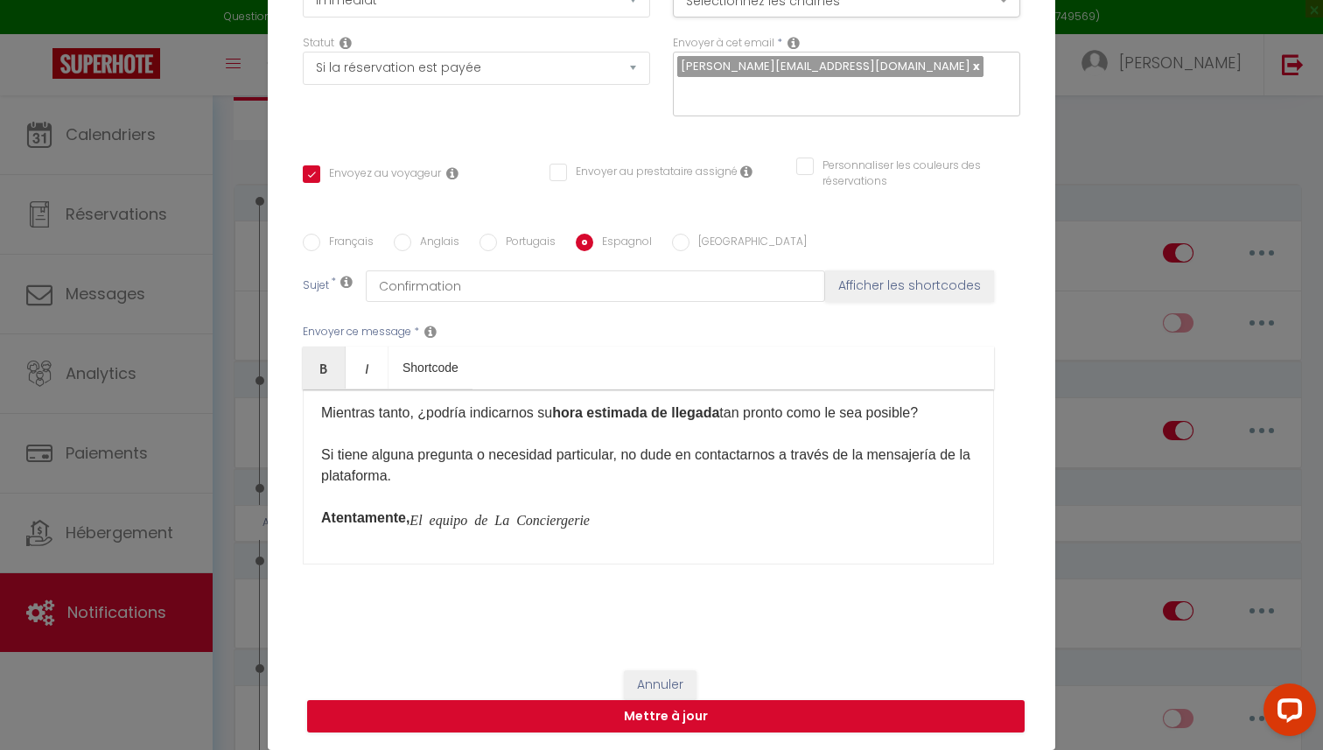
scroll to position [278, 0]
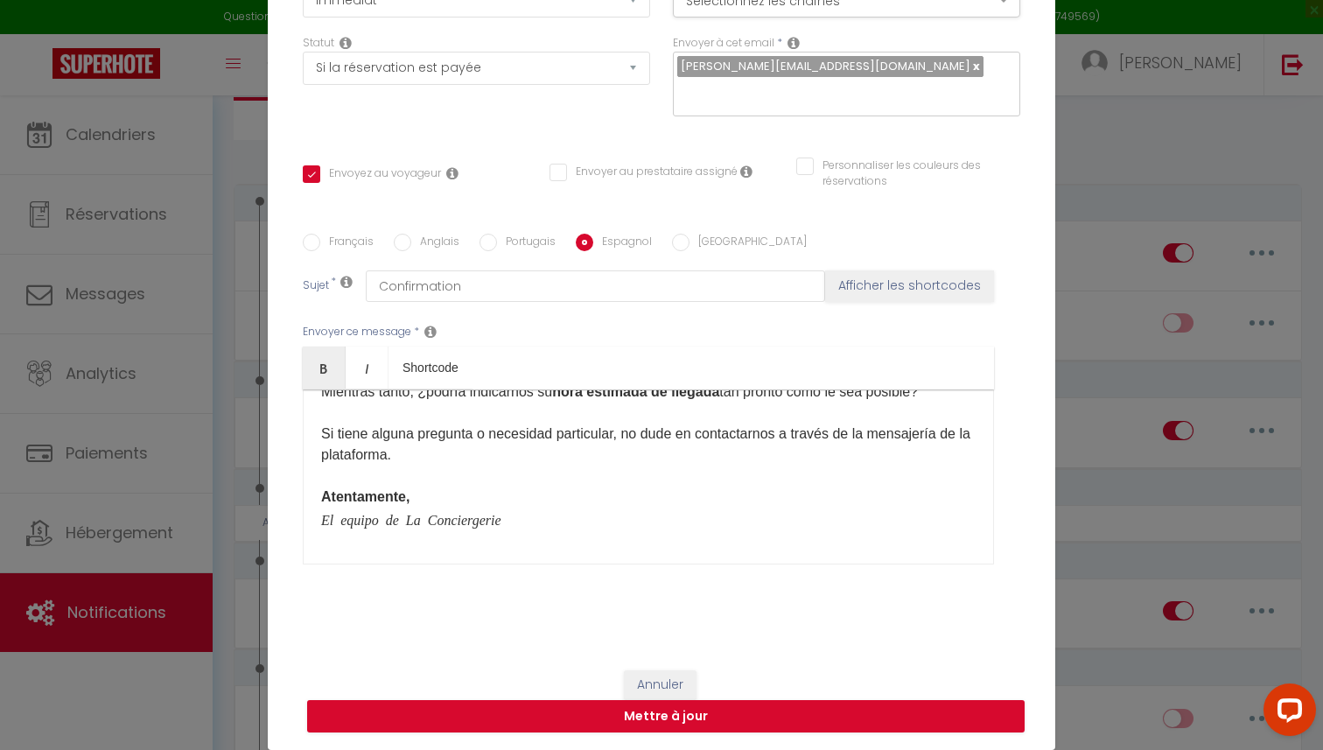
click at [380, 547] on div "Hola [GUEST:FIRST_NAME], Gracias por su reserva. Aquí tiene algunos datos útile…" at bounding box center [648, 476] width 691 height 175
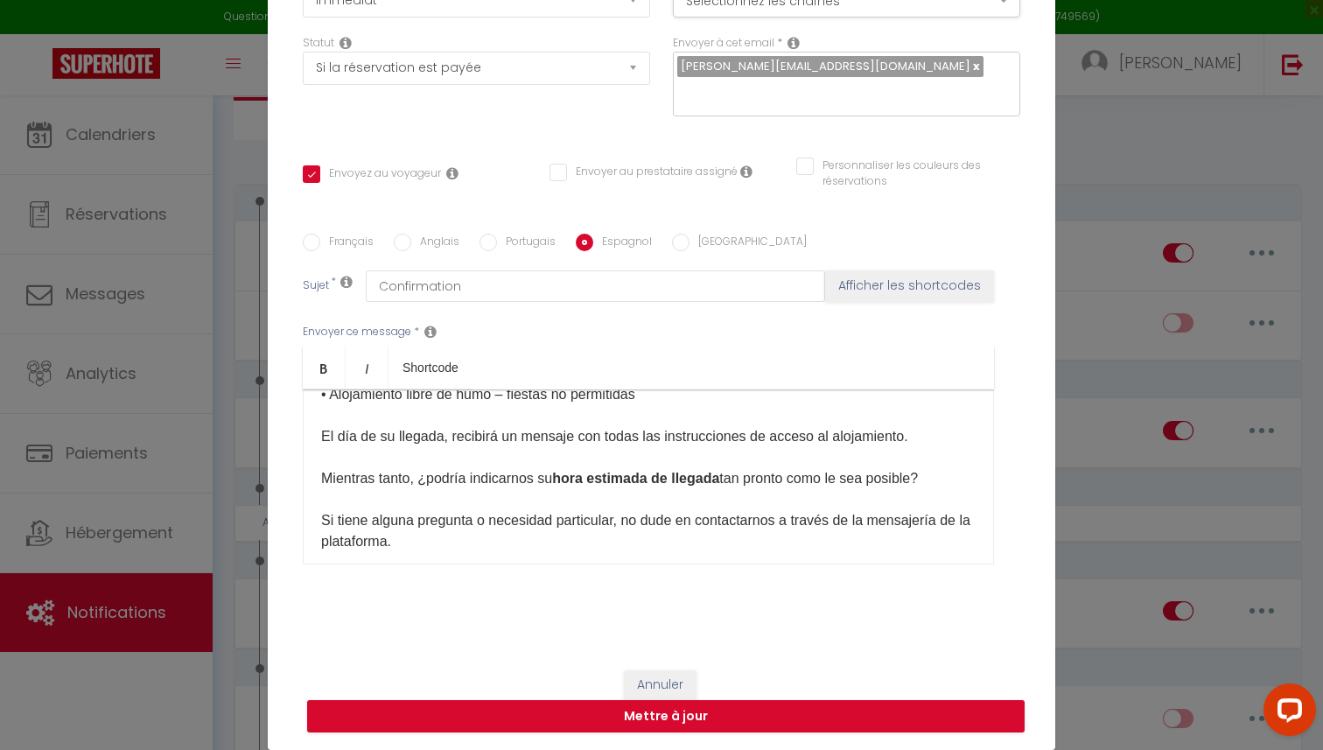
scroll to position [227, 0]
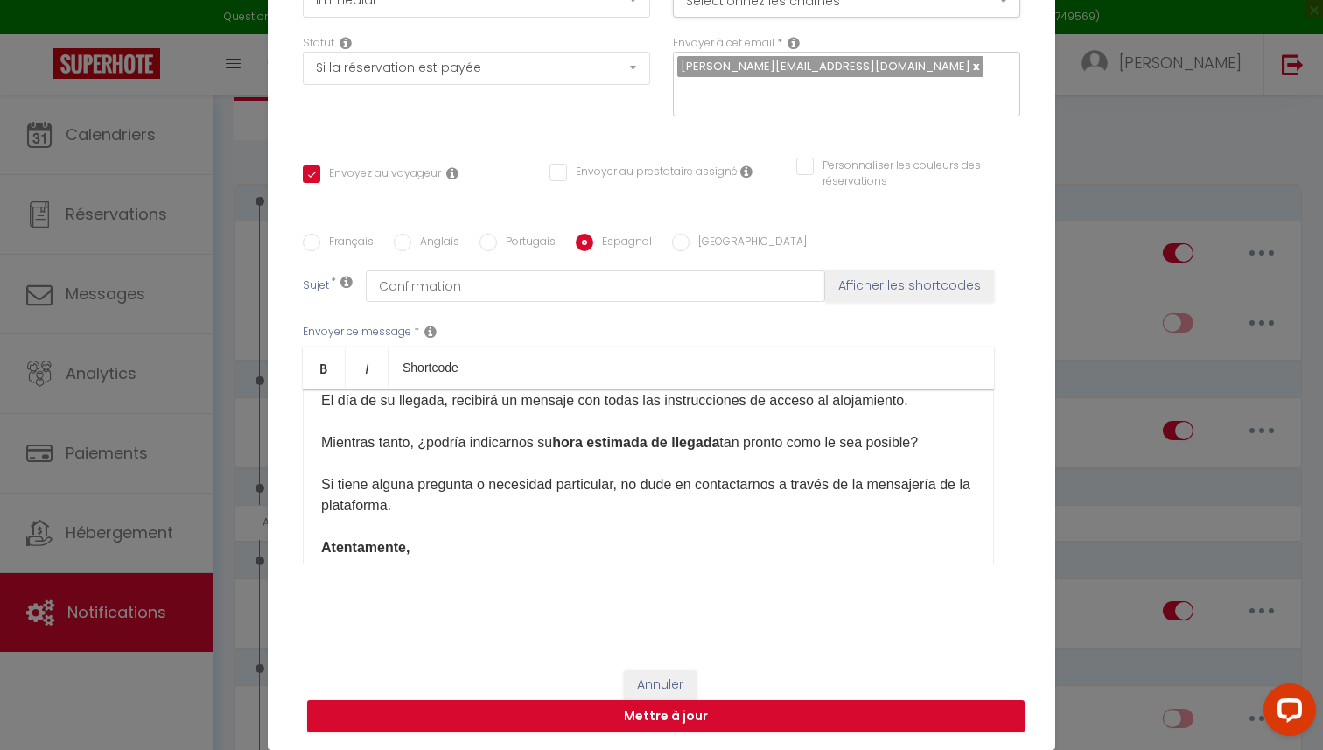
click at [681, 245] on input "Italien" at bounding box center [680, 242] width 17 height 17
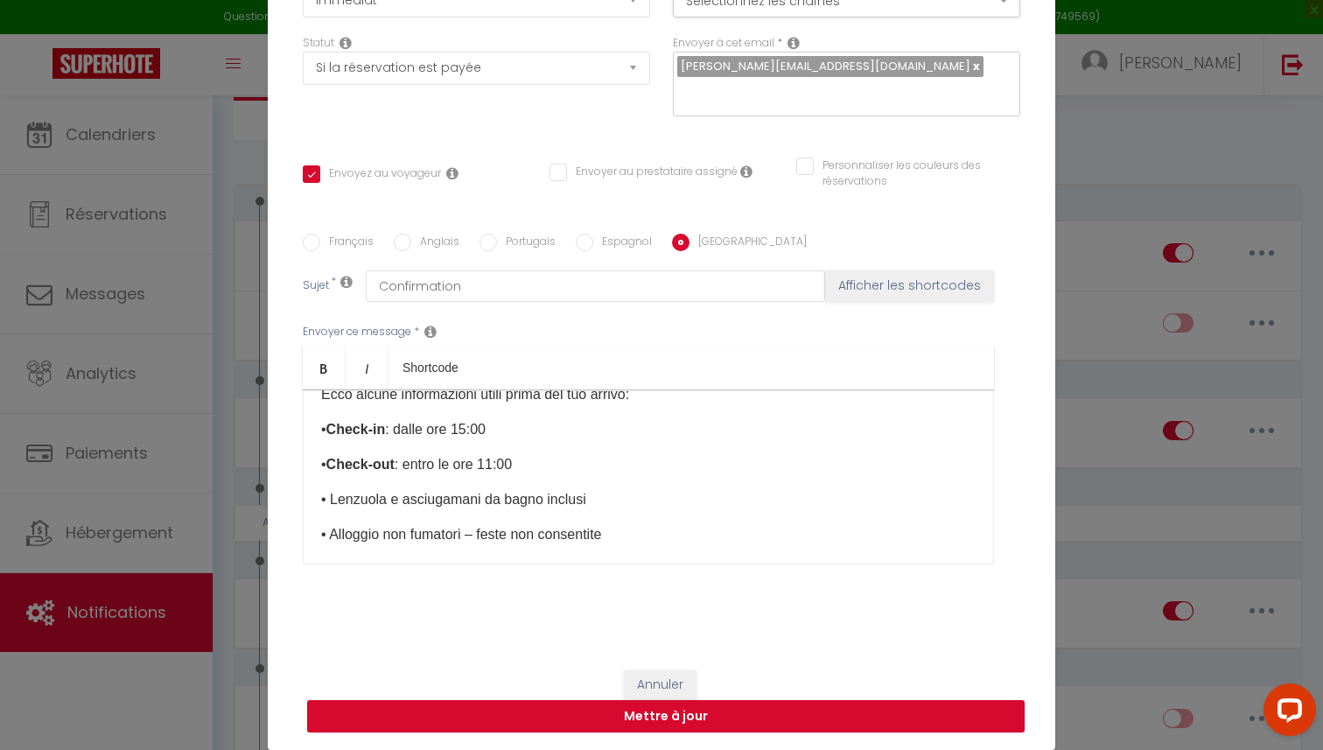
scroll to position [0, 0]
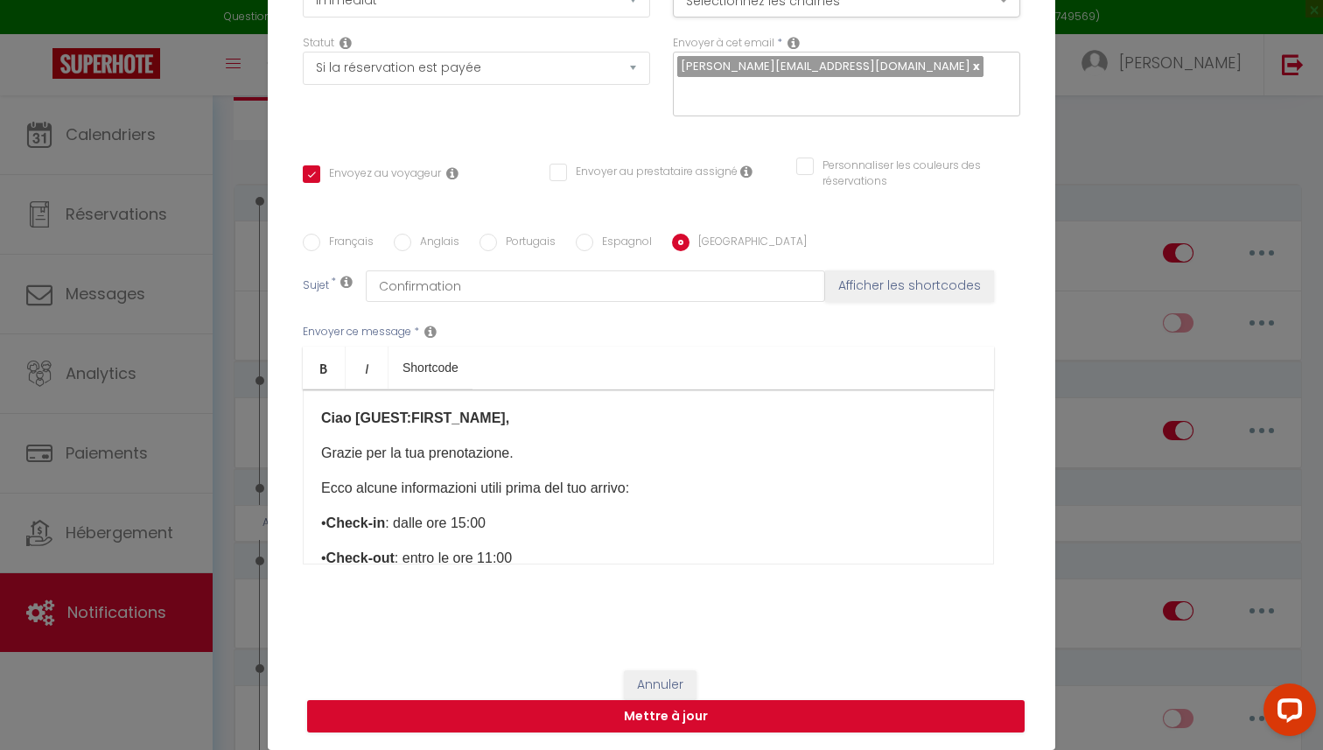
click at [325, 449] on p "Grazie per la tua prenotazione." at bounding box center [648, 453] width 654 height 21
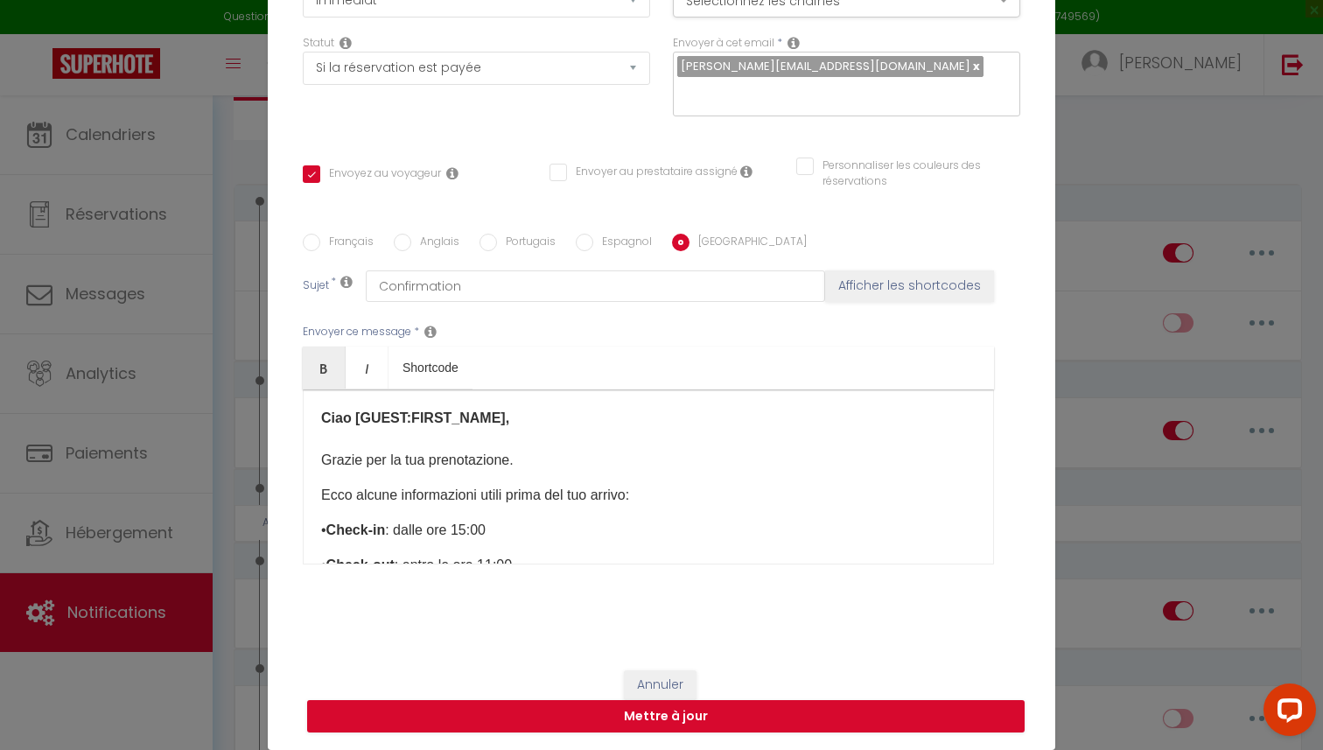
click at [316, 500] on div "Ciao [GUEST:FIRST_NAME], Grazie per la tua prenotazione. Ecco alcune informazio…" at bounding box center [648, 476] width 691 height 175
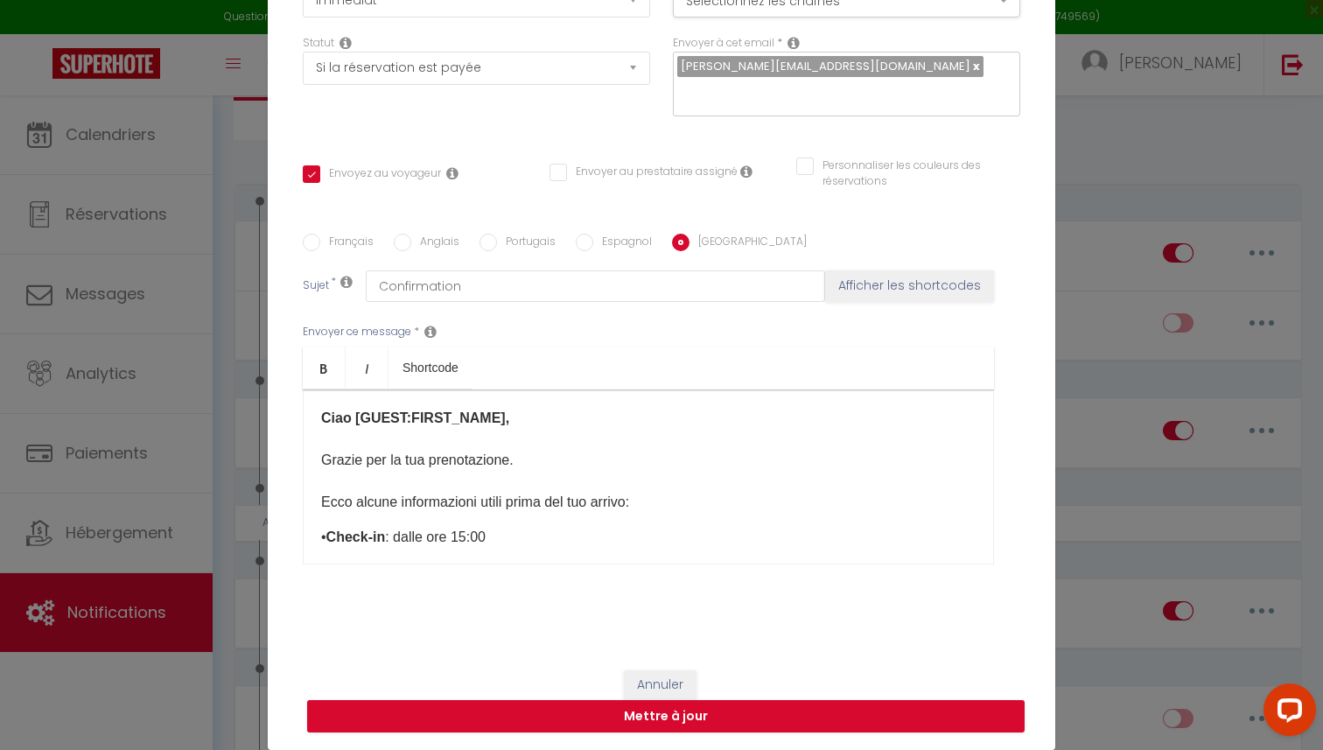
click at [316, 530] on div "Ciao [GUEST:FIRST_NAME], Grazie per la tua prenotazione. Ecco alcune informazio…" at bounding box center [648, 476] width 691 height 175
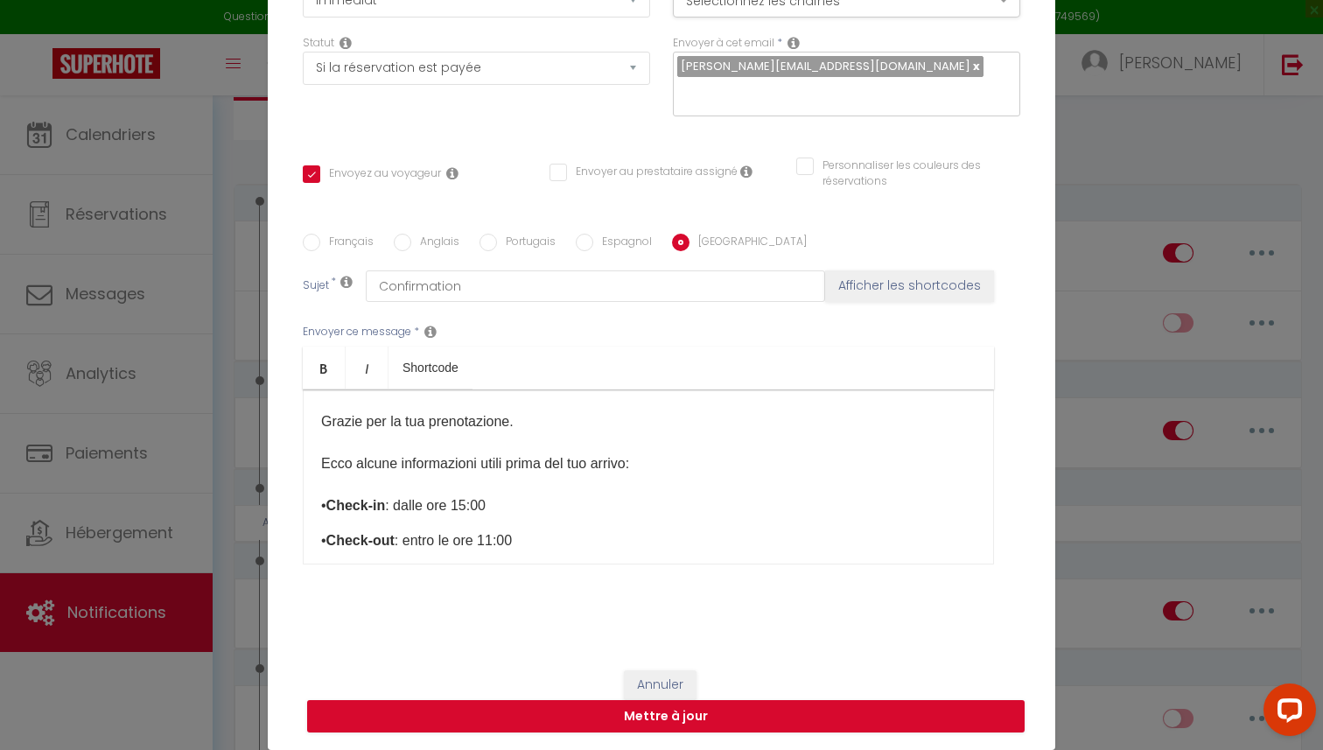
scroll to position [89, 0]
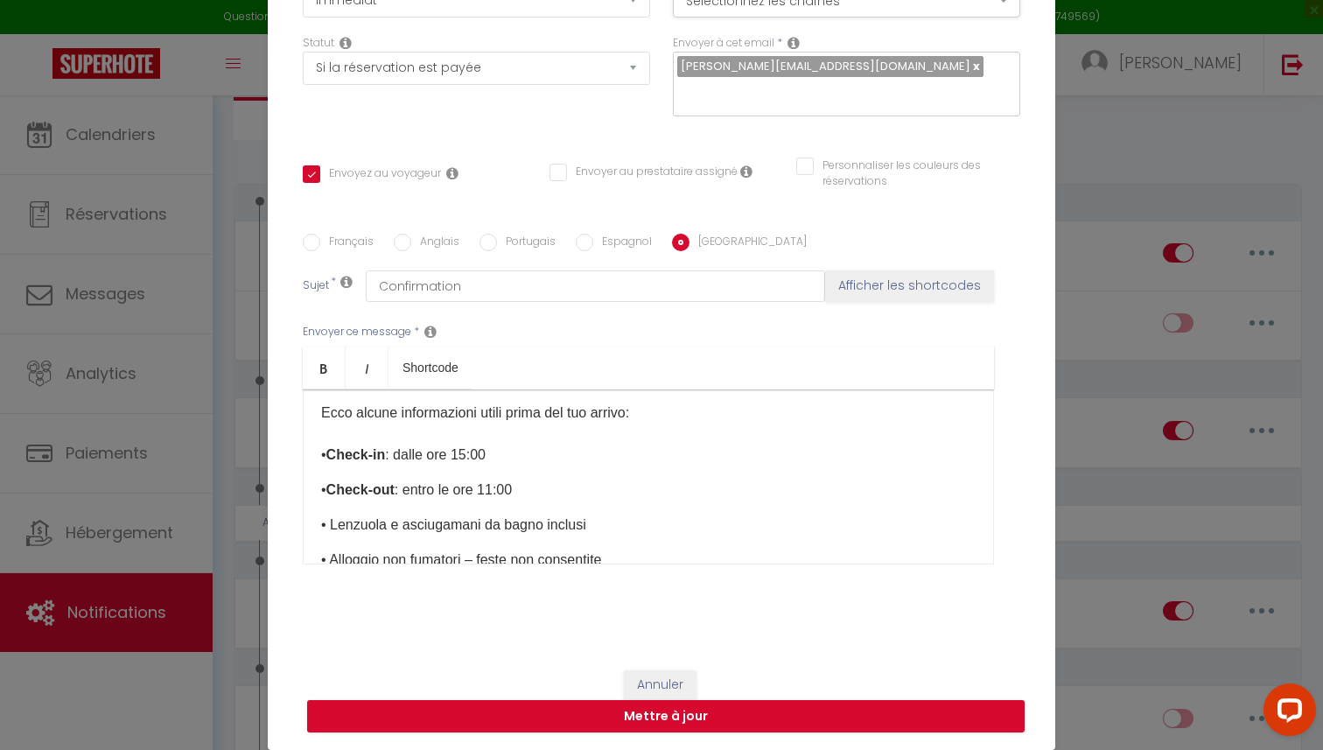
click at [317, 482] on div "Ciao [GUEST:FIRST_NAME], Grazie per la tua prenotazione. Ecco alcune informazio…" at bounding box center [648, 476] width 691 height 175
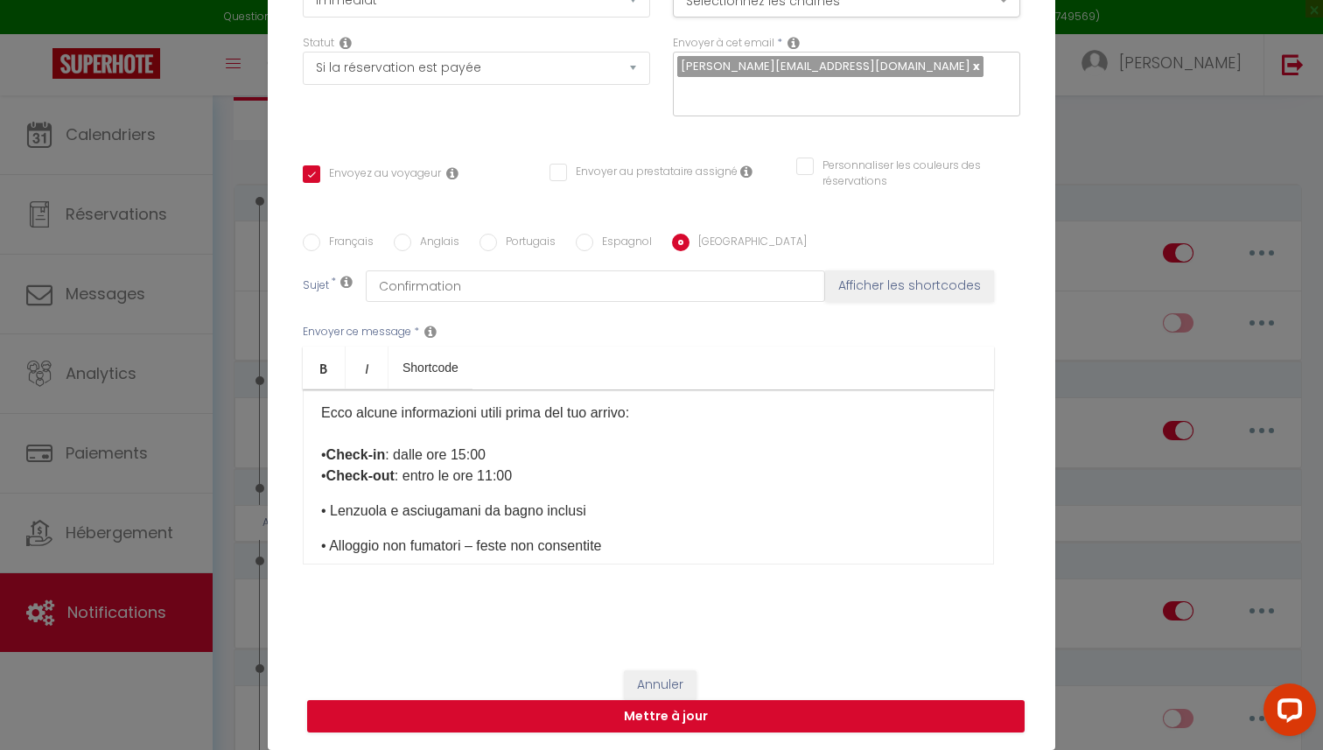
click at [317, 512] on div "Ciao [GUEST:FIRST_NAME], Grazie per la tua prenotazione. Ecco alcune informazio…" at bounding box center [648, 476] width 691 height 175
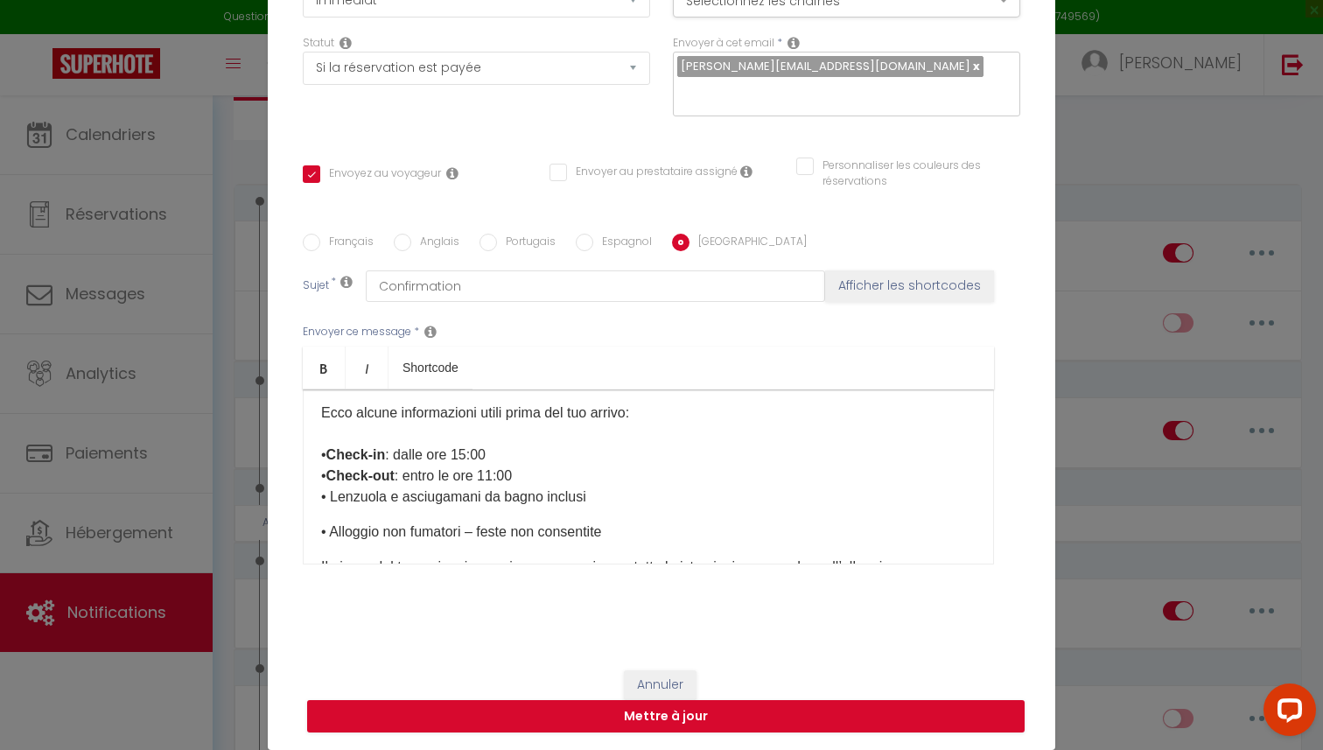
click at [316, 536] on div "Ciao [GUEST:FIRST_NAME], Grazie per la tua prenotazione. Ecco alcune informazio…" at bounding box center [648, 476] width 691 height 175
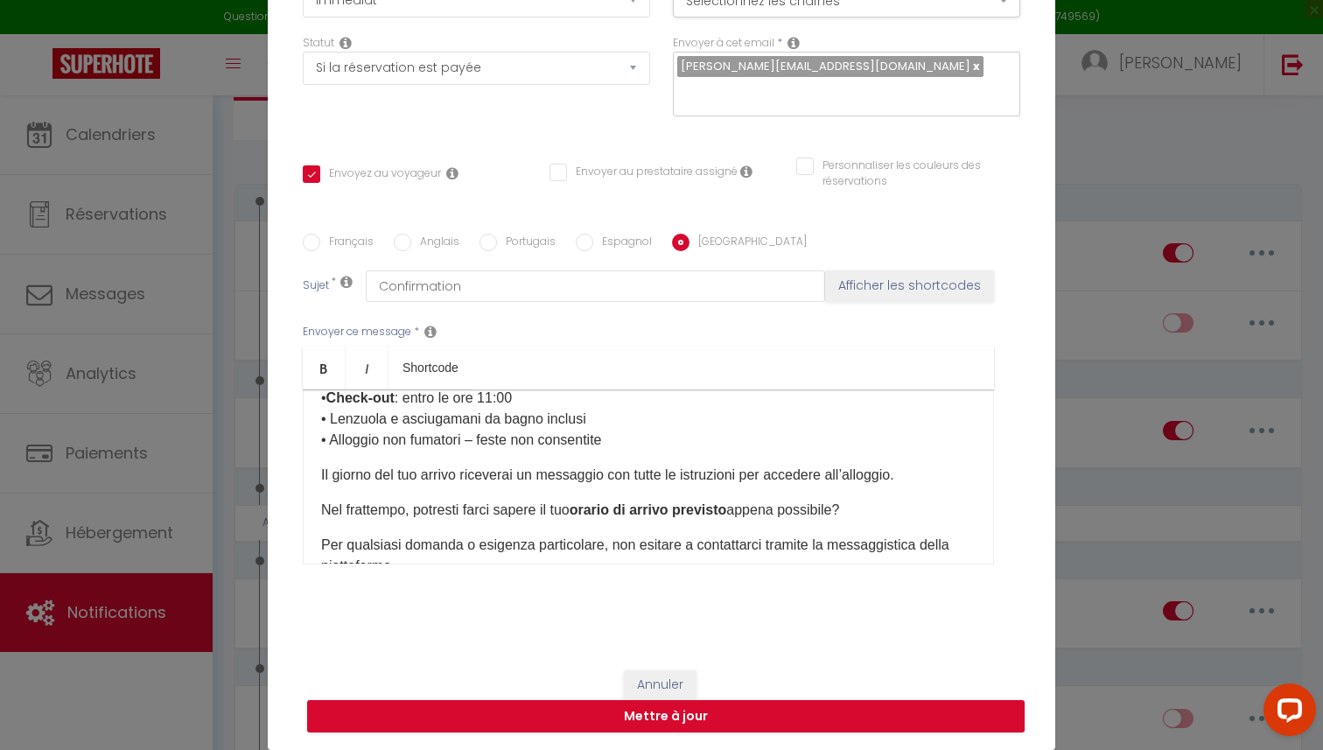
scroll to position [190, 0]
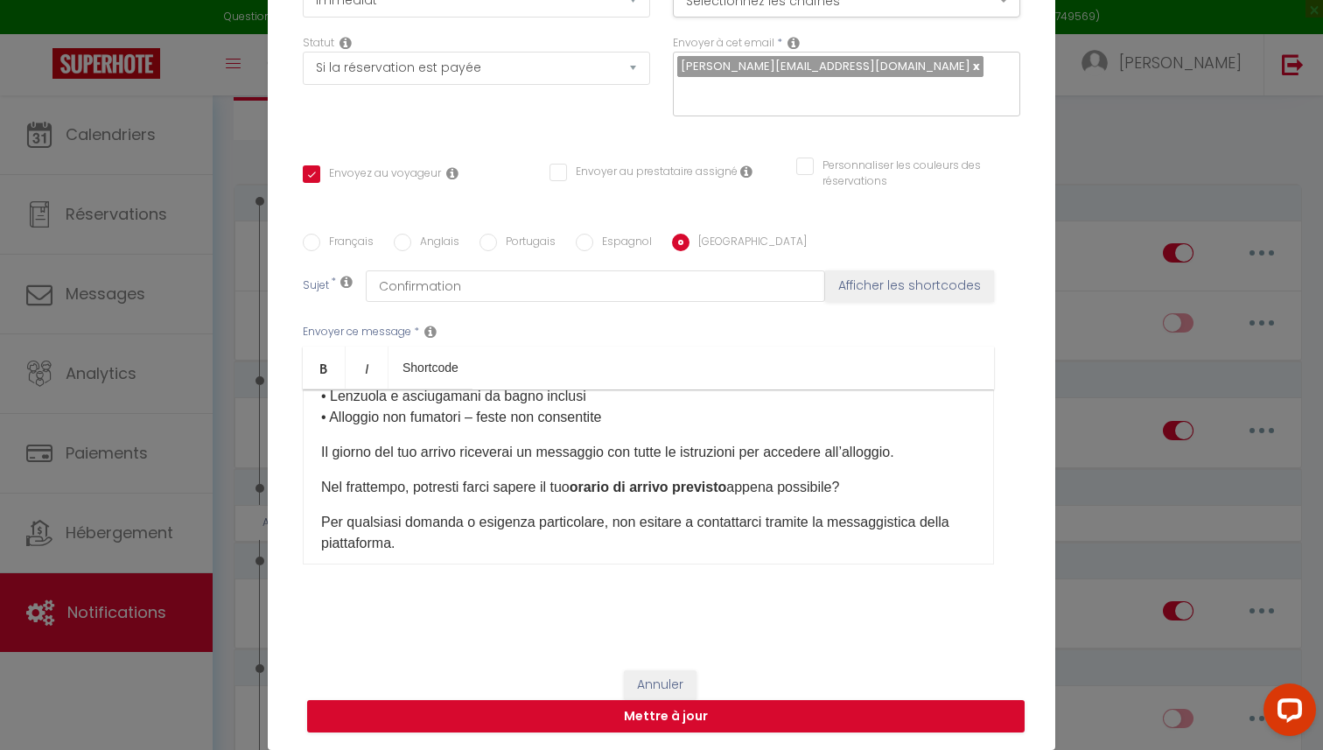
click at [314, 454] on div "Ciao [GUEST:FIRST_NAME], Grazie per la tua prenotazione. Ecco alcune informazio…" at bounding box center [648, 476] width 691 height 175
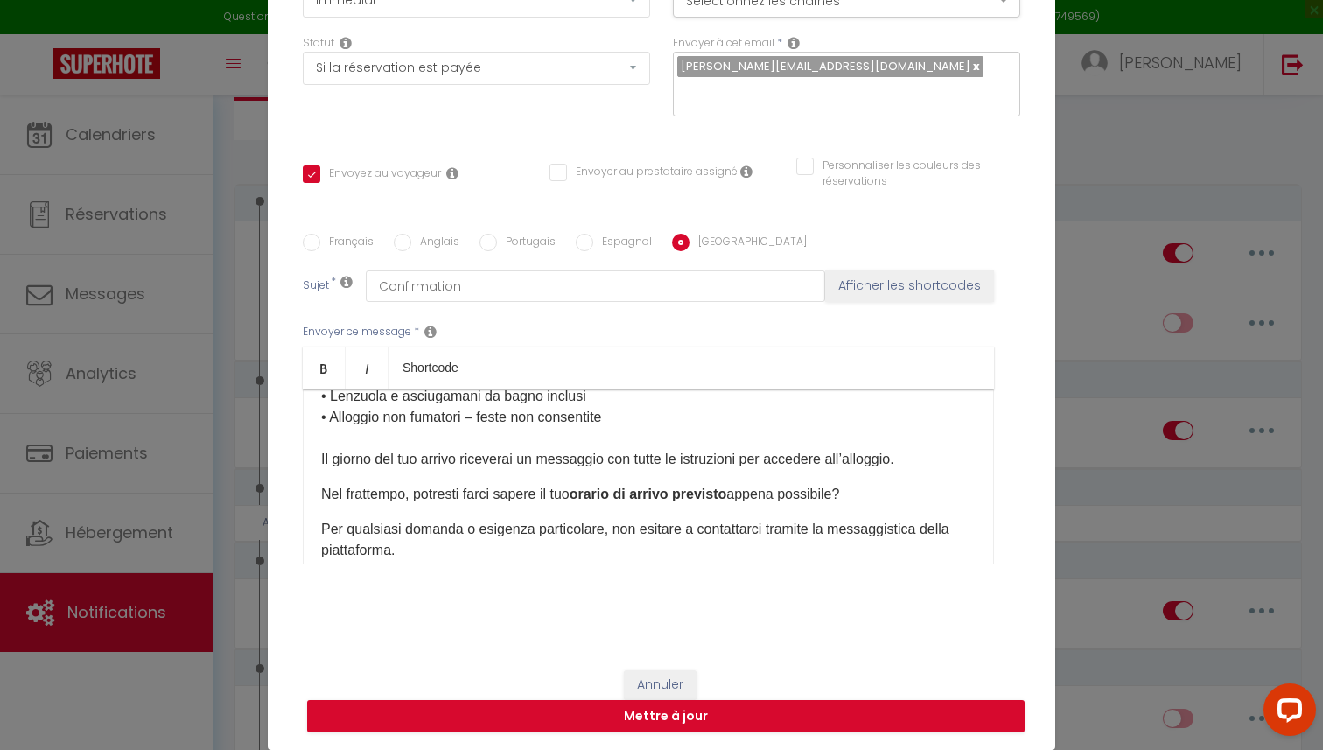
click at [315, 497] on div "Ciao [GUEST:FIRST_NAME], Grazie per la tua prenotazione. Ecco alcune informazio…" at bounding box center [648, 476] width 691 height 175
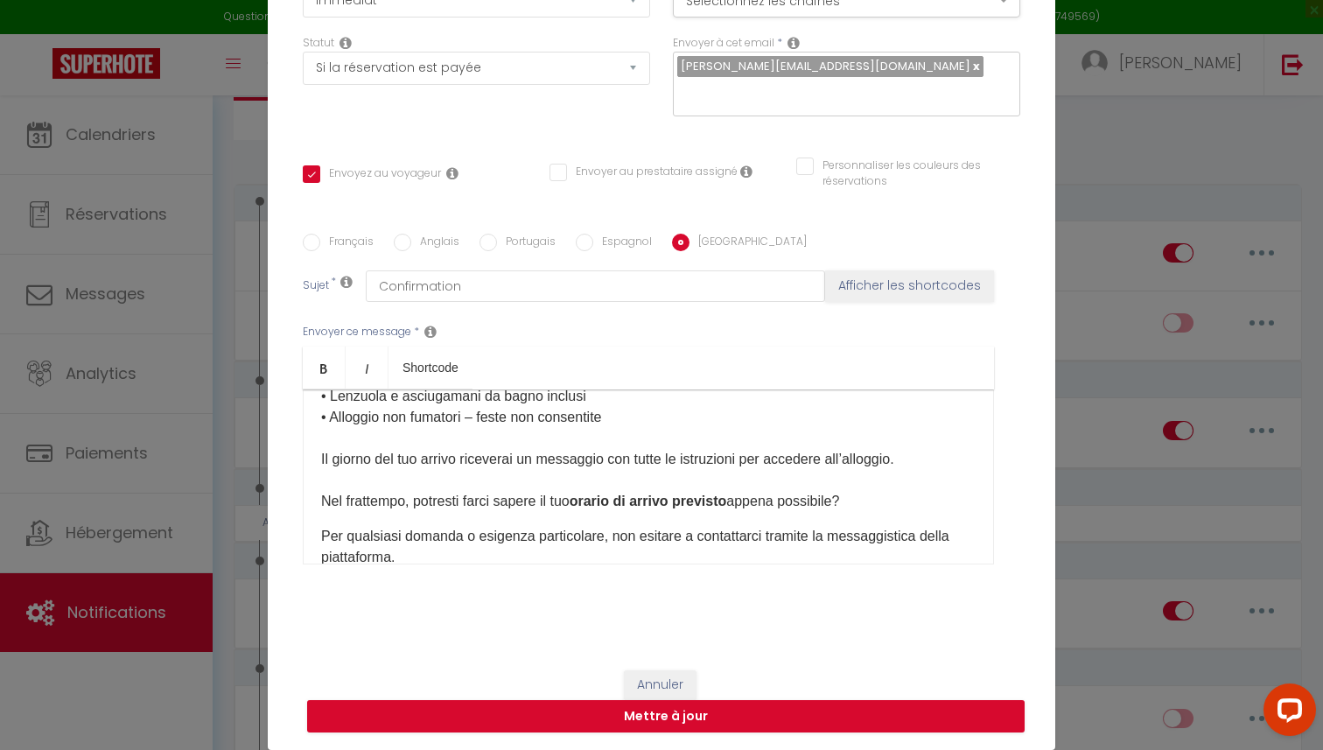
click at [317, 536] on div "Ciao [GUEST:FIRST_NAME], Grazie per la tua prenotazione. Ecco alcune informazio…" at bounding box center [648, 476] width 691 height 175
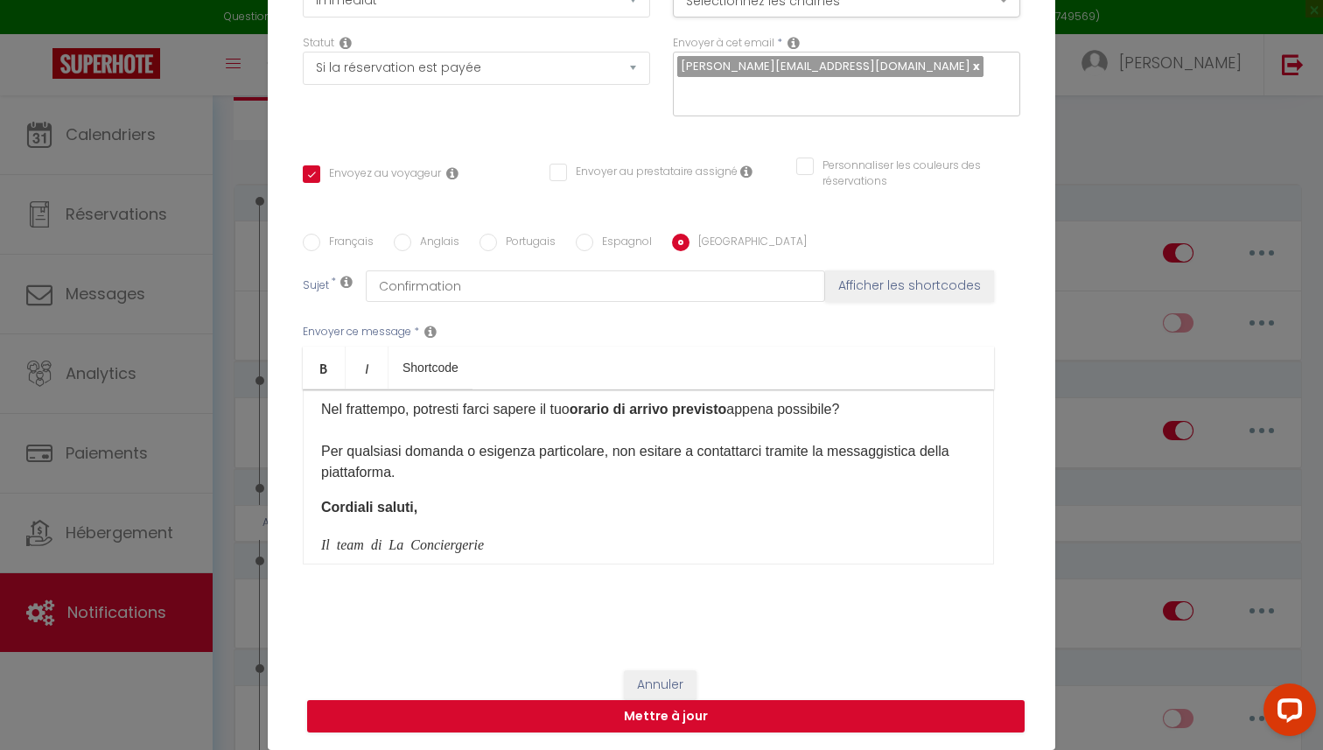
click at [315, 508] on div "Ciao [GUEST:FIRST_NAME], Grazie per la tua prenotazione. Ecco alcune informazio…" at bounding box center [648, 476] width 691 height 175
click at [316, 553] on div "Ciao [GUEST:FIRST_NAME], Grazie per la tua prenotazione. Ecco alcune informazio…" at bounding box center [648, 476] width 691 height 175
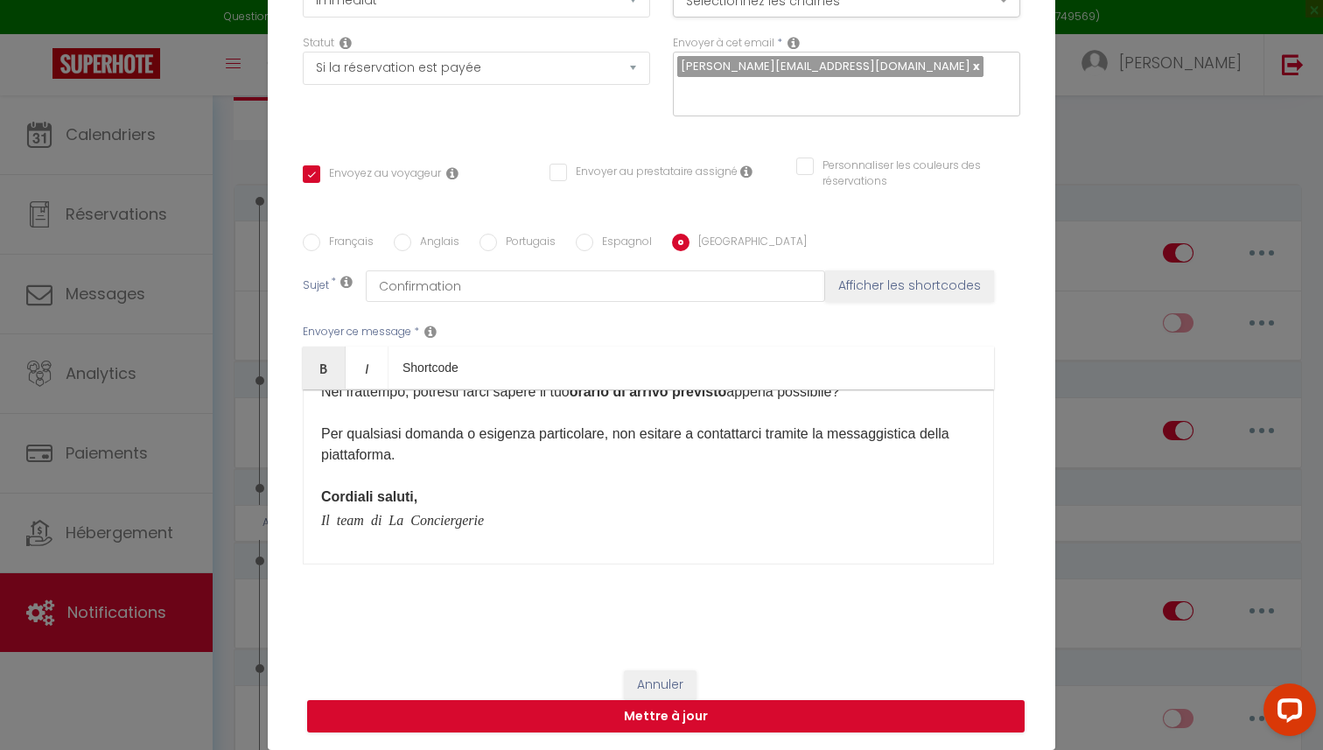
click at [525, 561] on div "Ciao [GUEST:FIRST_NAME], Grazie per la tua prenotazione. Ecco alcune informazio…" at bounding box center [648, 476] width 691 height 175
click at [571, 713] on button "Mettre à jour" at bounding box center [665, 716] width 717 height 33
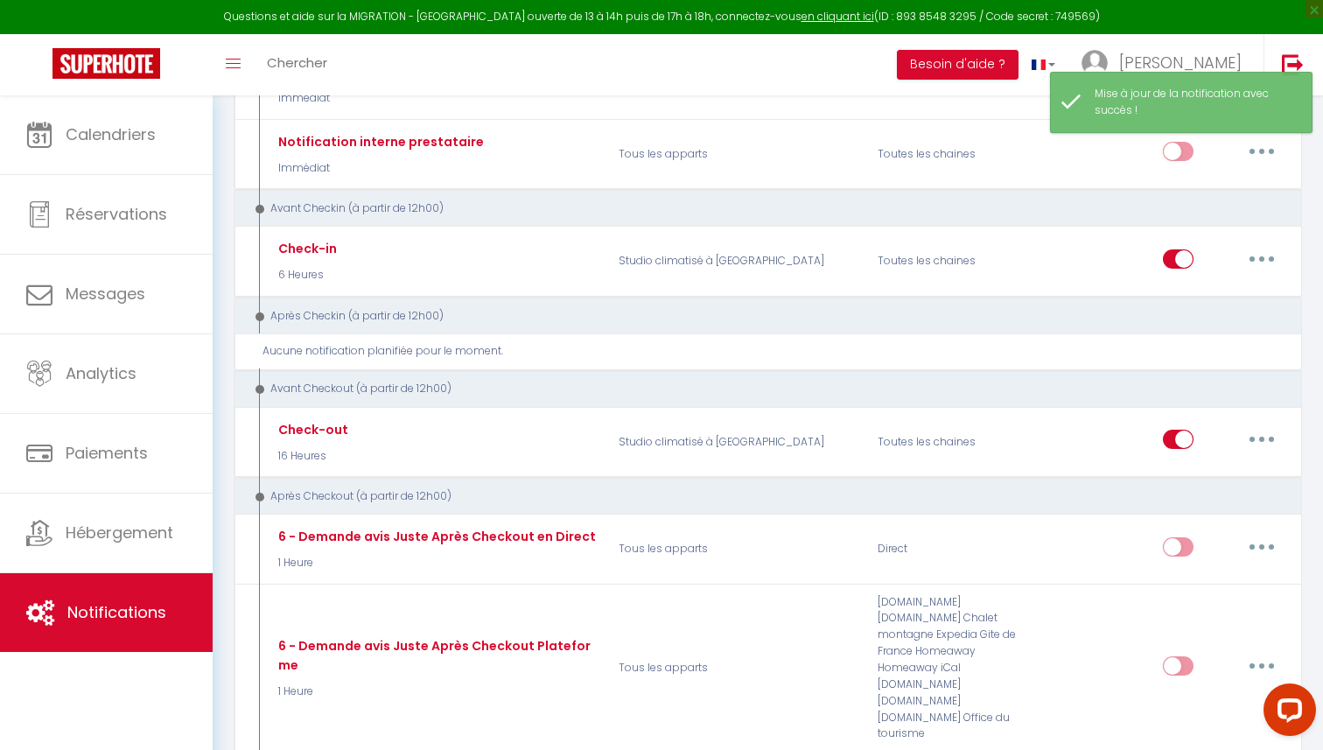
scroll to position [293, 0]
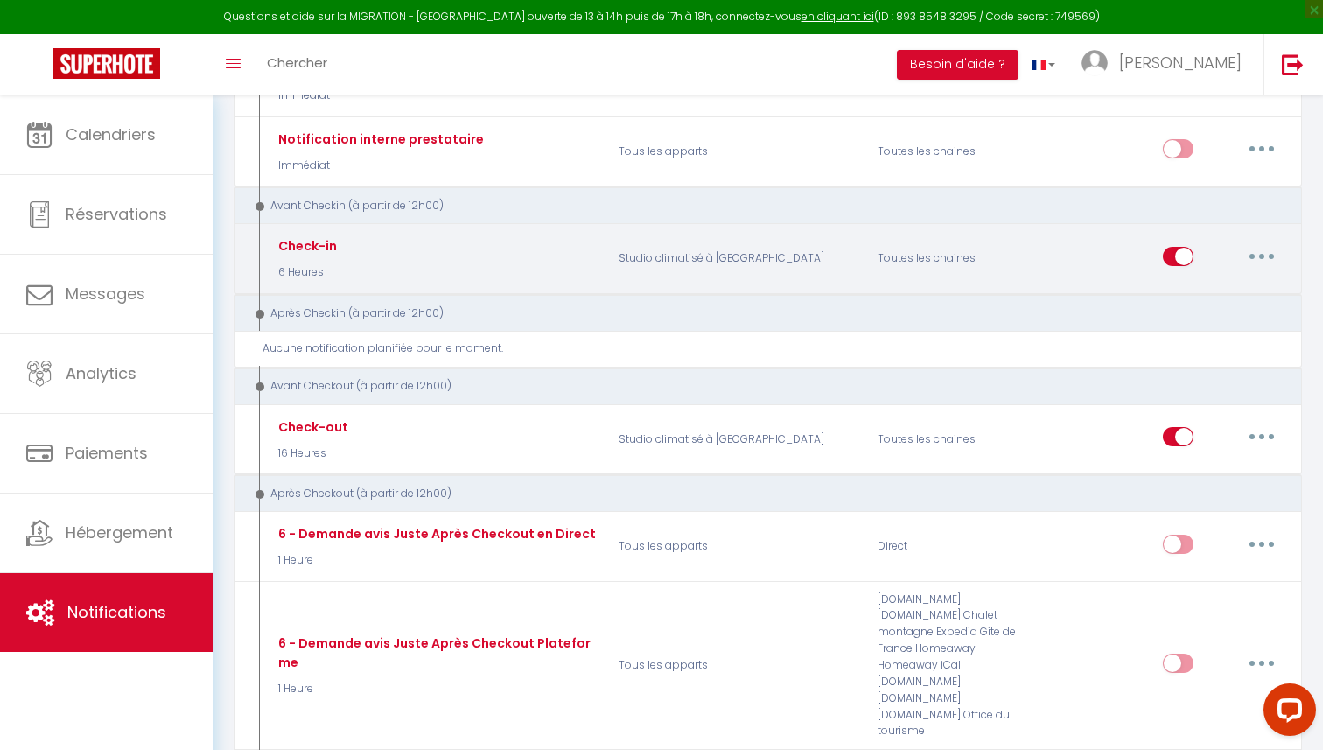
click at [1258, 249] on button "button" at bounding box center [1261, 256] width 49 height 28
click at [1227, 300] on link "Editer" at bounding box center [1215, 296] width 129 height 30
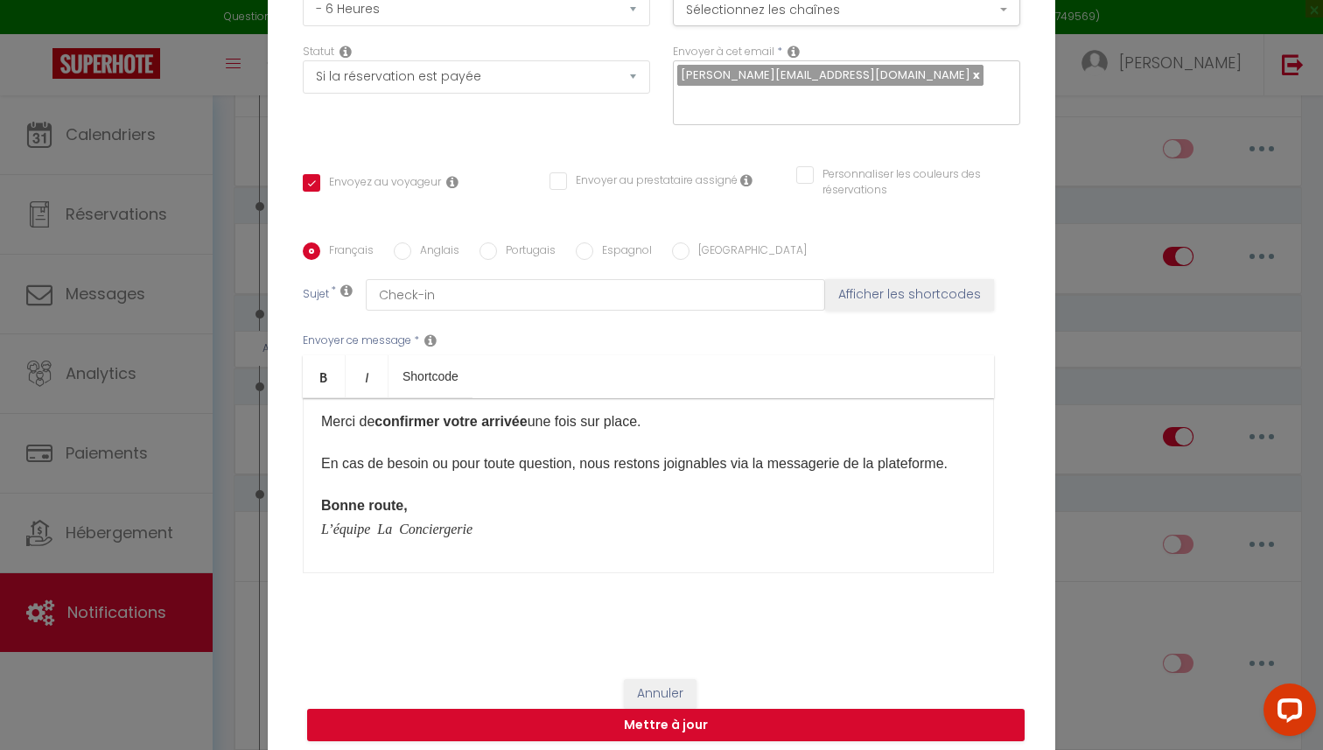
click at [406, 258] on input "Anglais" at bounding box center [402, 250] width 17 height 17
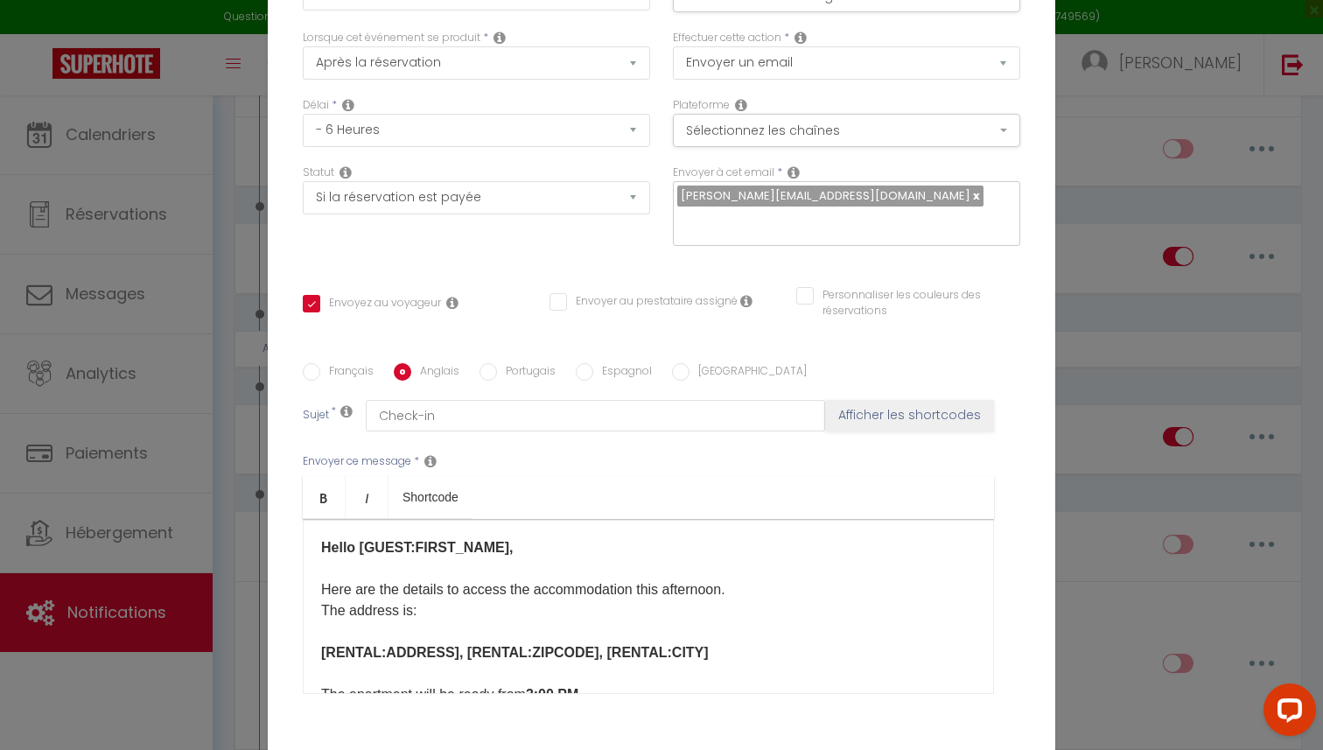
scroll to position [0, 0]
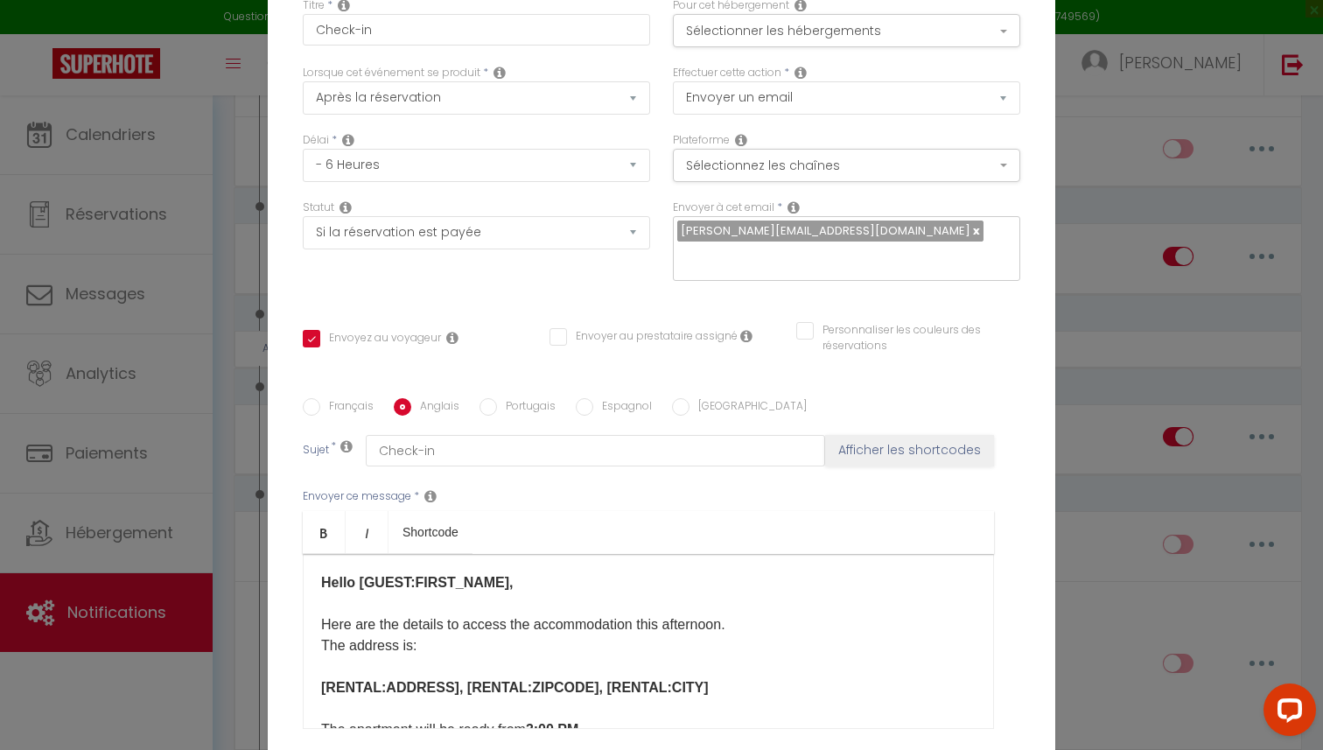
click at [1085, 210] on div "Modifier la notification × Titre * Check-in Pour cet hébergement Sélectionner l…" at bounding box center [661, 375] width 1323 height 750
click at [1117, 261] on div "Modifier la notification × Titre * Check-in Pour cet hébergement Sélectionner l…" at bounding box center [661, 375] width 1323 height 750
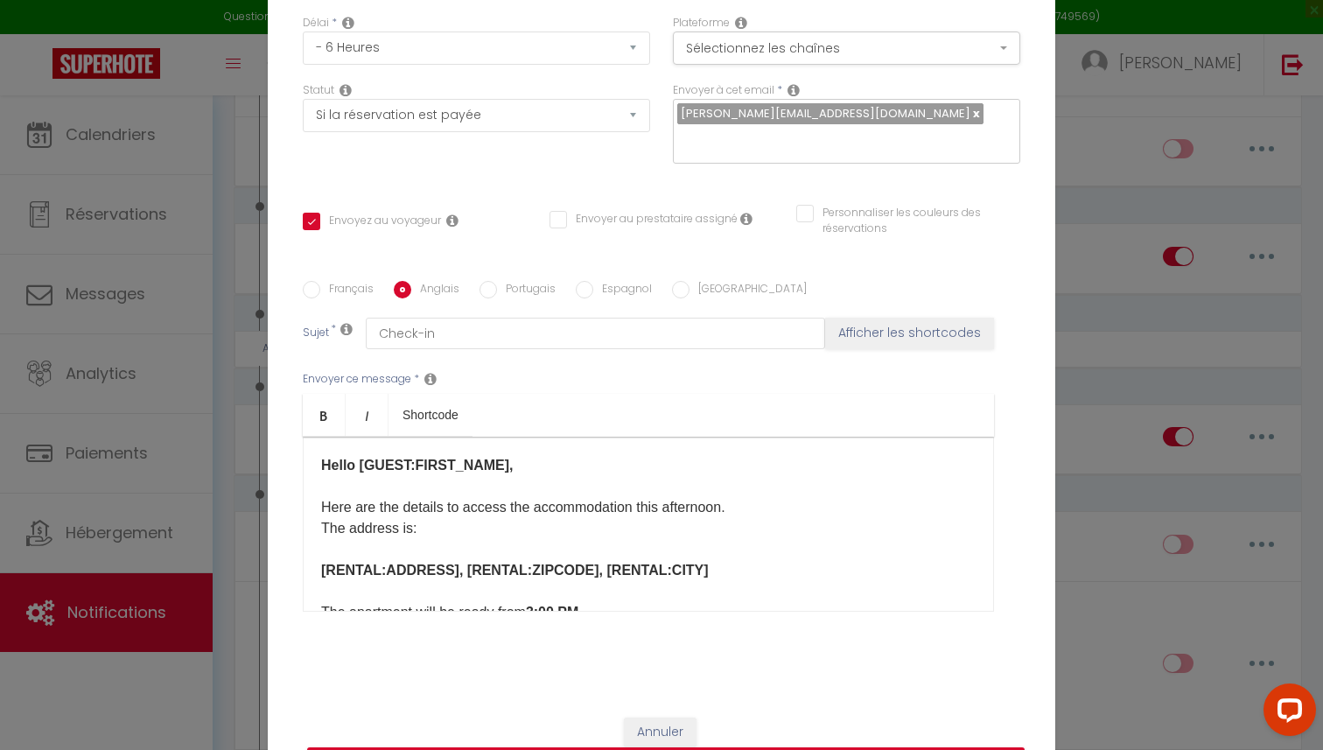
scroll to position [165, 0]
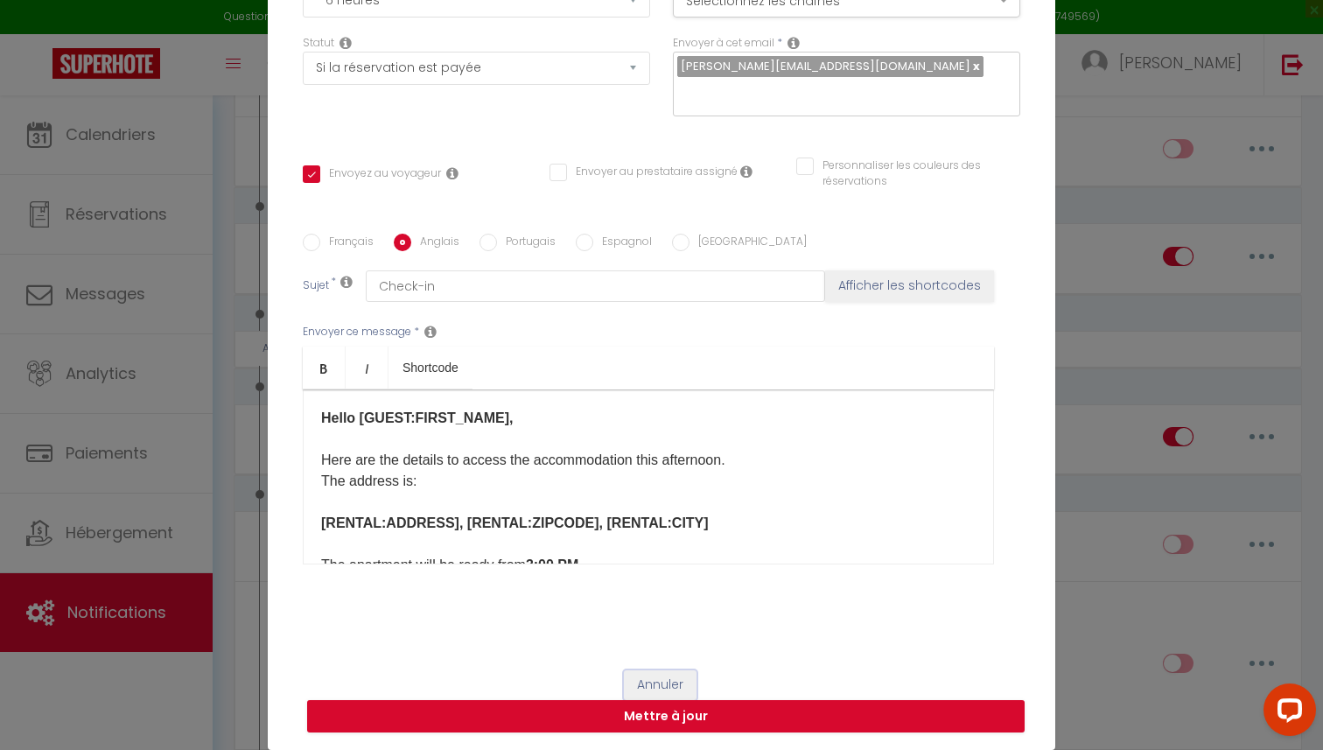
click at [668, 687] on button "Annuler" at bounding box center [660, 685] width 73 height 30
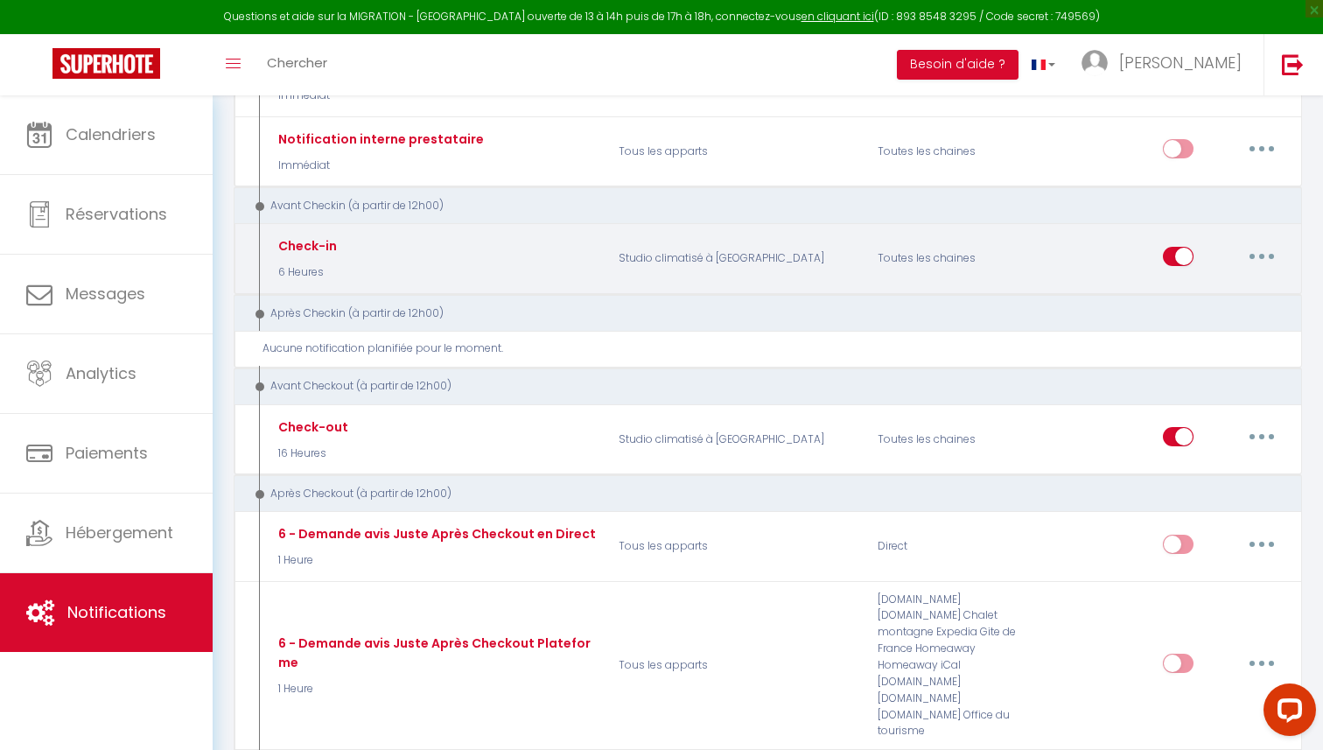
click at [1263, 265] on button "button" at bounding box center [1261, 256] width 49 height 28
click at [1197, 296] on link "Editer" at bounding box center [1215, 296] width 129 height 30
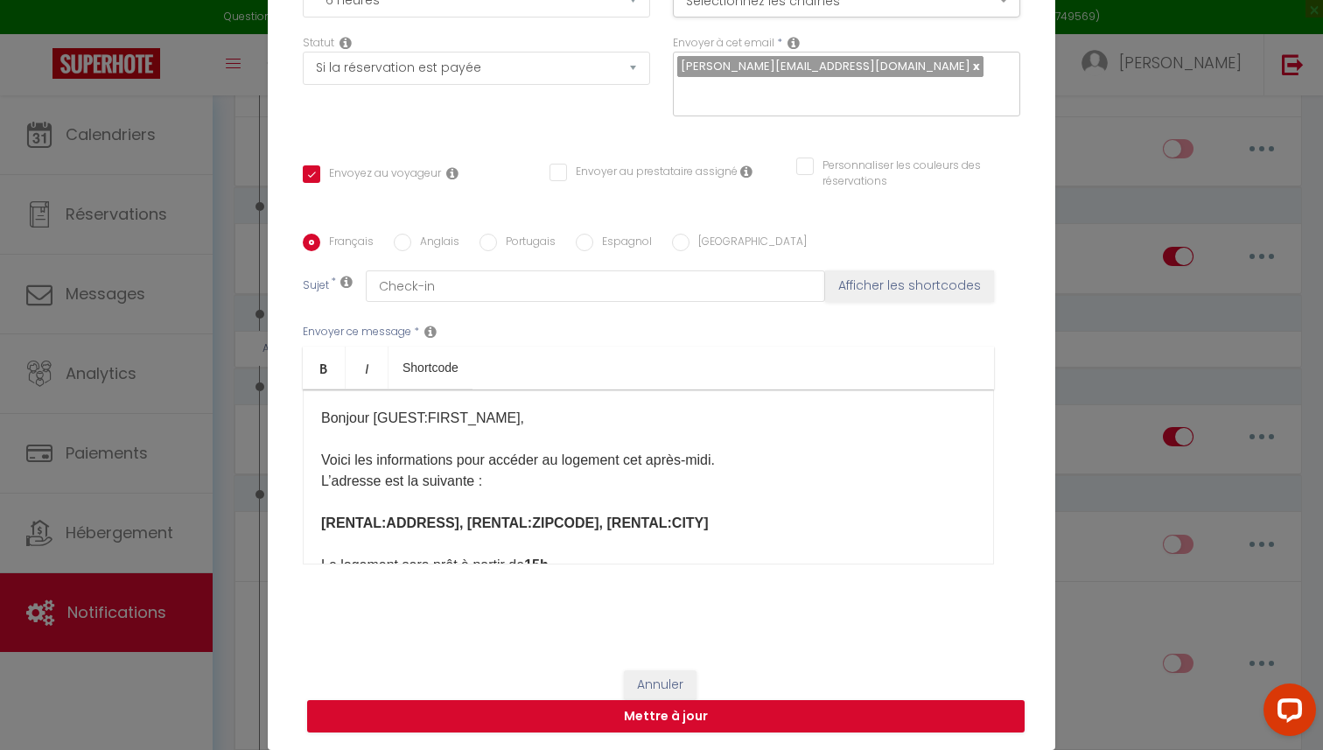
click at [409, 244] on input "Anglais" at bounding box center [402, 242] width 17 height 17
click at [409, 500] on p "Hello [GUEST:FIRST_NAME]​, Here are the details to access the accommodation thi…" at bounding box center [648, 628] width 654 height 441
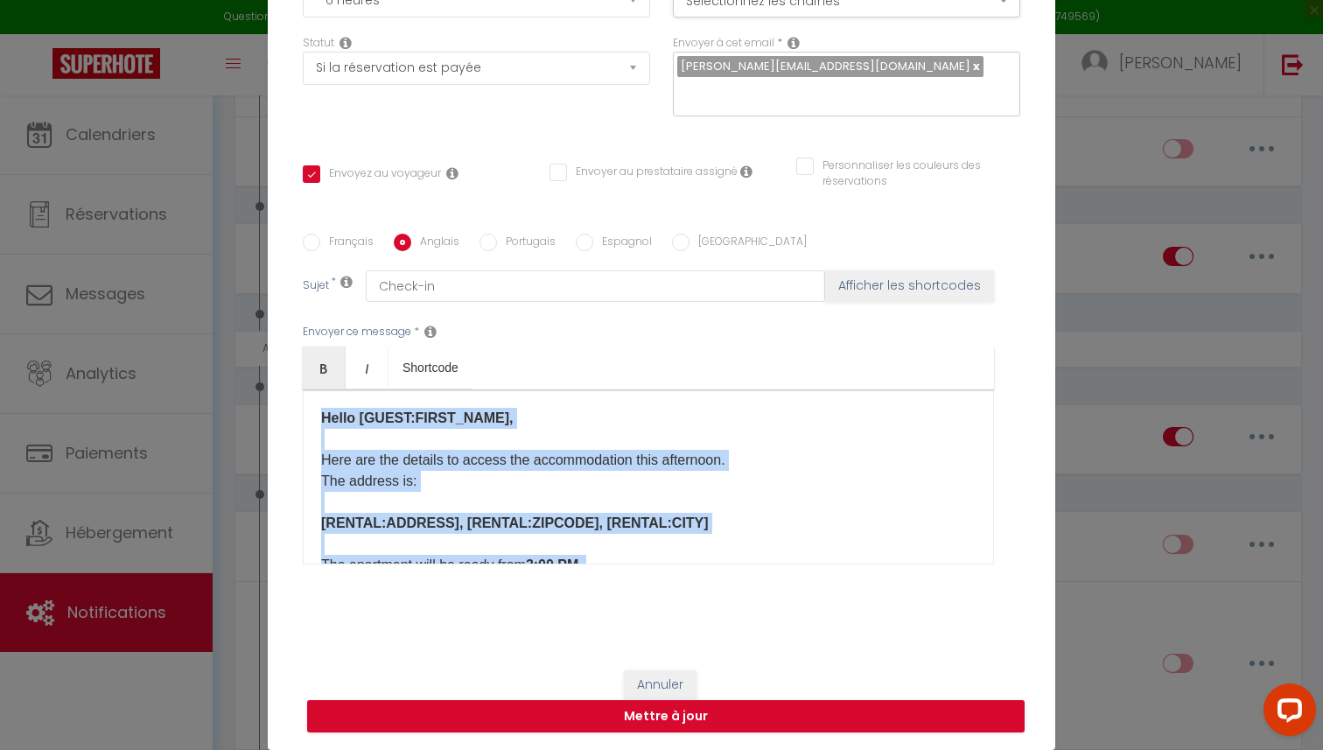
copy p "Hello [GUEST:FIRST_NAME]​, Here are the details to access the accommodation thi…"
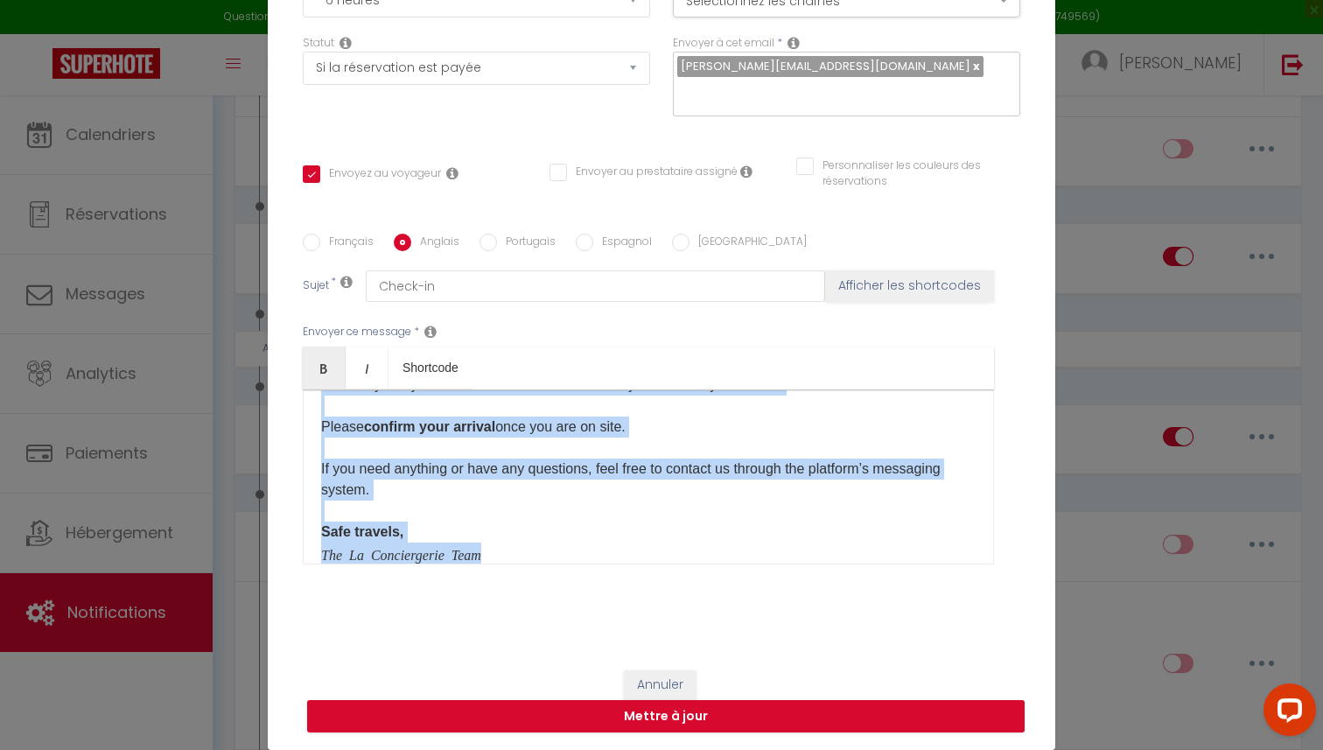
scroll to position [287, 0]
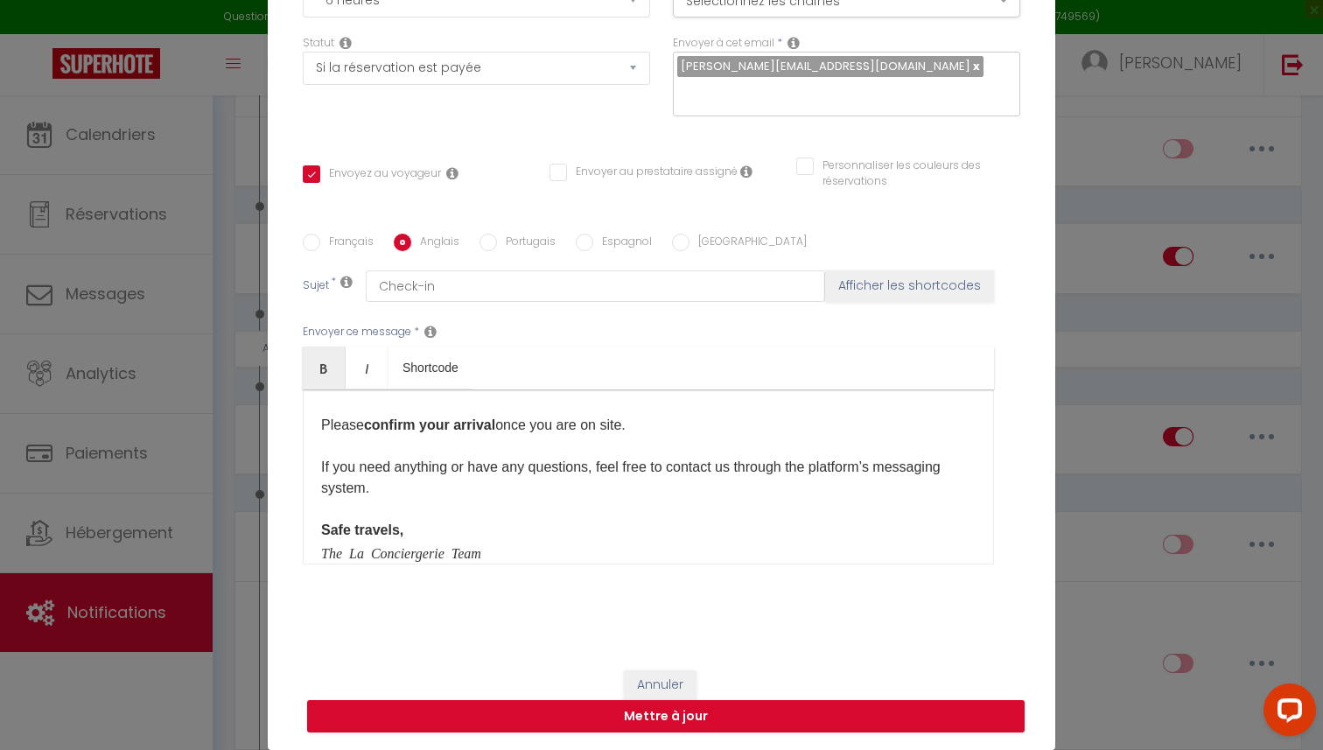
click at [1200, 384] on div "Modifier la notification × Titre * Check-in Pour cet hébergement Sélectionner l…" at bounding box center [661, 375] width 1323 height 750
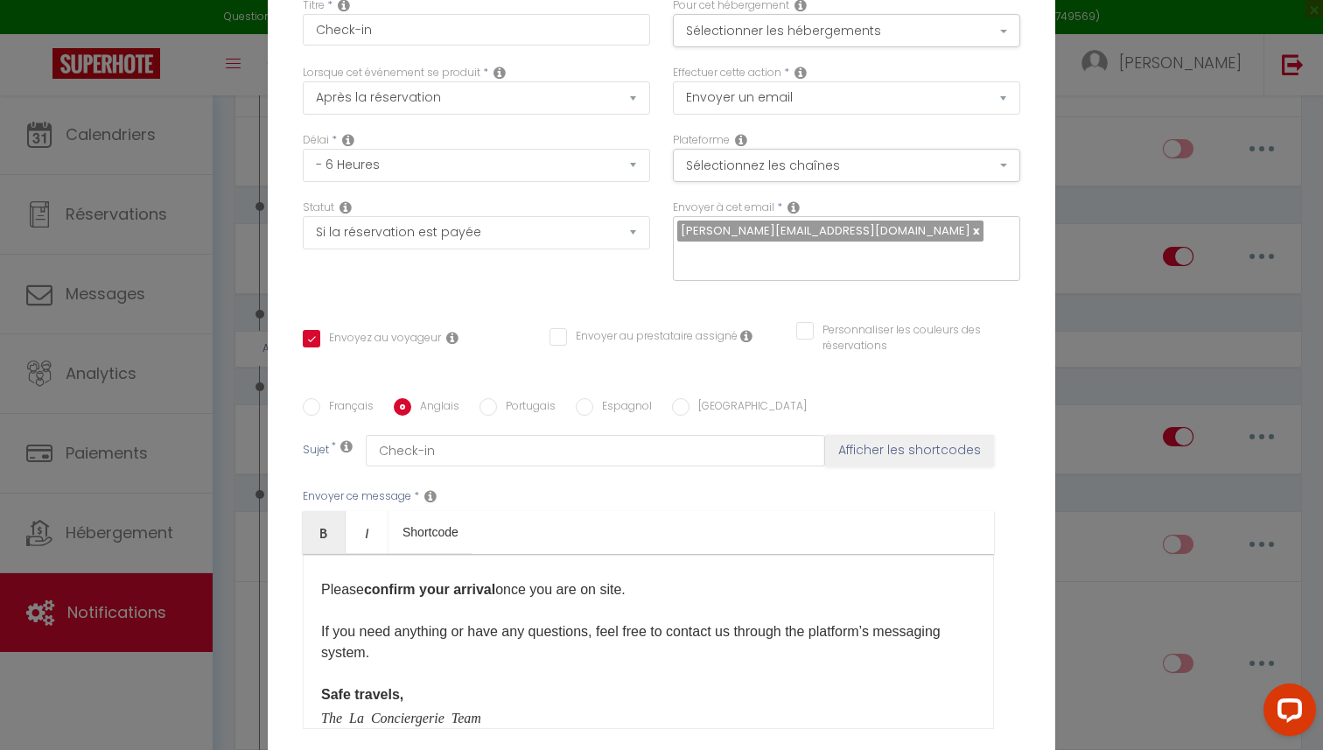
scroll to position [165, 0]
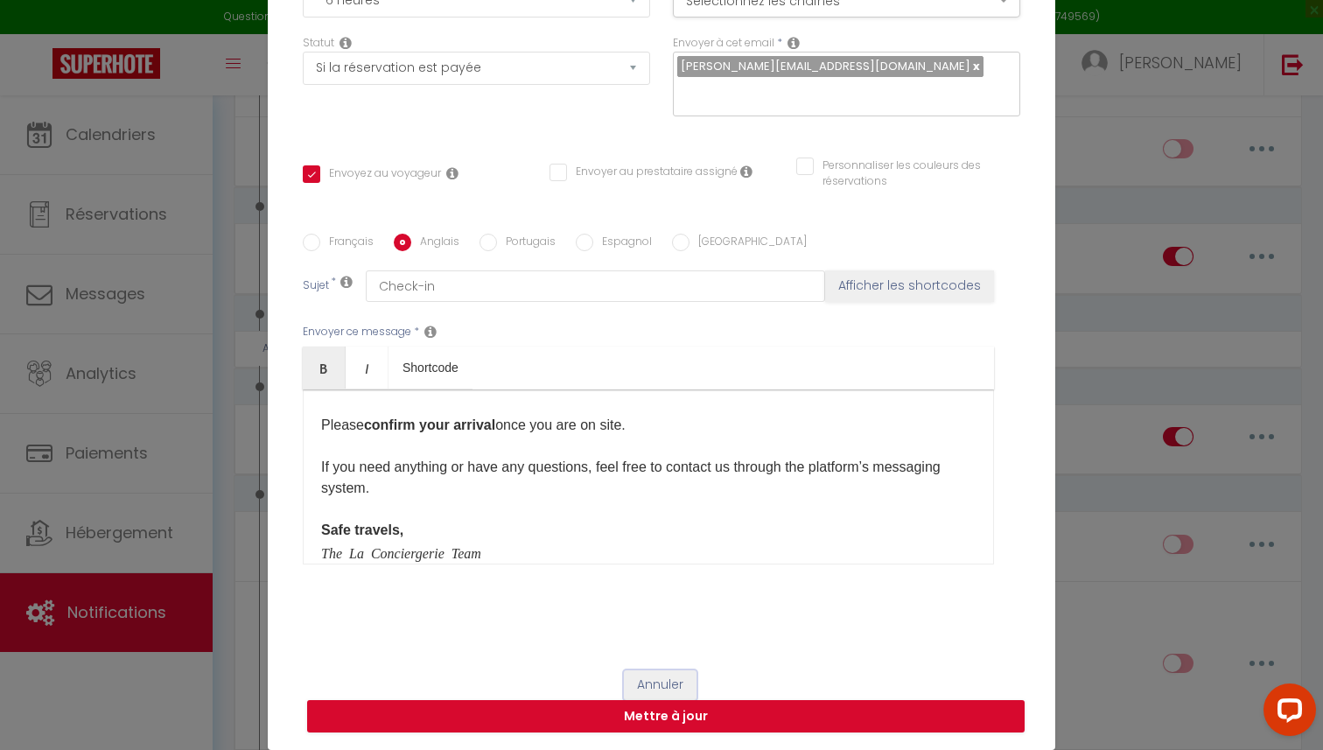
click at [659, 683] on button "Annuler" at bounding box center [660, 685] width 73 height 30
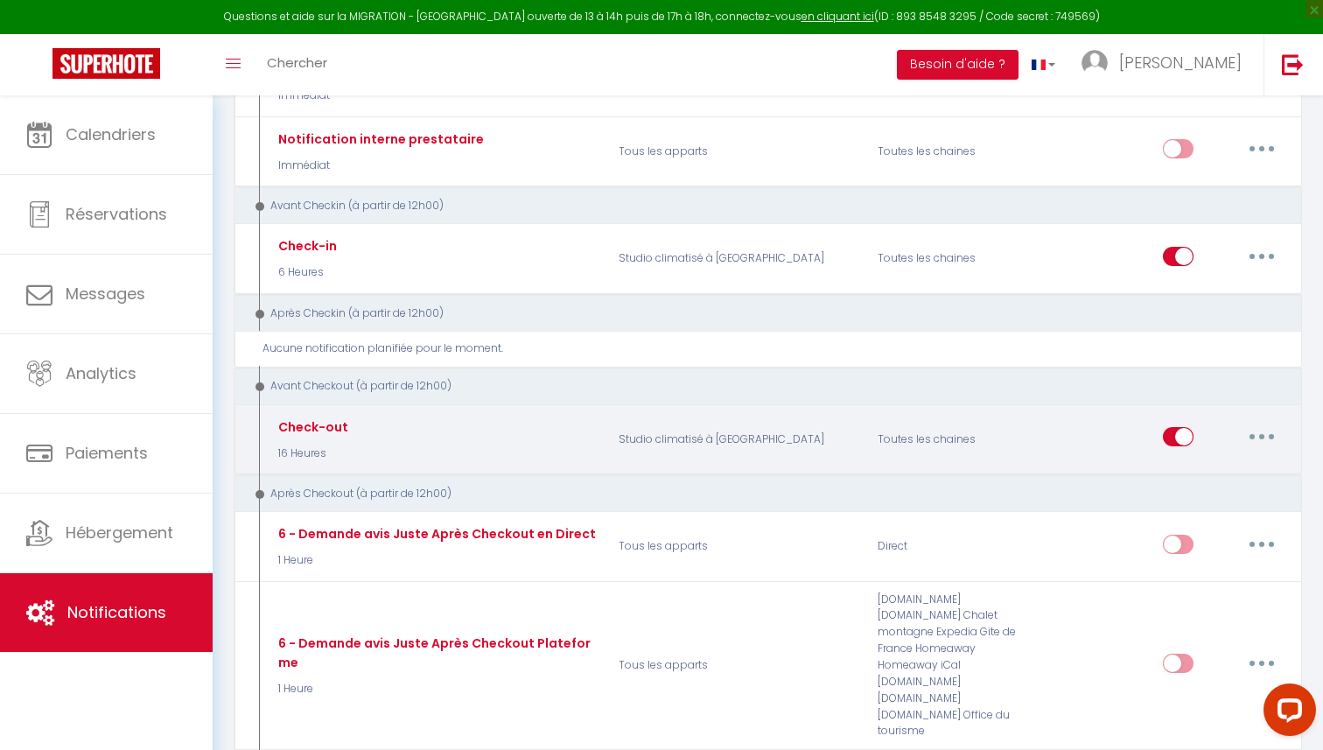
click at [1257, 434] on button "button" at bounding box center [1261, 437] width 49 height 28
click at [1191, 537] on link "Tester" at bounding box center [1215, 540] width 129 height 30
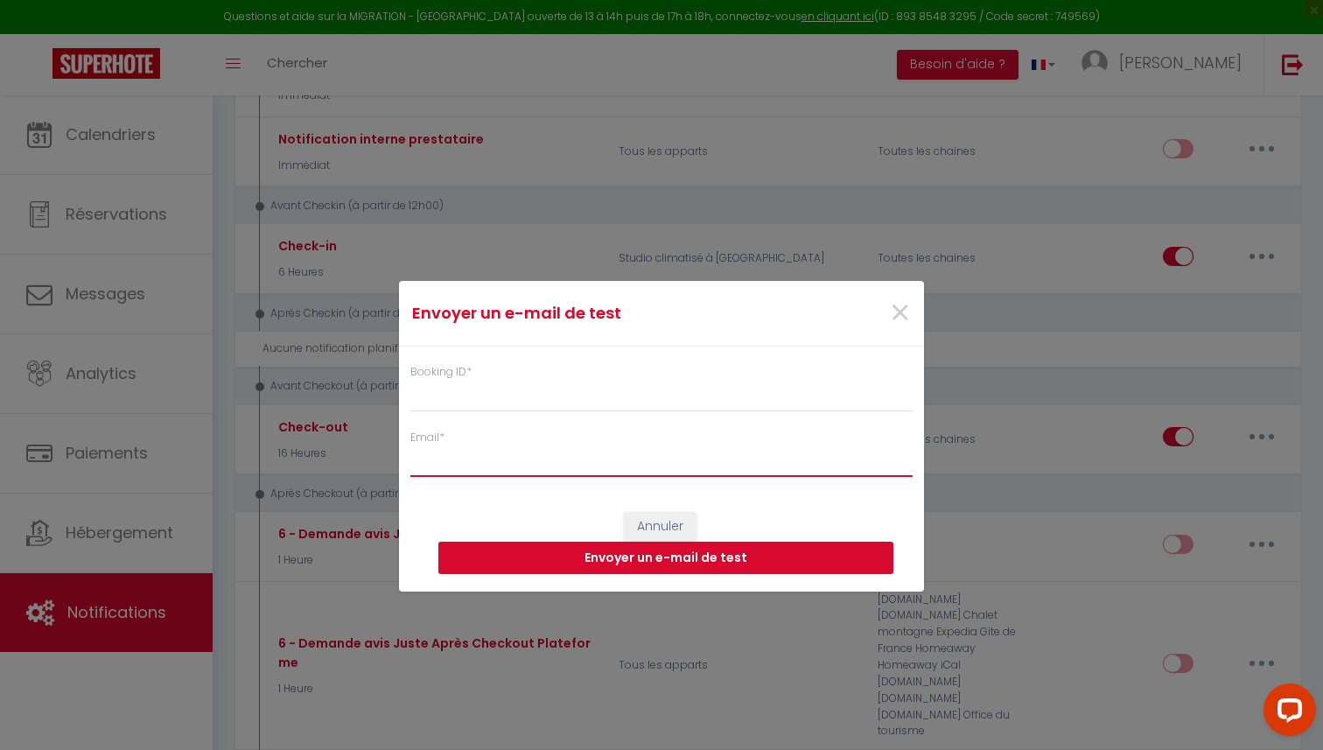
click at [465, 458] on input "Email *" at bounding box center [661, 460] width 502 height 31
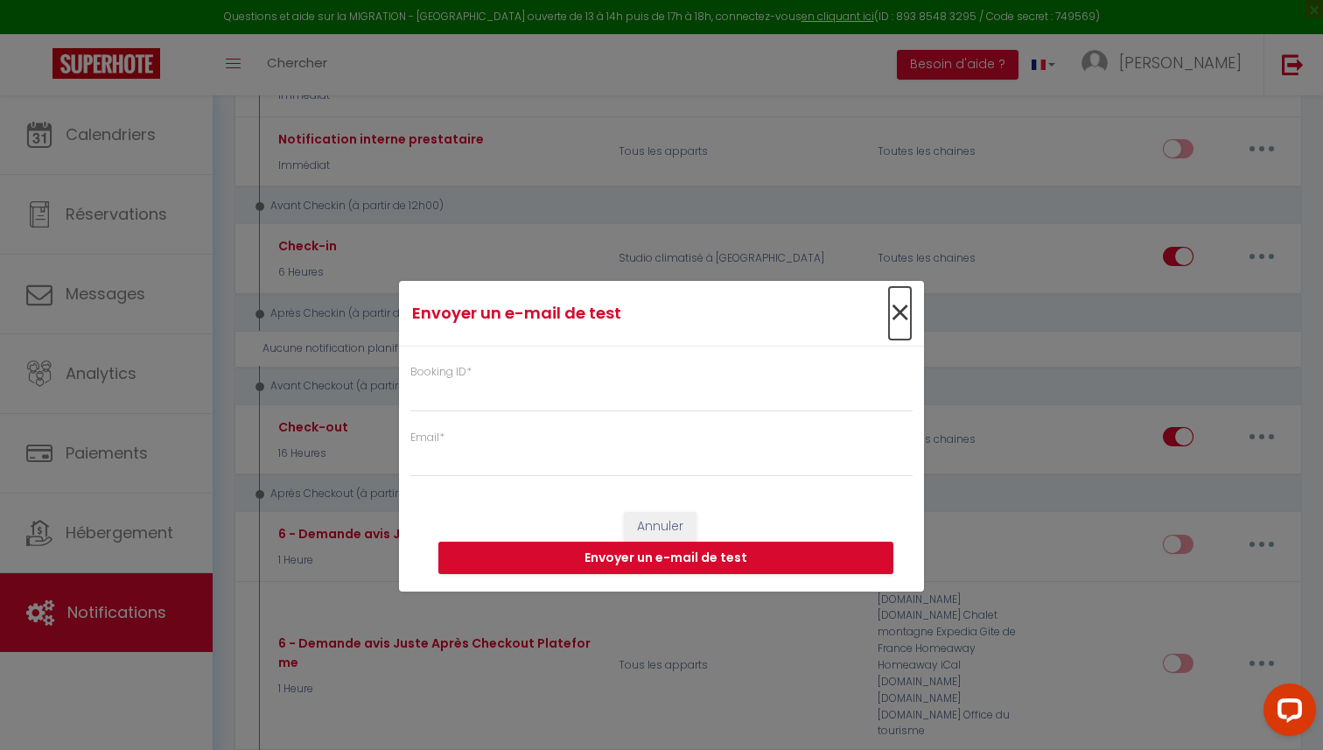
click at [897, 309] on span "×" at bounding box center [900, 313] width 22 height 52
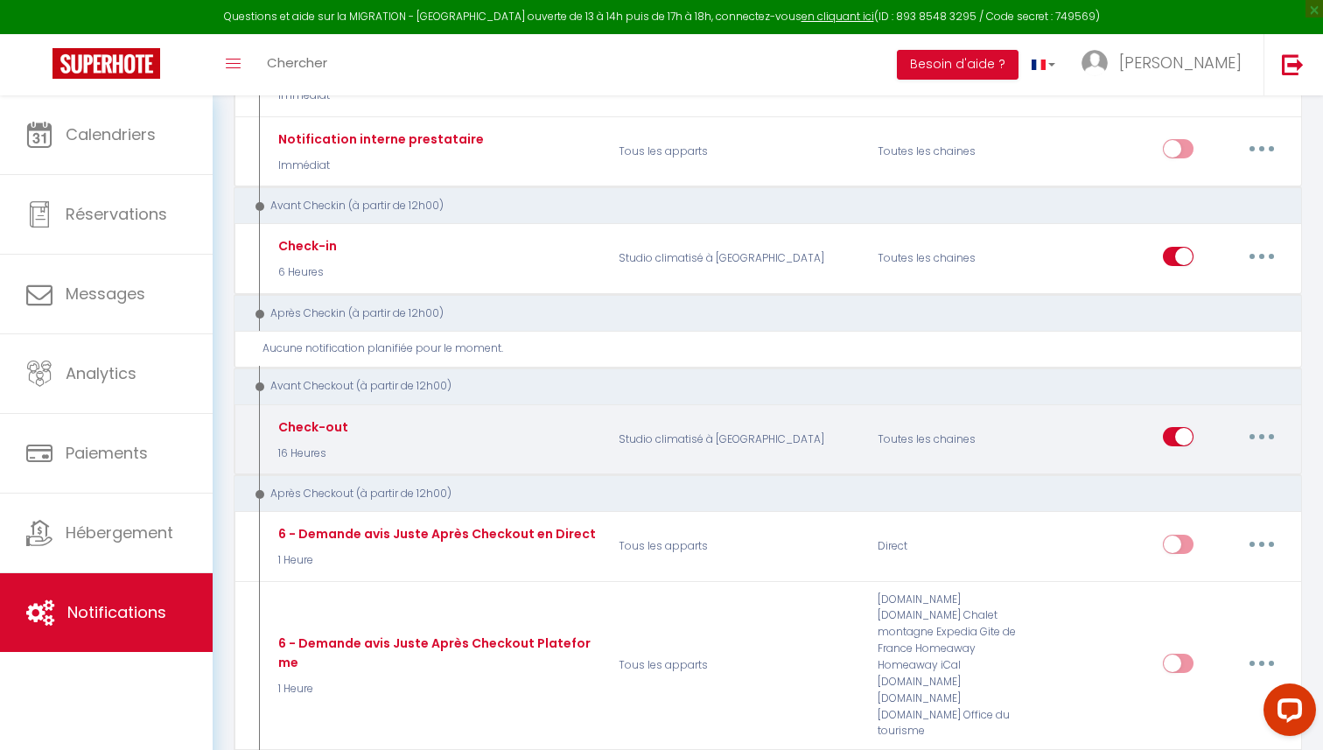
click at [1254, 423] on button "button" at bounding box center [1261, 437] width 49 height 28
click at [1206, 475] on link "Editer" at bounding box center [1215, 477] width 129 height 30
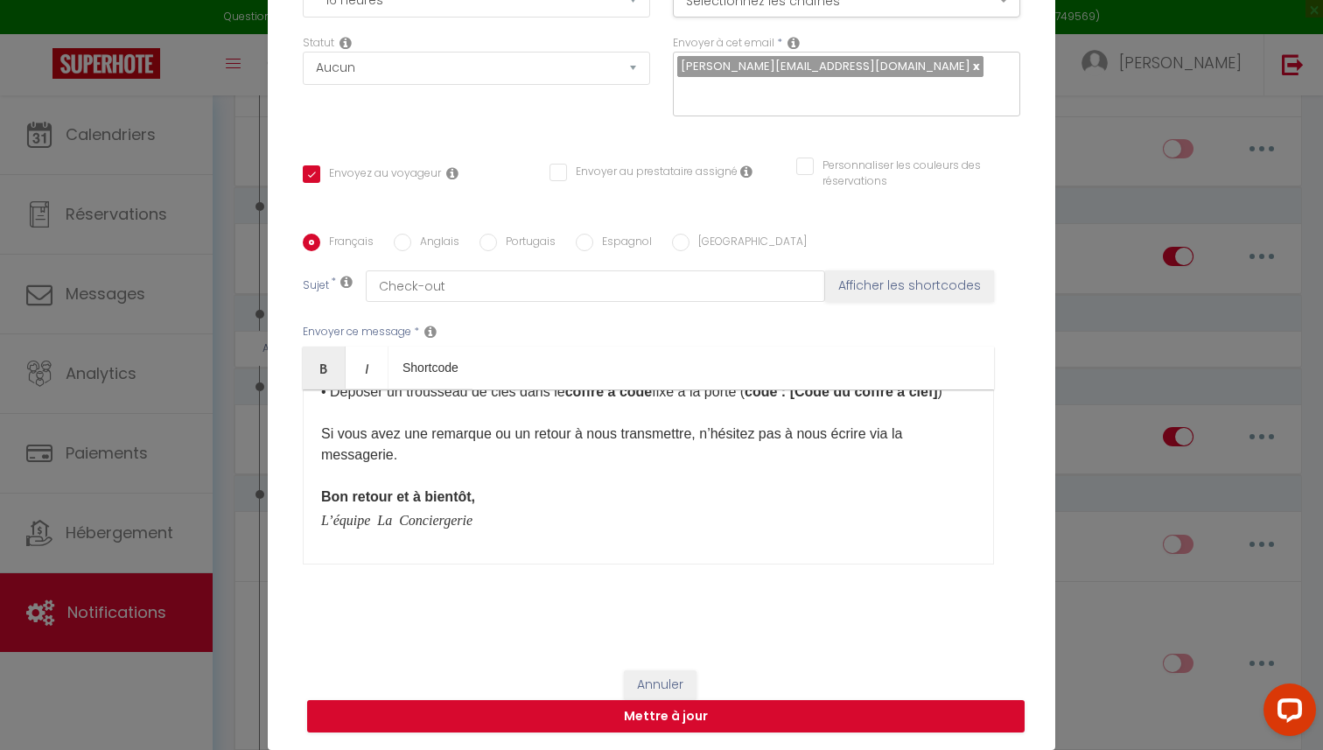
click at [398, 241] on input "Anglais" at bounding box center [402, 242] width 17 height 17
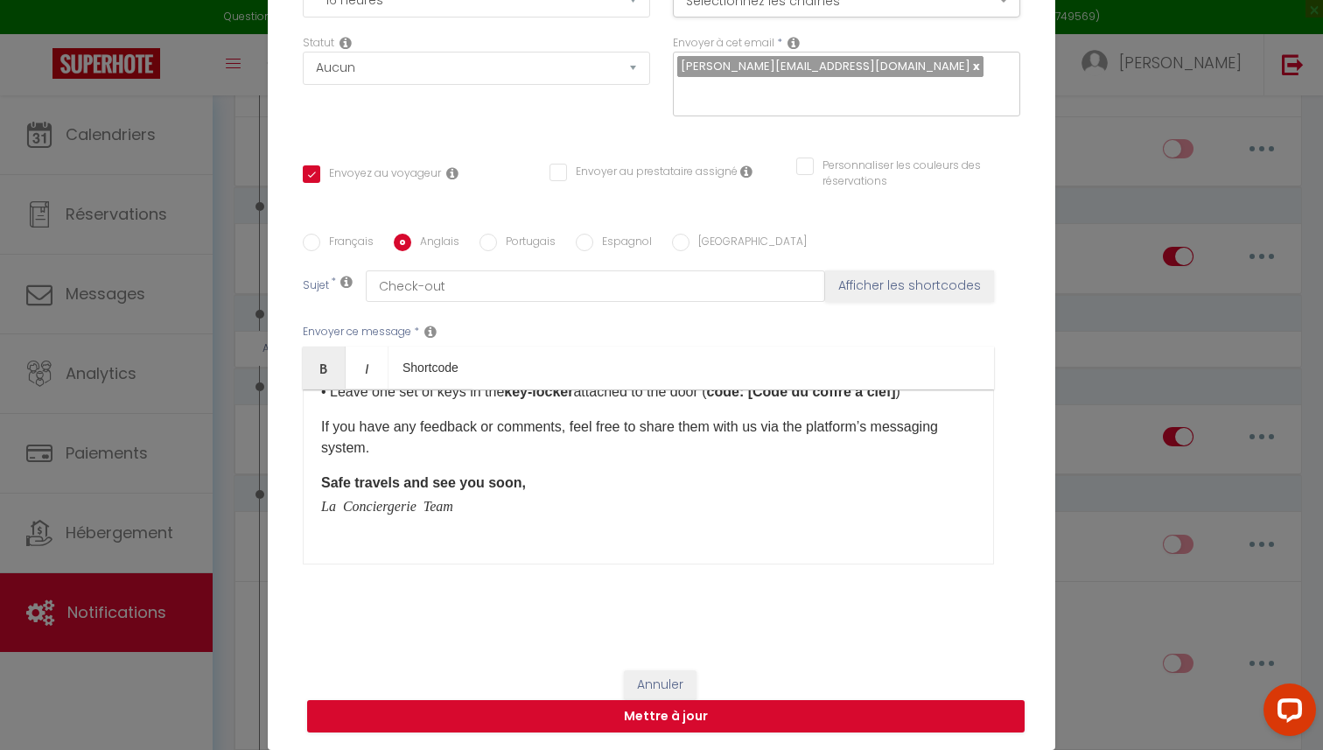
click at [418, 465] on div "Hello [GUEST:FIRST_NAME], We hope you had a pleasant stay. Before your departur…" at bounding box center [648, 476] width 691 height 175
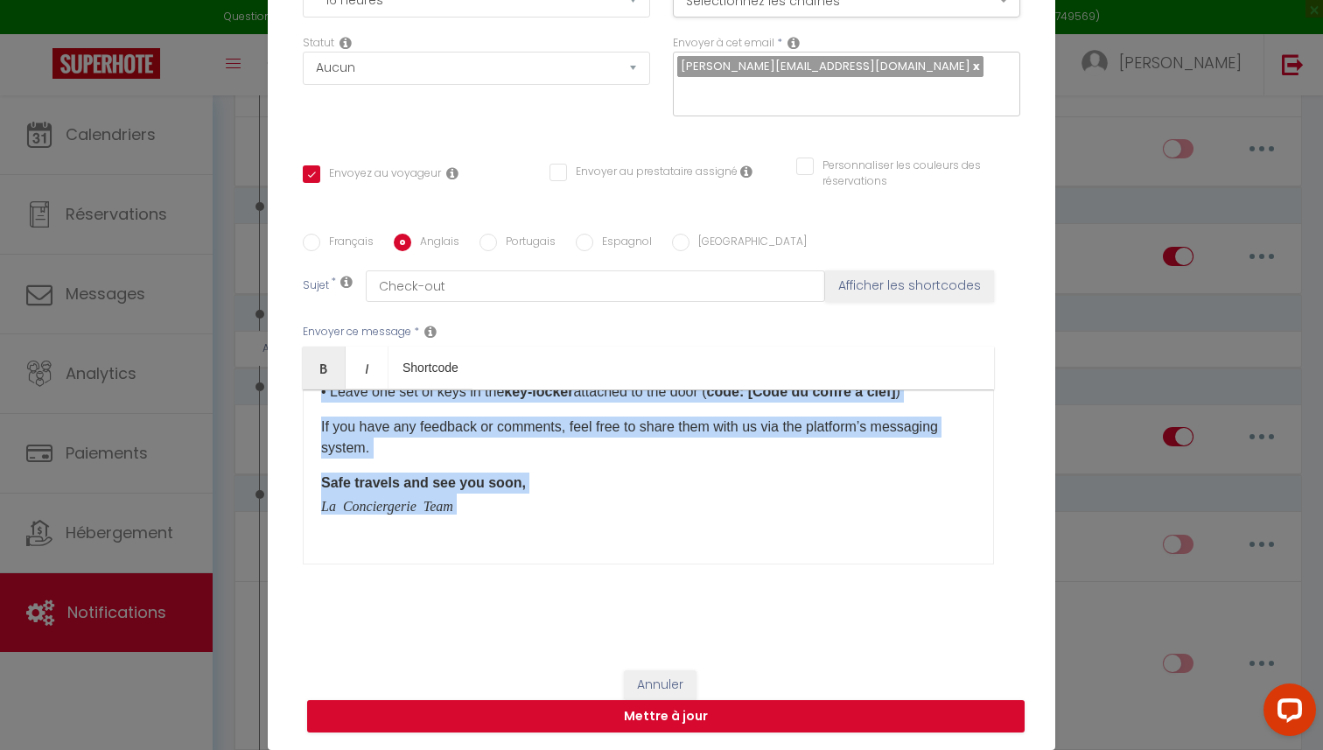
copy div "Hello [GUEST:FIRST_NAME], We hope you had a pleasant stay. Before your departur…"
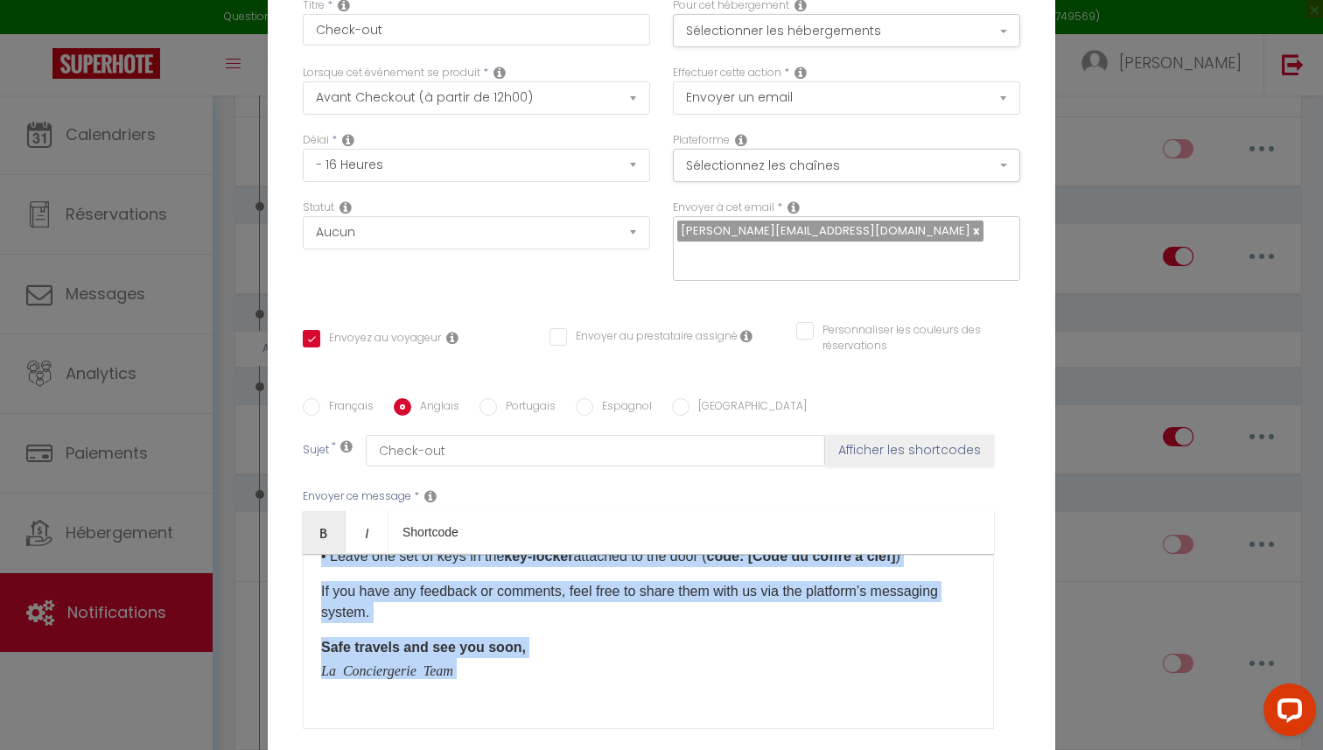
scroll to position [165, 0]
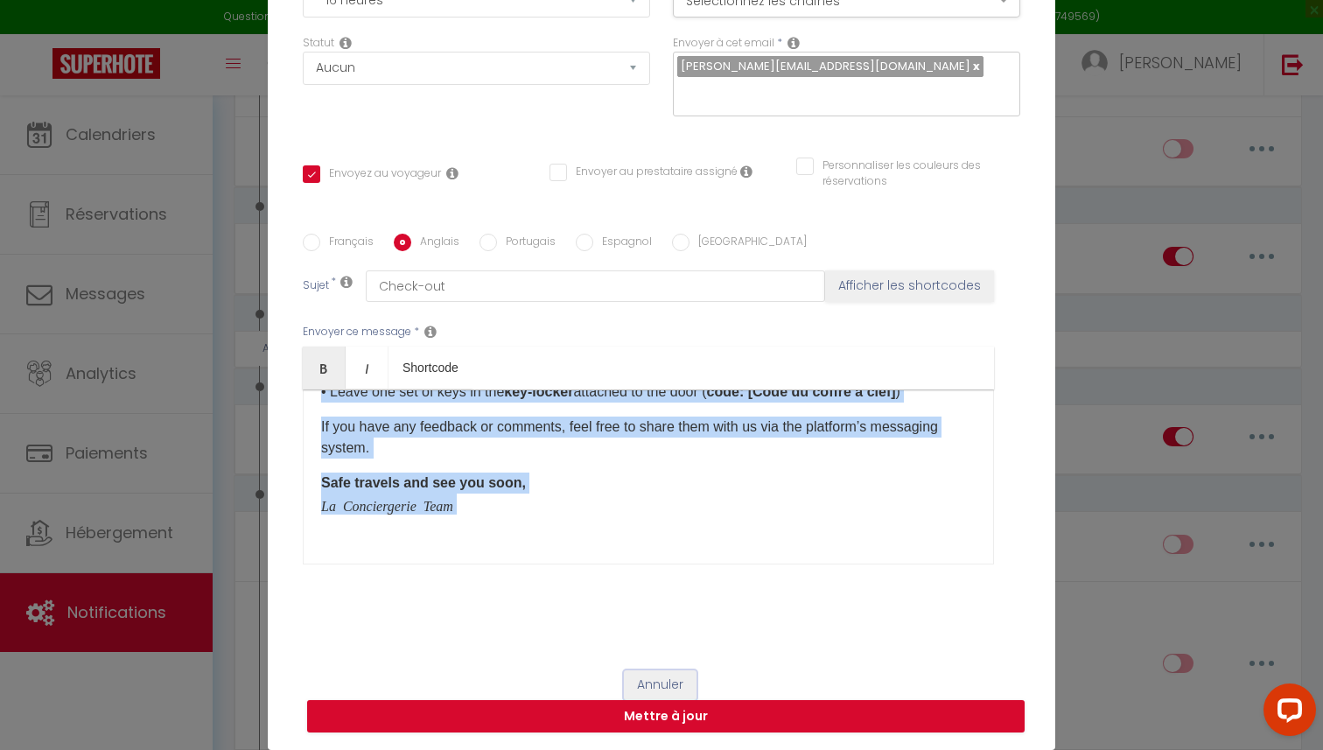
click at [657, 680] on button "Annuler" at bounding box center [660, 685] width 73 height 30
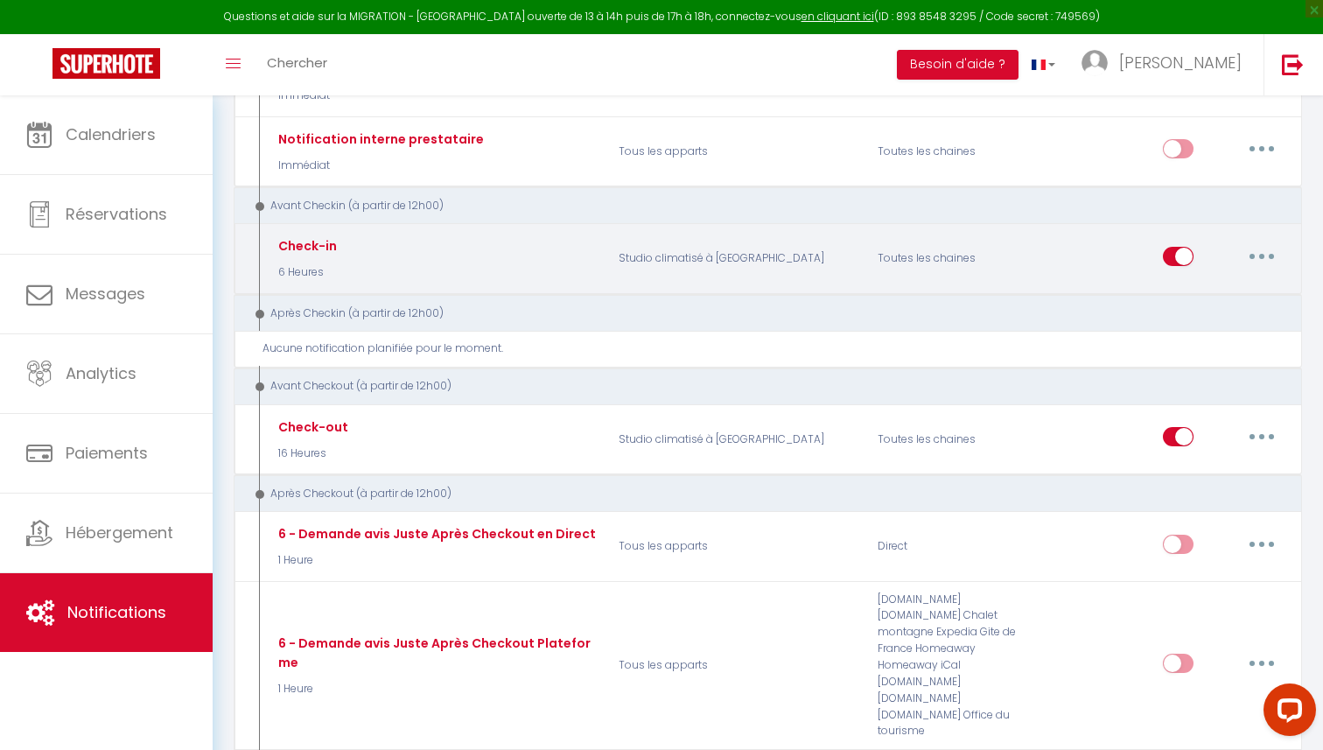
click at [1266, 254] on button "button" at bounding box center [1261, 256] width 49 height 28
click at [1183, 290] on link "Editer" at bounding box center [1215, 296] width 129 height 30
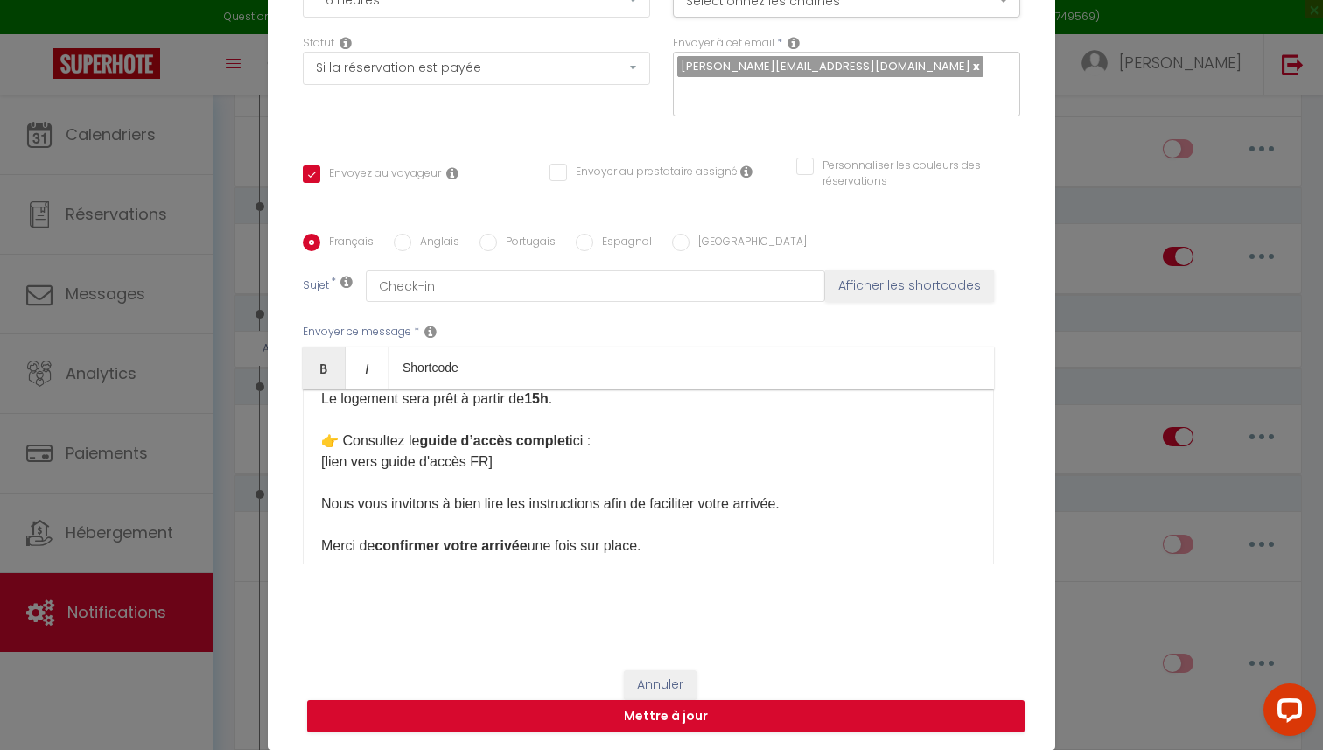
click at [515, 451] on p "​​Bonjour [GUEST:FIRST_NAME],​ Voici les informations pour accéder au logement …" at bounding box center [648, 451] width 654 height 420
click at [403, 239] on input "Anglais" at bounding box center [402, 242] width 17 height 17
click at [442, 528] on p "Hello [GUEST:FIRST_NAME]​, Here are the details to access the accommodation thi…" at bounding box center [648, 461] width 654 height 441
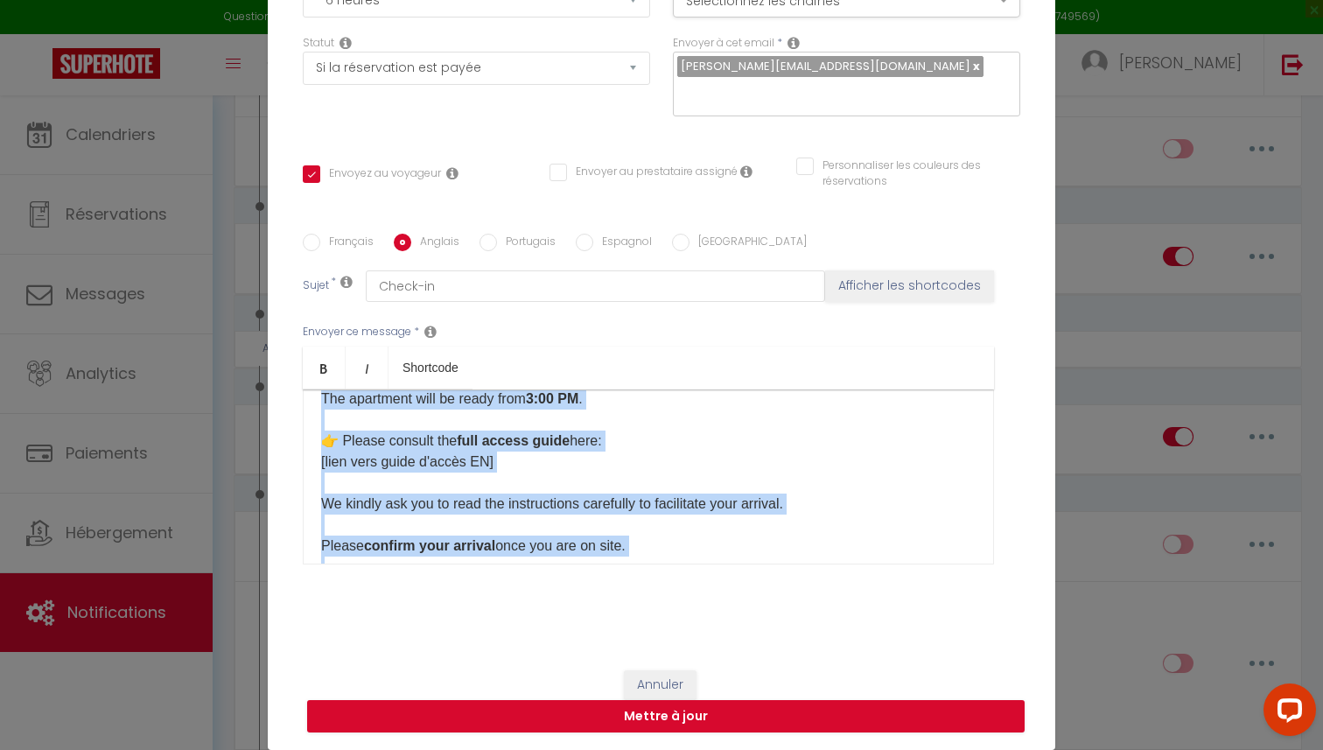
copy p "Hello [GUEST:FIRST_NAME]​, Here are the details to access the accommodation thi…"
click at [854, 430] on p "Hello [GUEST:FIRST_NAME]​, Here are the details to access the accommodation thi…" at bounding box center [648, 461] width 654 height 441
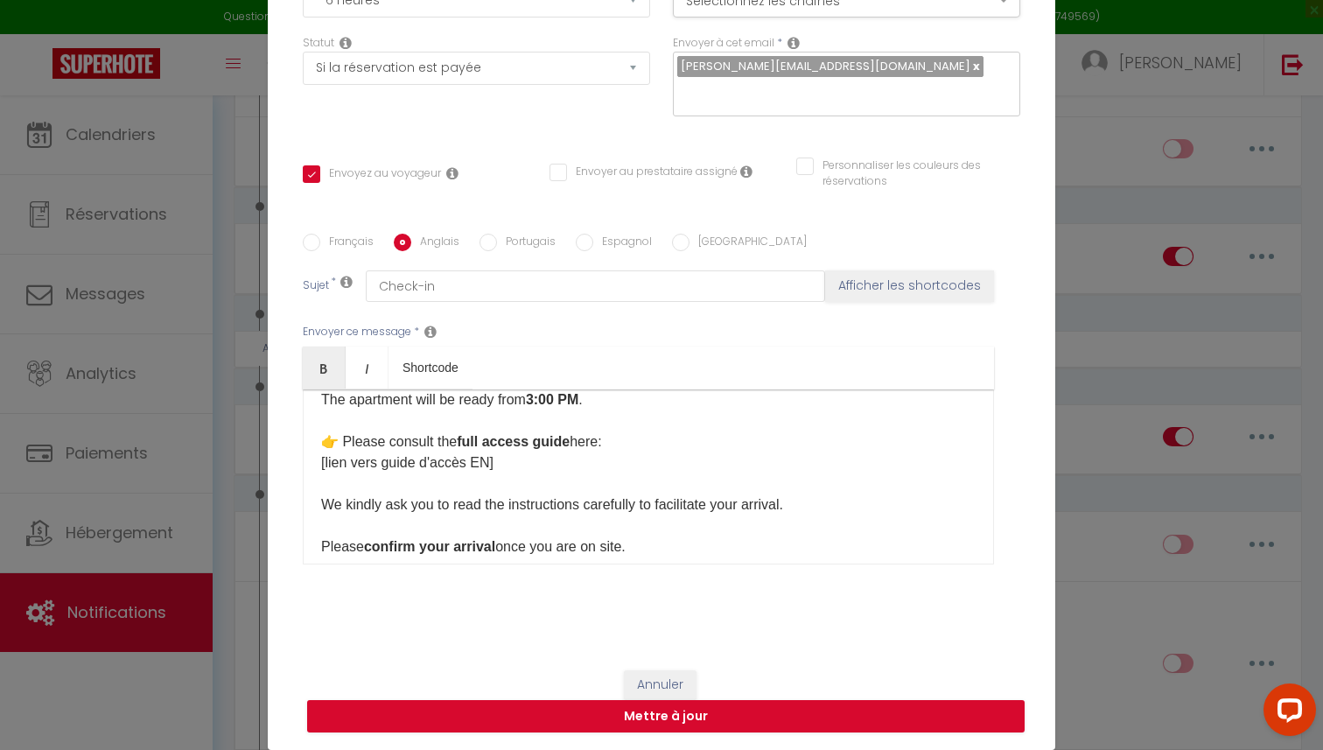
scroll to position [320, 0]
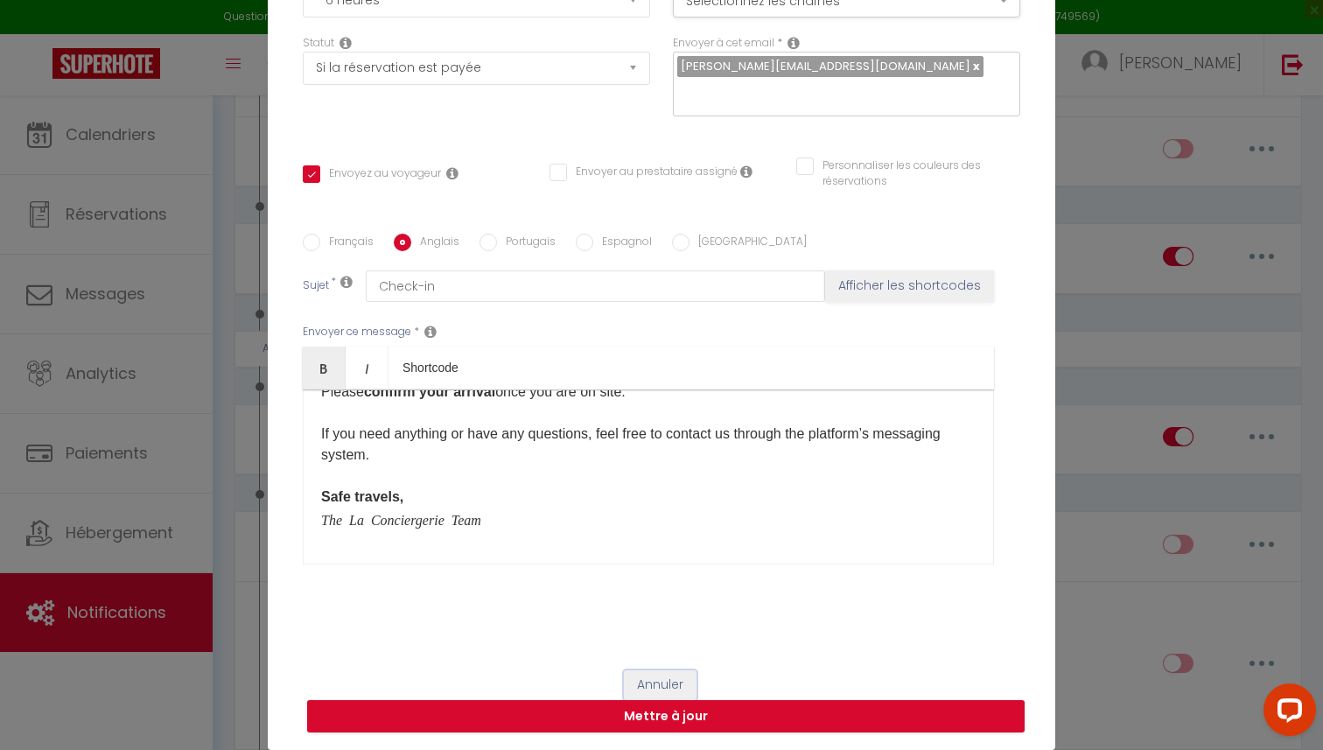
click at [670, 677] on button "Annuler" at bounding box center [660, 685] width 73 height 30
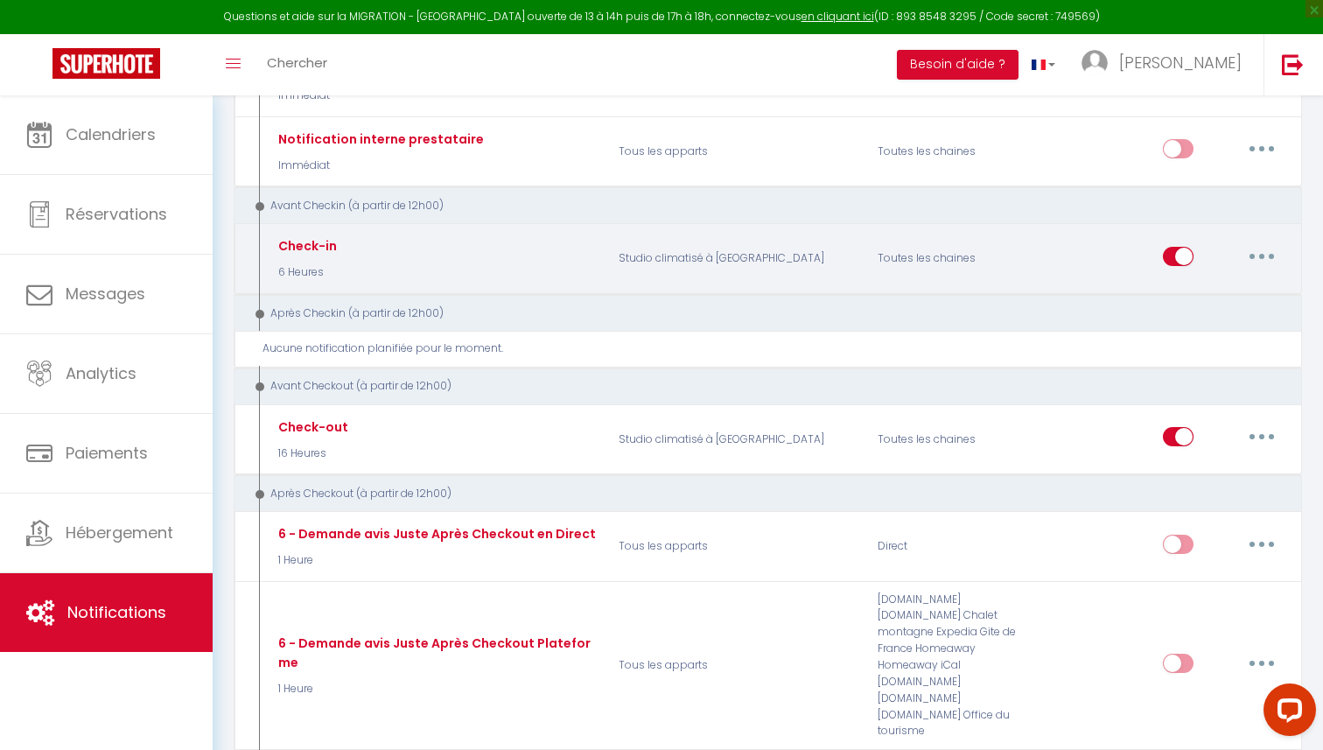
click at [1249, 248] on button "button" at bounding box center [1261, 256] width 49 height 28
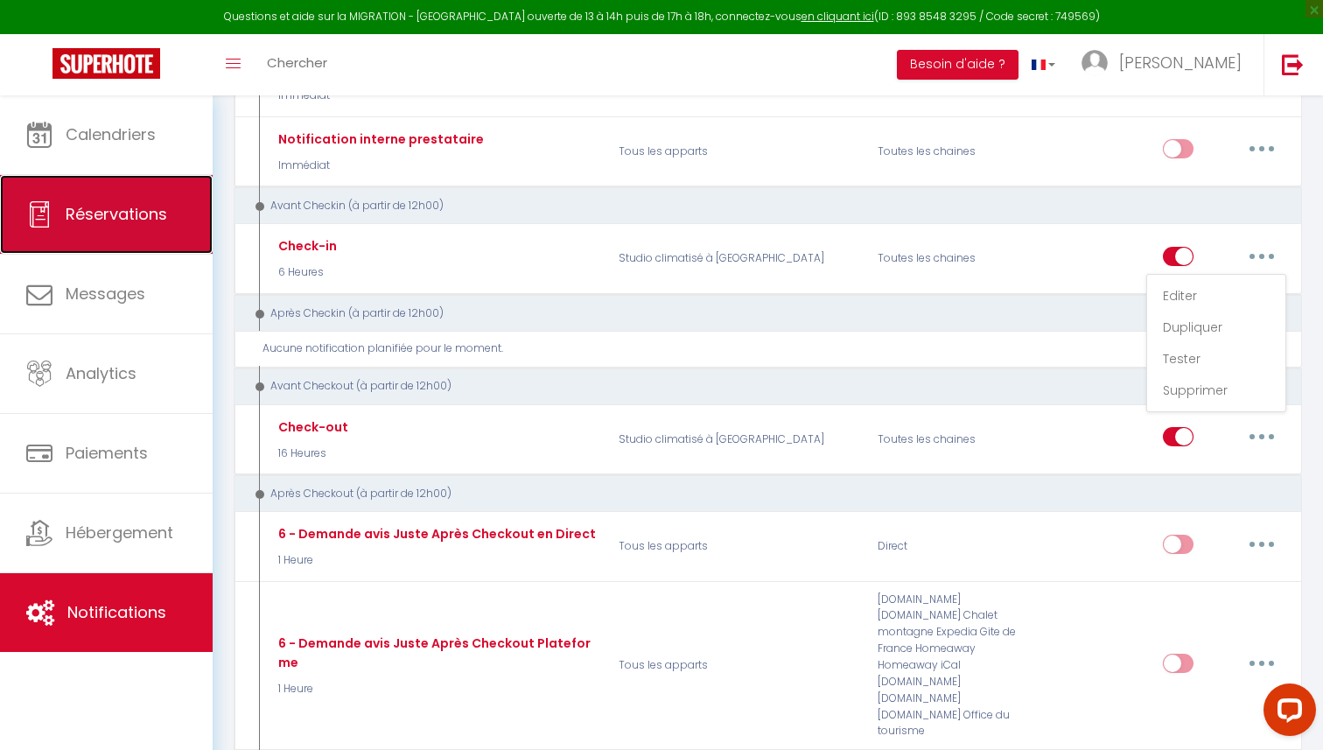
click at [120, 228] on link "Réservations" at bounding box center [106, 214] width 213 height 79
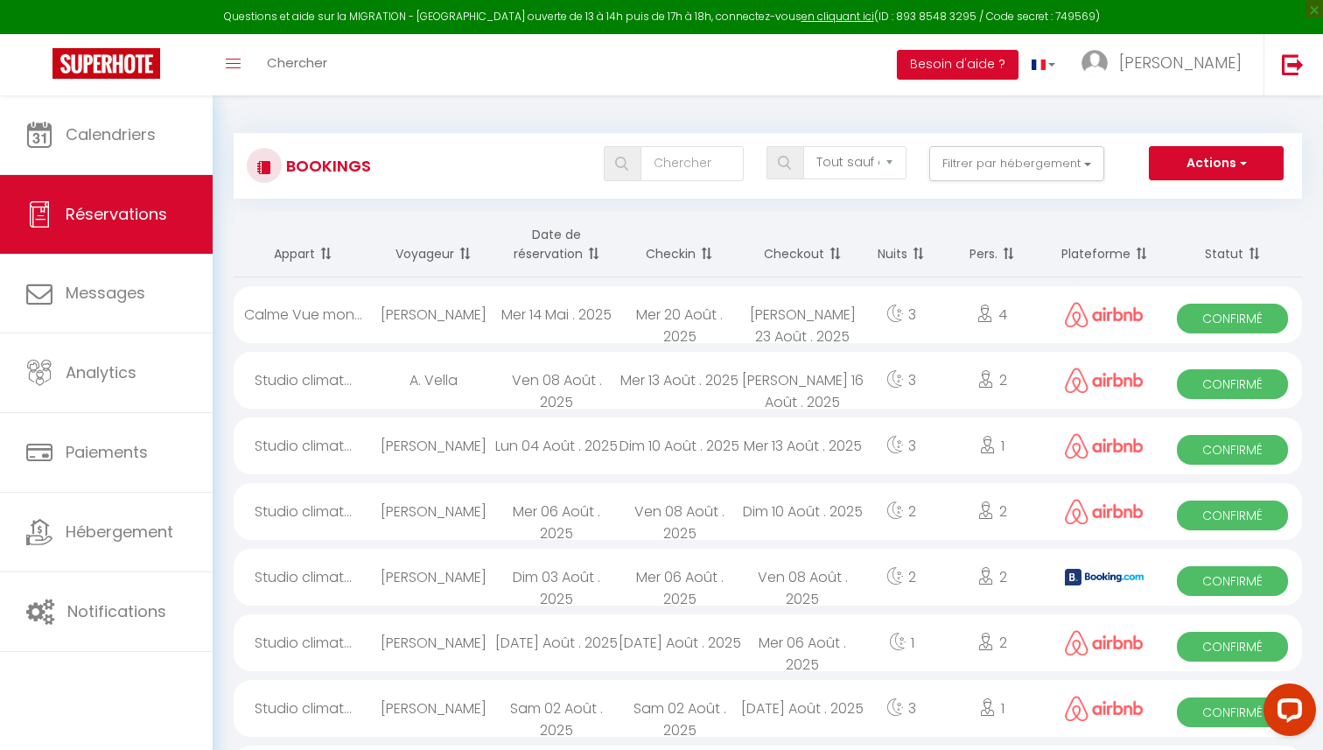
click at [1018, 452] on div "1" at bounding box center [992, 445] width 107 height 57
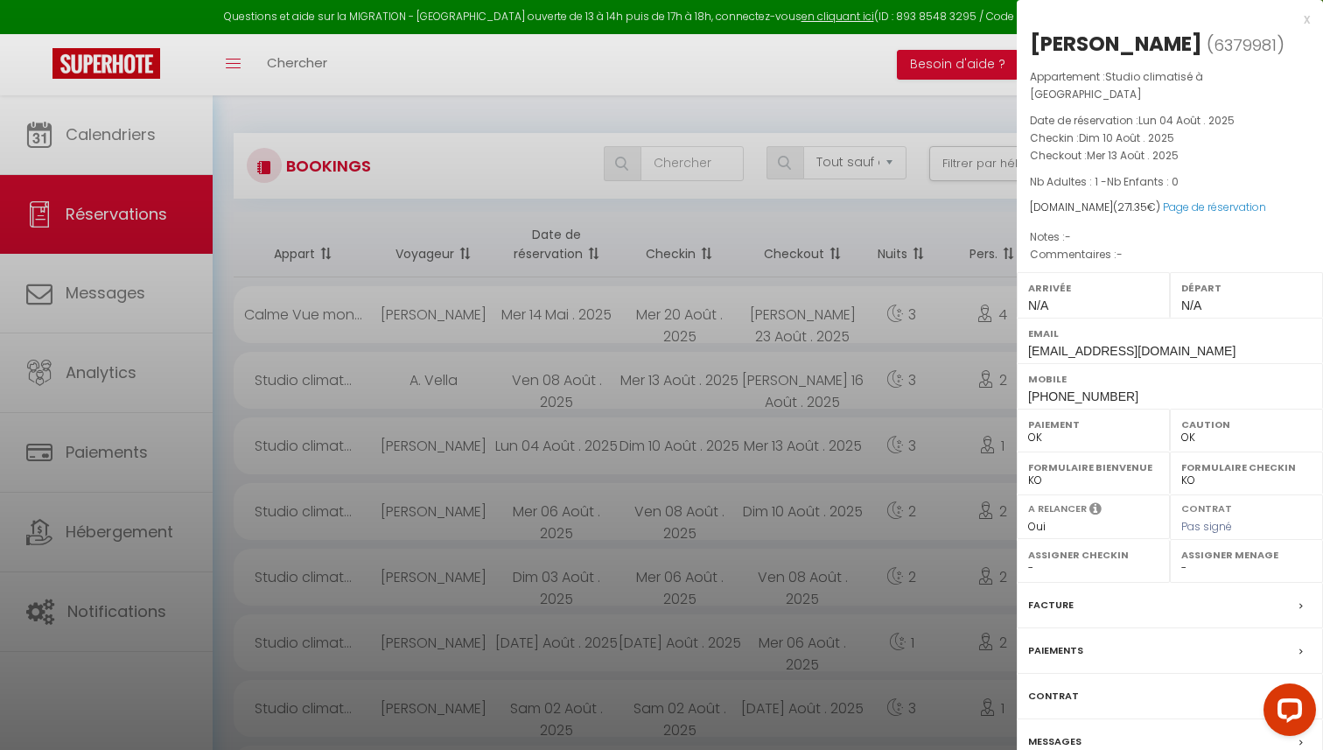
click at [1214, 41] on span "6379981" at bounding box center [1245, 45] width 63 height 22
copy span "6379981"
click at [102, 351] on div at bounding box center [661, 375] width 1323 height 750
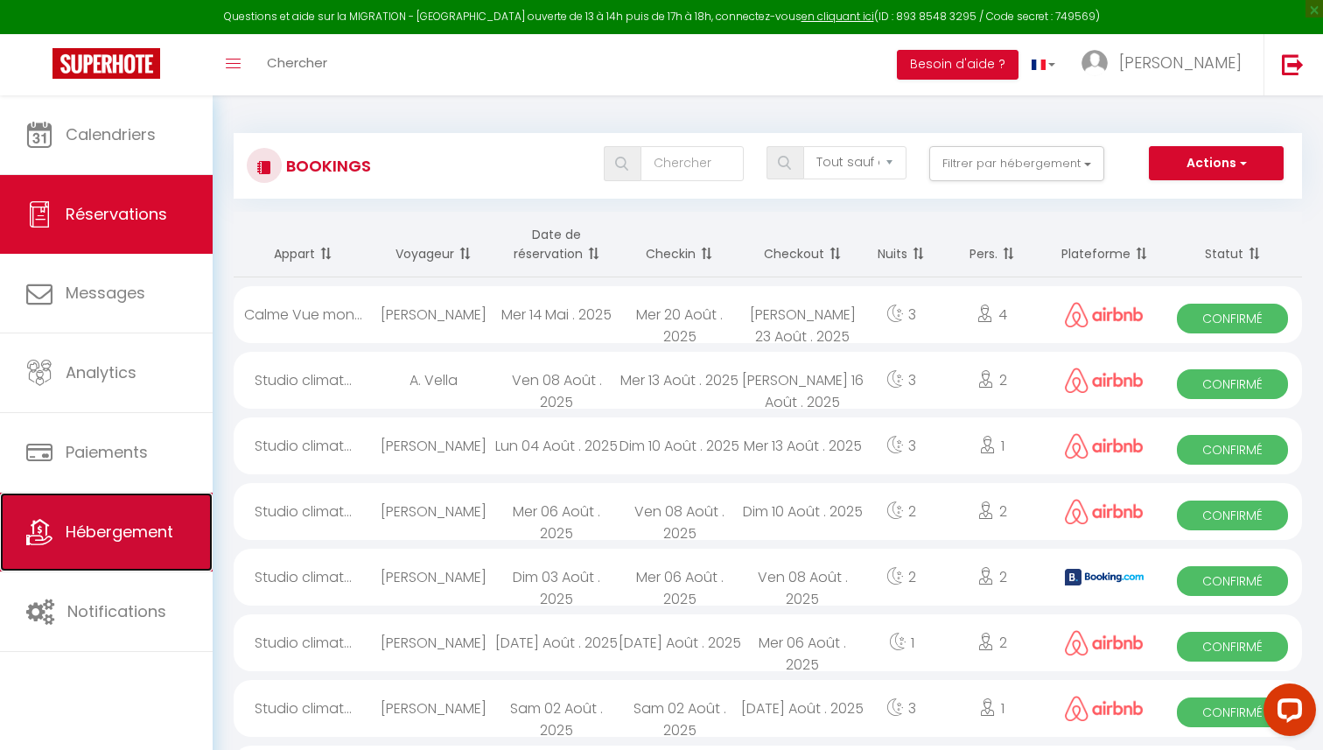
click at [121, 537] on span "Hébergement" at bounding box center [120, 532] width 108 height 22
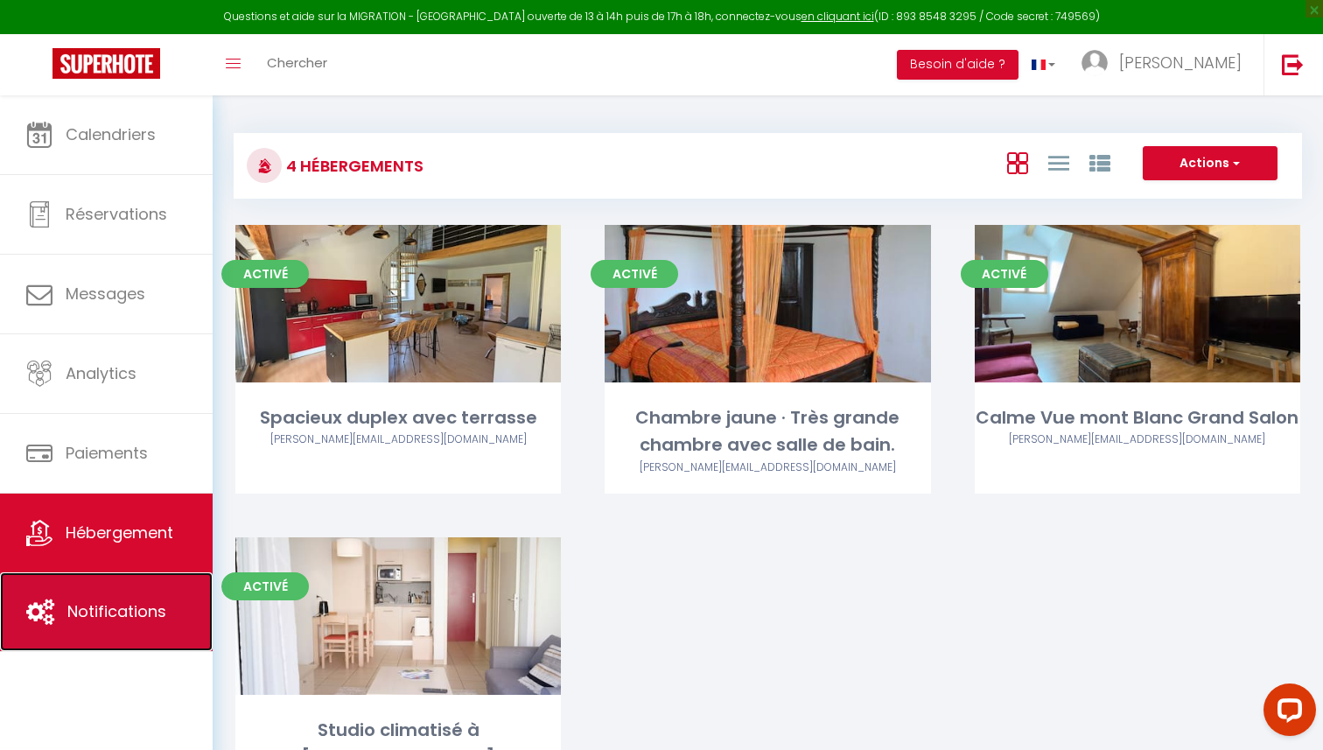
click at [115, 597] on link "Notifications" at bounding box center [106, 611] width 213 height 79
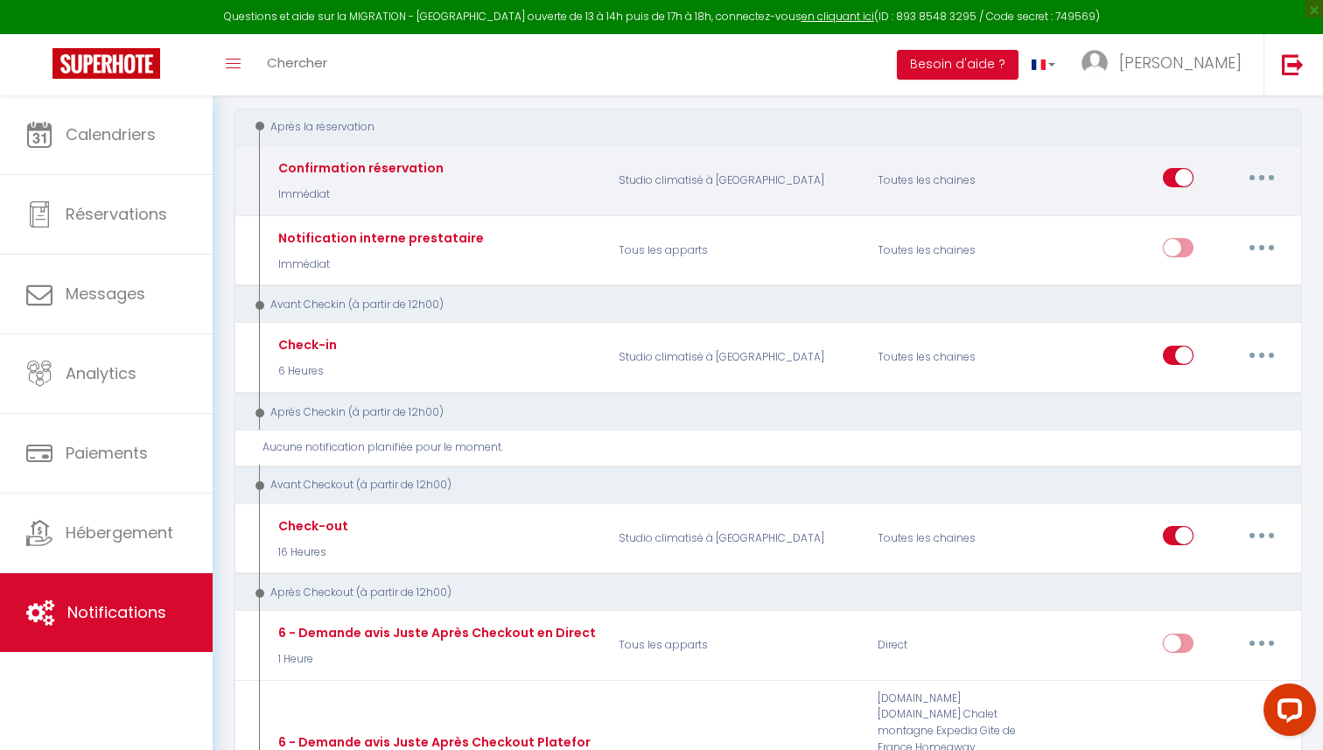
scroll to position [218, 0]
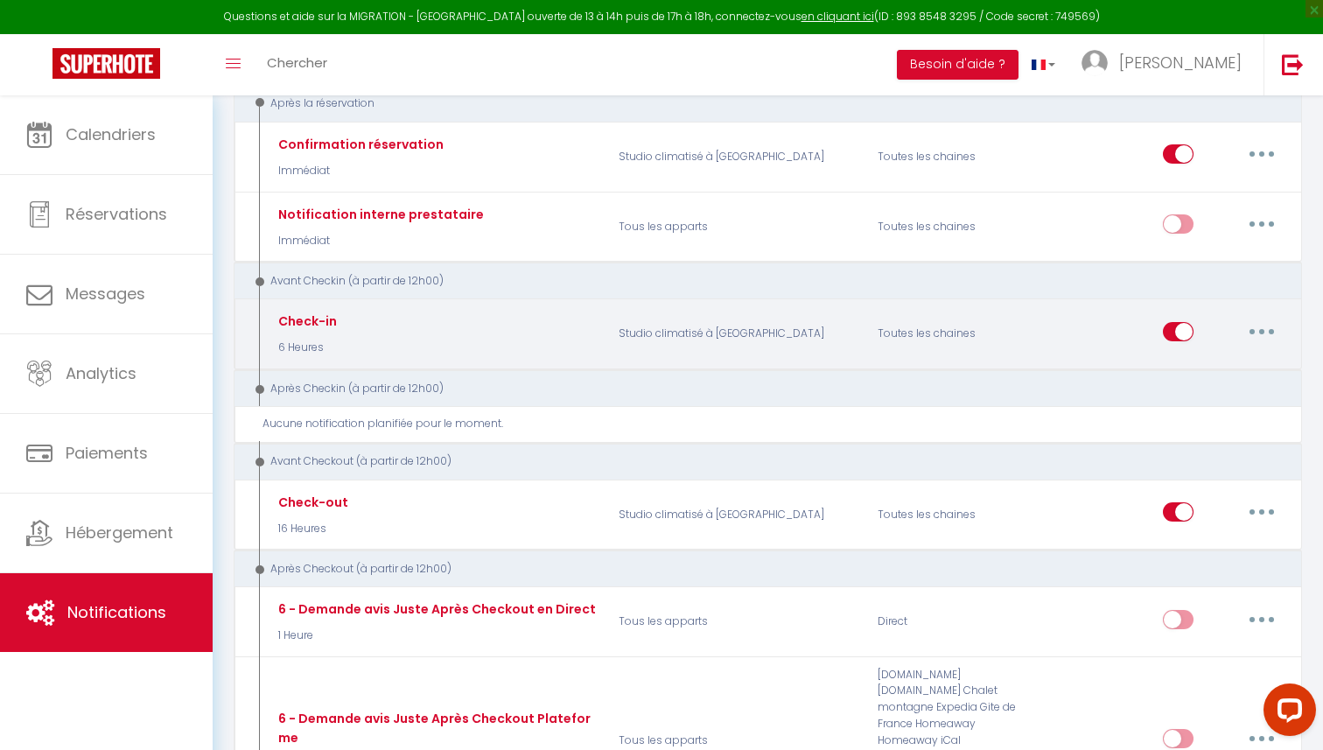
click at [1263, 339] on button "button" at bounding box center [1261, 332] width 49 height 28
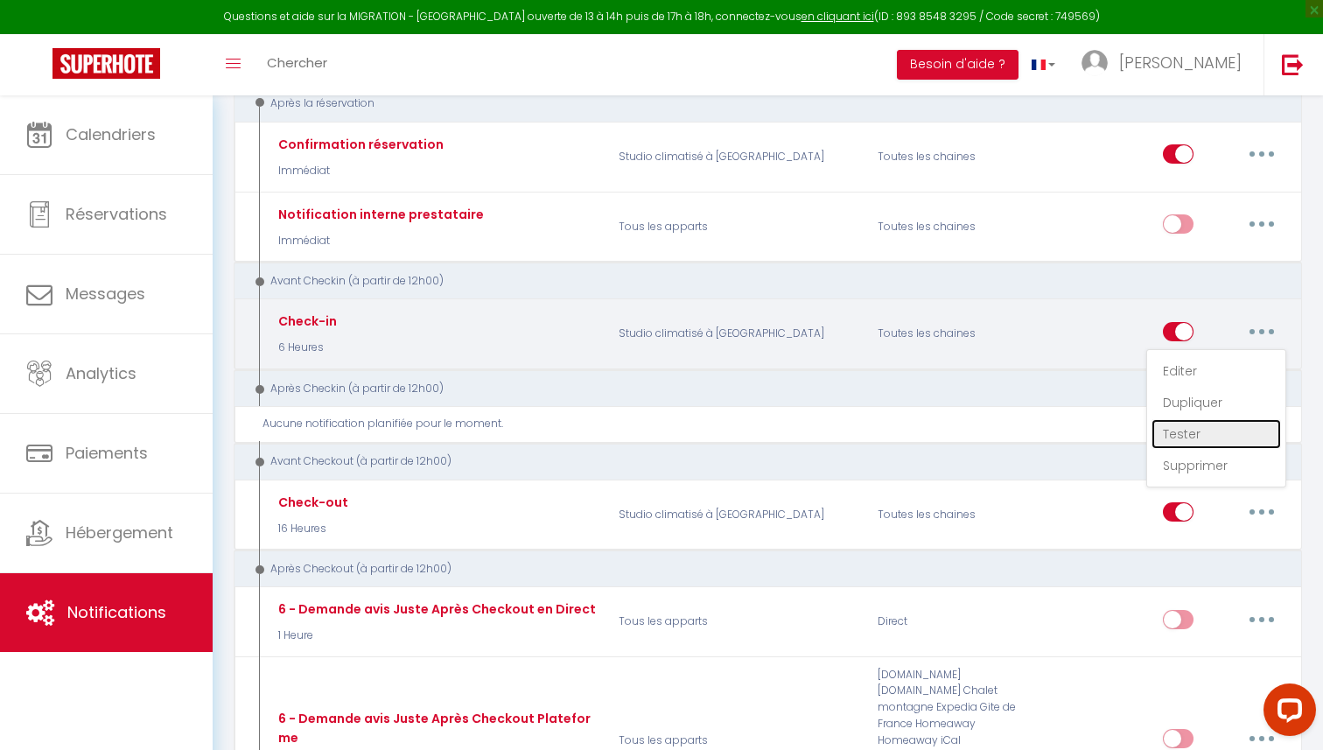
click at [1209, 432] on link "Tester" at bounding box center [1215, 434] width 129 height 30
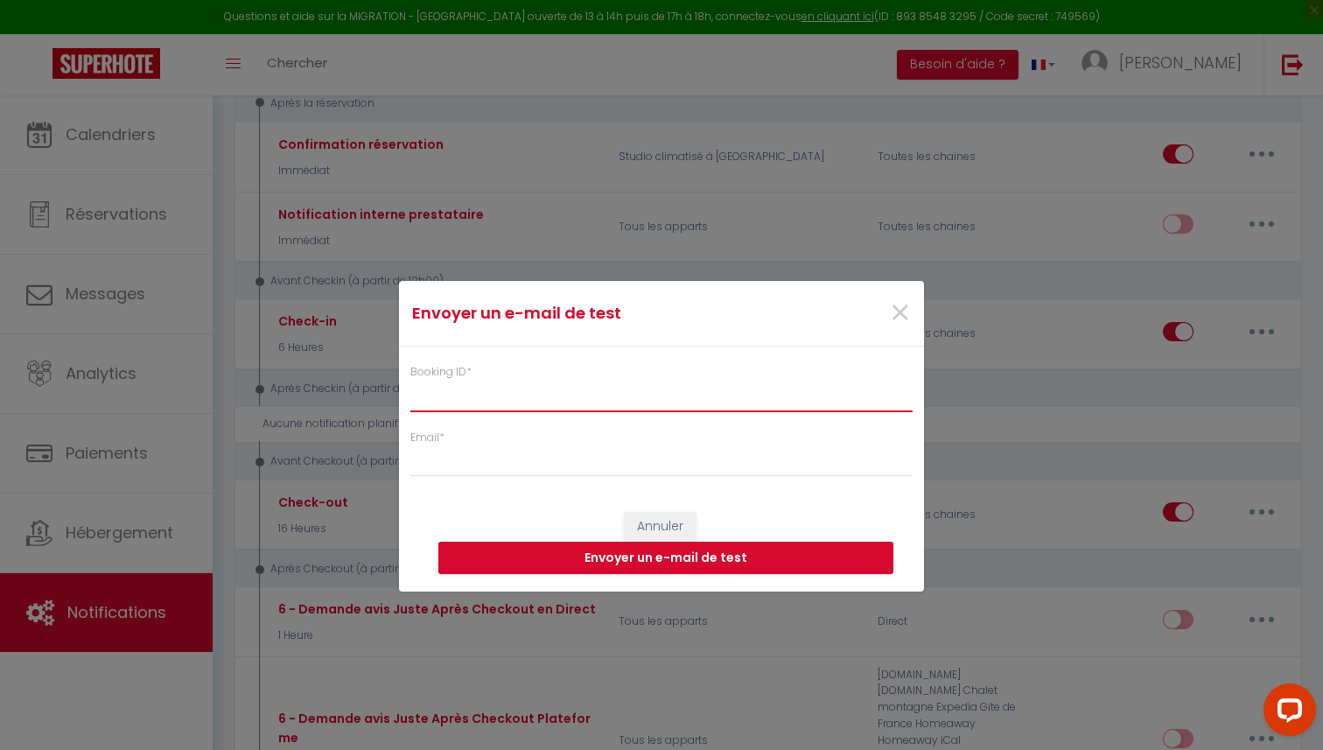
click at [563, 389] on input "Booking ID *" at bounding box center [661, 395] width 502 height 31
paste input "6379981"
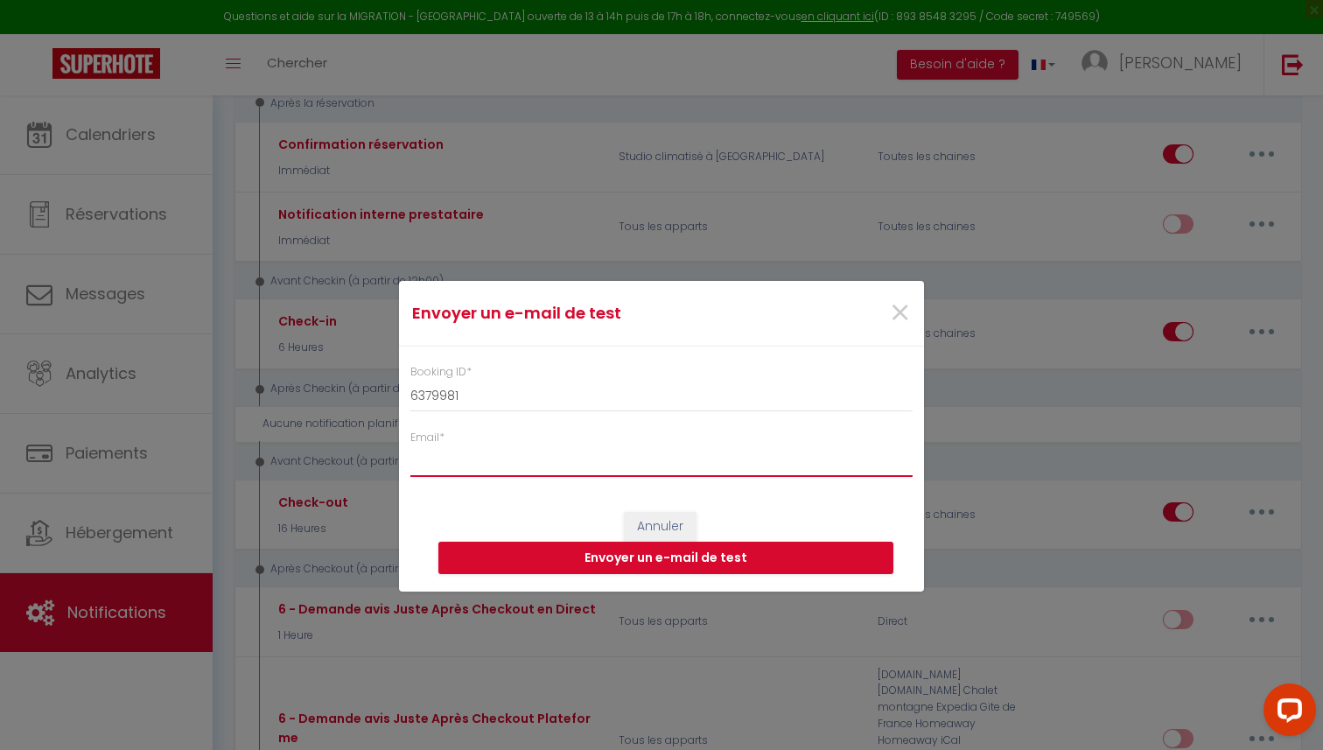
click at [528, 465] on input "Email *" at bounding box center [661, 460] width 502 height 31
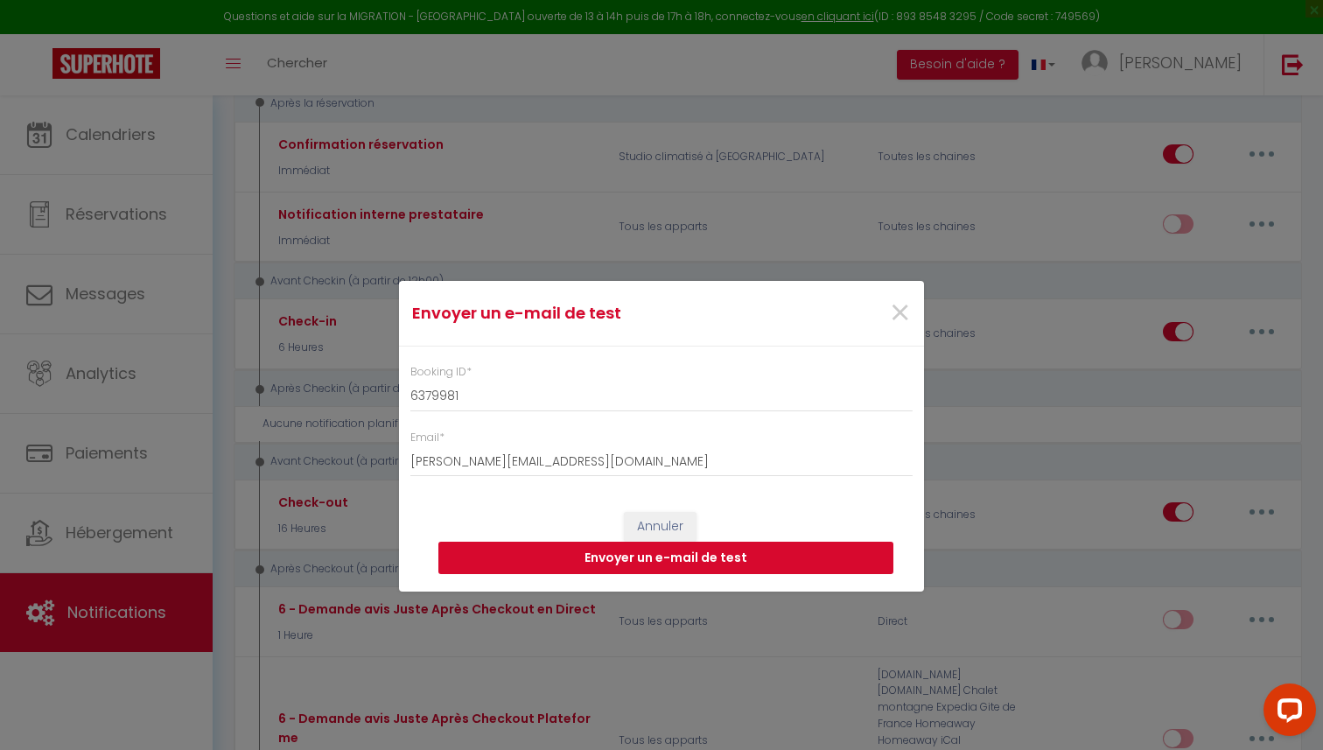
click at [541, 570] on button "Envoyer un e-mail de test" at bounding box center [665, 558] width 455 height 33
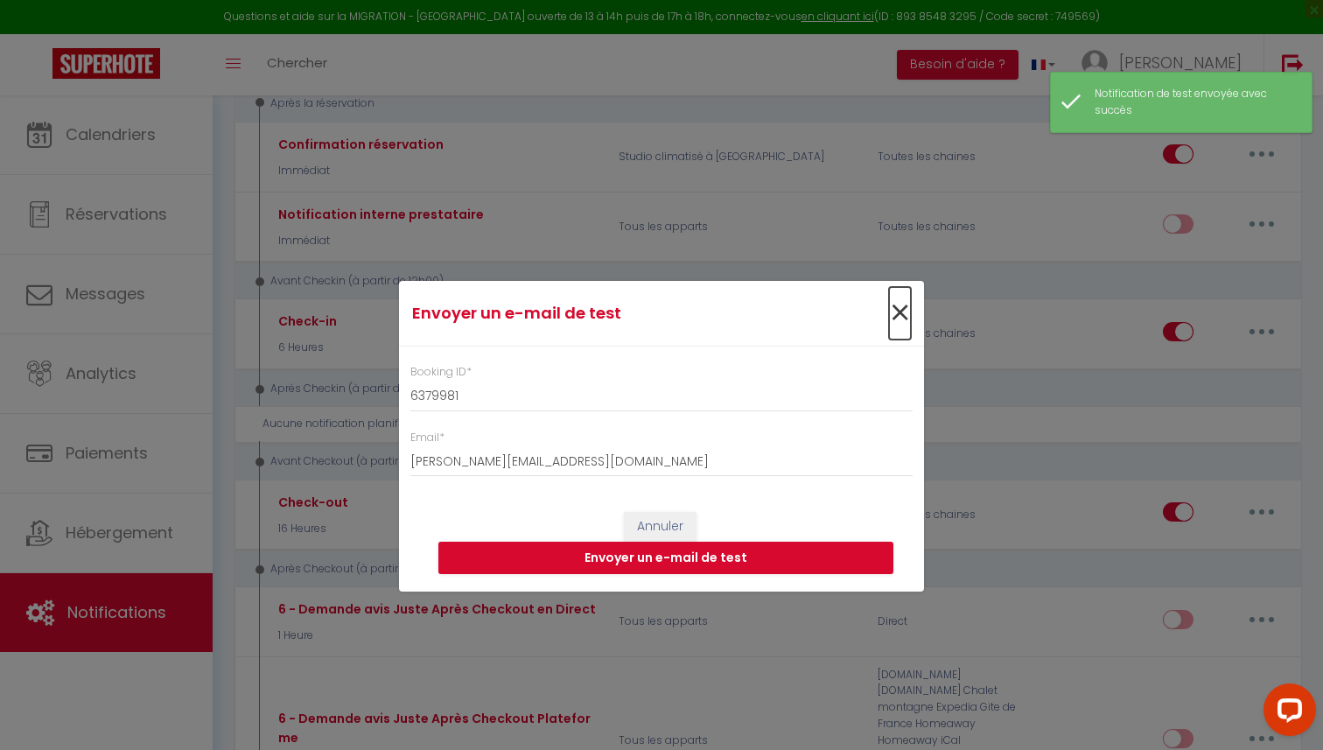
click at [900, 309] on span "×" at bounding box center [900, 313] width 22 height 52
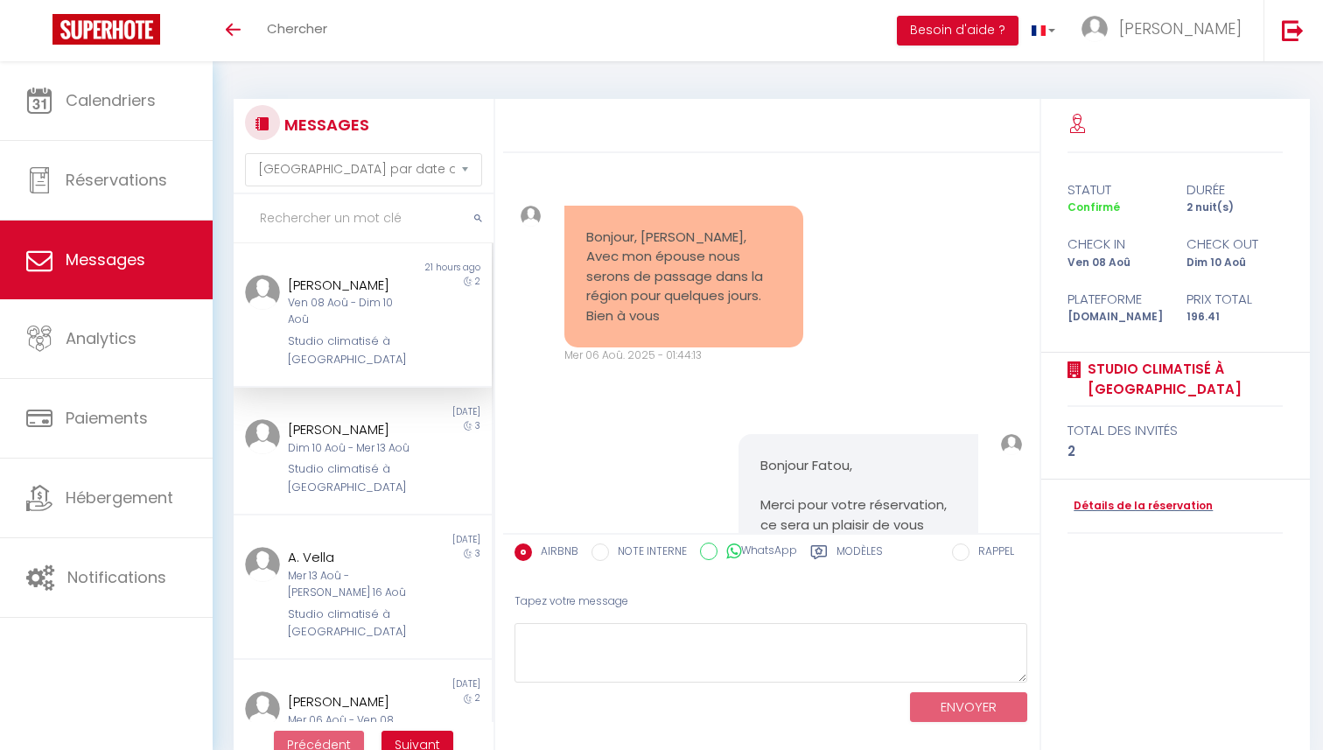
select select "message"
